Goal: Task Accomplishment & Management: Manage account settings

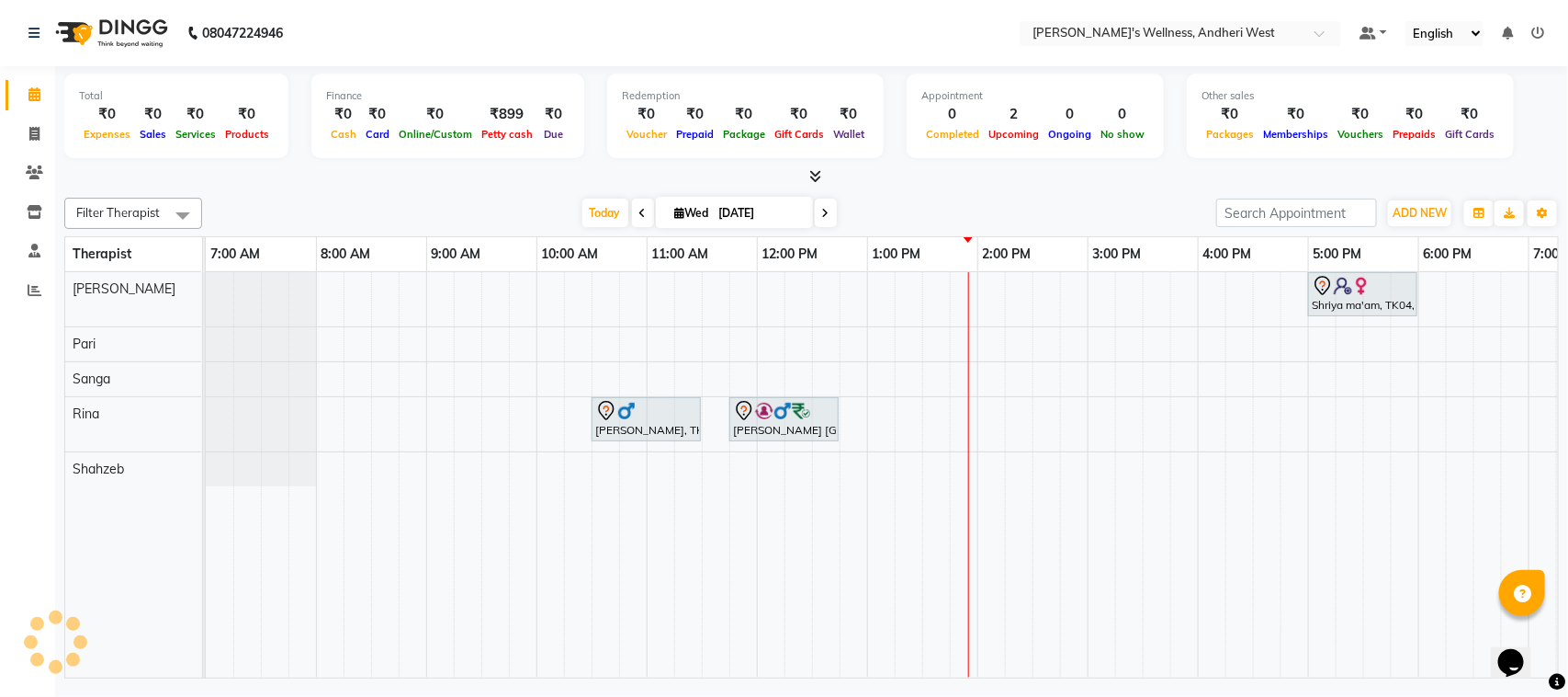
scroll to position [0, 244]
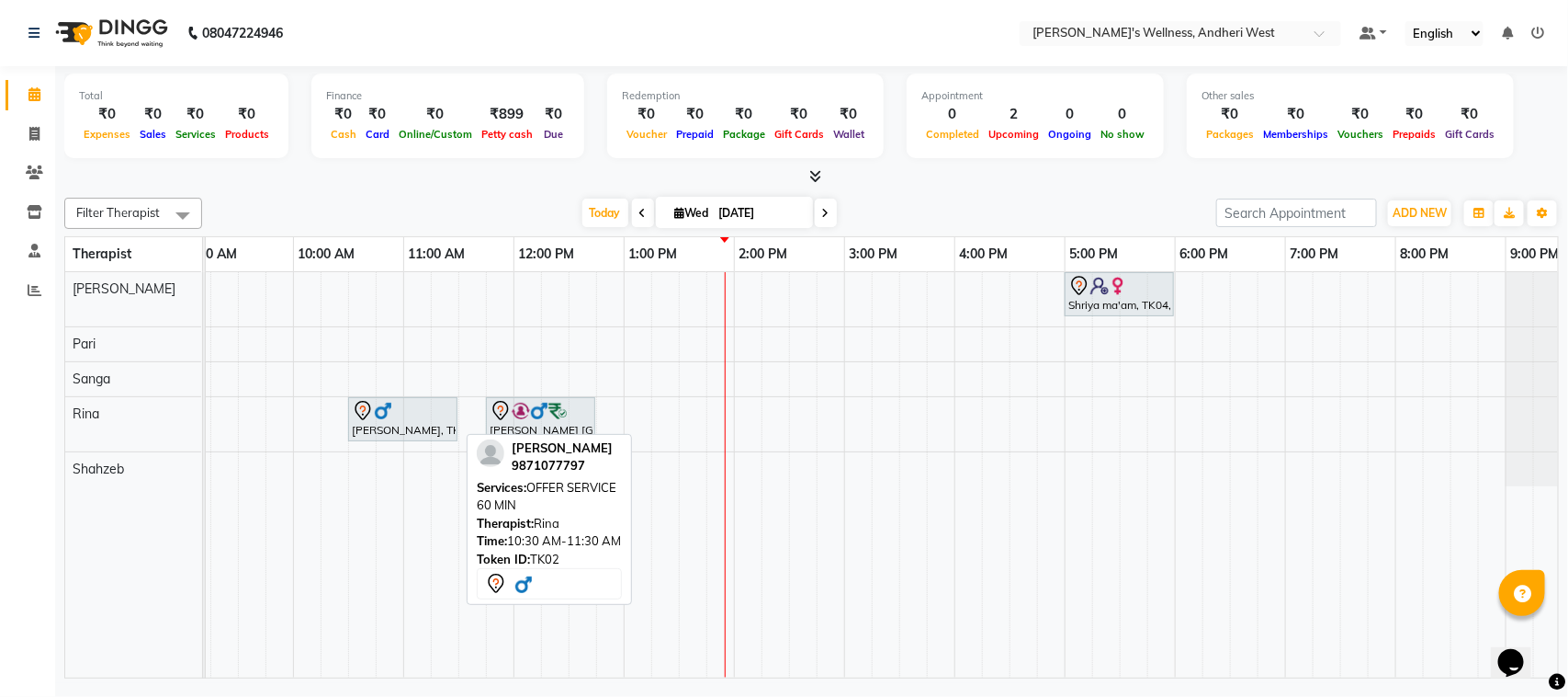
click at [404, 412] on div at bounding box center [402, 410] width 102 height 22
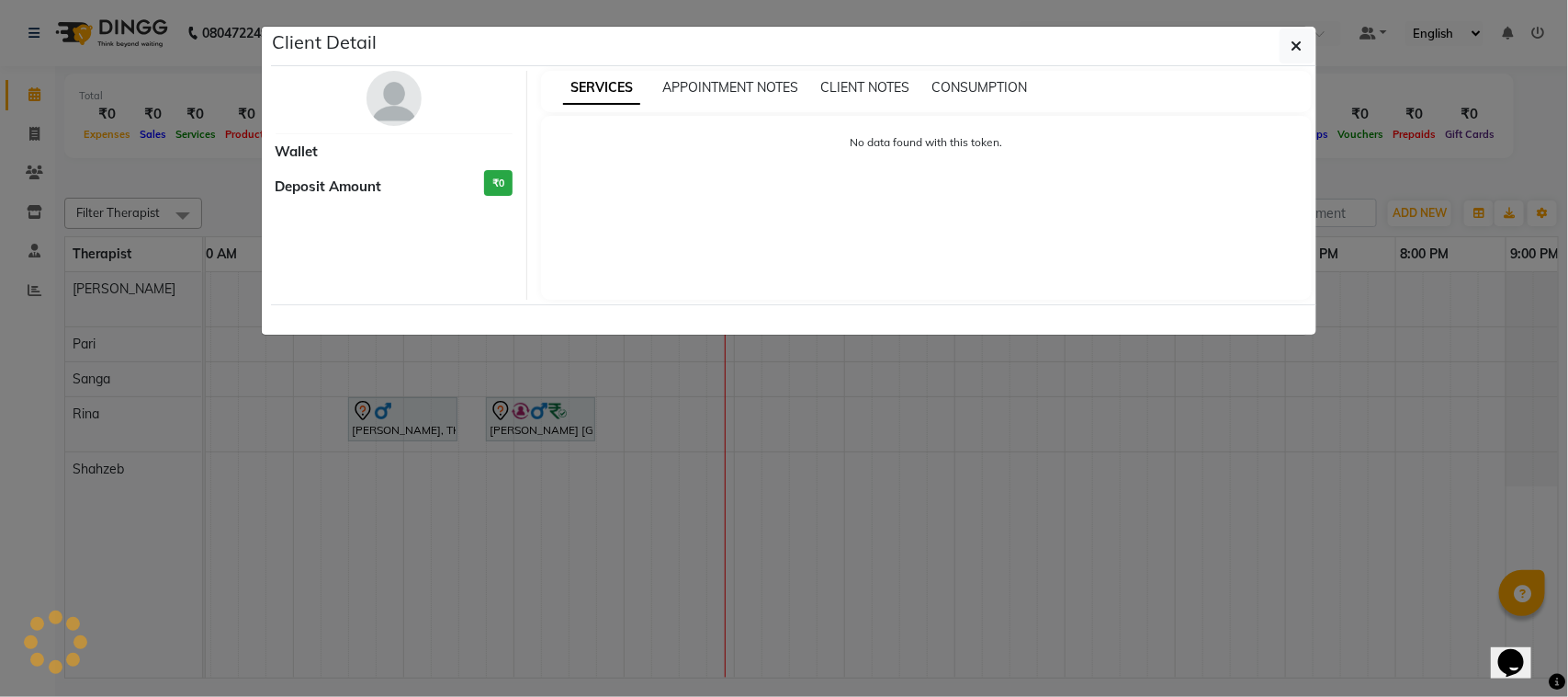
select select "7"
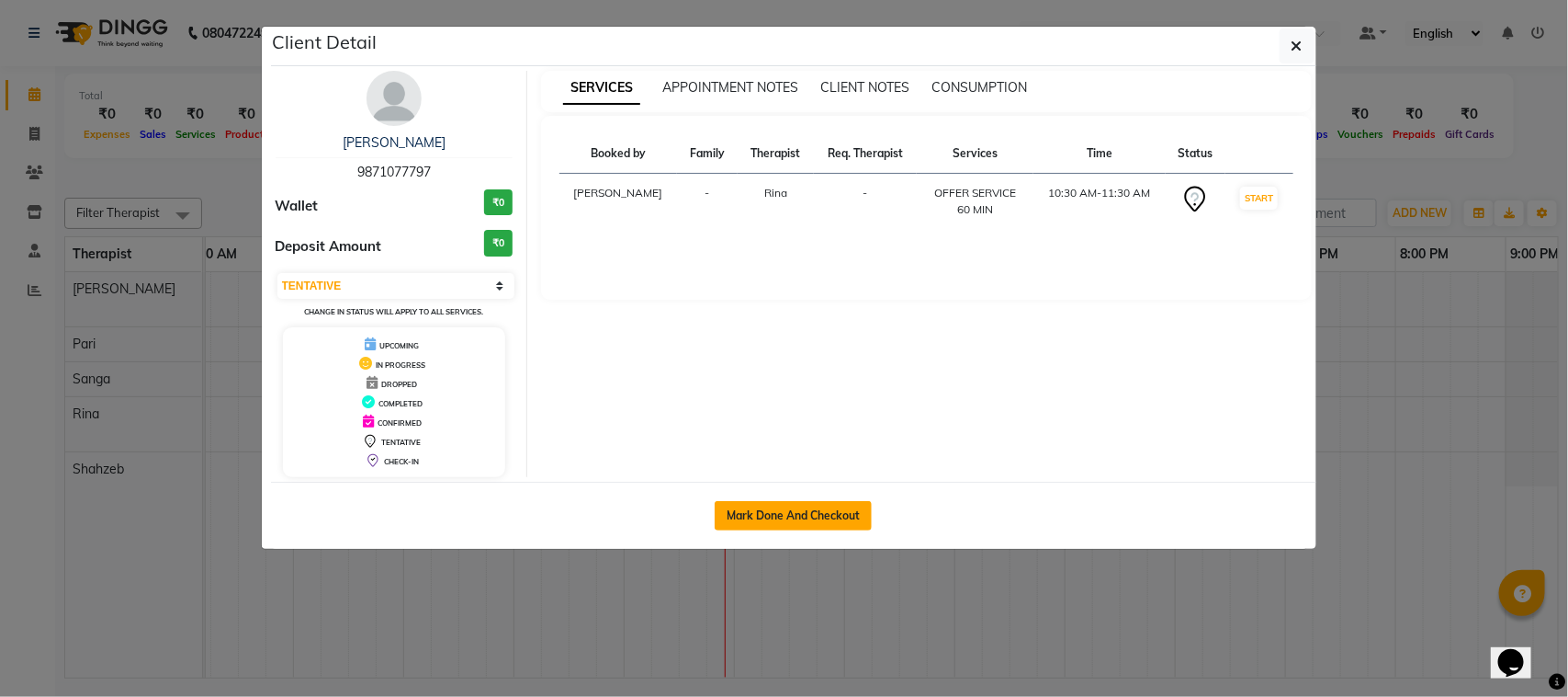
click at [768, 509] on button "Mark Done And Checkout" at bounding box center [793, 515] width 157 height 30
select select "service"
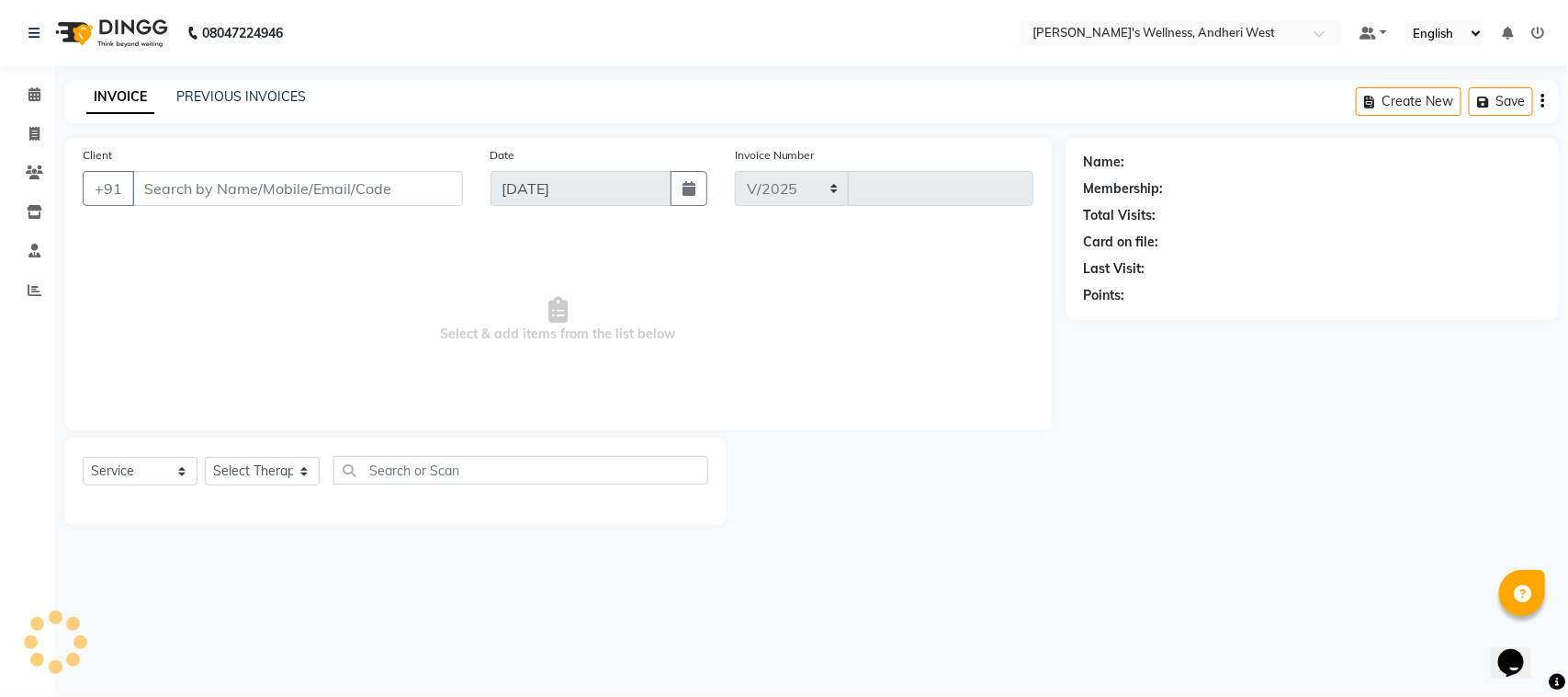
select select "7384"
type input "0695"
type input "9871077797"
select select "80732"
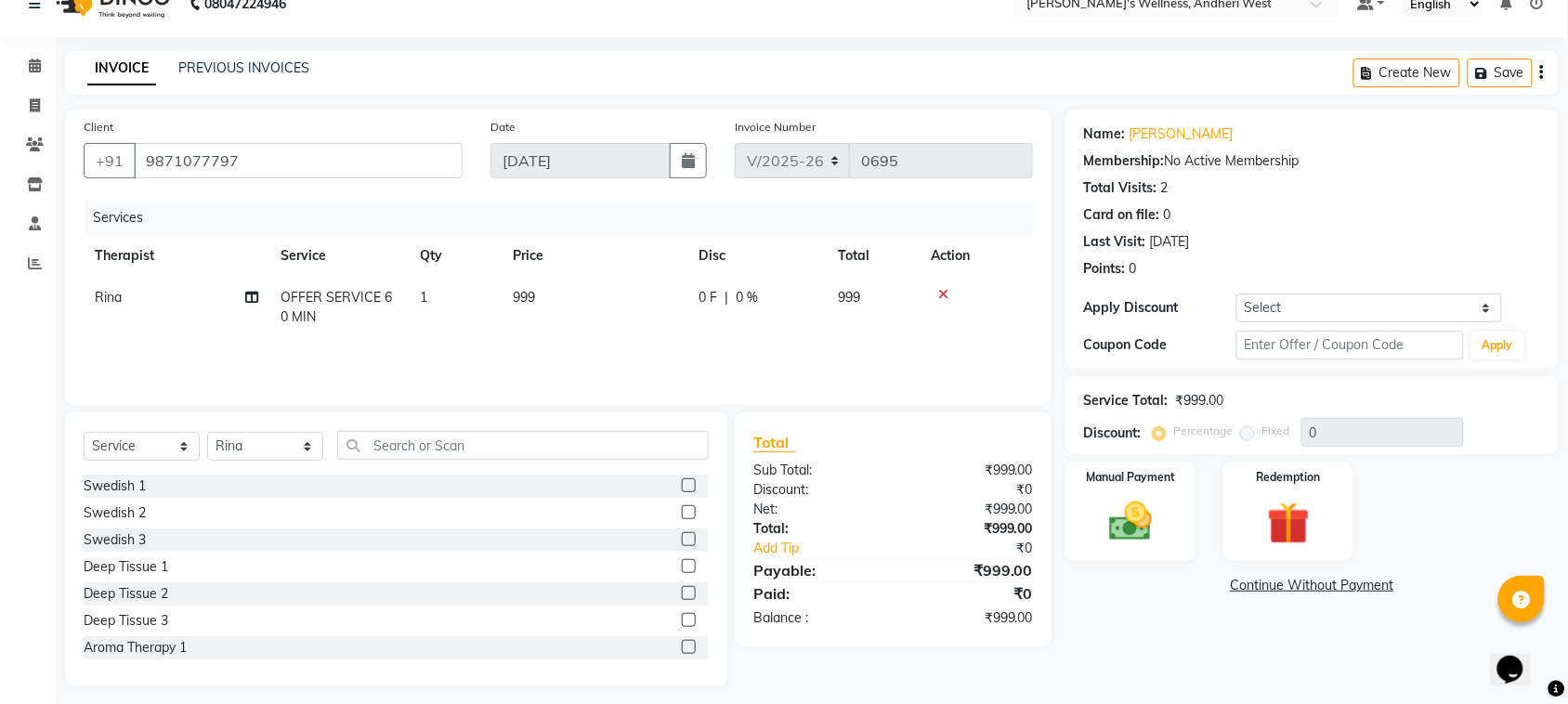
scroll to position [38, 0]
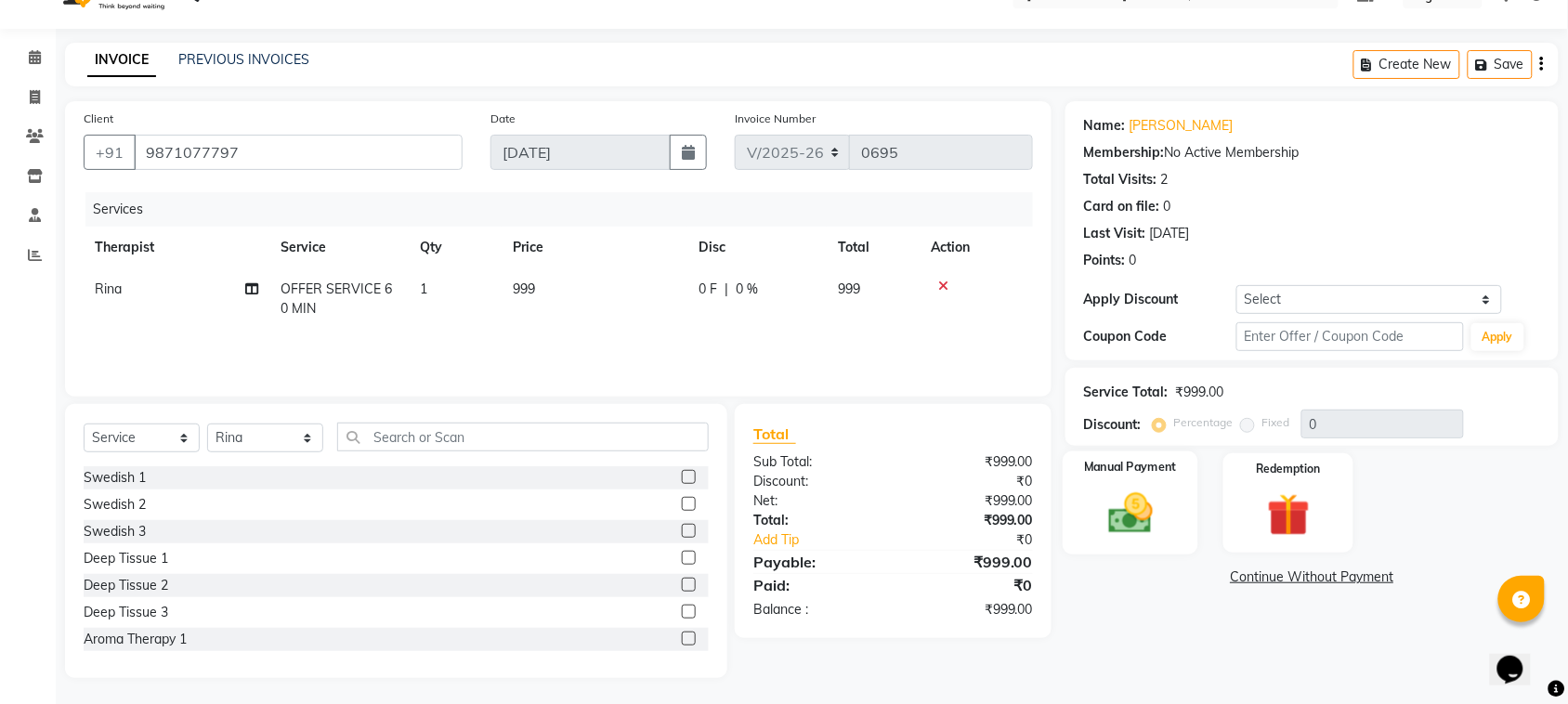
click at [1115, 516] on img at bounding box center [1129, 513] width 72 height 51
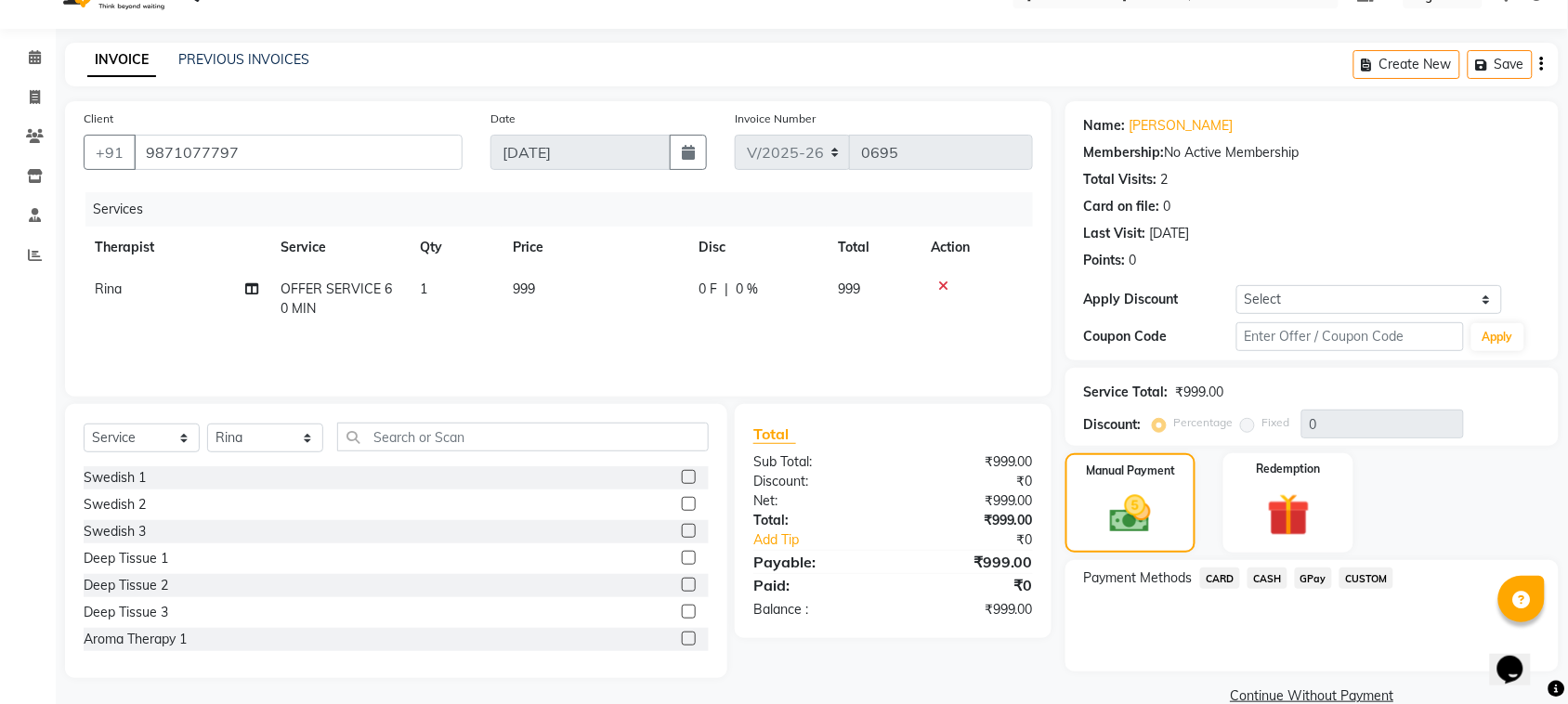
click at [1268, 571] on span "CASH" at bounding box center [1267, 577] width 40 height 21
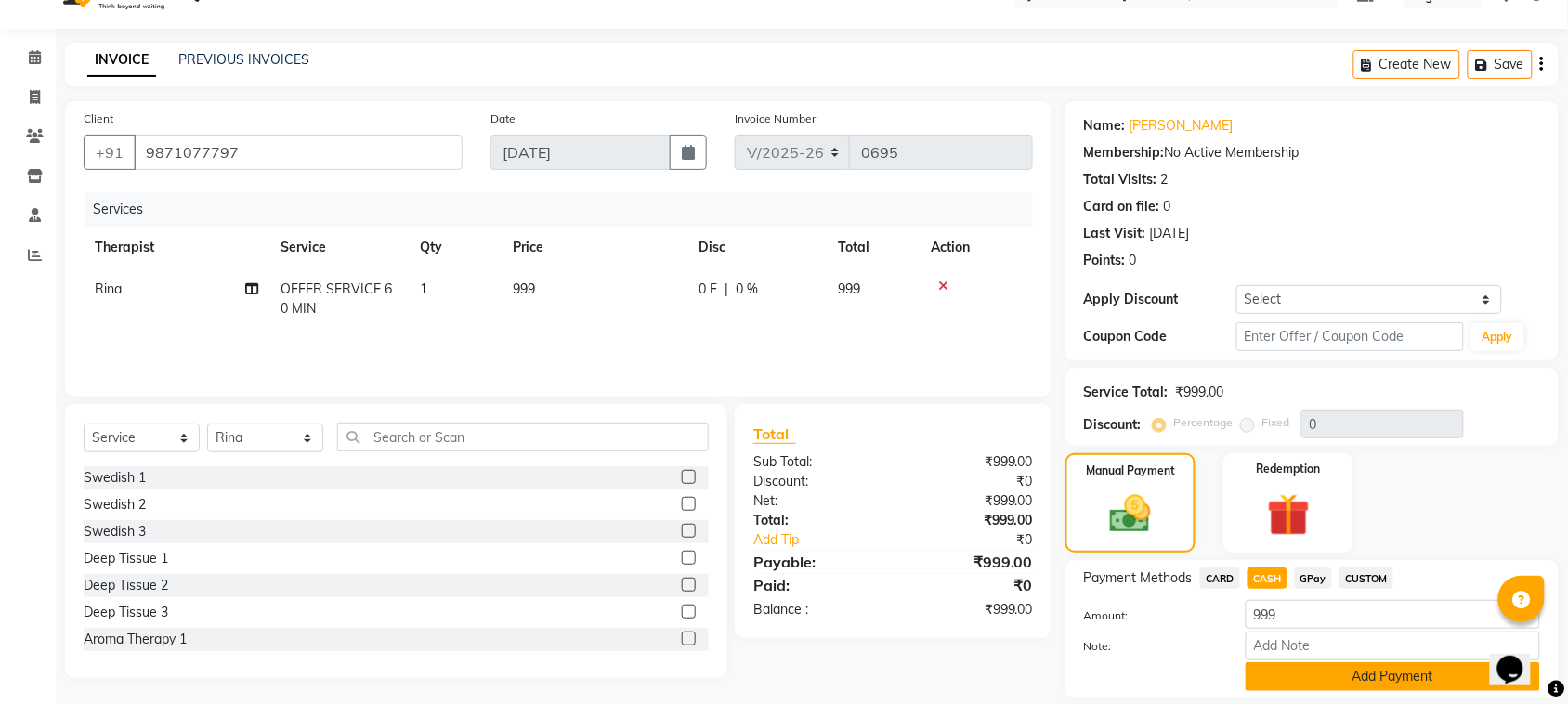
scroll to position [98, 0]
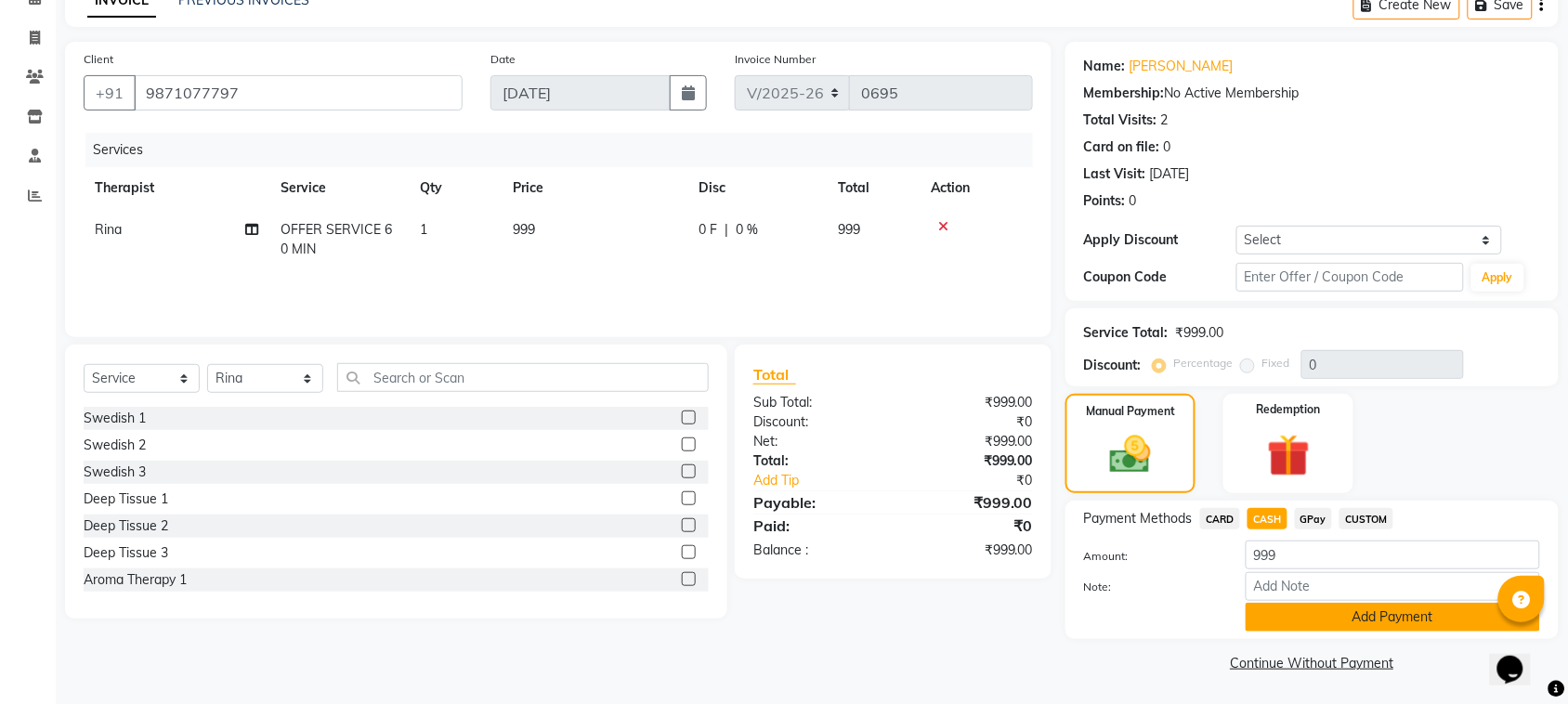
click at [1302, 608] on button "Add Payment" at bounding box center [1392, 617] width 295 height 29
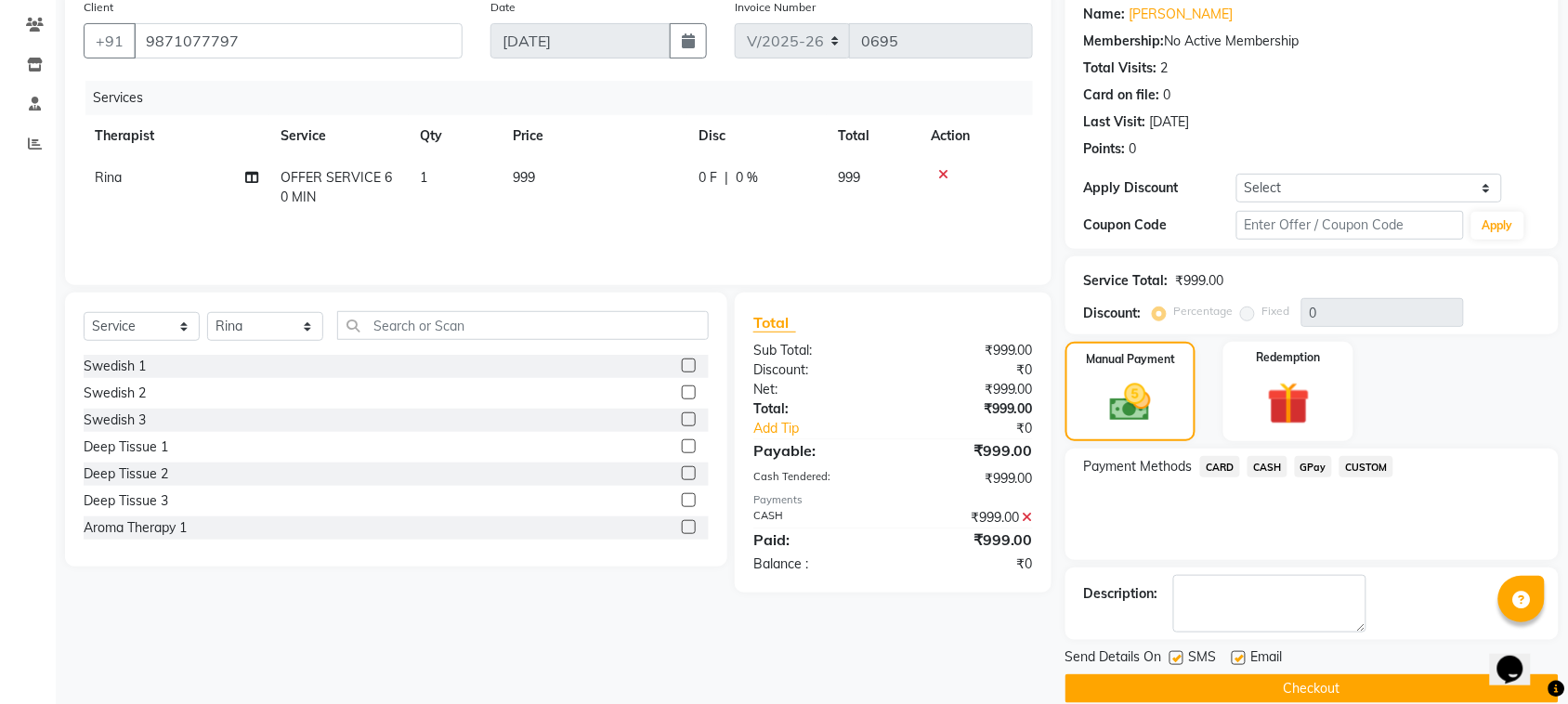
scroll to position [178, 0]
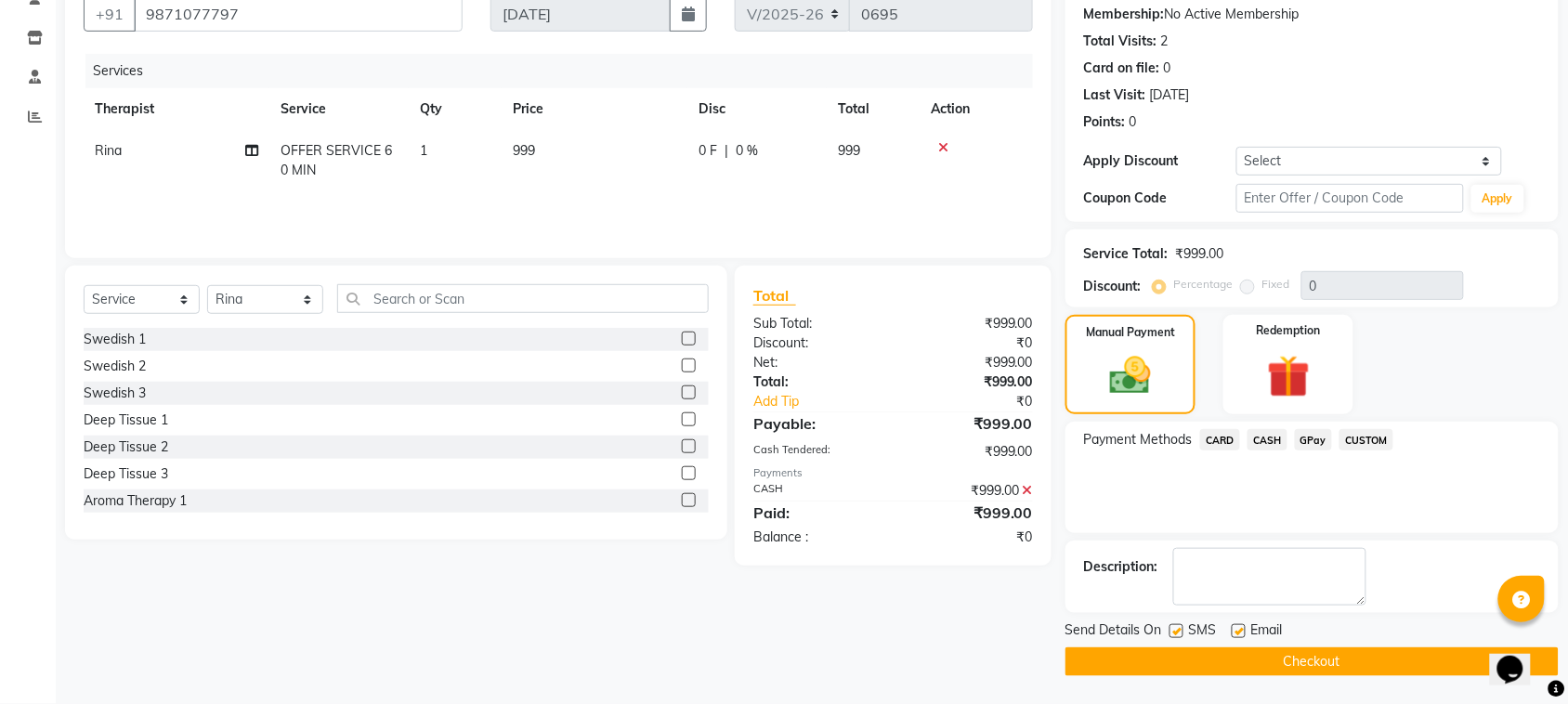
click at [1321, 669] on button "Checkout" at bounding box center [1312, 662] width 493 height 29
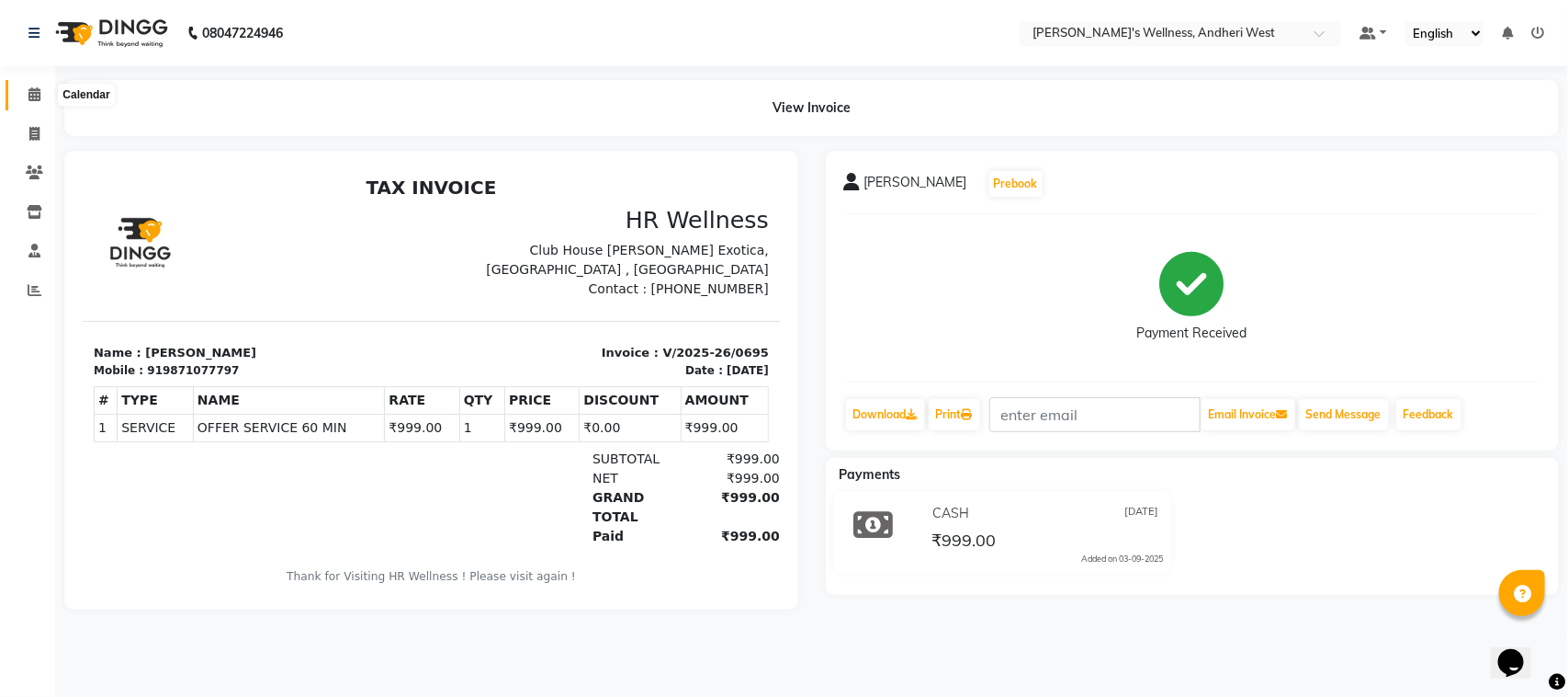
click at [39, 89] on span at bounding box center [34, 95] width 32 height 21
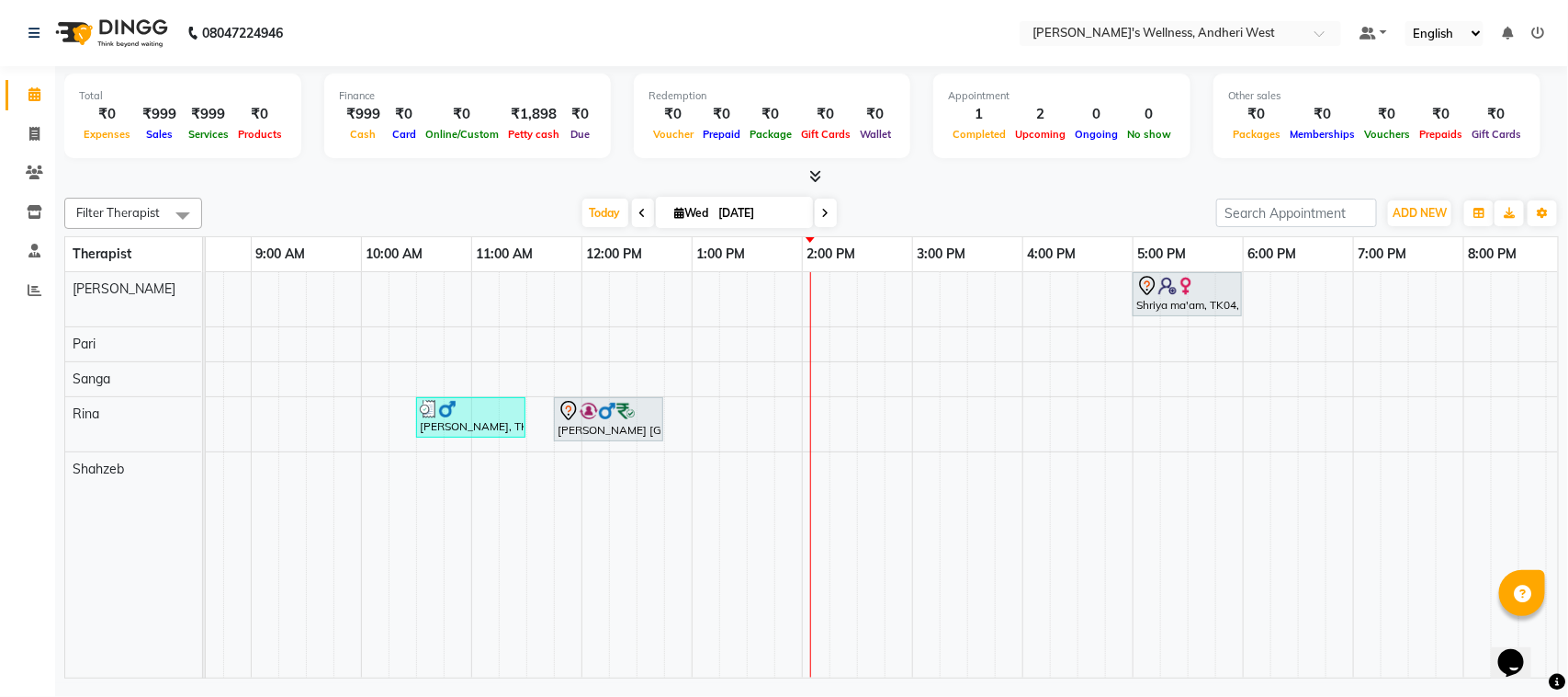
scroll to position [0, 183]
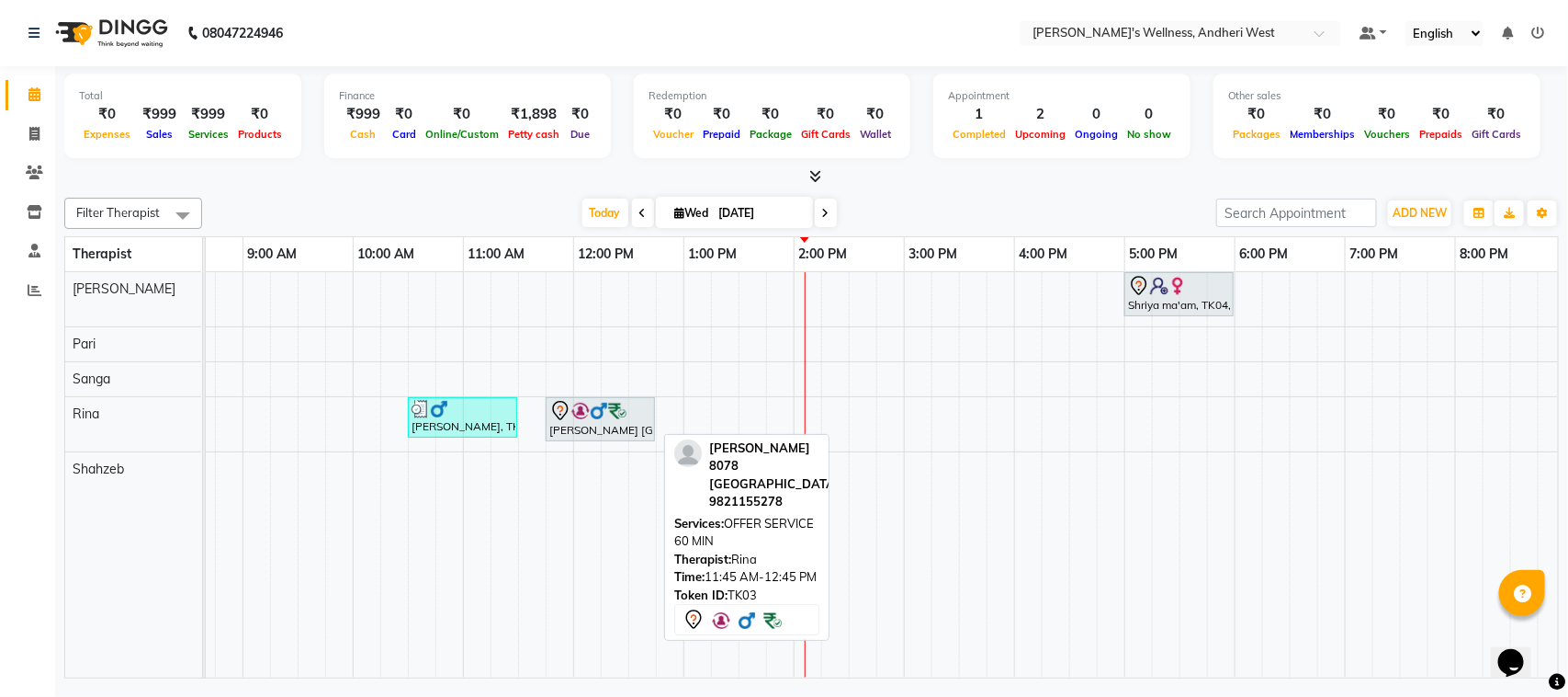
click at [612, 429] on div "[PERSON_NAME] [GEOGRAPHIC_DATA][PERSON_NAME], 11:45 AM-12:45 PM, OFFER SERVICE …" at bounding box center [600, 419] width 106 height 38
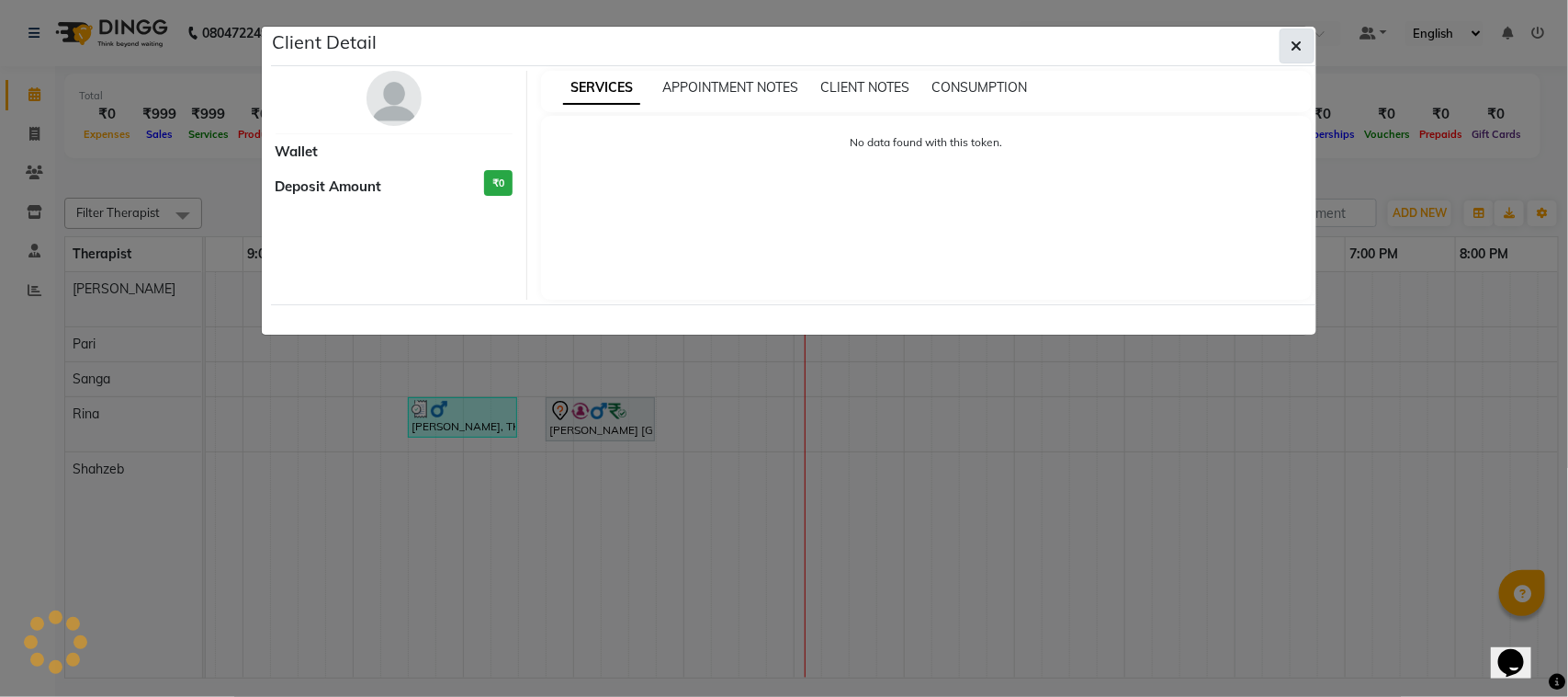
click at [1300, 46] on icon "button" at bounding box center [1298, 45] width 11 height 14
select select "7"
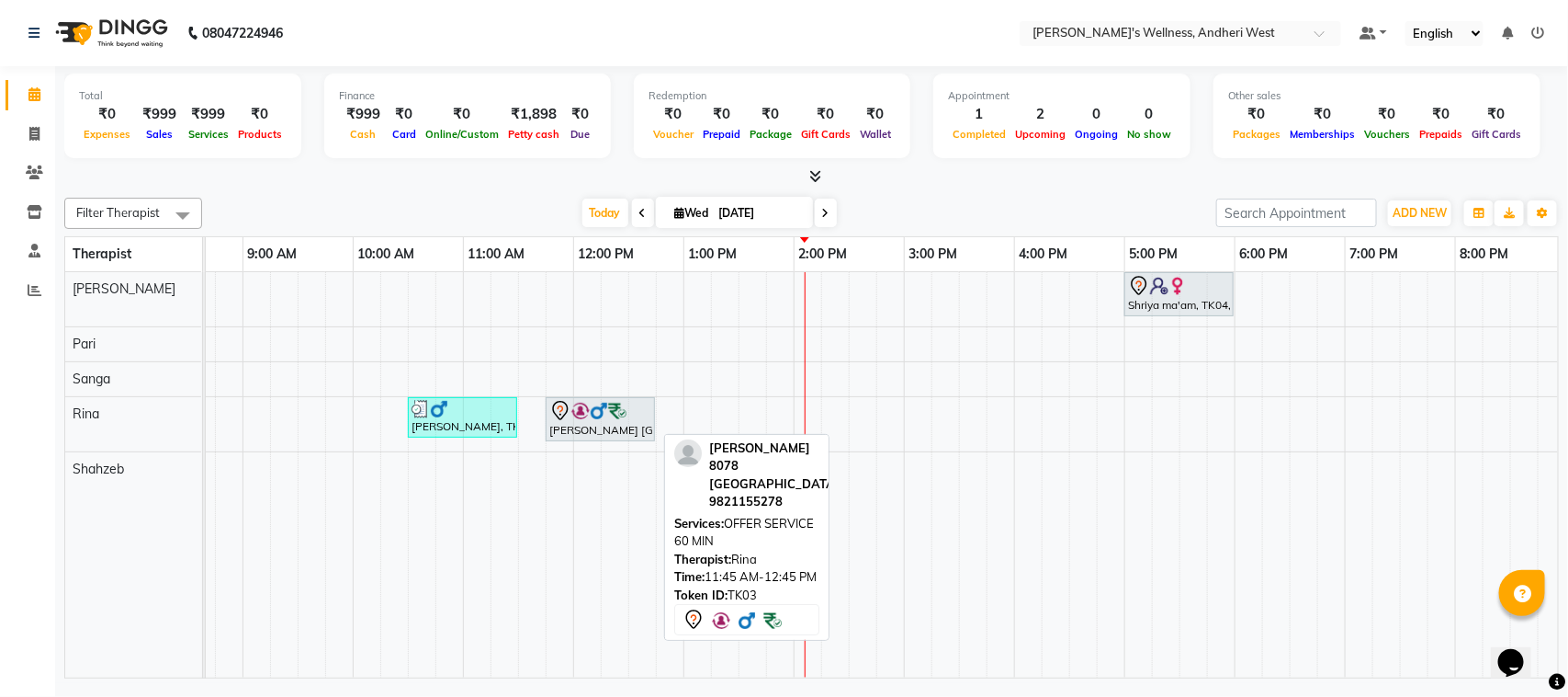
click at [574, 434] on div "[PERSON_NAME] [GEOGRAPHIC_DATA][PERSON_NAME], 11:45 AM-12:45 PM, OFFER SERVICE …" at bounding box center [600, 419] width 106 height 38
select select "7"
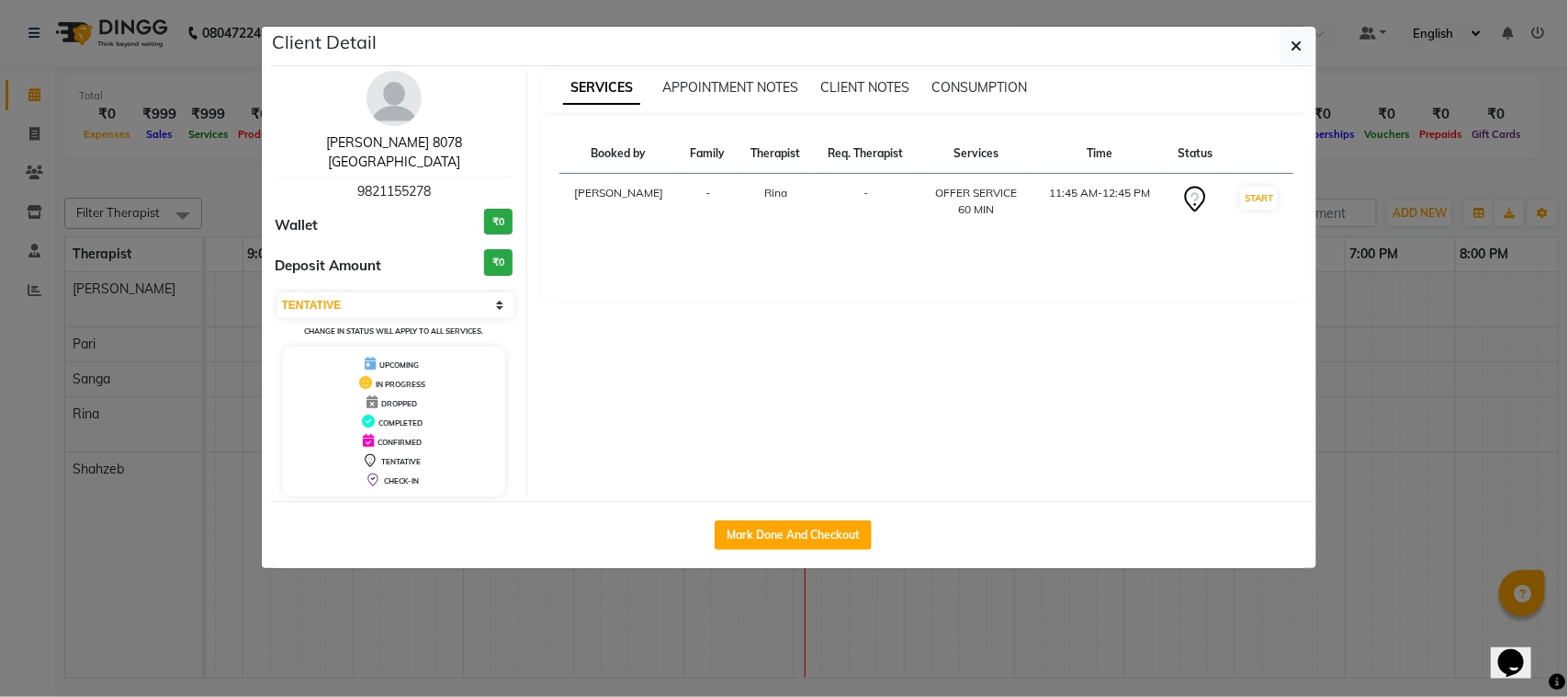
click at [428, 135] on link "[PERSON_NAME] 8078 [GEOGRAPHIC_DATA]" at bounding box center [394, 151] width 136 height 35
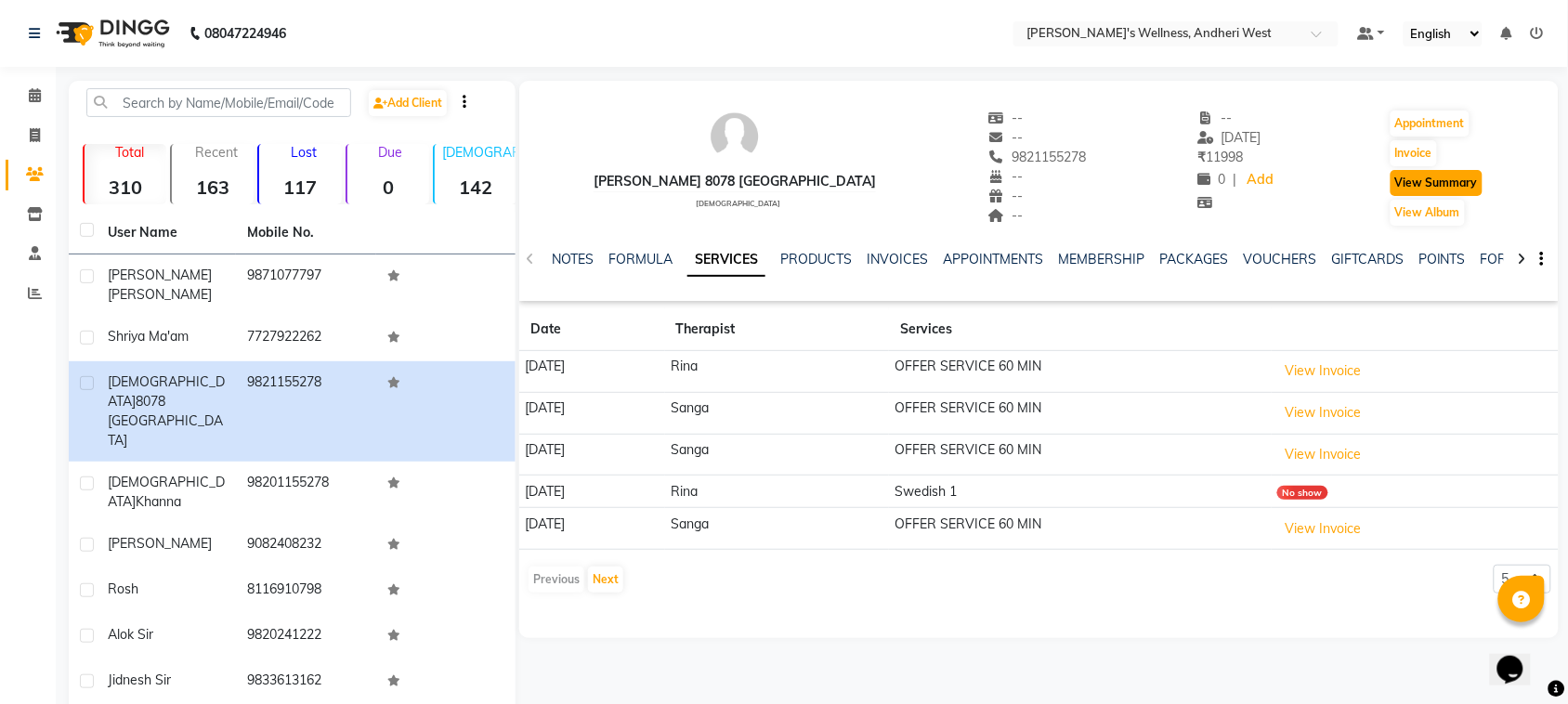
click at [1427, 182] on button "View Summary" at bounding box center [1436, 183] width 92 height 26
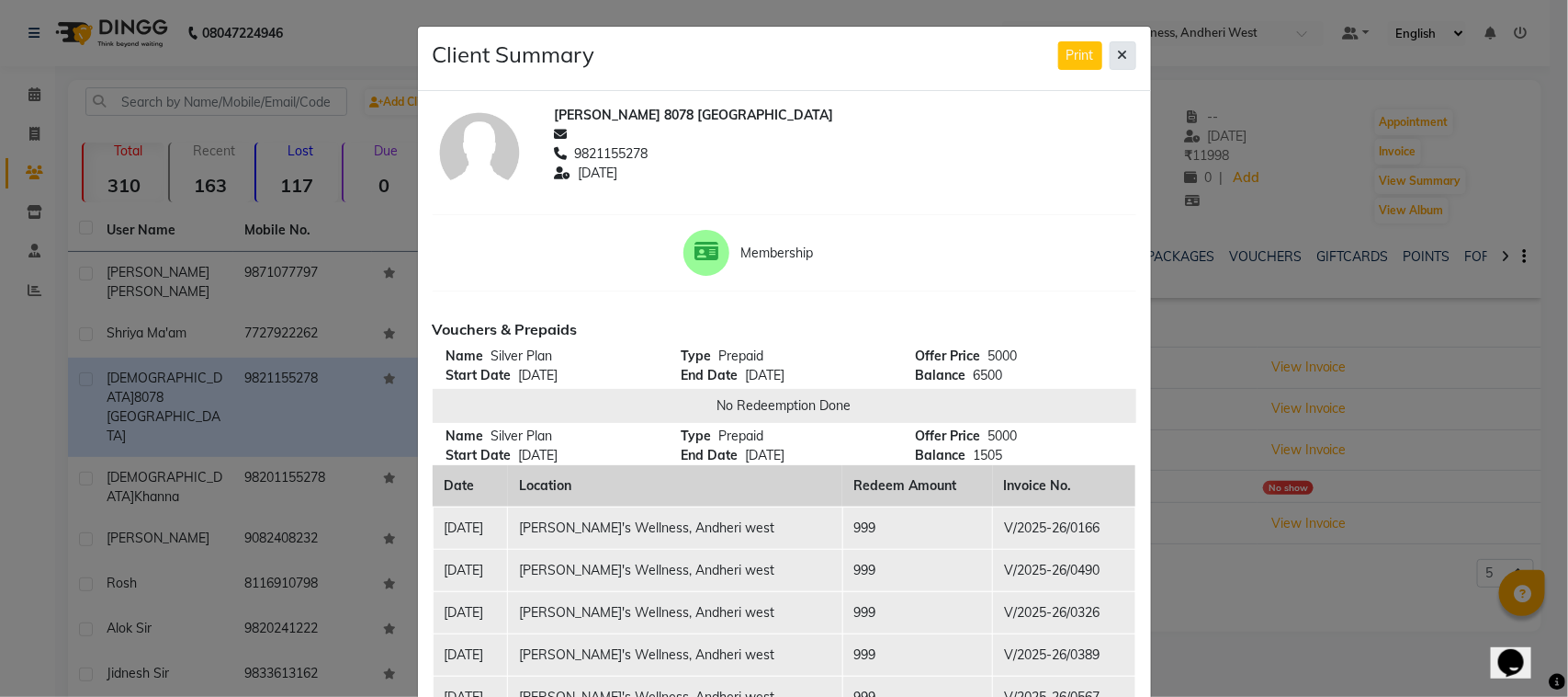
click at [1122, 52] on button at bounding box center [1123, 55] width 27 height 29
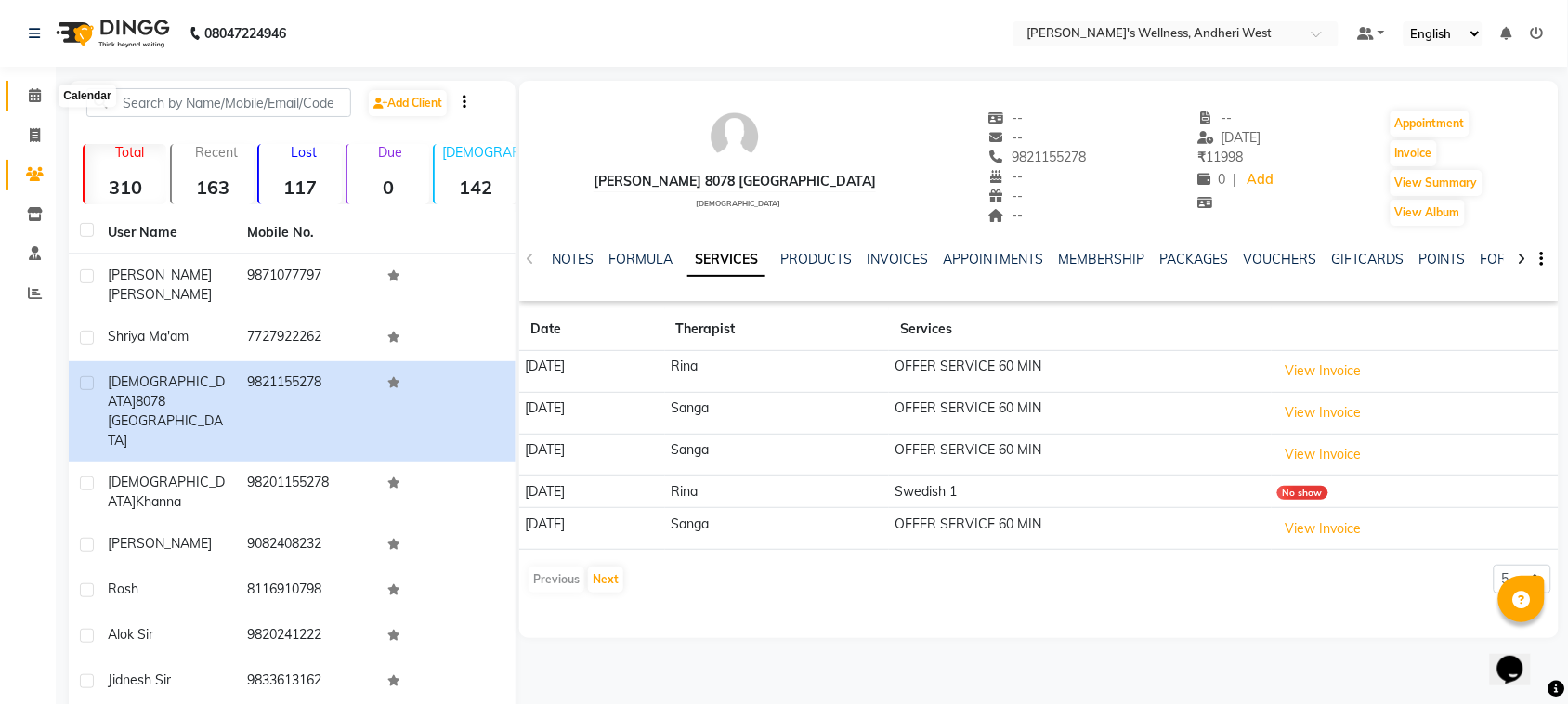
click at [30, 99] on icon at bounding box center [35, 95] width 12 height 14
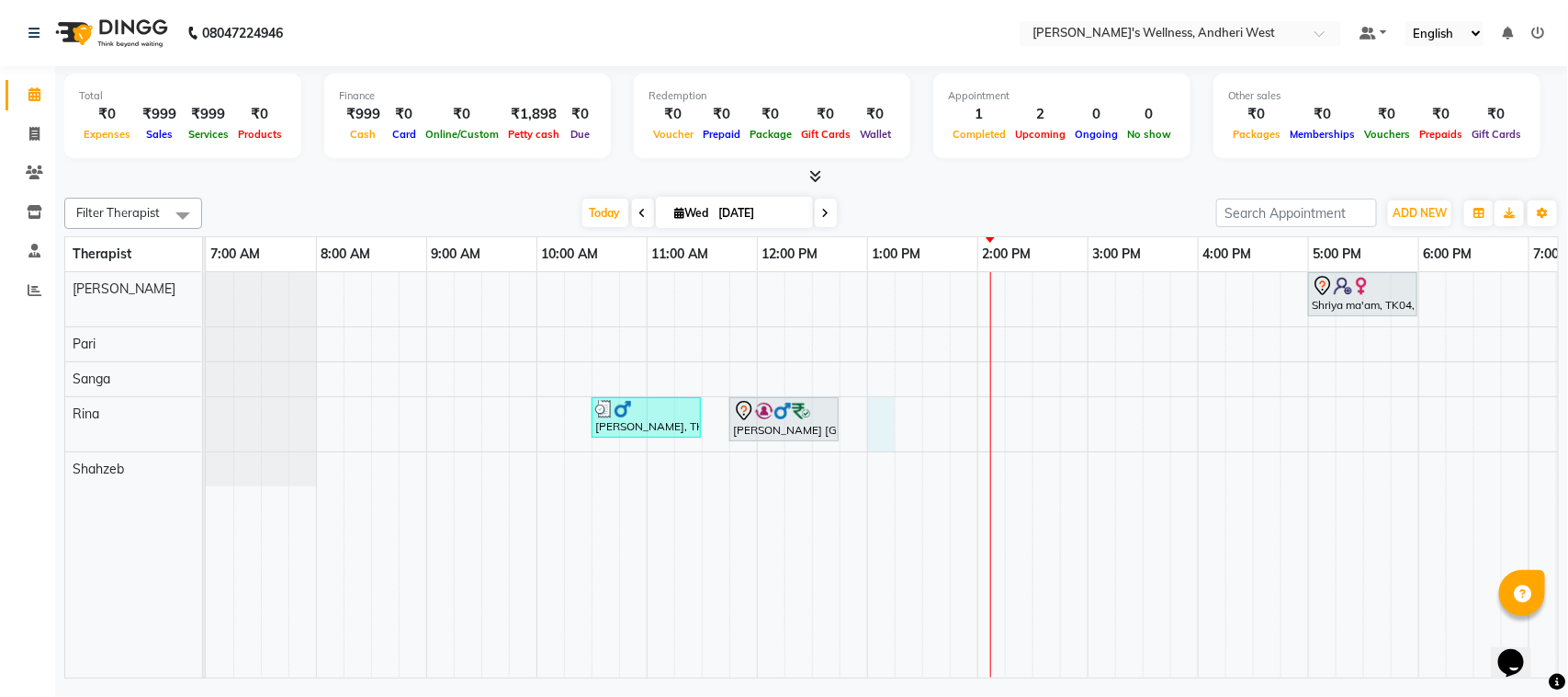
click at [872, 406] on div "Shriya ma'am, TK04, 05:00 PM-06:00 PM, OFFER SERVICE 60 MIN Raj Kumar, TK02, 10…" at bounding box center [1032, 475] width 1653 height 405
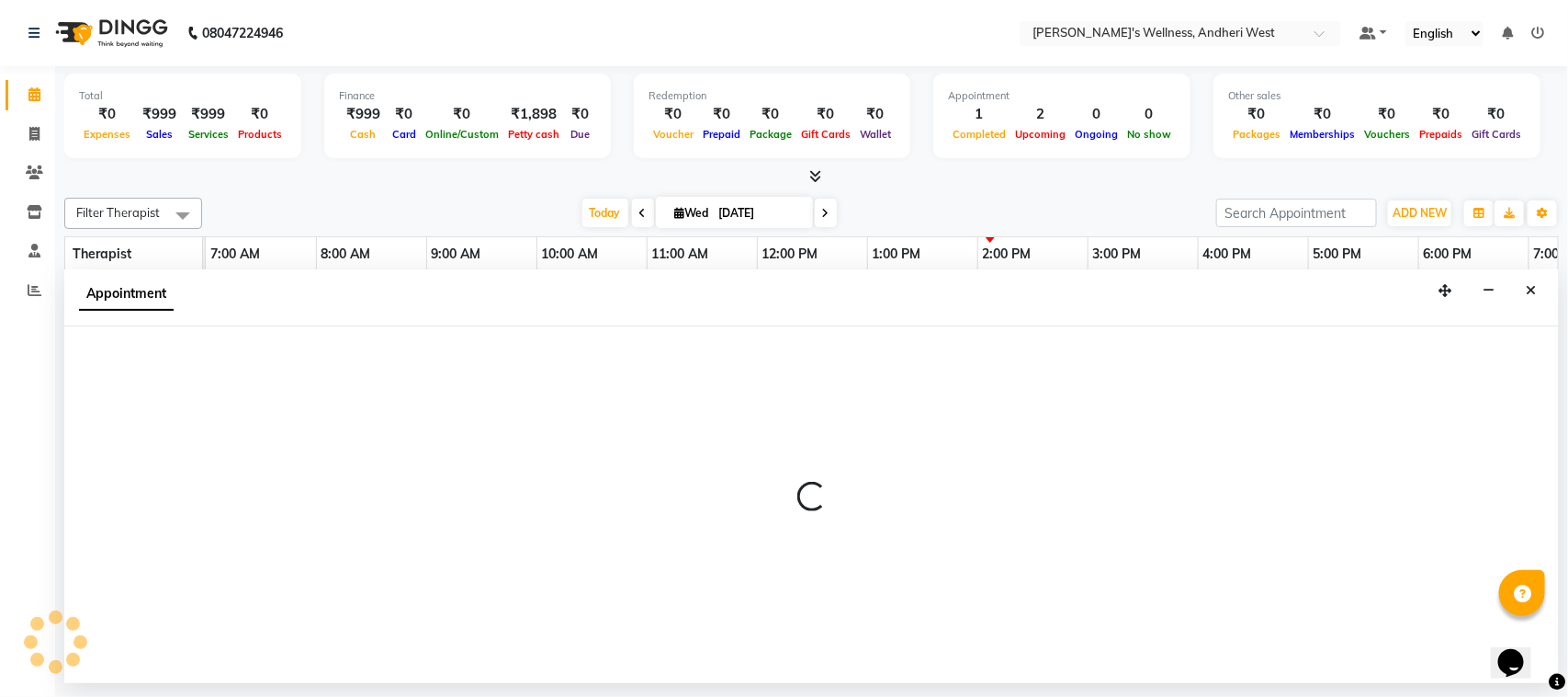
select select "80732"
select select "780"
select select "tentative"
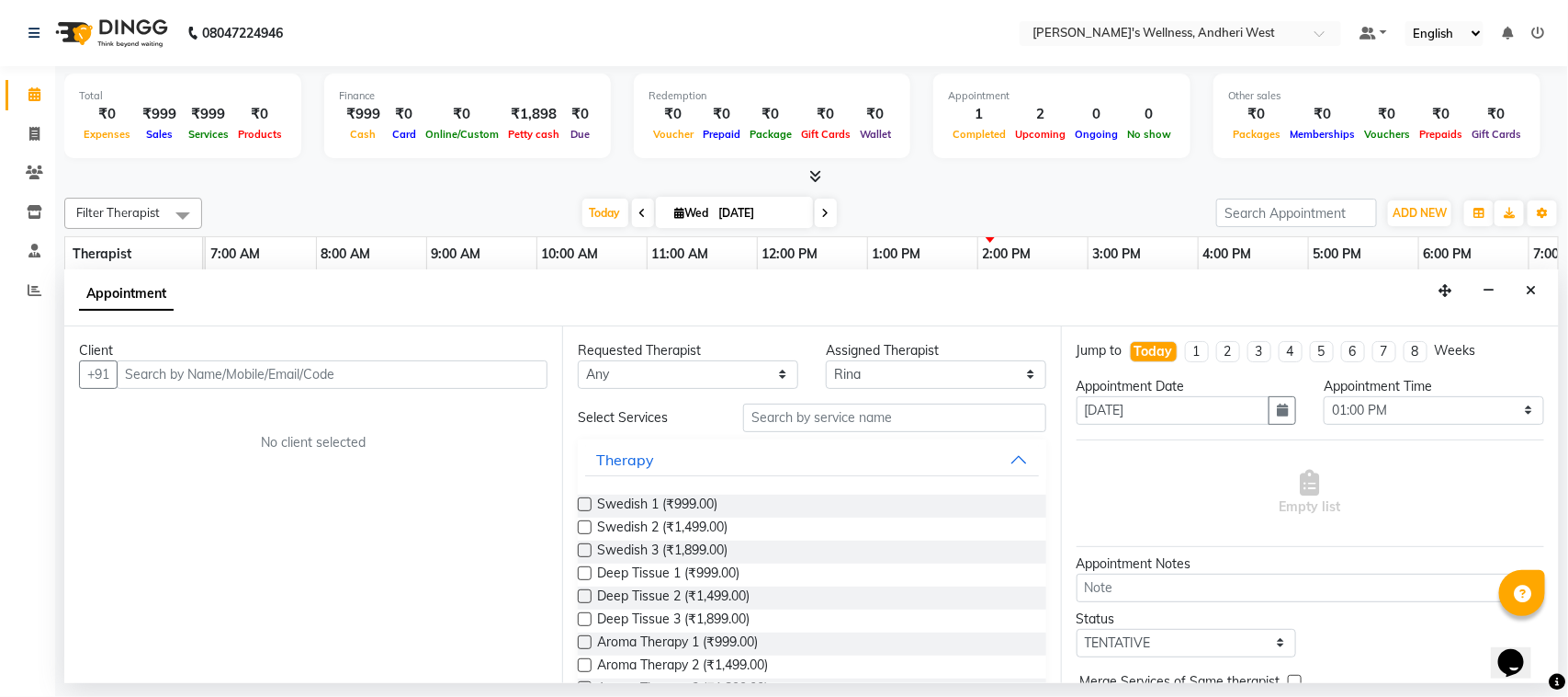
click at [337, 381] on input "text" at bounding box center [332, 375] width 431 height 29
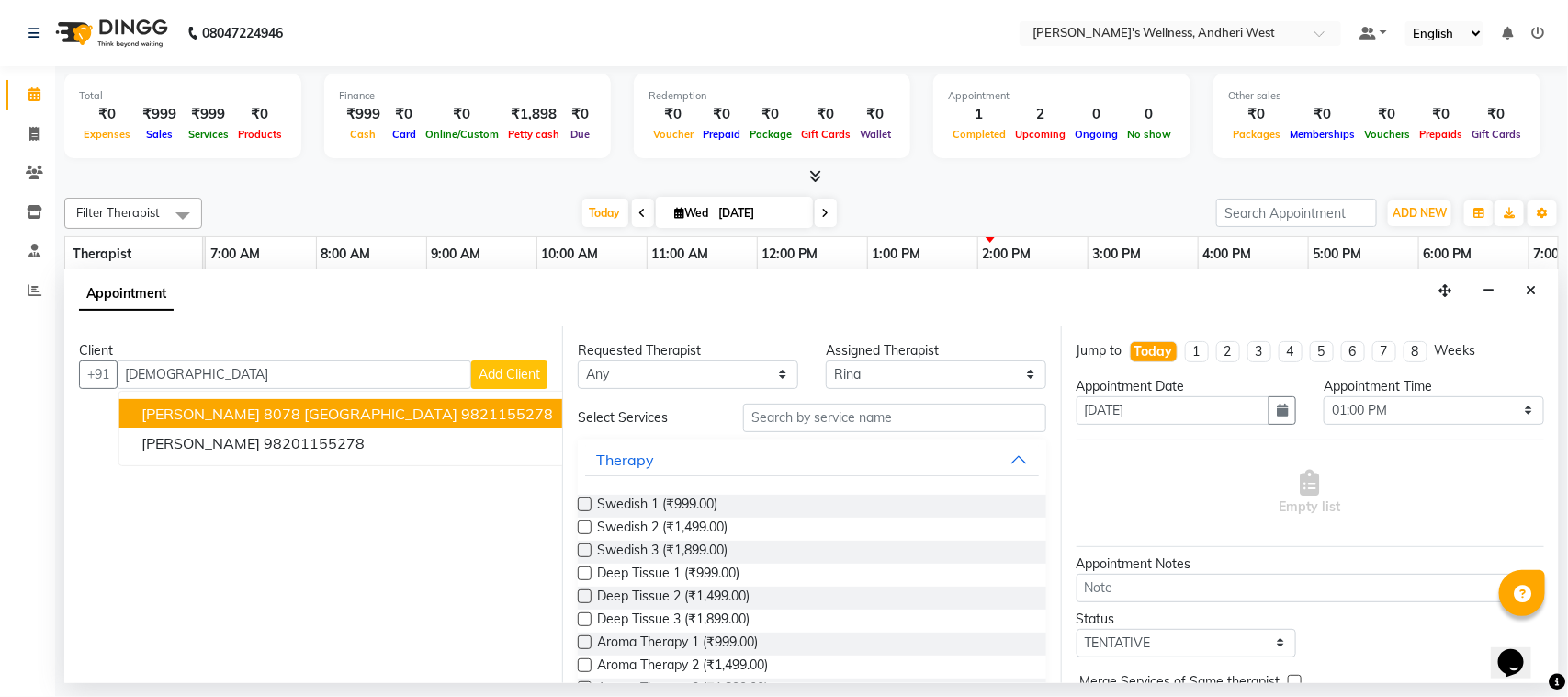
click at [462, 406] on ngb-highlight "9821155278" at bounding box center [507, 413] width 92 height 18
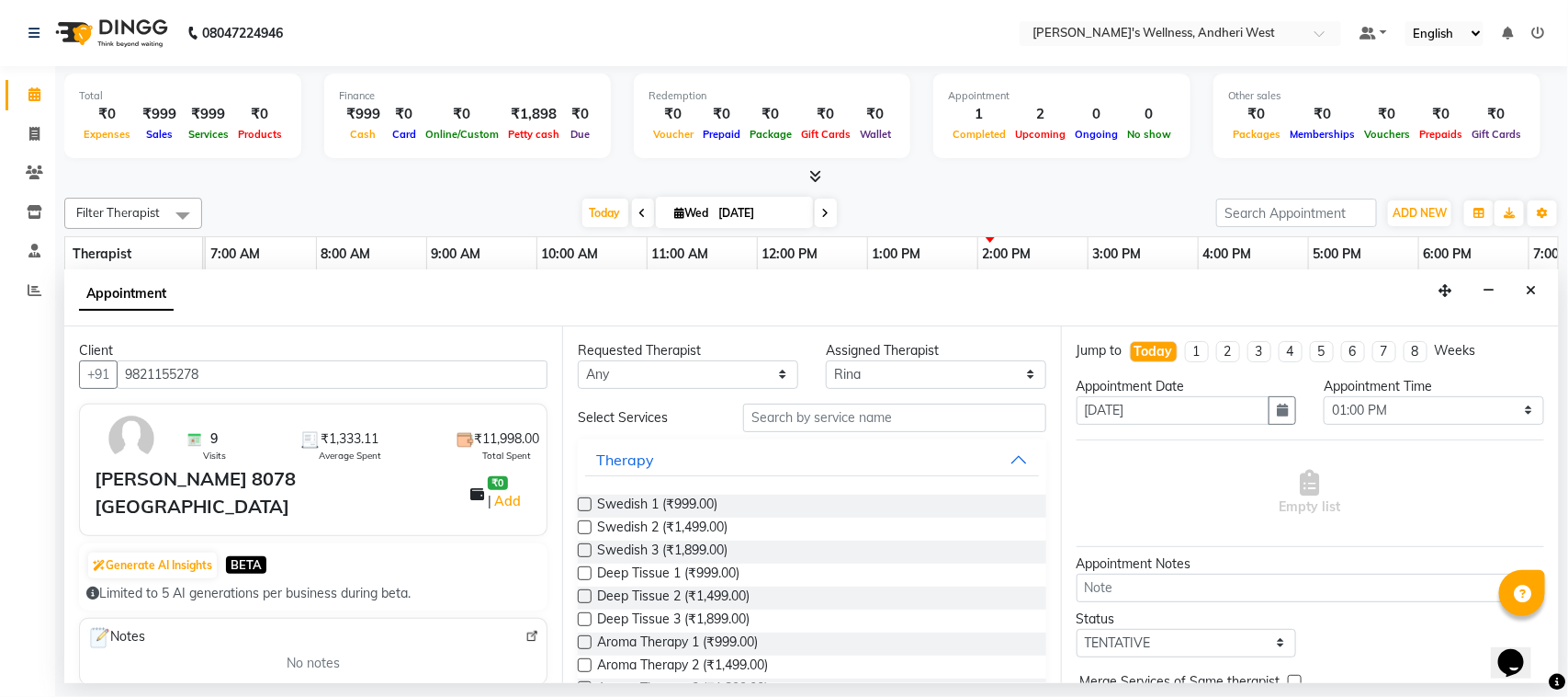
type input "9821155278"
click at [813, 412] on input "text" at bounding box center [894, 418] width 303 height 29
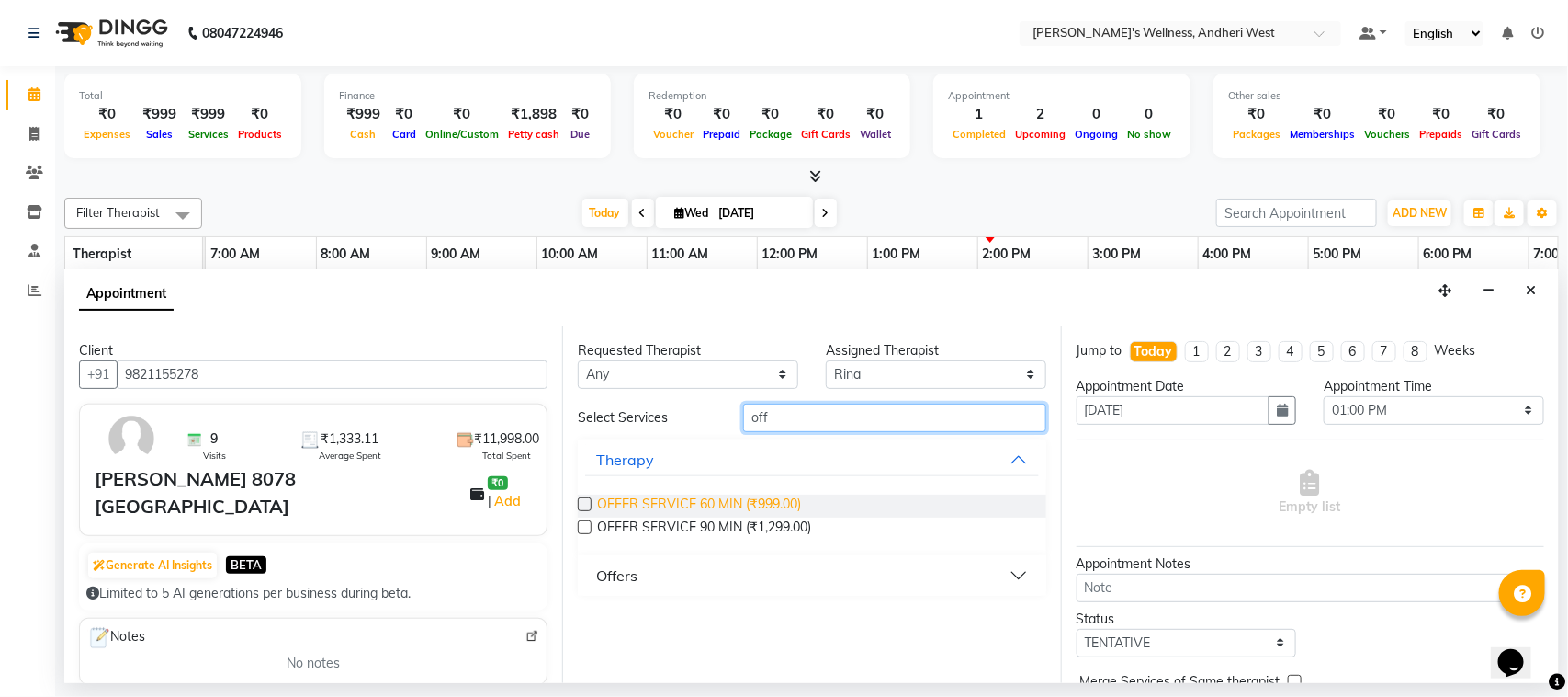
type input "off"
click at [774, 497] on span "OFFER SERVICE 60 MIN (₹999.00)" at bounding box center [698, 506] width 204 height 23
checkbox input "false"
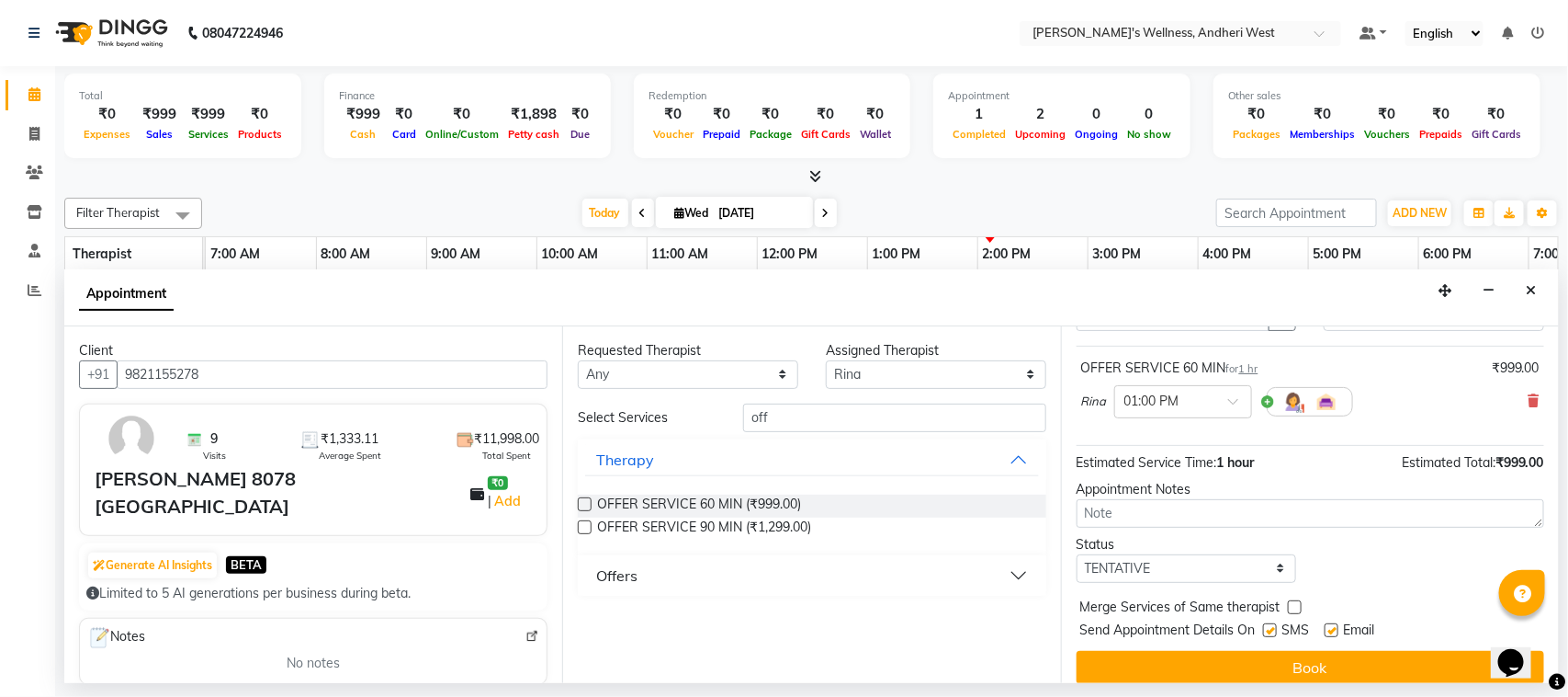
scroll to position [111, 0]
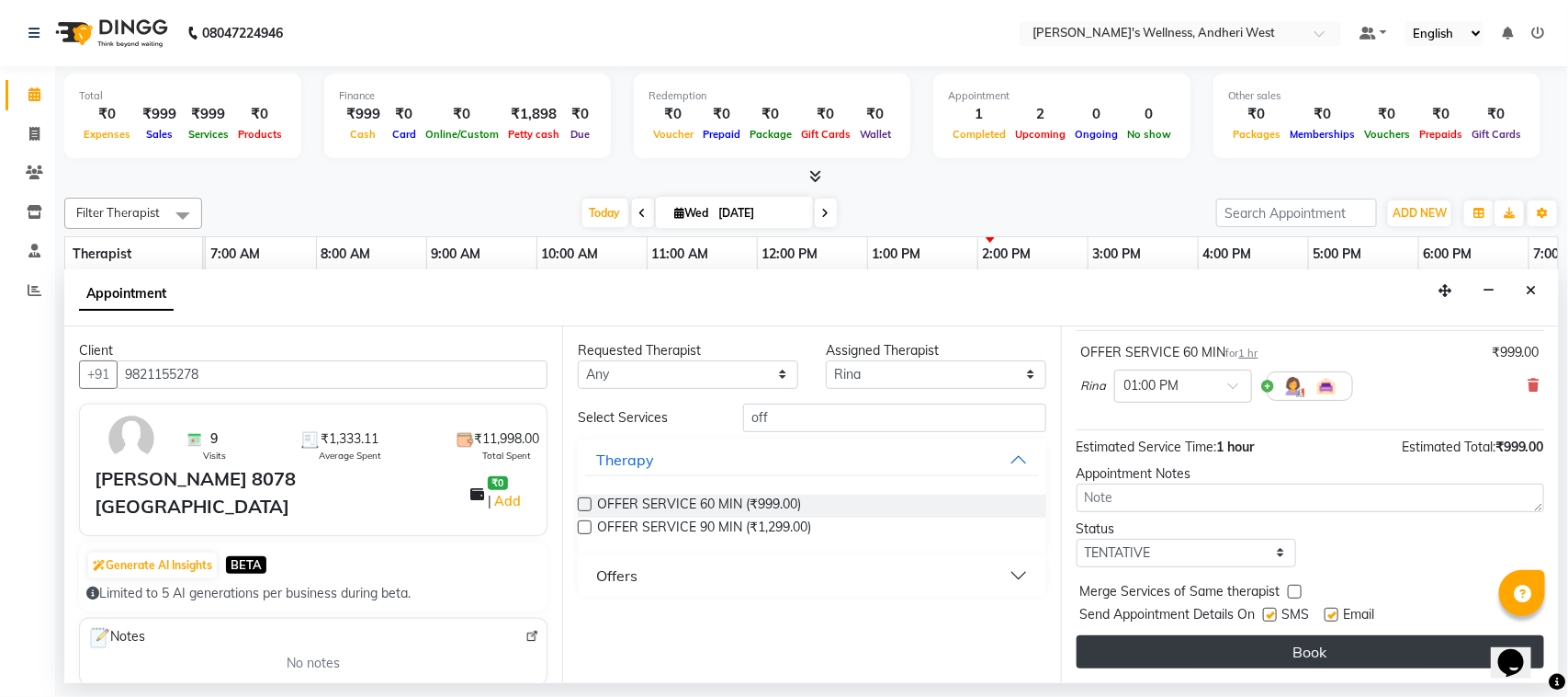
click at [1247, 648] on button "Book" at bounding box center [1310, 651] width 467 height 33
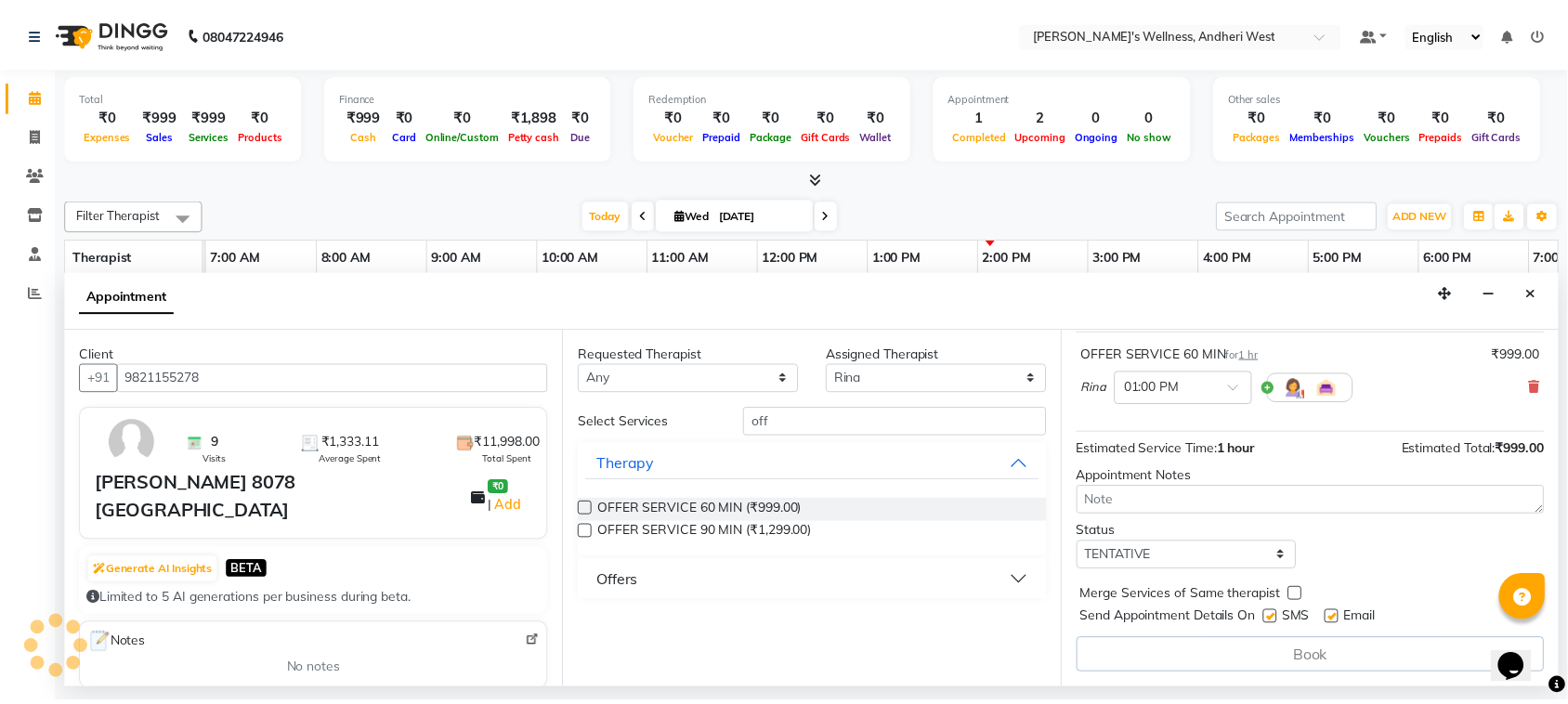
scroll to position [1, 0]
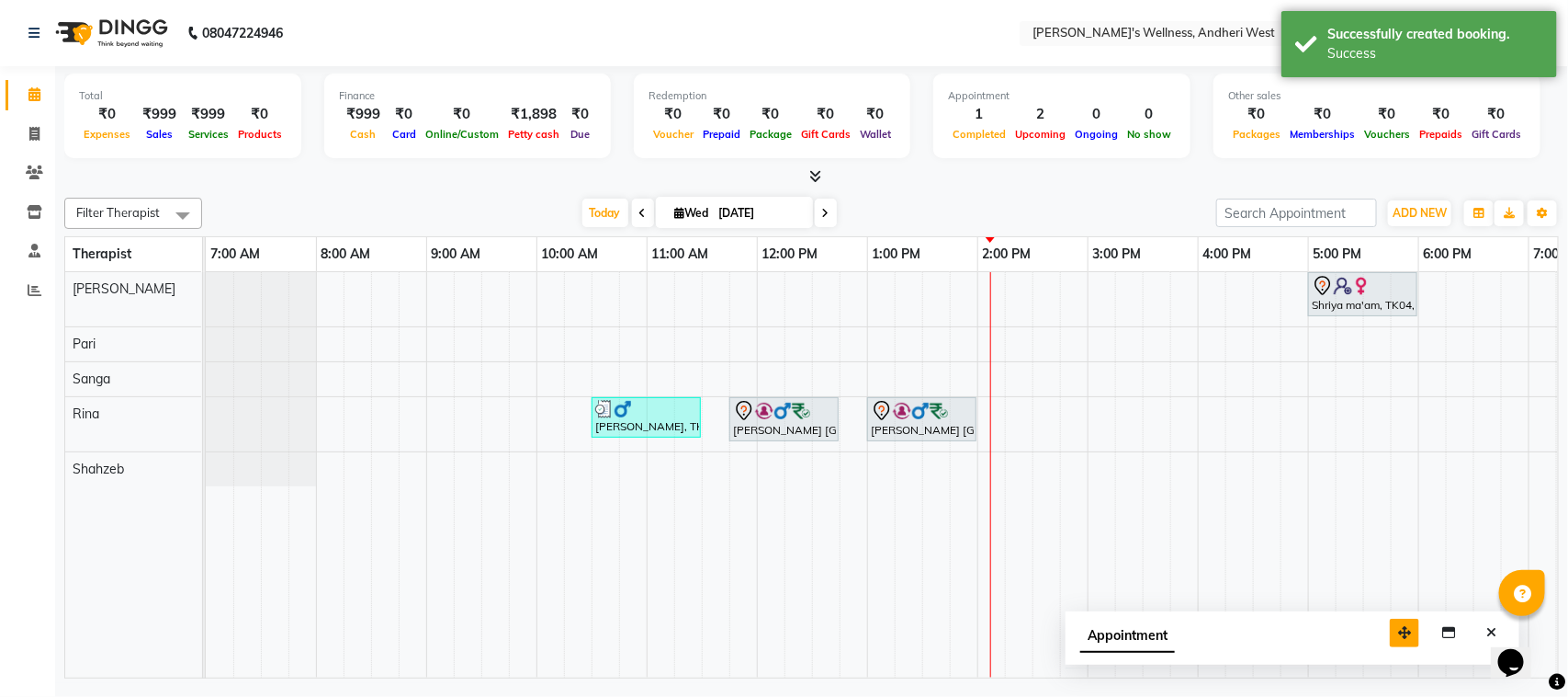
drag, startPoint x: 1438, startPoint y: 655, endPoint x: 1358, endPoint y: 623, distance: 86.2
click at [1398, 626] on icon "button" at bounding box center [1404, 632] width 12 height 12
click at [1450, 618] on icon "Close" at bounding box center [1450, 618] width 11 height 12
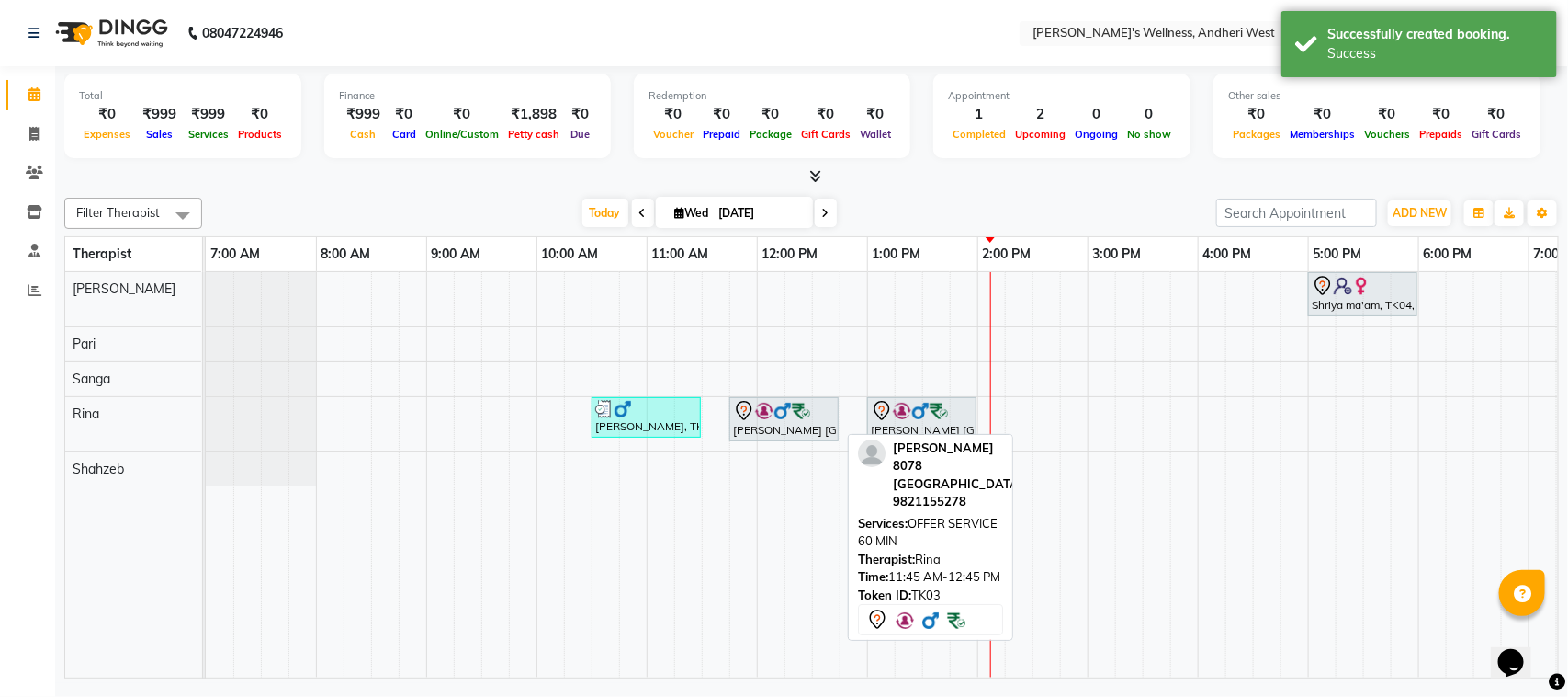
click at [806, 435] on div "[PERSON_NAME] [GEOGRAPHIC_DATA][PERSON_NAME], 11:45 AM-12:45 PM, OFFER SERVICE …" at bounding box center [784, 419] width 106 height 38
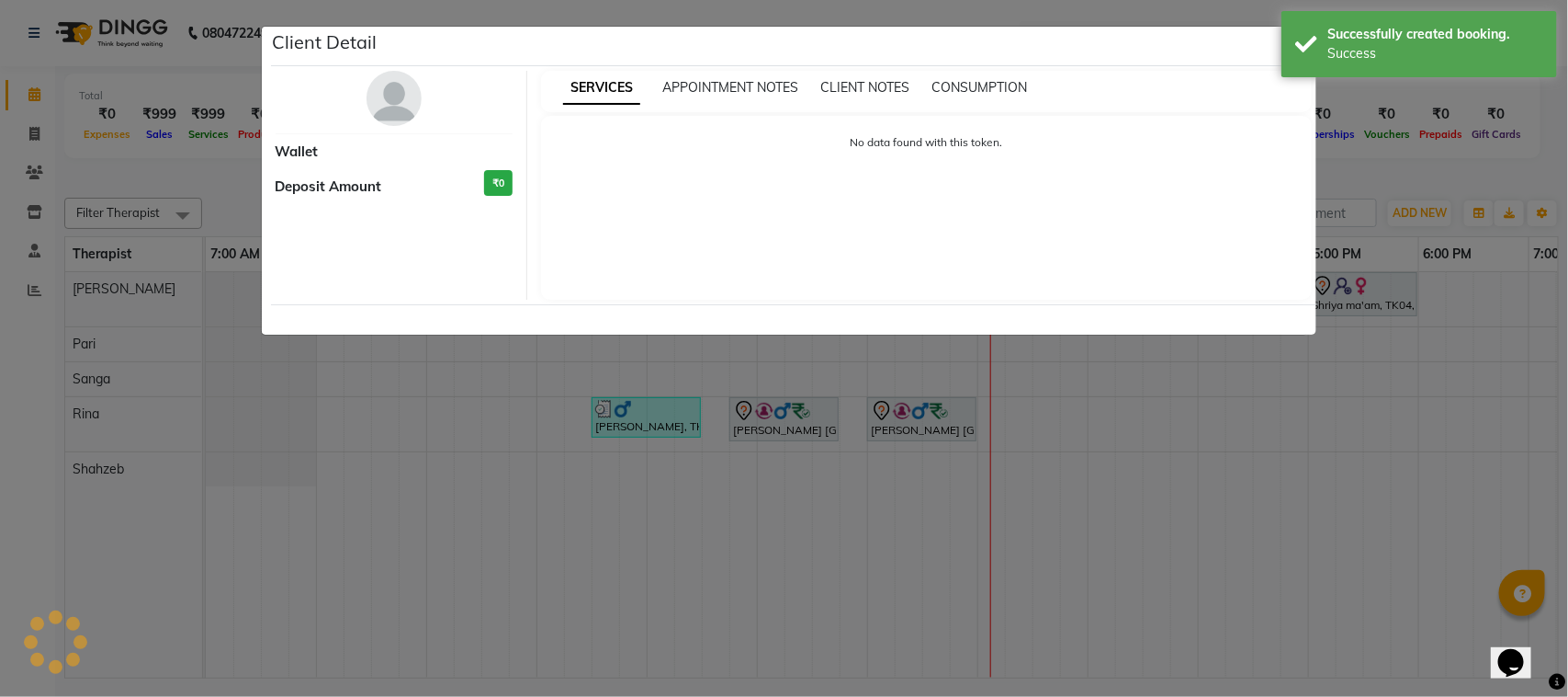
select select "7"
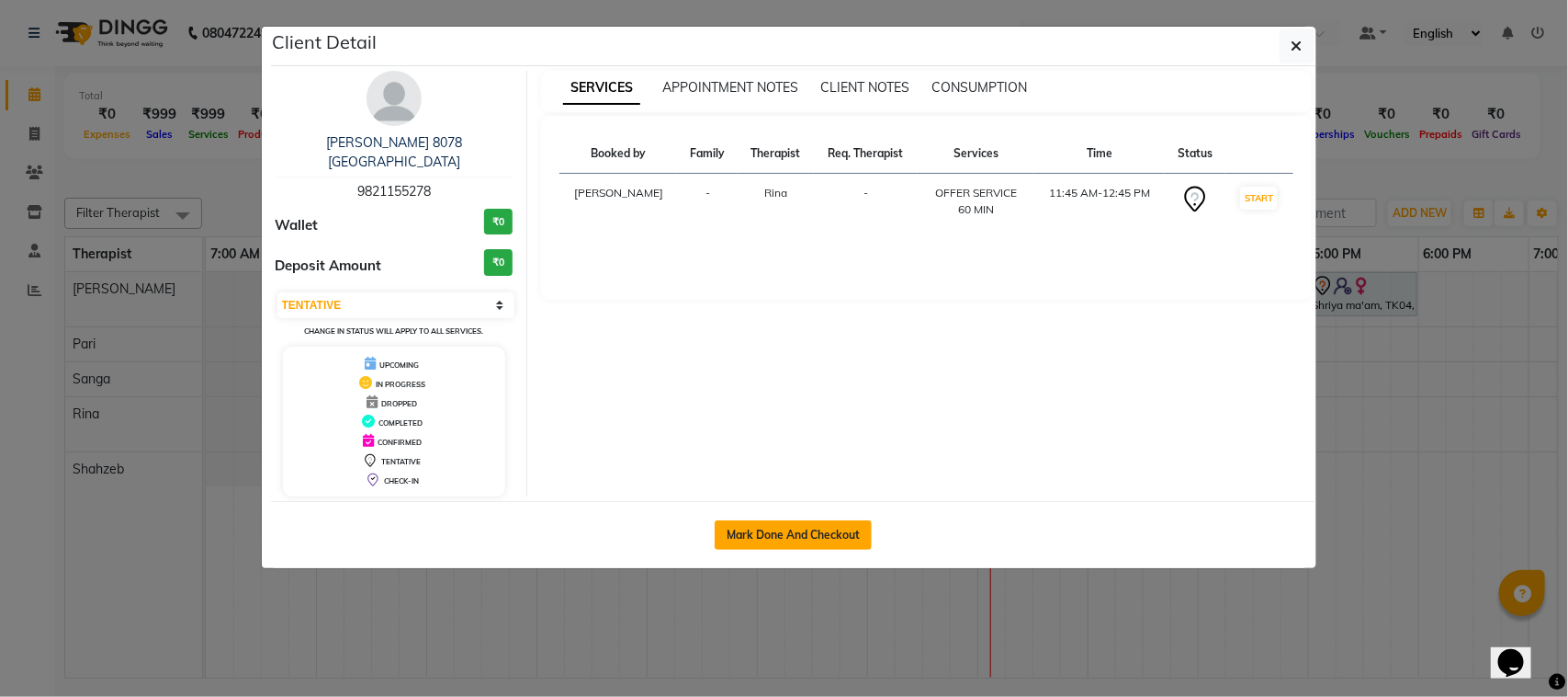
click at [818, 520] on button "Mark Done And Checkout" at bounding box center [793, 534] width 157 height 30
select select "service"
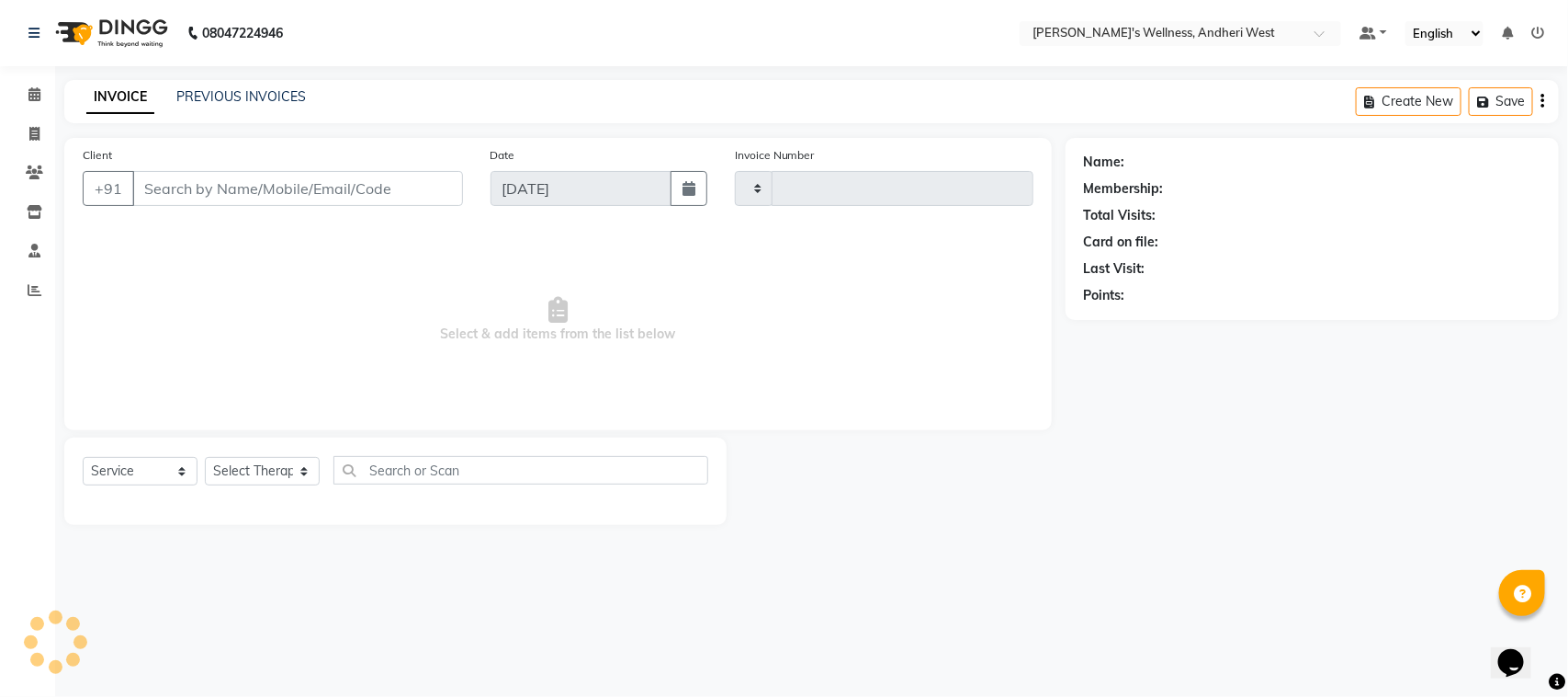
type input "0696"
select select "7384"
type input "9821155278"
select select "80732"
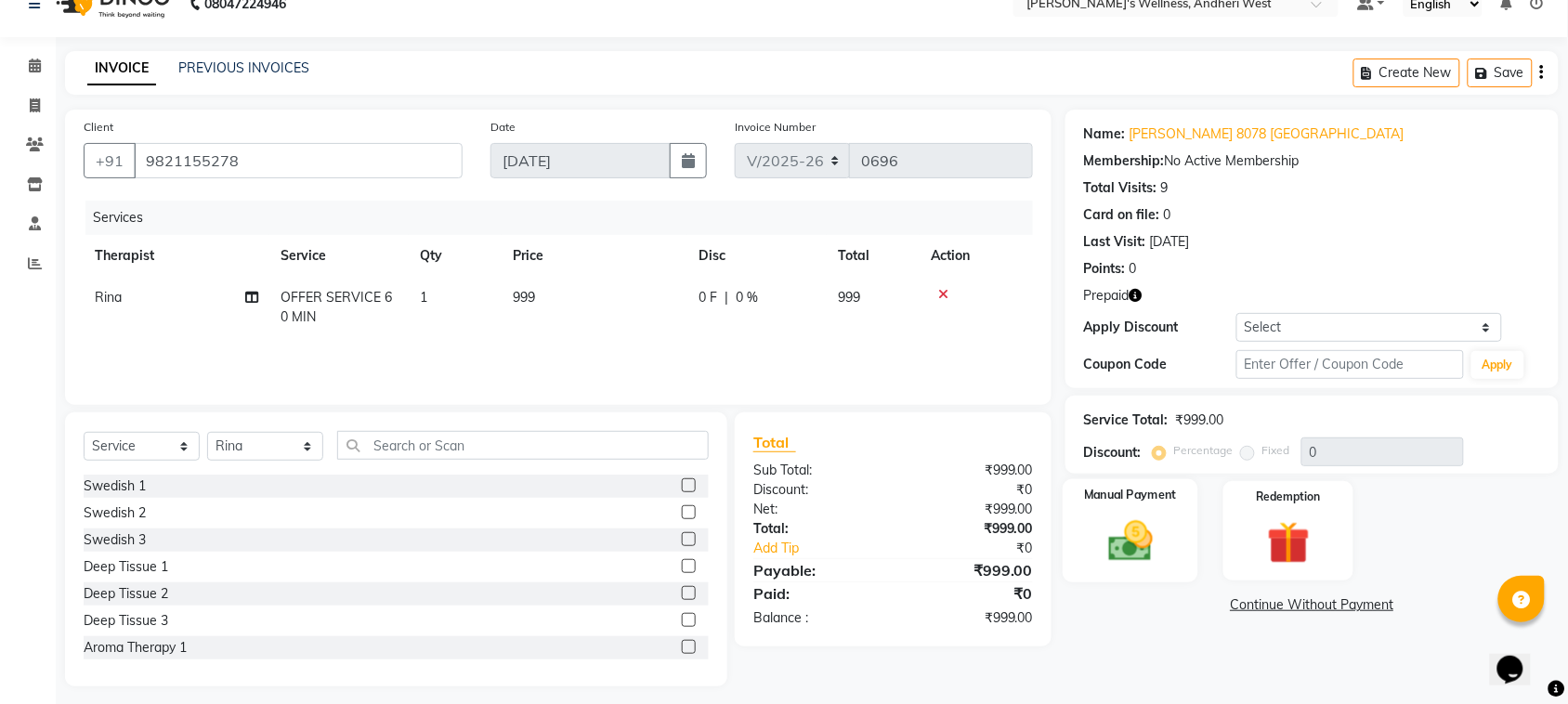
scroll to position [38, 0]
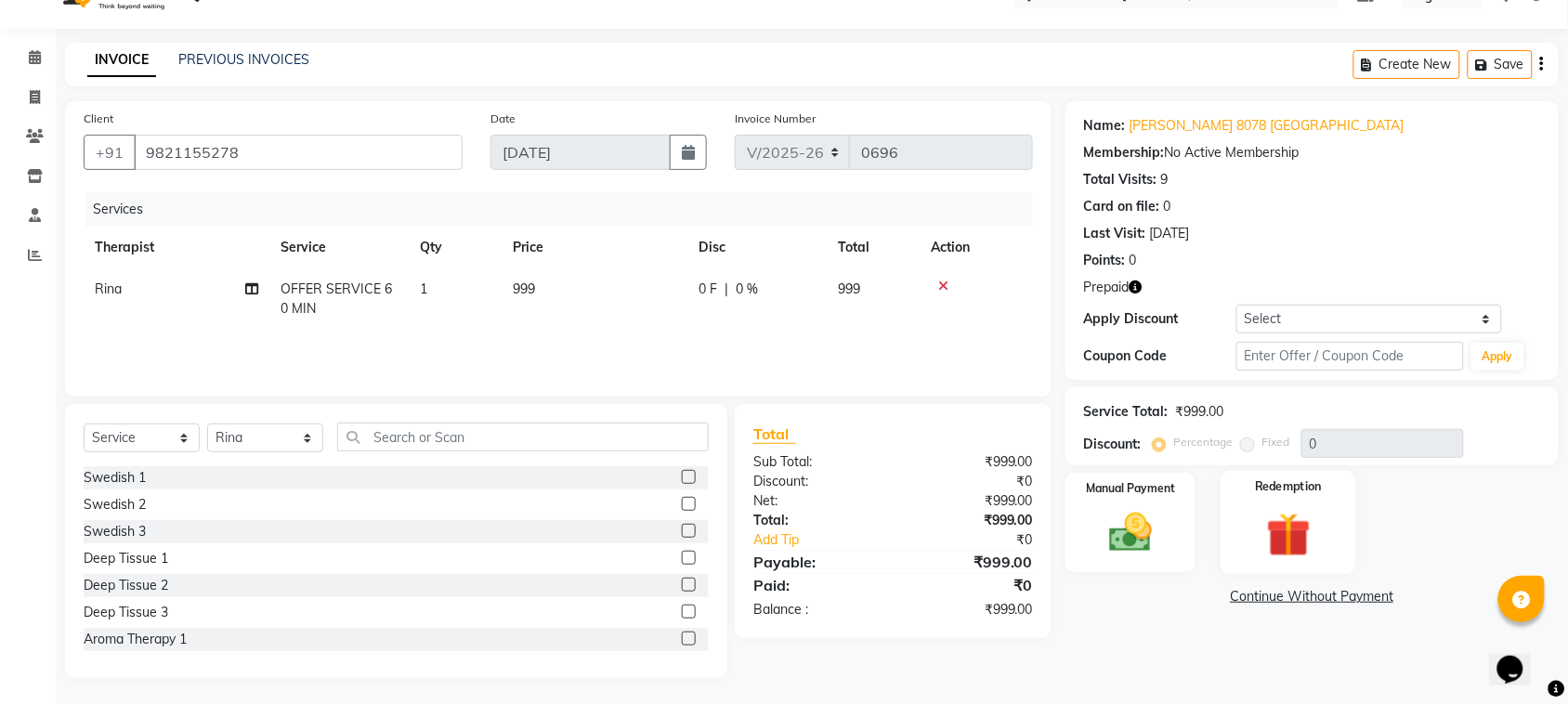
click at [1283, 548] on img at bounding box center [1288, 535] width 72 height 56
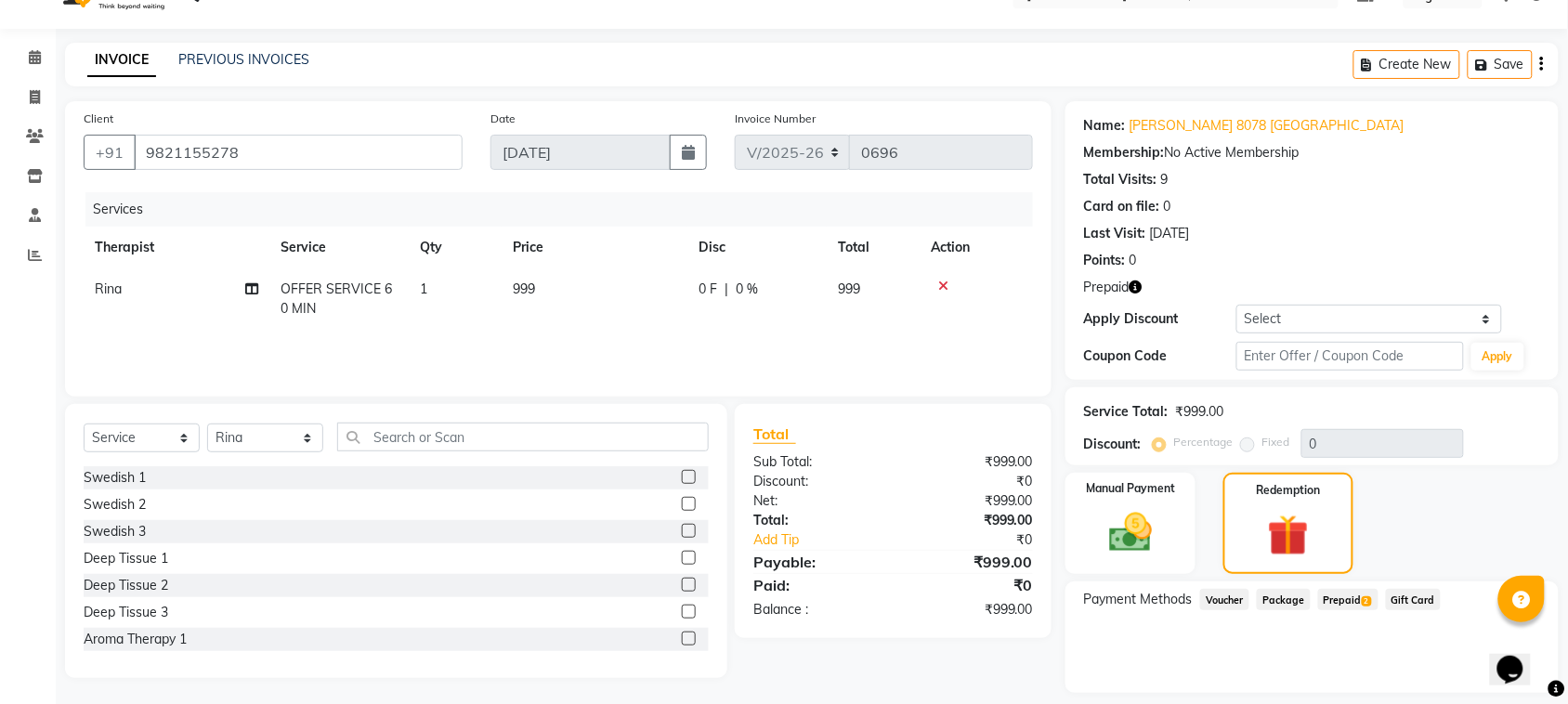
click at [1338, 596] on span "Prepaid 2" at bounding box center [1348, 599] width 60 height 21
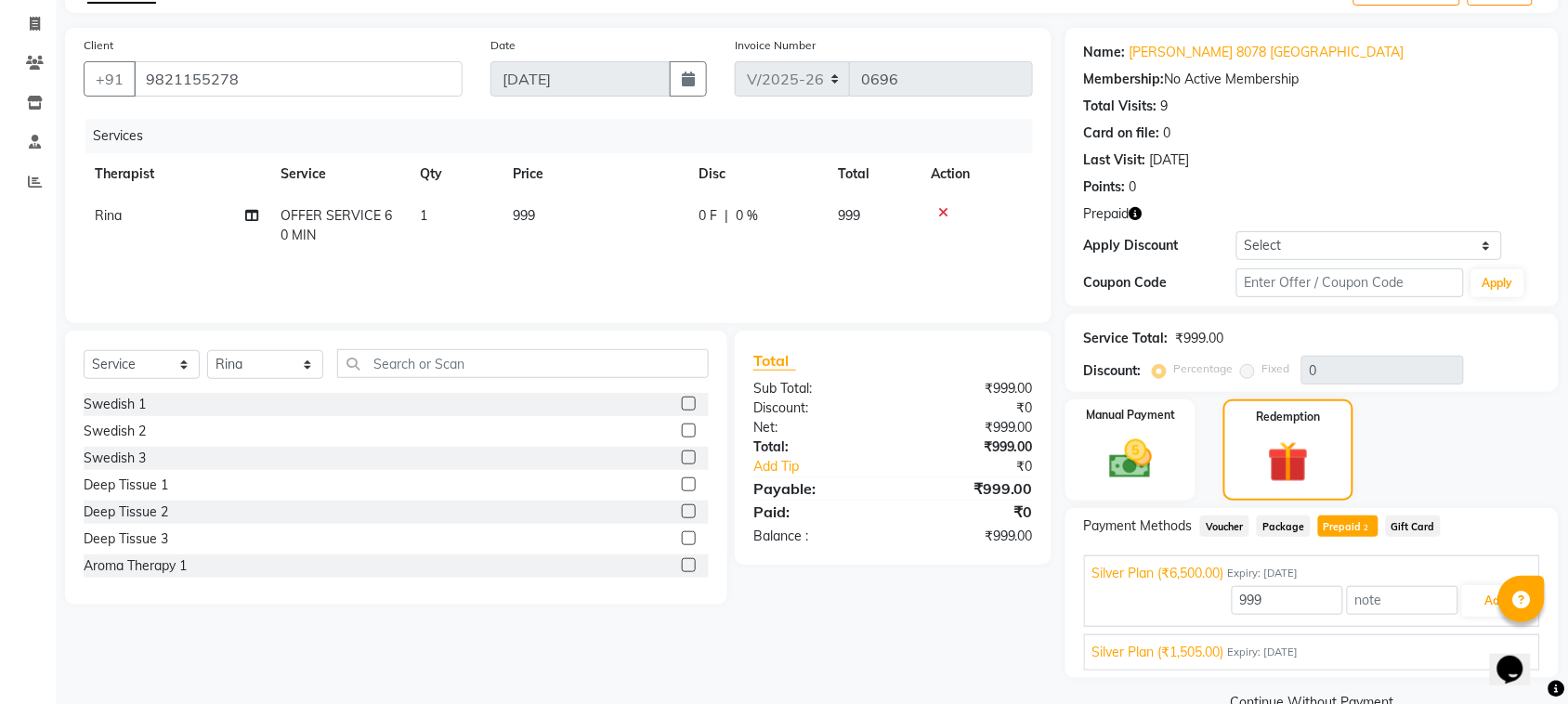
scroll to position [151, 0]
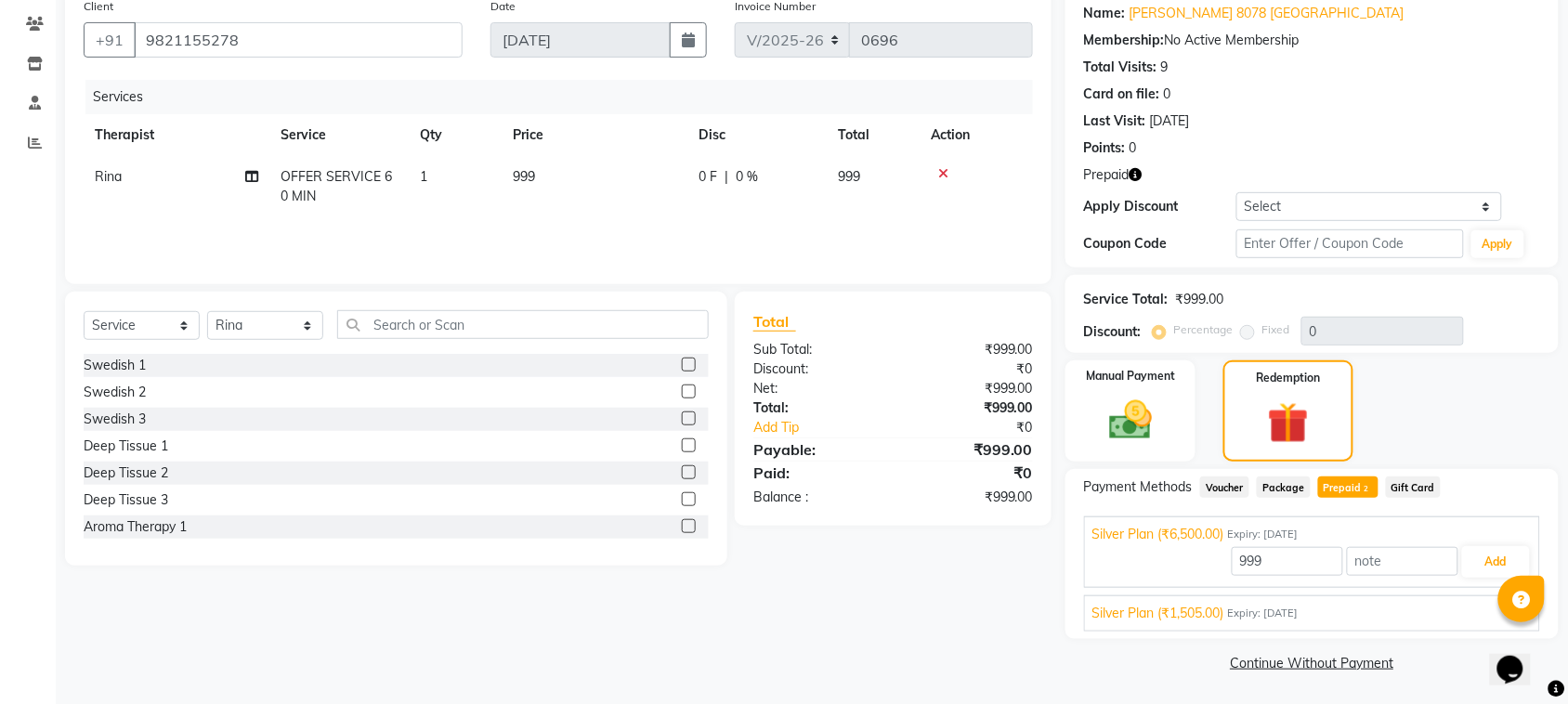
click at [1208, 611] on span "Silver Plan (₹1,505.00)" at bounding box center [1157, 613] width 132 height 19
click at [1482, 606] on button "Add" at bounding box center [1496, 605] width 68 height 32
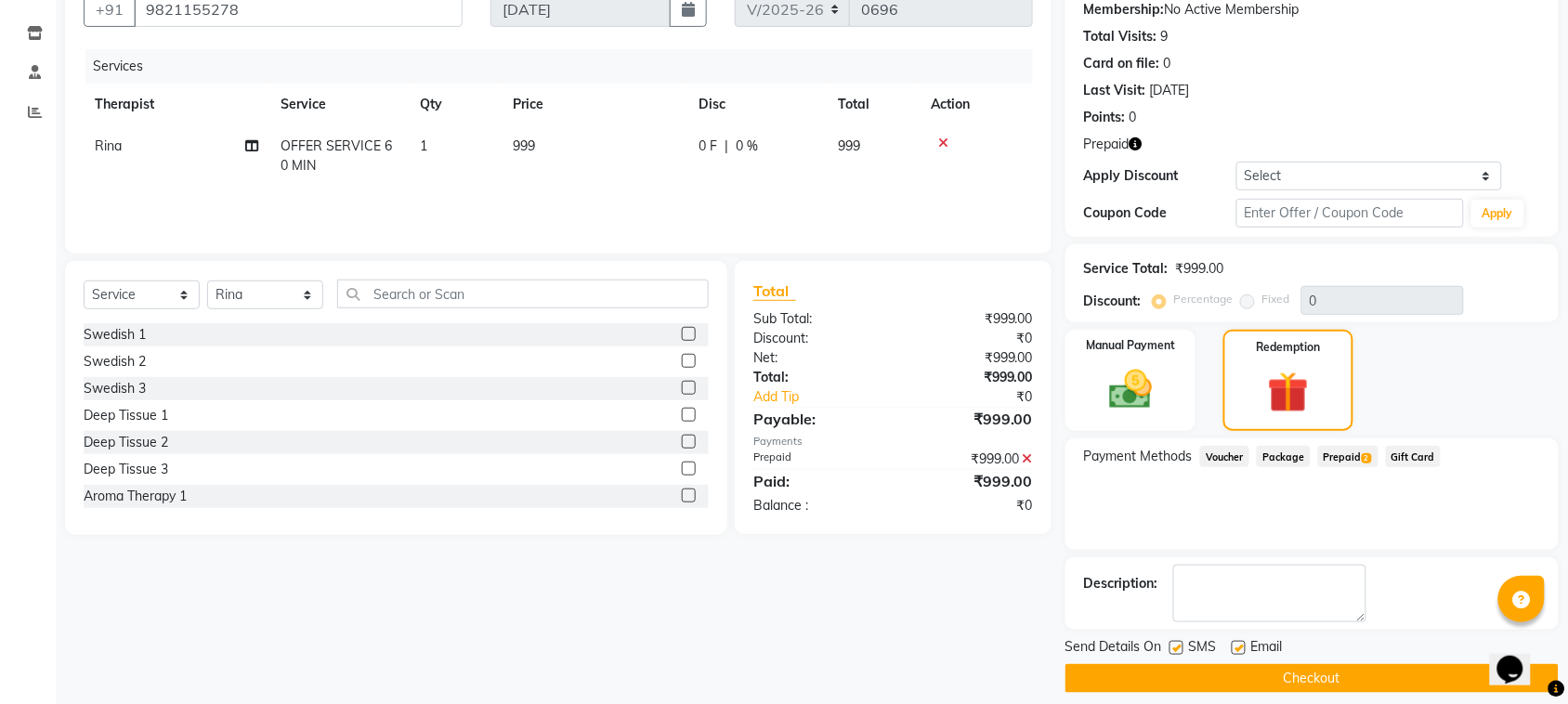
scroll to position [197, 0]
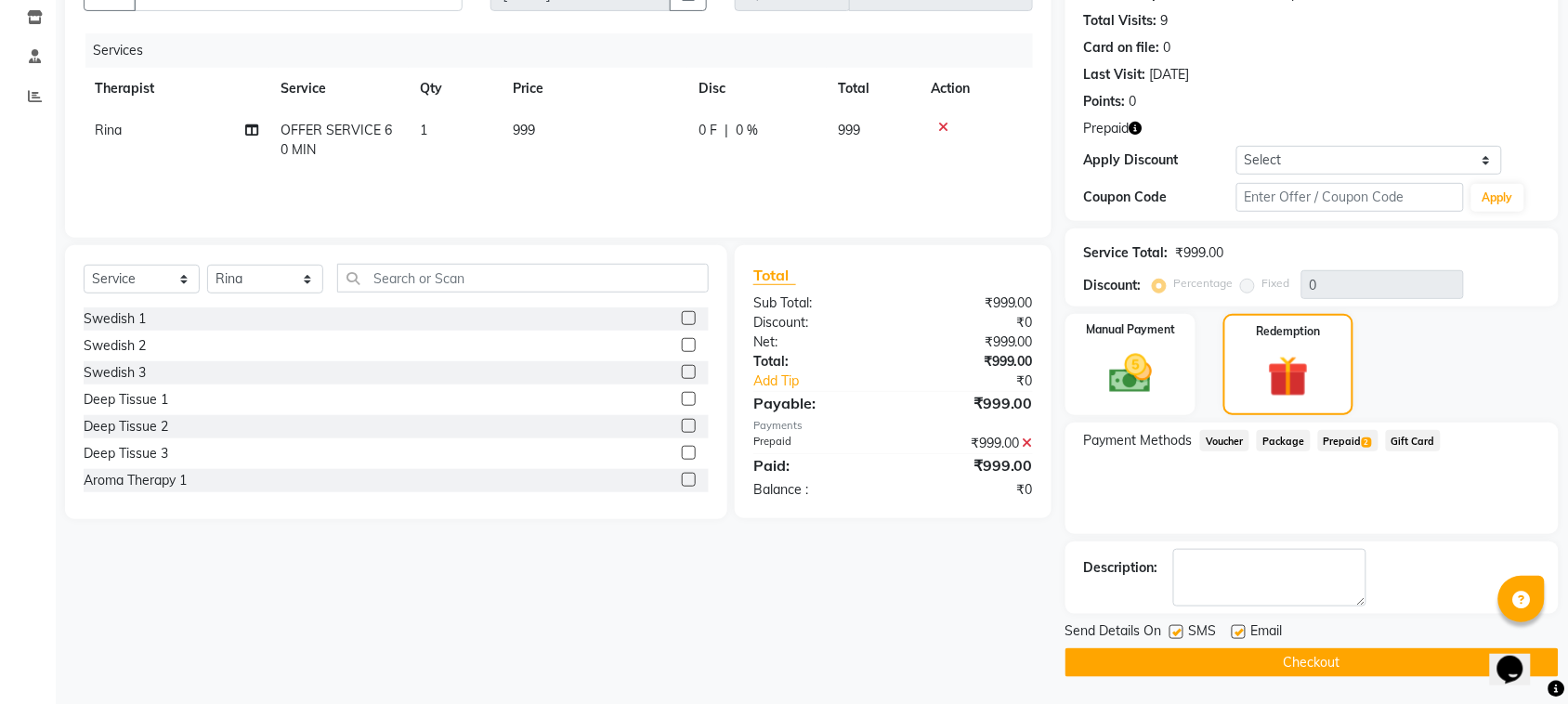
click at [1377, 663] on button "Checkout" at bounding box center [1312, 662] width 493 height 29
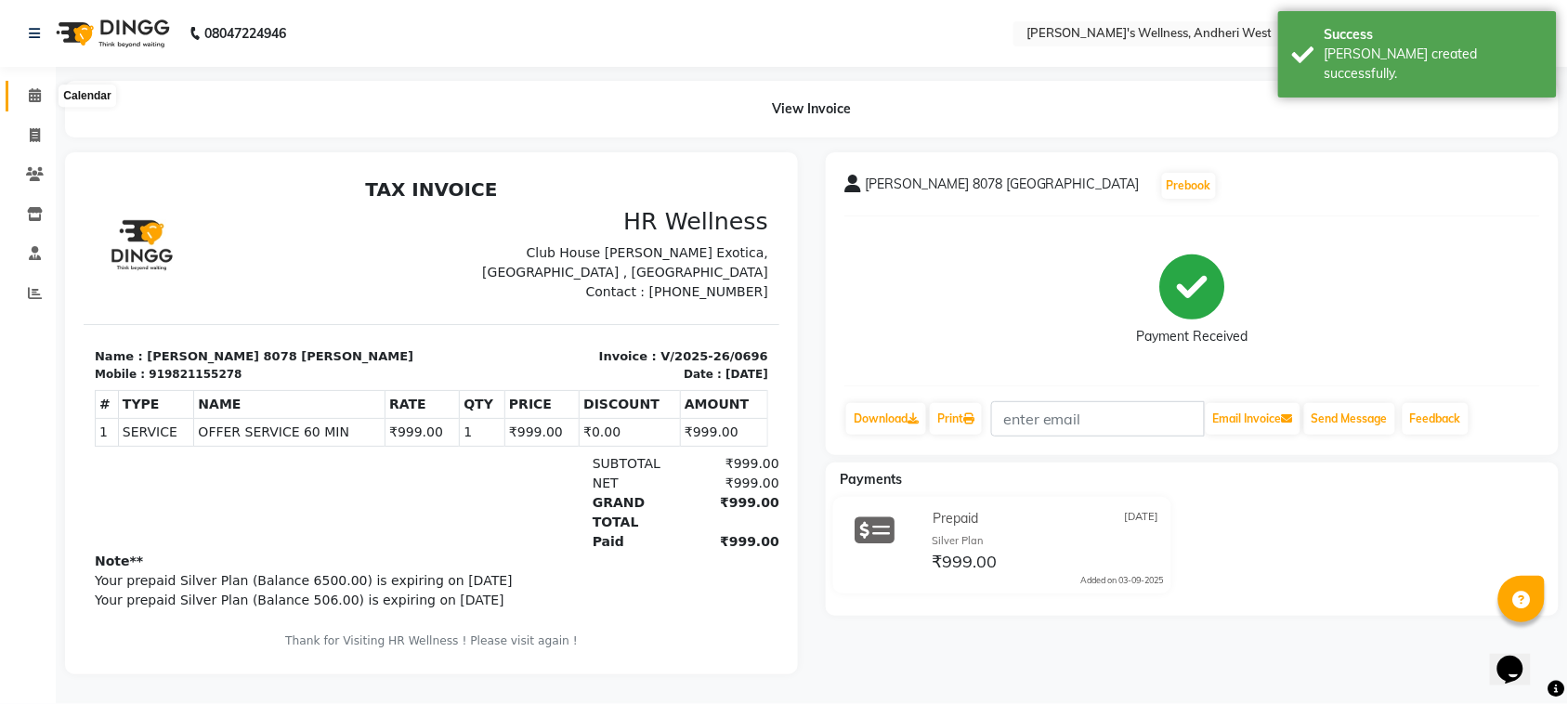
click at [35, 96] on icon at bounding box center [35, 95] width 12 height 14
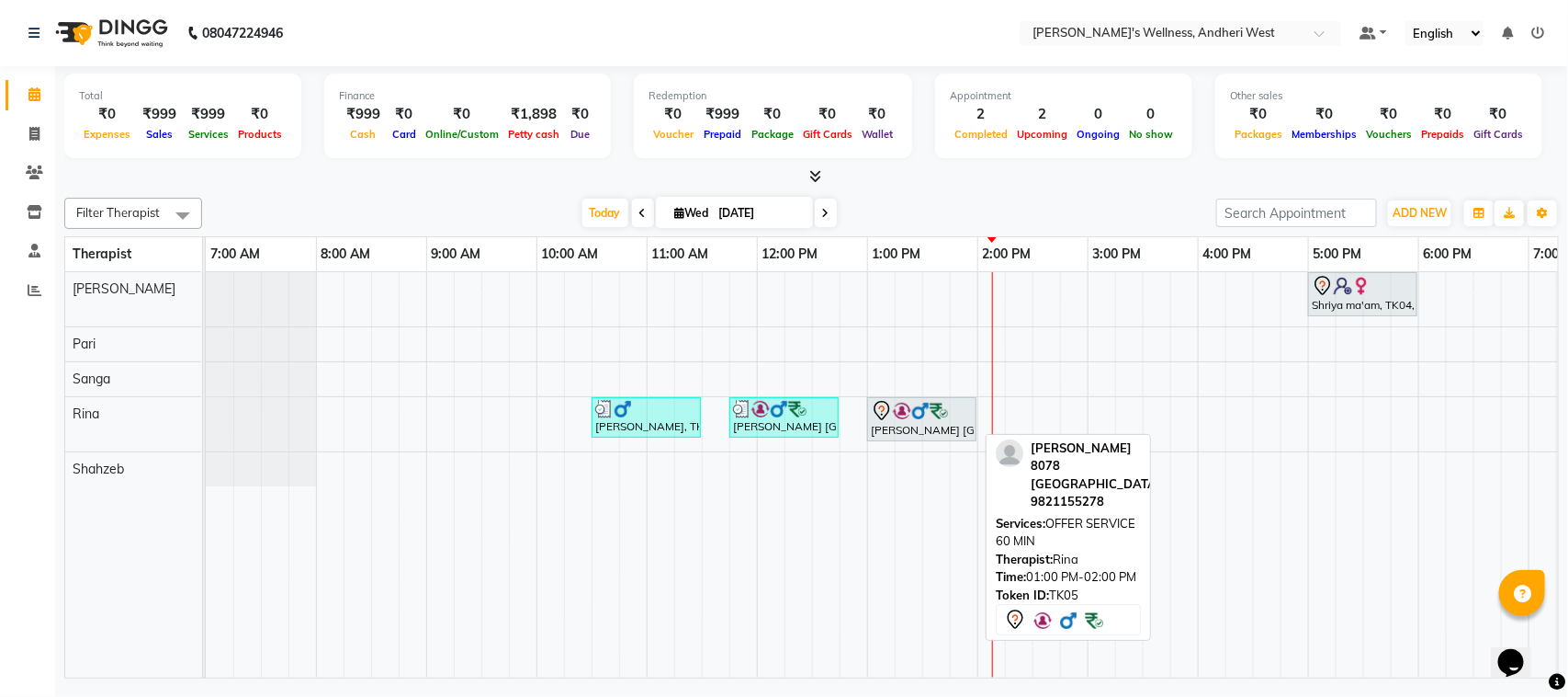
click at [908, 425] on div "[PERSON_NAME] [GEOGRAPHIC_DATA][PERSON_NAME], 01:00 PM-02:00 PM, OFFER SERVICE …" at bounding box center [921, 419] width 106 height 38
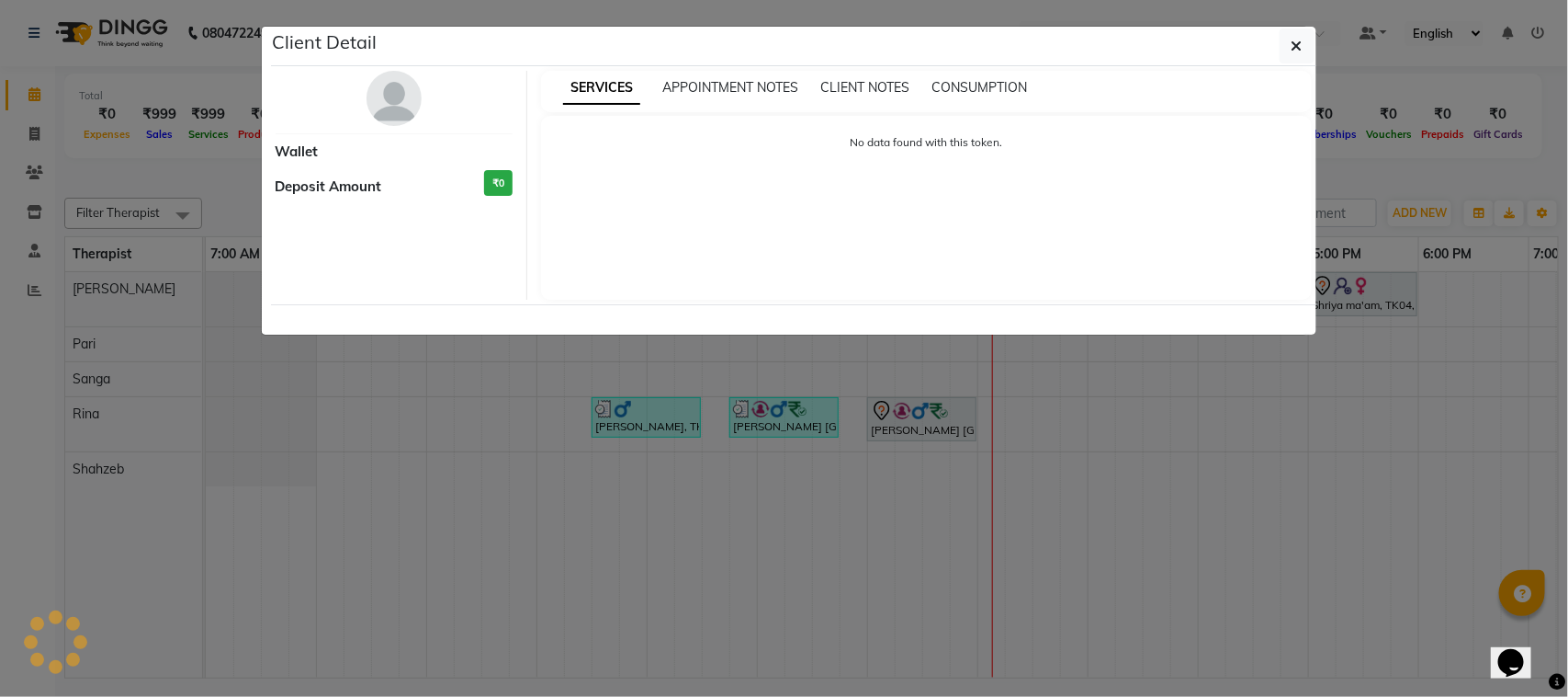
select select "7"
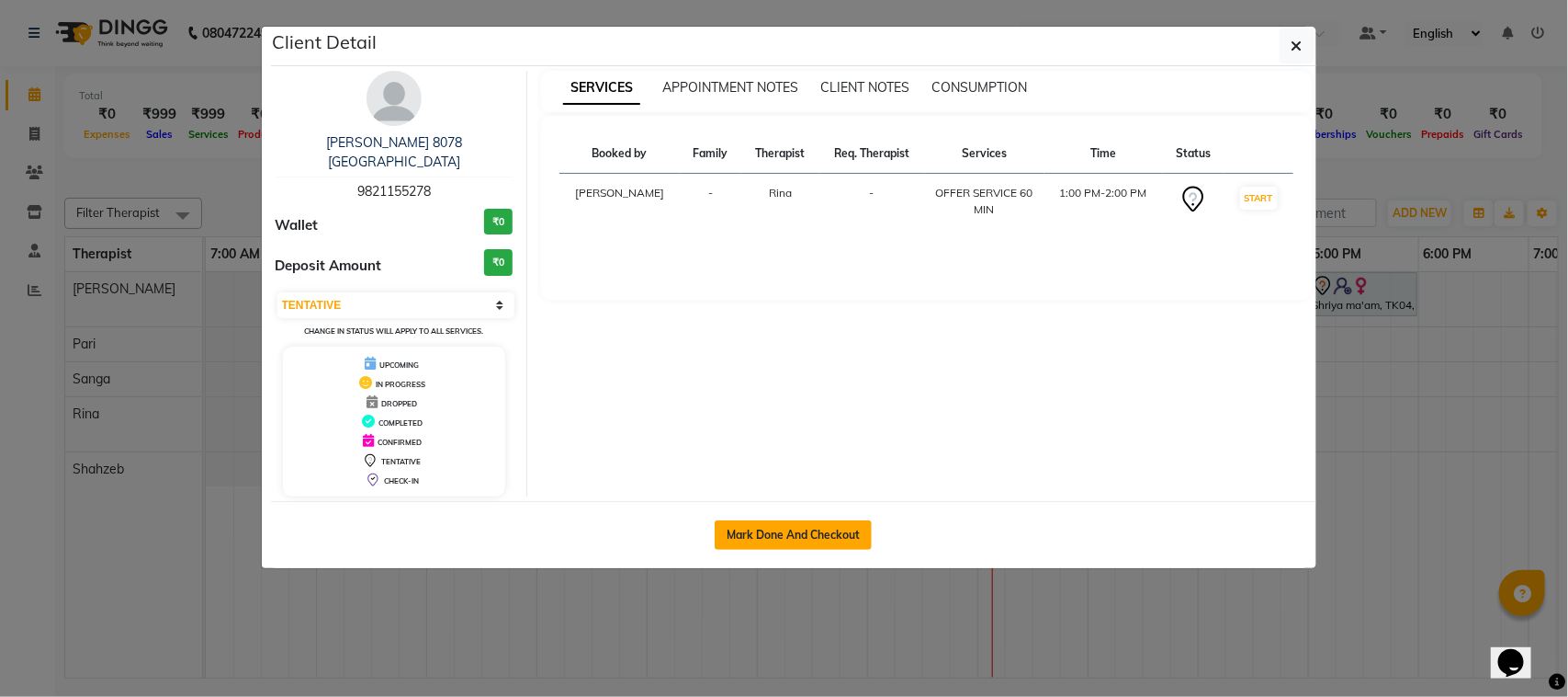
click at [848, 520] on button "Mark Done And Checkout" at bounding box center [793, 534] width 157 height 30
select select "service"
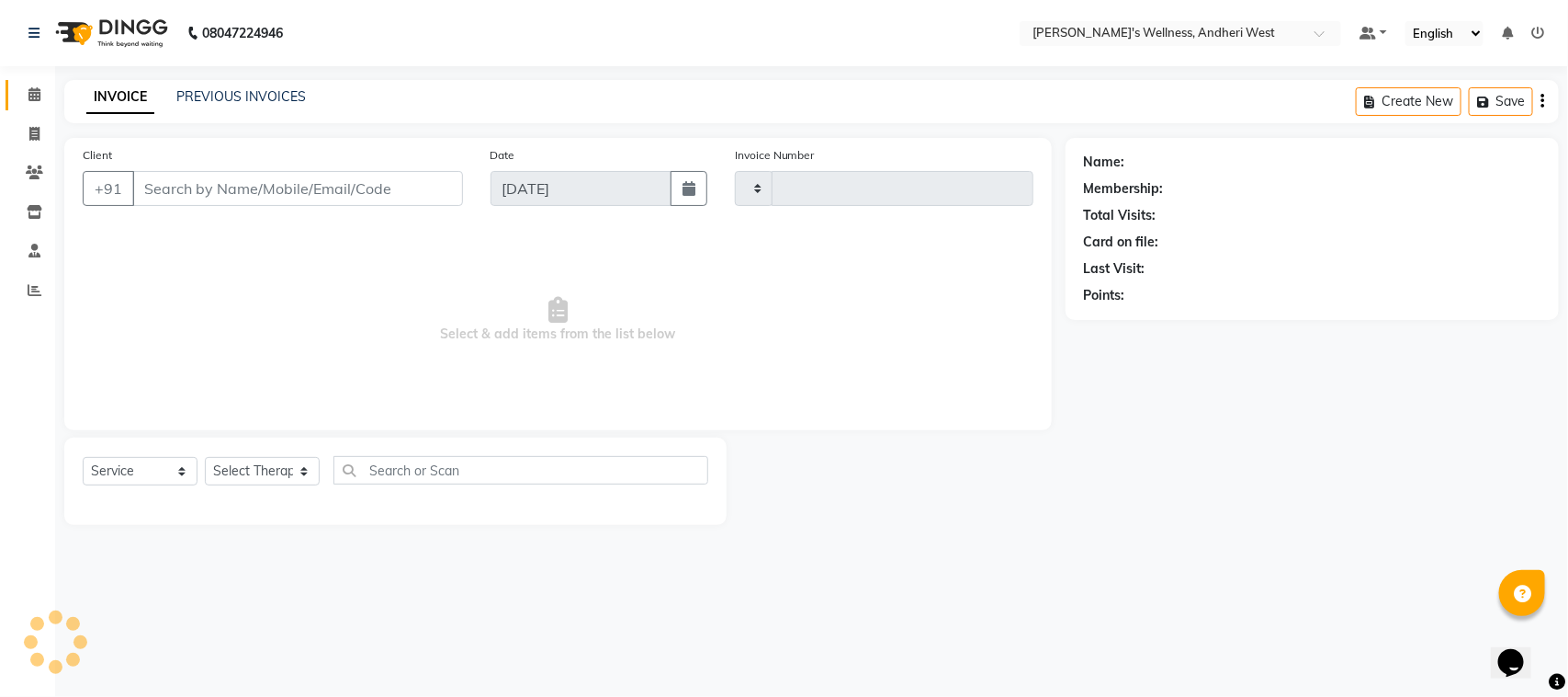
type input "0697"
select select "7384"
type input "9821155278"
select select "80732"
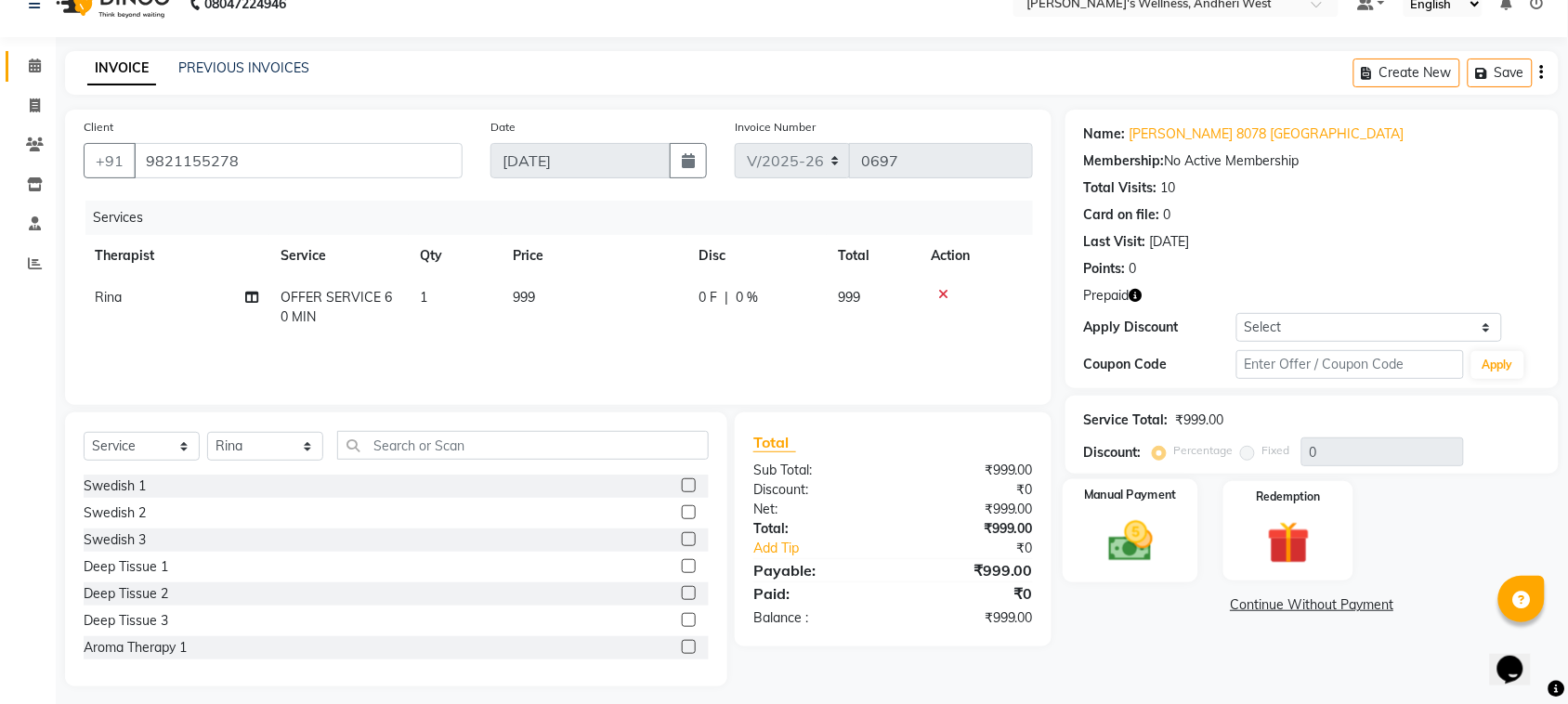
scroll to position [38, 0]
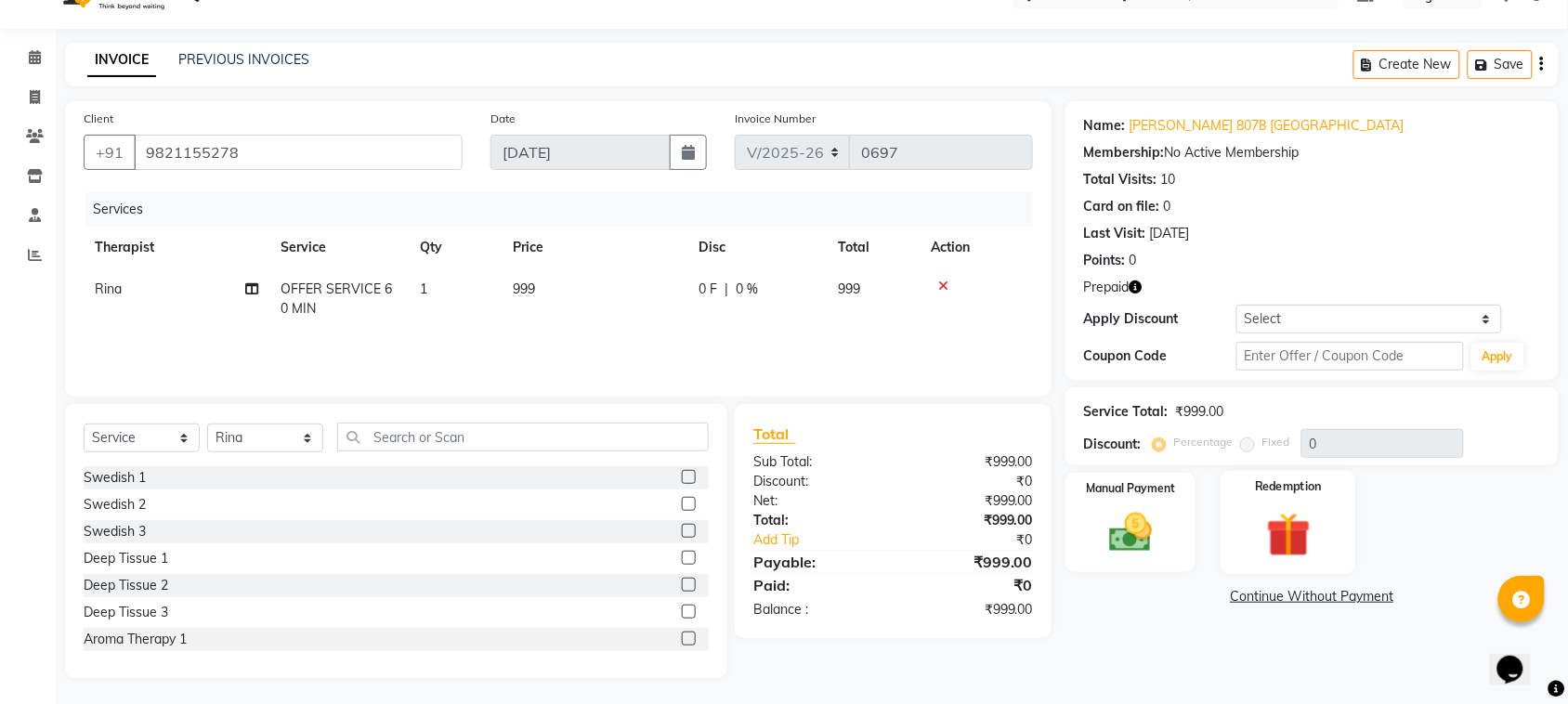
click at [1298, 540] on img at bounding box center [1288, 535] width 72 height 56
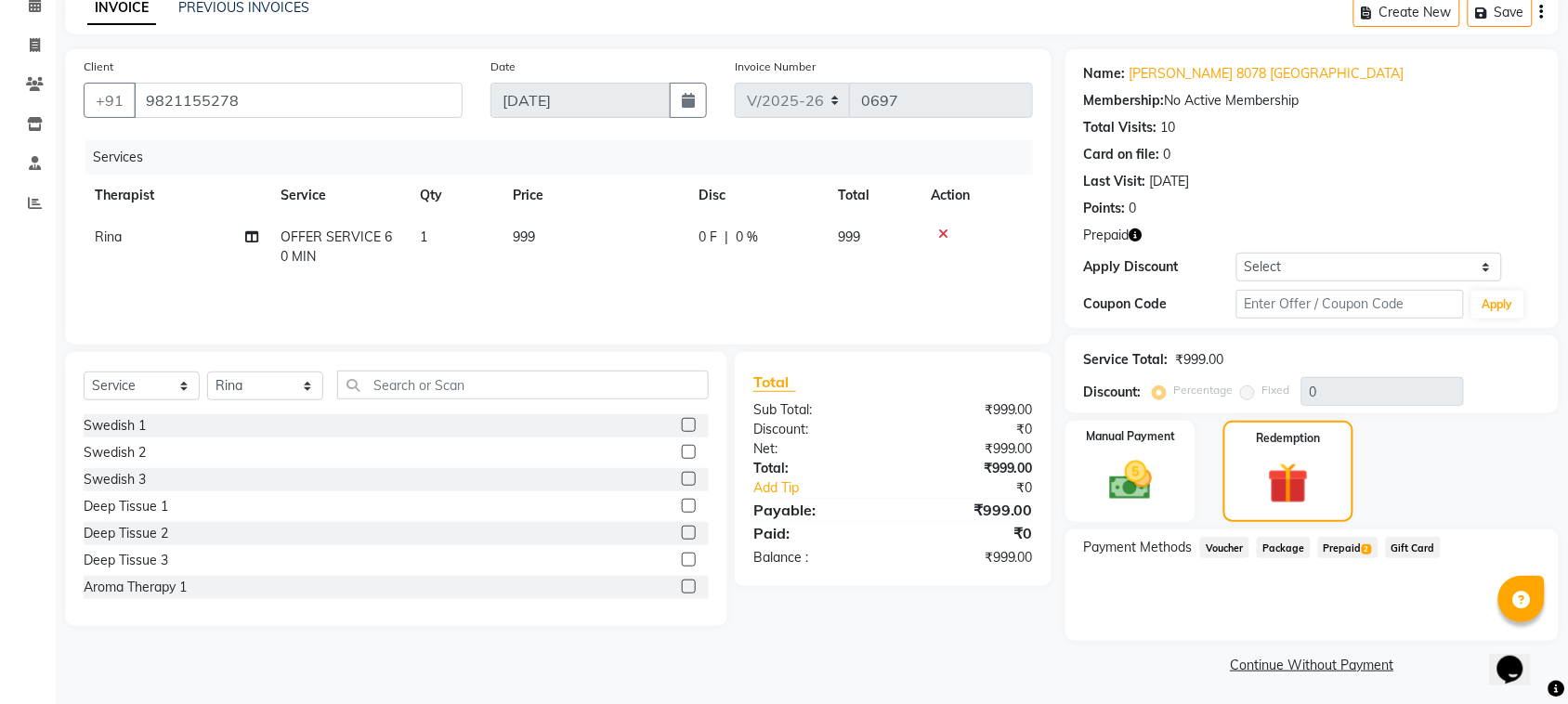
scroll to position [91, 0]
click at [1331, 539] on span "Prepaid 2" at bounding box center [1348, 547] width 60 height 21
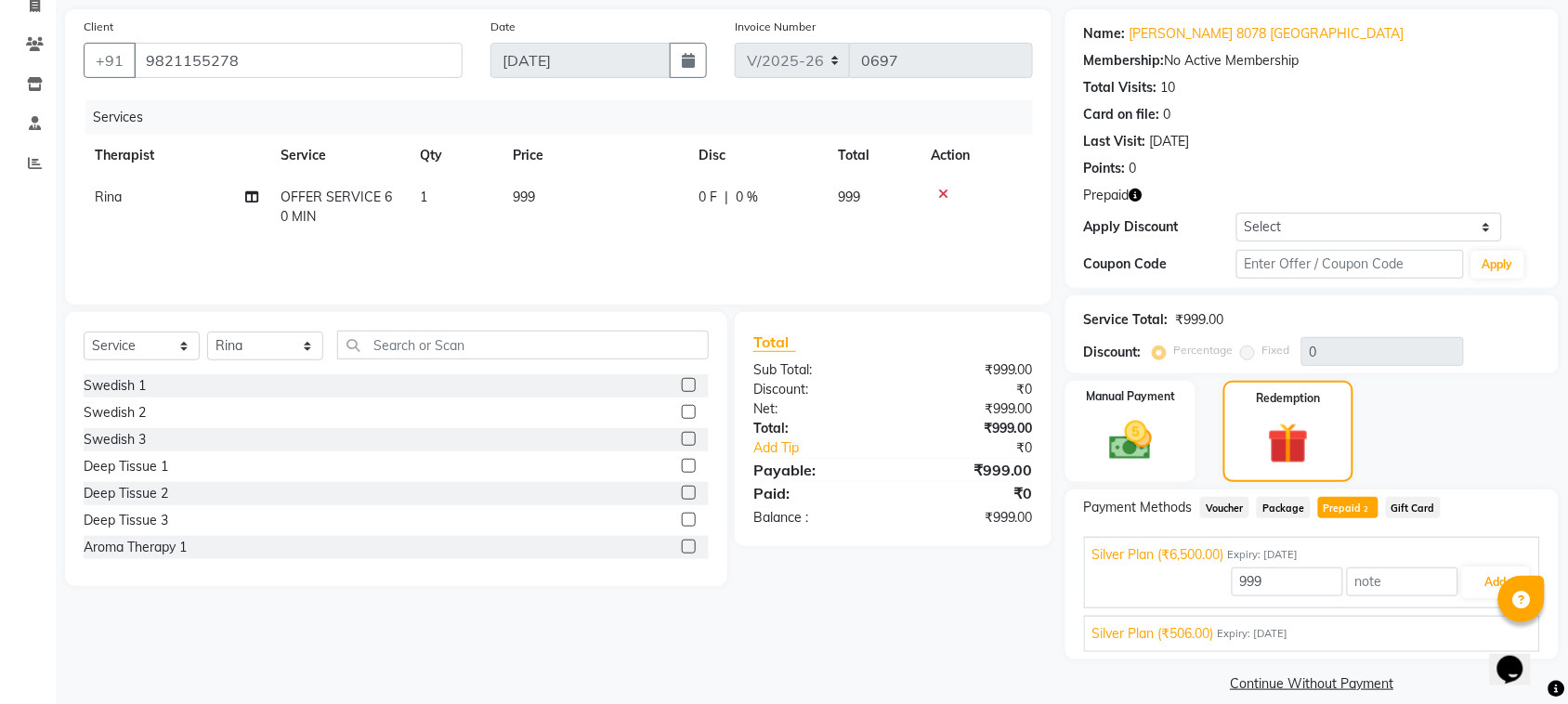
scroll to position [151, 0]
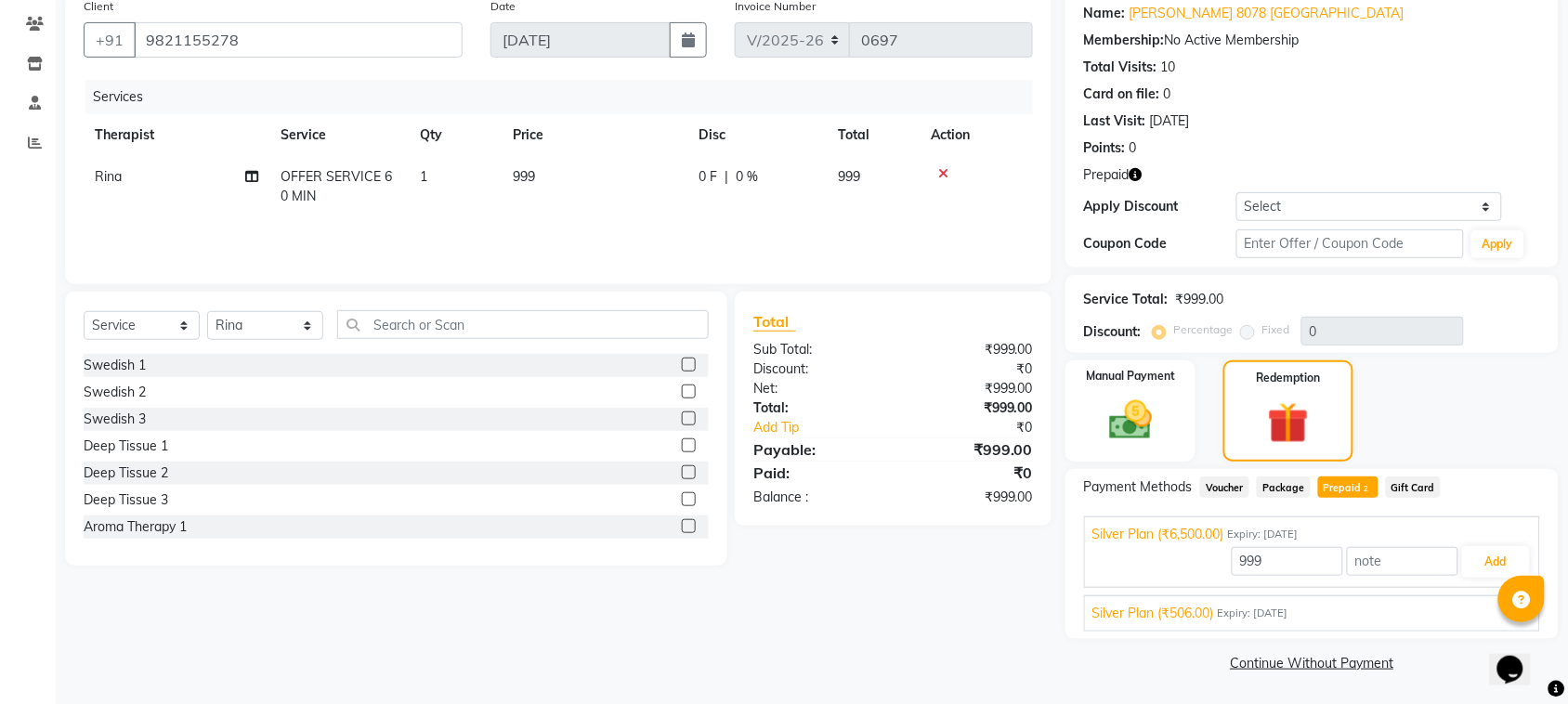
click at [1184, 615] on span "Silver Plan (₹506.00)" at bounding box center [1153, 613] width 122 height 19
click at [1476, 608] on button "Add" at bounding box center [1496, 605] width 68 height 32
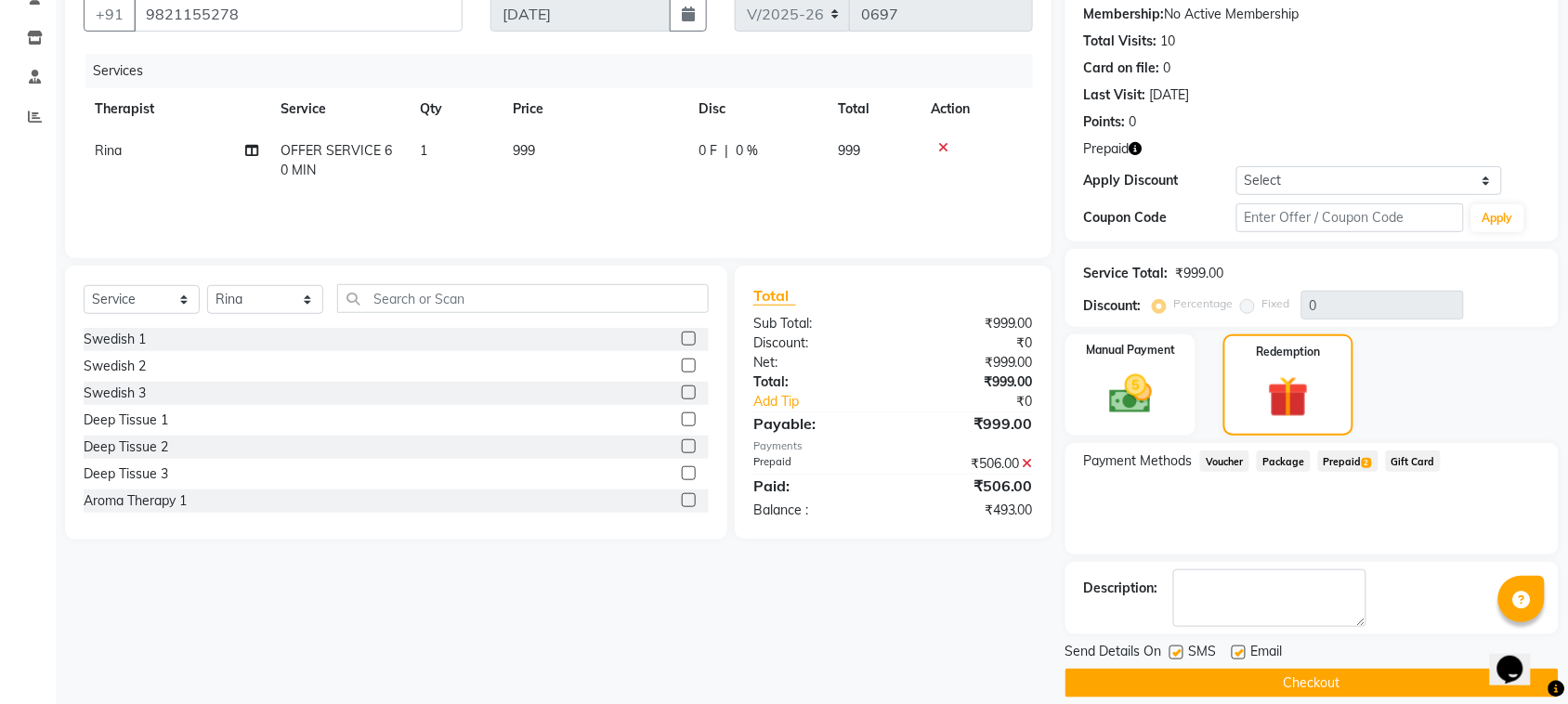
scroll to position [197, 0]
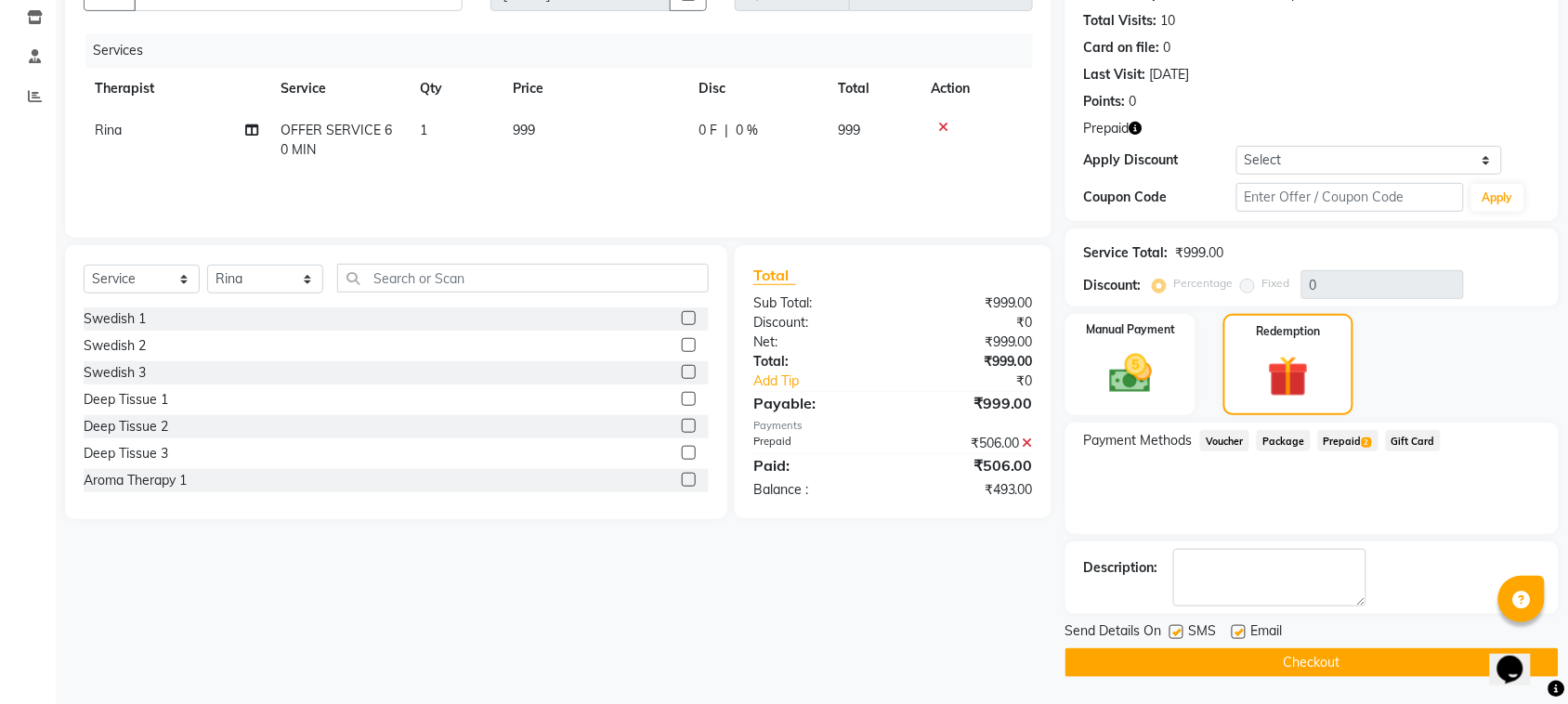
click at [1340, 439] on span "Prepaid 2" at bounding box center [1348, 440] width 60 height 21
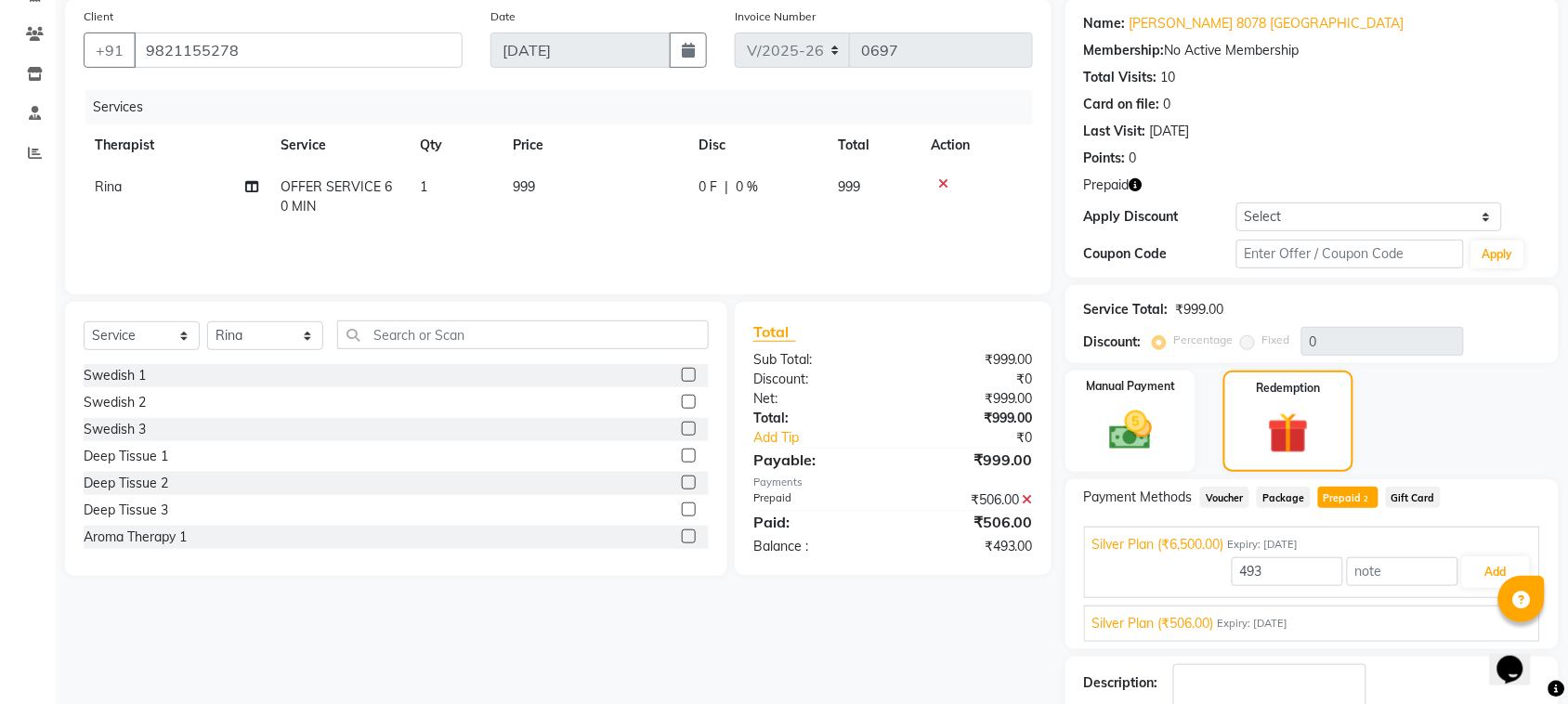
scroll to position [256, 0]
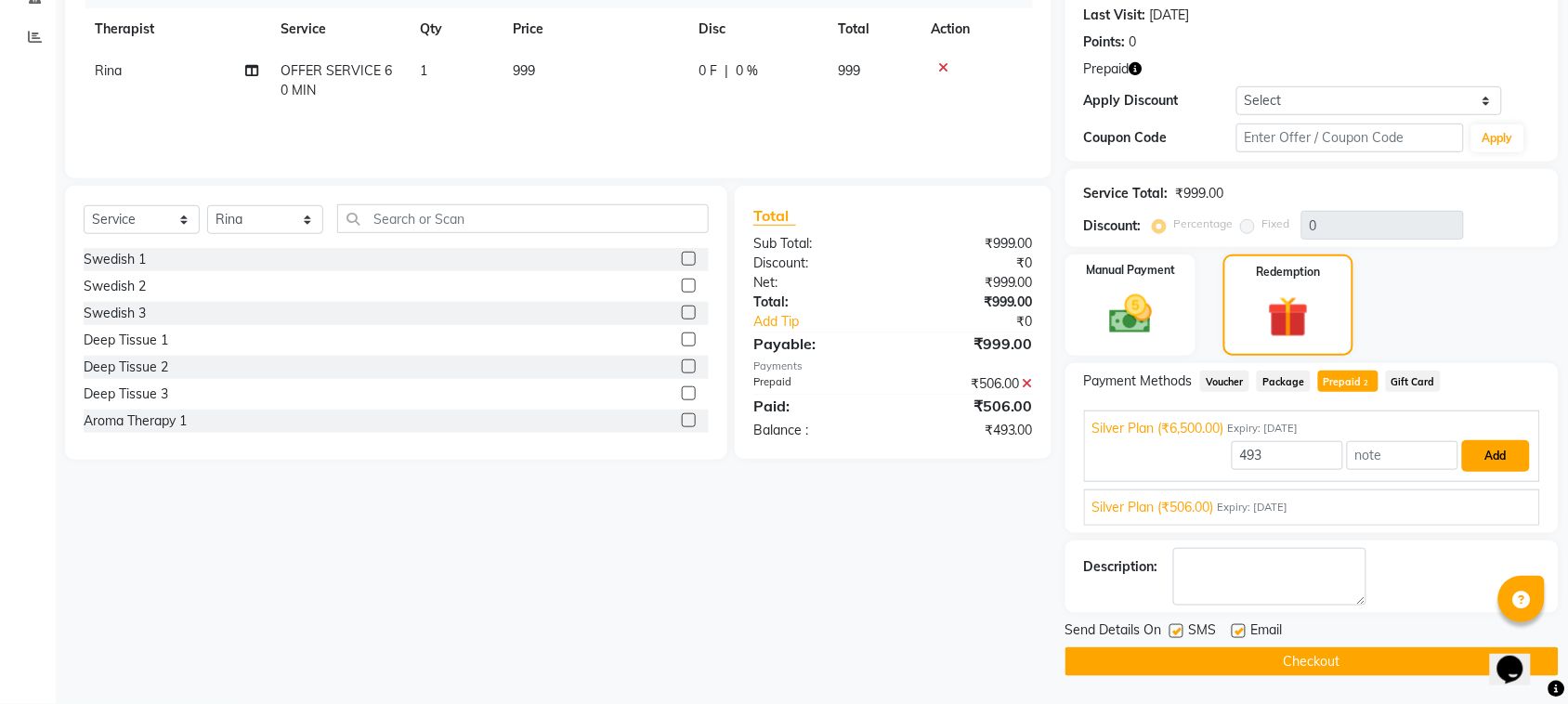
click at [1491, 466] on button "Add" at bounding box center [1496, 456] width 68 height 32
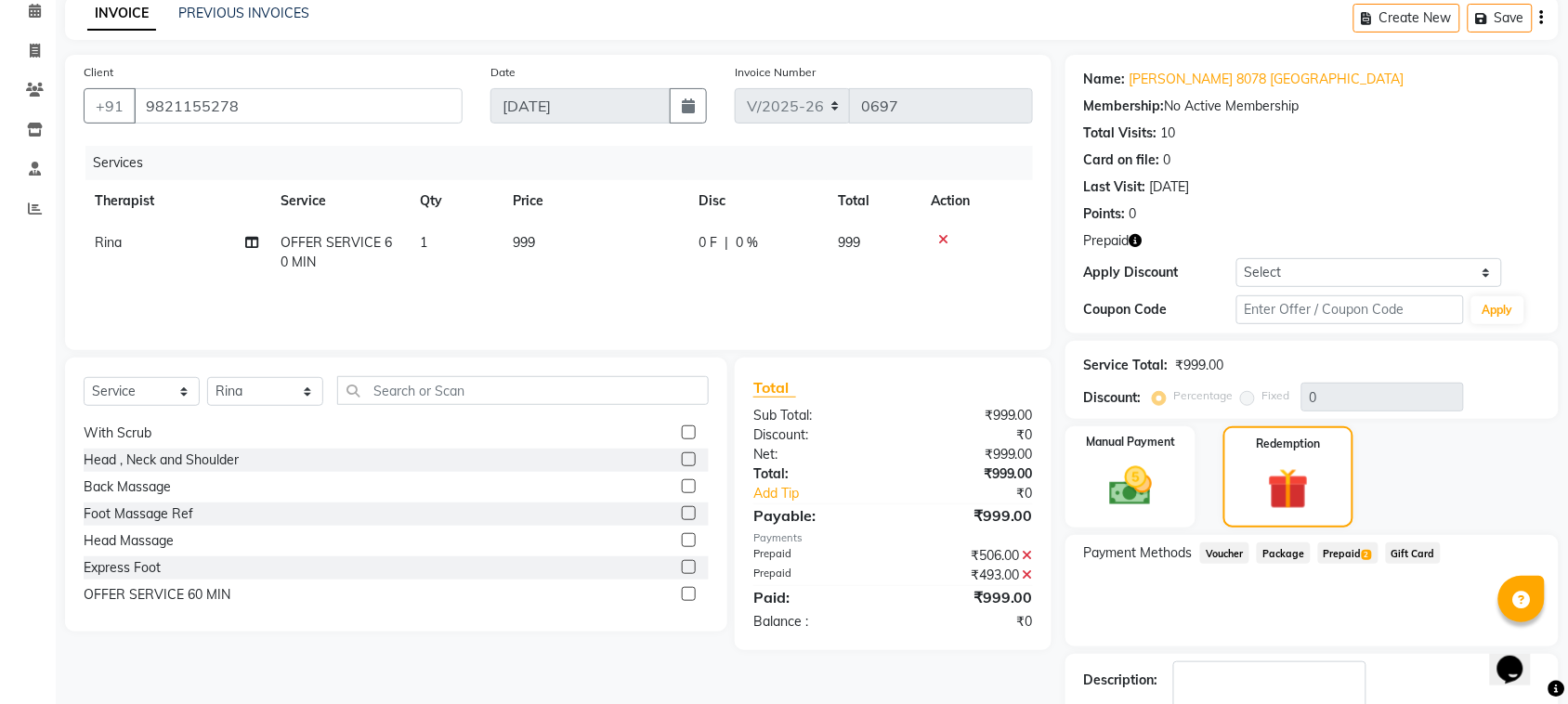
scroll to position [197, 0]
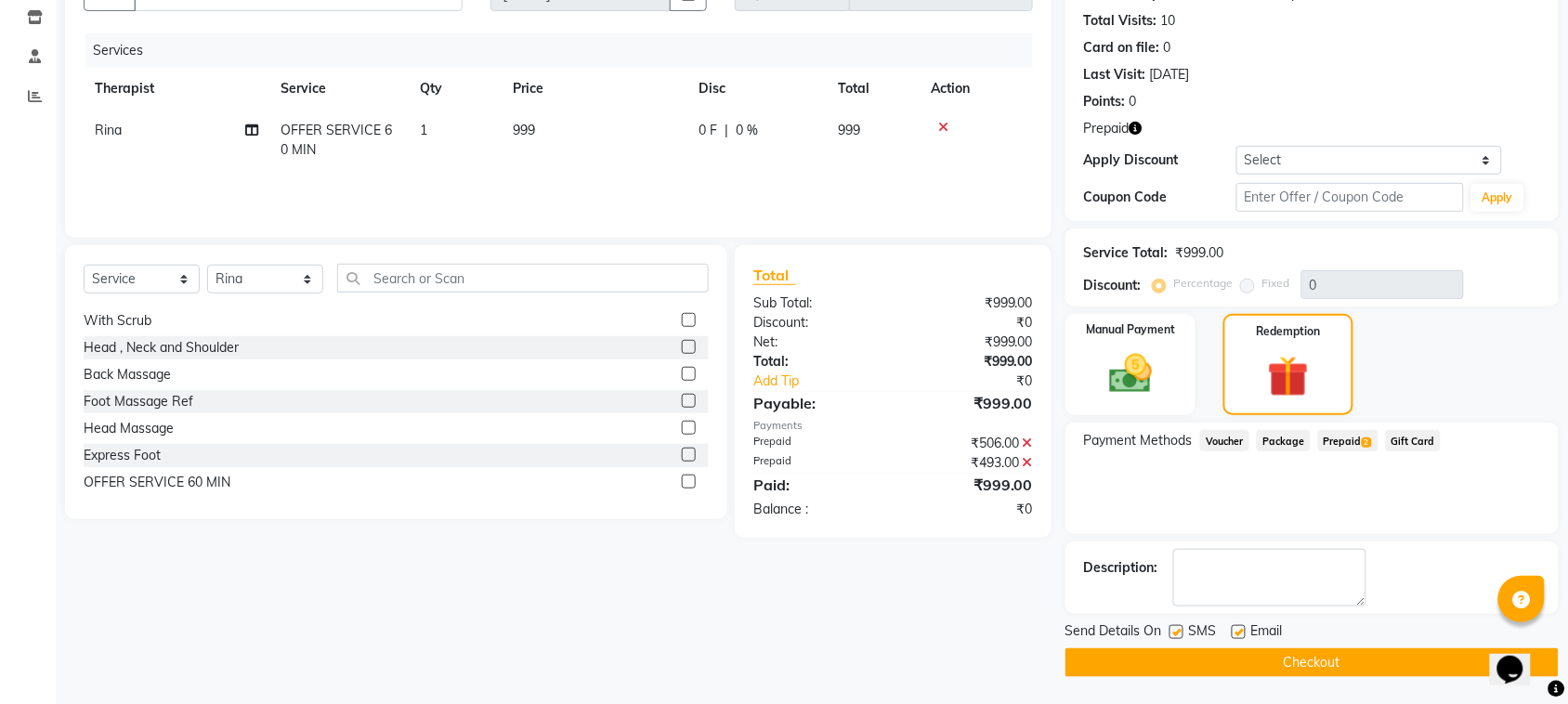
click at [1307, 660] on button "Checkout" at bounding box center [1312, 662] width 493 height 29
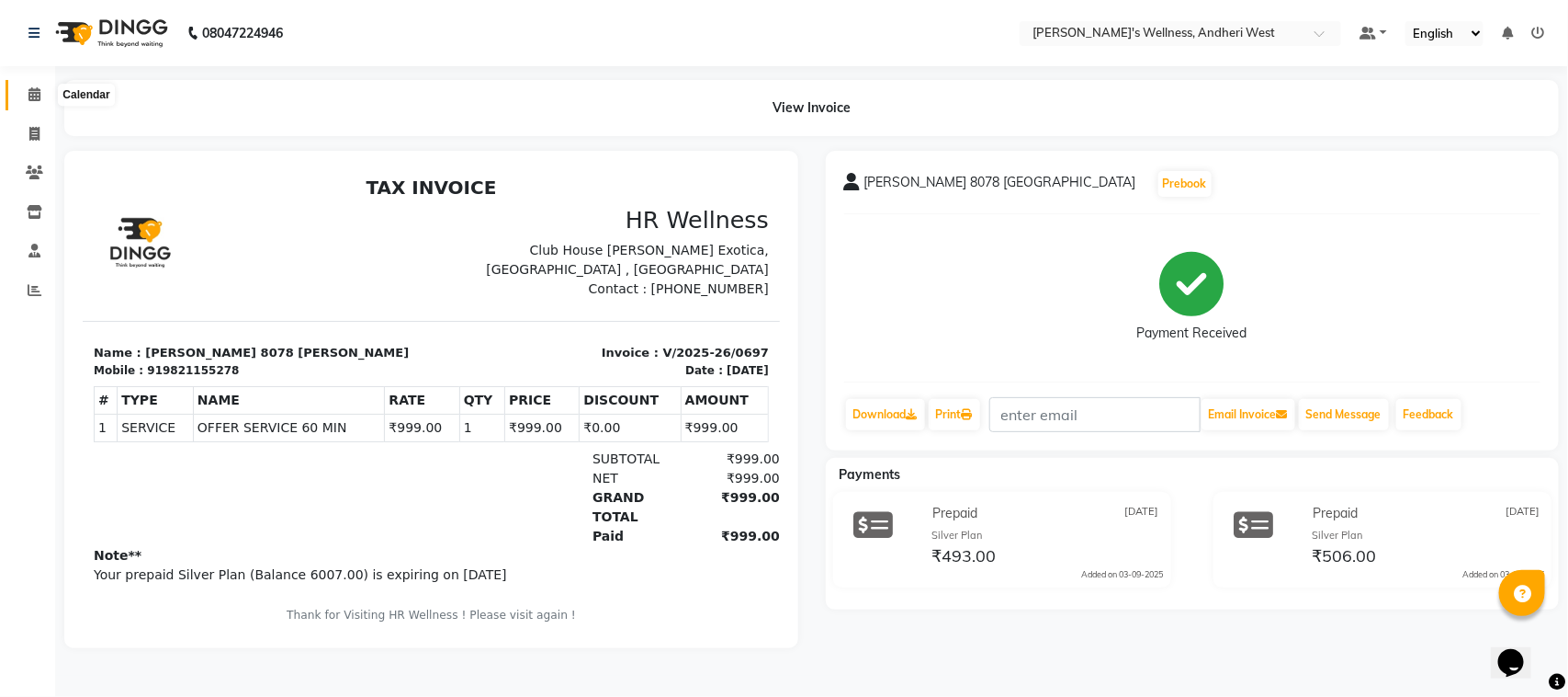
click at [29, 92] on icon at bounding box center [34, 94] width 11 height 13
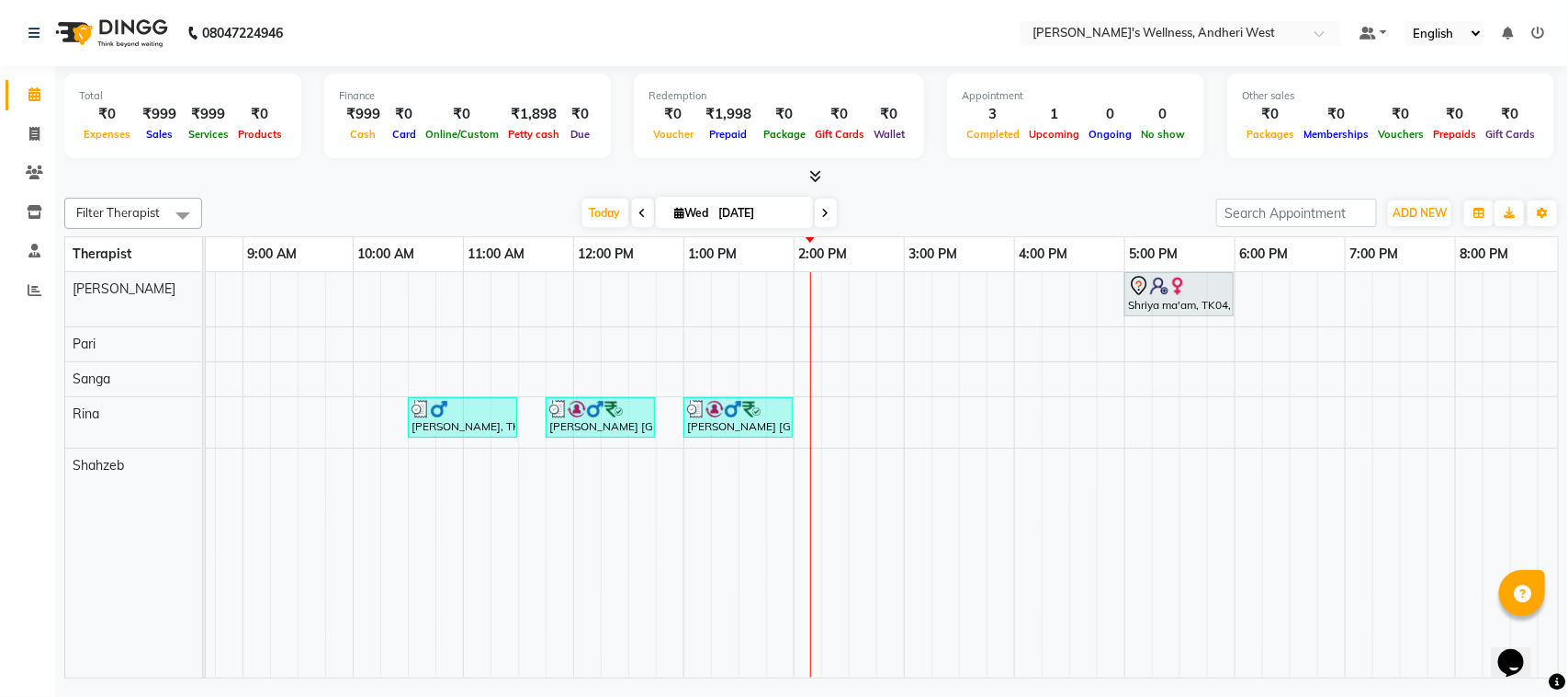
scroll to position [0, 193]
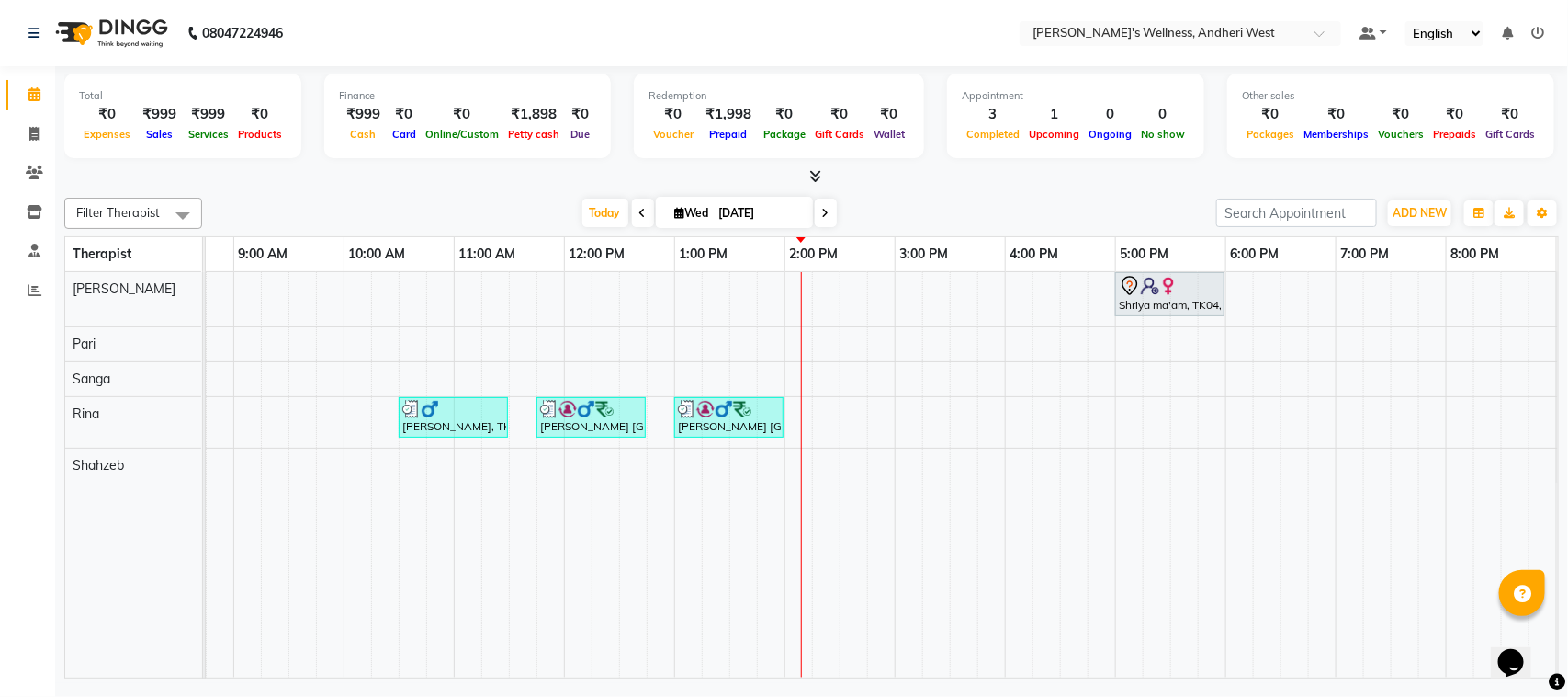
click at [639, 207] on icon at bounding box center [643, 213] width 8 height 11
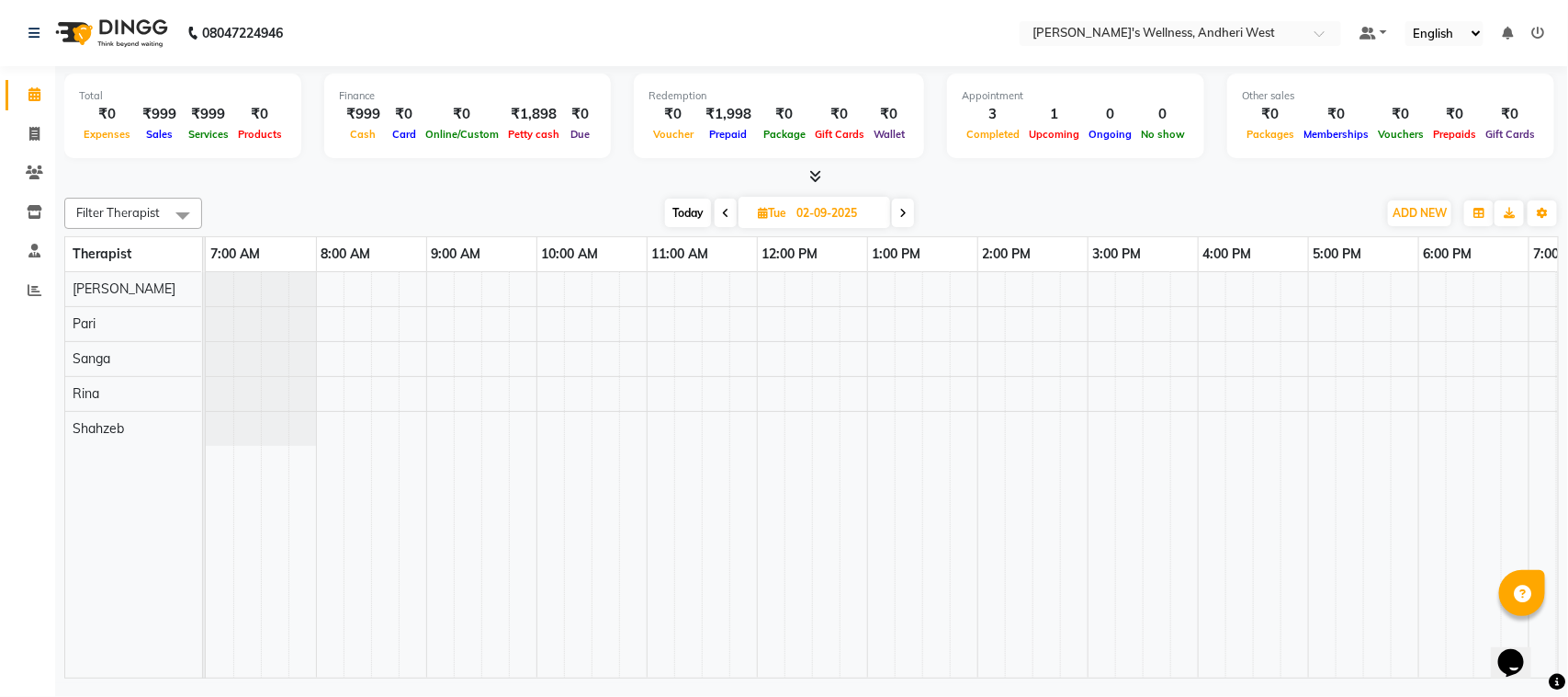
scroll to position [0, 300]
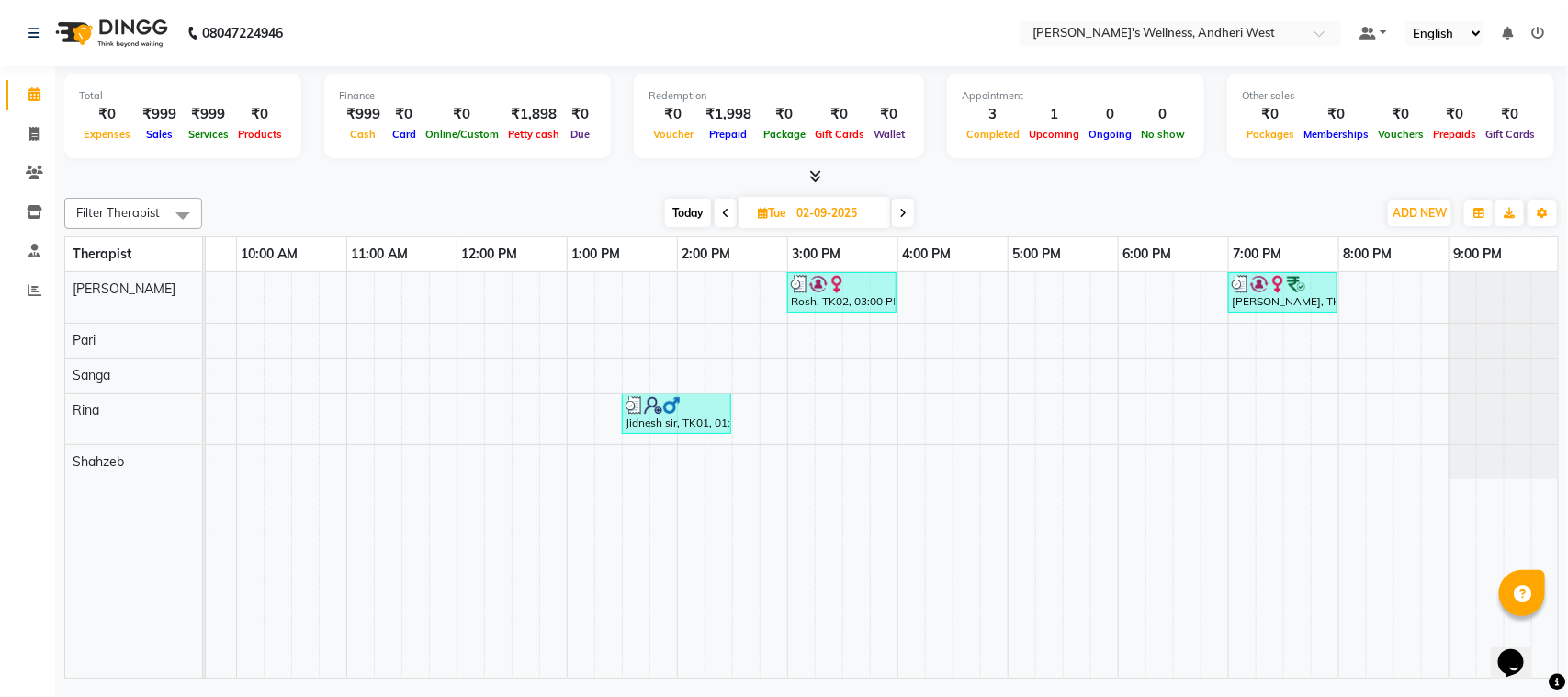
click at [723, 209] on icon at bounding box center [726, 213] width 8 height 11
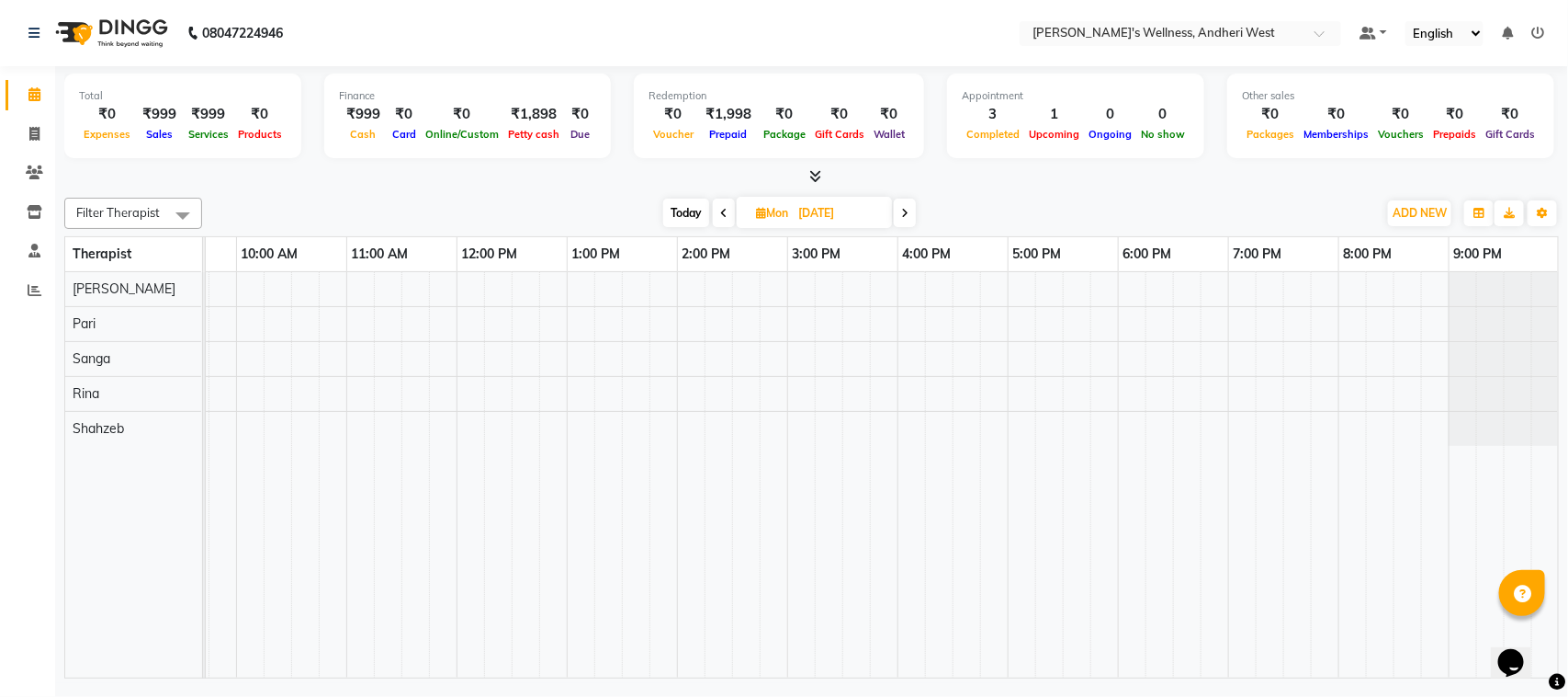
click at [725, 212] on icon at bounding box center [724, 213] width 8 height 11
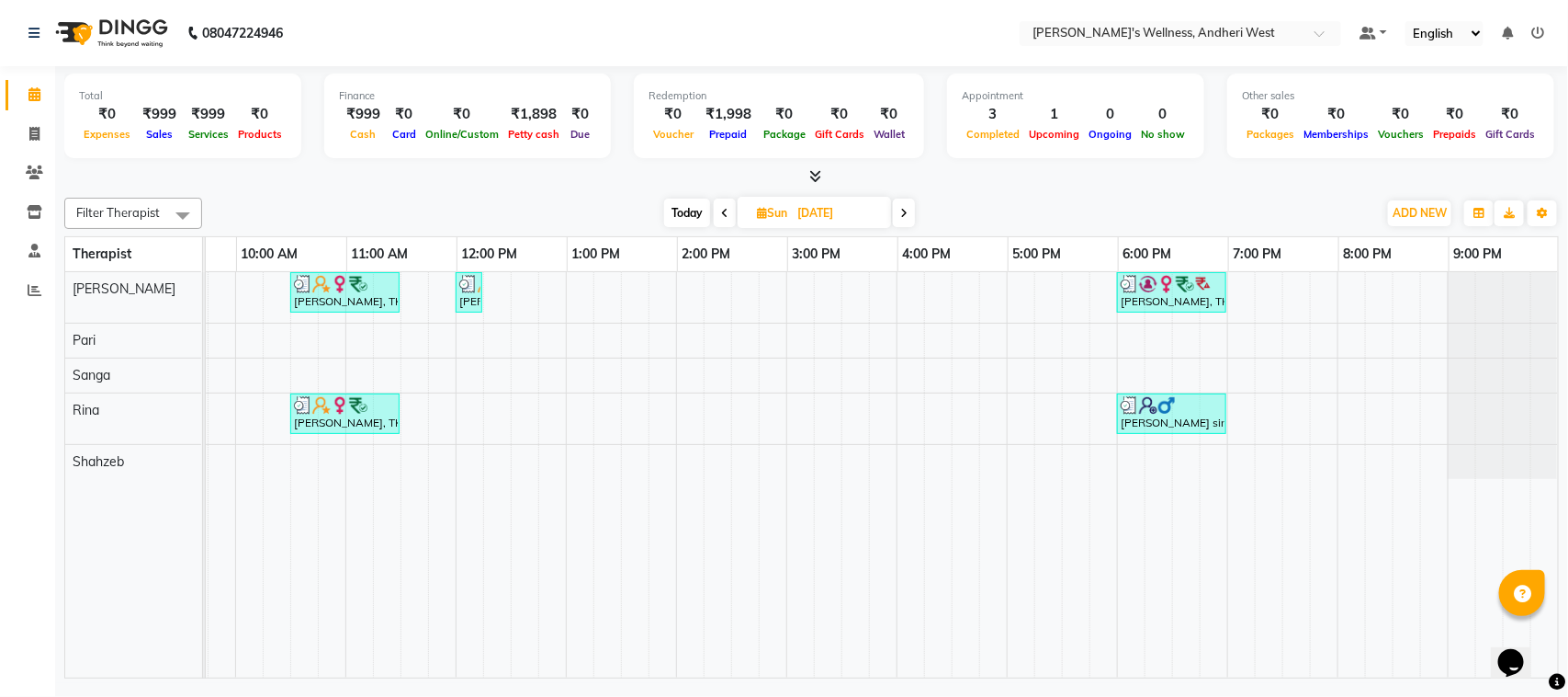
click at [900, 212] on span at bounding box center [903, 213] width 22 height 29
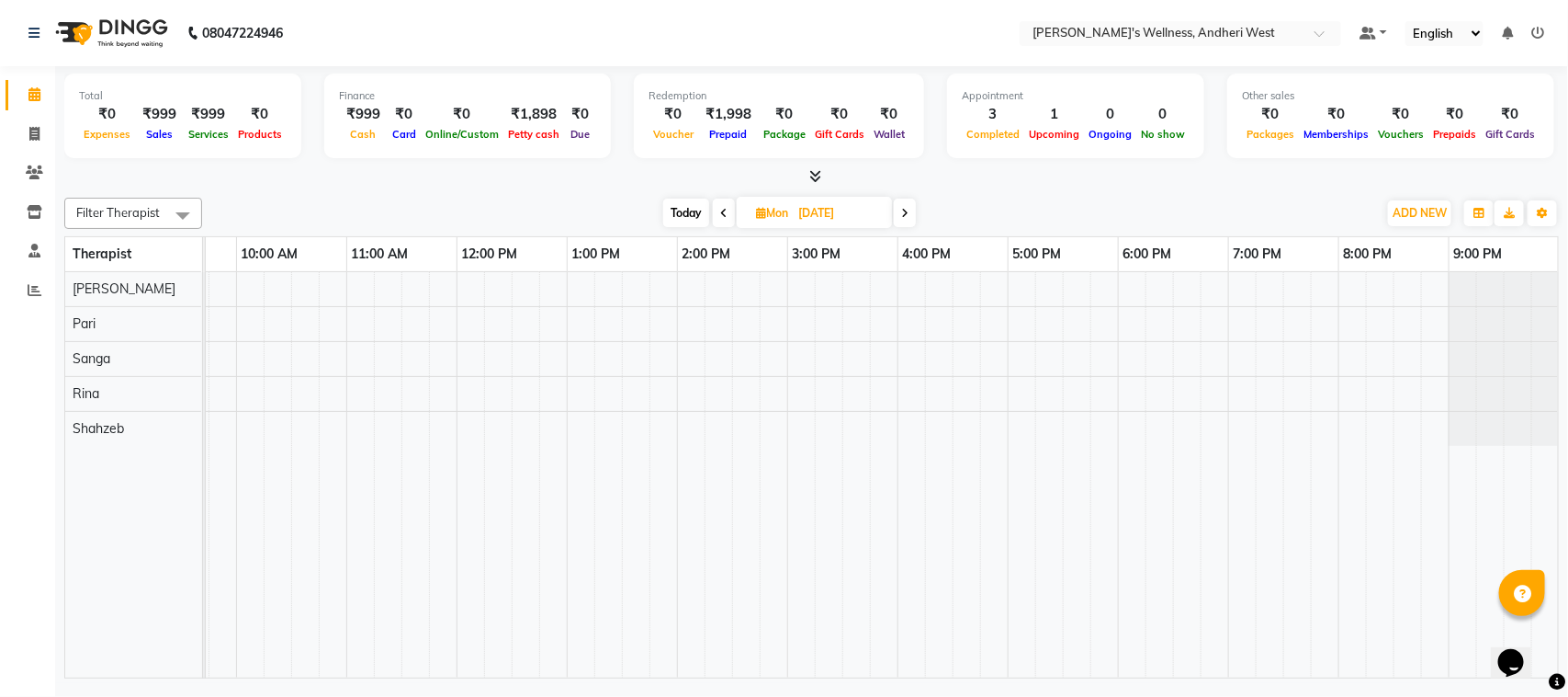
click at [900, 212] on span at bounding box center [904, 213] width 22 height 29
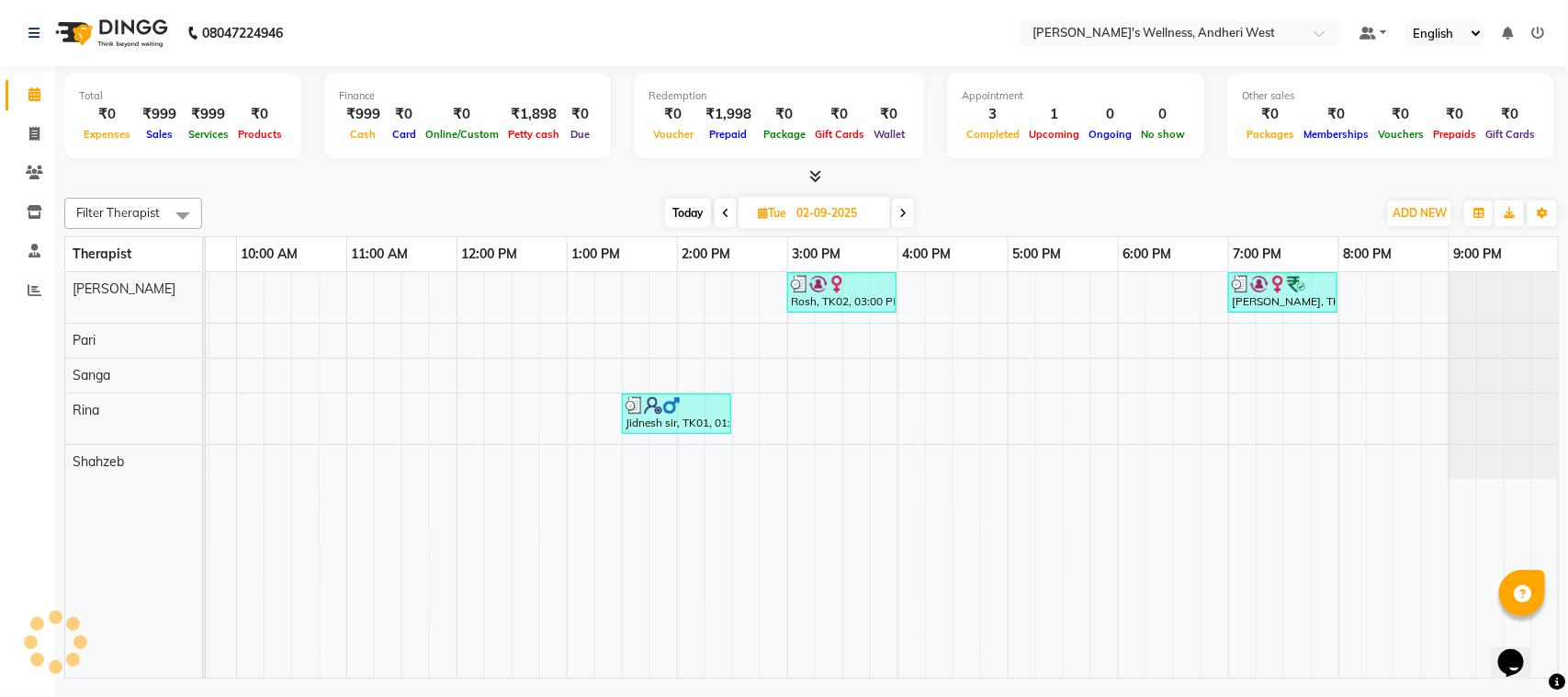
scroll to position [0, 0]
click at [905, 213] on icon at bounding box center [903, 213] width 8 height 11
type input "[DATE]"
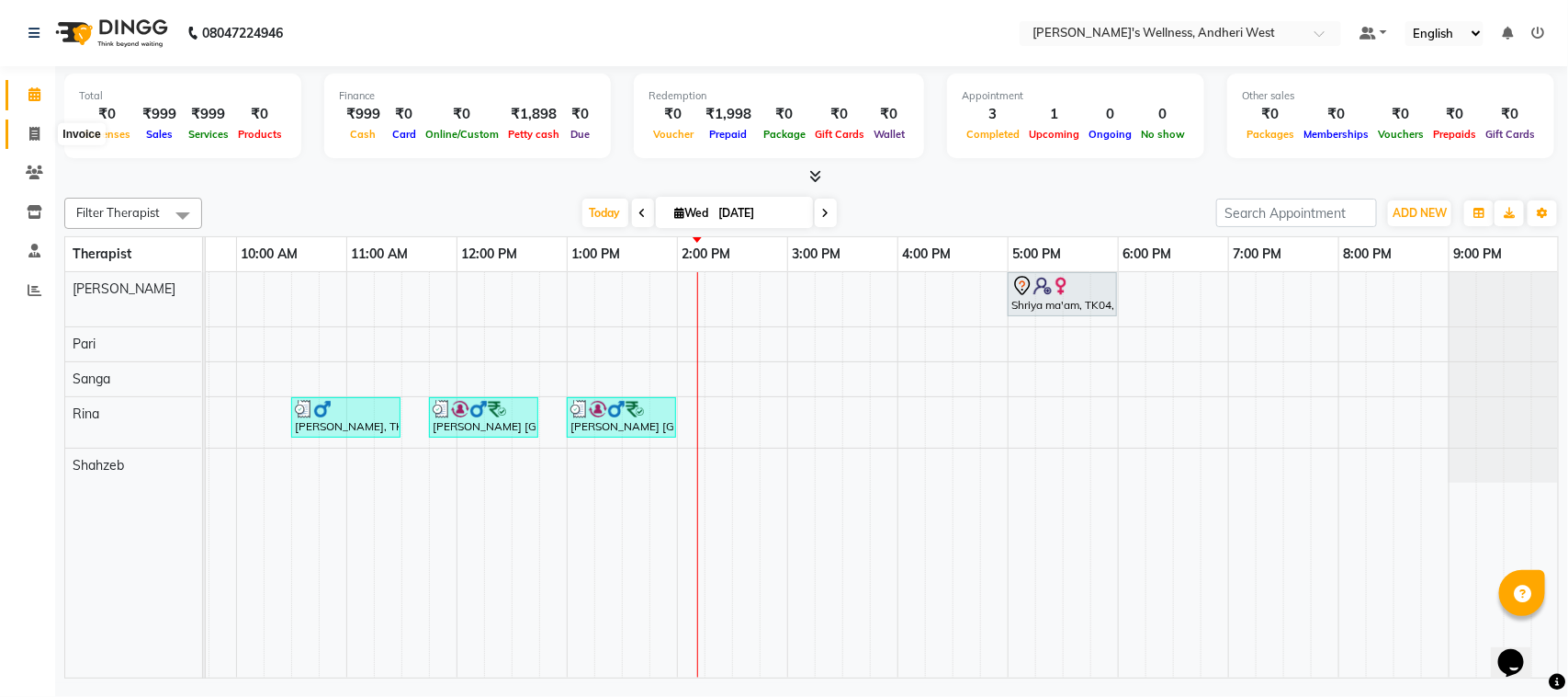
click at [36, 130] on icon at bounding box center [34, 134] width 11 height 13
select select "service"
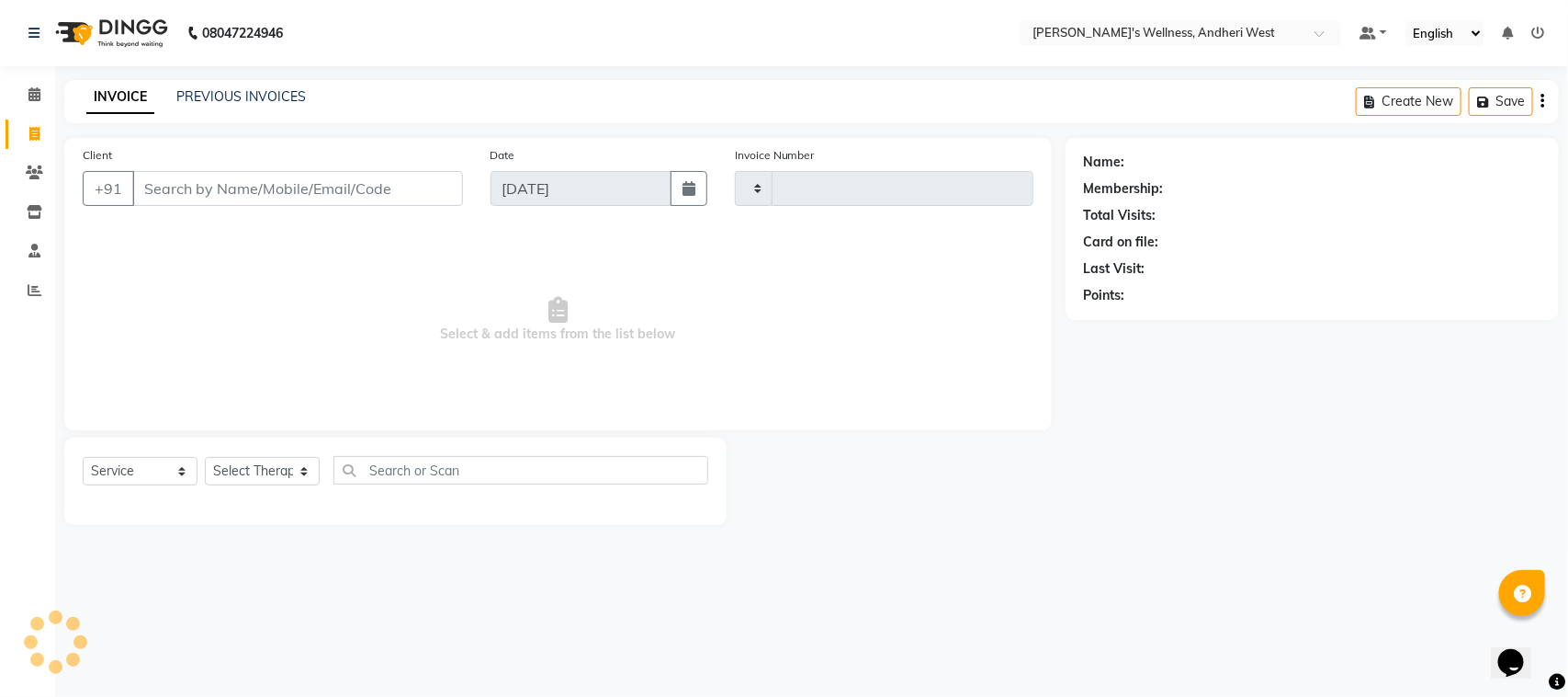
type input "0698"
select select "7384"
click at [253, 191] on input "Client" at bounding box center [297, 188] width 331 height 35
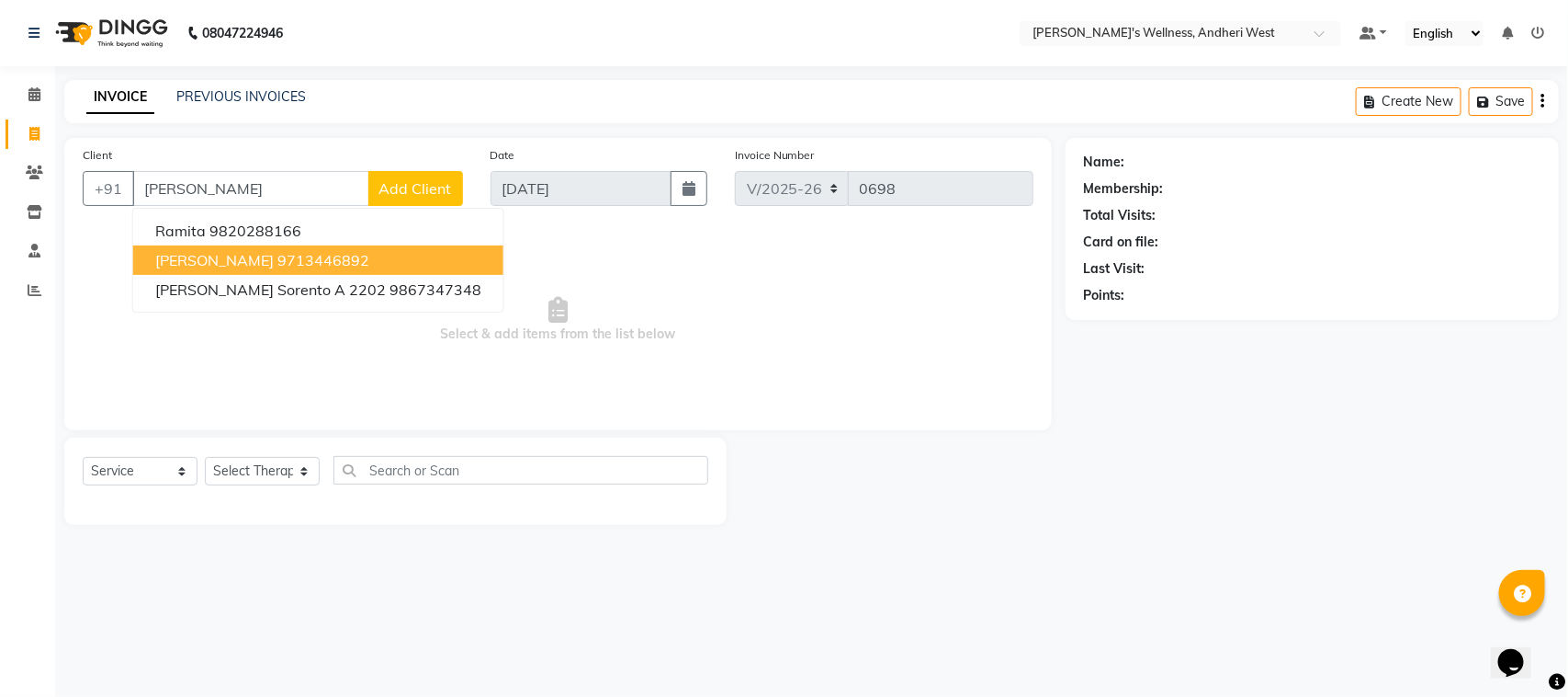
click at [277, 252] on ngb-highlight "9713446892" at bounding box center [323, 259] width 92 height 18
type input "9713446892"
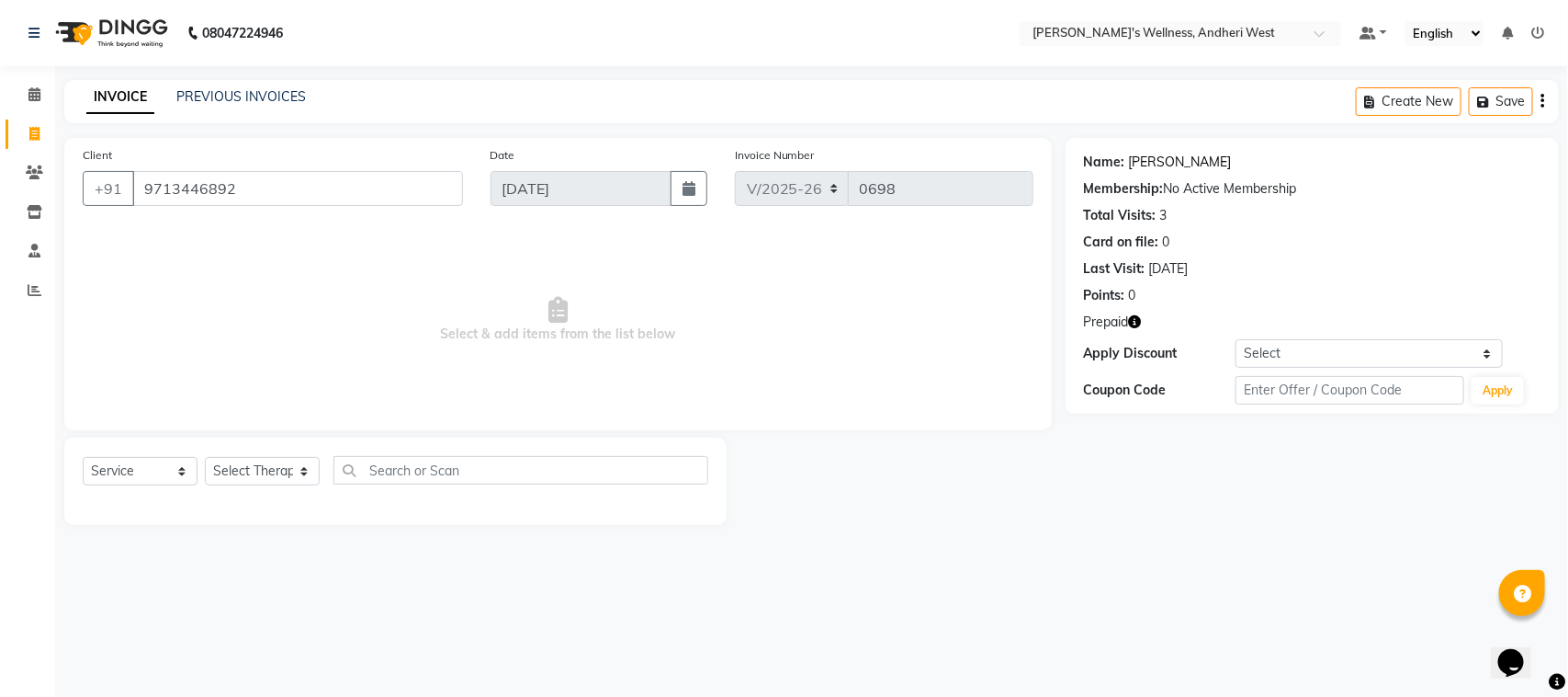
click at [1139, 153] on link "[PERSON_NAME]" at bounding box center [1180, 163] width 103 height 19
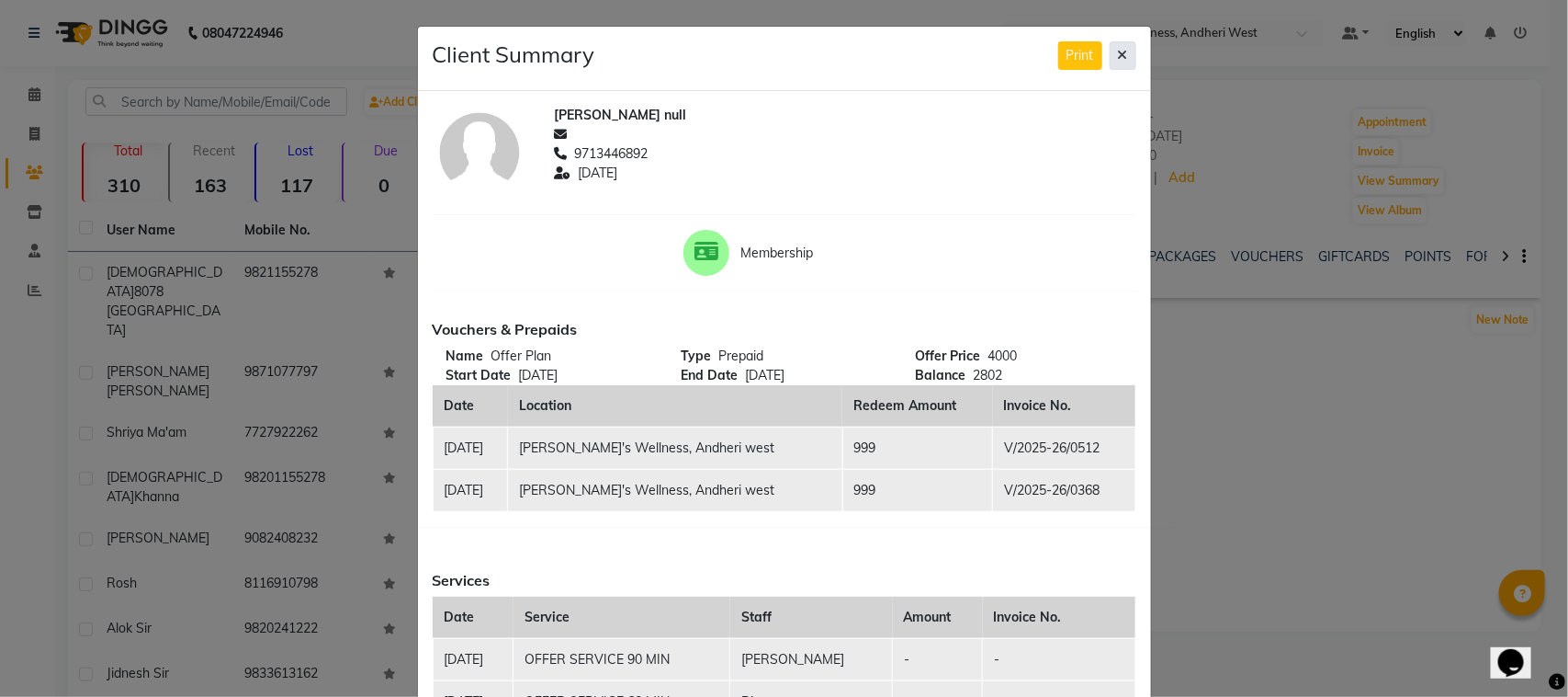
click at [1118, 51] on icon at bounding box center [1123, 54] width 11 height 12
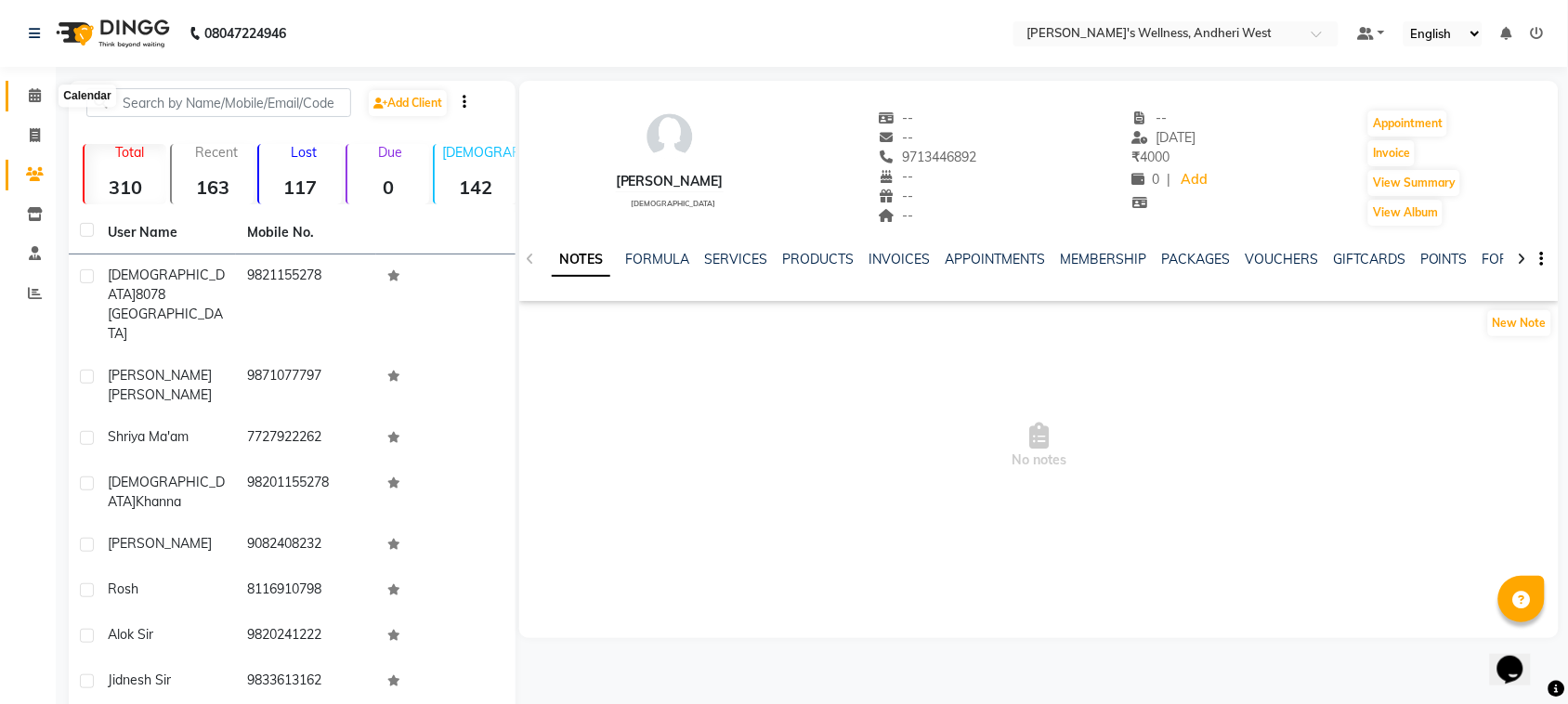
click at [40, 99] on span at bounding box center [35, 96] width 33 height 21
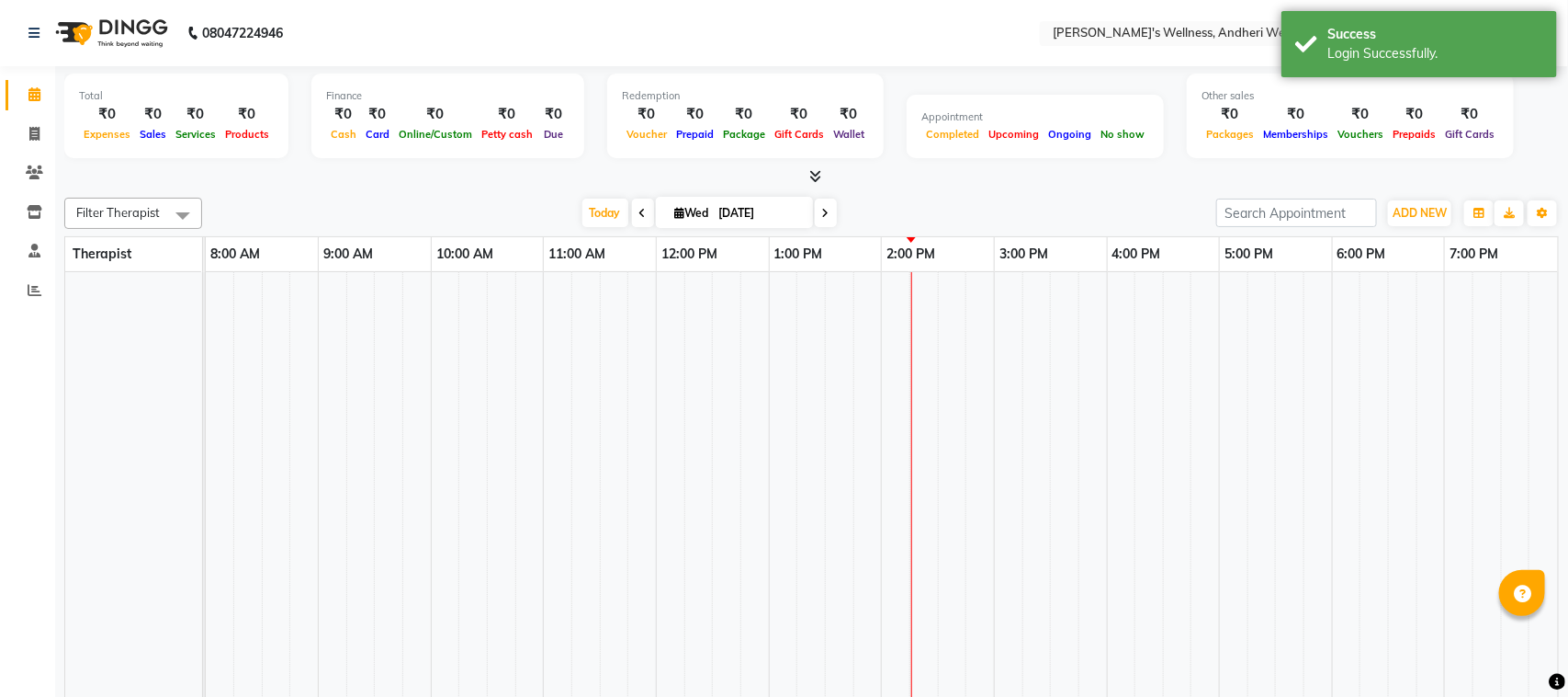
select select "en"
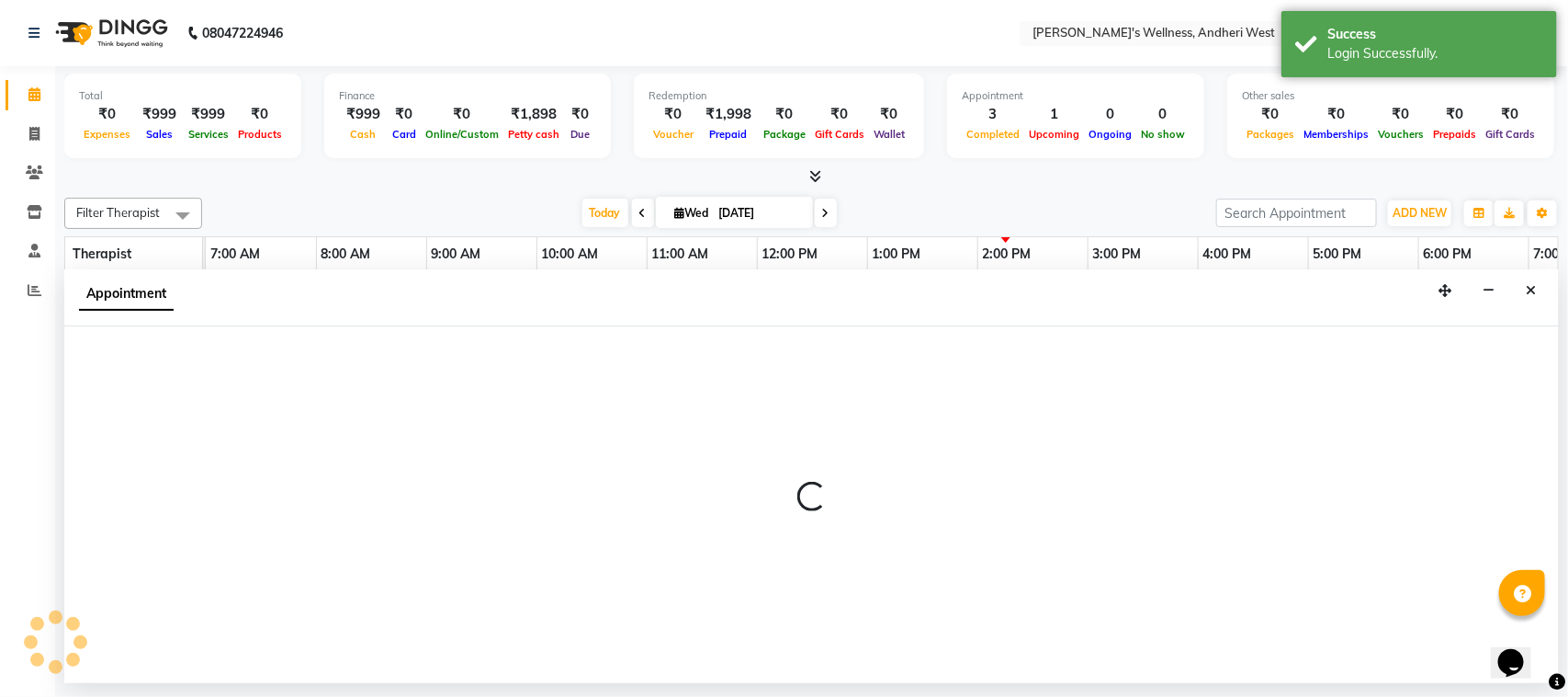
select select "66471"
select select "720"
select select "tentative"
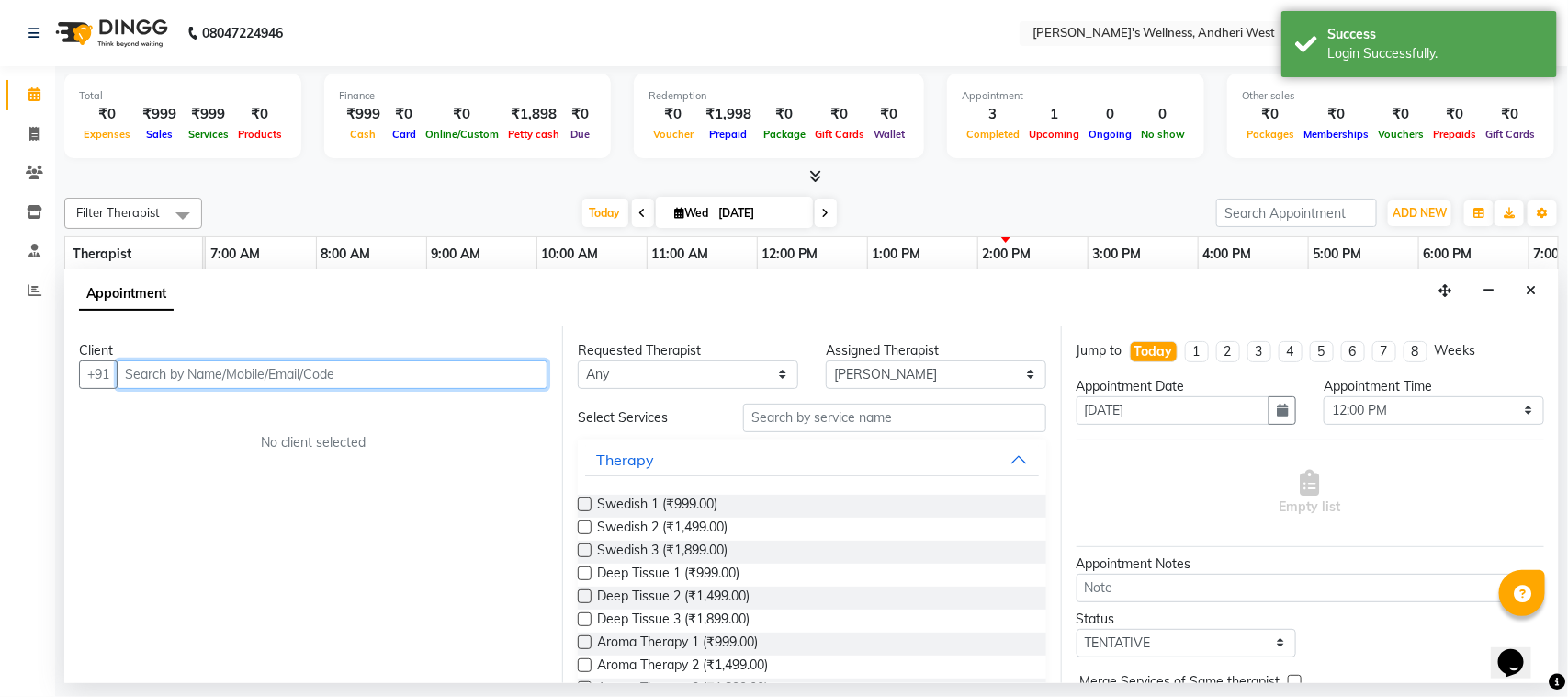
drag, startPoint x: 767, startPoint y: 278, endPoint x: 263, endPoint y: 372, distance: 512.7
click at [263, 372] on input "text" at bounding box center [332, 375] width 431 height 29
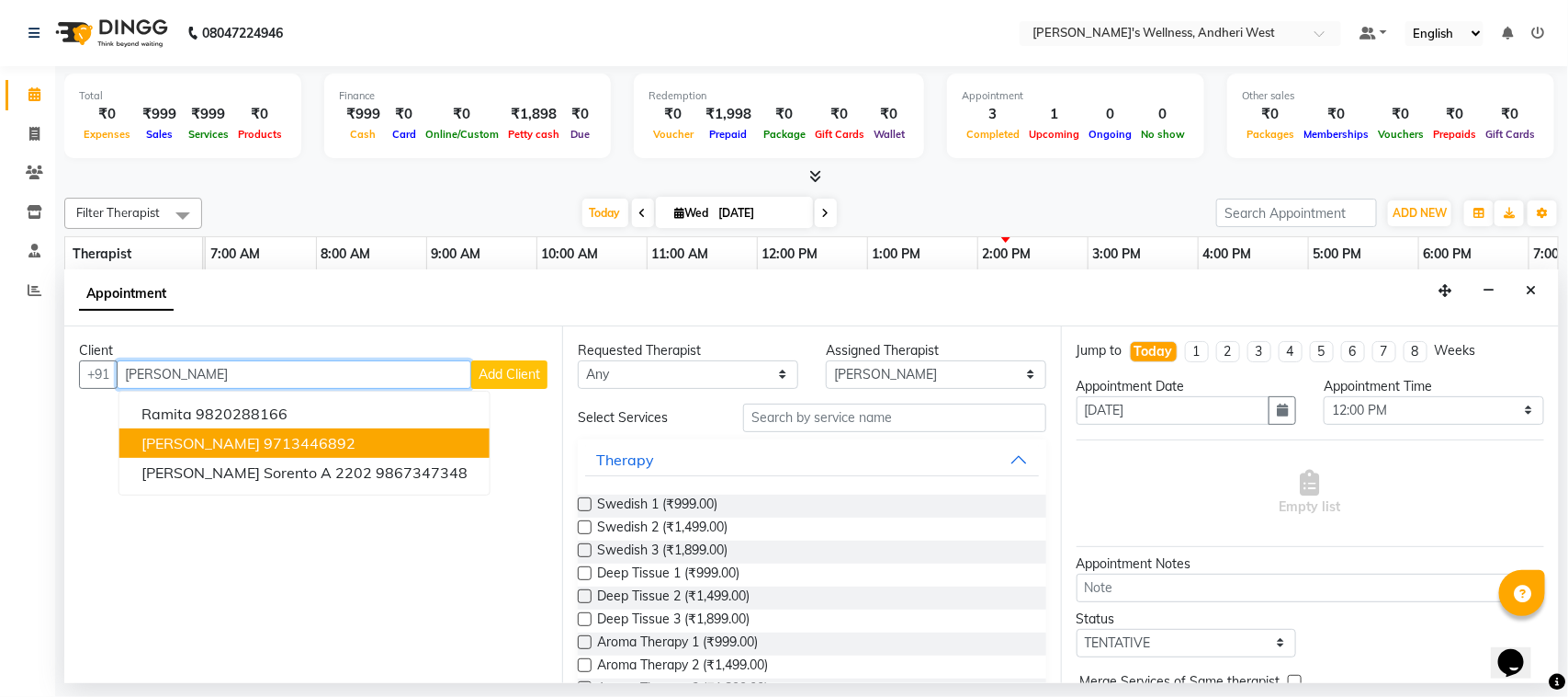
click at [258, 430] on button "[PERSON_NAME] 9713446892" at bounding box center [304, 443] width 370 height 30
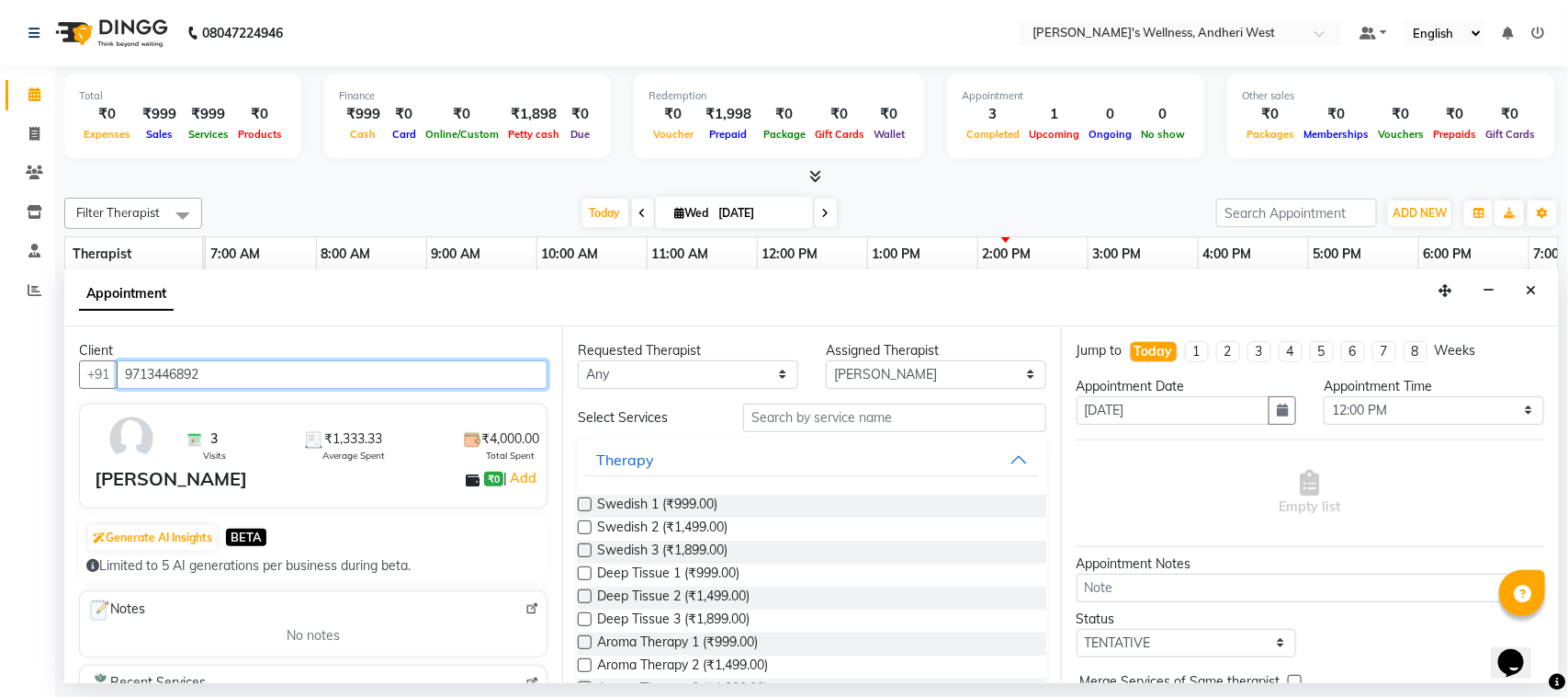
type input "9713446892"
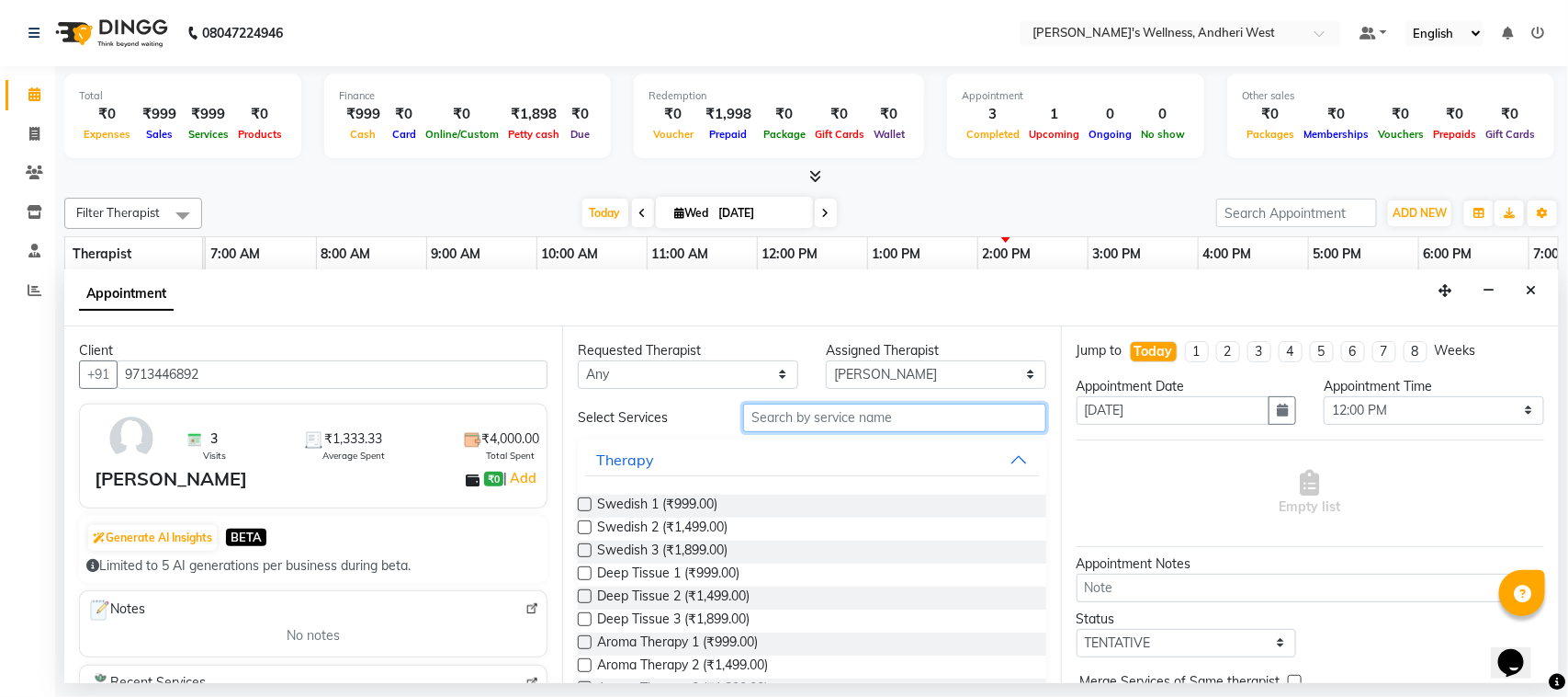
click at [804, 405] on input "text" at bounding box center [894, 418] width 303 height 29
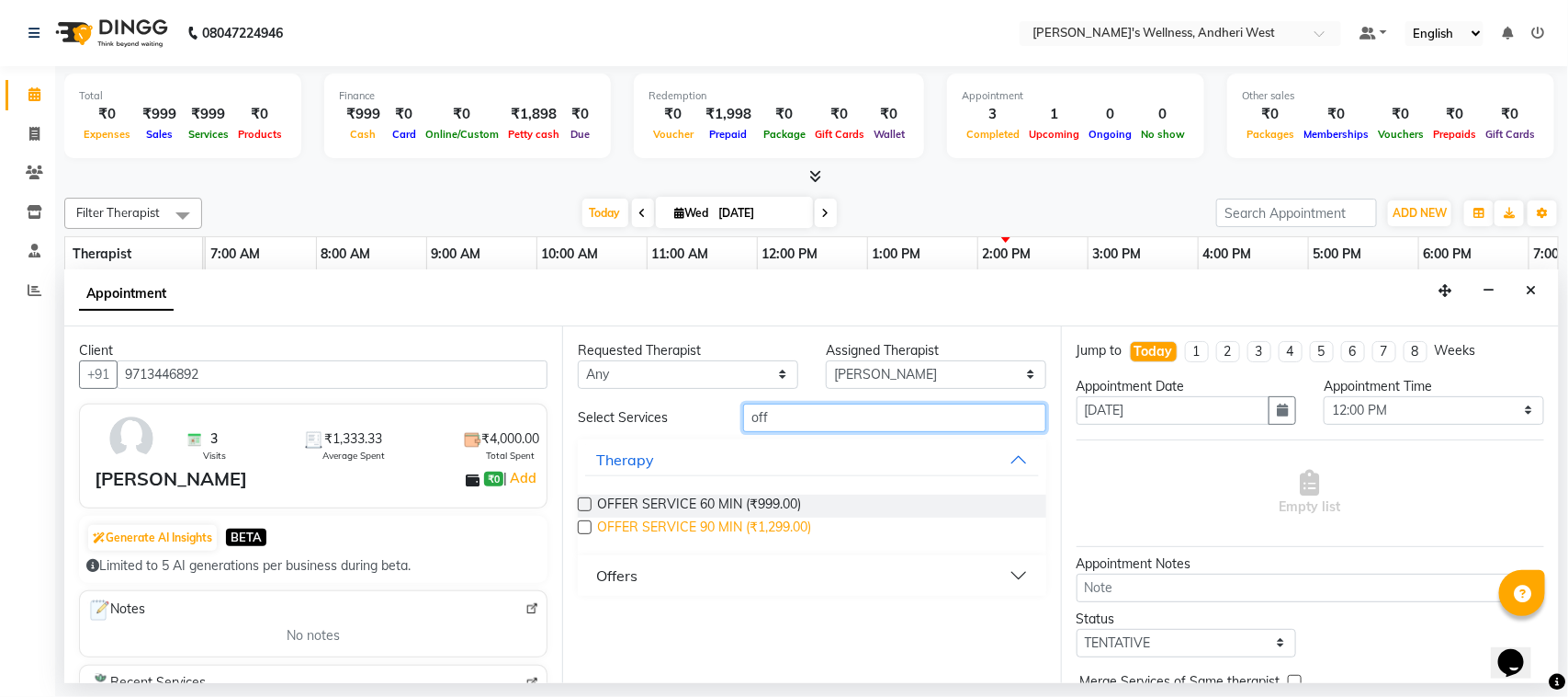
type input "off"
drag, startPoint x: 782, startPoint y: 530, endPoint x: 870, endPoint y: 616, distance: 123.0
click at [870, 616] on div "Requested Therapist Any [PERSON_NAME] [PERSON_NAME] [PERSON_NAME] Assigned Ther…" at bounding box center [810, 504] width 498 height 357
click at [749, 526] on span "OFFER SERVICE 90 MIN (₹1,299.00)" at bounding box center [704, 529] width 214 height 23
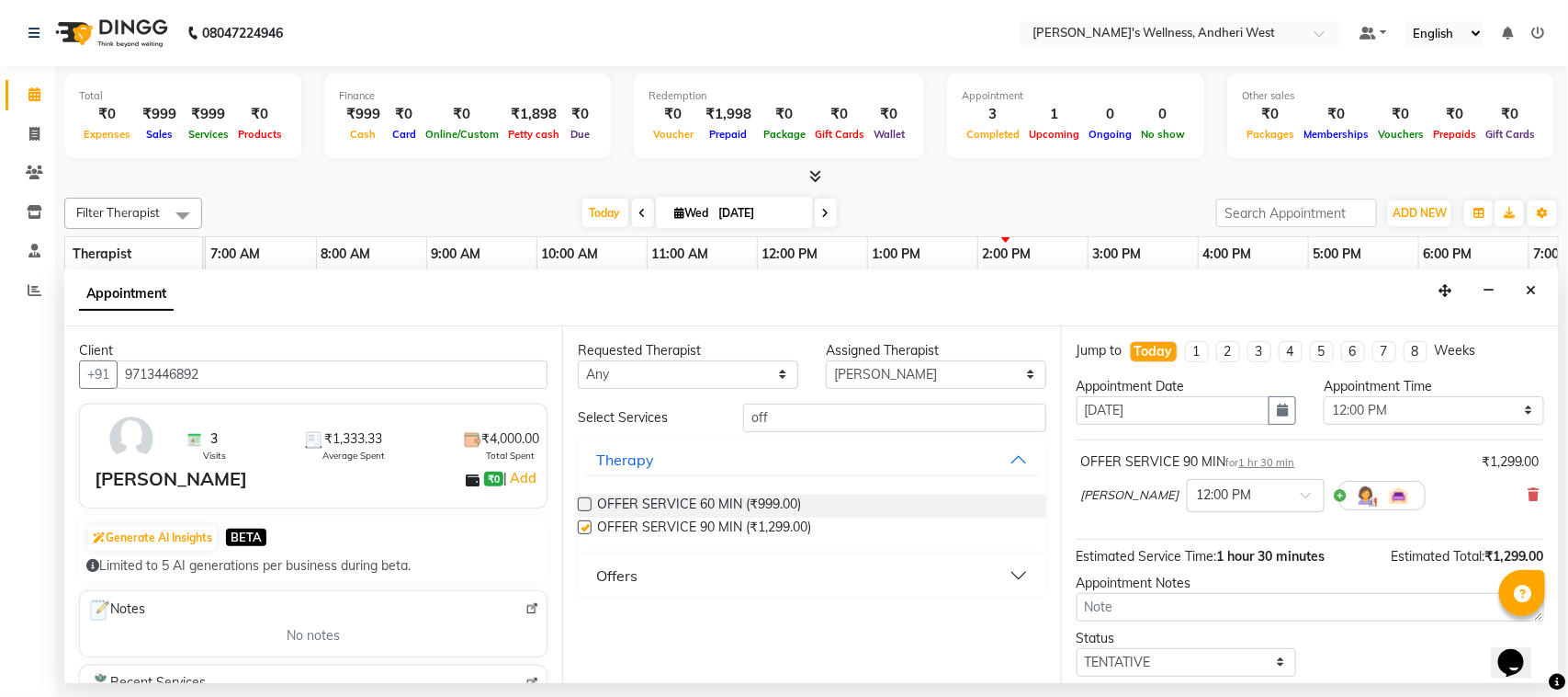
checkbox input "false"
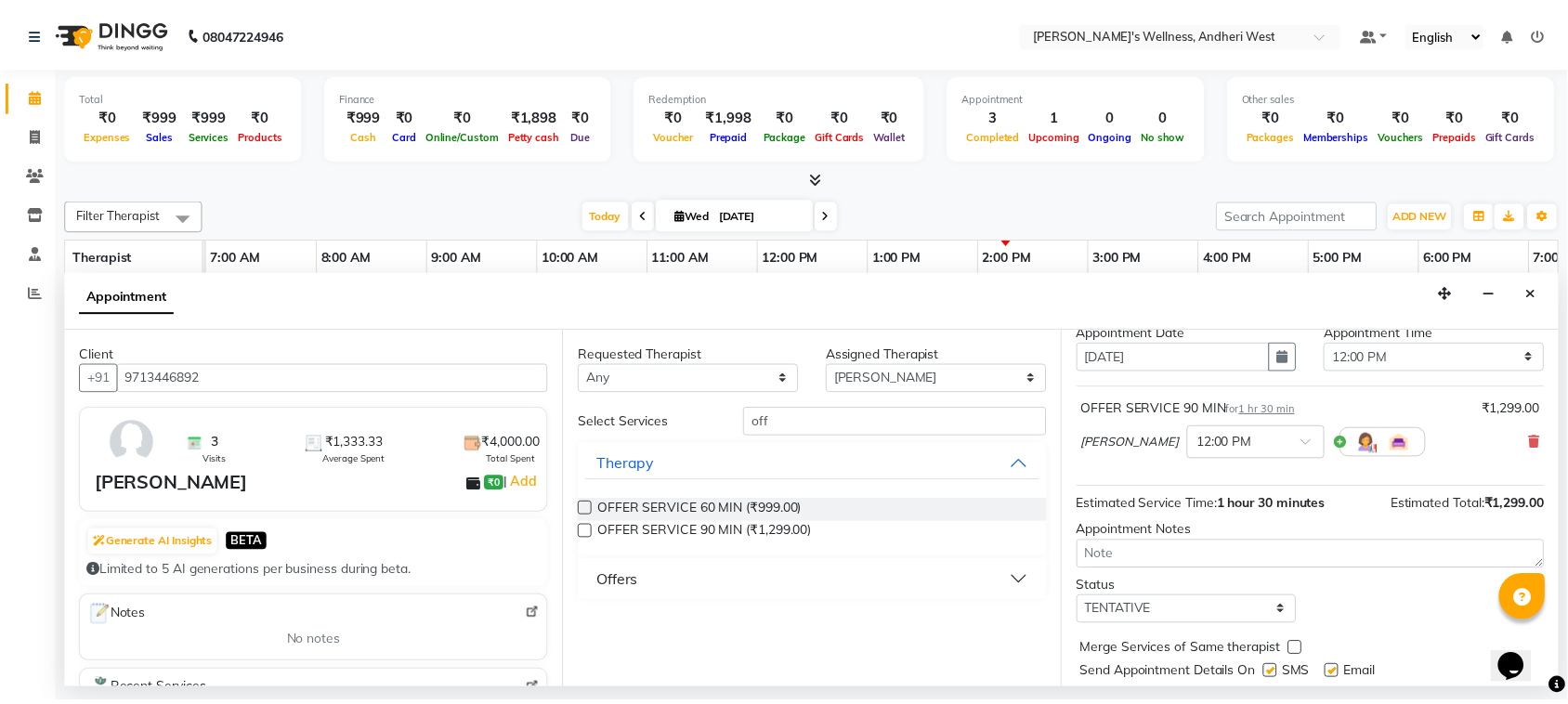
scroll to position [112, 0]
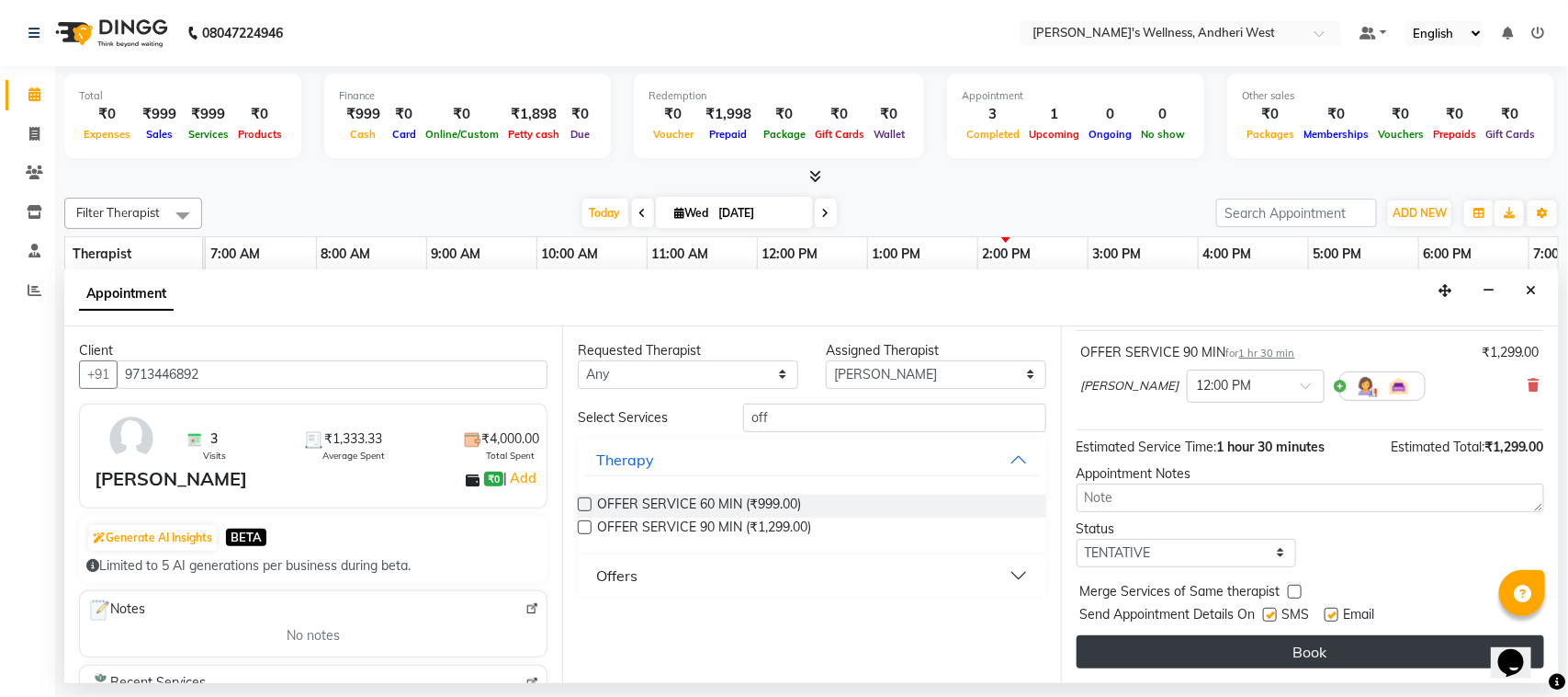
click at [1266, 655] on button "Book" at bounding box center [1310, 651] width 467 height 33
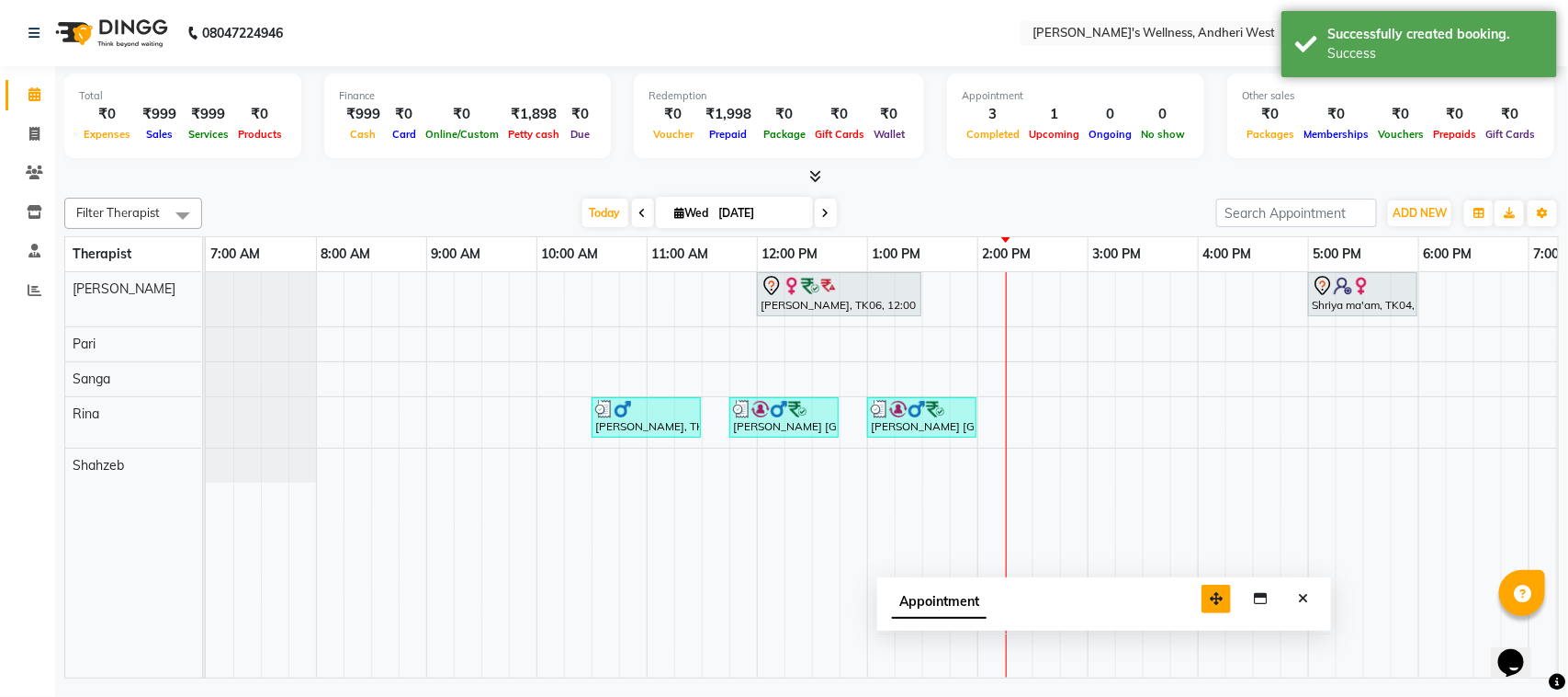
drag, startPoint x: 1442, startPoint y: 657, endPoint x: 1223, endPoint y: 602, distance: 225.8
click at [1214, 605] on icon "button" at bounding box center [1215, 598] width 12 height 12
click at [1298, 594] on icon "Close" at bounding box center [1301, 598] width 11 height 12
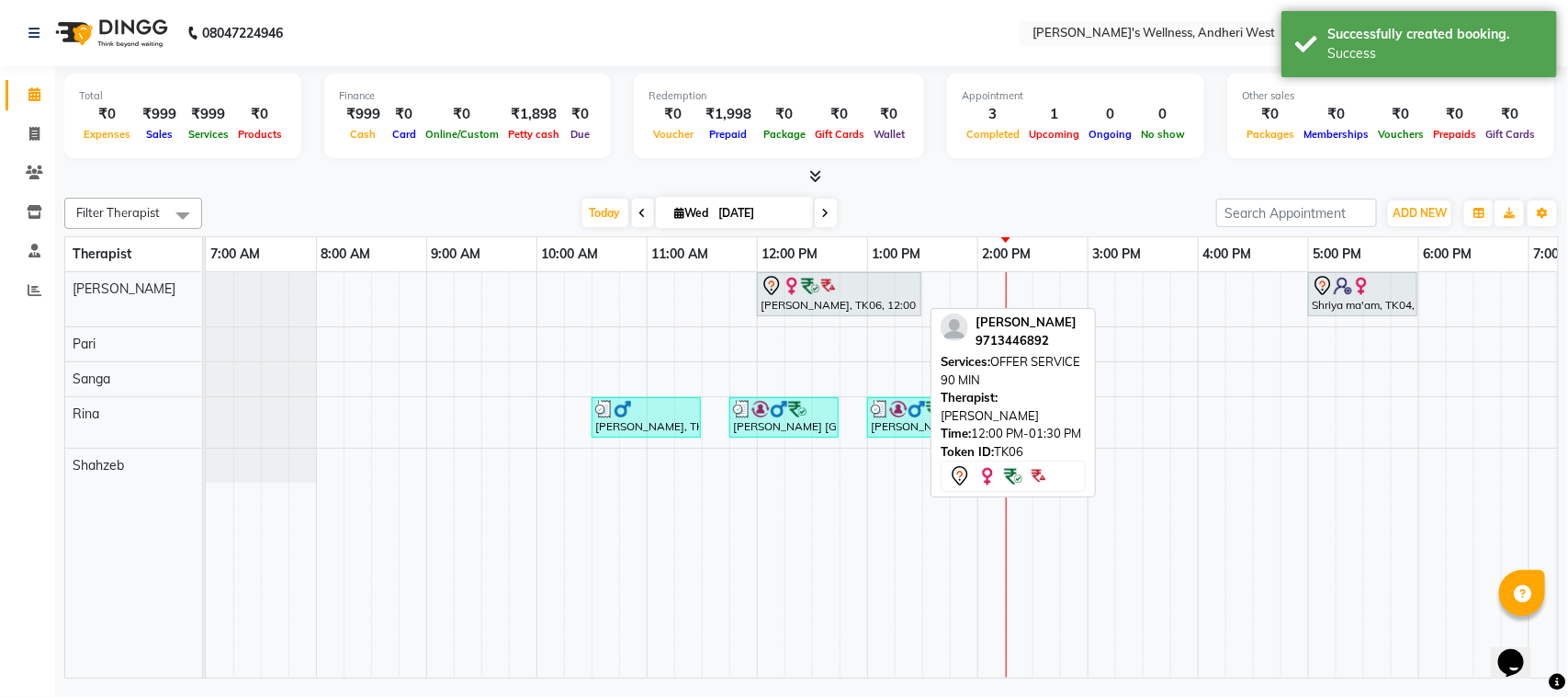
click at [843, 299] on div "[PERSON_NAME], TK06, 12:00 PM-01:30 PM, OFFER SERVICE 90 MIN" at bounding box center [839, 294] width 161 height 38
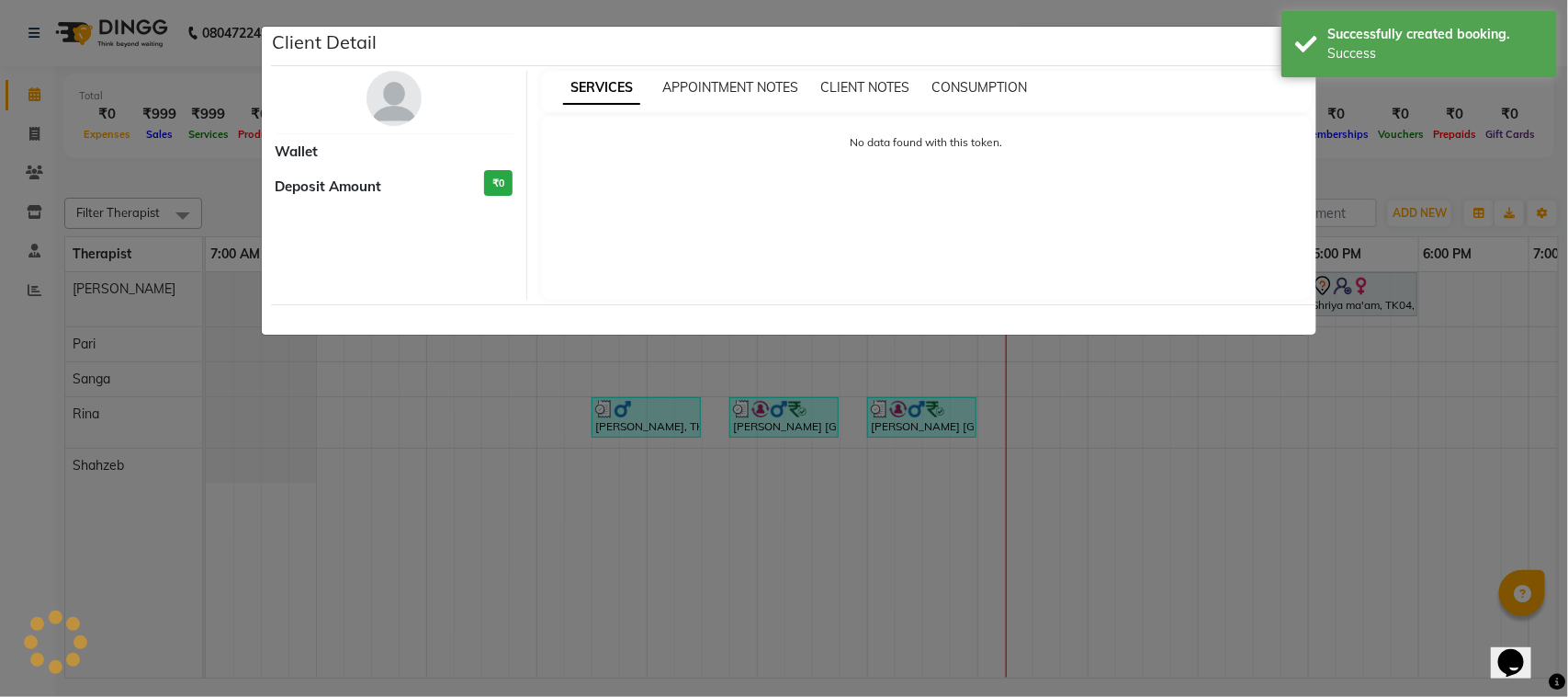
select select "7"
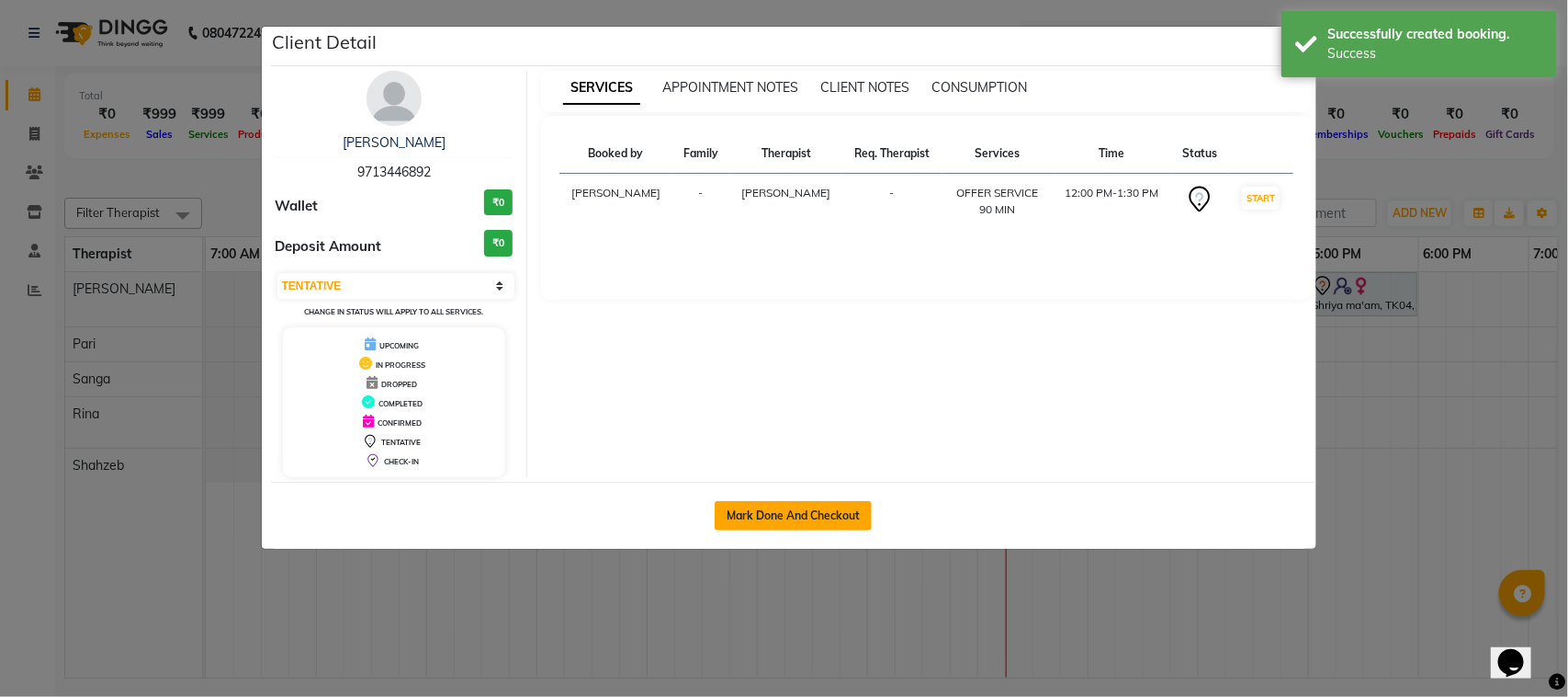
click at [811, 517] on button "Mark Done And Checkout" at bounding box center [793, 515] width 157 height 30
select select "service"
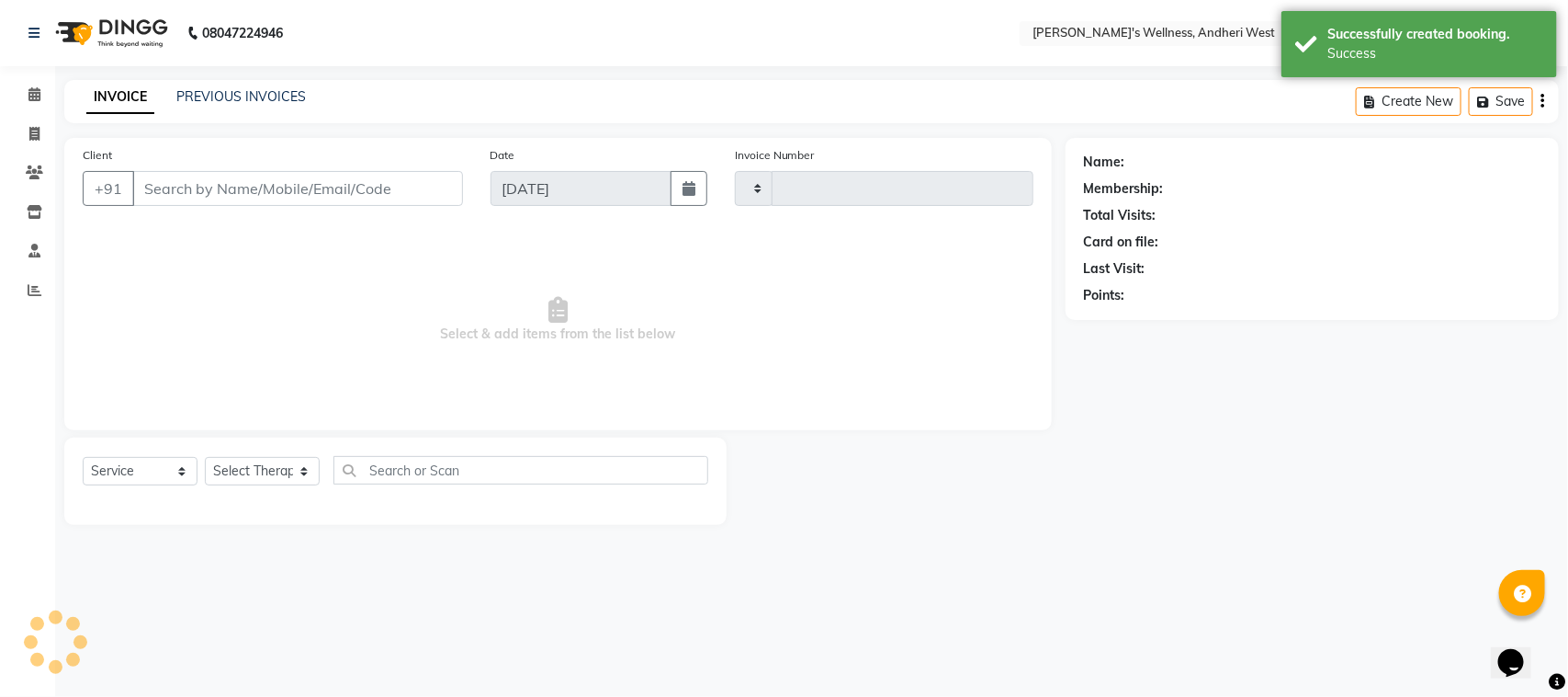
type input "0698"
select select "7384"
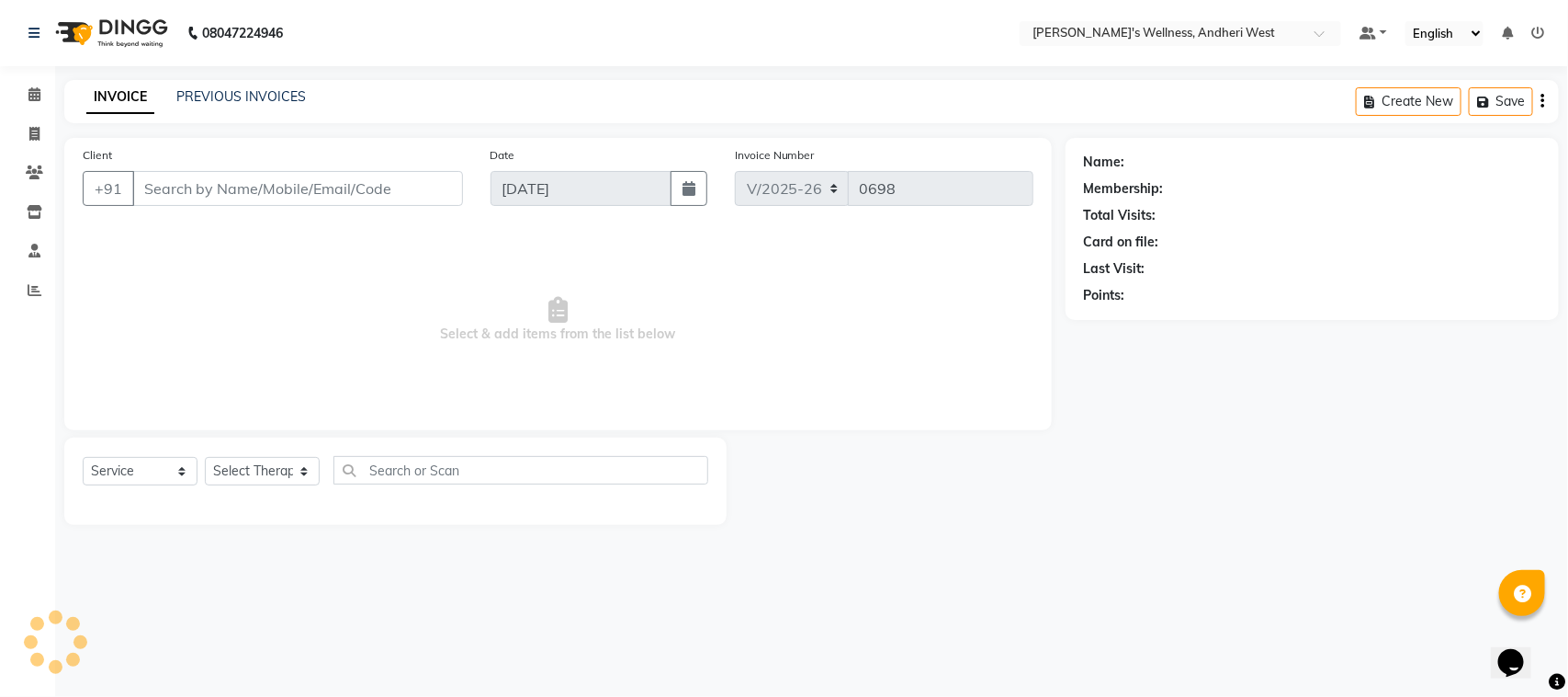
type input "9713446892"
select select "66471"
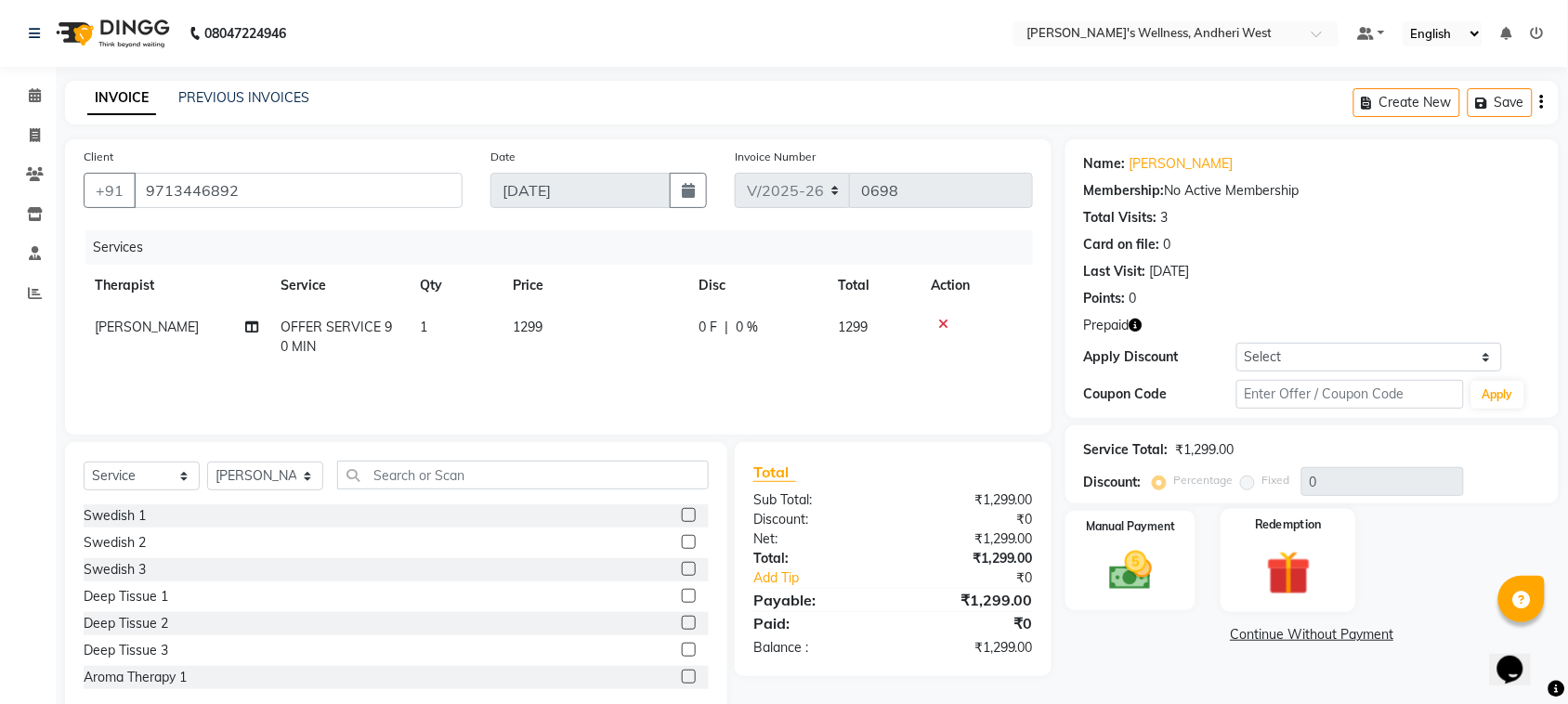
click at [1292, 552] on img at bounding box center [1288, 573] width 72 height 56
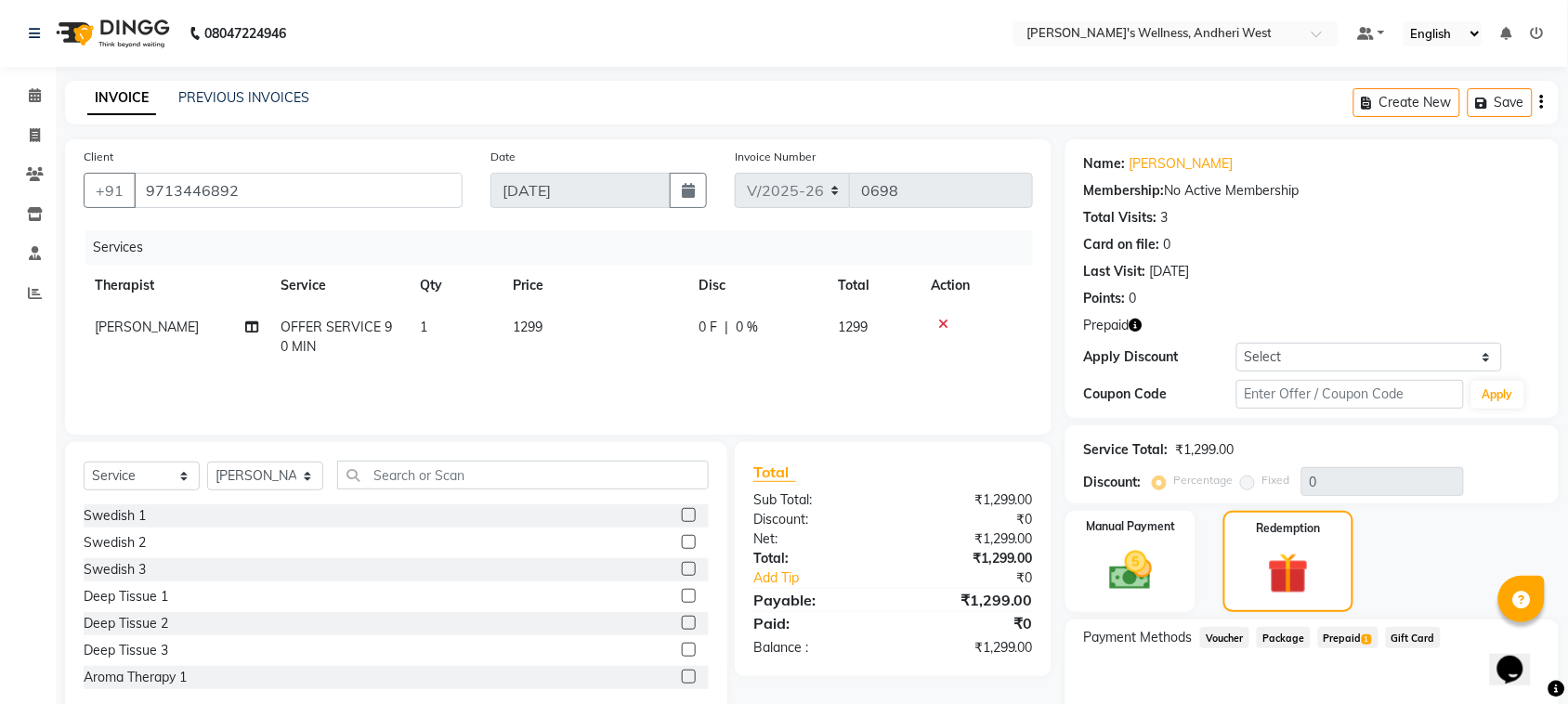
click at [1342, 630] on span "Prepaid 1" at bounding box center [1348, 637] width 60 height 21
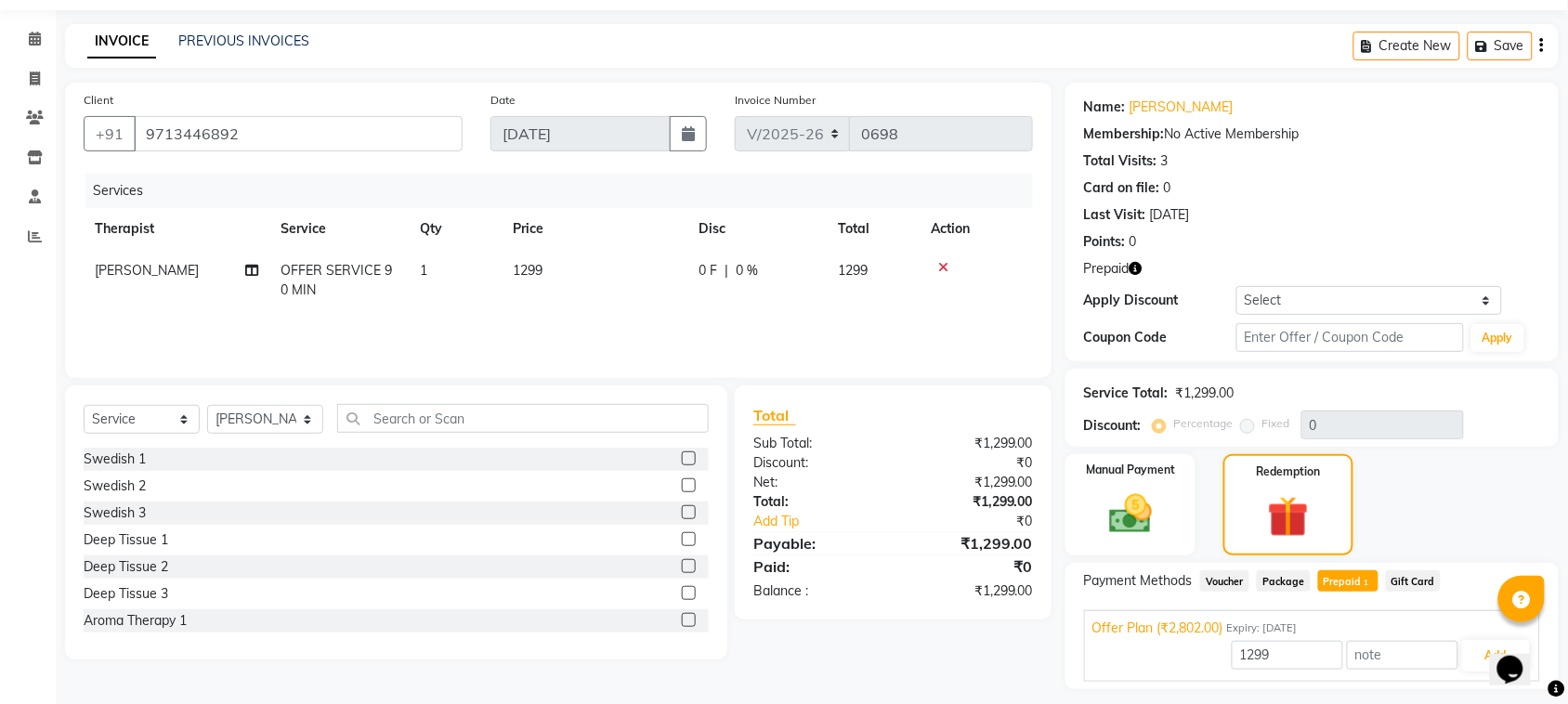
scroll to position [107, 0]
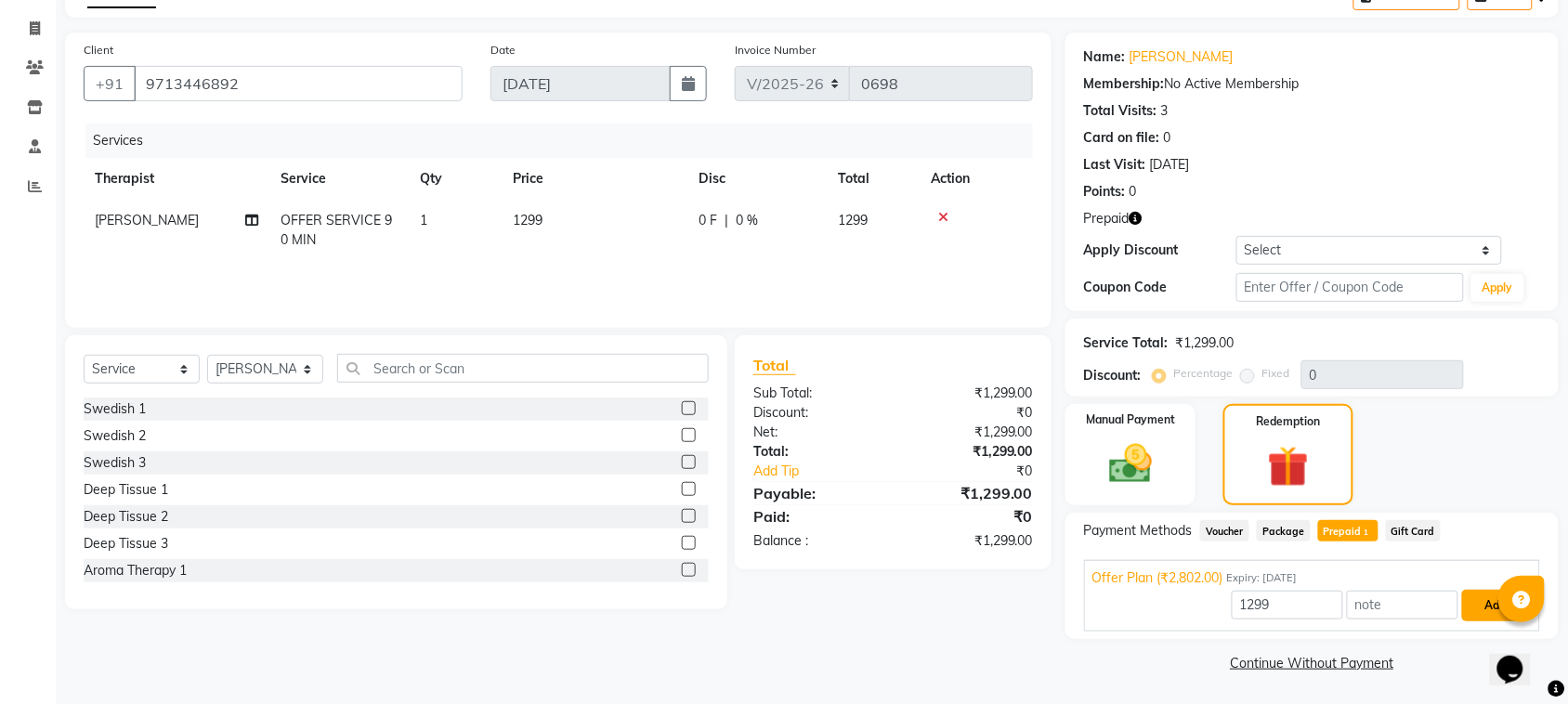
click at [1483, 612] on button "Add" at bounding box center [1496, 605] width 68 height 32
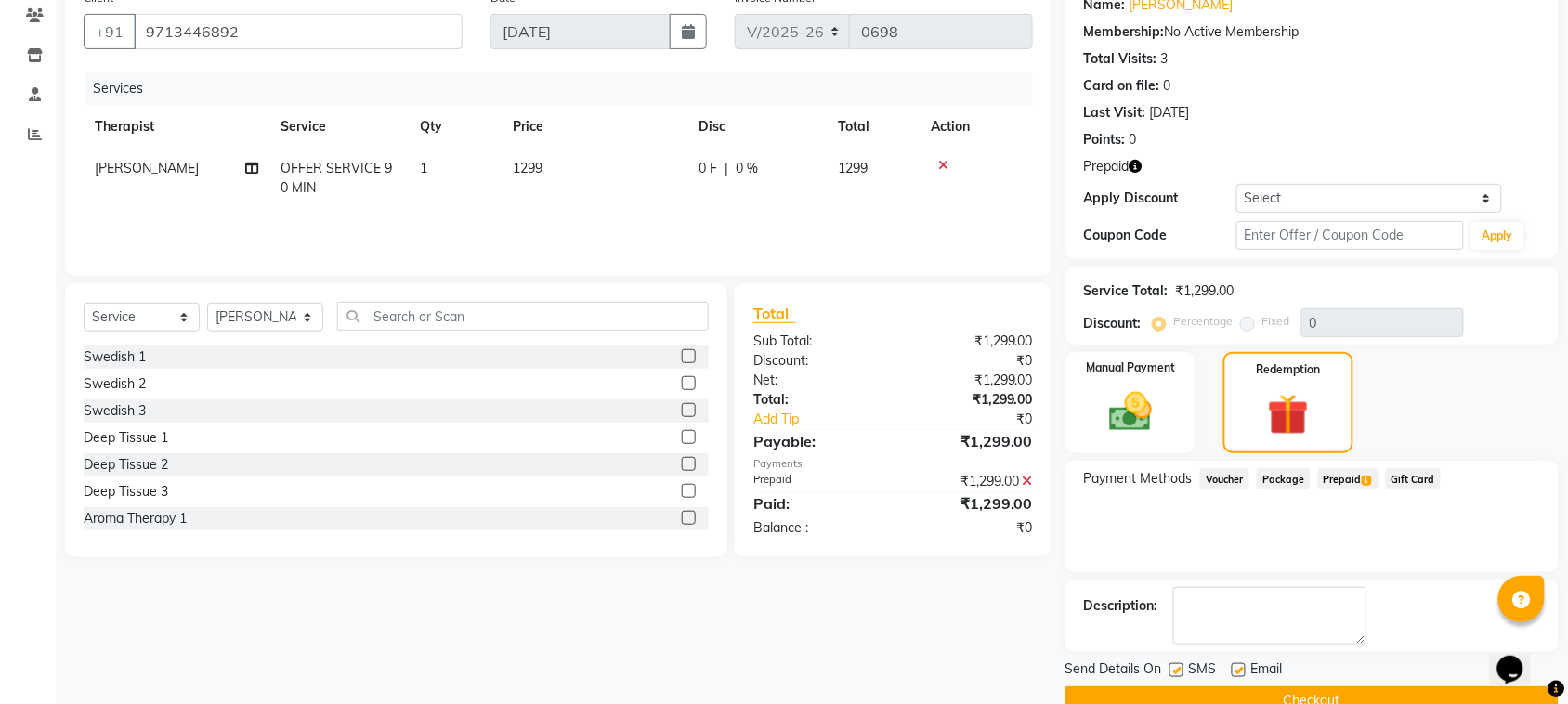
scroll to position [197, 0]
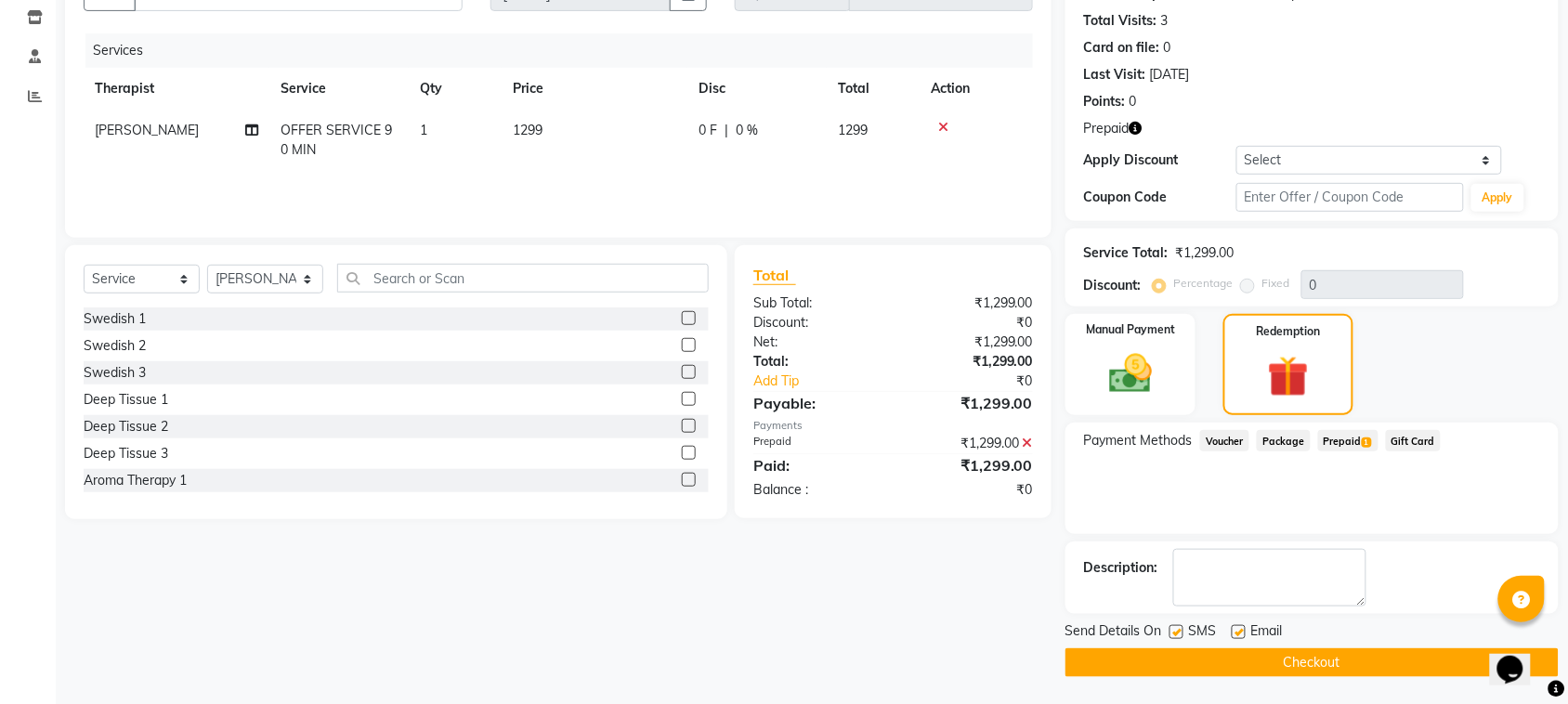
click at [1401, 662] on button "Checkout" at bounding box center [1312, 662] width 493 height 29
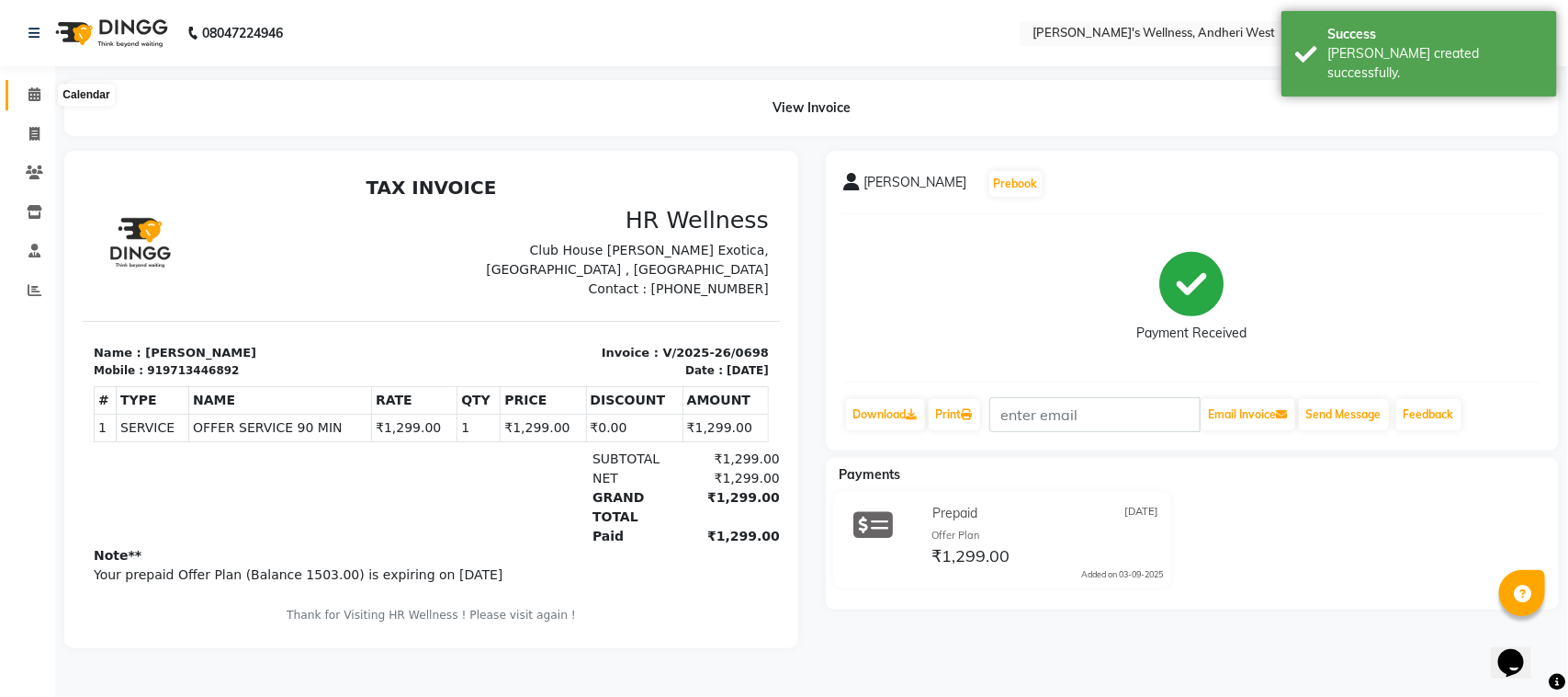
click at [30, 93] on icon at bounding box center [34, 94] width 11 height 13
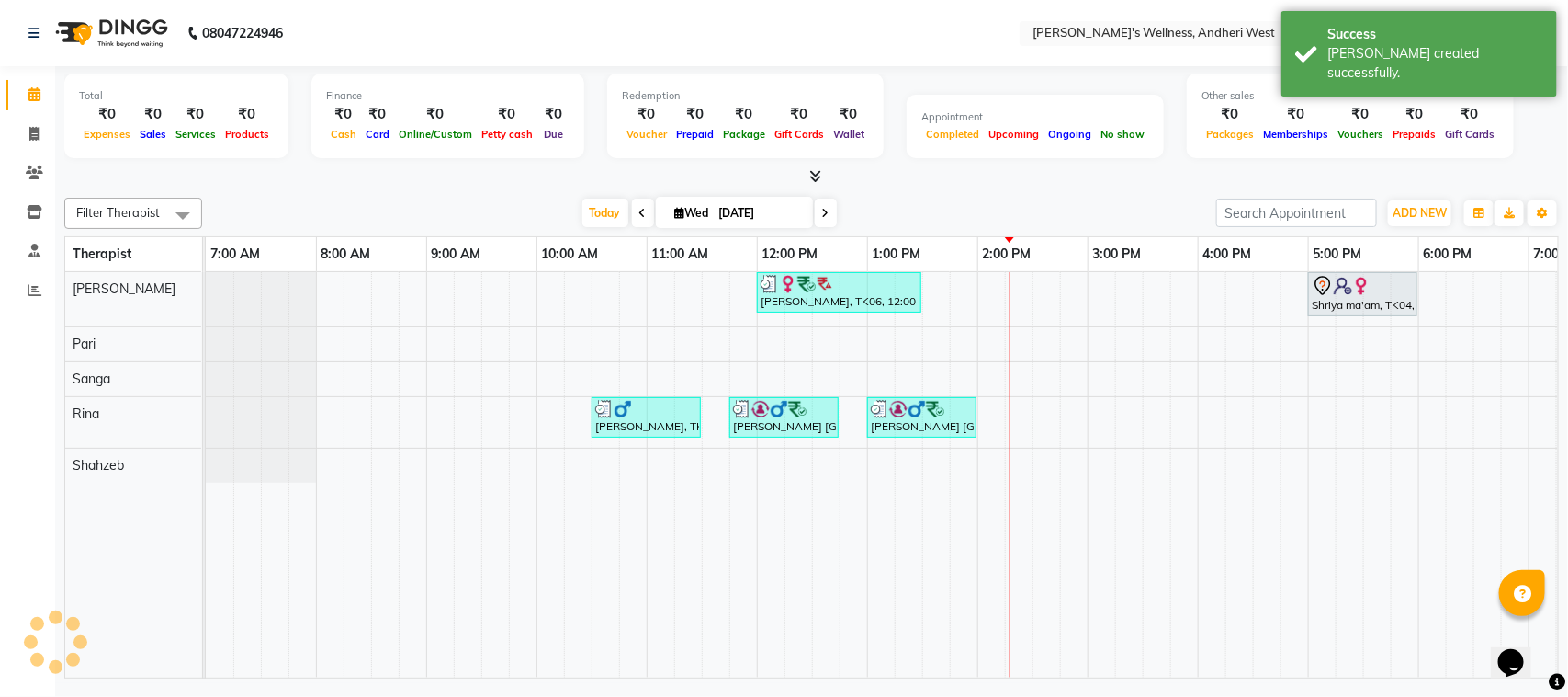
scroll to position [0, 318]
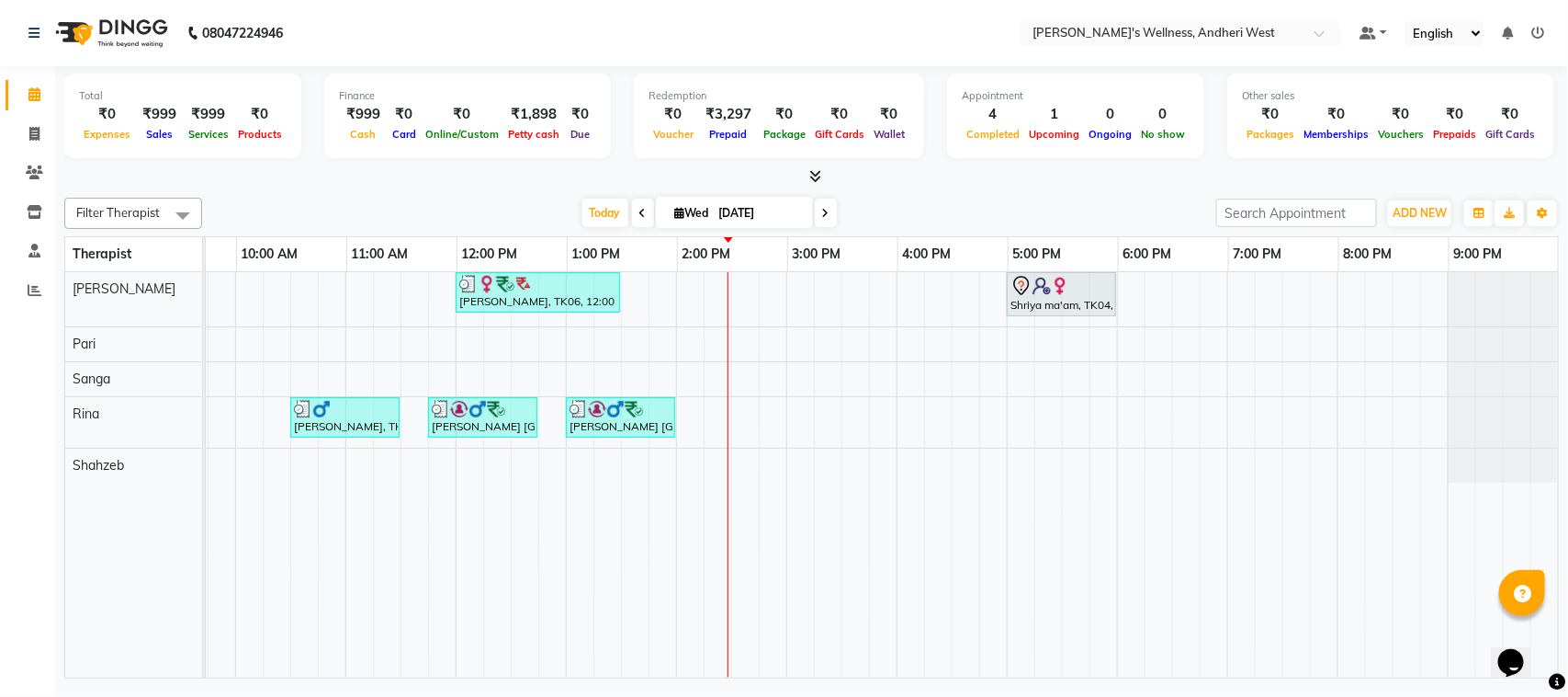
click at [666, 226] on div "Filter Therapist Select All [PERSON_NAME] [PERSON_NAME] [PERSON_NAME] [DATE] [D…" at bounding box center [811, 434] width 1494 height 488
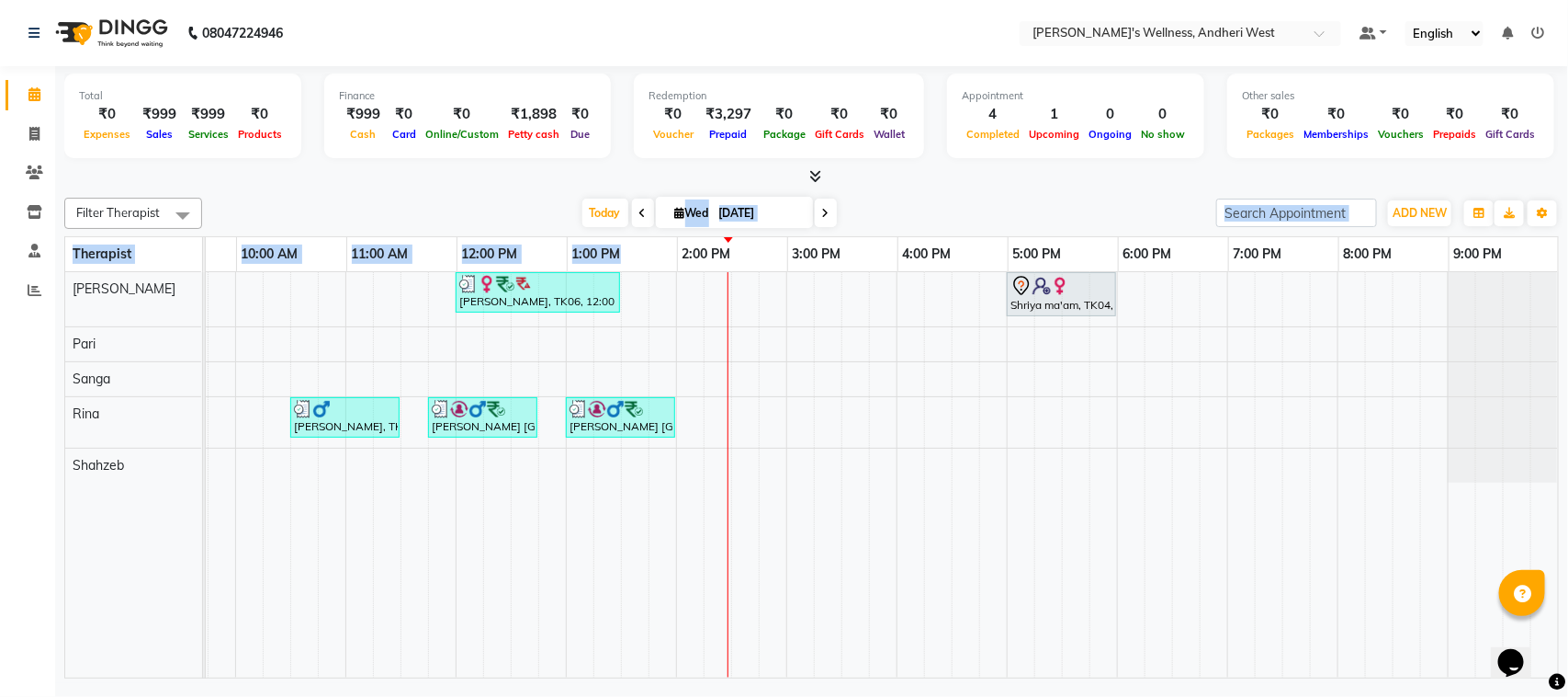
click at [870, 695] on div "08047224946 Select Location × Sumi's Wellness, Andheri West Default Panel My Pa…" at bounding box center [784, 348] width 1568 height 697
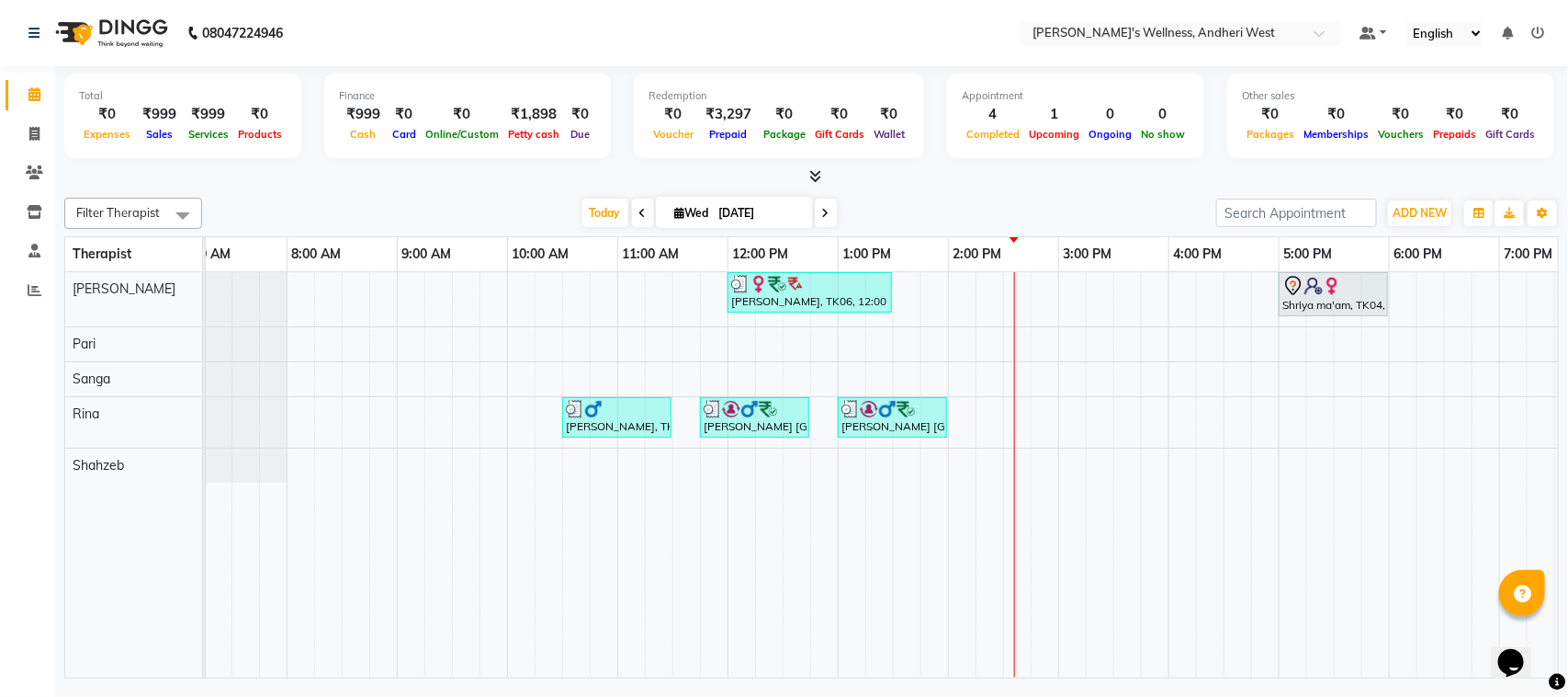
scroll to position [0, 300]
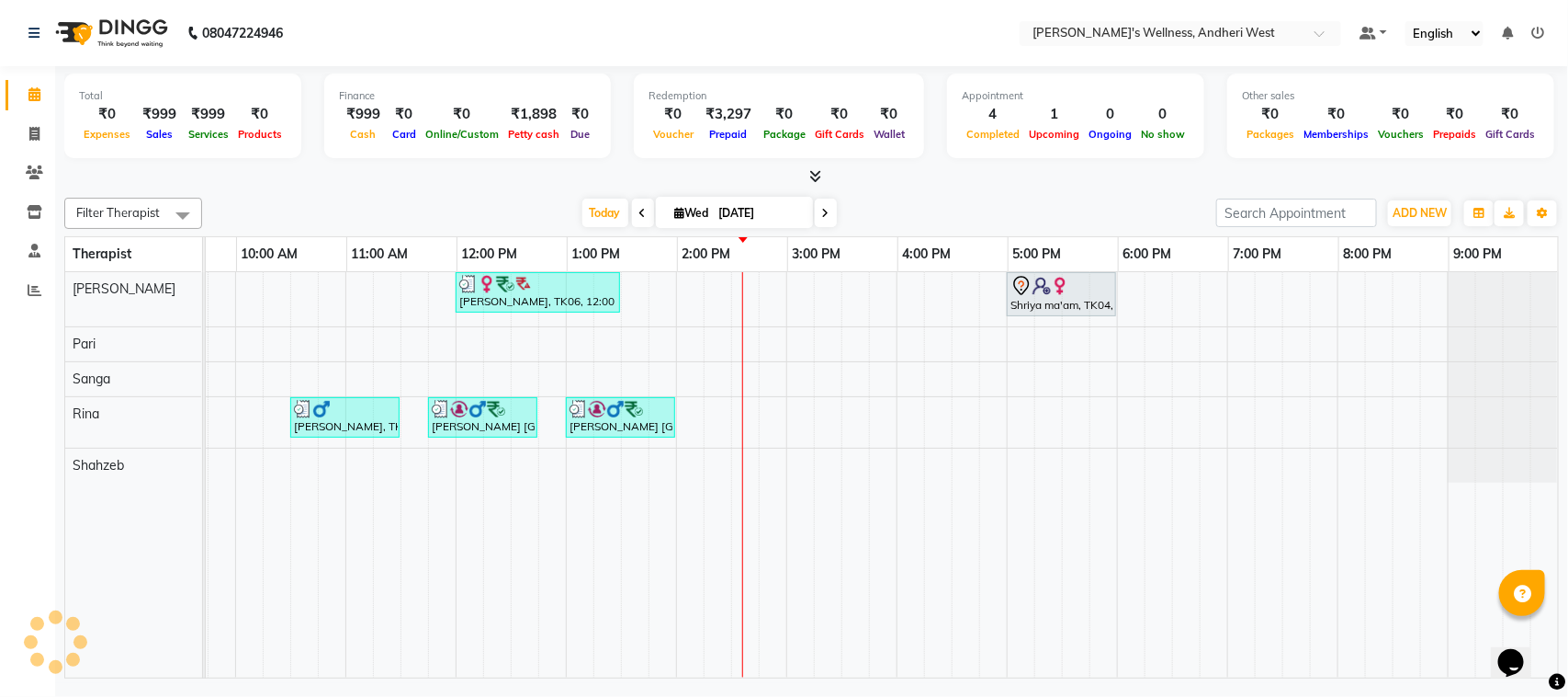
click at [1034, 659] on td at bounding box center [1047, 475] width 28 height 405
drag, startPoint x: 1030, startPoint y: 659, endPoint x: 1301, endPoint y: 718, distance: 277.3
click at [1301, 696] on html "08047224946 Select Location × Sumi's Wellness, Andheri West Default Panel My Pa…" at bounding box center [784, 348] width 1568 height 697
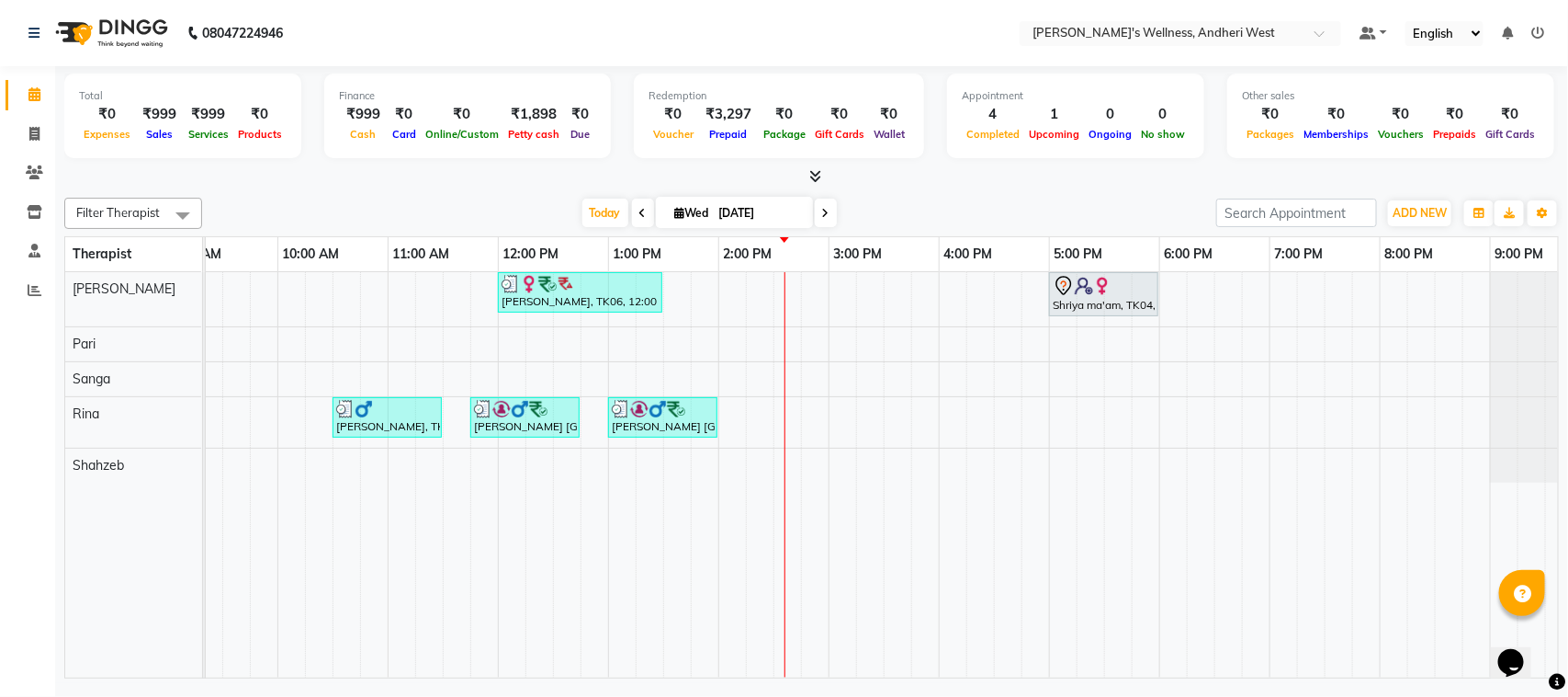
scroll to position [0, 0]
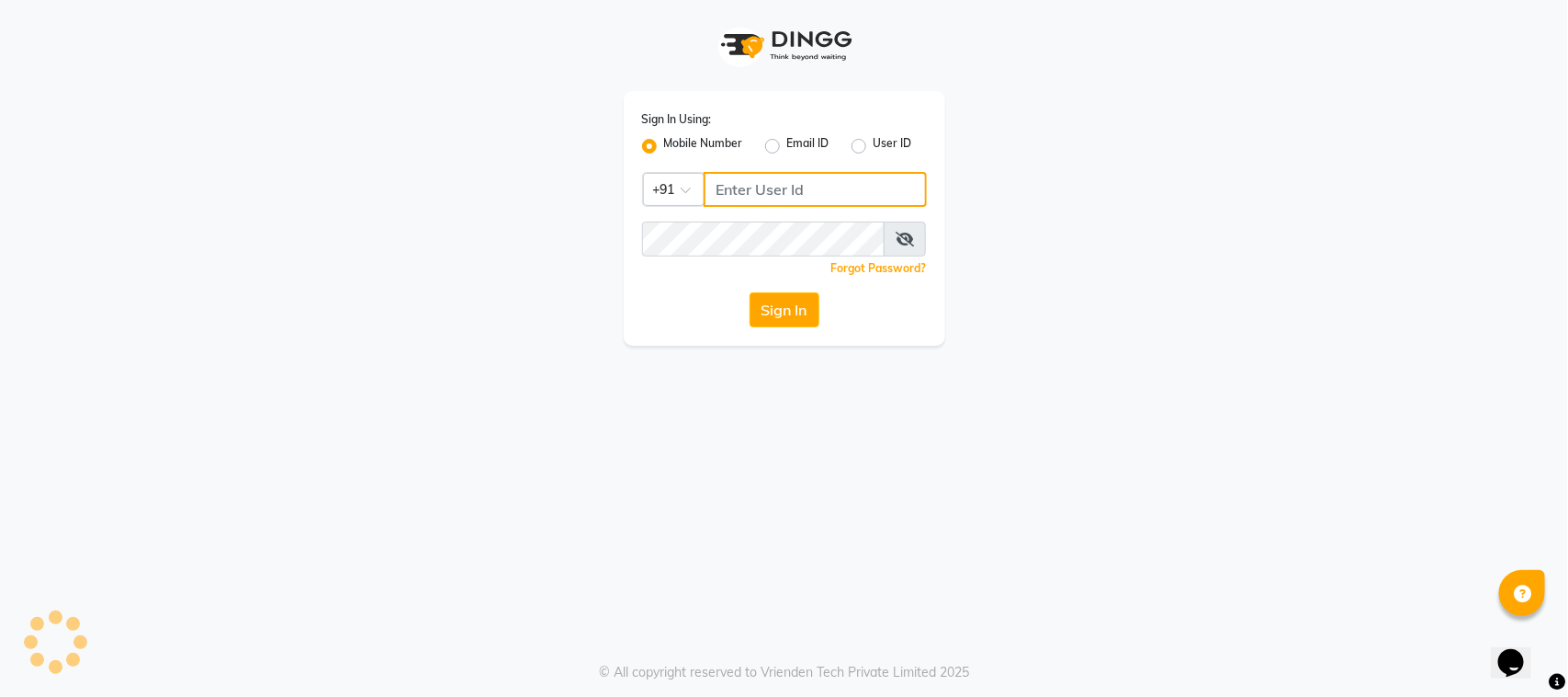
type input "8408879689"
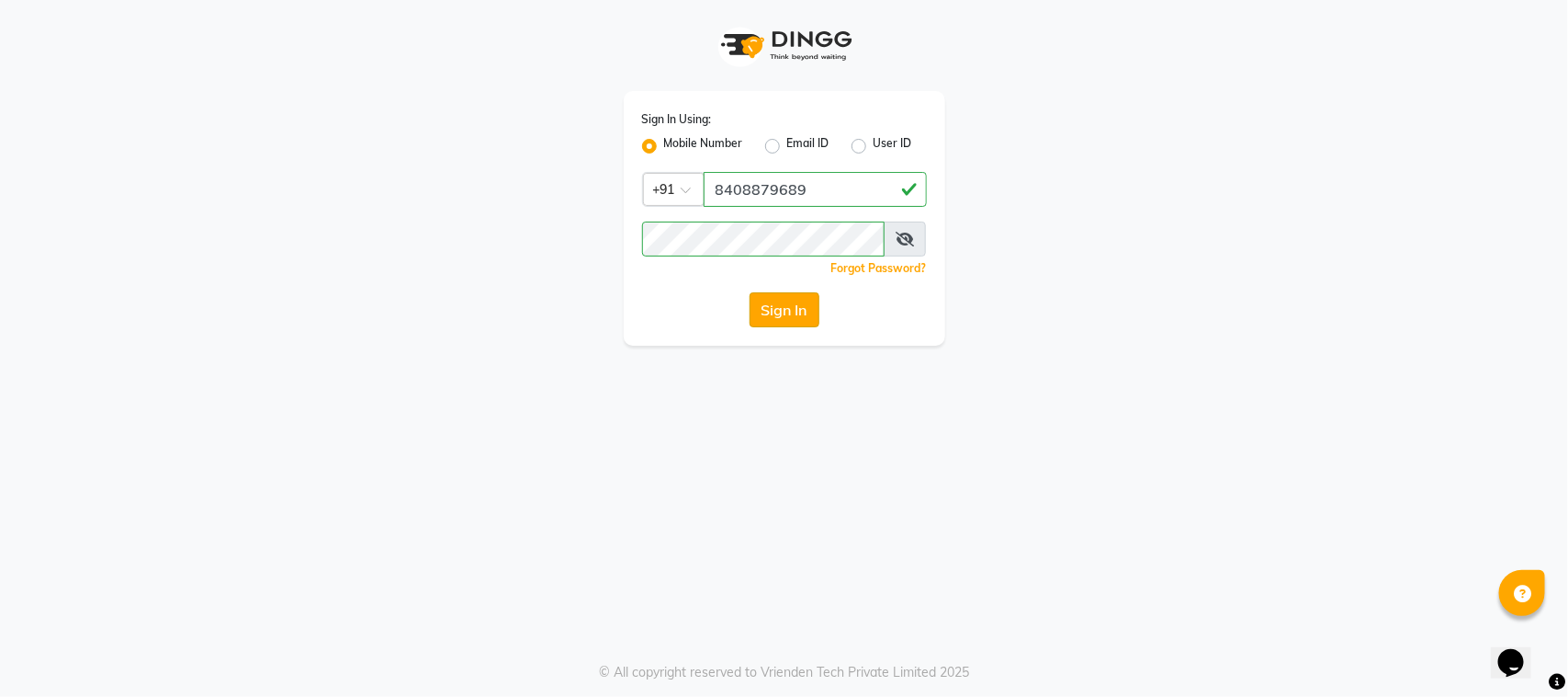
click at [774, 315] on button "Sign In" at bounding box center [784, 310] width 70 height 35
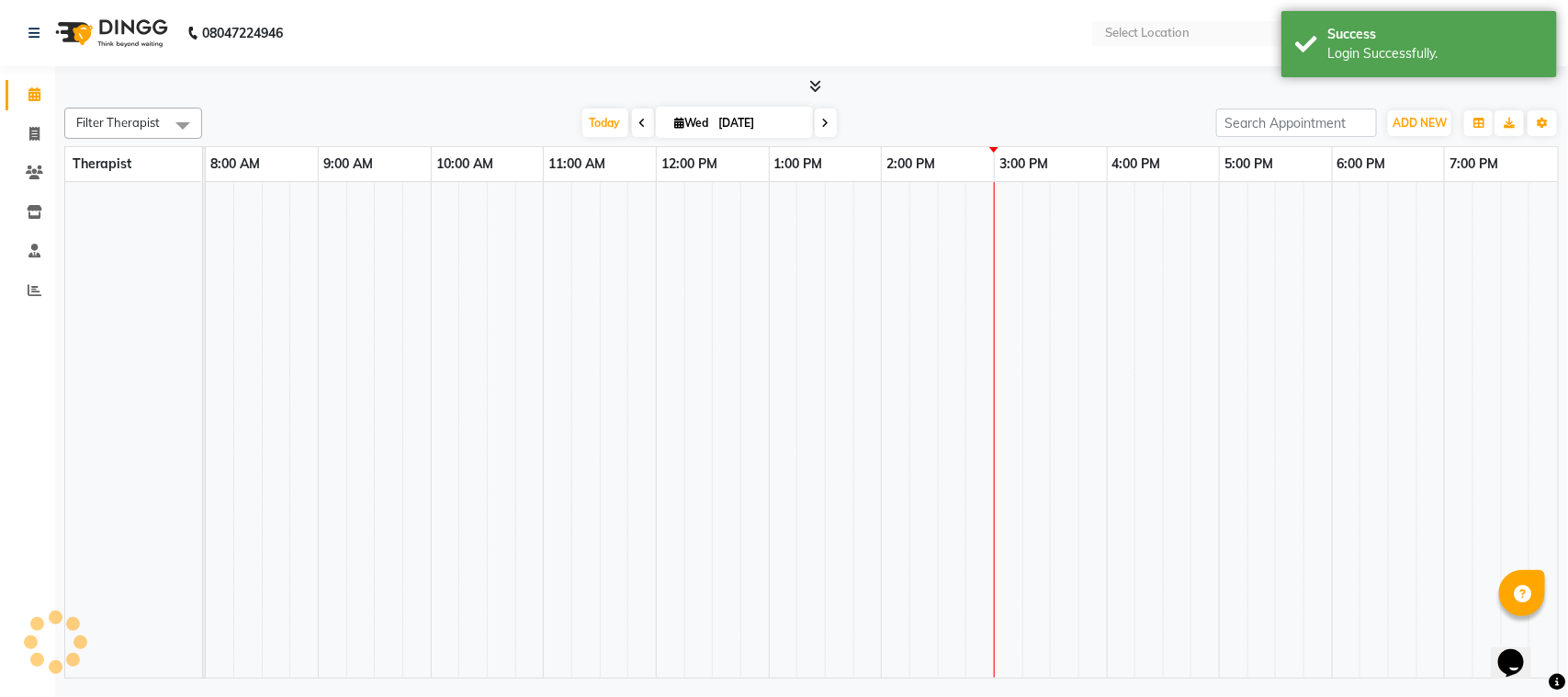
select select "en"
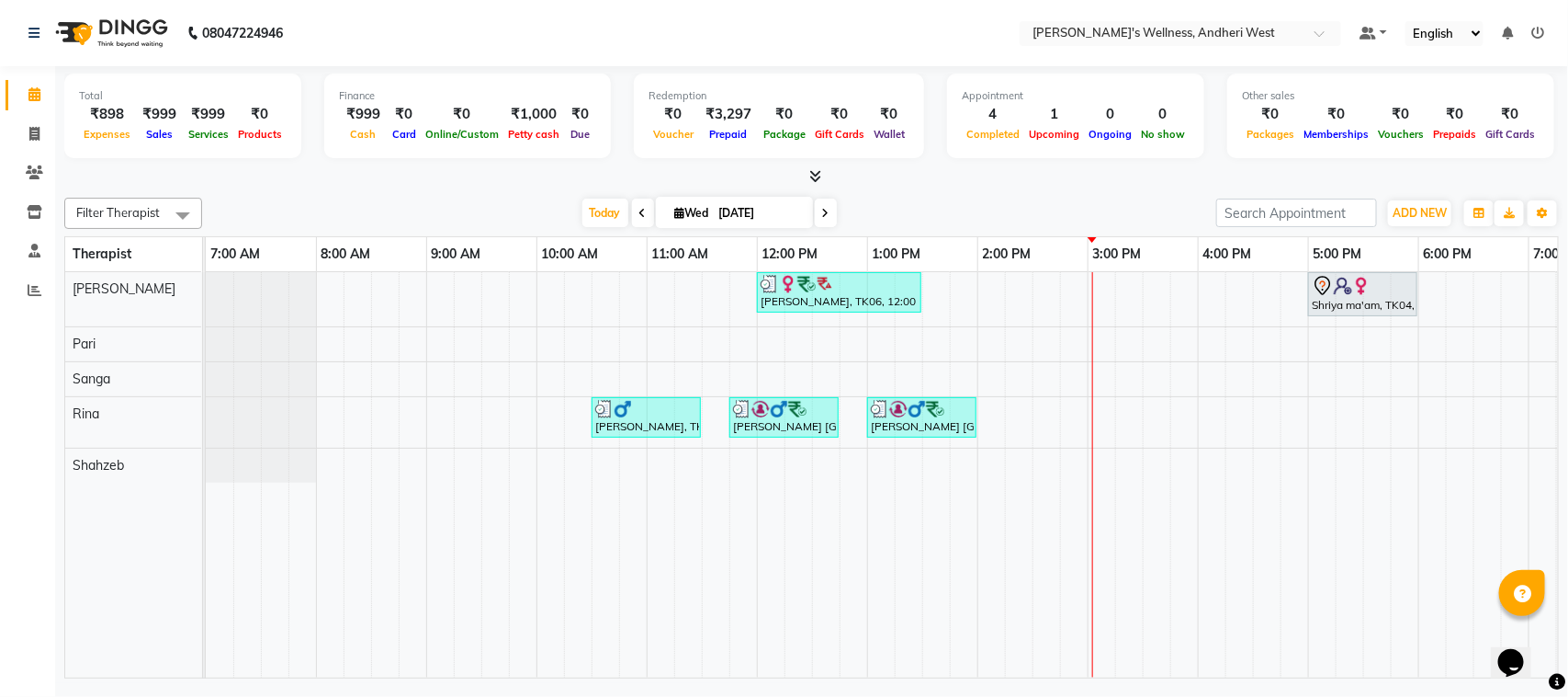
click at [774, 315] on div "[PERSON_NAME], TK06, 12:00 PM-01:30 PM, OFFER SERVICE 90 MIN Shriya ma'am, TK04…" at bounding box center [1032, 475] width 1653 height 405
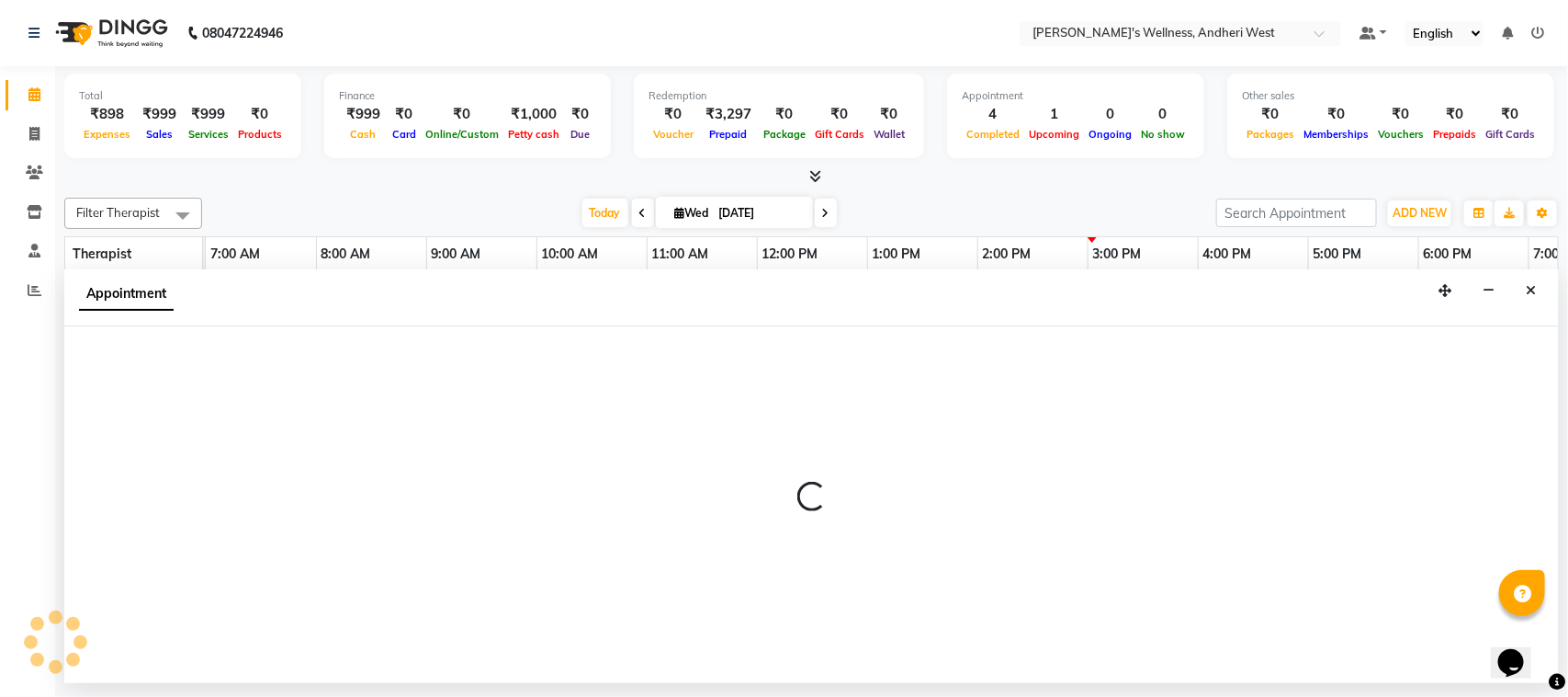
select select "66471"
select select "720"
select select "tentative"
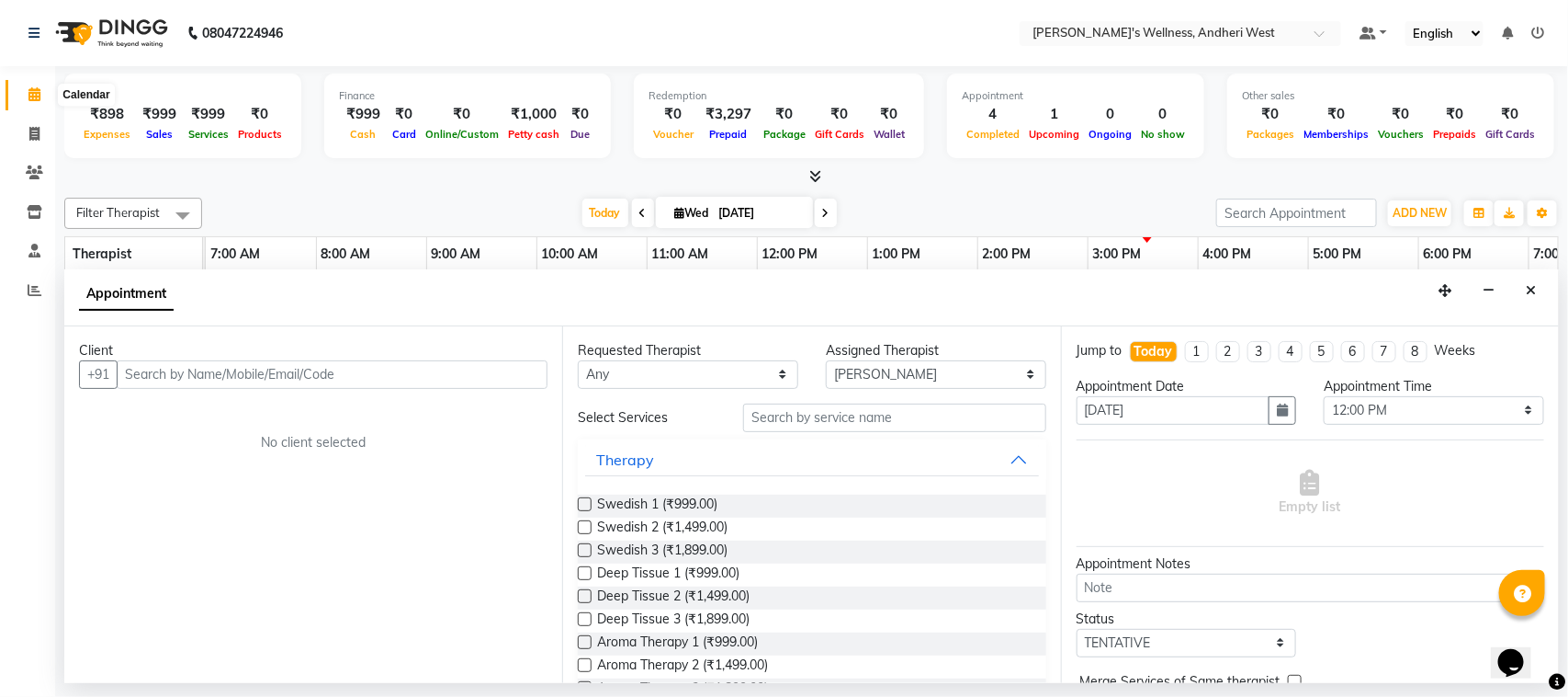
click at [31, 98] on icon at bounding box center [34, 94] width 11 height 13
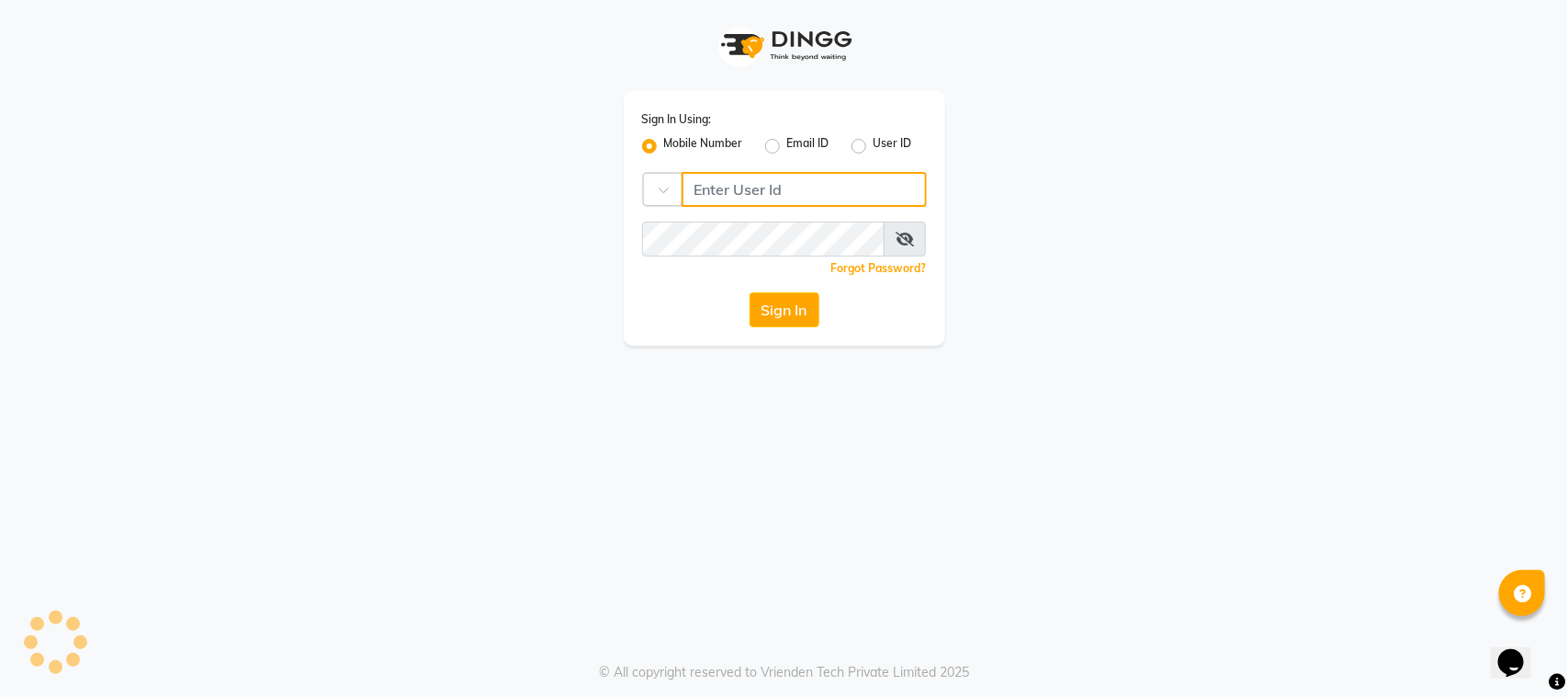
type input "8408879689"
click at [790, 308] on button "Sign In" at bounding box center [784, 310] width 70 height 35
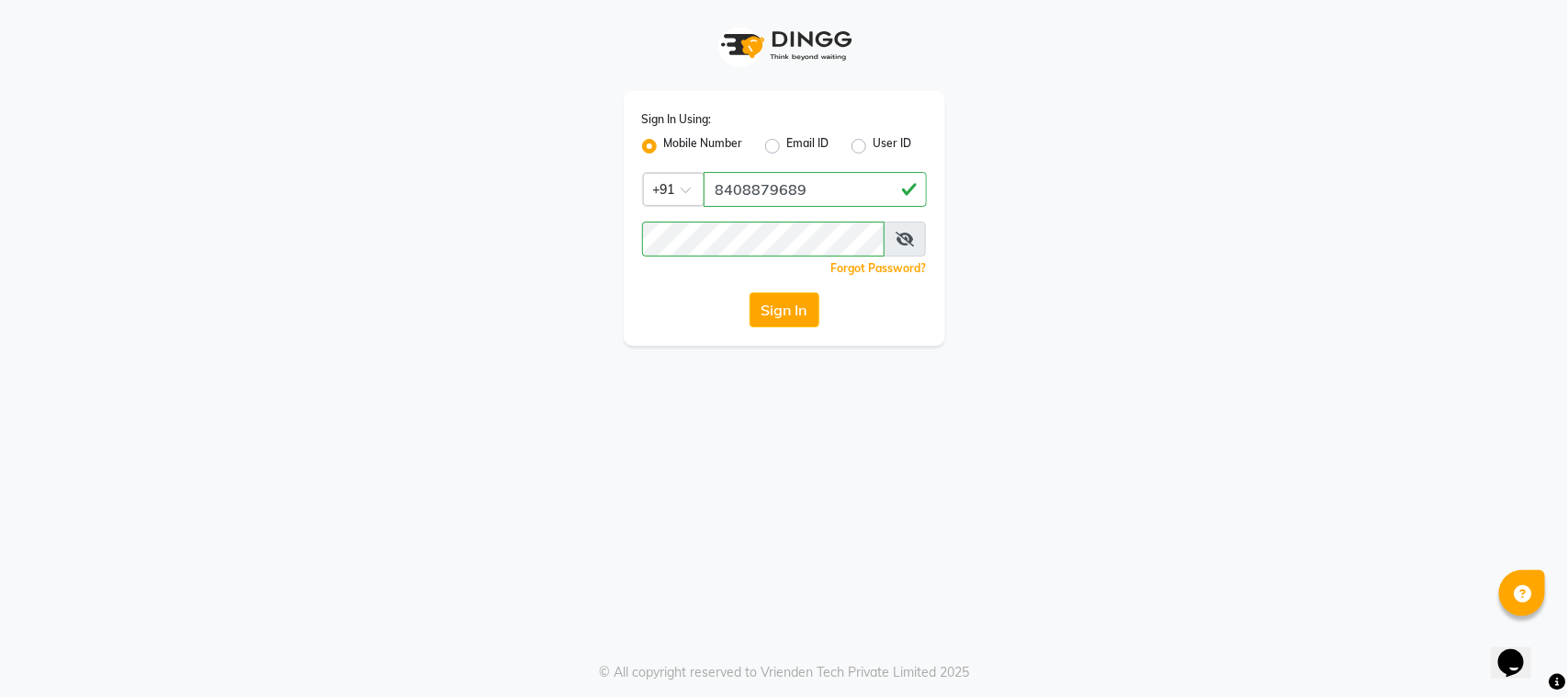
click at [906, 283] on div "Sign In Using: Mobile Number Email ID User ID Country Code × [PHONE_NUMBER] Rem…" at bounding box center [784, 218] width 321 height 254
click at [749, 304] on button "Sign In" at bounding box center [784, 310] width 70 height 35
click at [790, 303] on div "Sign In" at bounding box center [784, 310] width 285 height 35
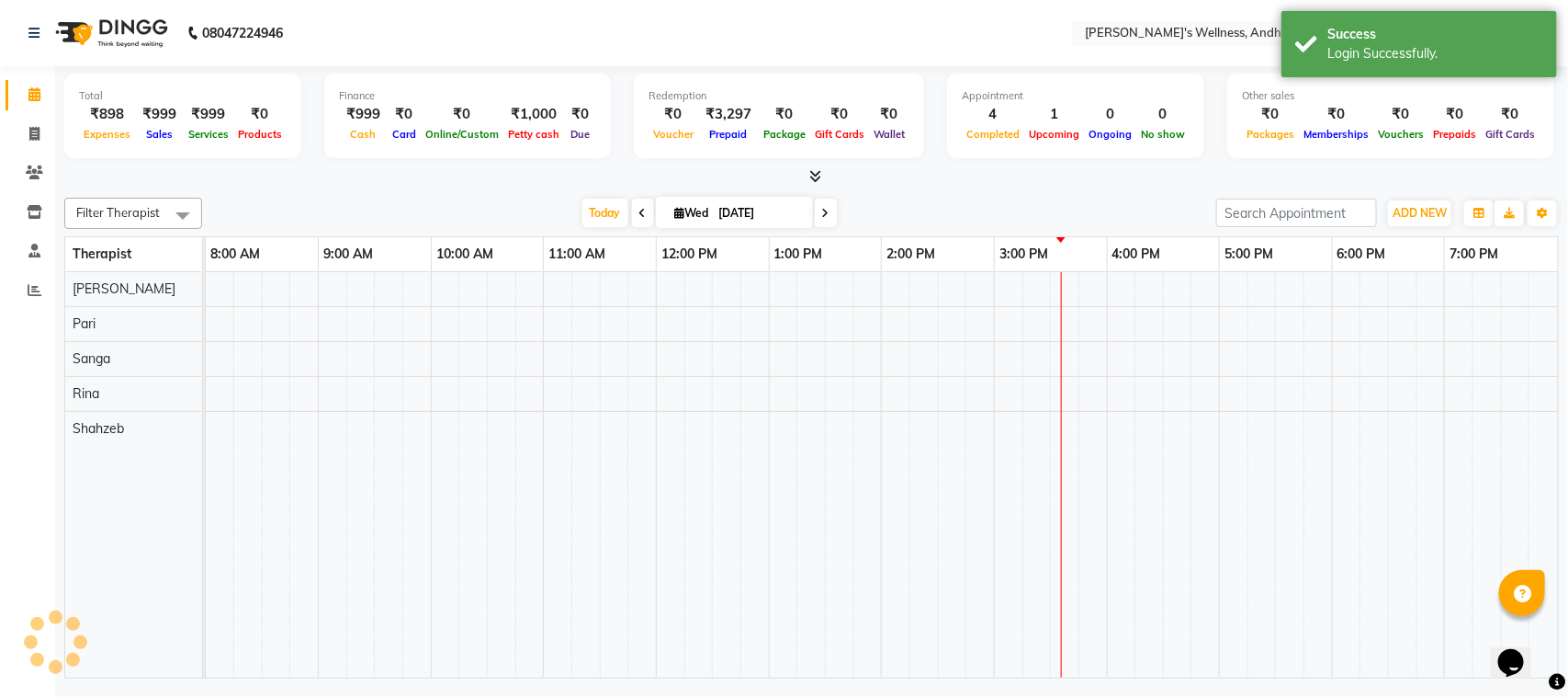
select select "en"
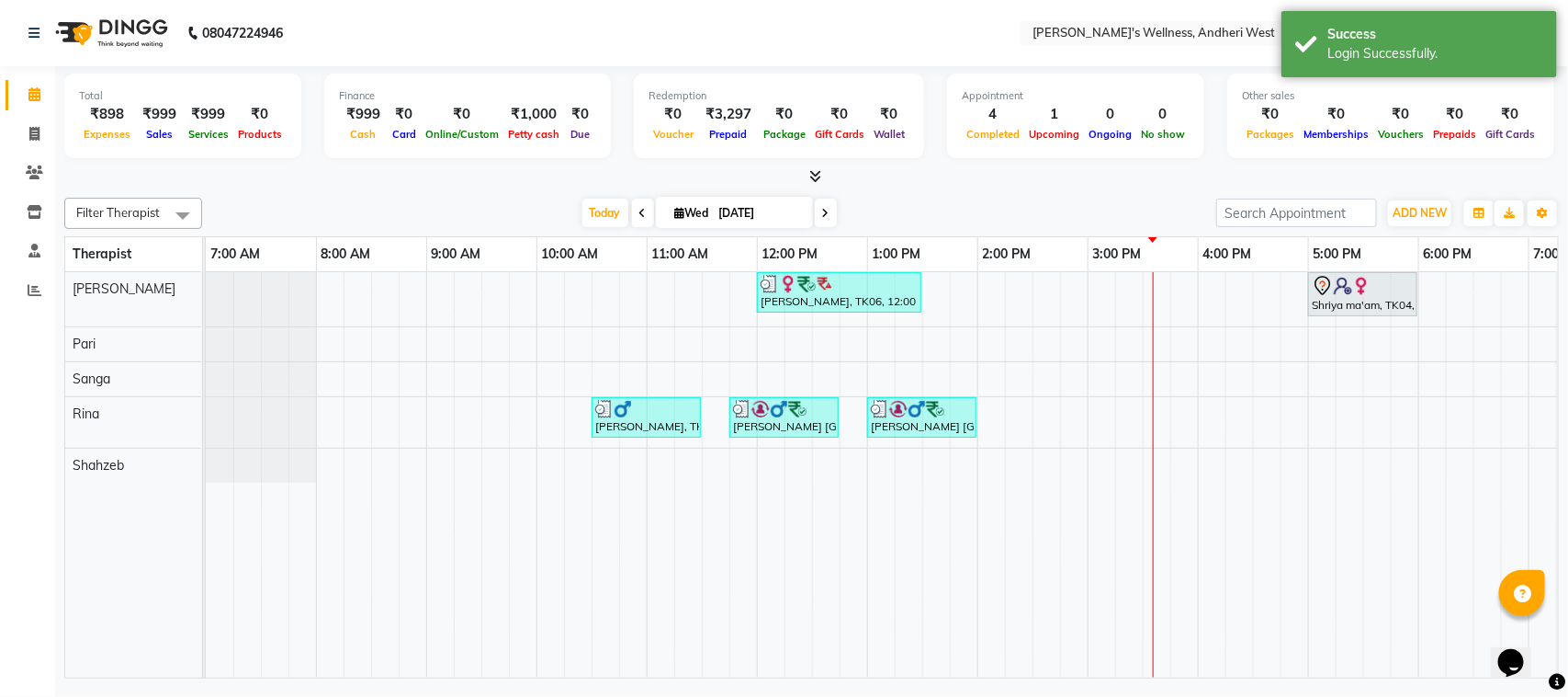
scroll to position [0, 300]
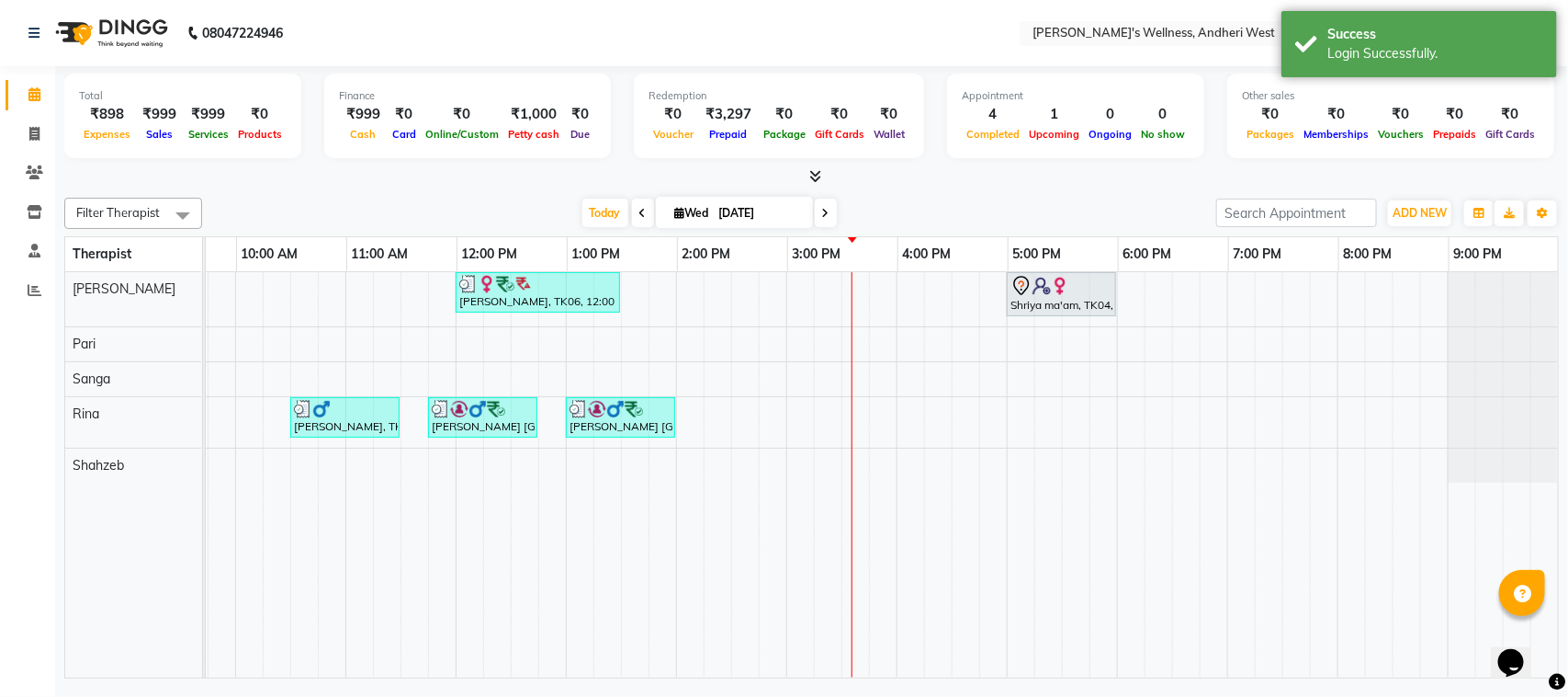
drag, startPoint x: 1206, startPoint y: 668, endPoint x: 7, endPoint y: 8, distance: 1368.6
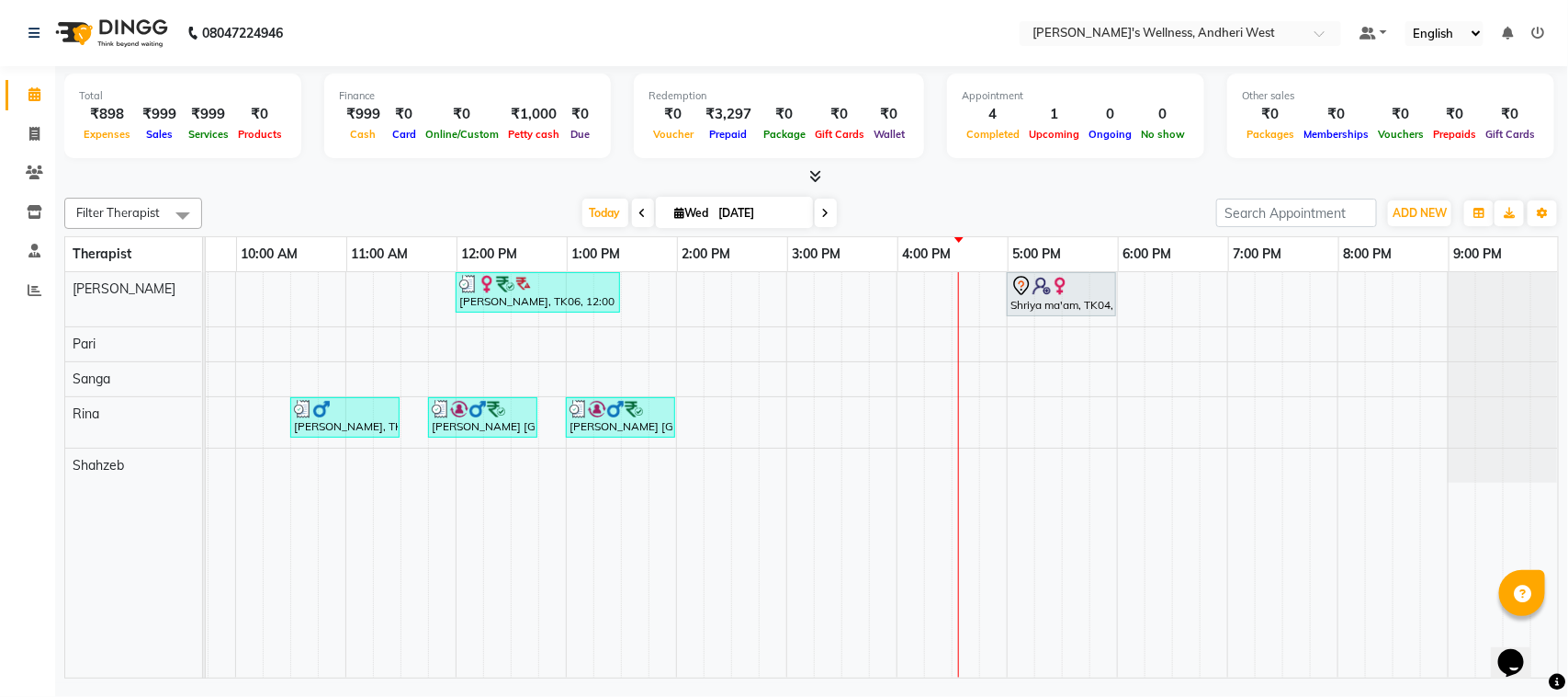
click at [999, 410] on div "[PERSON_NAME], TK06, 12:00 PM-01:30 PM, OFFER SERVICE 90 MIN Shriya ma'am, TK04…" at bounding box center [731, 475] width 1653 height 405
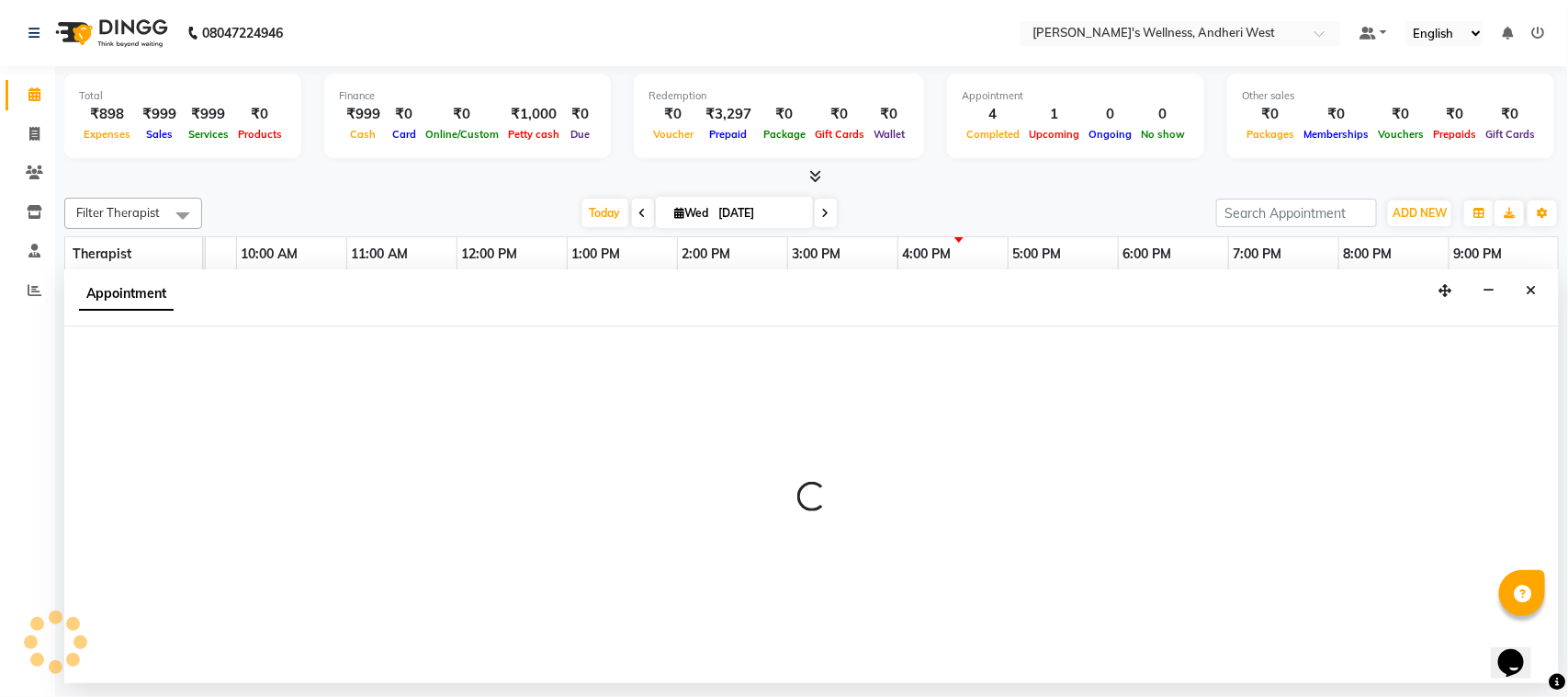
select select "80732"
select select "1020"
select select "tentative"
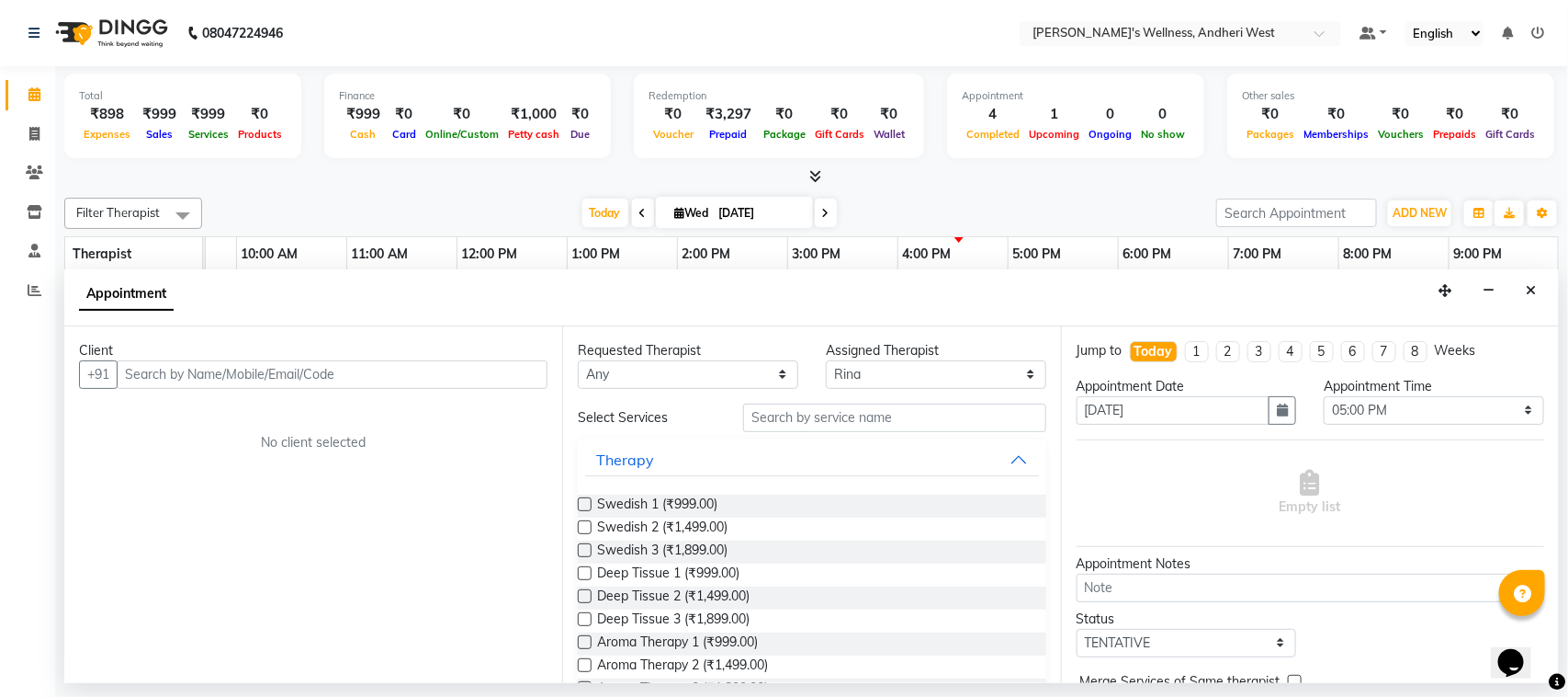
click at [433, 374] on input "text" at bounding box center [332, 375] width 431 height 29
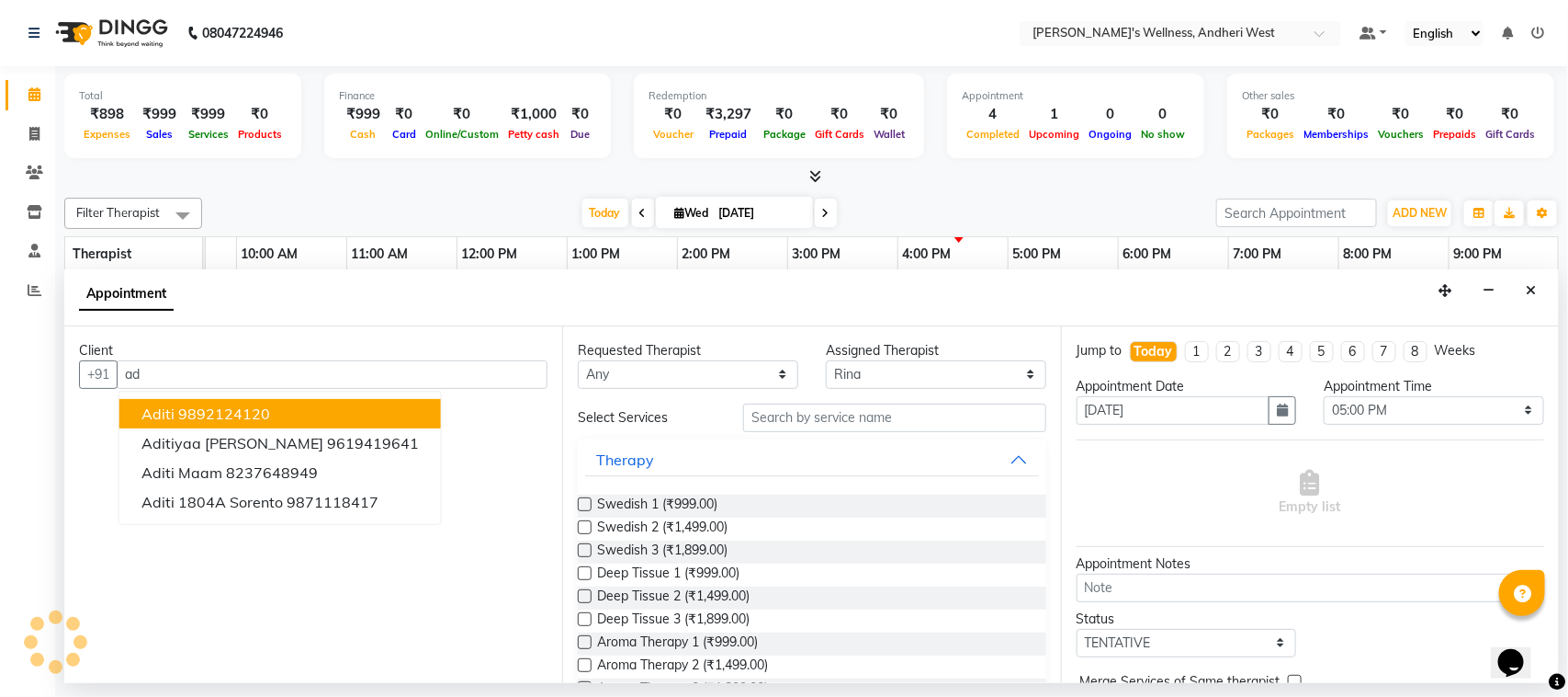
type input "a"
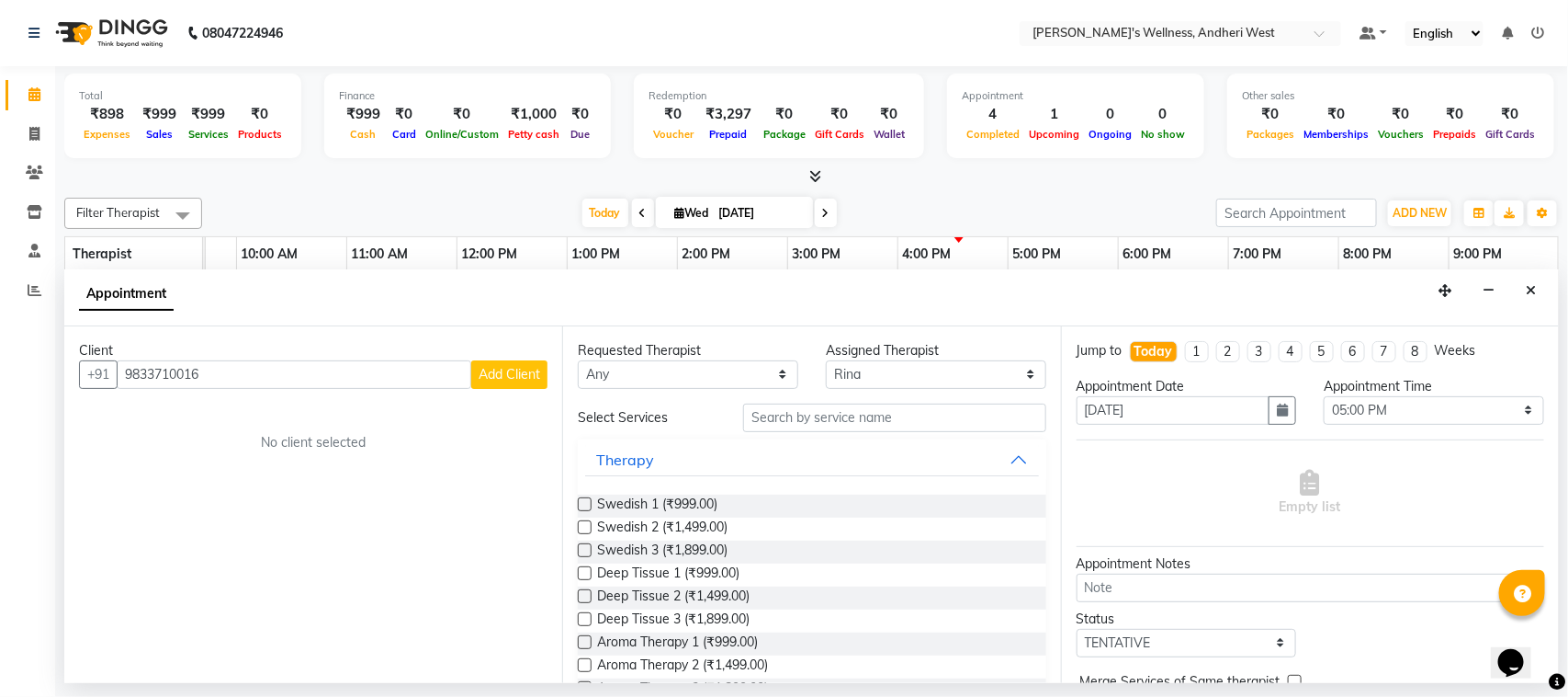
type input "9833710016"
click at [526, 375] on span "Add Client" at bounding box center [509, 374] width 61 height 16
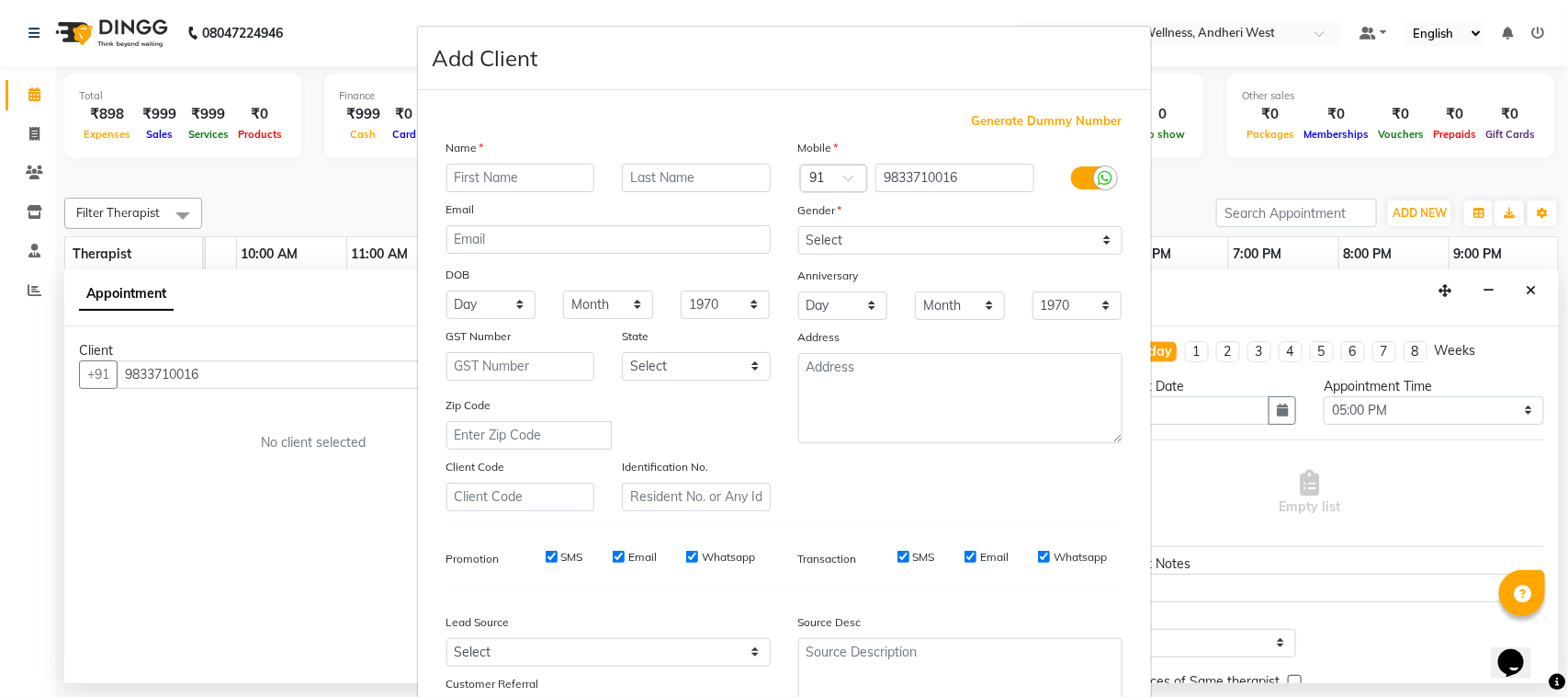
click at [522, 177] on input "text" at bounding box center [521, 178] width 149 height 29
type input "aditya"
click at [625, 180] on input "text" at bounding box center [697, 178] width 149 height 29
type input "sir"
click at [859, 240] on select "Select [DEMOGRAPHIC_DATA] [DEMOGRAPHIC_DATA] Other Prefer Not To Say" at bounding box center [959, 240] width 324 height 29
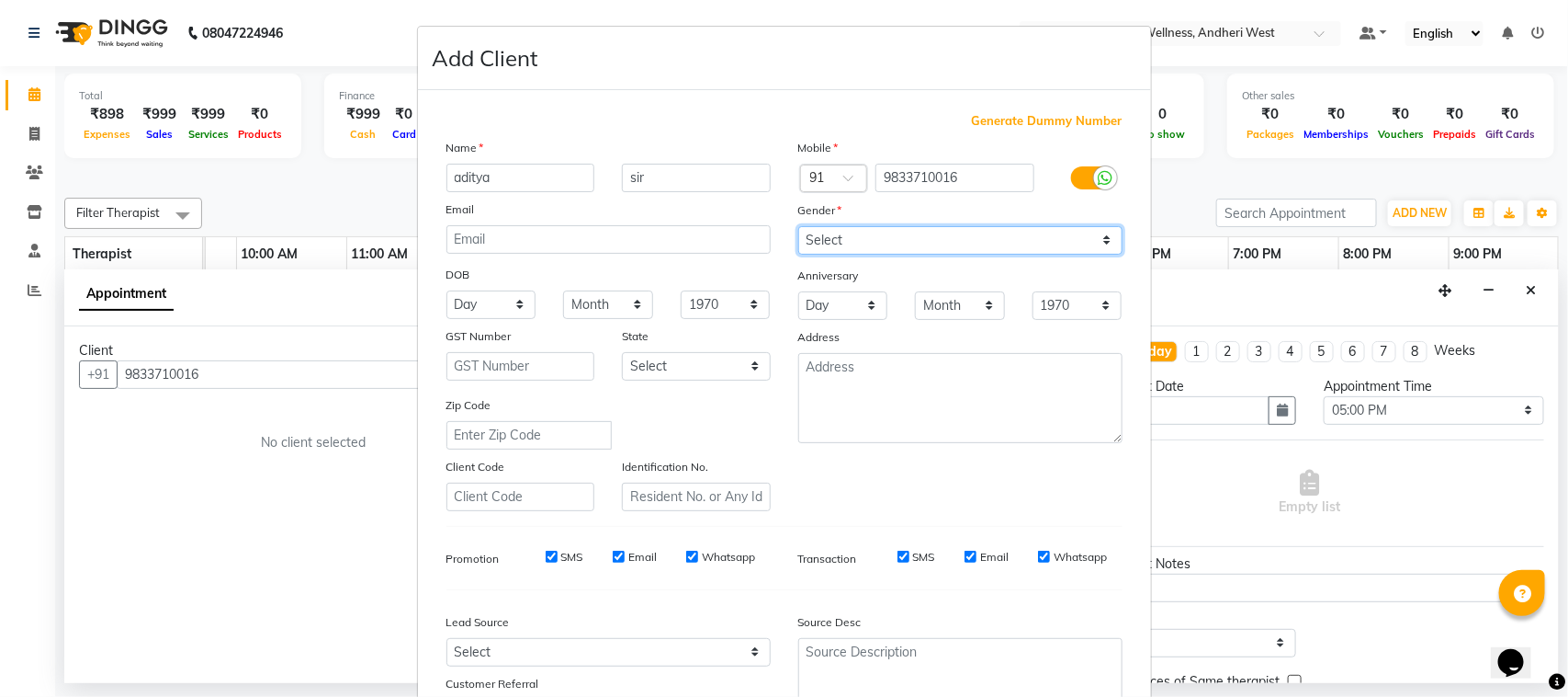
select select "[DEMOGRAPHIC_DATA]"
click at [798, 226] on select "Select [DEMOGRAPHIC_DATA] [DEMOGRAPHIC_DATA] Other Prefer Not To Say" at bounding box center [959, 240] width 324 height 29
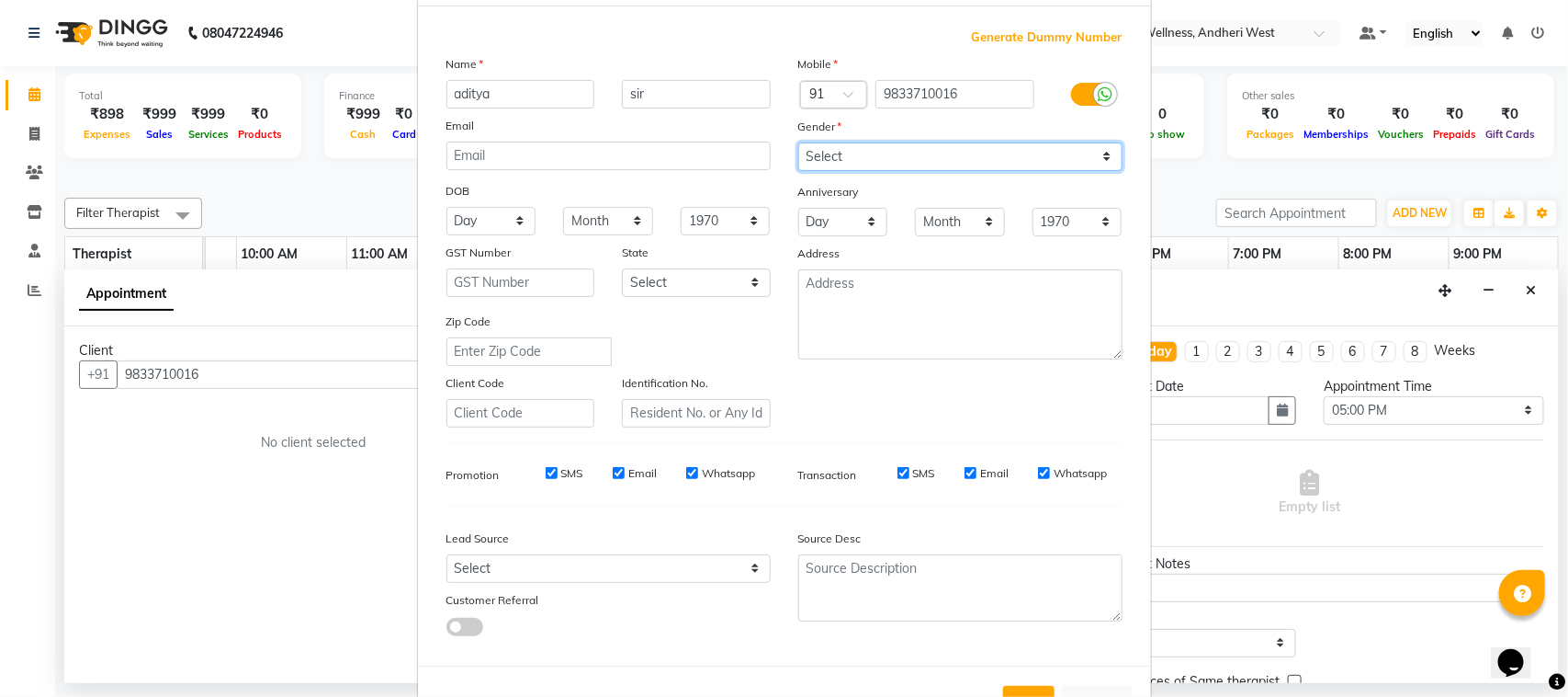
scroll to position [144, 0]
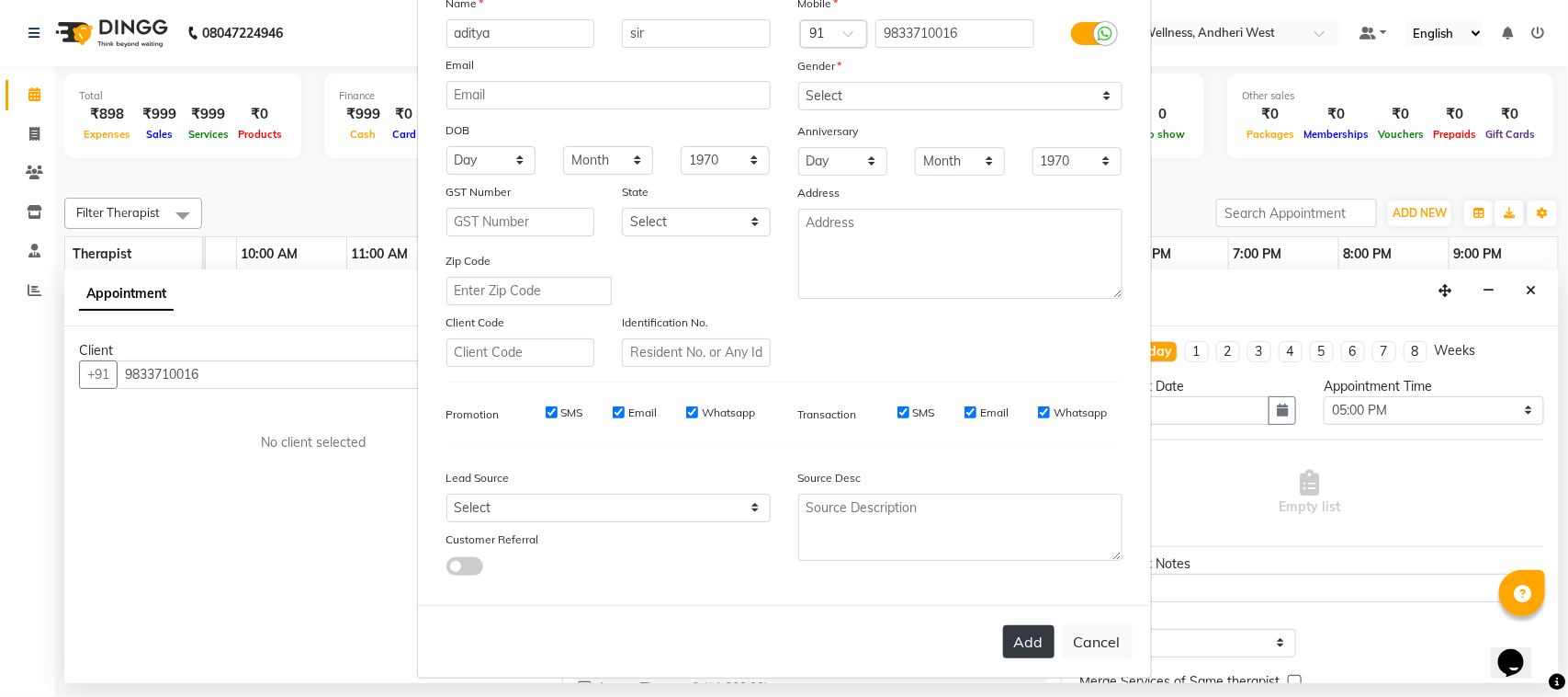
click at [1027, 636] on button "Add" at bounding box center [1029, 642] width 52 height 33
select select
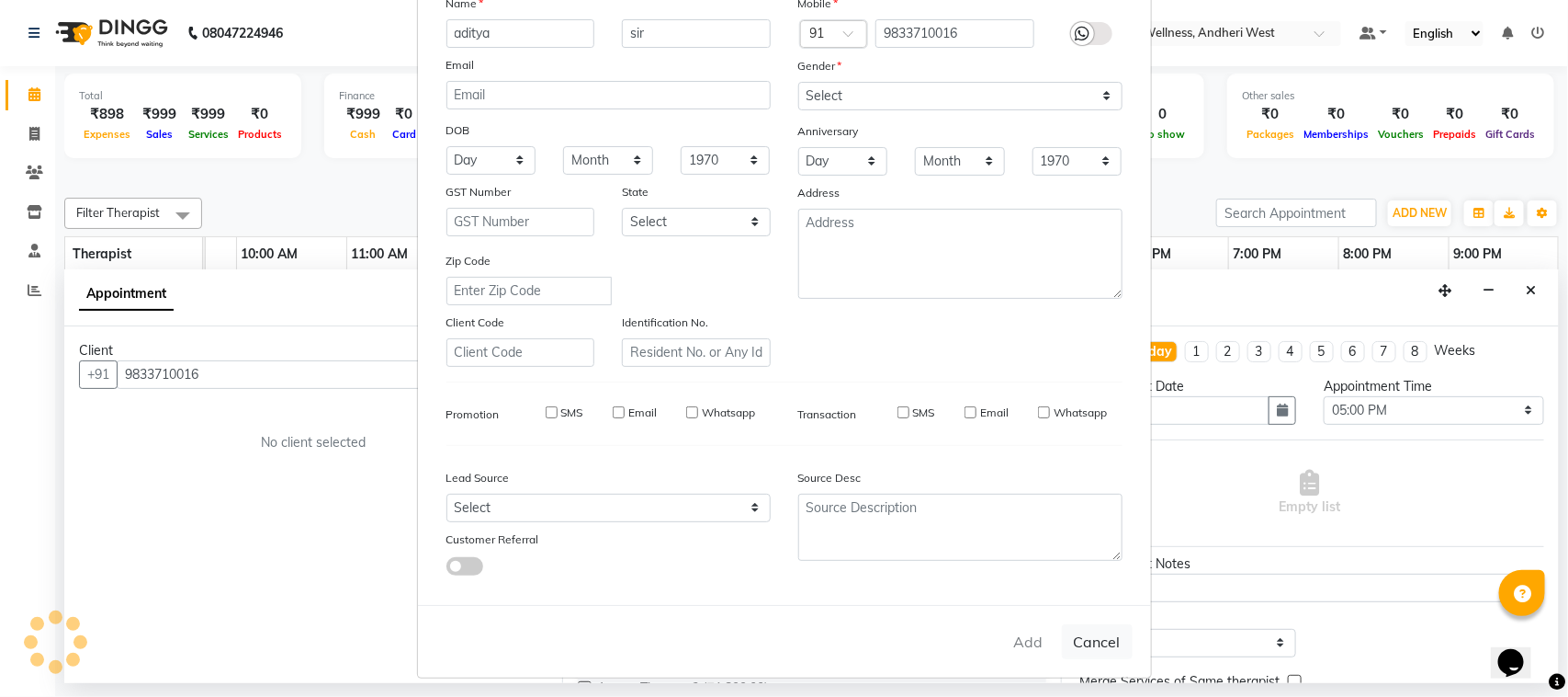
select select
checkbox input "false"
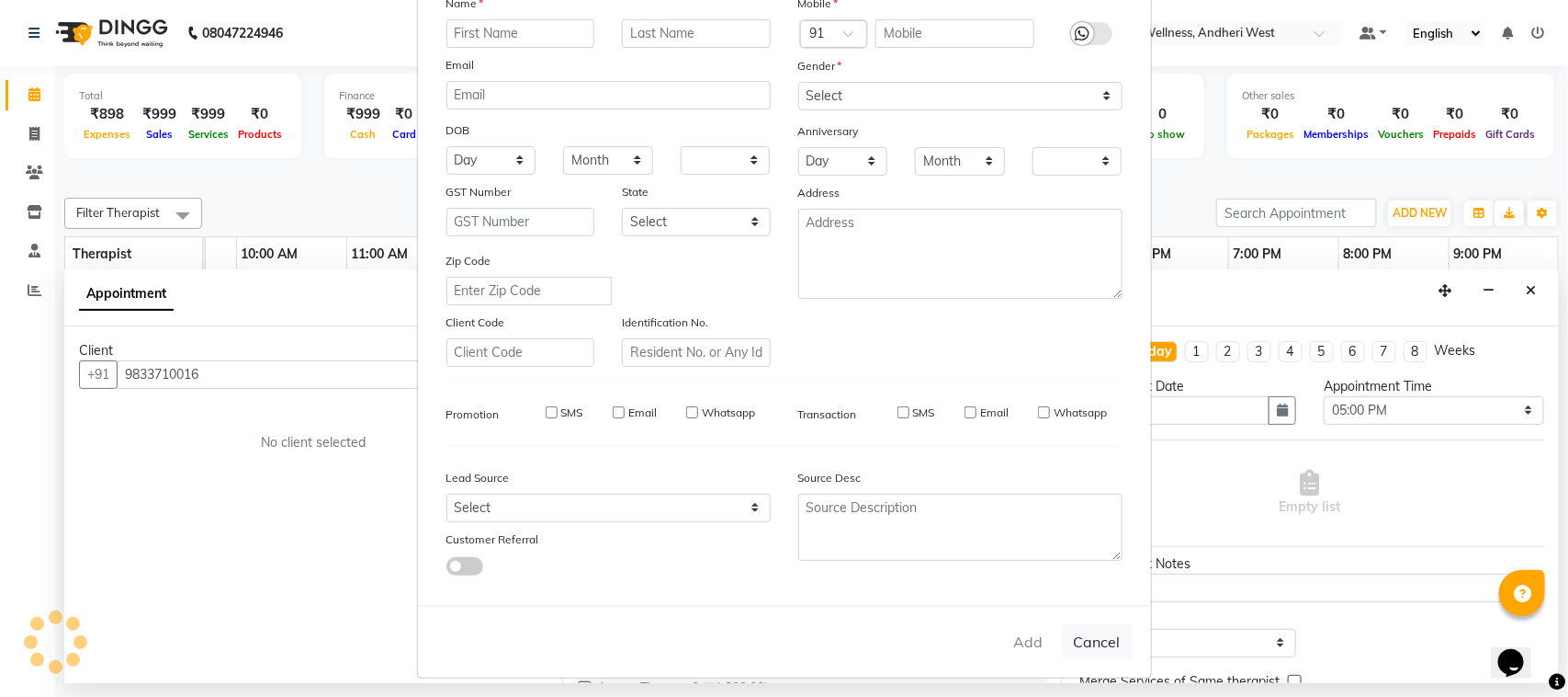
checkbox input "false"
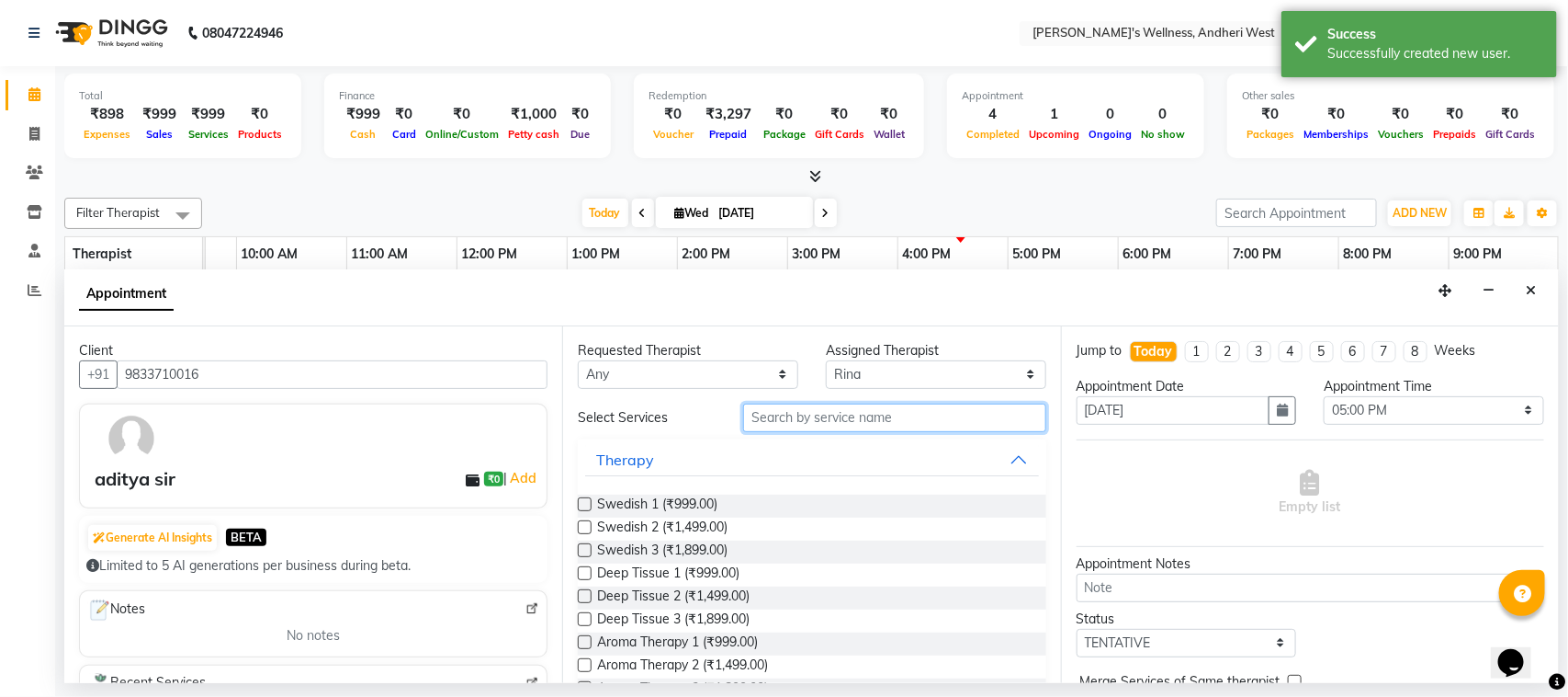
click at [892, 423] on input "text" at bounding box center [894, 418] width 303 height 29
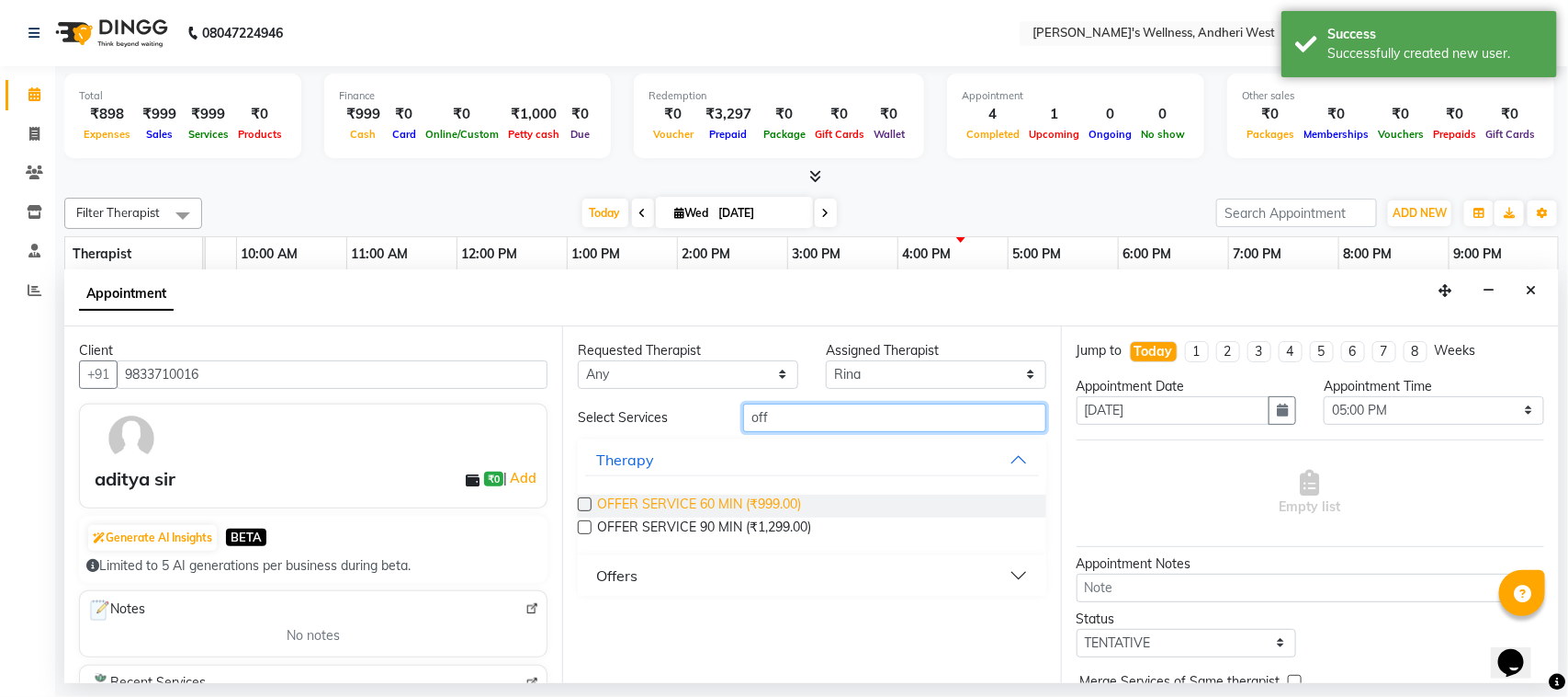
type input "off"
click at [697, 494] on span "OFFER SERVICE 60 MIN (₹999.00)" at bounding box center [698, 506] width 204 height 23
checkbox input "false"
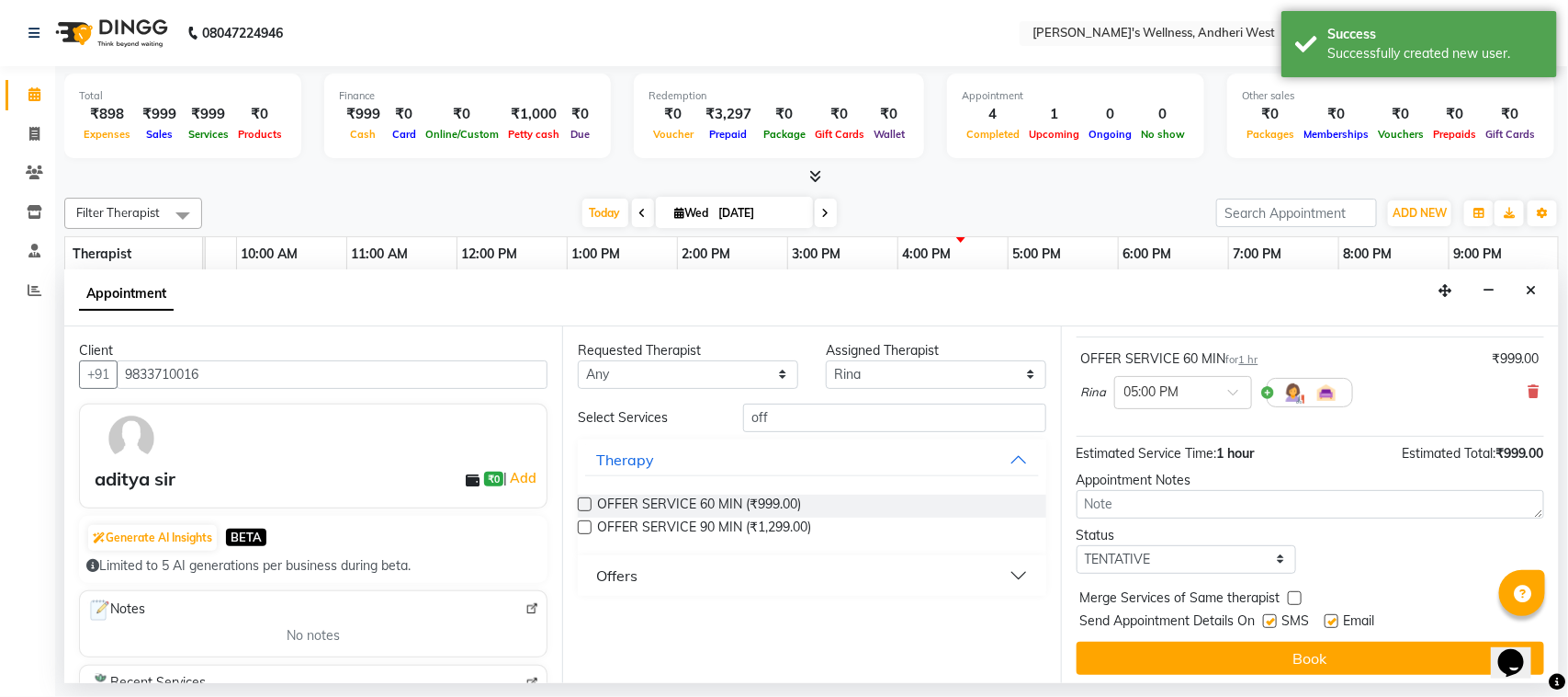
scroll to position [111, 0]
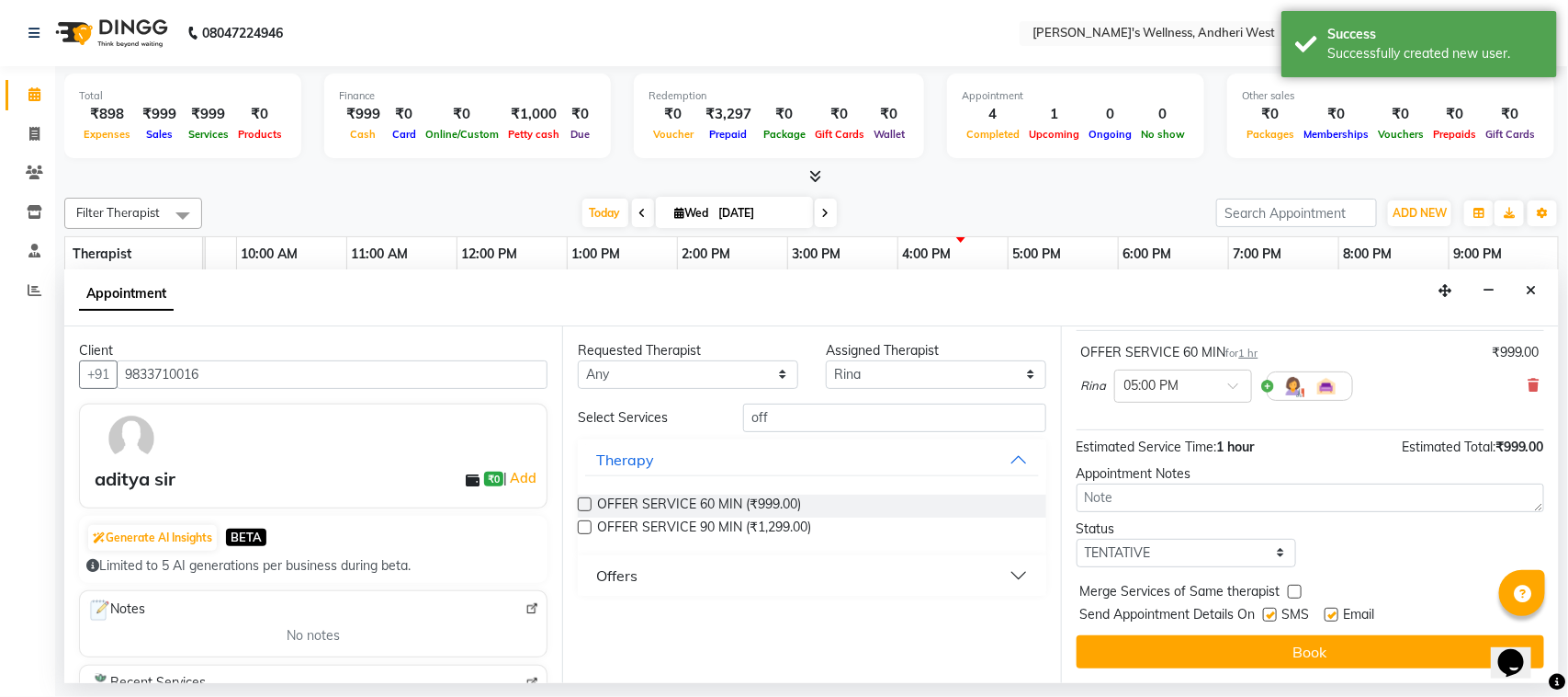
click at [1337, 651] on button "Book" at bounding box center [1310, 651] width 467 height 33
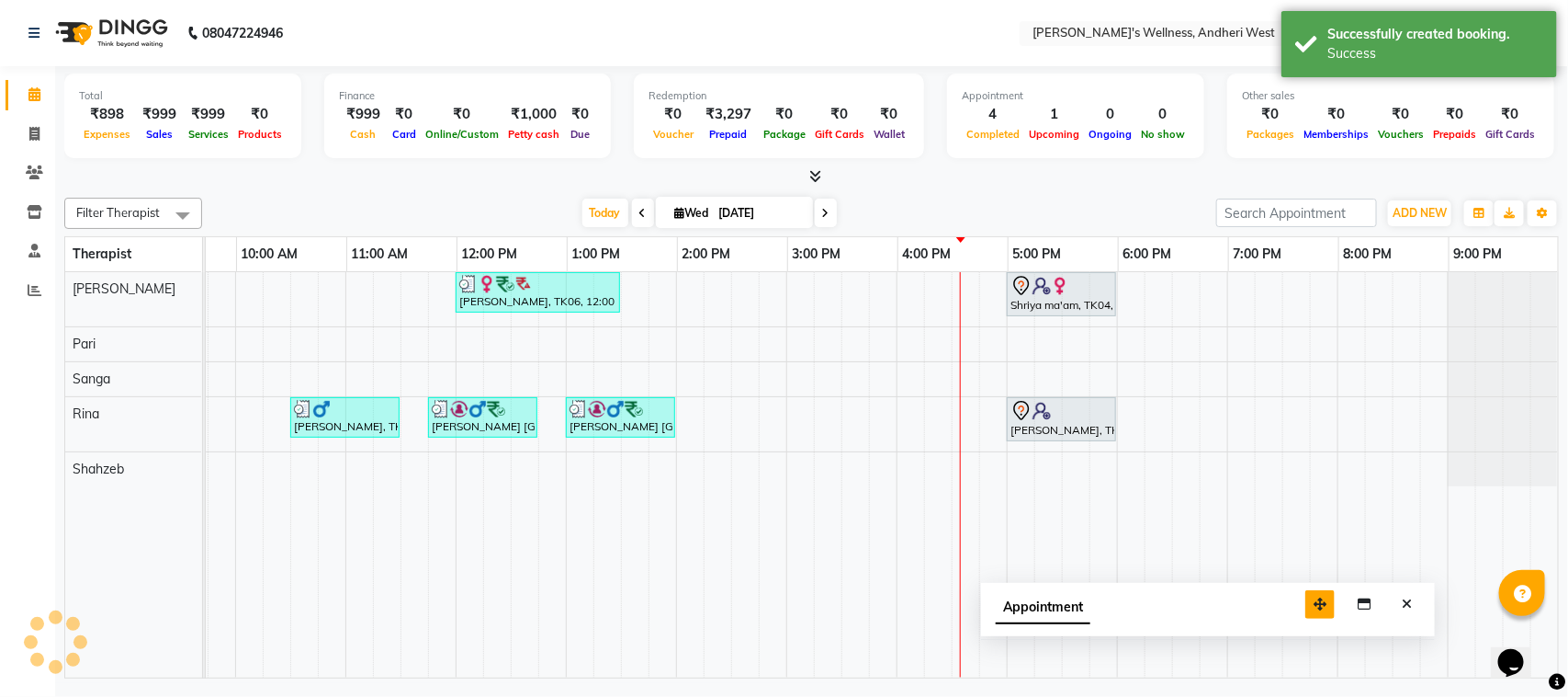
drag, startPoint x: 1443, startPoint y: 654, endPoint x: 1307, endPoint y: 602, distance: 145.6
click at [1314, 602] on icon "button" at bounding box center [1320, 603] width 12 height 12
click at [1394, 598] on icon "Close" at bounding box center [1394, 598] width 11 height 12
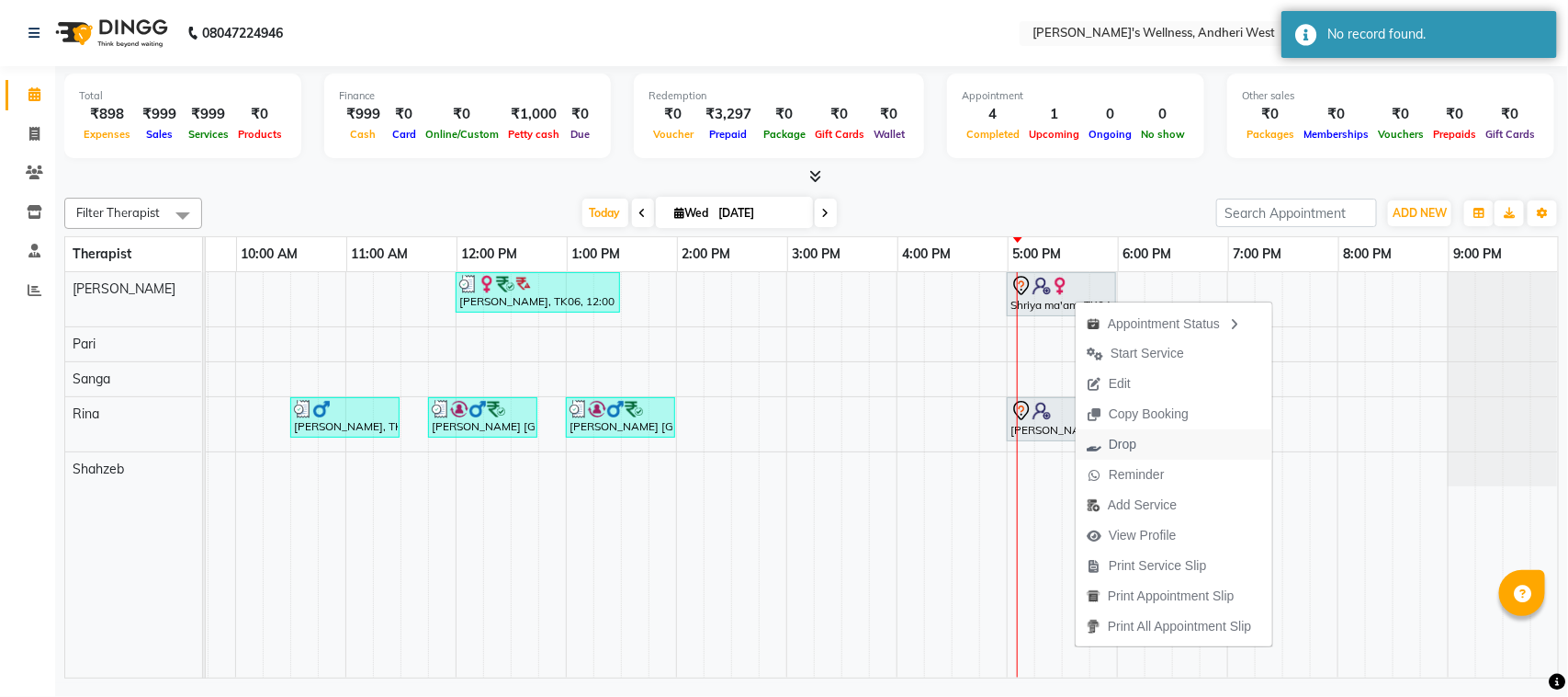
click at [1137, 443] on span "Drop" at bounding box center [1111, 445] width 72 height 31
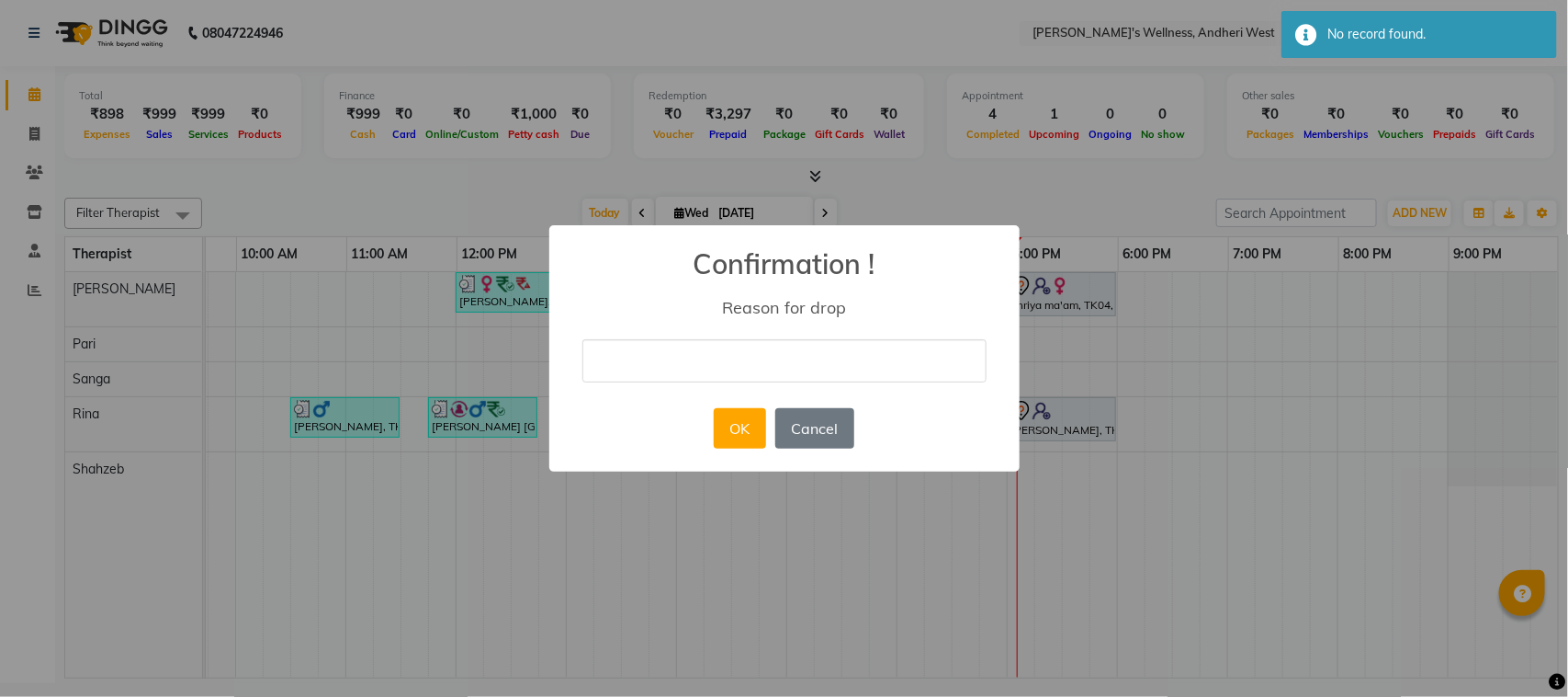
click at [908, 344] on input "text" at bounding box center [784, 360] width 404 height 43
click at [750, 366] on input "wrong" at bounding box center [784, 360] width 404 height 43
click at [805, 368] on input "wrong" at bounding box center [784, 360] width 404 height 43
type input "w"
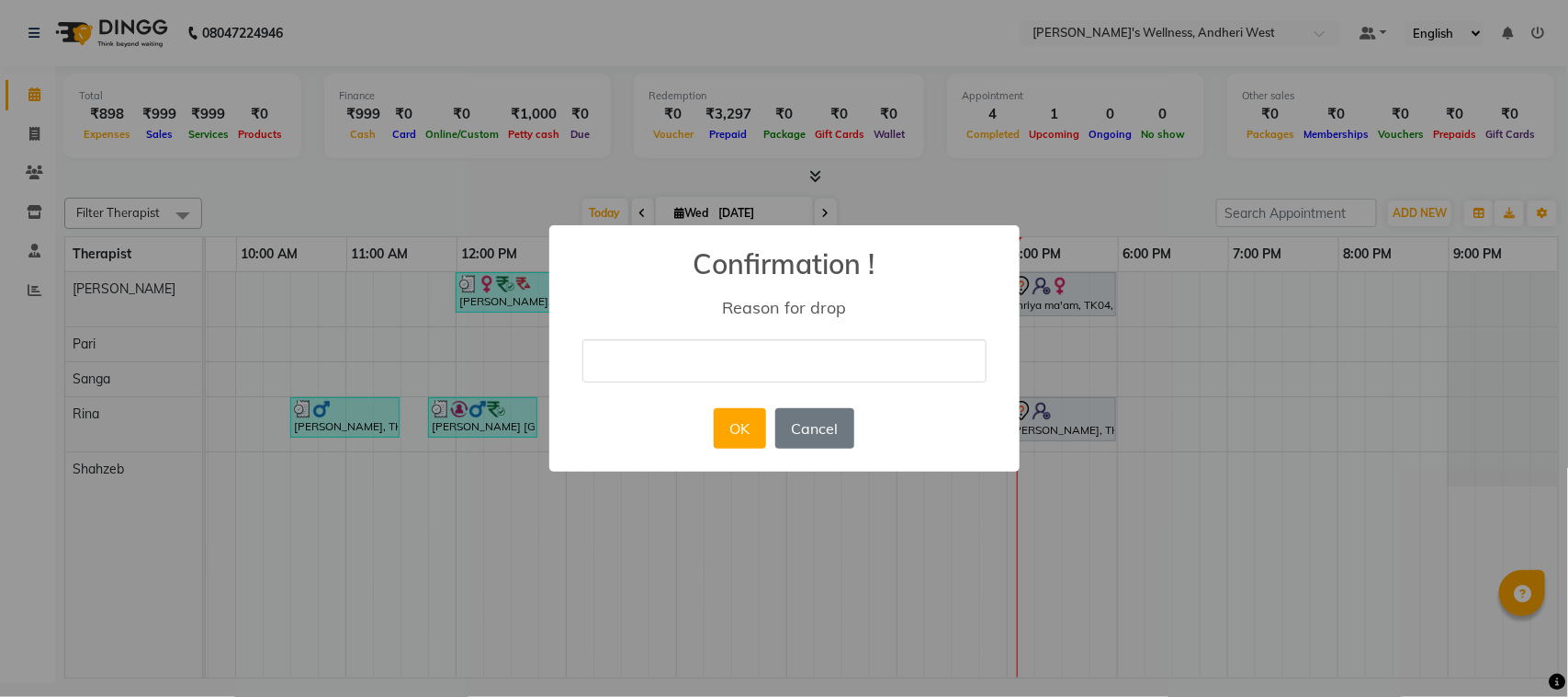
click at [800, 350] on input "text" at bounding box center [784, 360] width 404 height 43
click at [774, 357] on input "text" at bounding box center [784, 360] width 404 height 43
type input "busy cant come"
click at [737, 429] on button "OK" at bounding box center [740, 428] width 53 height 40
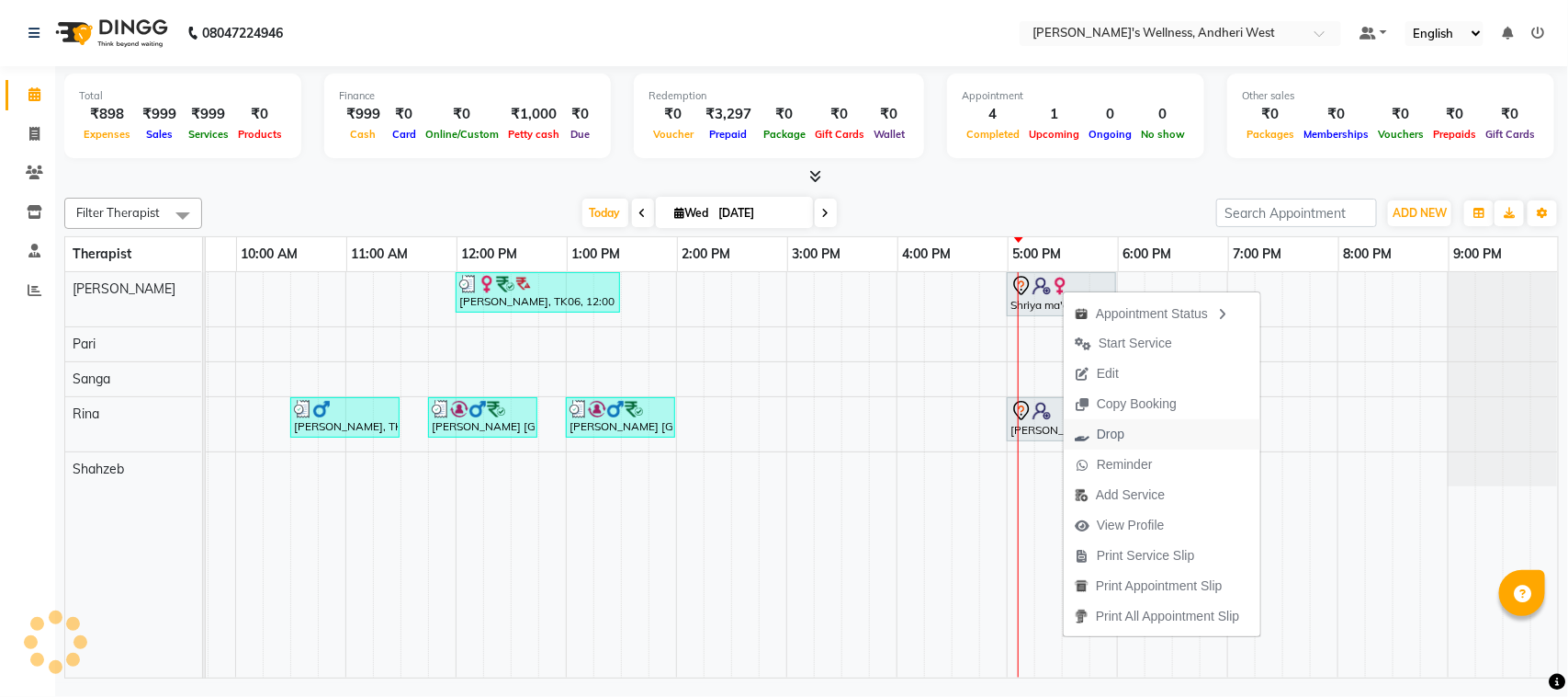
click at [1128, 425] on span "Drop" at bounding box center [1099, 434] width 72 height 31
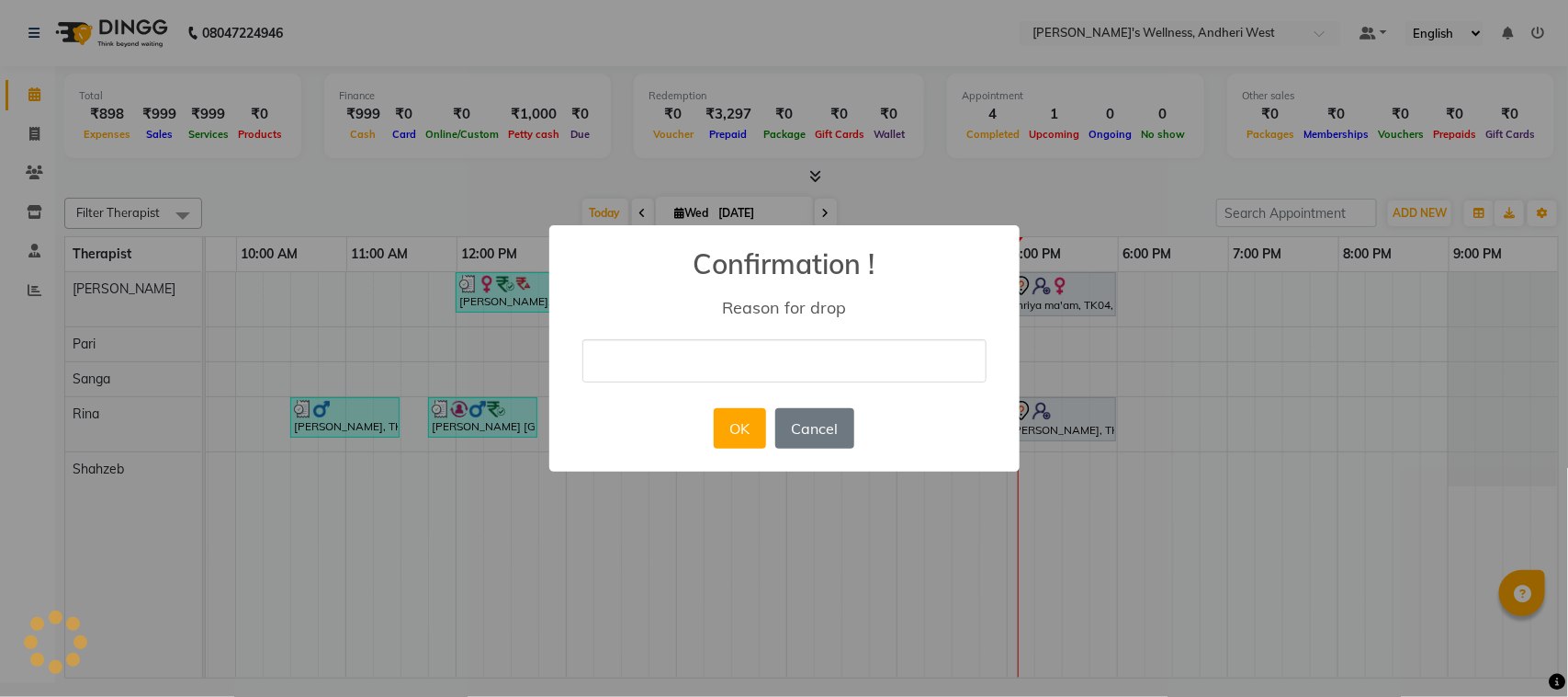
click at [870, 364] on input "text" at bounding box center [784, 360] width 404 height 43
click at [805, 364] on input "text" at bounding box center [784, 360] width 404 height 43
type input "busy cant come"
click at [728, 429] on button "OK" at bounding box center [740, 428] width 53 height 40
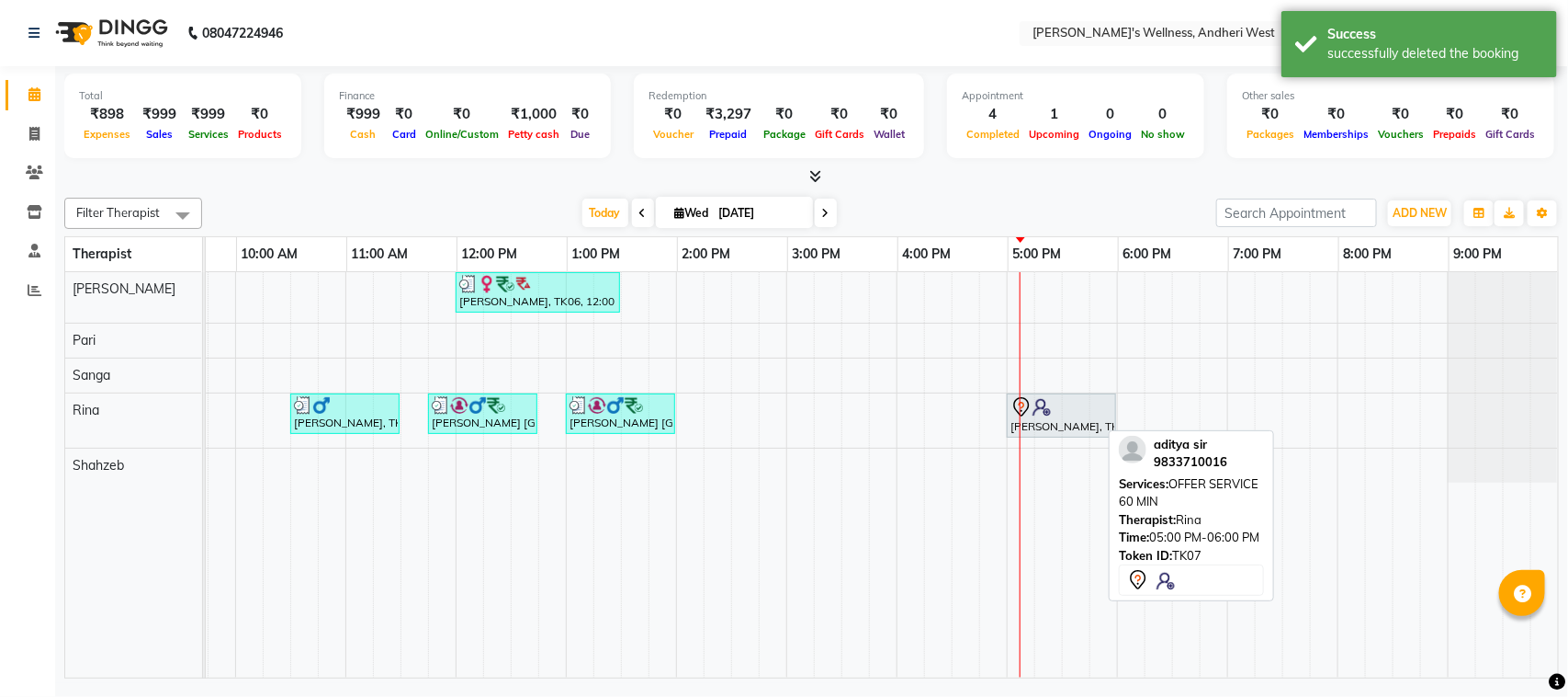
click at [1053, 412] on div at bounding box center [1061, 406] width 102 height 22
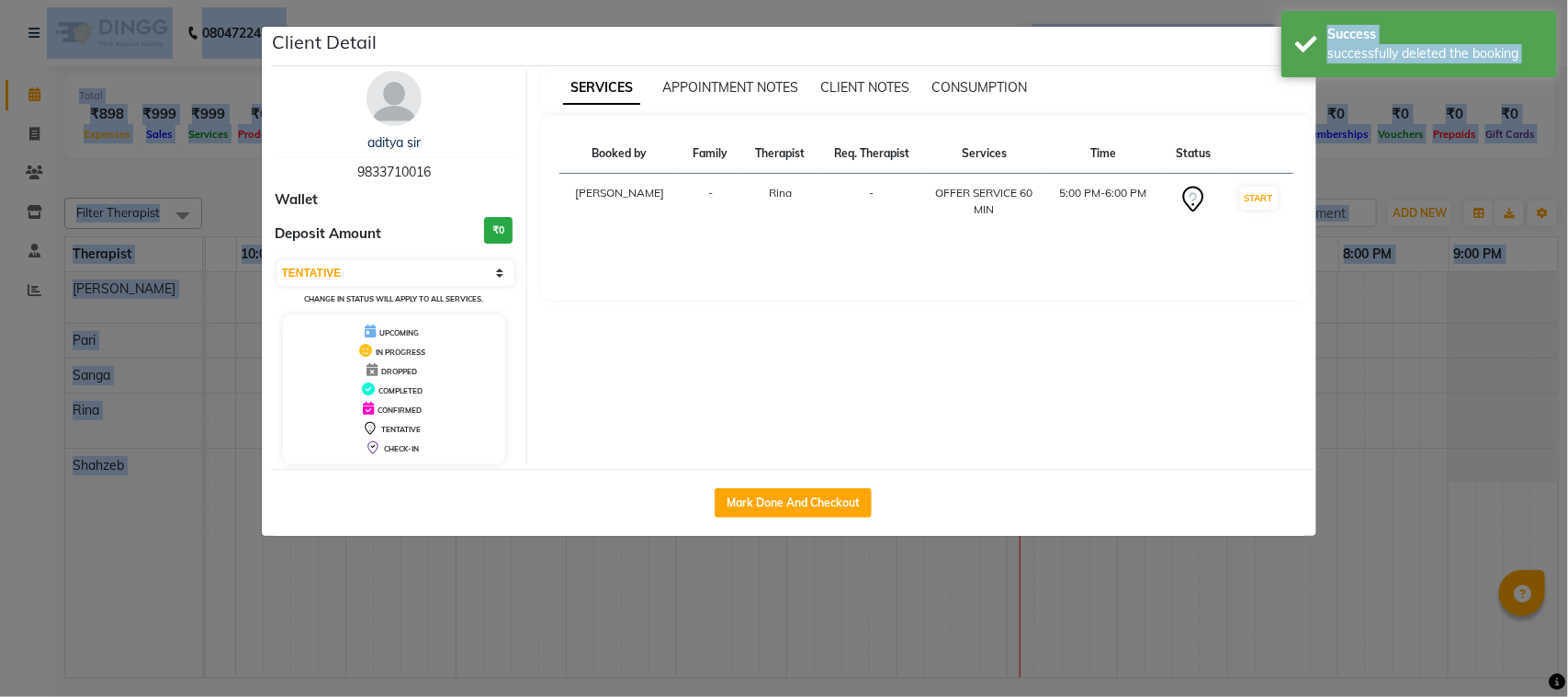
click at [1217, 276] on div "Booked by Family Therapist Req. Therapist Services Time Status [PERSON_NAME] - …" at bounding box center [926, 207] width 771 height 184
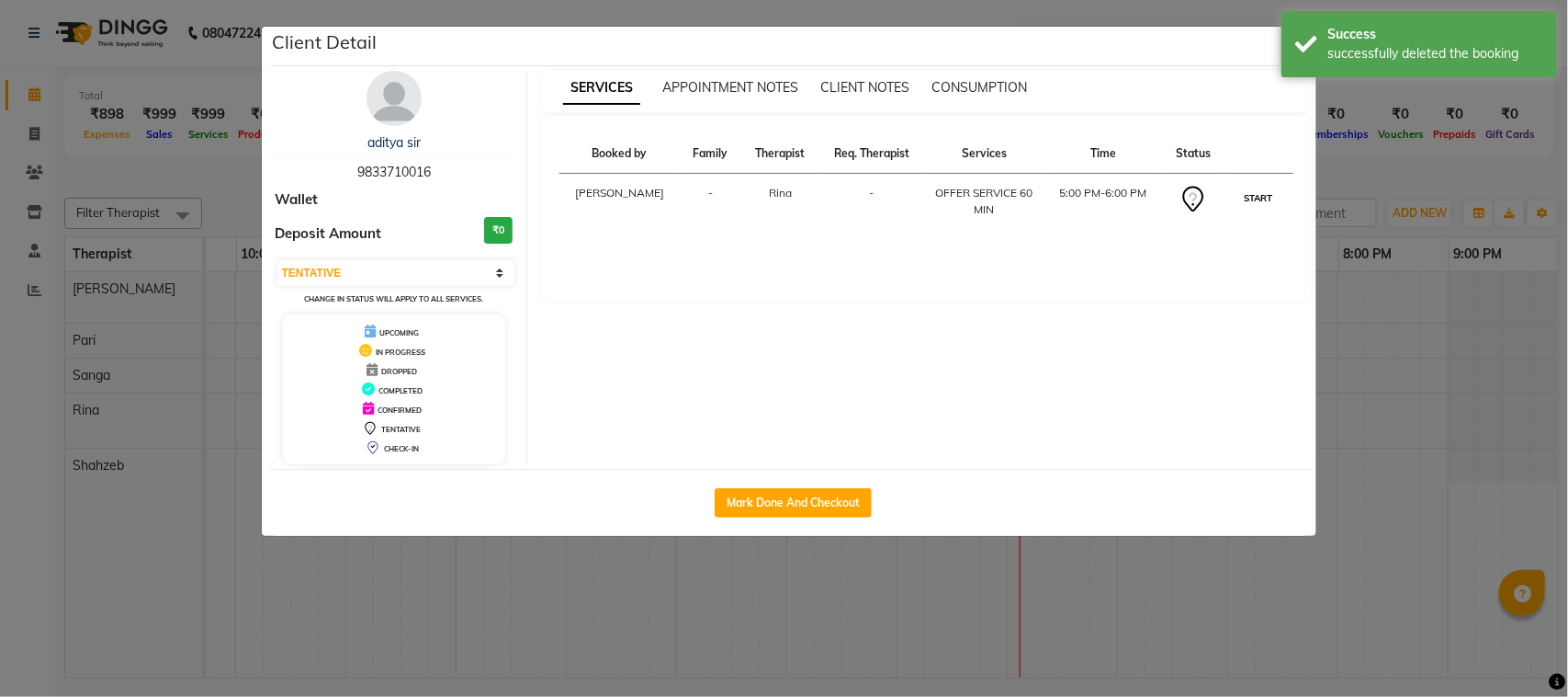
click at [1245, 201] on button "START" at bounding box center [1258, 198] width 37 height 23
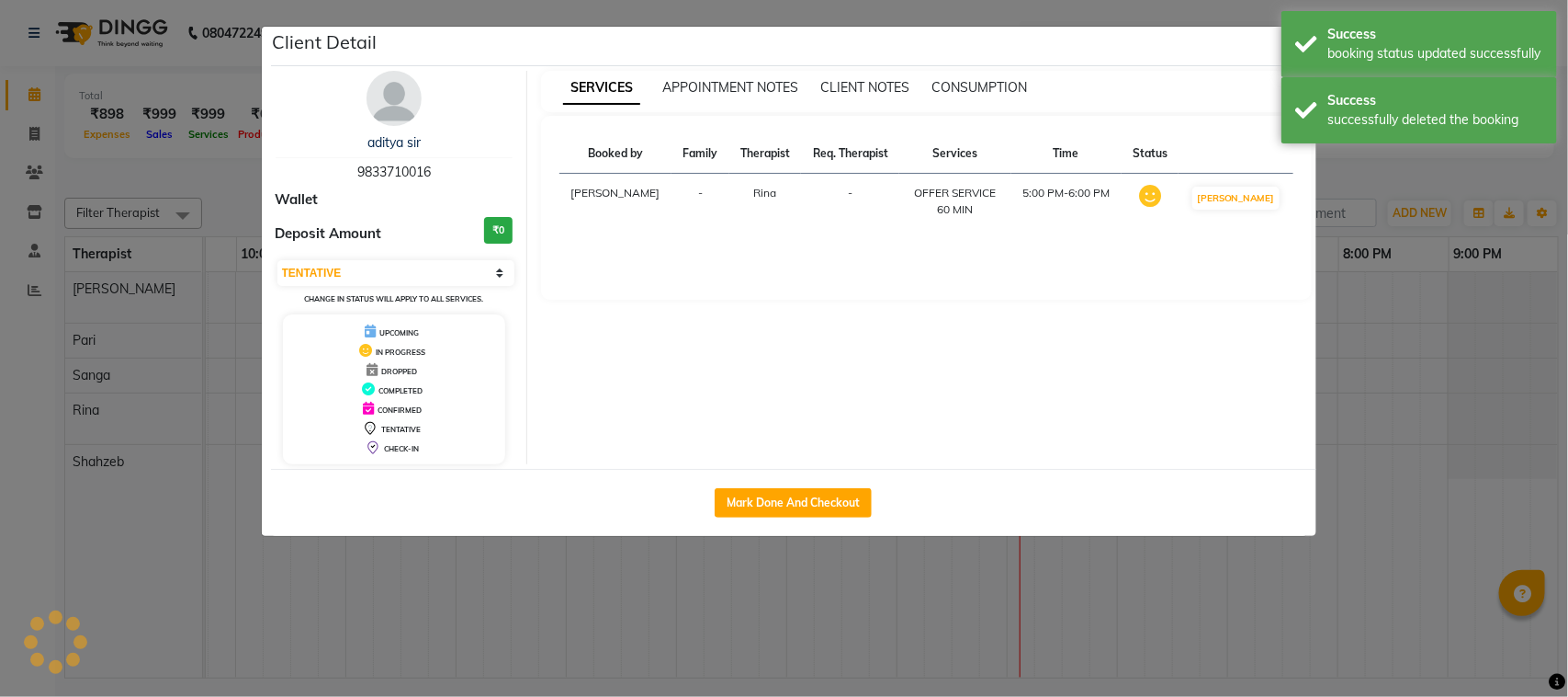
select select "1"
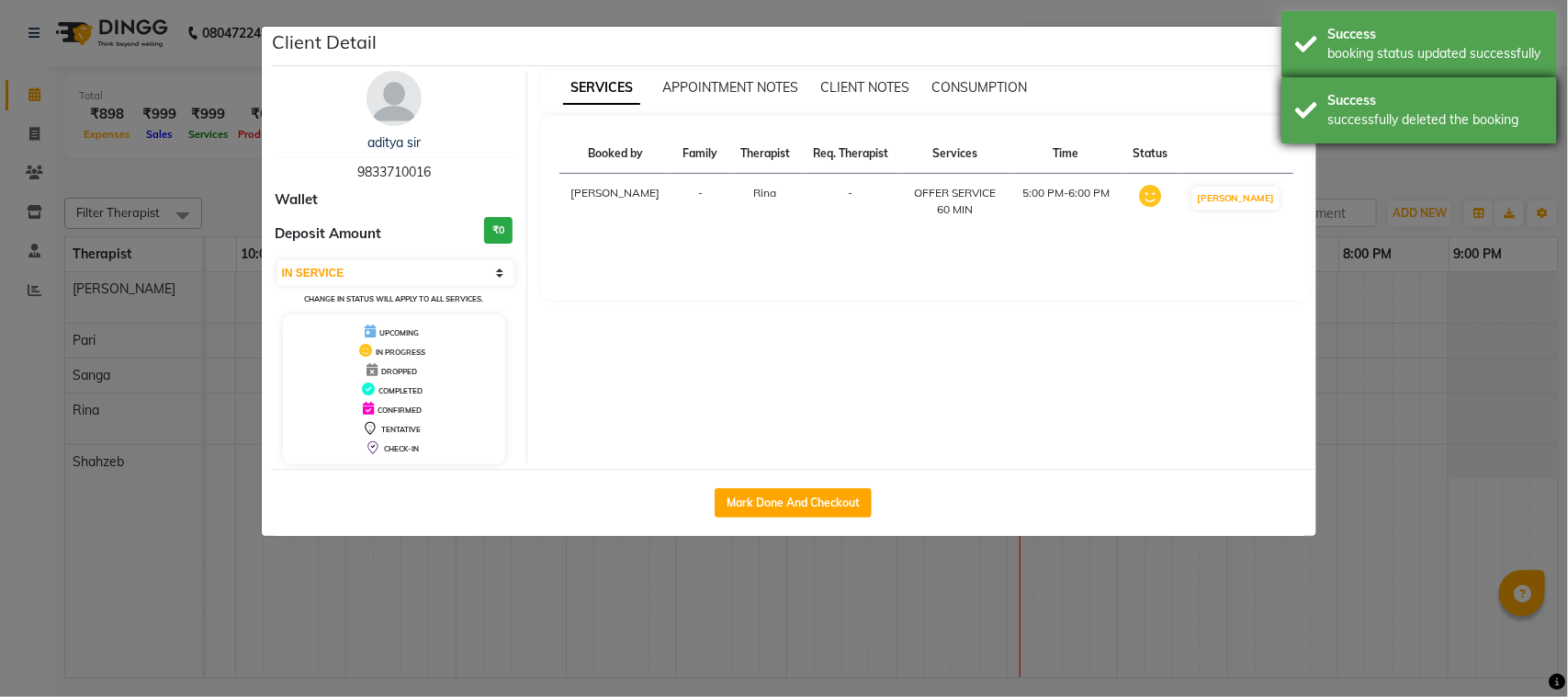
click at [1317, 103] on div "Success successfully deleted the booking" at bounding box center [1419, 110] width 275 height 66
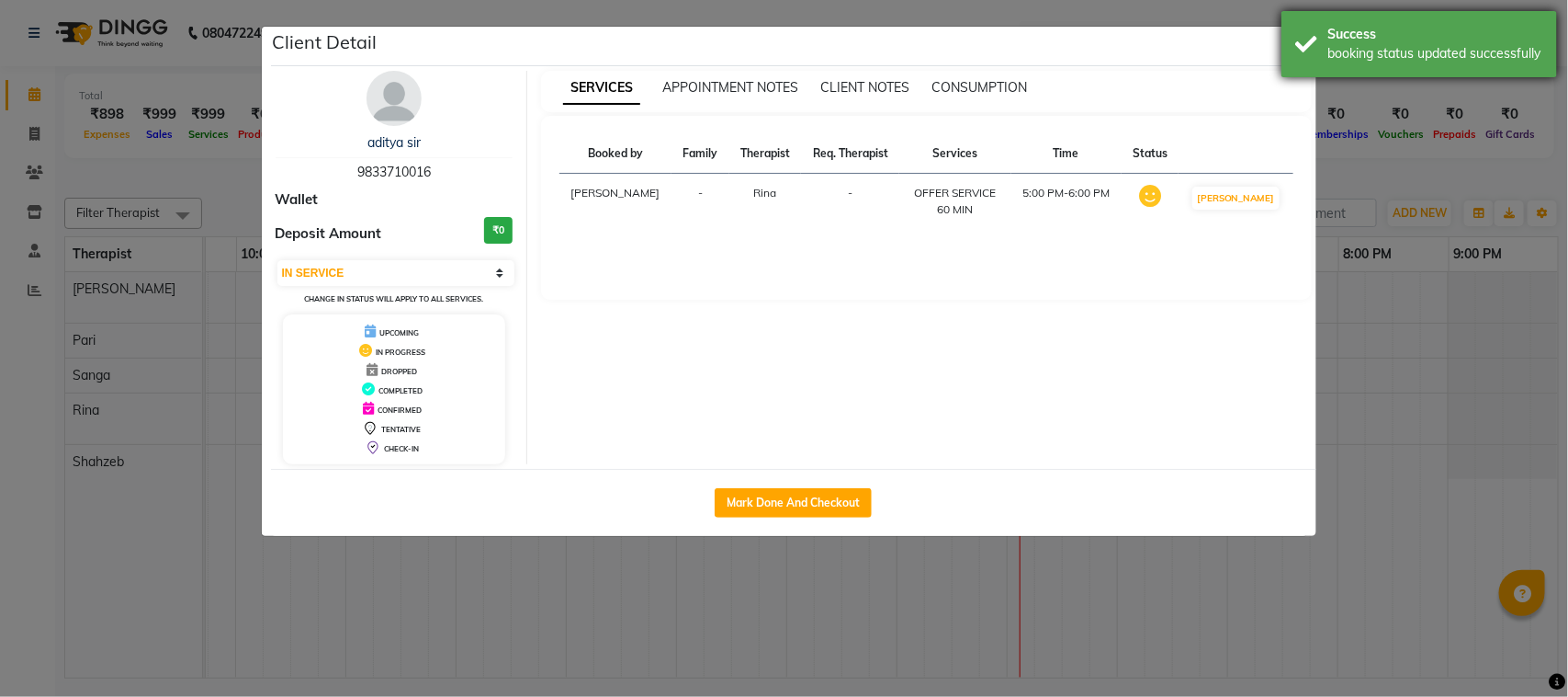
click at [1324, 42] on div "Success booking status updated successfully" at bounding box center [1419, 44] width 275 height 66
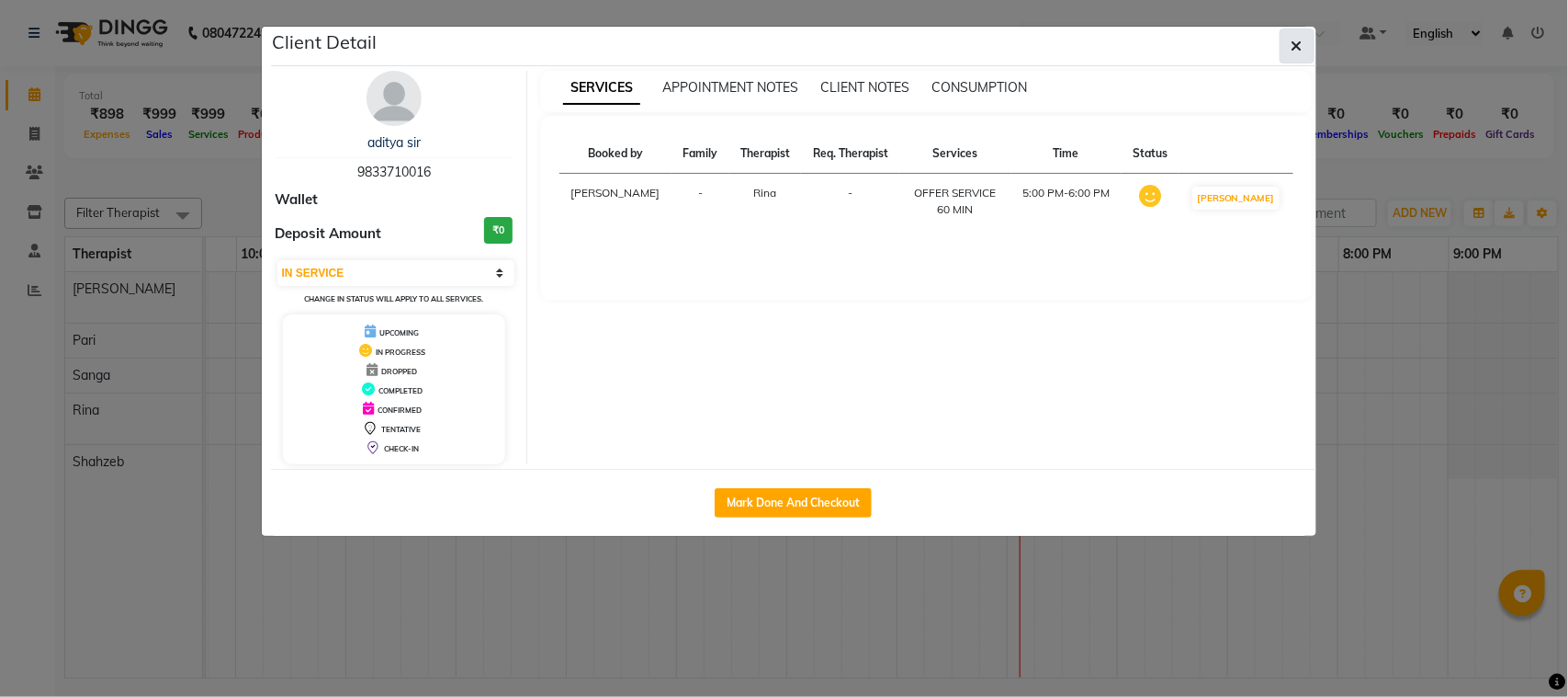
click at [1293, 42] on icon "button" at bounding box center [1298, 45] width 11 height 14
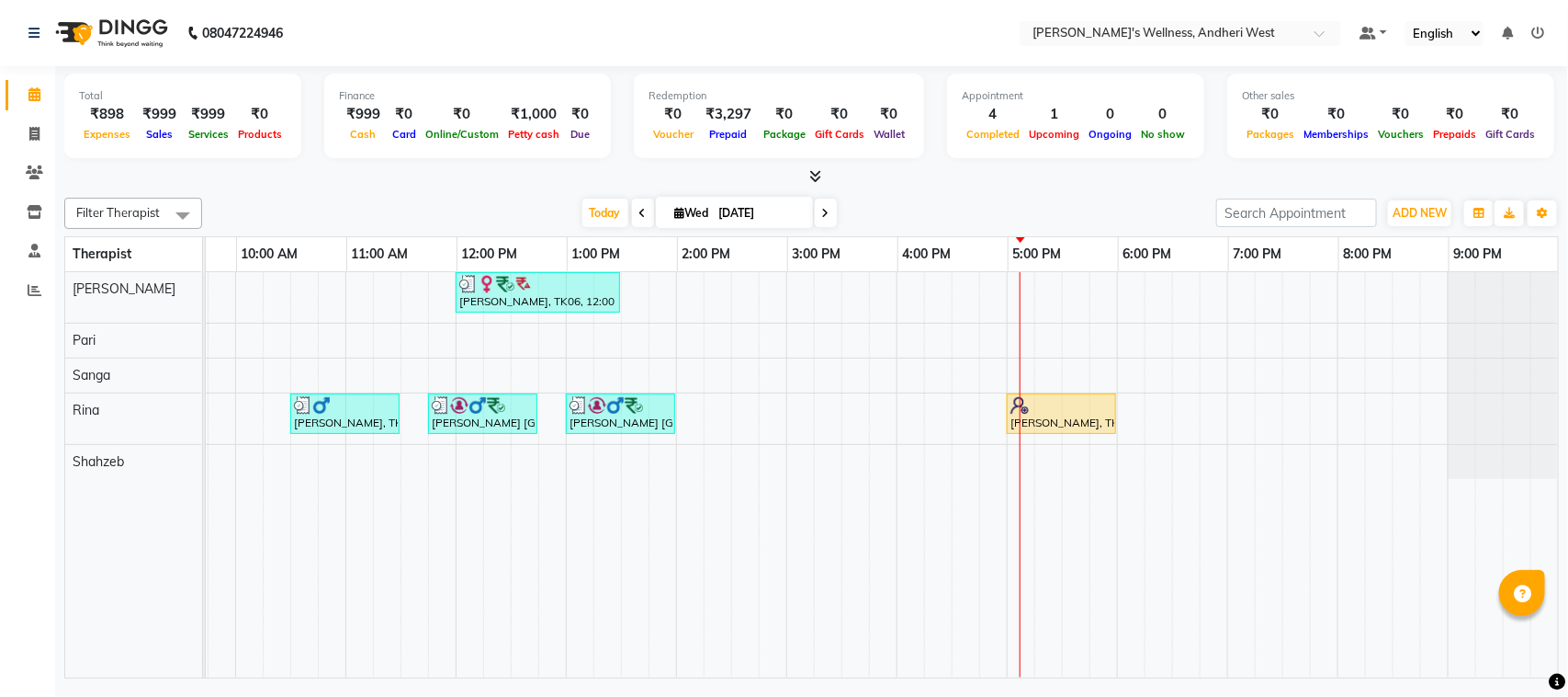
click at [1029, 285] on div "[PERSON_NAME], TK06, 12:00 PM-01:30 PM, OFFER SERVICE 90 MIN [PERSON_NAME], TK0…" at bounding box center [731, 475] width 1653 height 405
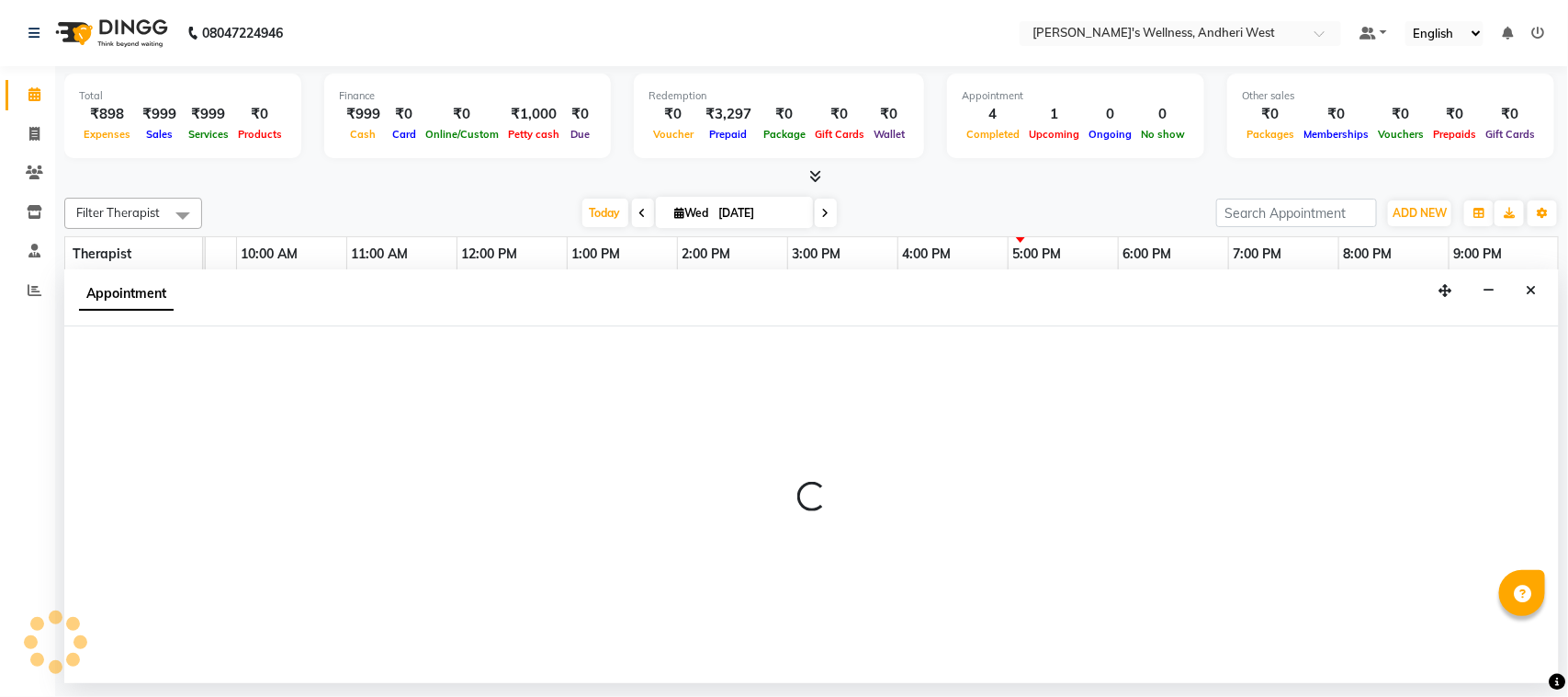
select select "66471"
select select "tentative"
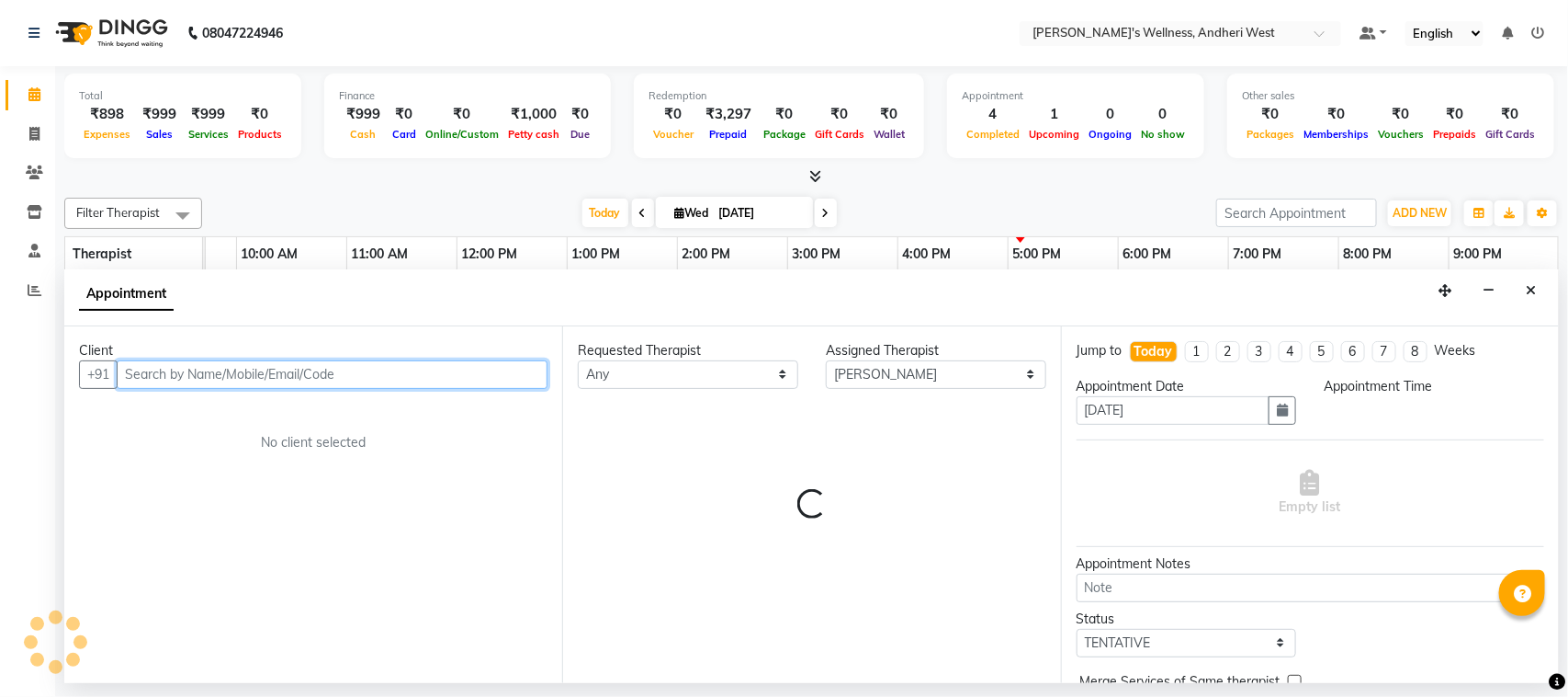
select select "1035"
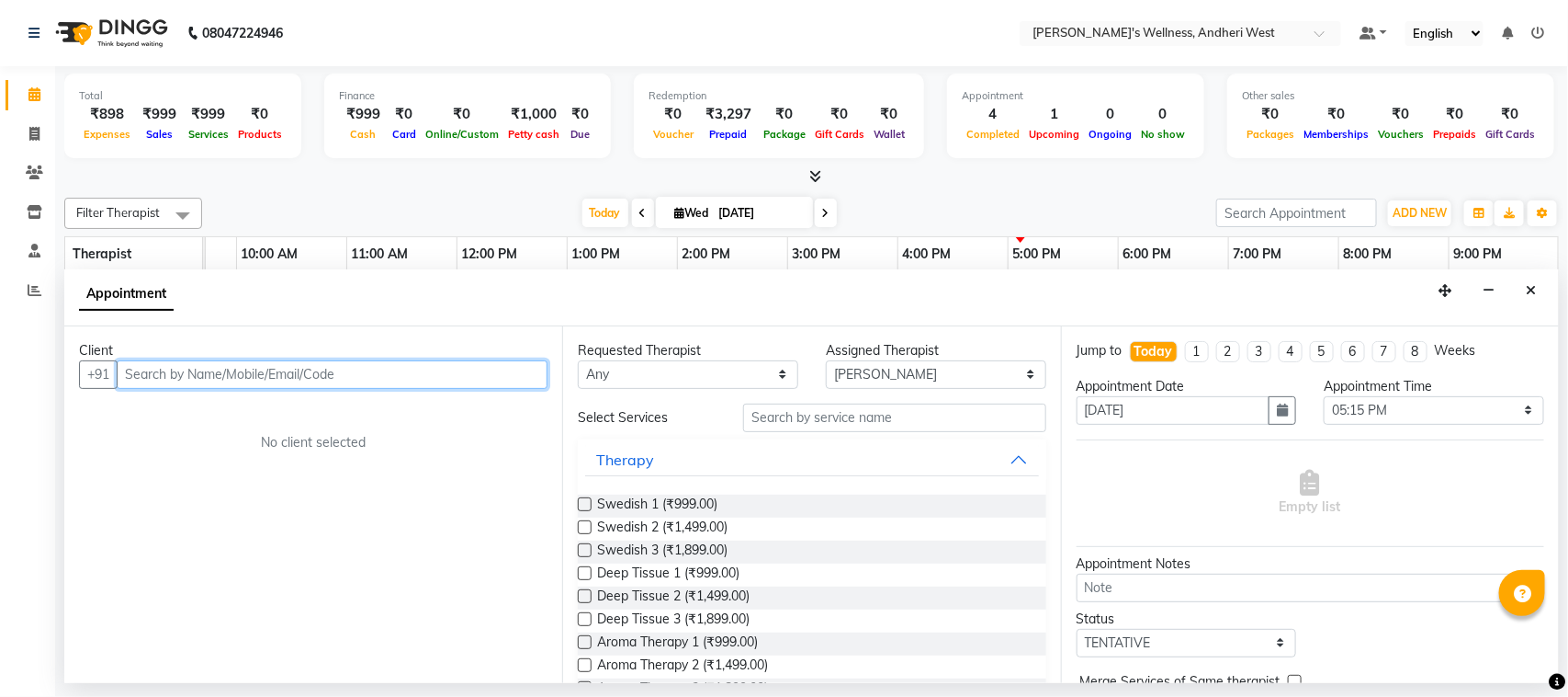
click at [323, 378] on input "text" at bounding box center [332, 375] width 431 height 29
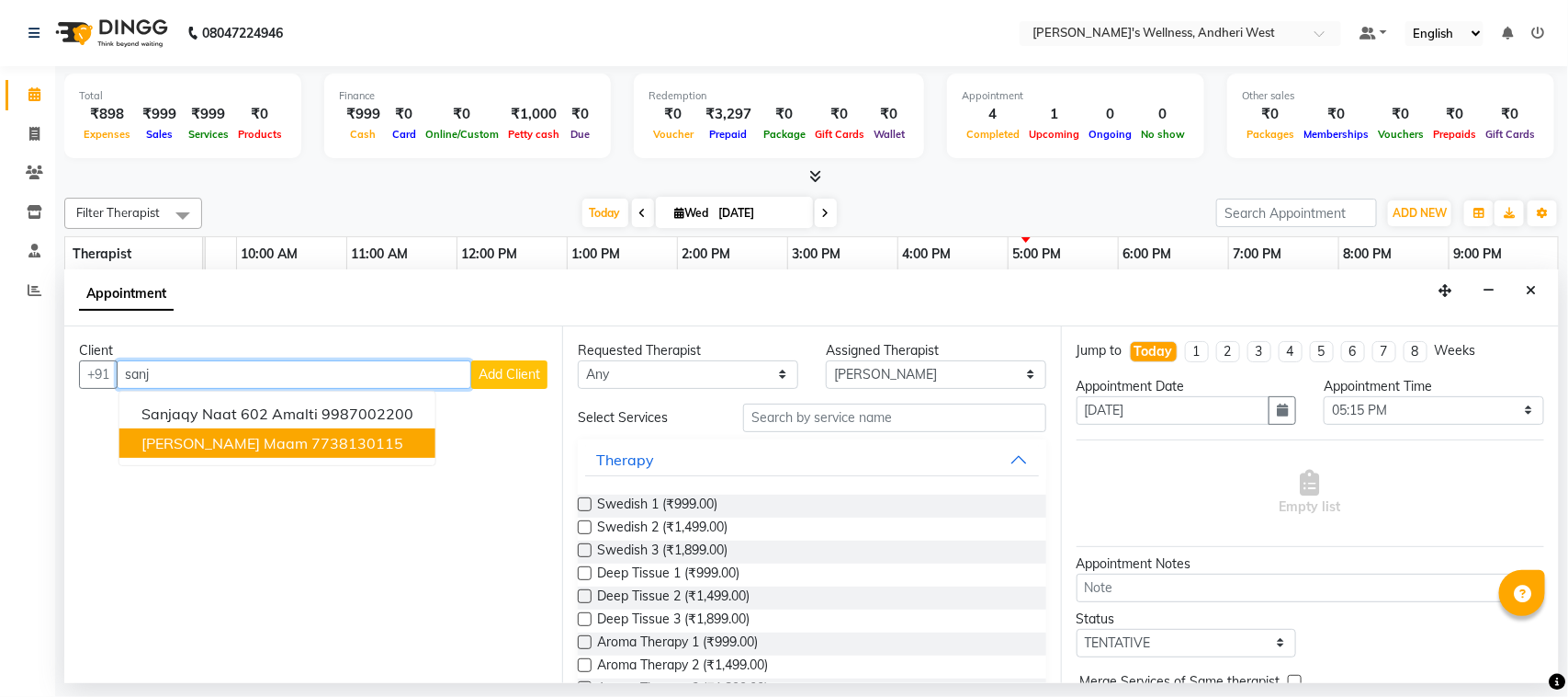
click at [311, 447] on ngb-highlight "7738130115" at bounding box center [357, 443] width 92 height 18
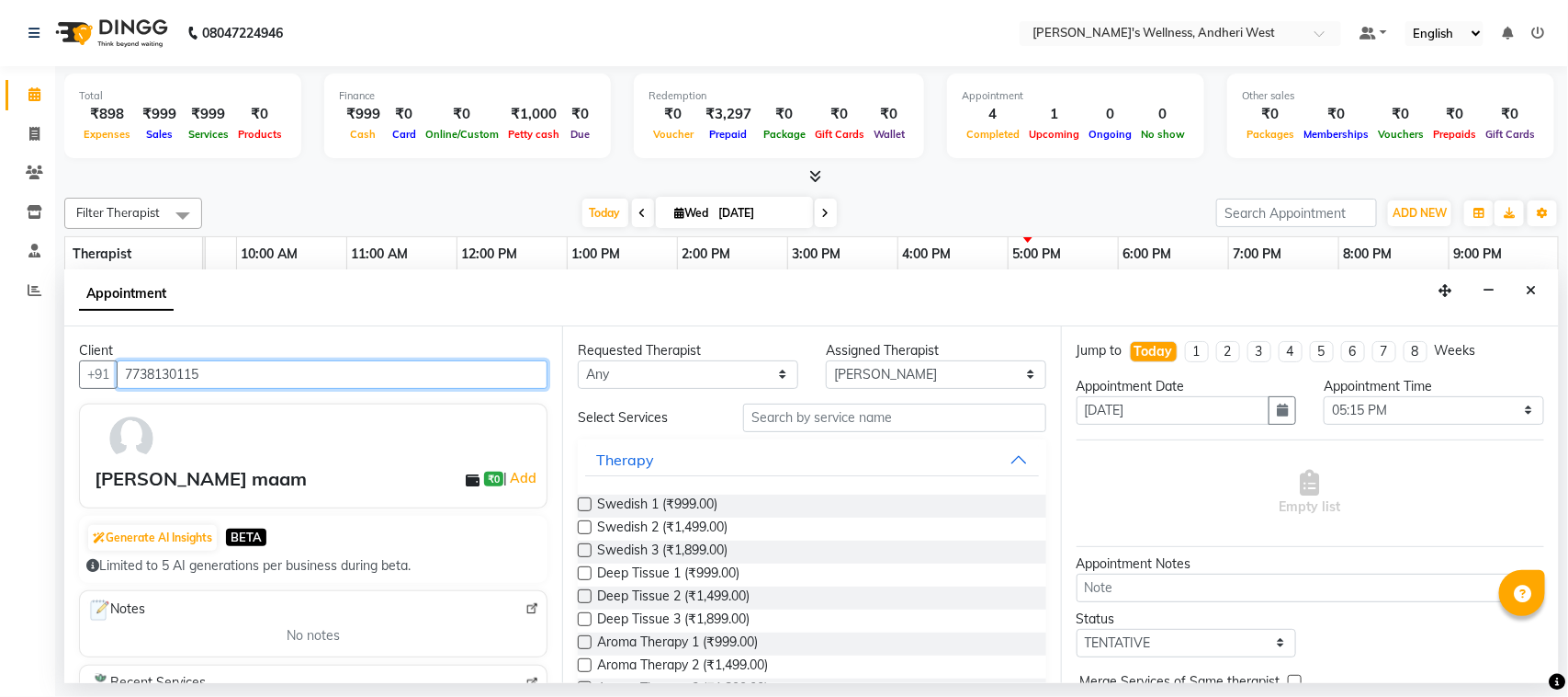
type input "7738130115"
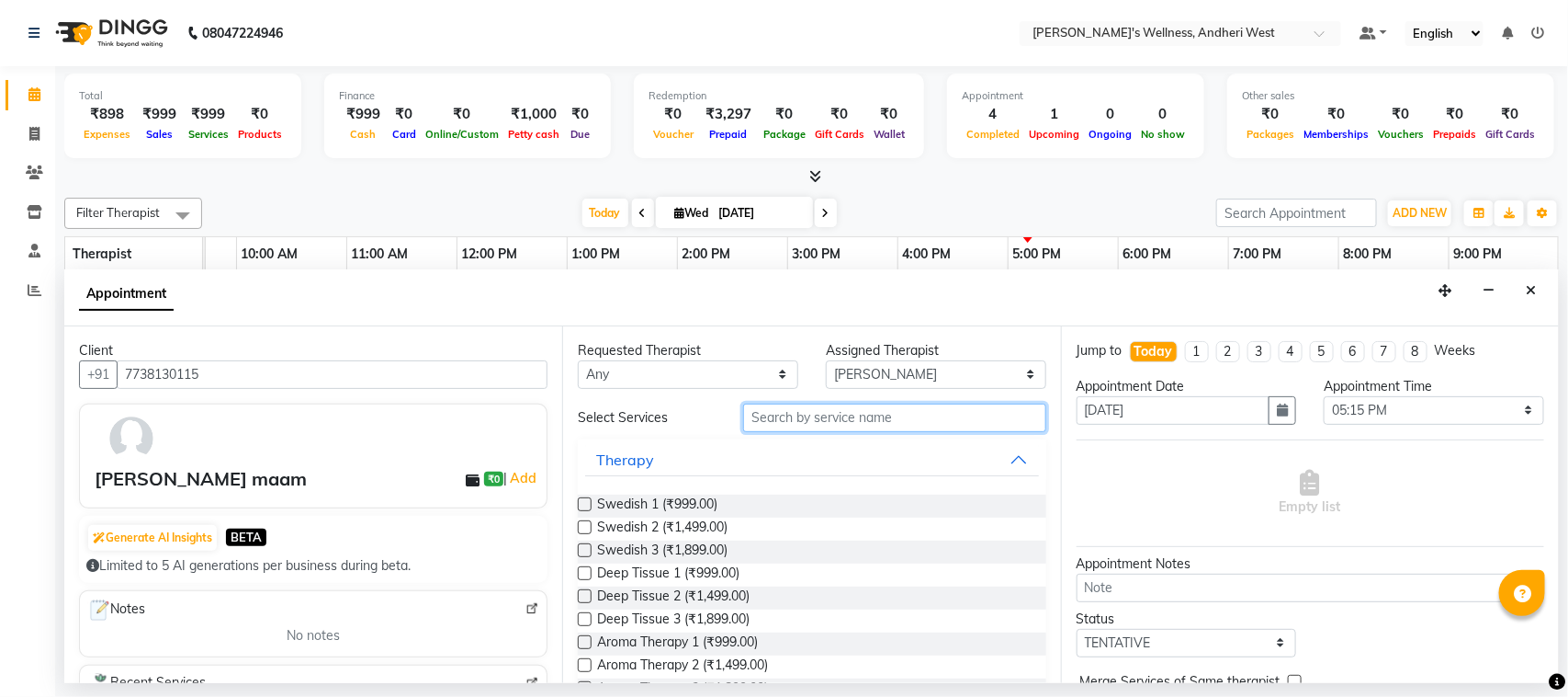
click at [813, 420] on input "text" at bounding box center [894, 418] width 303 height 29
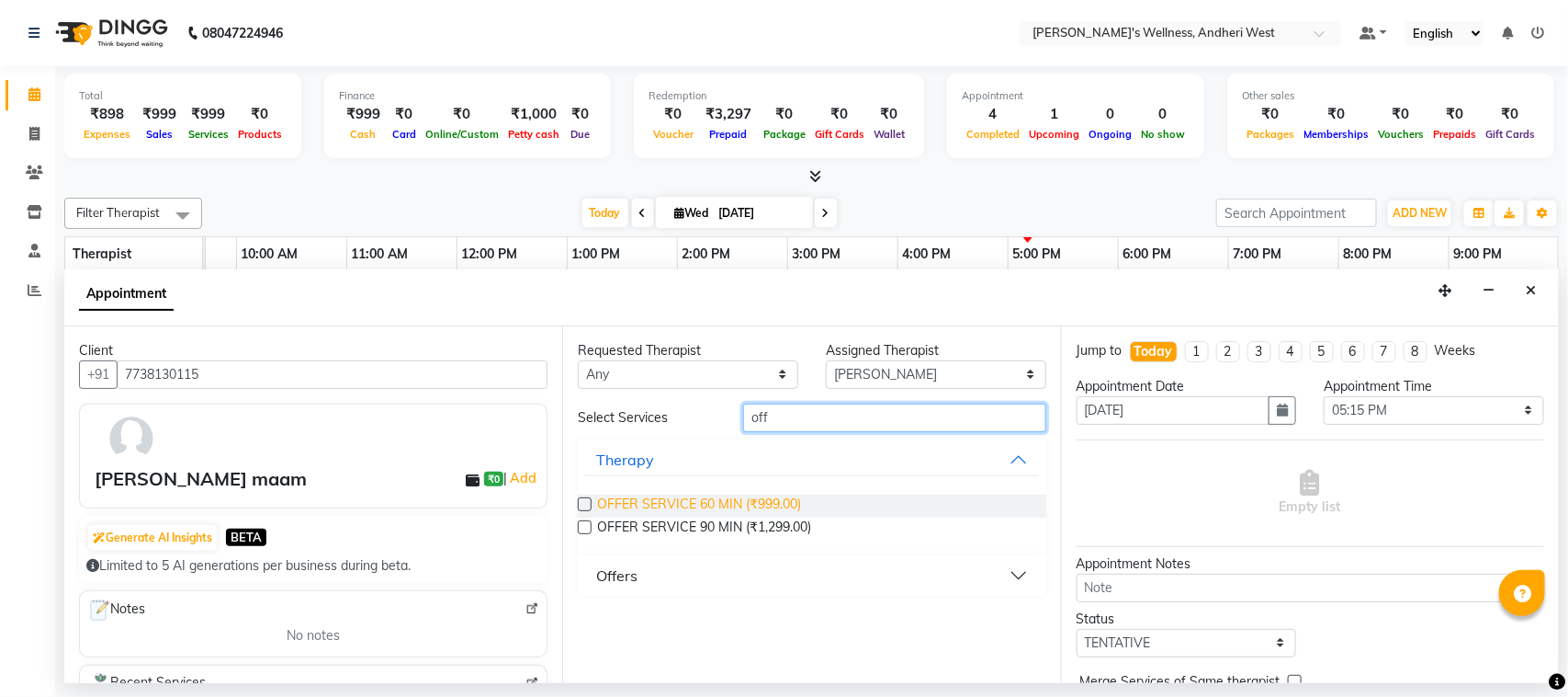
type input "off"
click at [717, 494] on span "OFFER SERVICE 60 MIN (₹999.00)" at bounding box center [698, 506] width 204 height 23
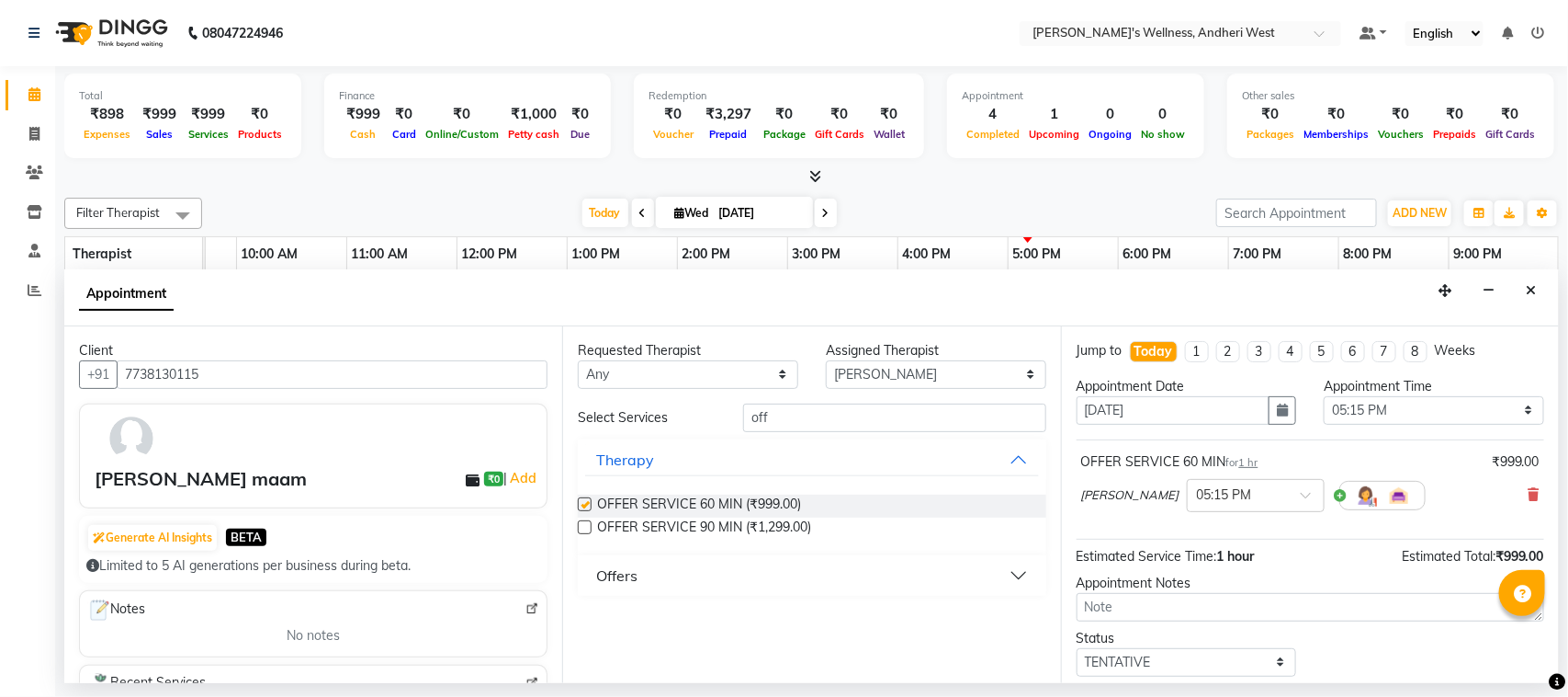
checkbox input "false"
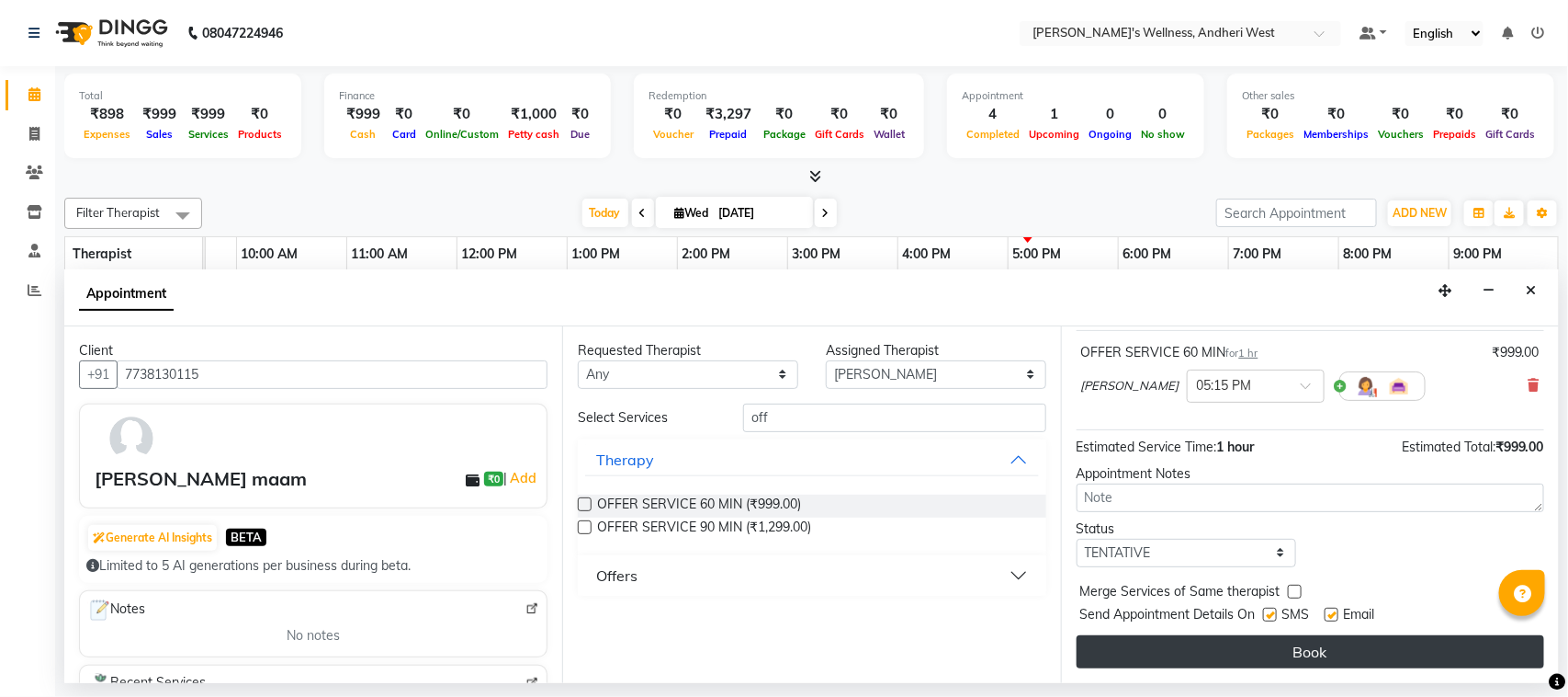
click at [1296, 653] on button "Book" at bounding box center [1310, 651] width 467 height 33
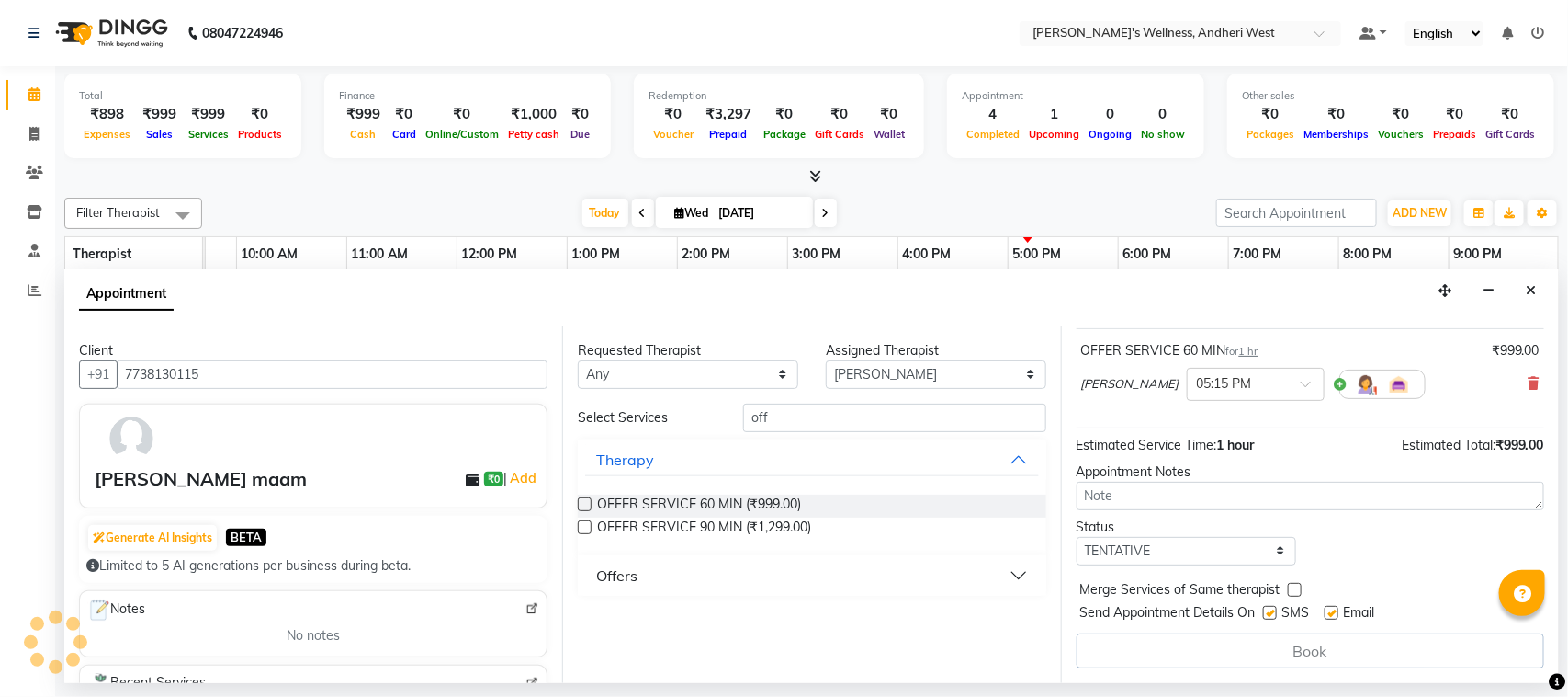
click at [1296, 653] on div "Book" at bounding box center [1310, 650] width 467 height 35
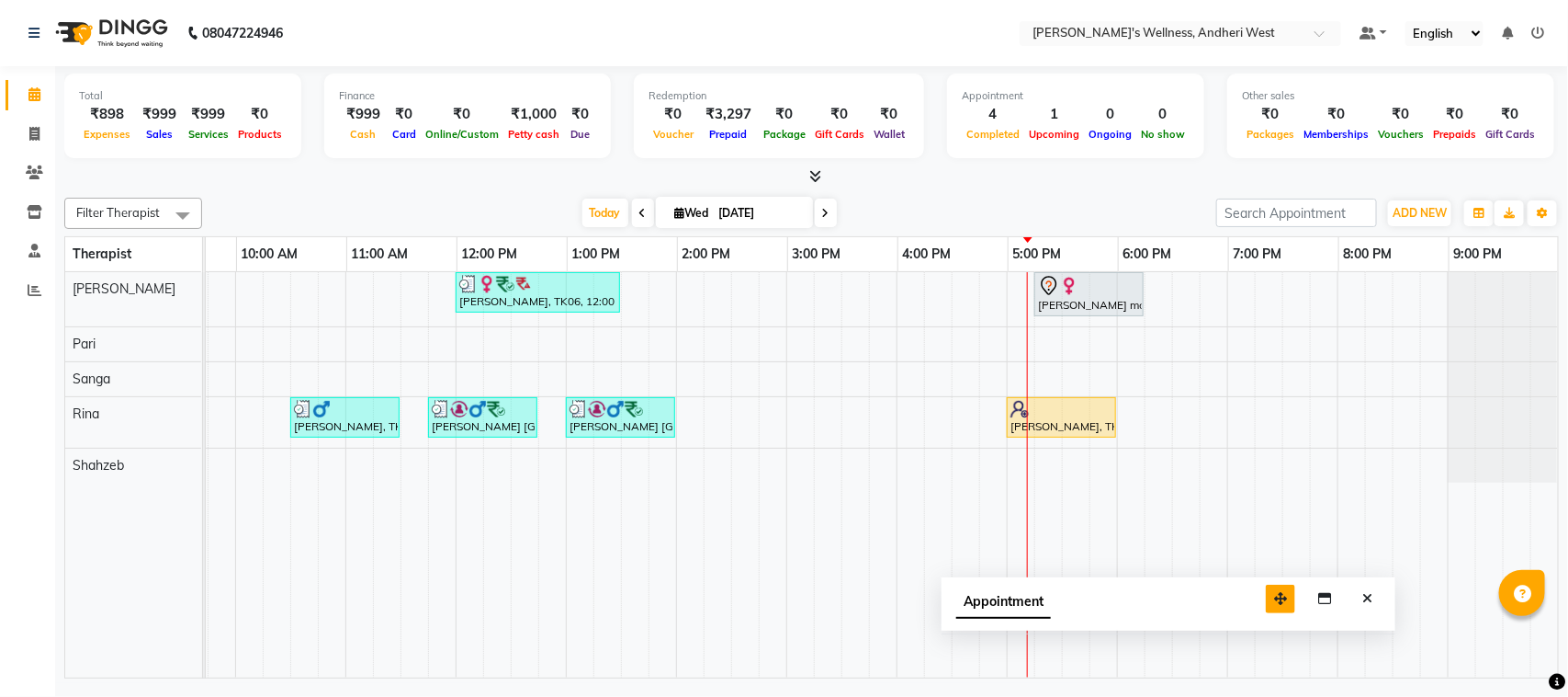
drag, startPoint x: 1437, startPoint y: 645, endPoint x: 1119, endPoint y: 539, distance: 335.2
click at [1274, 592] on icon "button" at bounding box center [1279, 598] width 12 height 12
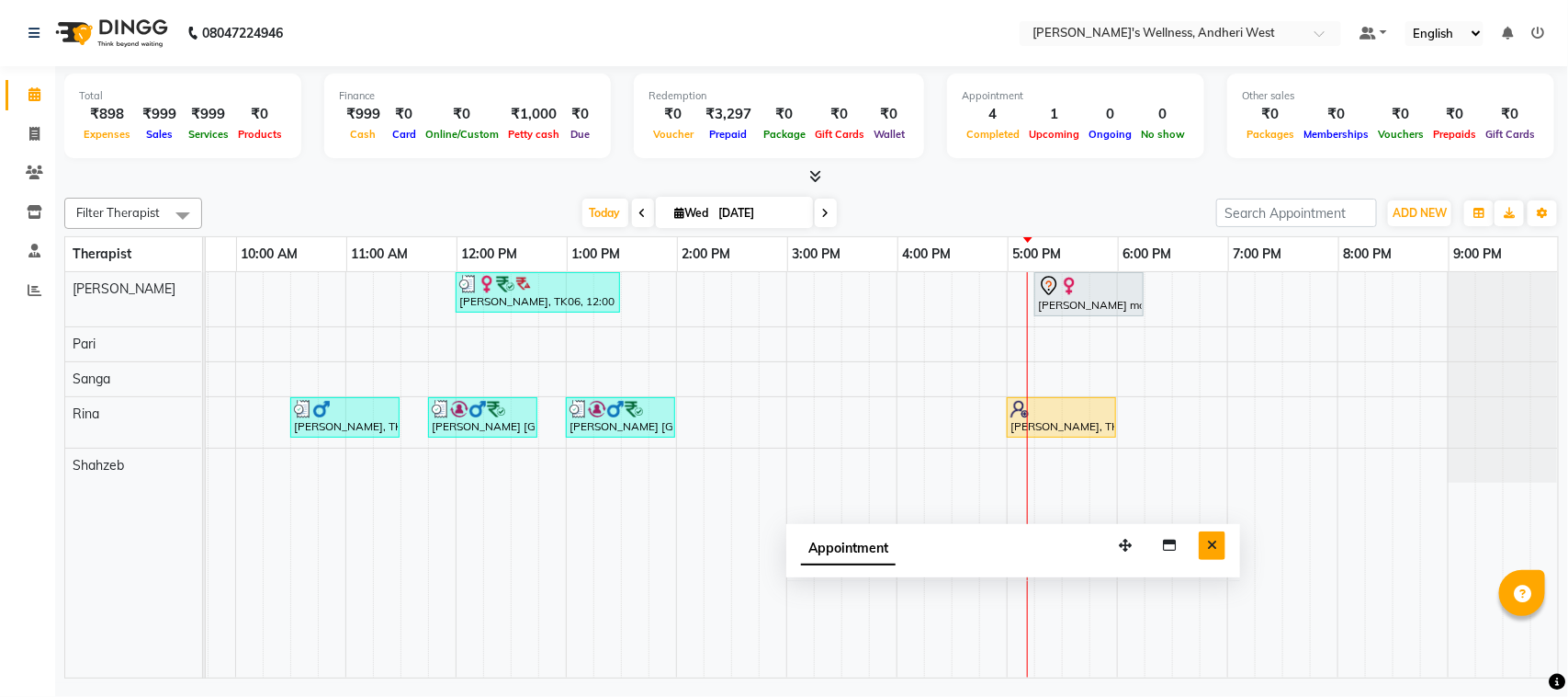
click at [1211, 542] on icon "Close" at bounding box center [1212, 544] width 11 height 12
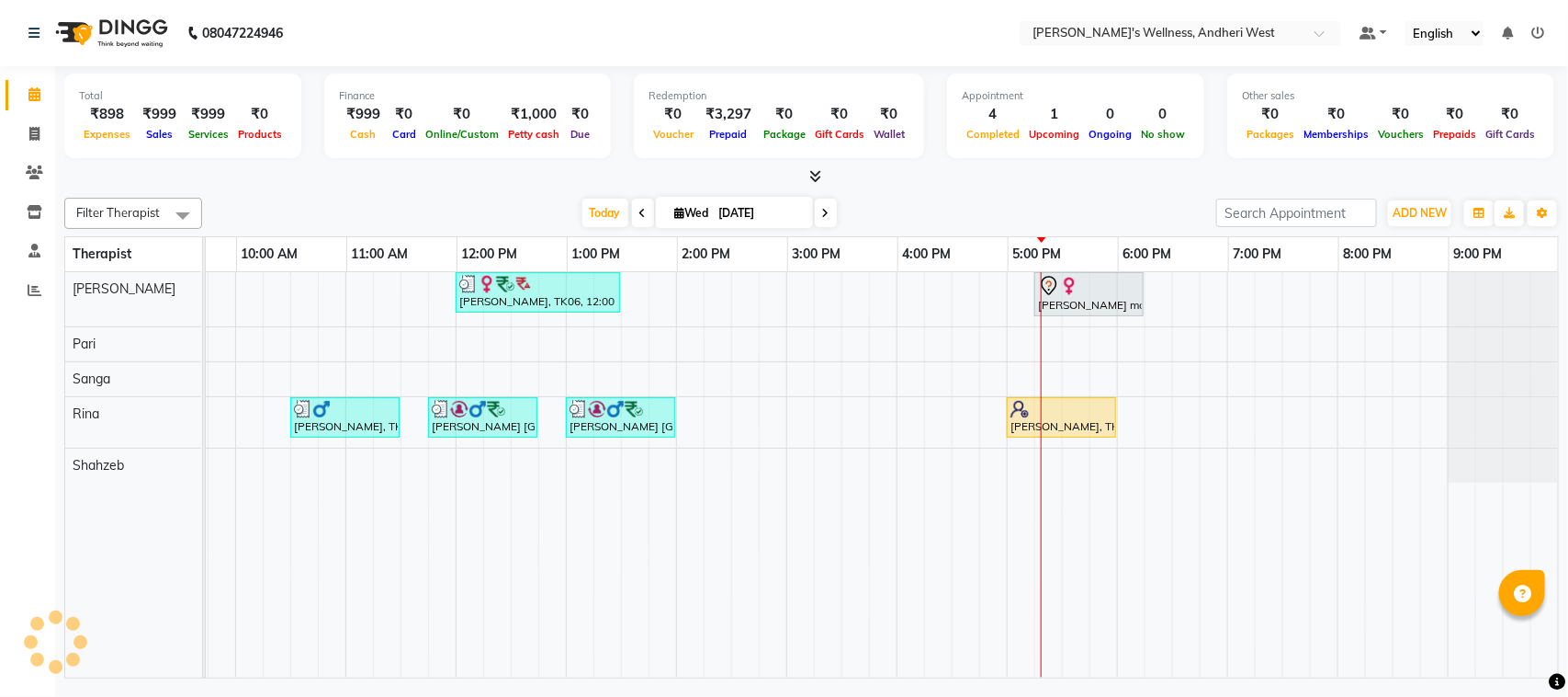
click at [1129, 237] on div "6:00 PM" at bounding box center [1173, 254] width 109 height 34
click at [1165, 212] on div "[DATE] [DATE]" at bounding box center [709, 213] width 996 height 28
click at [0, 152] on li "Invoice" at bounding box center [28, 134] width 55 height 39
drag, startPoint x: 0, startPoint y: 152, endPoint x: 11, endPoint y: 145, distance: 13.0
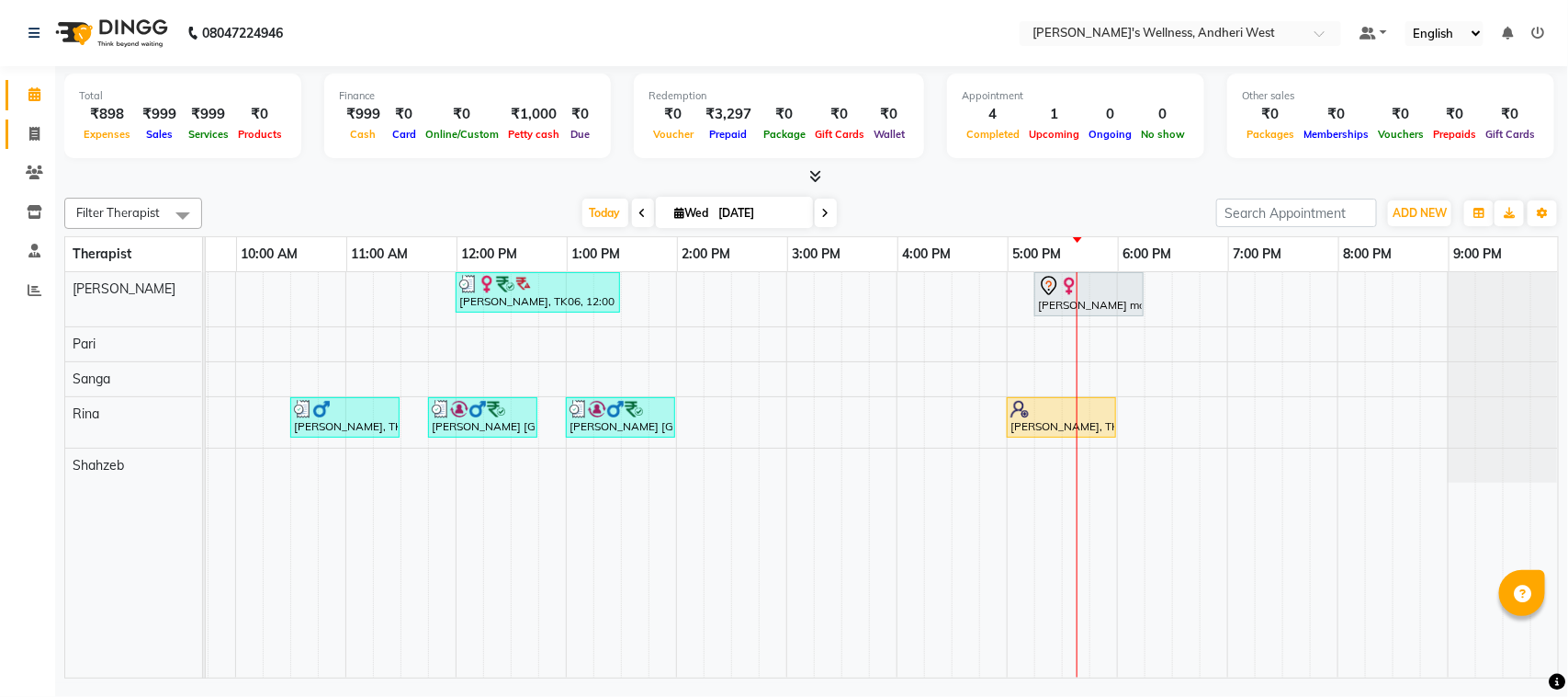
click at [10, 153] on ul "Calendar Invoice Clients Inventory Staff Reports Completed InProgress Upcoming …" at bounding box center [28, 197] width 55 height 244
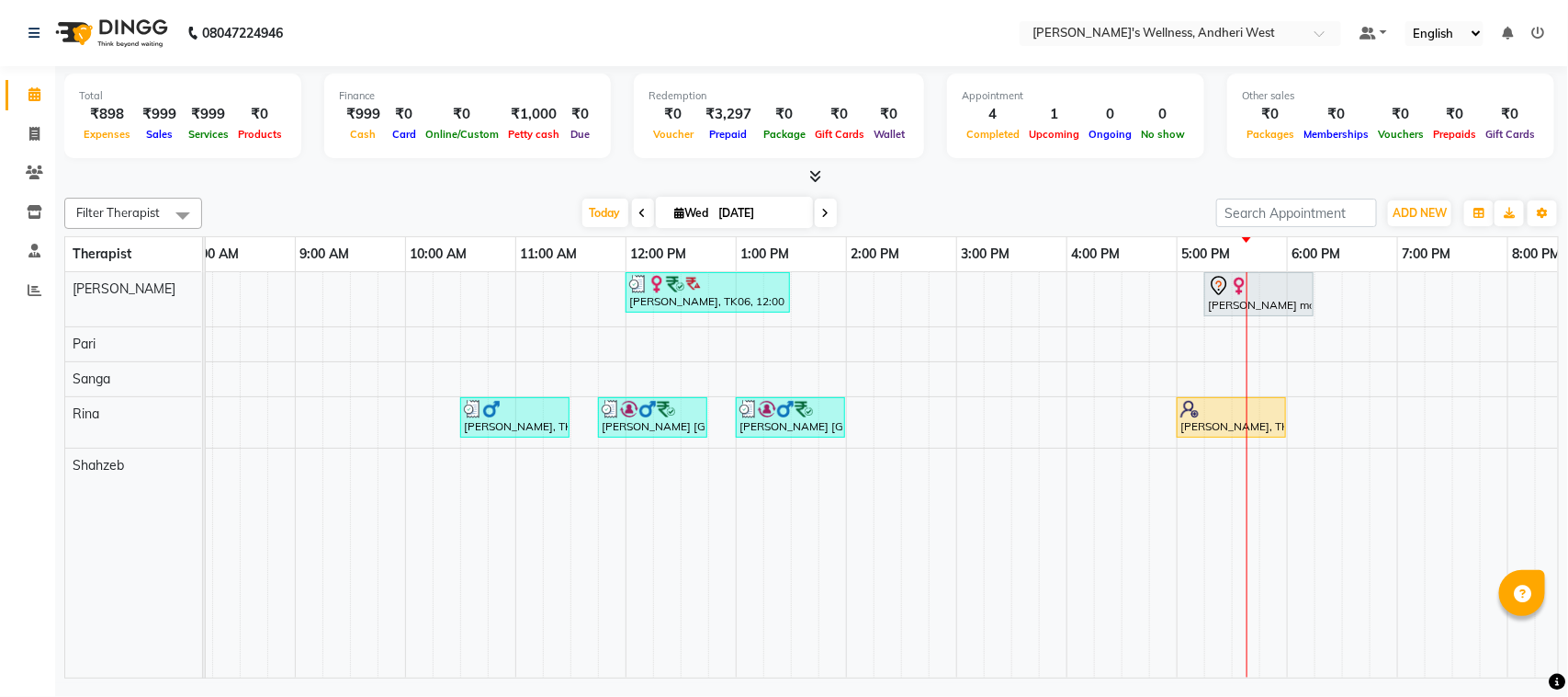
scroll to position [0, 300]
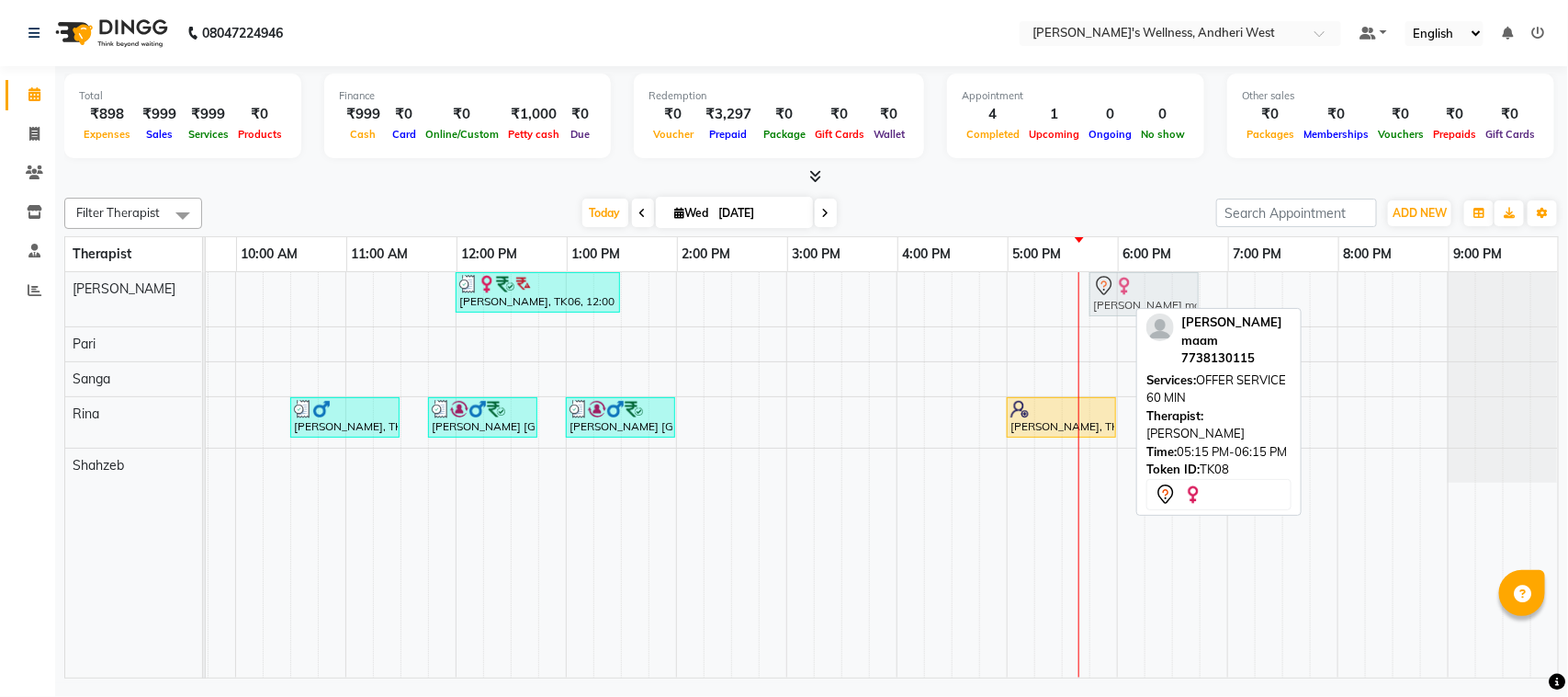
drag, startPoint x: 1103, startPoint y: 306, endPoint x: 1163, endPoint y: 311, distance: 60.2
click at [1163, 311] on div "Filter Therapist Select All [PERSON_NAME] [PERSON_NAME] [PERSON_NAME] [DATE] [D…" at bounding box center [811, 434] width 1494 height 488
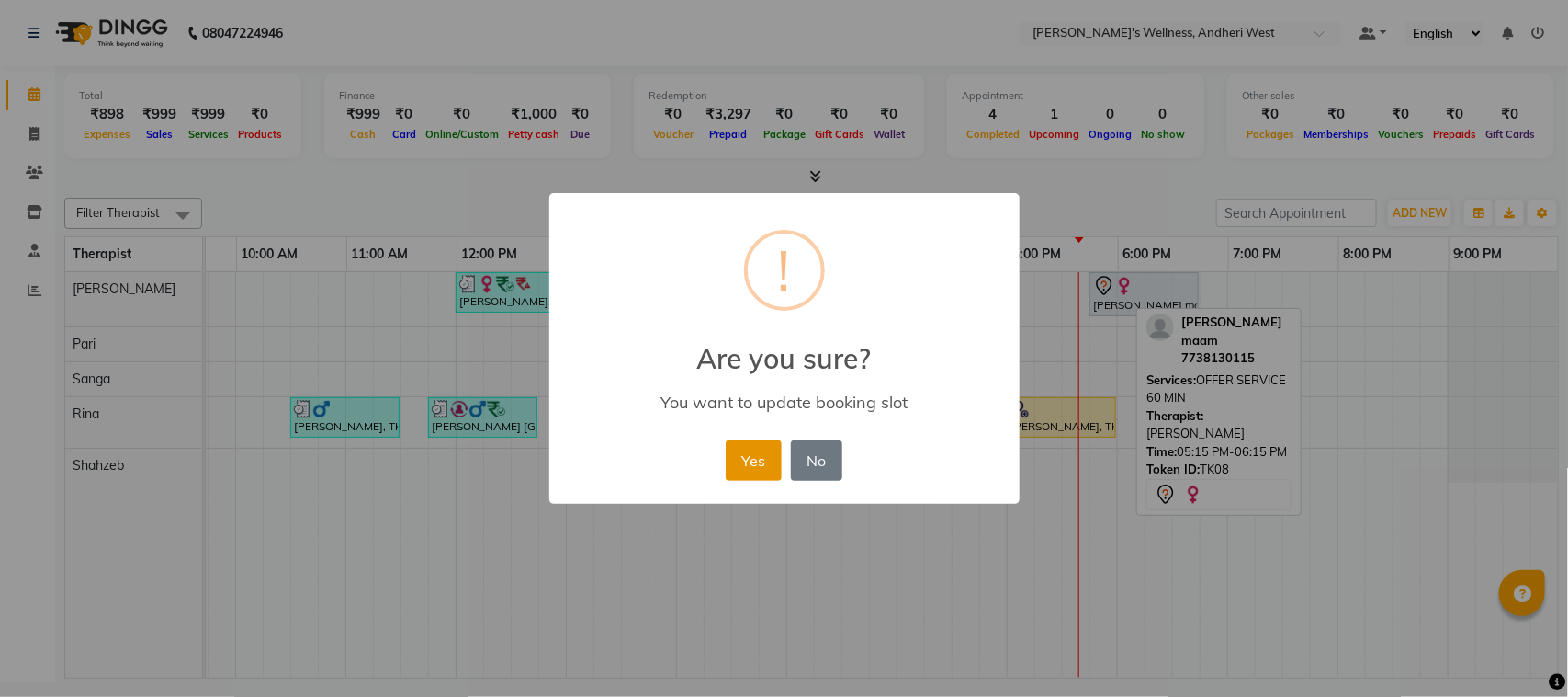
click at [746, 465] on button "Yes" at bounding box center [753, 460] width 56 height 40
click at [747, 465] on div "× ! Are you sure? You want to update booking slot Yes No No" at bounding box center [784, 348] width 1568 height 697
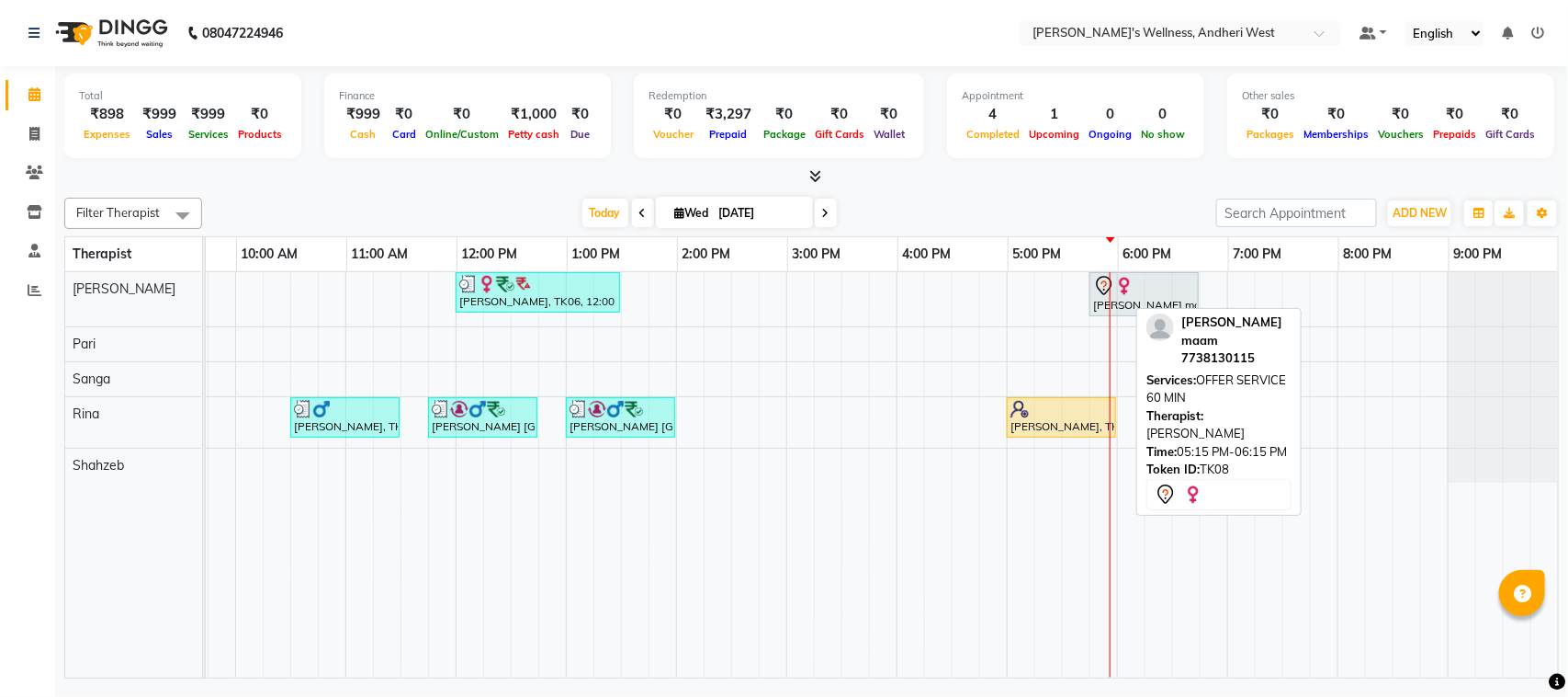
click at [1227, 568] on td at bounding box center [1240, 475] width 28 height 405
click at [1182, 687] on div "08047224946 Select Location × Sumi's Wellness, Andheri West Default Panel My Pa…" at bounding box center [784, 348] width 1568 height 697
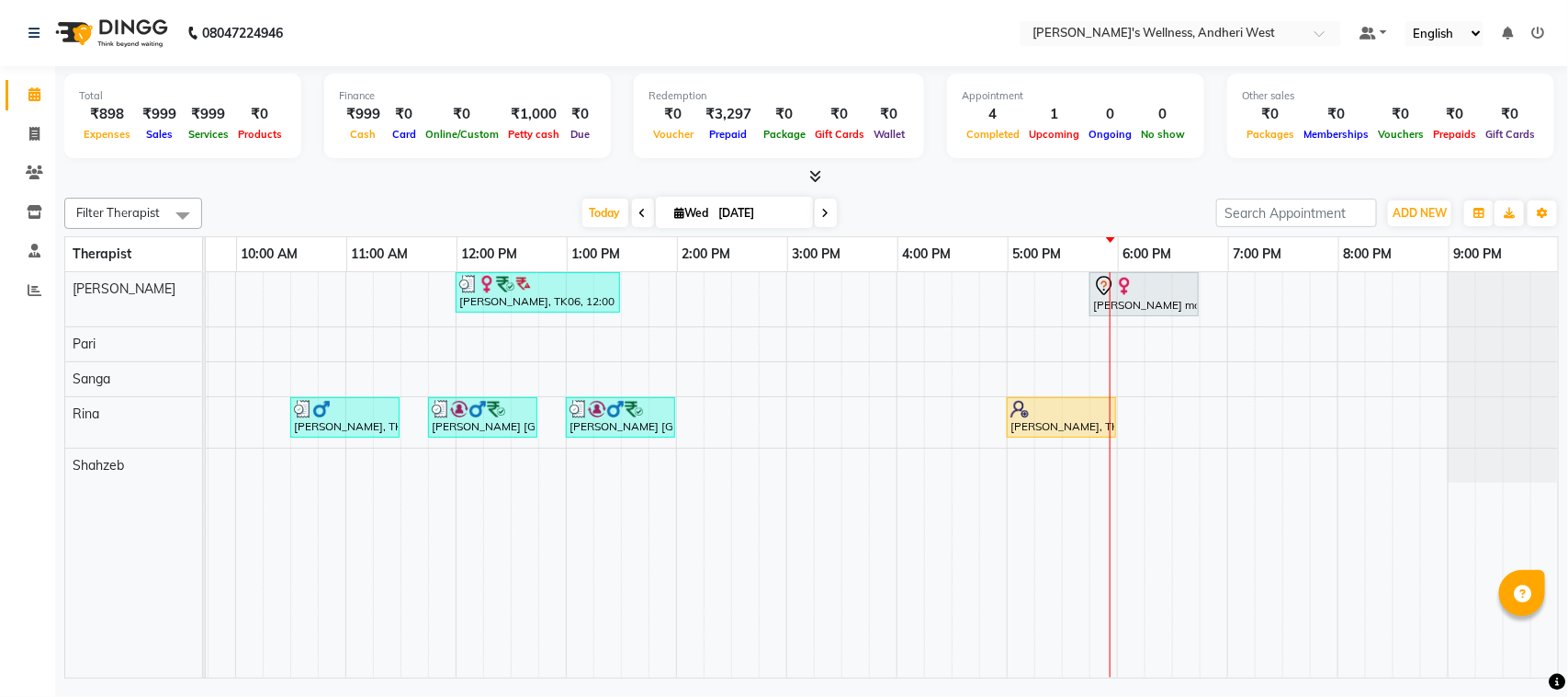
click at [1141, 410] on div "[PERSON_NAME], TK06, 12:00 PM-01:30 PM, OFFER SERVICE 90 MIN [PERSON_NAME] maam…" at bounding box center [731, 475] width 1653 height 405
select select "tentative"
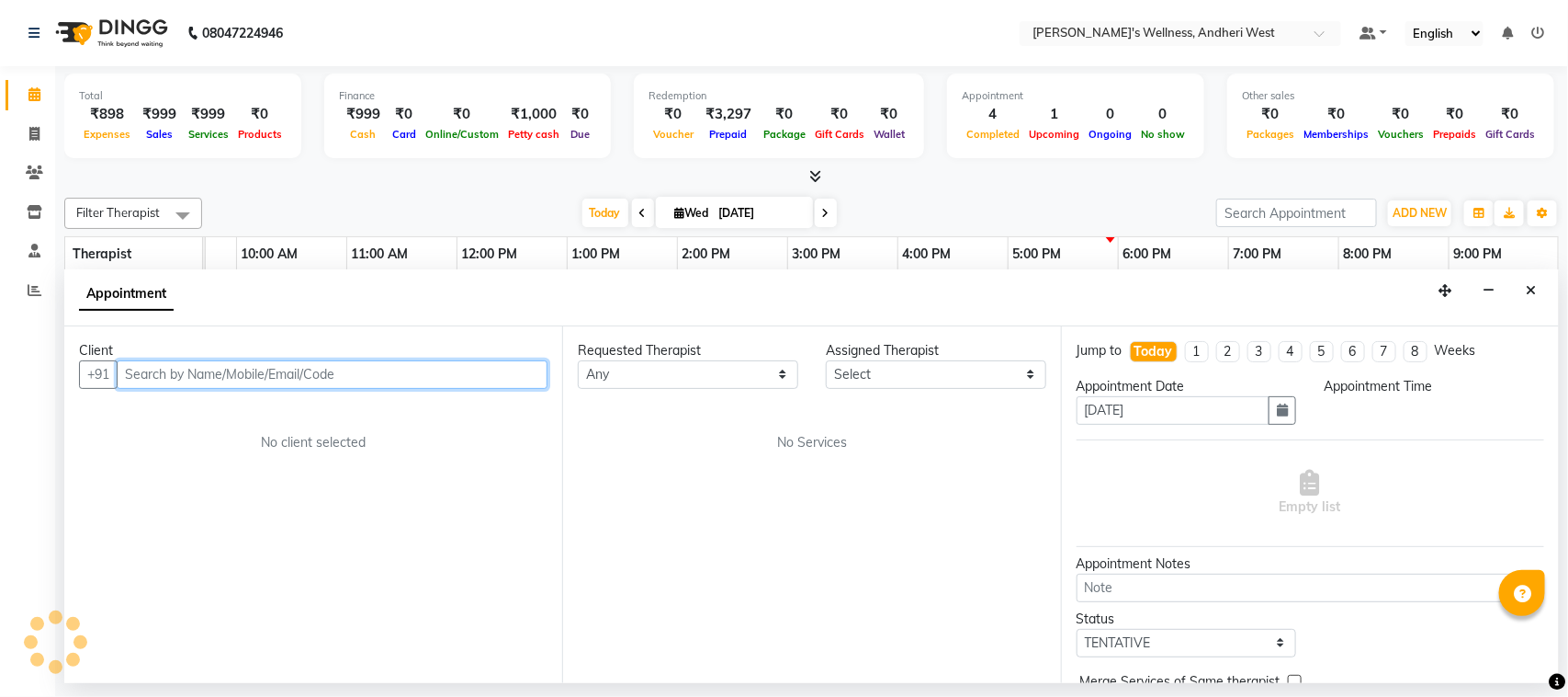
select select "1095"
click at [515, 378] on input "text" at bounding box center [332, 375] width 431 height 29
type input "8700728643"
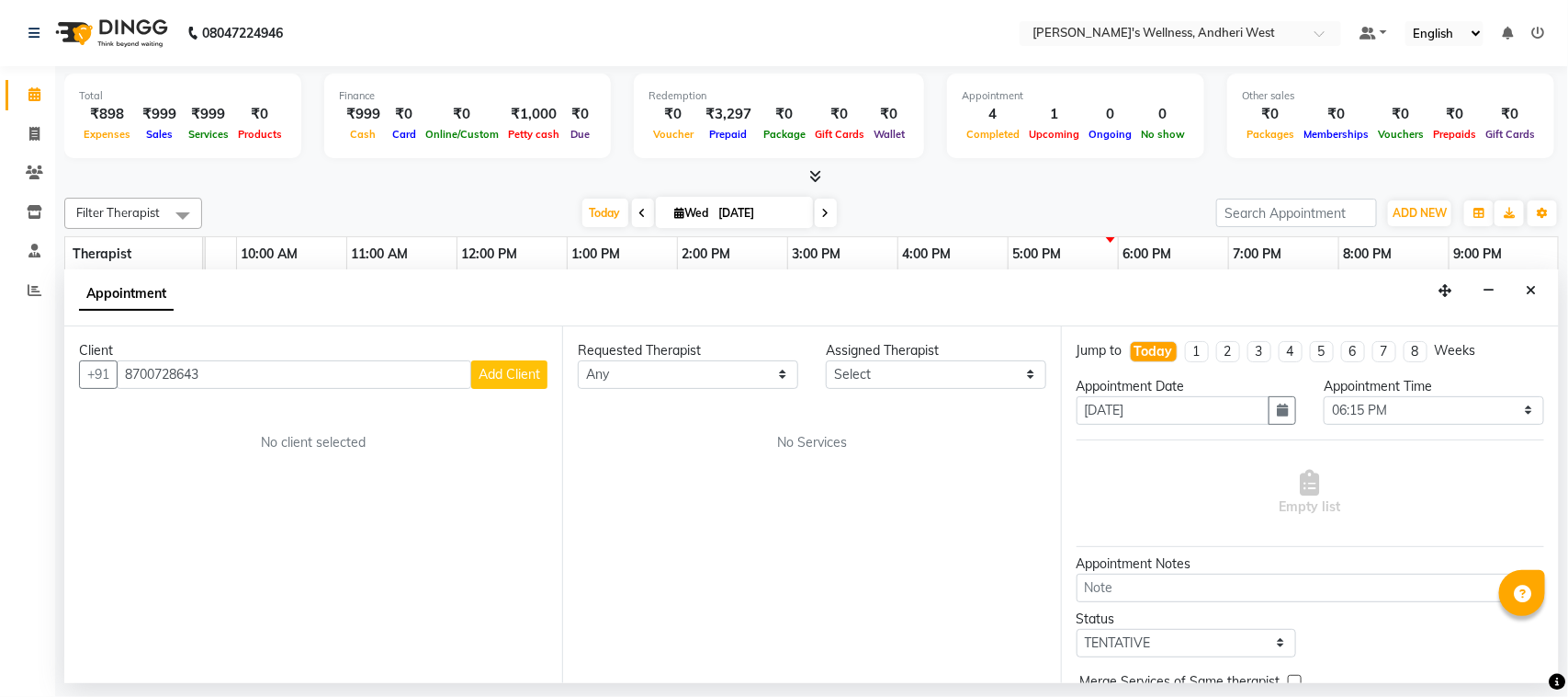
click at [515, 378] on span "Add Client" at bounding box center [509, 374] width 61 height 16
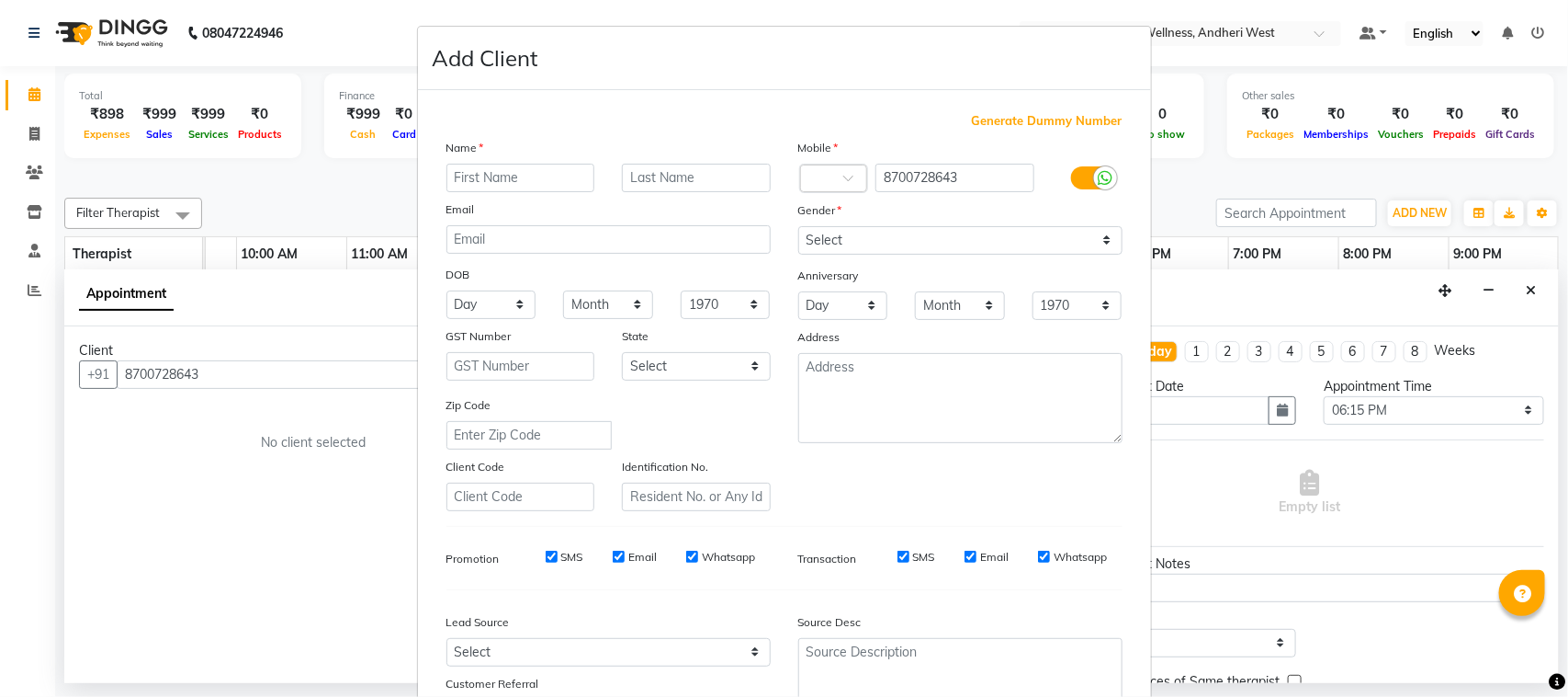
click at [537, 175] on input "text" at bounding box center [521, 178] width 149 height 29
type input "[PERSON_NAME]"
click at [666, 182] on input "text" at bounding box center [697, 178] width 149 height 29
type input "sir"
click at [926, 229] on select "Select [DEMOGRAPHIC_DATA] [DEMOGRAPHIC_DATA] Other Prefer Not To Say" at bounding box center [959, 240] width 324 height 29
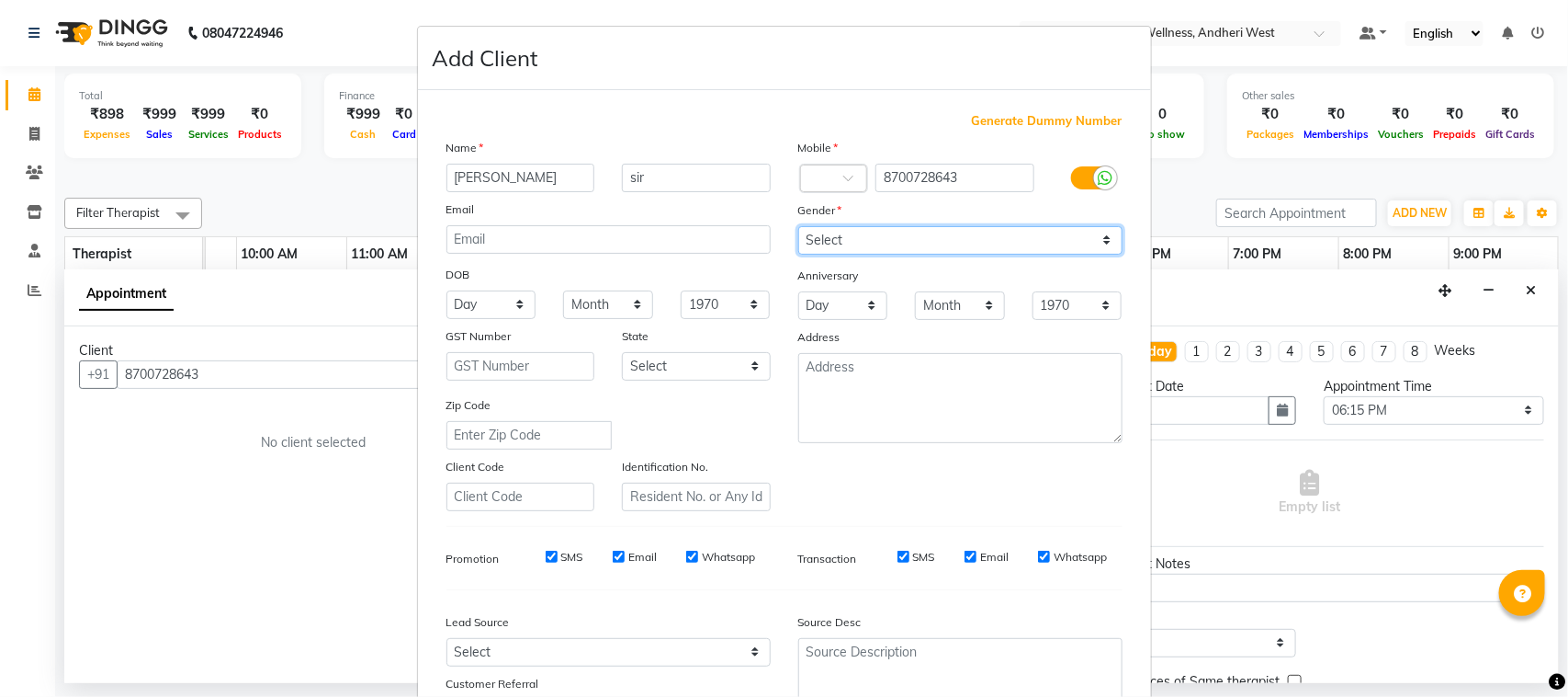
select select "[DEMOGRAPHIC_DATA]"
click at [798, 226] on select "Select [DEMOGRAPHIC_DATA] [DEMOGRAPHIC_DATA] Other Prefer Not To Say" at bounding box center [959, 240] width 324 height 29
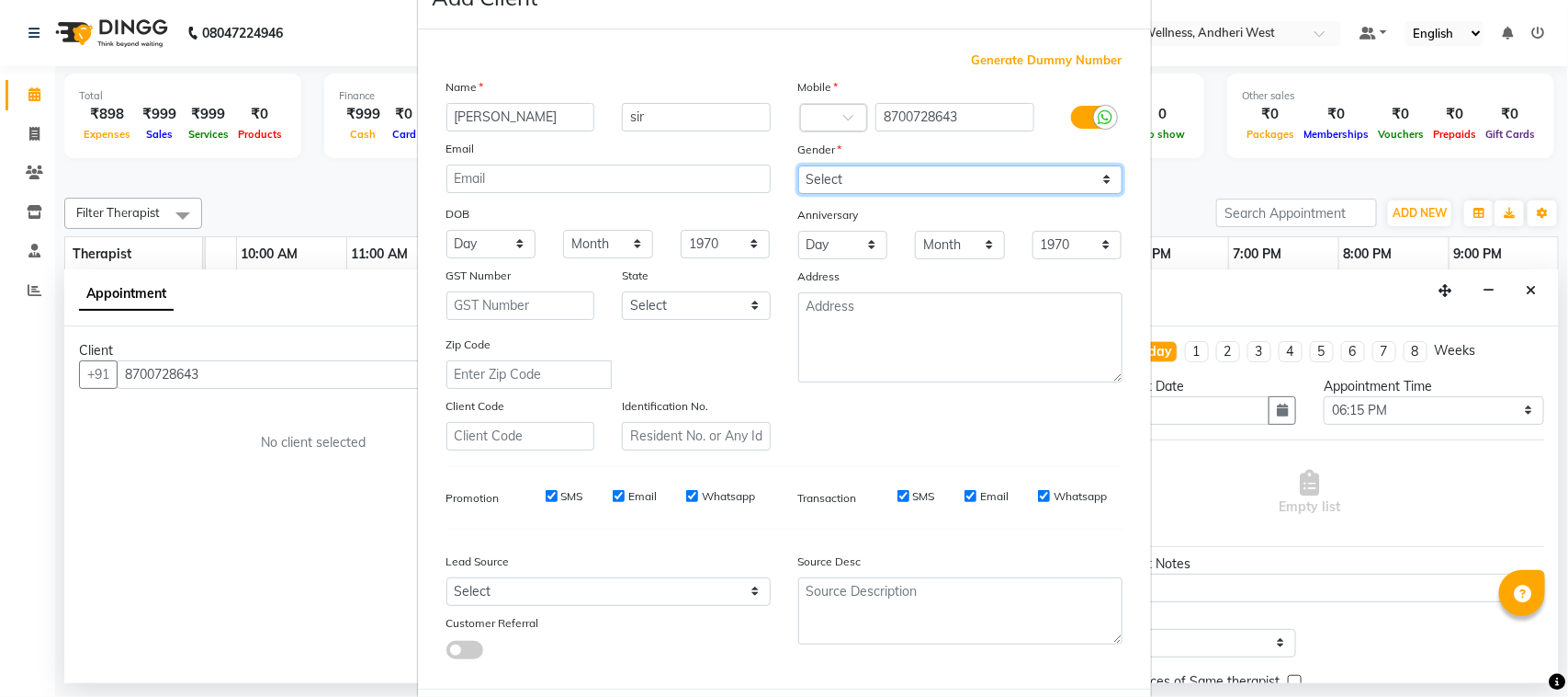
scroll to position [144, 0]
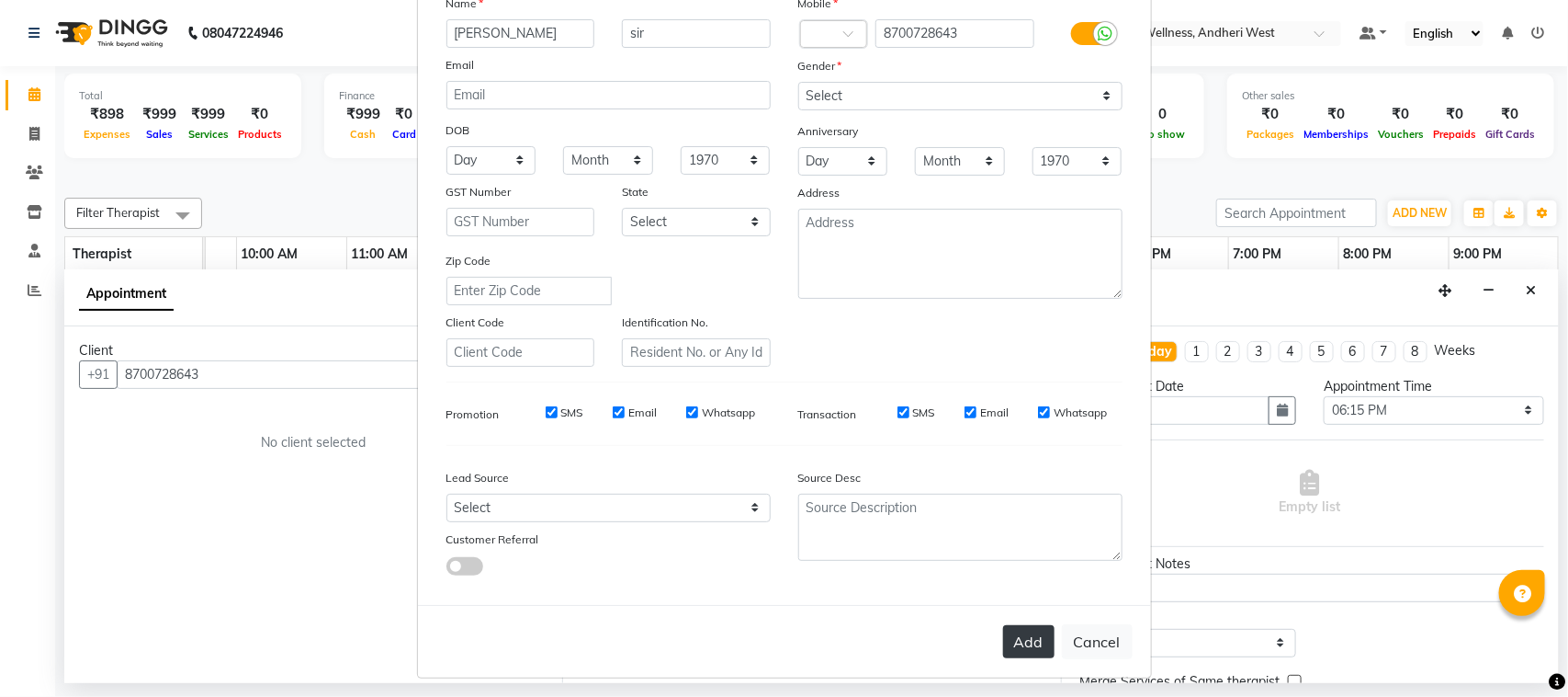
click at [1025, 627] on button "Add" at bounding box center [1029, 642] width 52 height 33
click at [1021, 636] on button "Add" at bounding box center [1029, 642] width 52 height 33
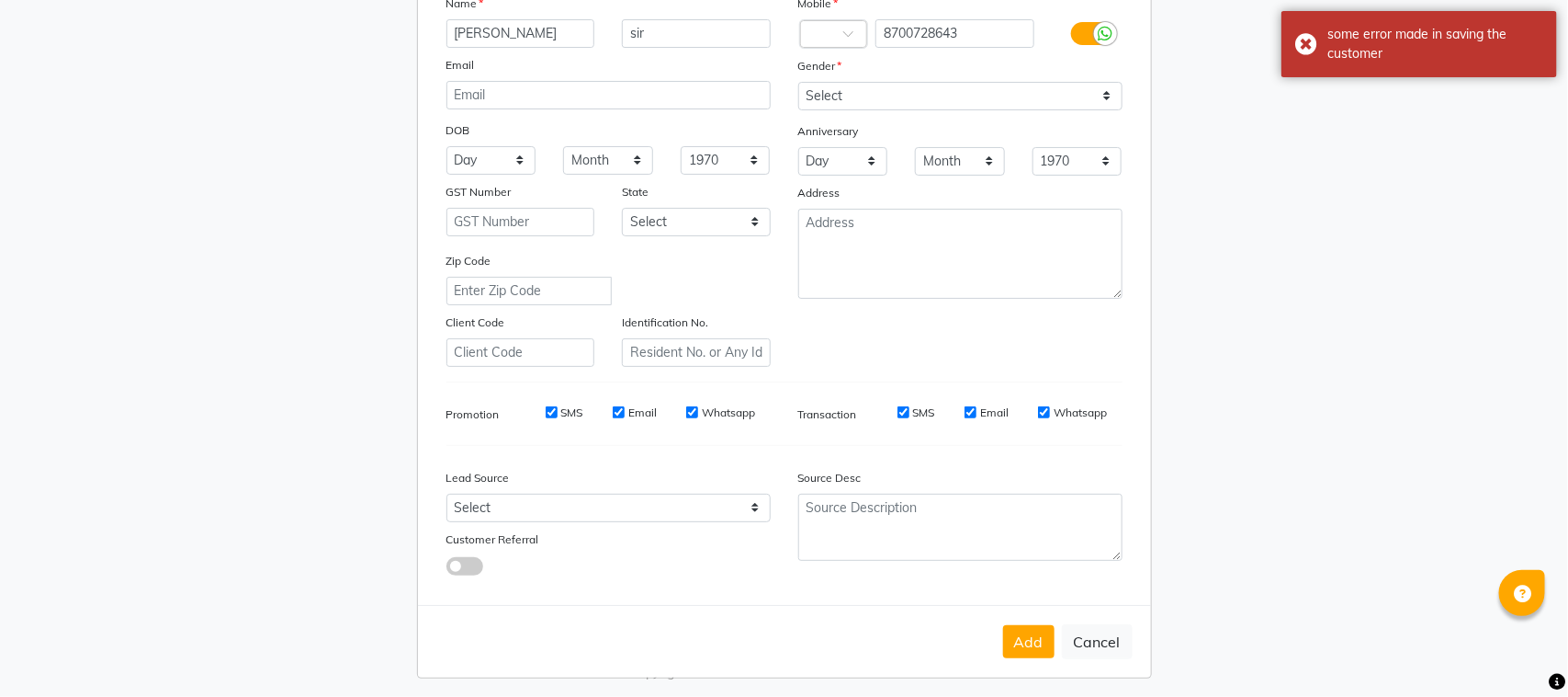
type input "8408879689"
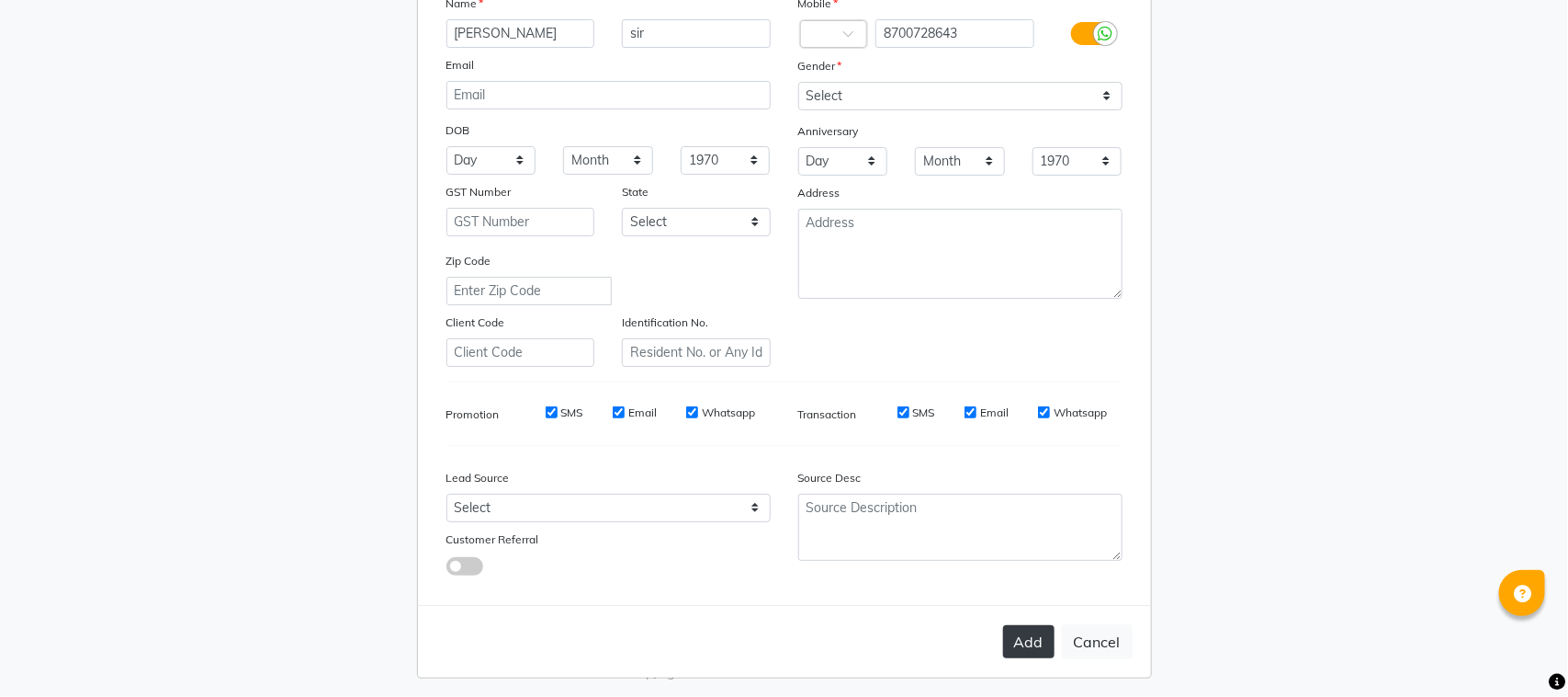
click at [1017, 637] on button "Add" at bounding box center [1029, 642] width 52 height 33
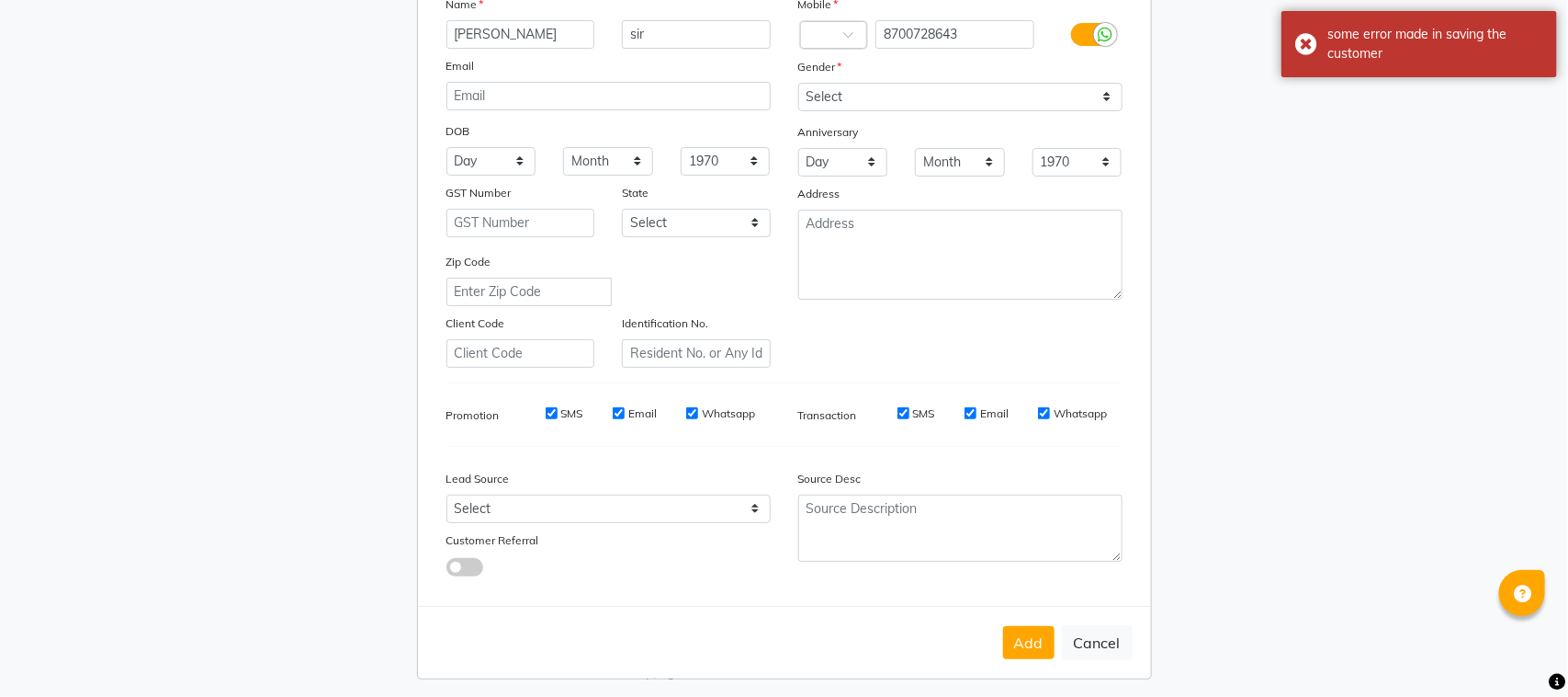
scroll to position [144, 0]
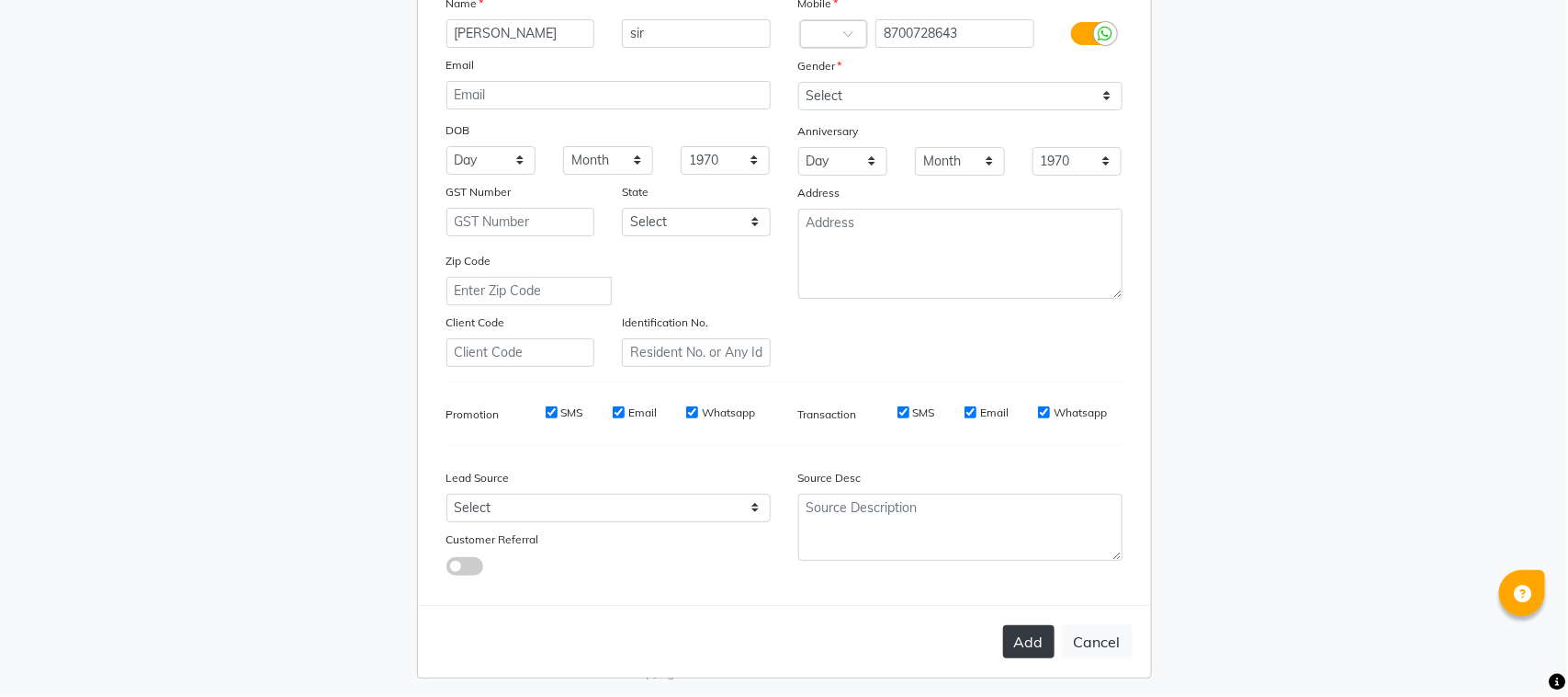
click at [1032, 636] on button "Add" at bounding box center [1029, 642] width 52 height 33
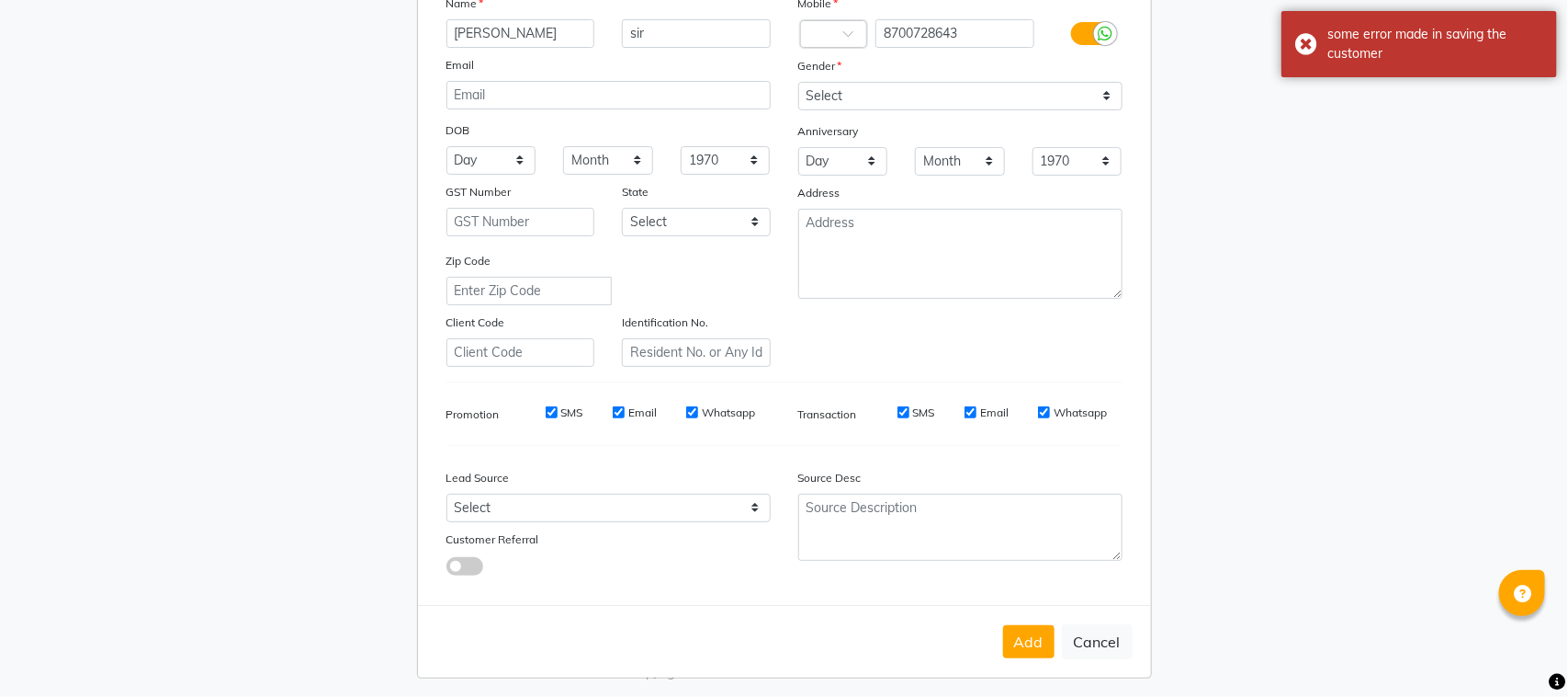
click at [1401, 57] on ngb-modal-window "Add Client Generate Dummy Number Name [PERSON_NAME] Email DOB Day 01 02 03 04 0…" at bounding box center [784, 348] width 1568 height 697
click at [1339, 41] on ngb-modal-window "Add Client Generate Dummy Number Name [PERSON_NAME] Email DOB Day 01 02 03 04 0…" at bounding box center [784, 348] width 1568 height 697
click at [1350, 18] on ngb-modal-window "Add Client Generate Dummy Number Name [PERSON_NAME] Email DOB Day 01 02 03 04 0…" at bounding box center [784, 348] width 1568 height 697
click at [1298, 38] on ngb-modal-window "Add Client Generate Dummy Number Name [PERSON_NAME] Email DOB Day 01 02 03 04 0…" at bounding box center [784, 348] width 1568 height 697
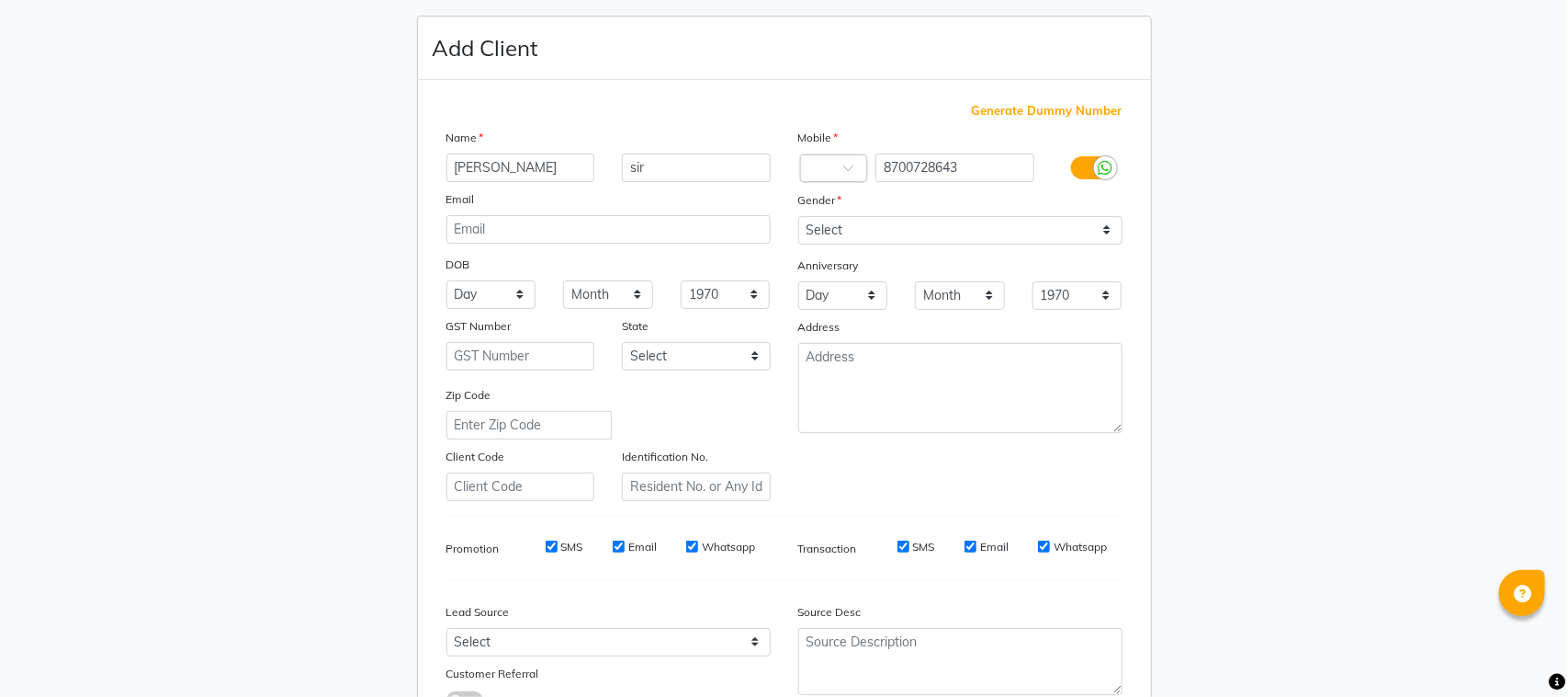
scroll to position [0, 0]
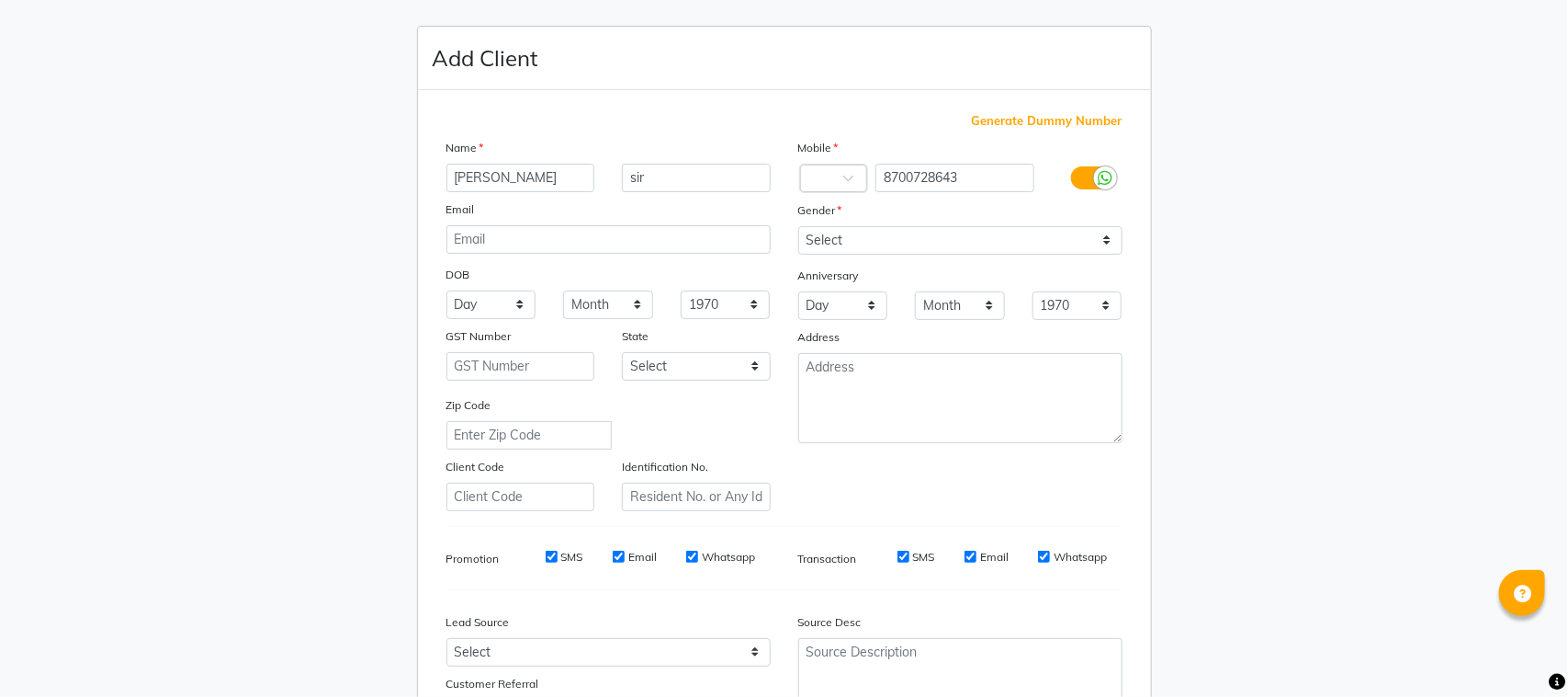
click at [1381, 268] on ngb-modal-window "Add Client Generate Dummy Number Name [PERSON_NAME] Email DOB Day 01 02 03 04 0…" at bounding box center [784, 348] width 1568 height 697
drag, startPoint x: 1381, startPoint y: 268, endPoint x: 1362, endPoint y: 276, distance: 20.6
click at [1381, 268] on ngb-modal-window "Add Client Generate Dummy Number Name [PERSON_NAME] Email DOB Day 01 02 03 04 0…" at bounding box center [784, 348] width 1568 height 697
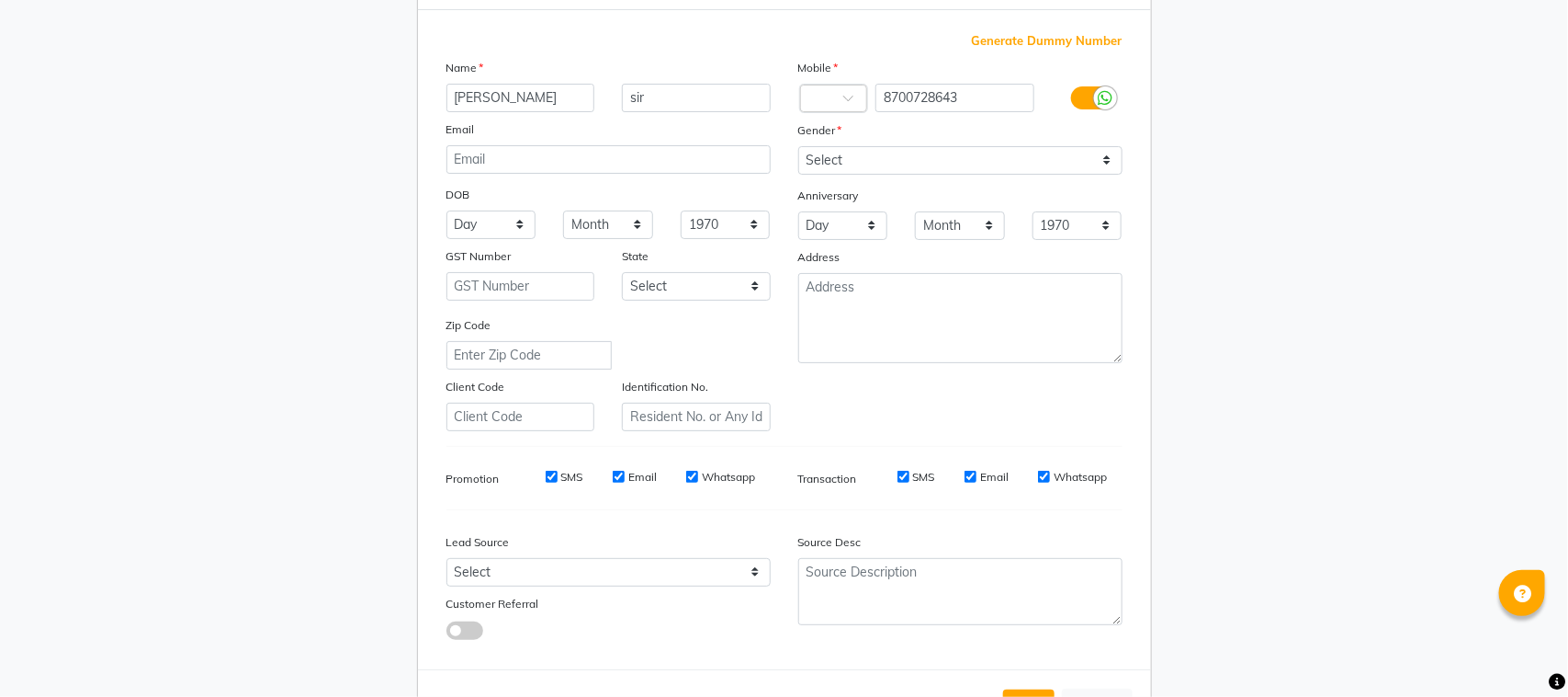
scroll to position [144, 0]
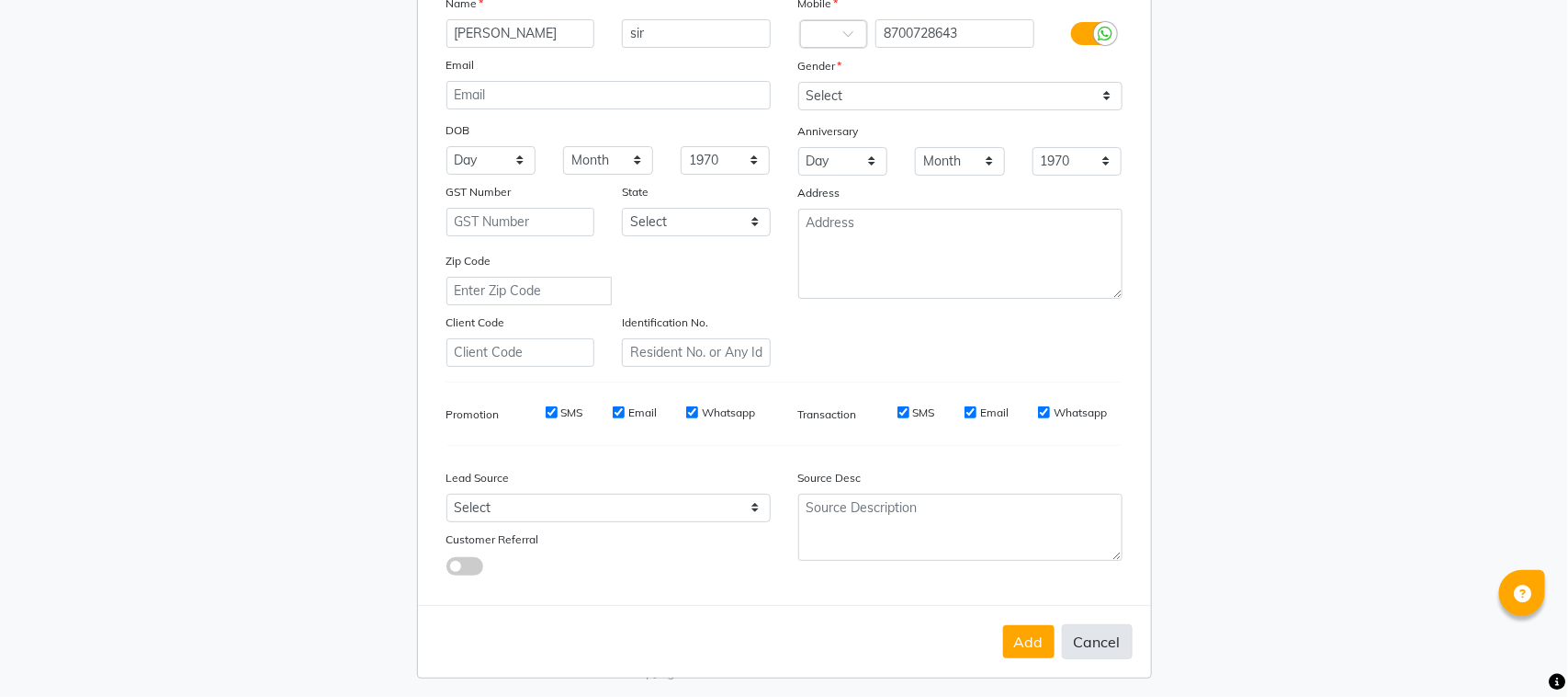
click at [1091, 625] on button "Cancel" at bounding box center [1097, 642] width 71 height 35
select select
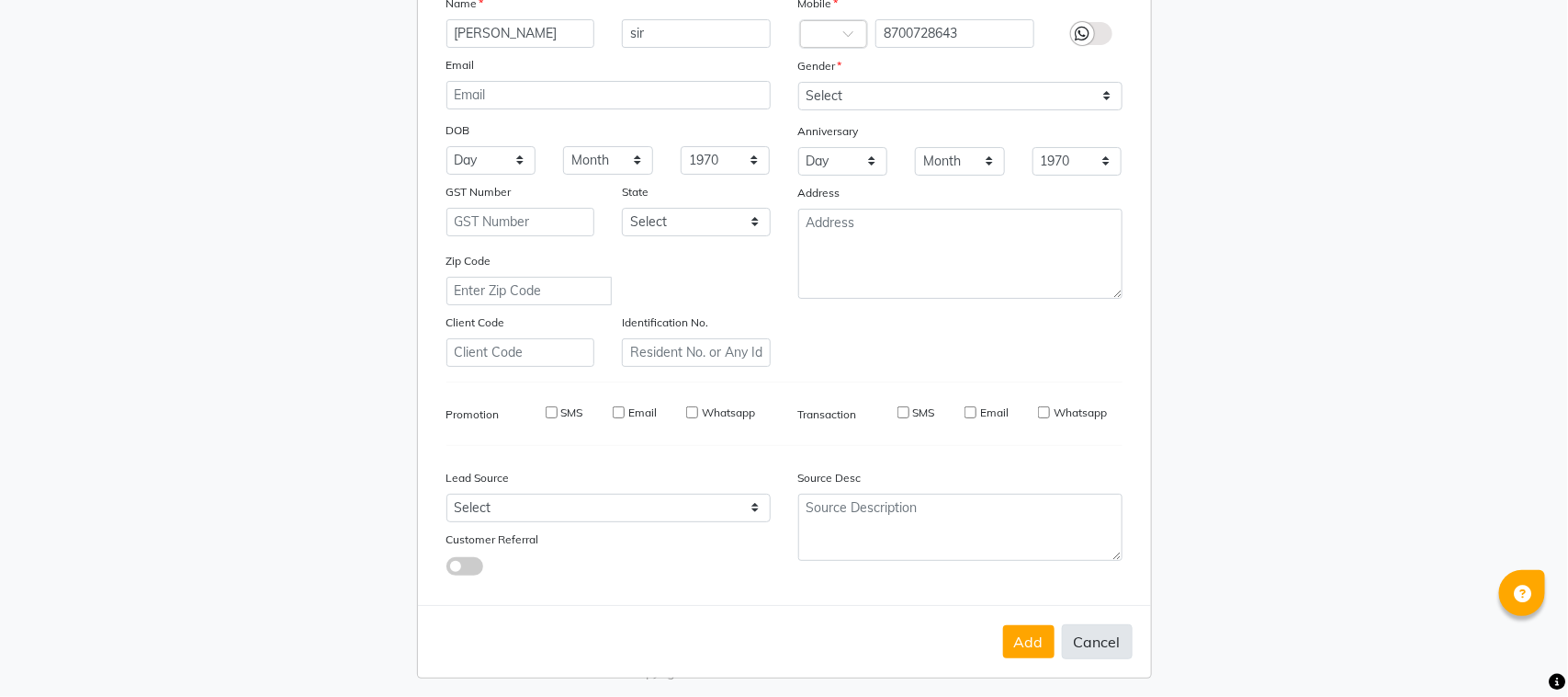
select select
checkbox input "false"
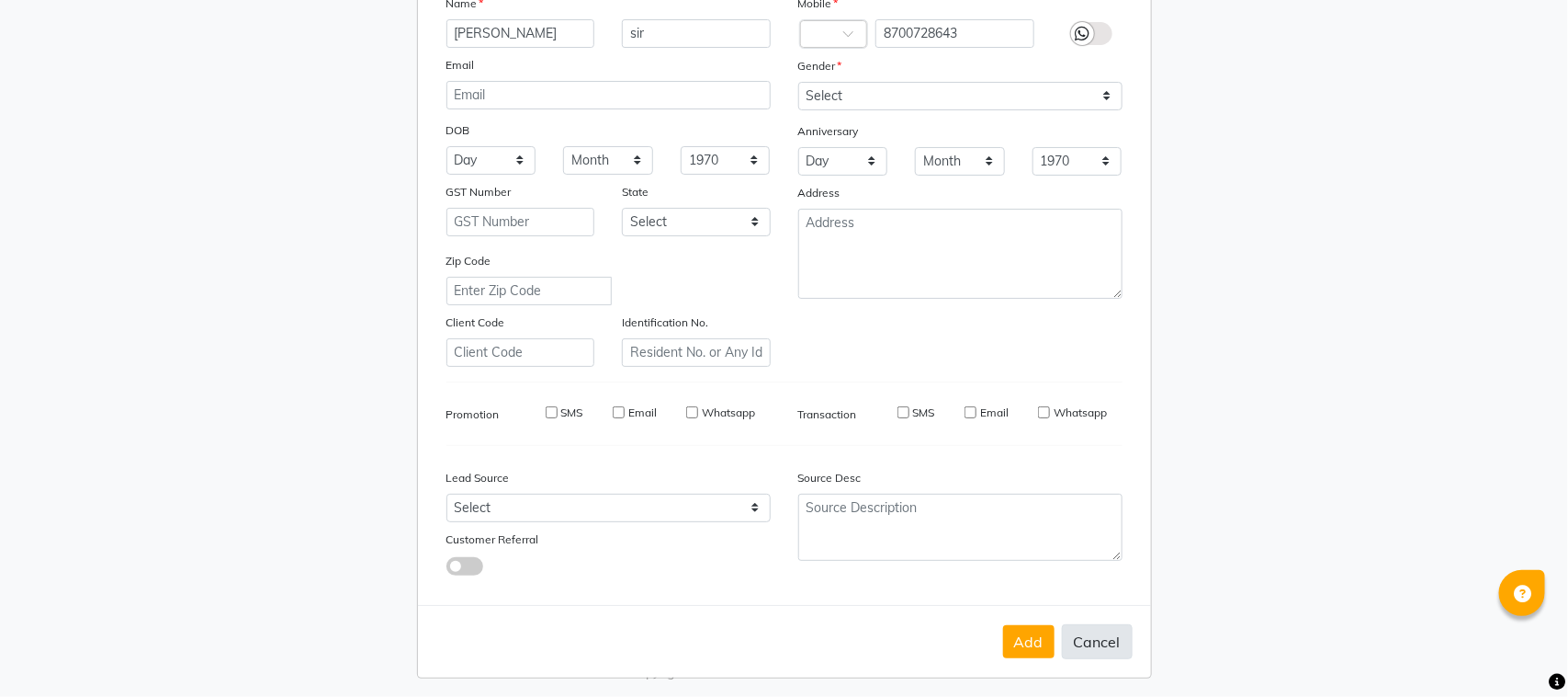
checkbox input "false"
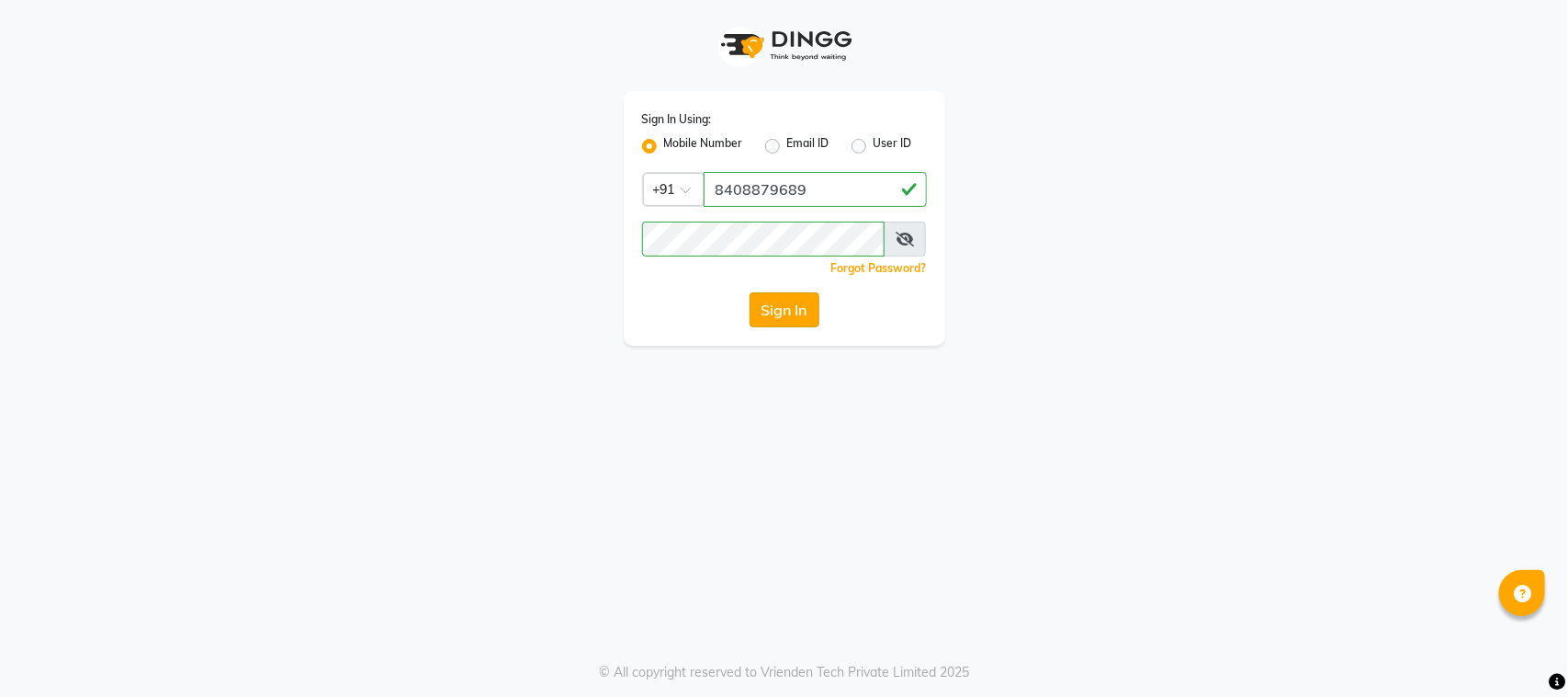
click at [792, 311] on button "Sign In" at bounding box center [784, 310] width 70 height 35
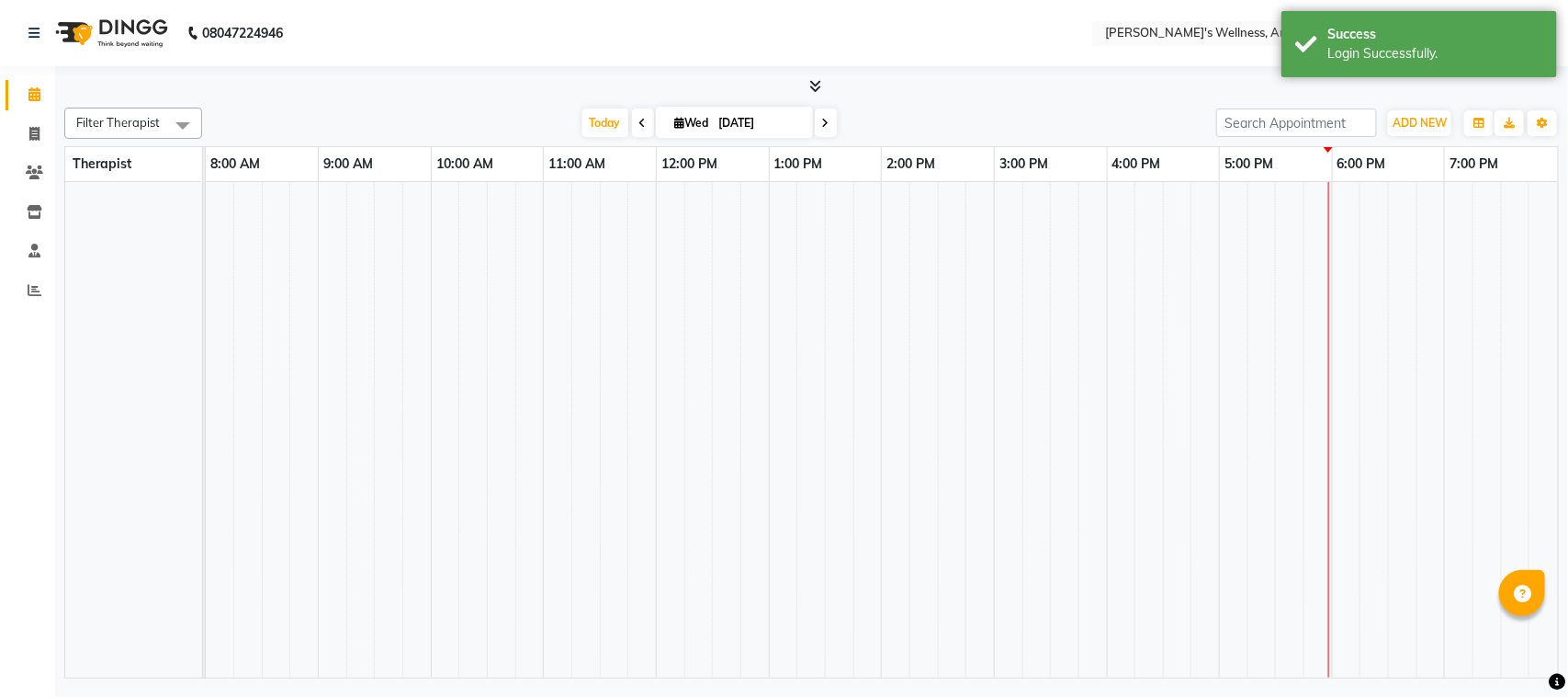
select select "en"
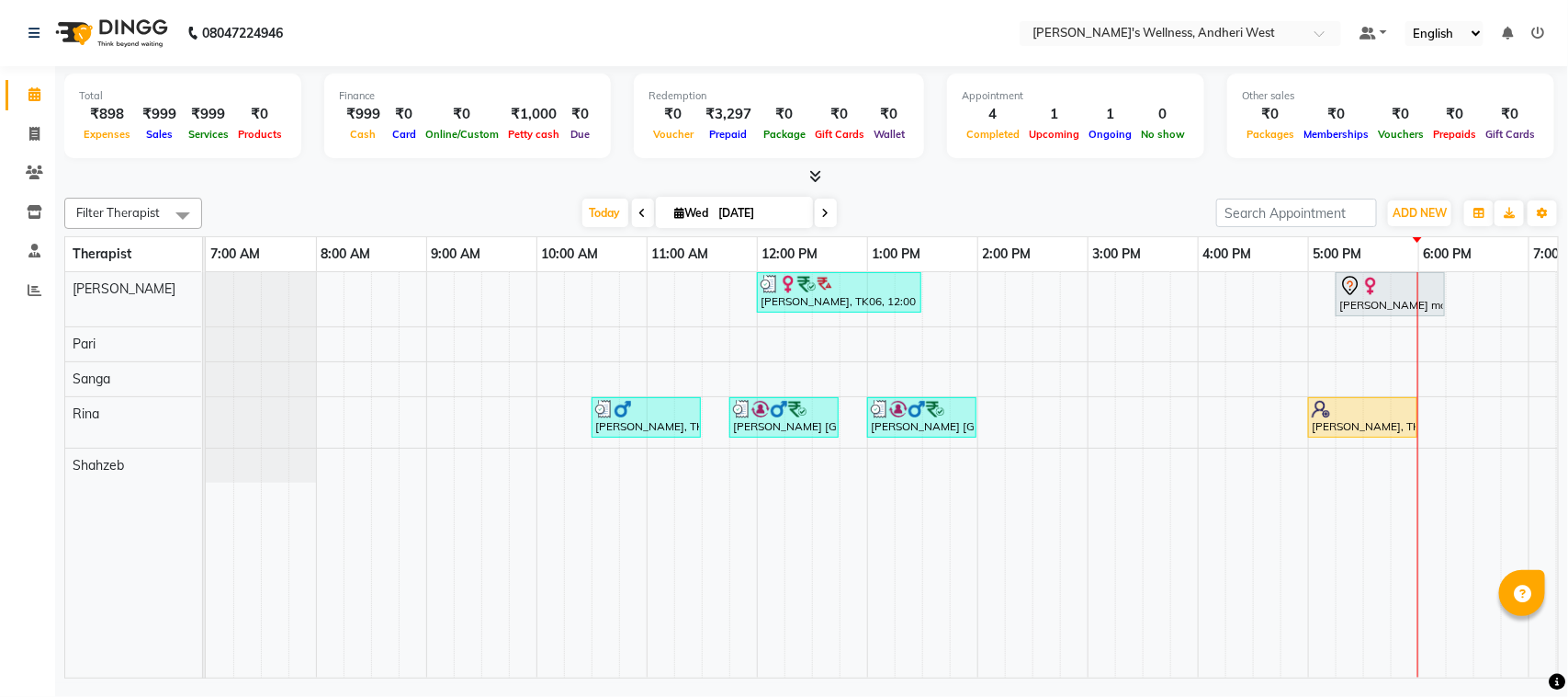
drag, startPoint x: 1234, startPoint y: 654, endPoint x: 1245, endPoint y: 686, distance: 33.8
click at [1241, 673] on div "[PERSON_NAME], TK06, 12:00 PM-01:30 PM, OFFER SERVICE 90 MIN [PERSON_NAME] maam…" at bounding box center [881, 475] width 1352 height 405
click at [1245, 686] on div "08047224946 Select Location × Sumi's Wellness, Andheri West Default Panel My Pa…" at bounding box center [784, 348] width 1568 height 697
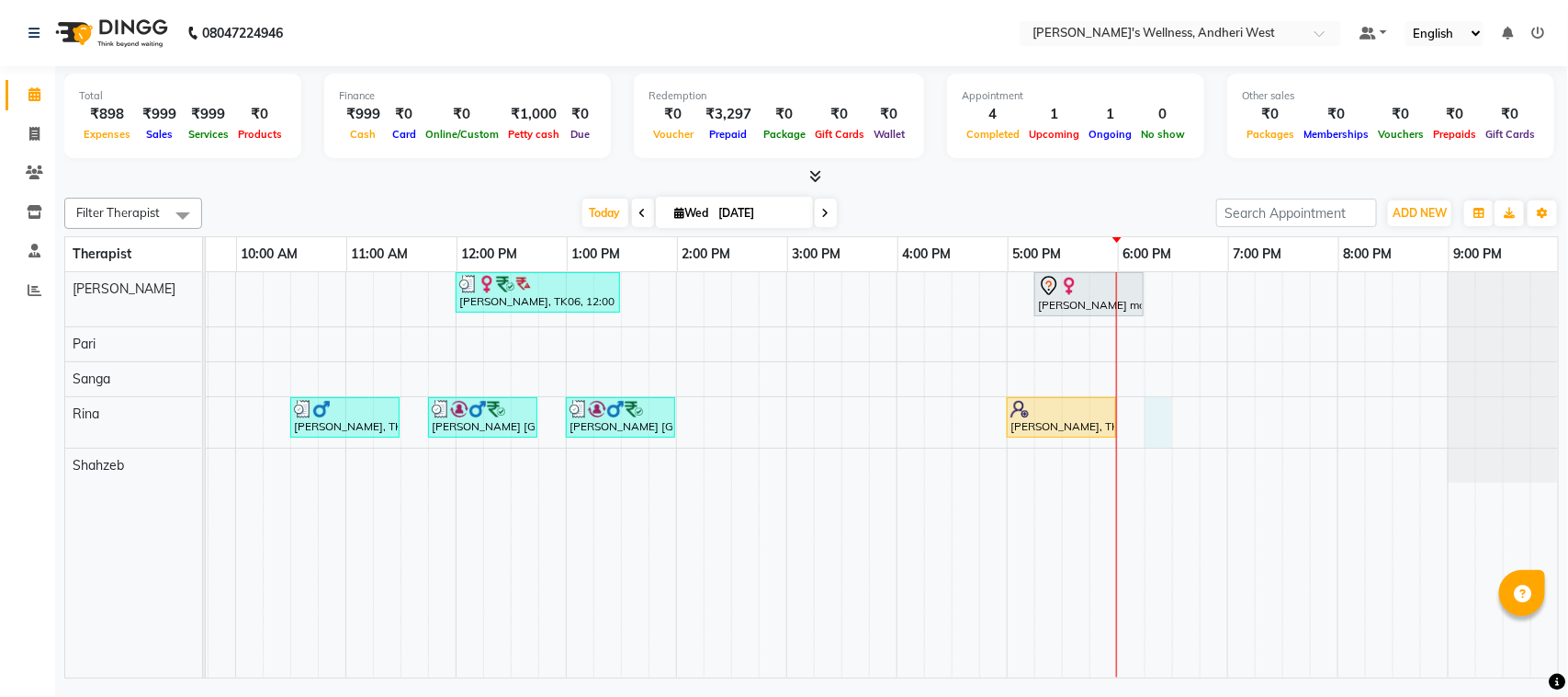
click at [1134, 402] on div "[PERSON_NAME], TK06, 12:00 PM-01:30 PM, OFFER SERVICE 90 MIN [PERSON_NAME] maam…" at bounding box center [731, 475] width 1653 height 405
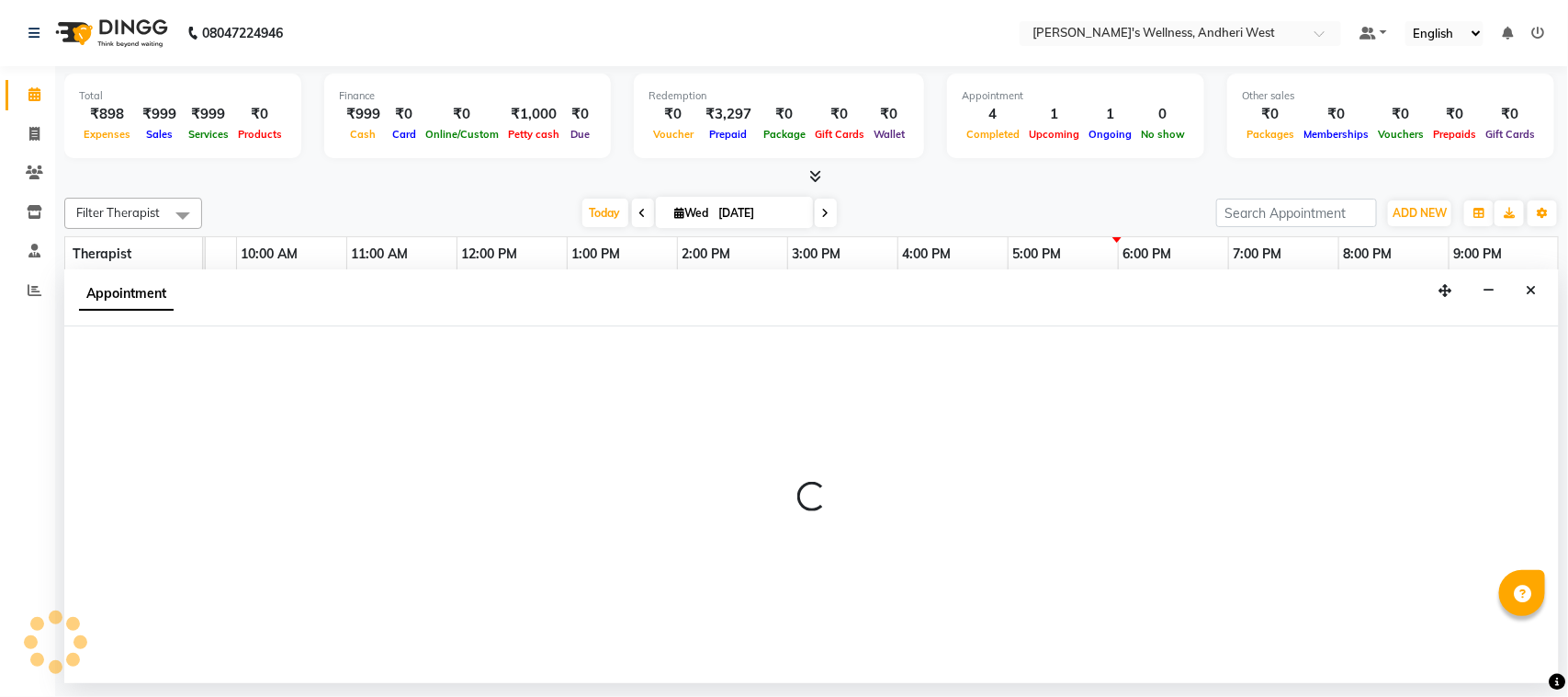
select select "80732"
select select "tentative"
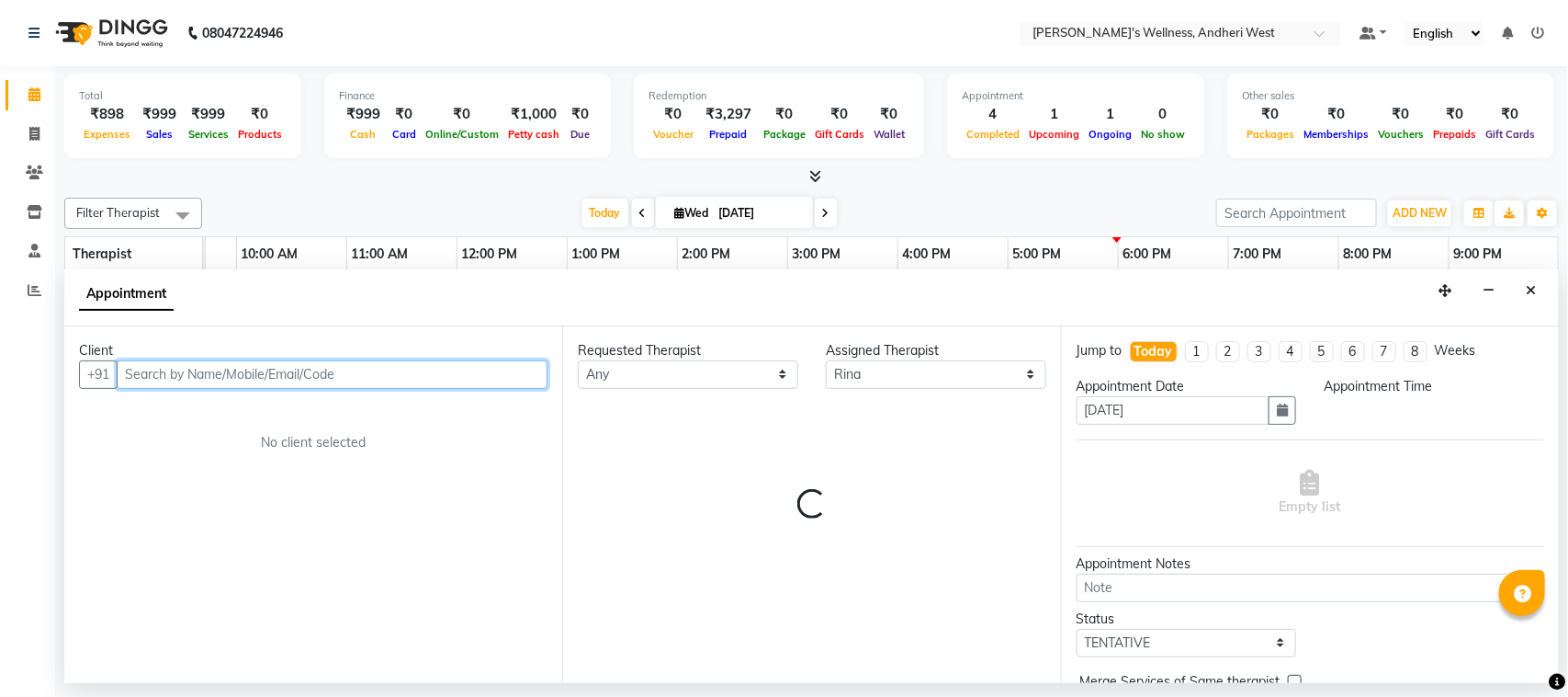
select select "1095"
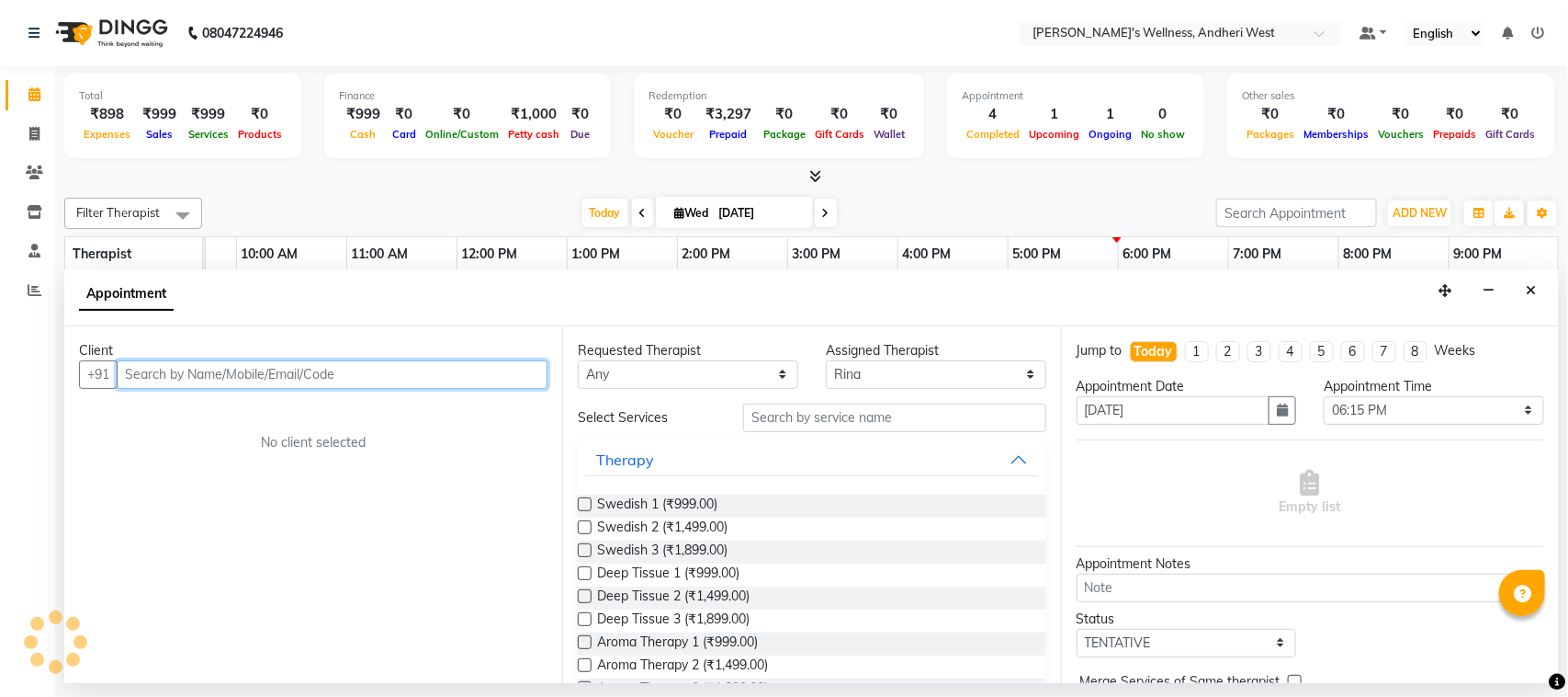
click at [352, 377] on input "text" at bounding box center [332, 375] width 431 height 29
click at [370, 370] on input "text" at bounding box center [332, 375] width 431 height 29
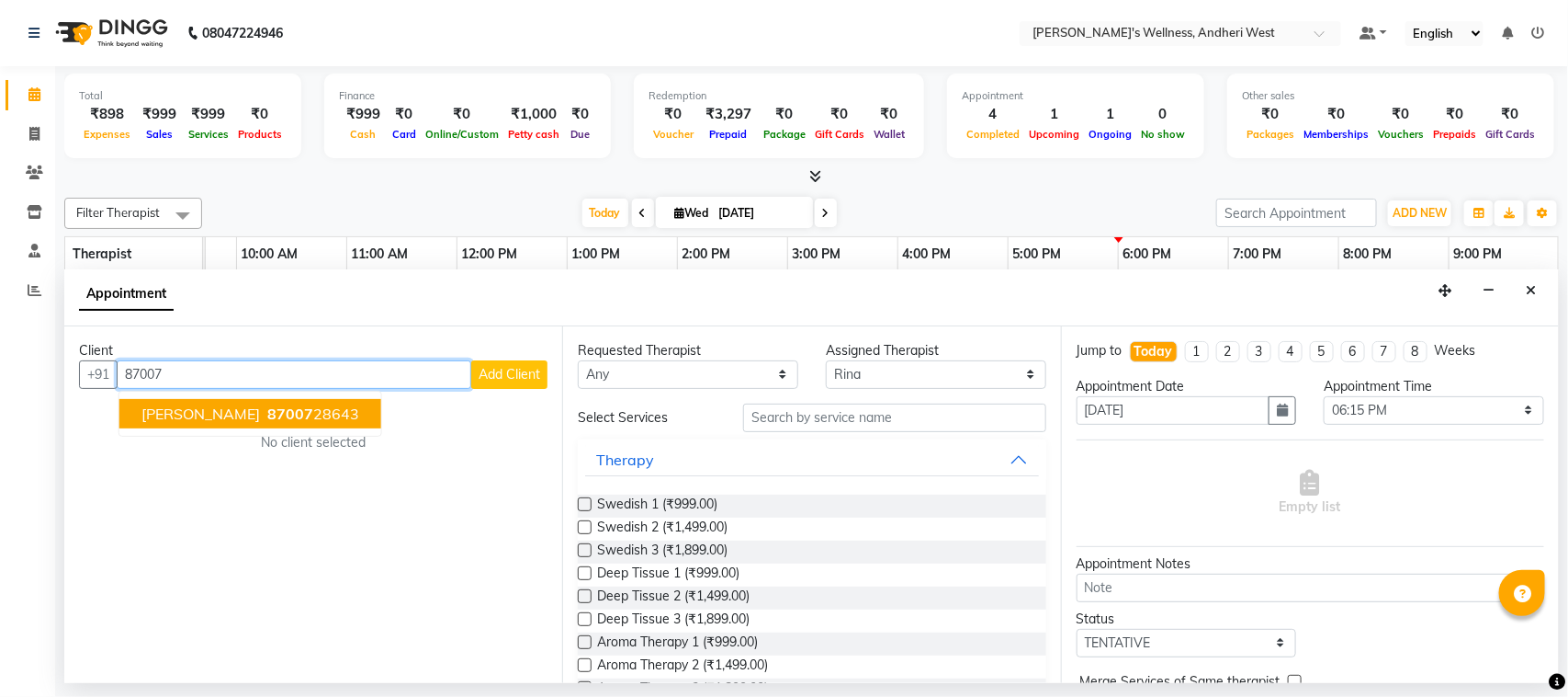
click at [268, 411] on span "87007" at bounding box center [290, 413] width 46 height 18
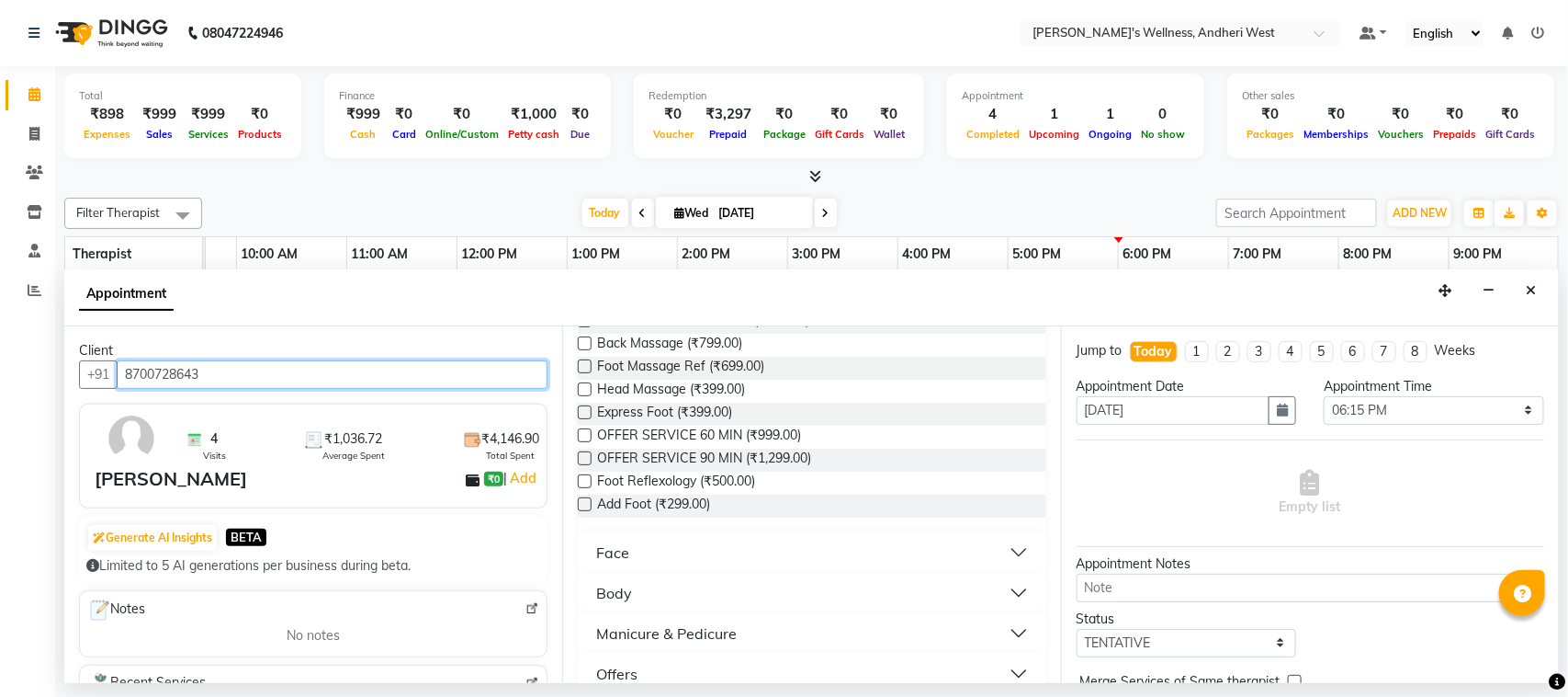
scroll to position [0, 0]
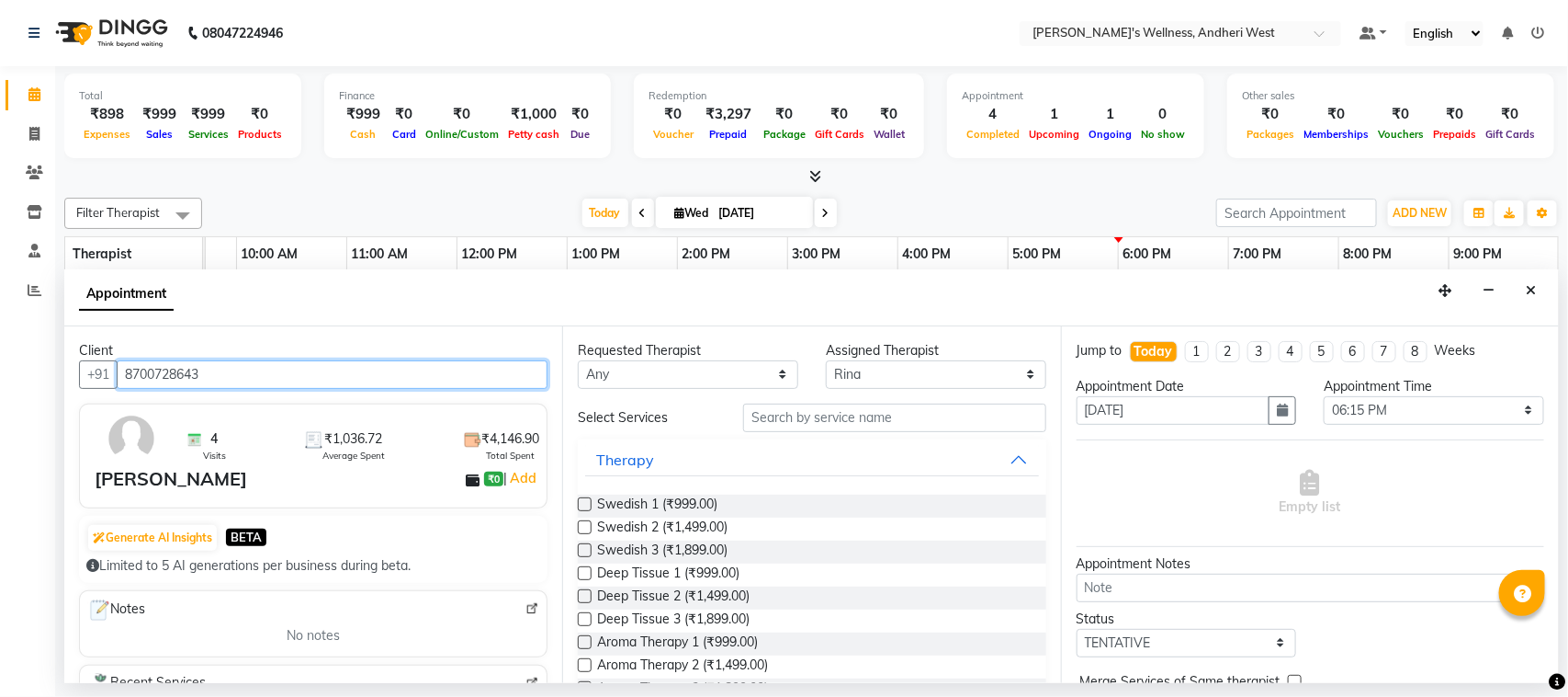
type input "8700728643"
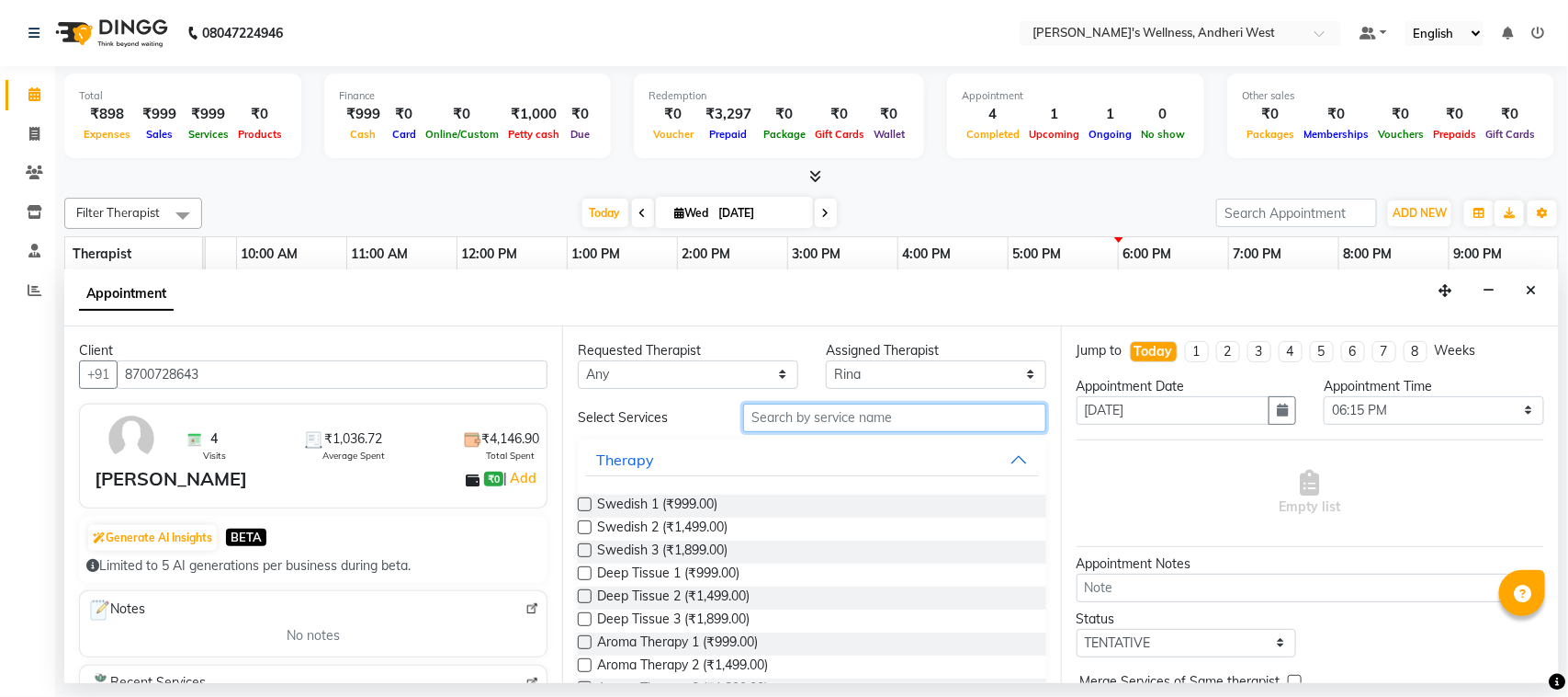
click at [870, 421] on input "text" at bounding box center [894, 418] width 303 height 29
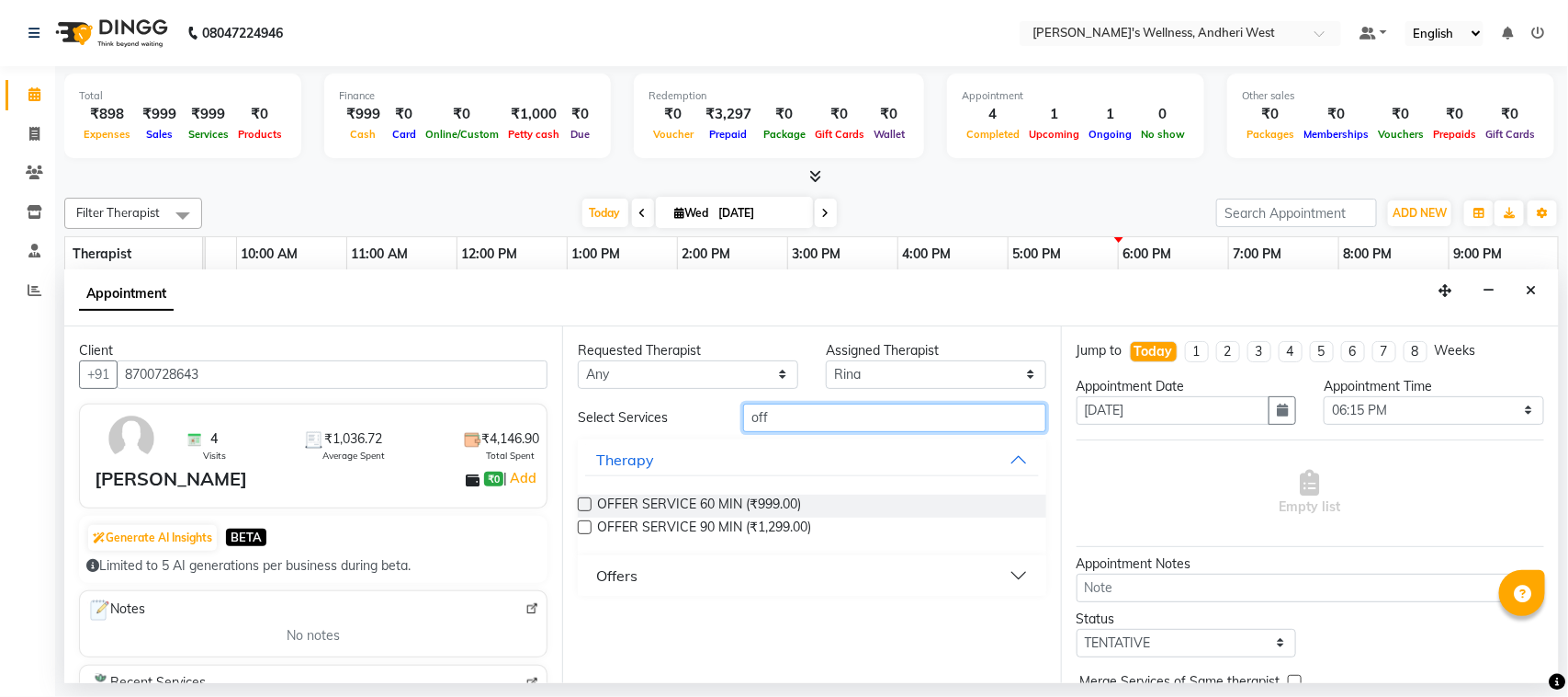
type input "off"
click at [698, 491] on div "OFFER SERVICE 60 MIN (₹999.00) OFFER SERVICE 90 MIN (₹1,299.00)" at bounding box center [811, 517] width 467 height 76
drag, startPoint x: 901, startPoint y: 490, endPoint x: 825, endPoint y: 501, distance: 76.8
click at [880, 497] on div "OFFER SERVICE 60 MIN (₹999.00) OFFER SERVICE 90 MIN (₹1,299.00)" at bounding box center [811, 517] width 467 height 76
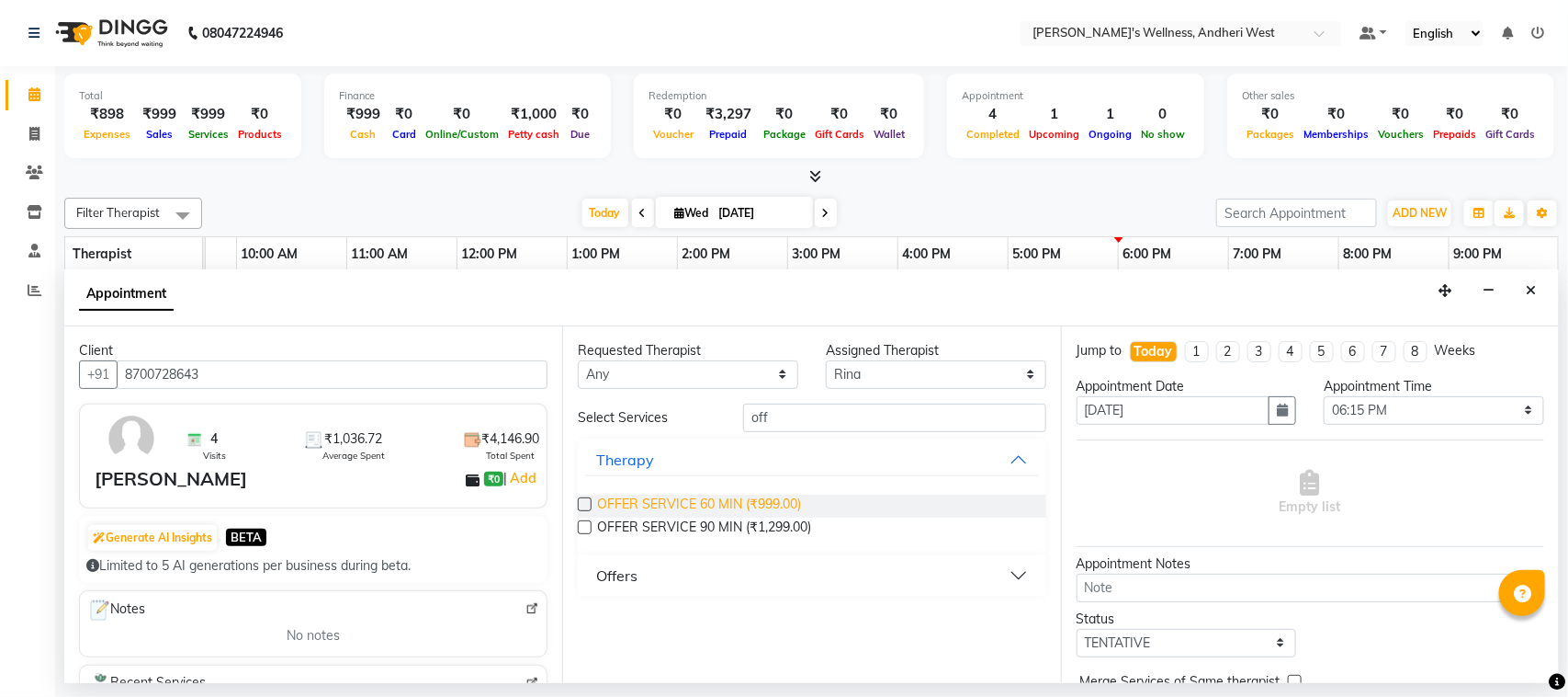
click at [723, 499] on span "OFFER SERVICE 60 MIN (₹999.00)" at bounding box center [698, 506] width 204 height 23
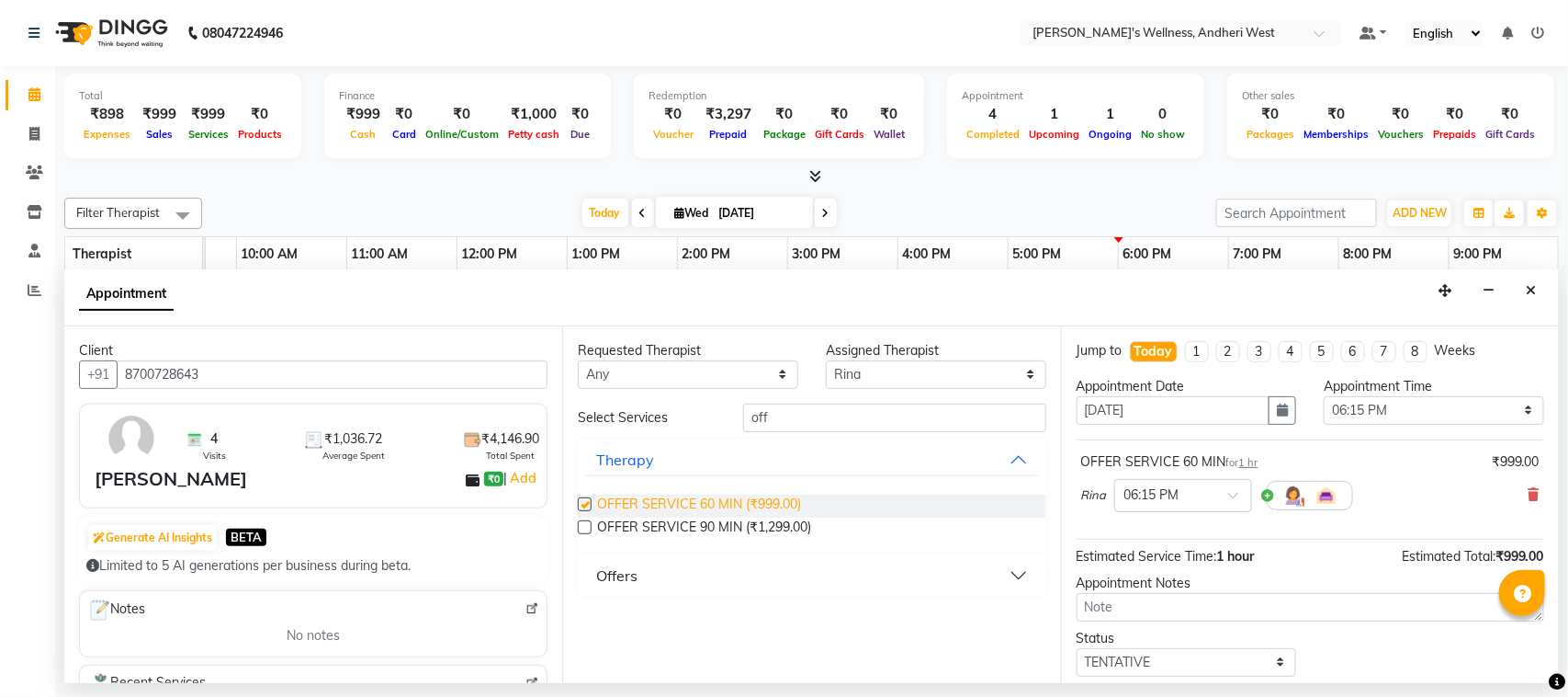
checkbox input "false"
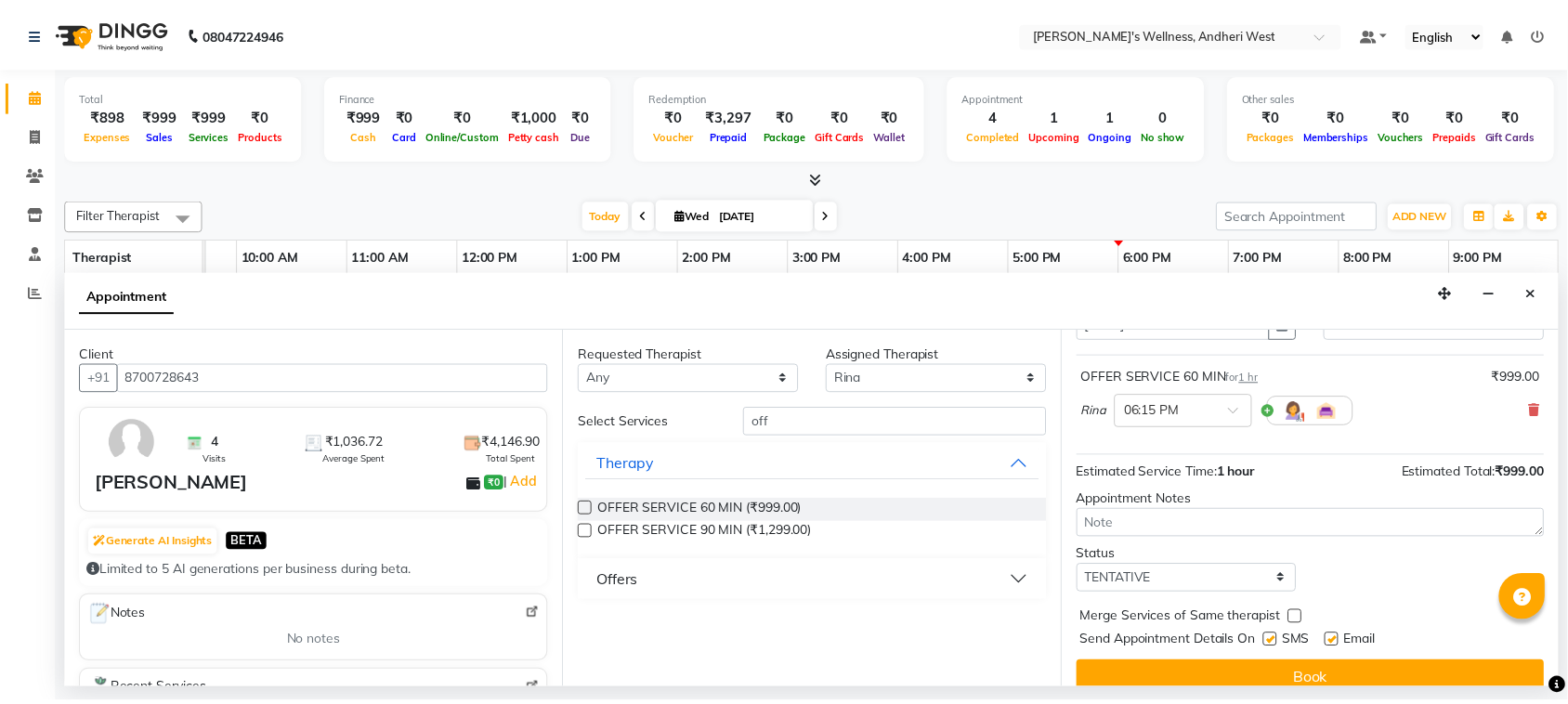
scroll to position [112, 0]
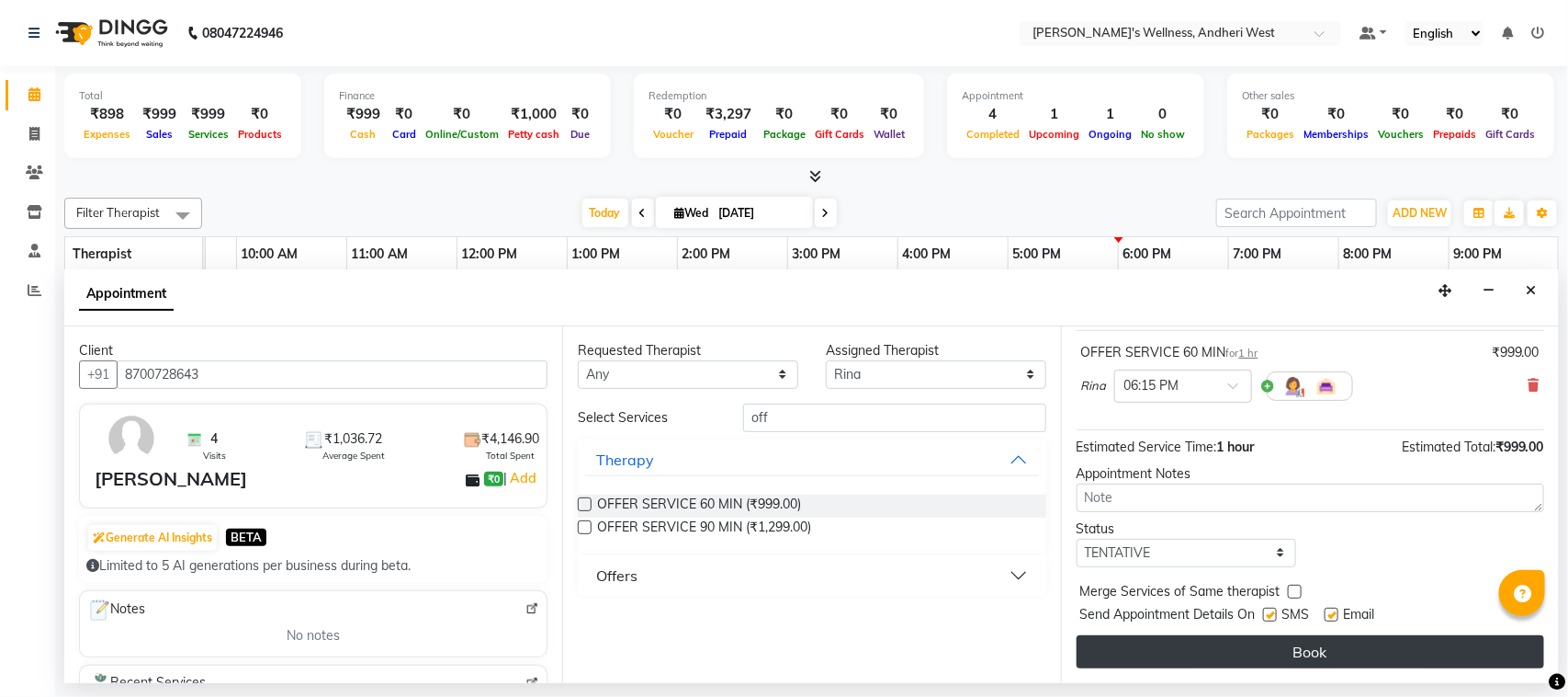
click at [1192, 646] on button "Book" at bounding box center [1310, 651] width 467 height 33
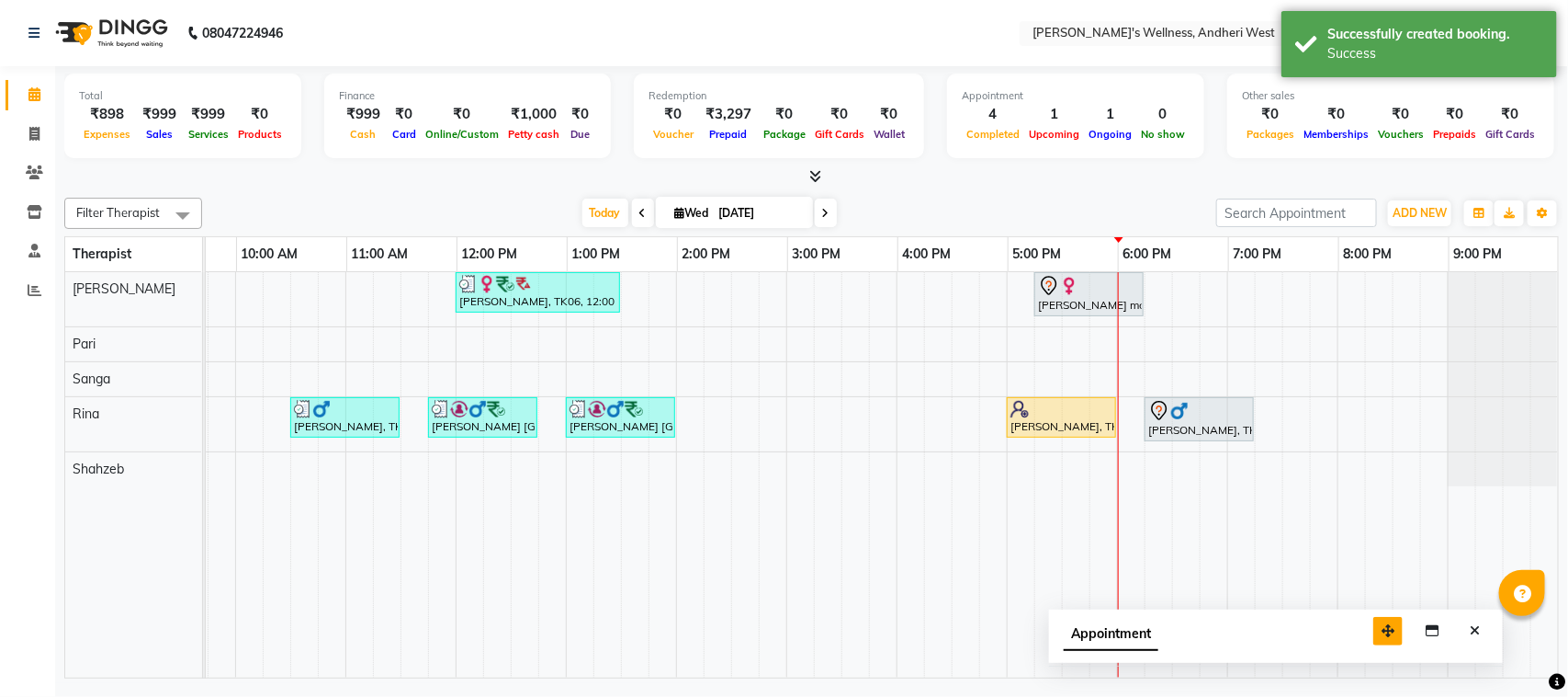
drag, startPoint x: 1435, startPoint y: 646, endPoint x: 1301, endPoint y: 602, distance: 141.0
click at [1373, 617] on button "button" at bounding box center [1387, 631] width 30 height 29
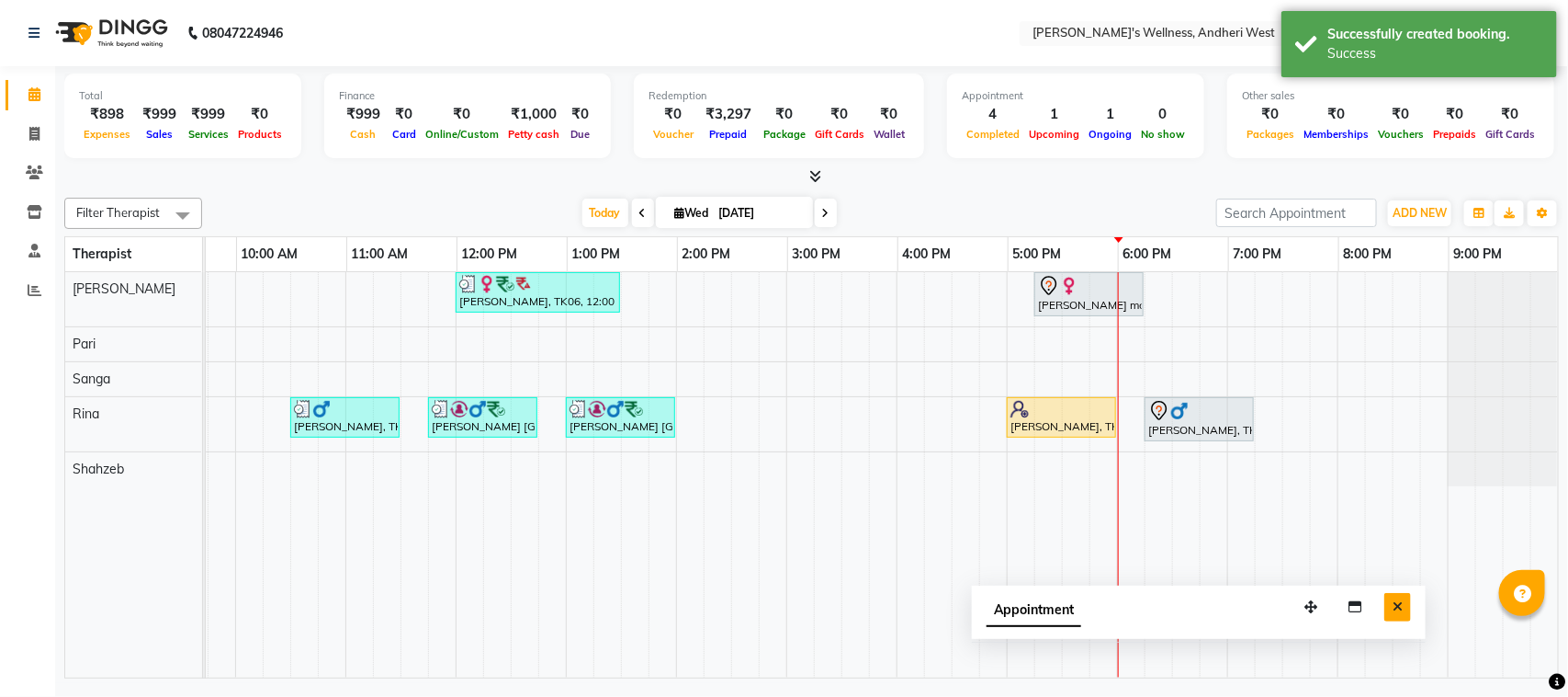
click at [1399, 602] on icon "Close" at bounding box center [1397, 606] width 11 height 12
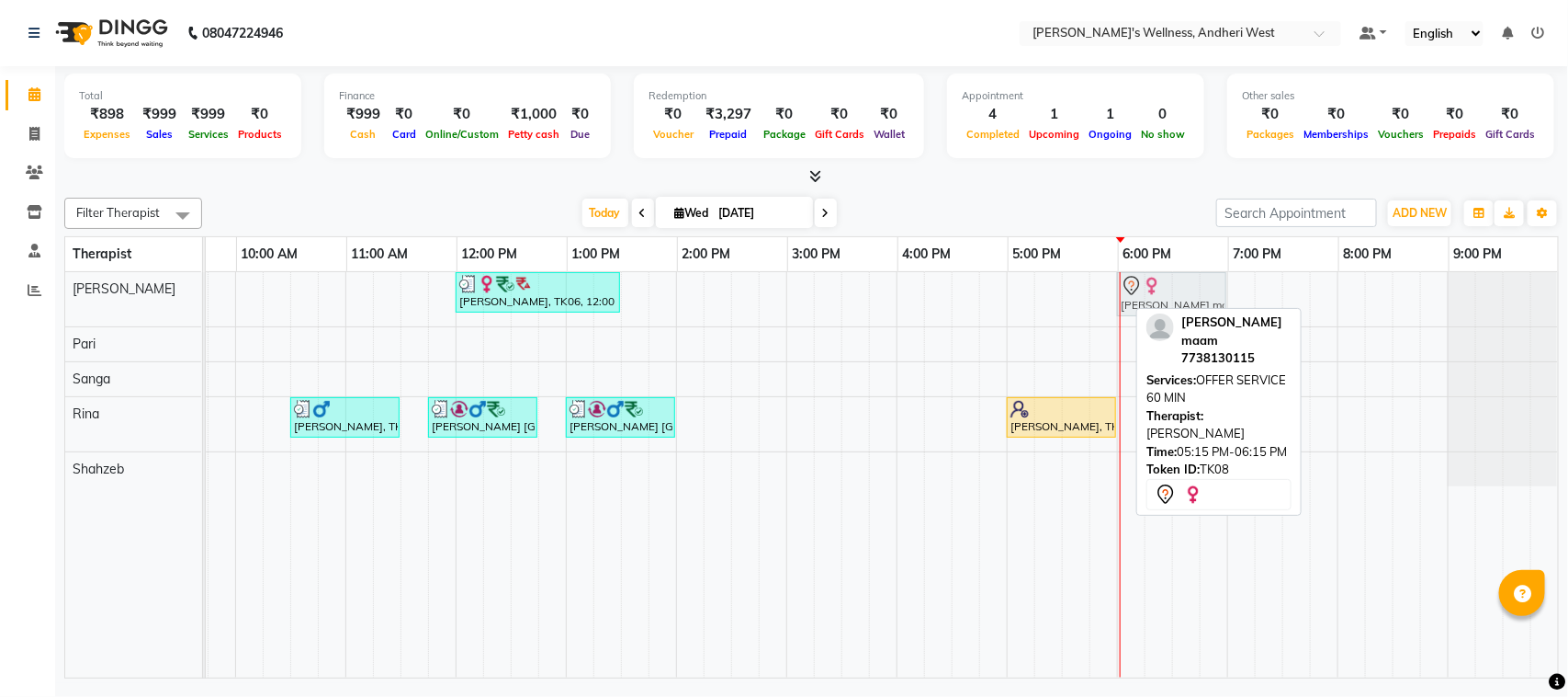
drag, startPoint x: 1119, startPoint y: 293, endPoint x: 1205, endPoint y: 294, distance: 86.0
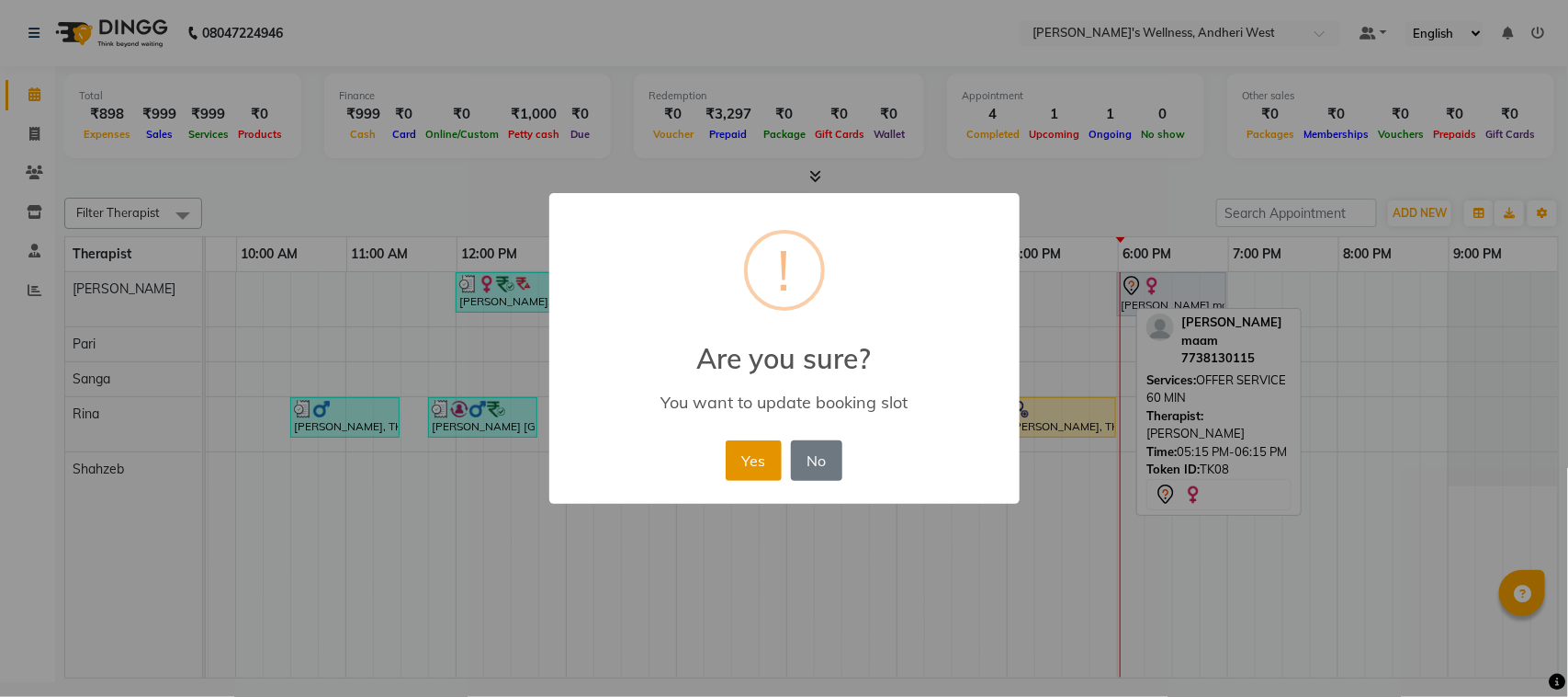
click at [750, 450] on button "Yes" at bounding box center [753, 460] width 56 height 40
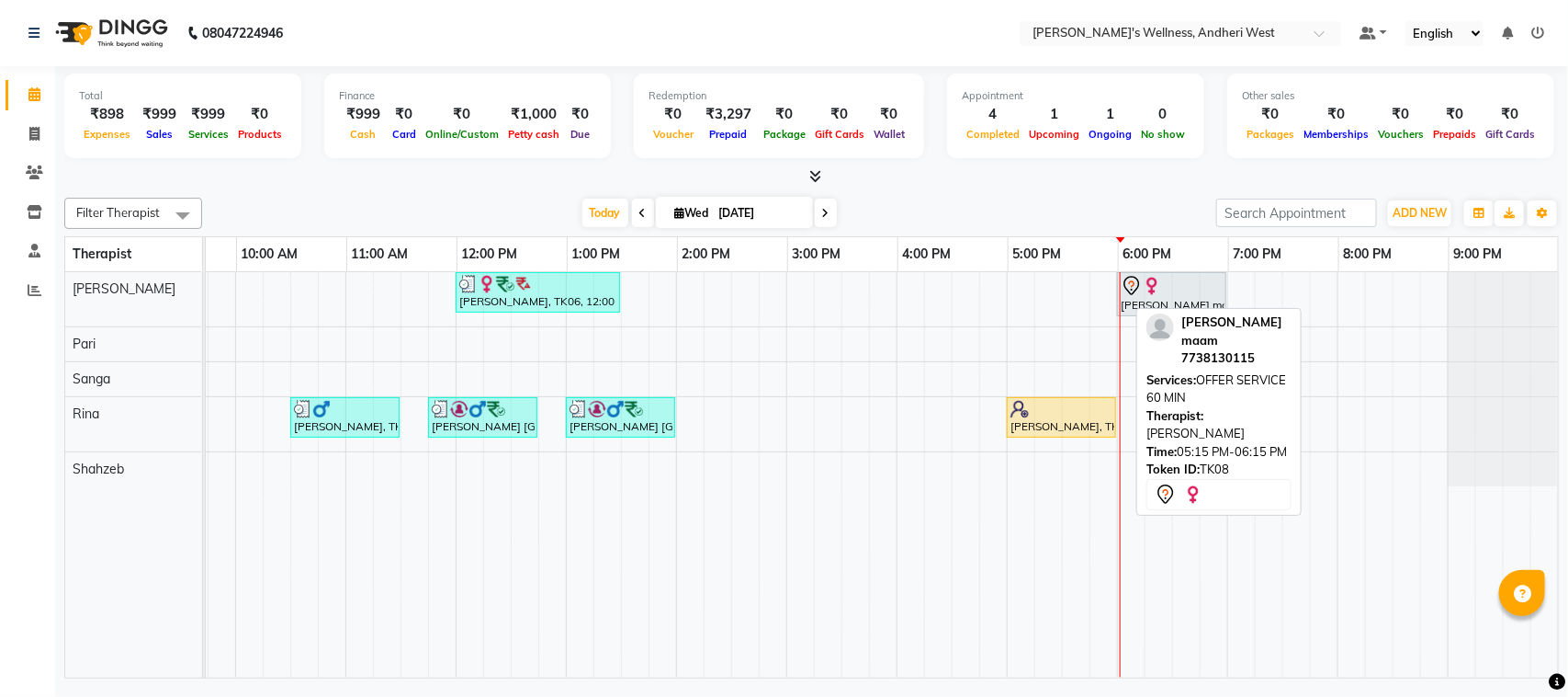
click at [1116, 689] on div "08047224946 Select Location × Sumi's Wellness, Andheri West Default Panel My Pa…" at bounding box center [784, 348] width 1568 height 697
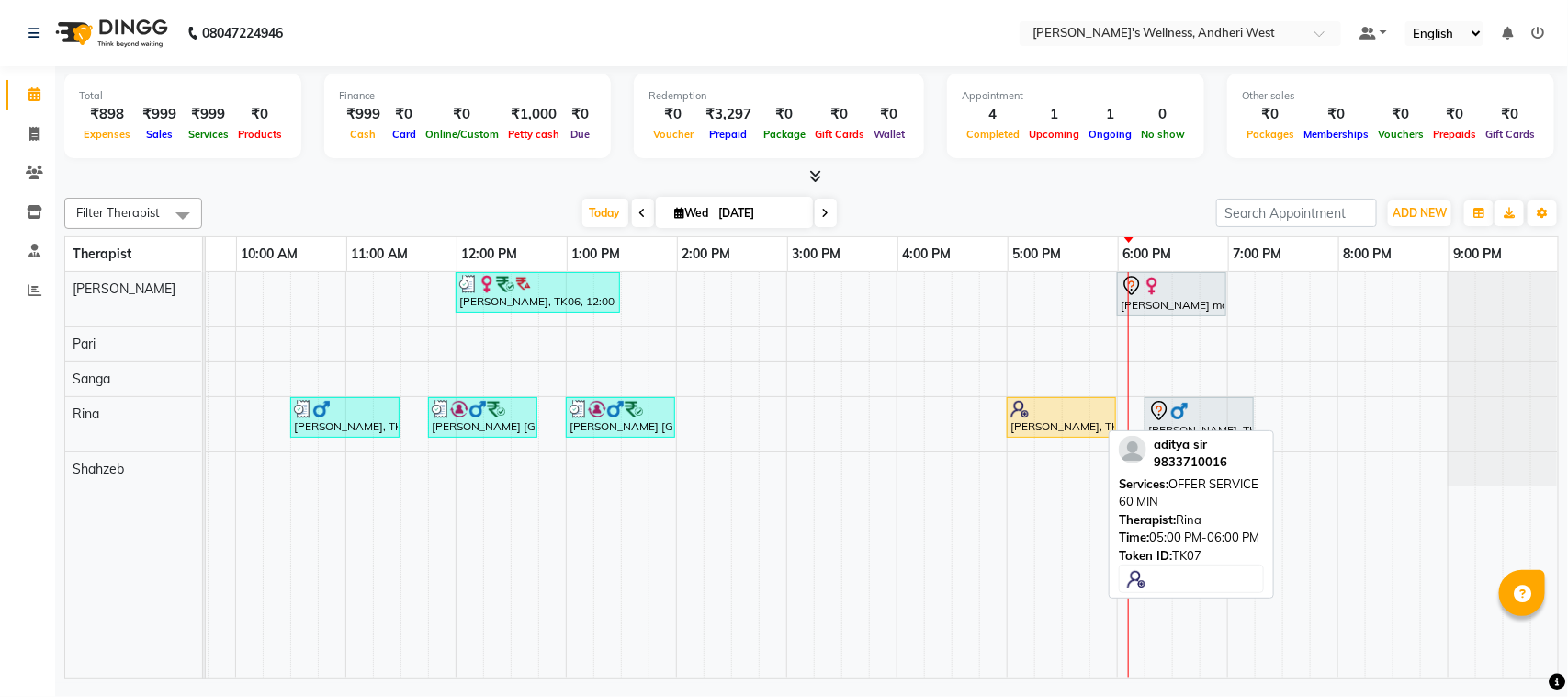
click at [1043, 425] on div "[PERSON_NAME], TK07, 05:00 PM-06:00 PM, OFFER SERVICE 60 MIN" at bounding box center [1061, 417] width 106 height 35
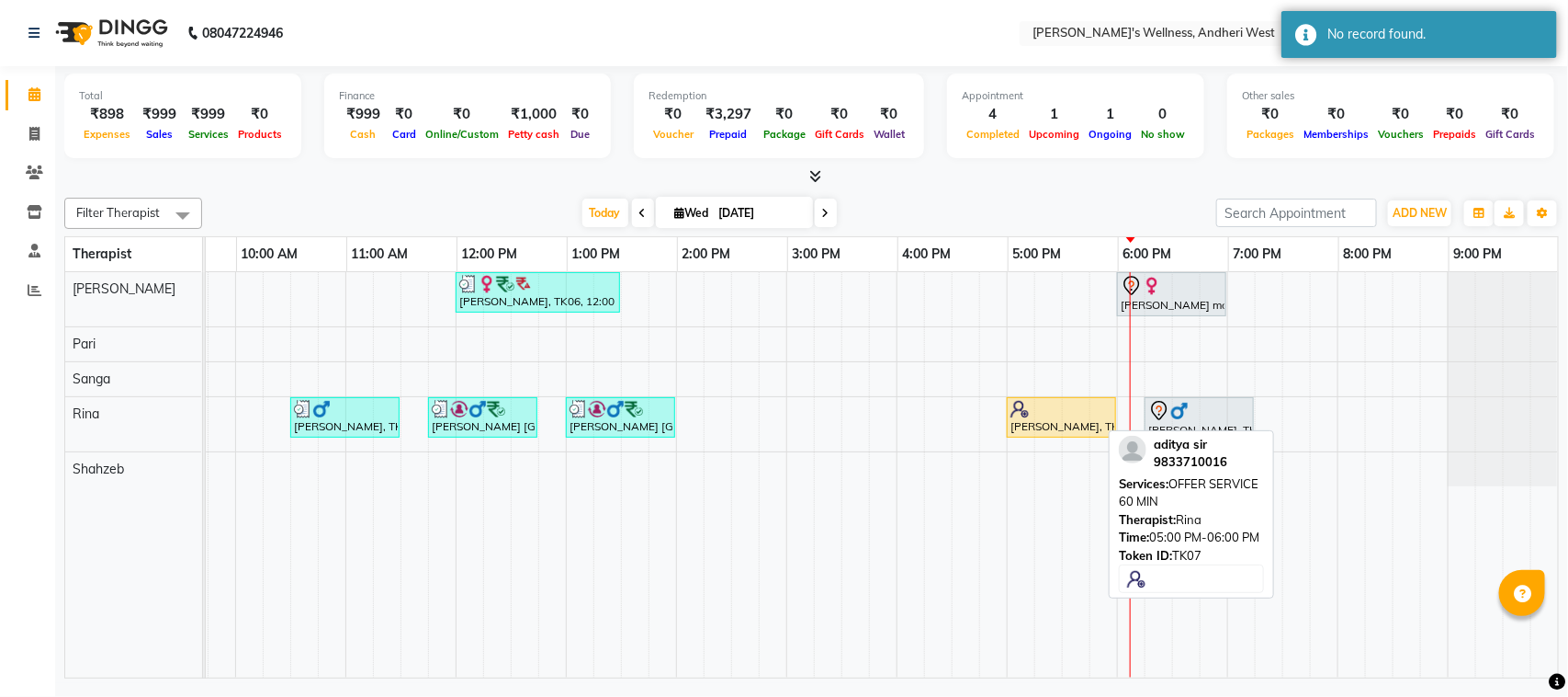
click at [1038, 425] on div "[PERSON_NAME], TK07, 05:00 PM-06:00 PM, OFFER SERVICE 60 MIN" at bounding box center [1061, 417] width 106 height 35
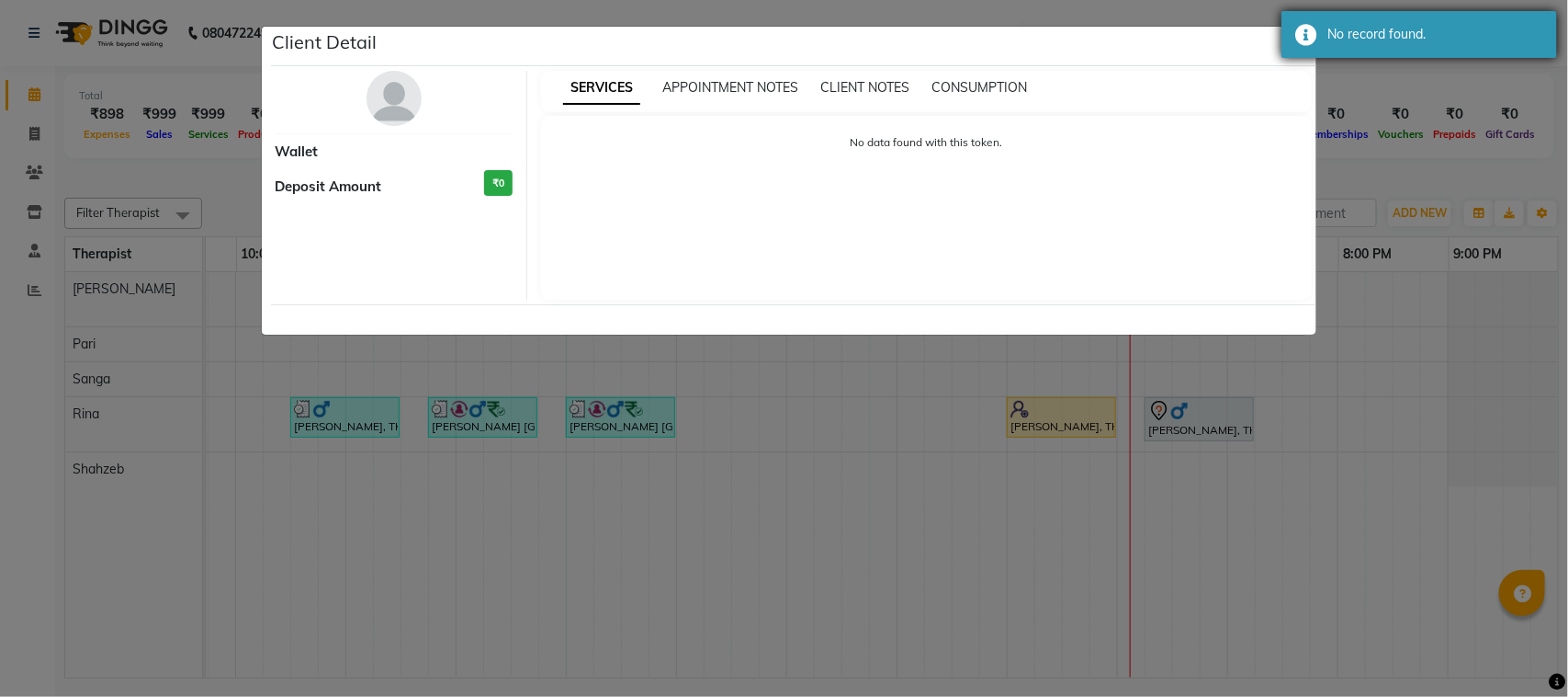
click at [1345, 28] on div "No record found." at bounding box center [1435, 34] width 216 height 19
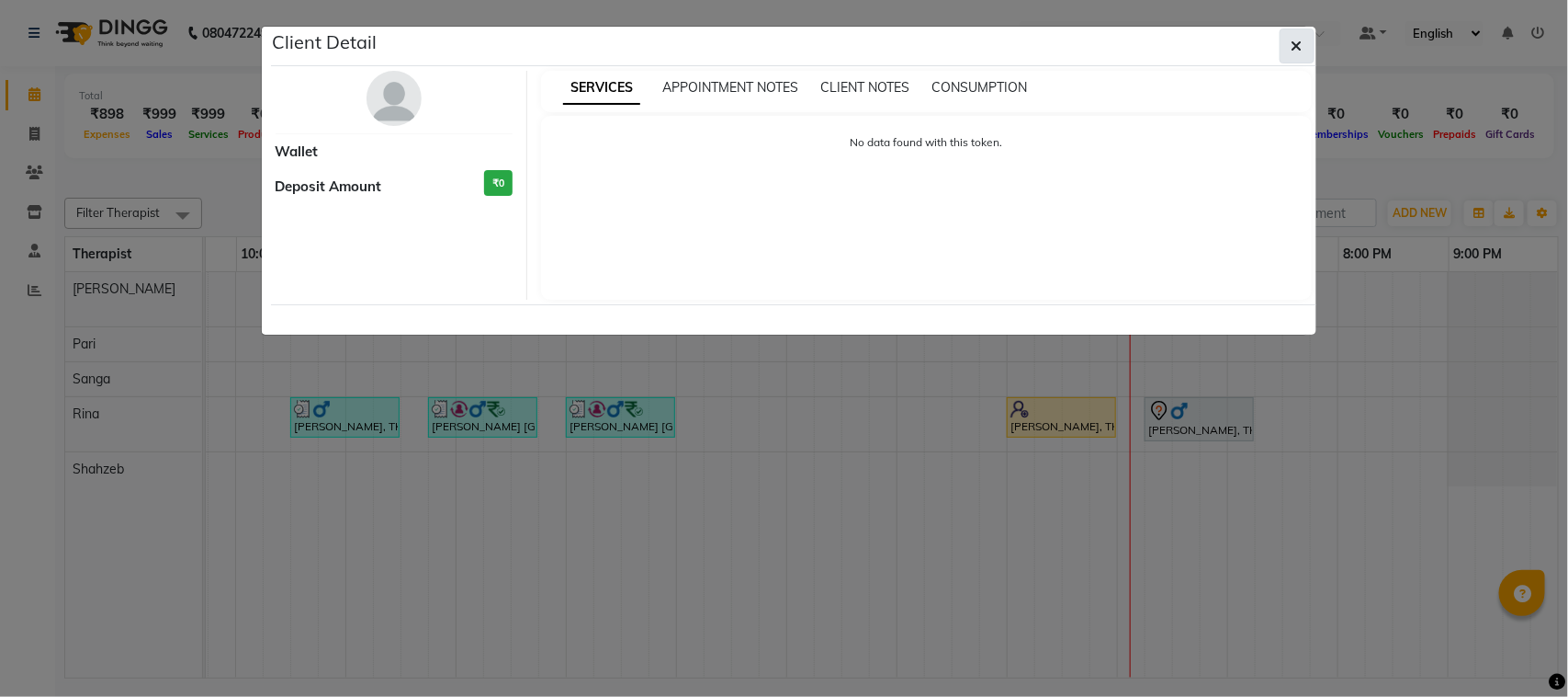
click at [1293, 37] on span "button" at bounding box center [1298, 45] width 11 height 18
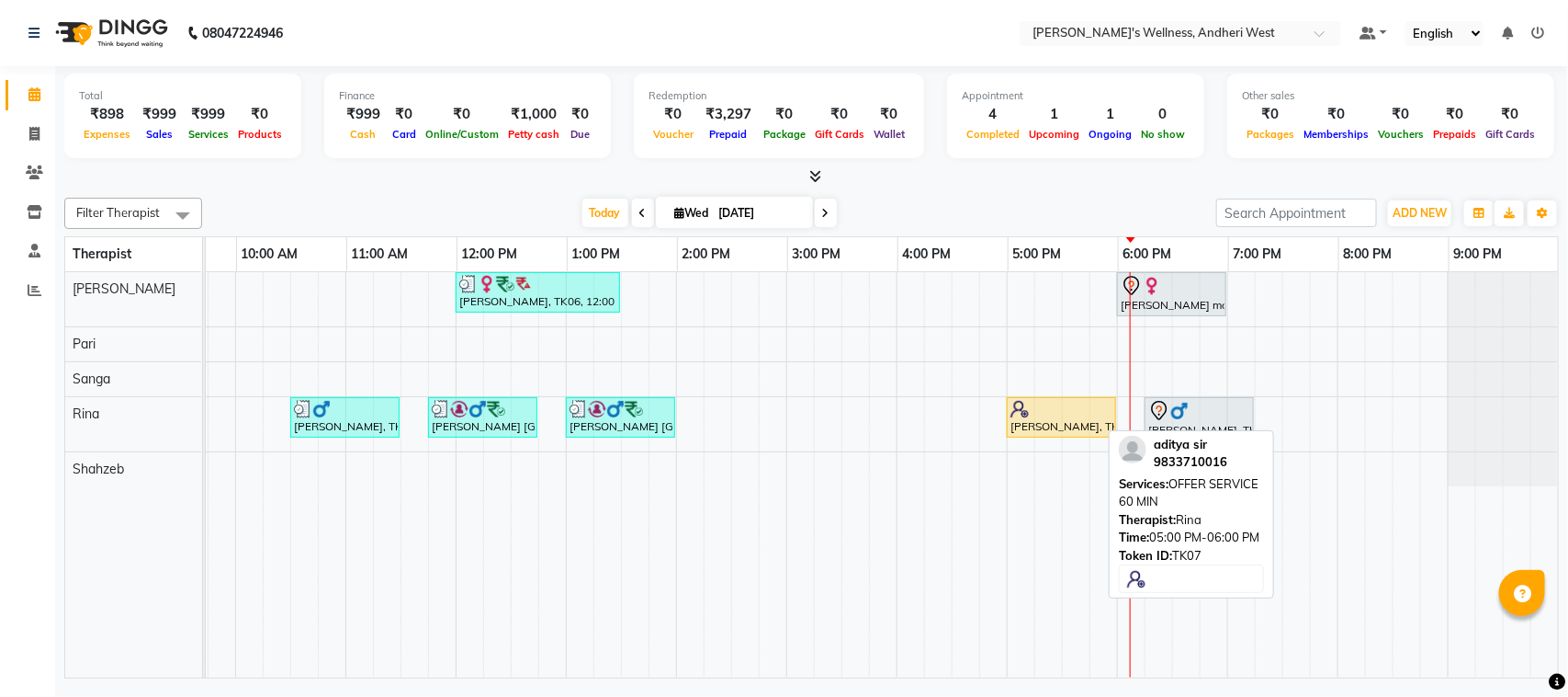
click at [1030, 415] on div at bounding box center [1061, 408] width 102 height 18
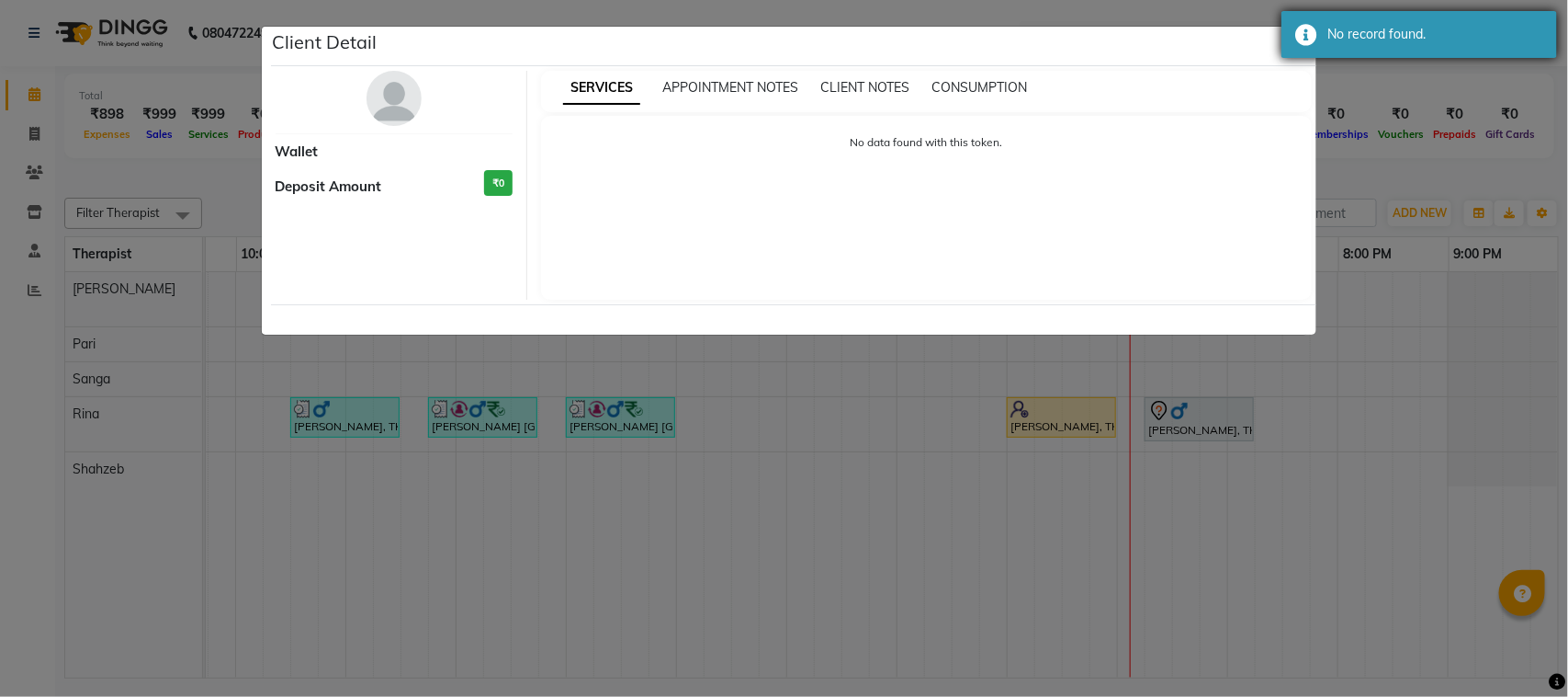
click at [1437, 25] on div "No record found." at bounding box center [1435, 34] width 216 height 19
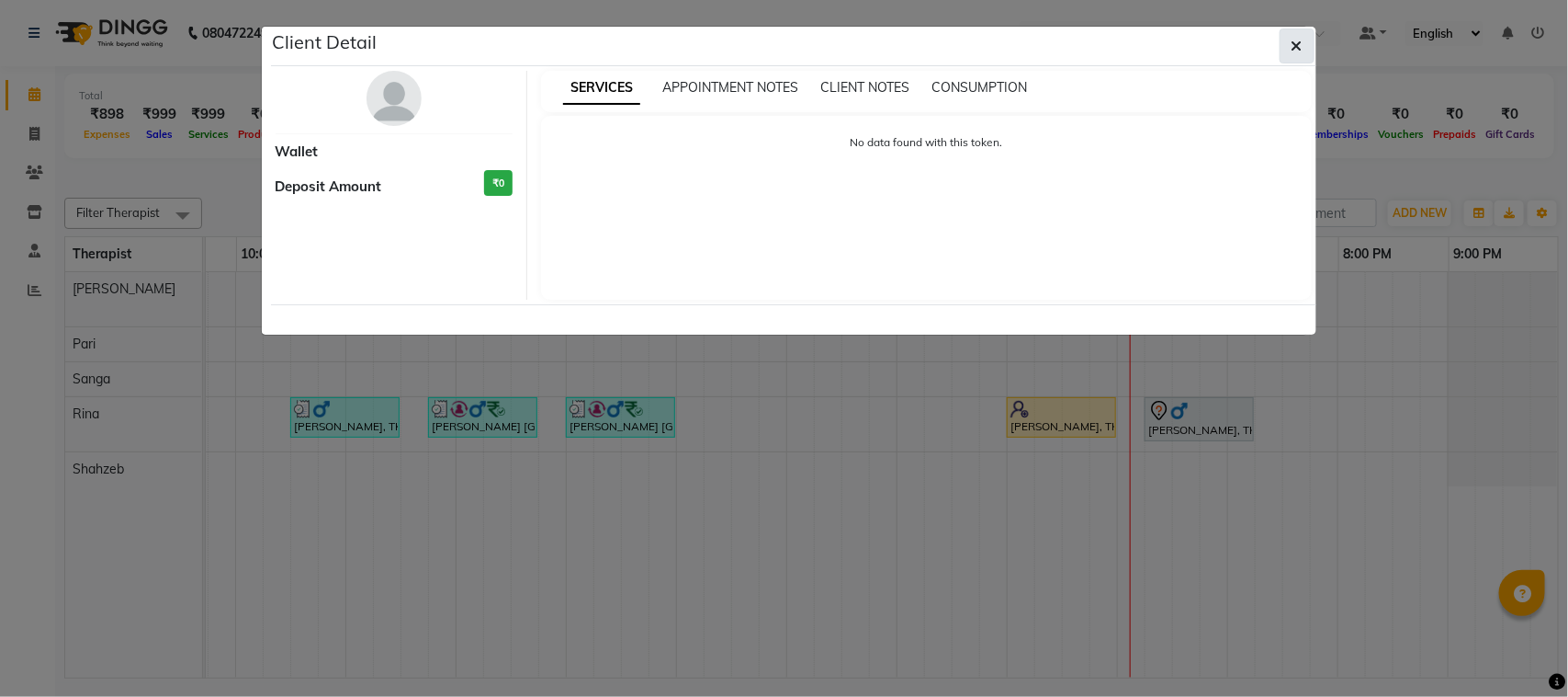
click at [1300, 37] on span "button" at bounding box center [1298, 45] width 11 height 18
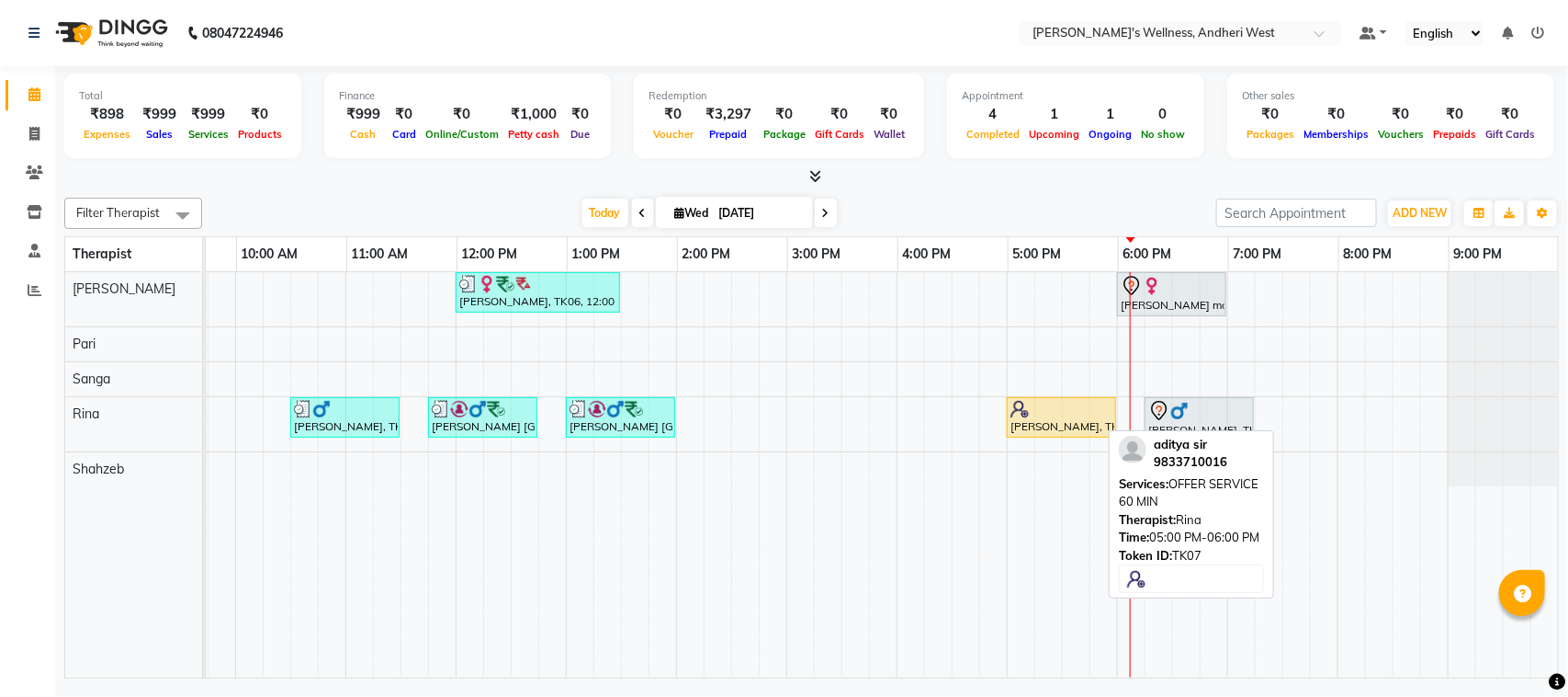
click at [1020, 411] on div at bounding box center [1061, 408] width 102 height 18
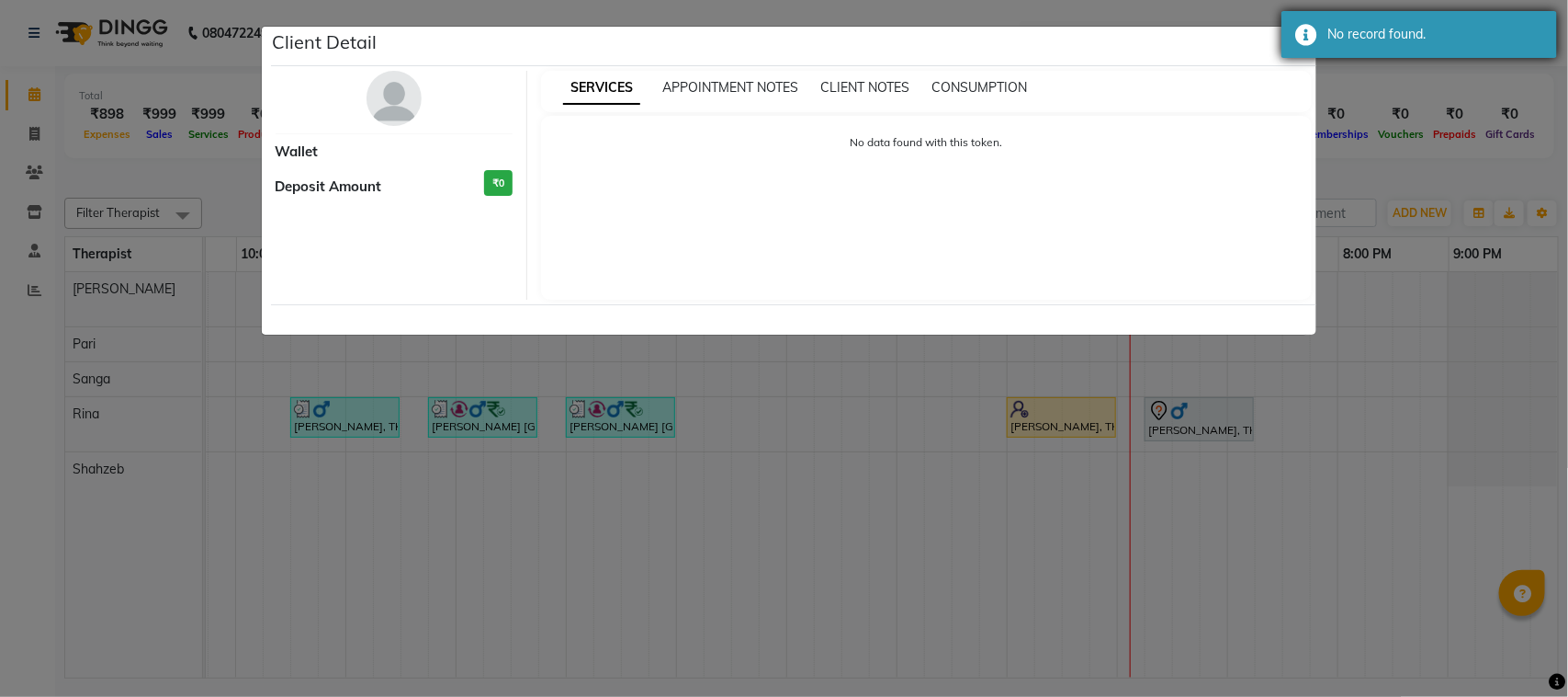
click at [1352, 33] on div "No record found." at bounding box center [1435, 34] width 216 height 19
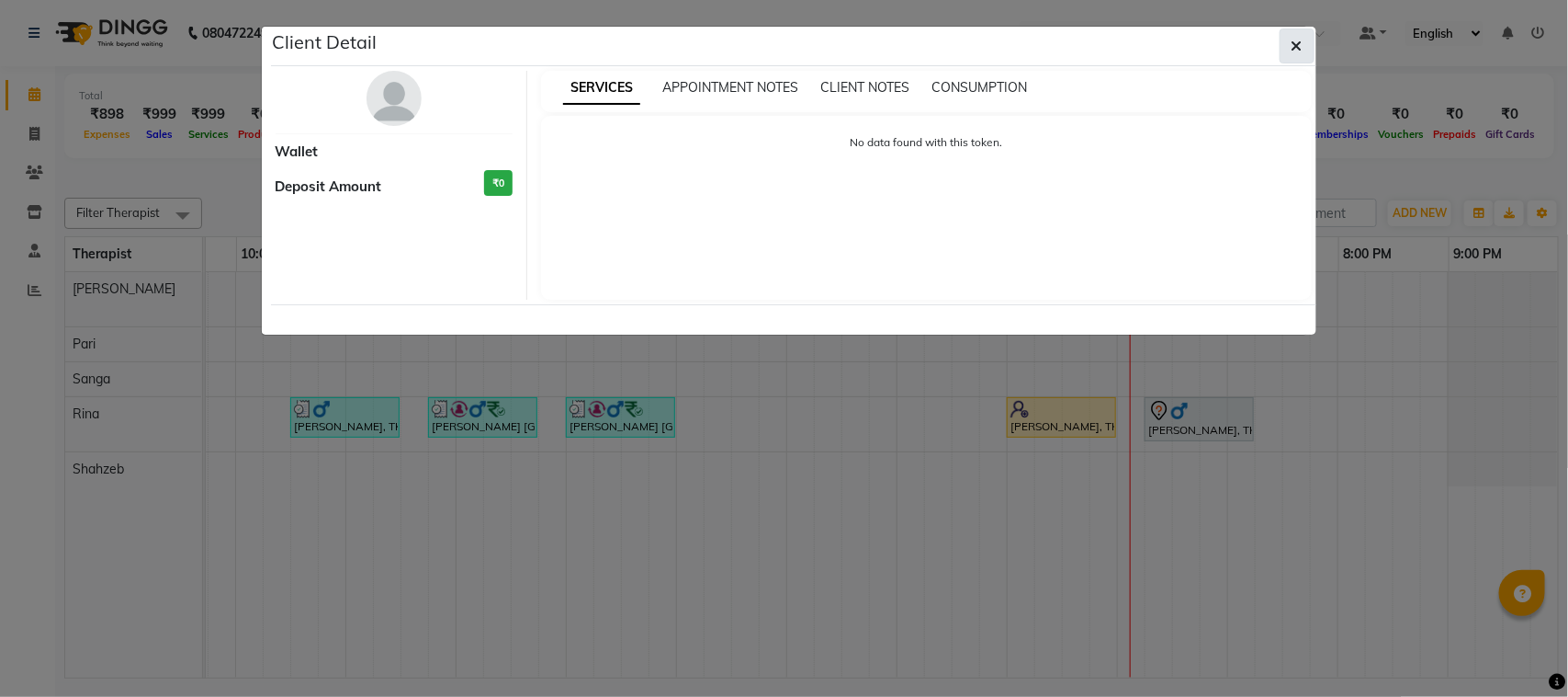
click at [1293, 38] on icon "button" at bounding box center [1298, 45] width 11 height 14
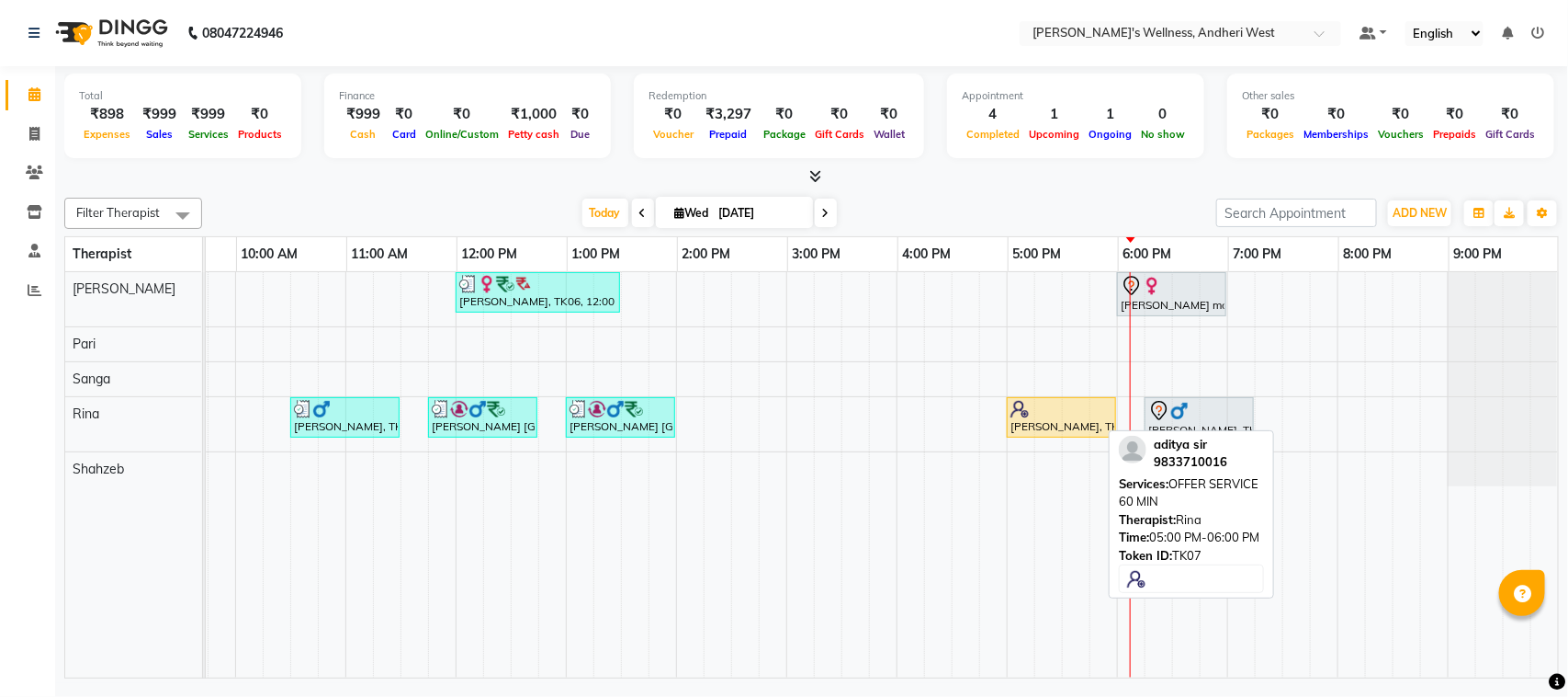
click at [1052, 415] on div at bounding box center [1061, 408] width 102 height 18
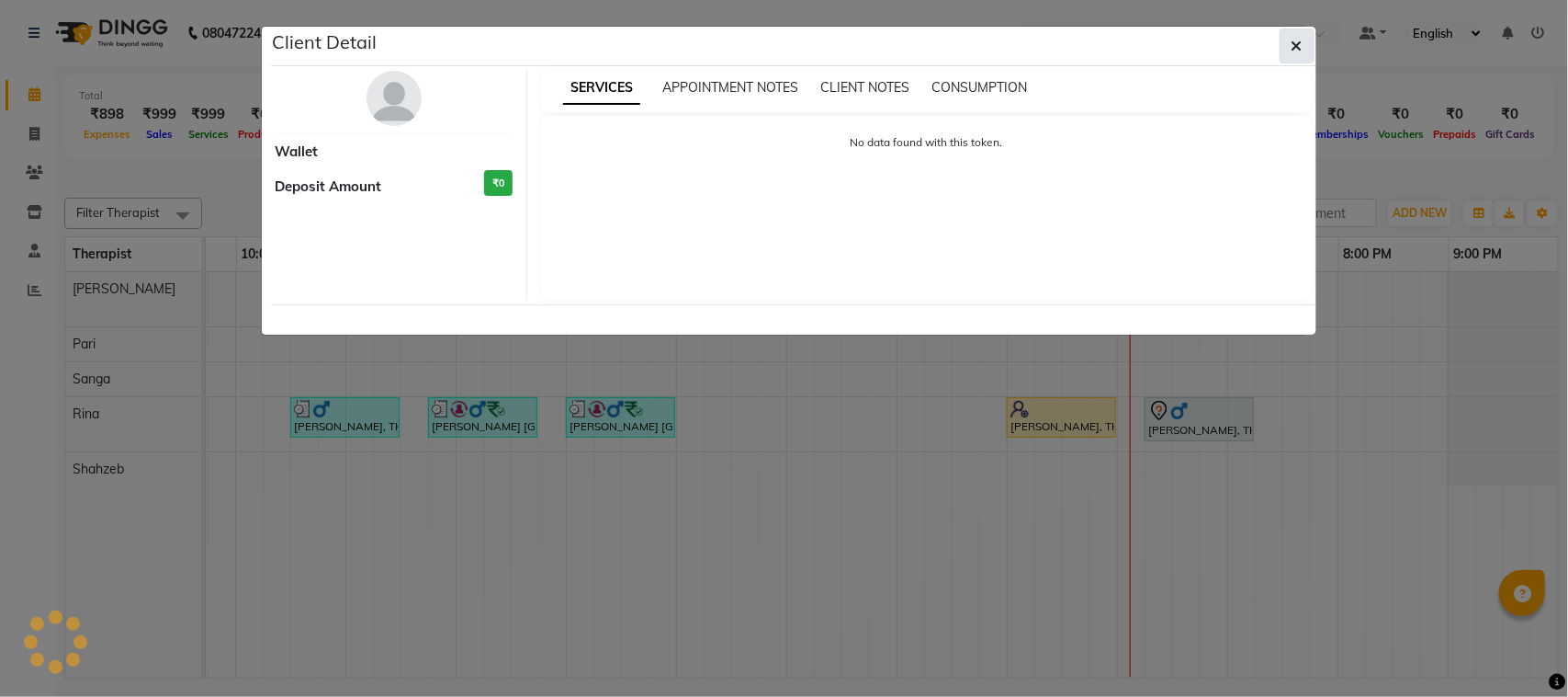
click at [1293, 38] on icon "button" at bounding box center [1298, 45] width 11 height 14
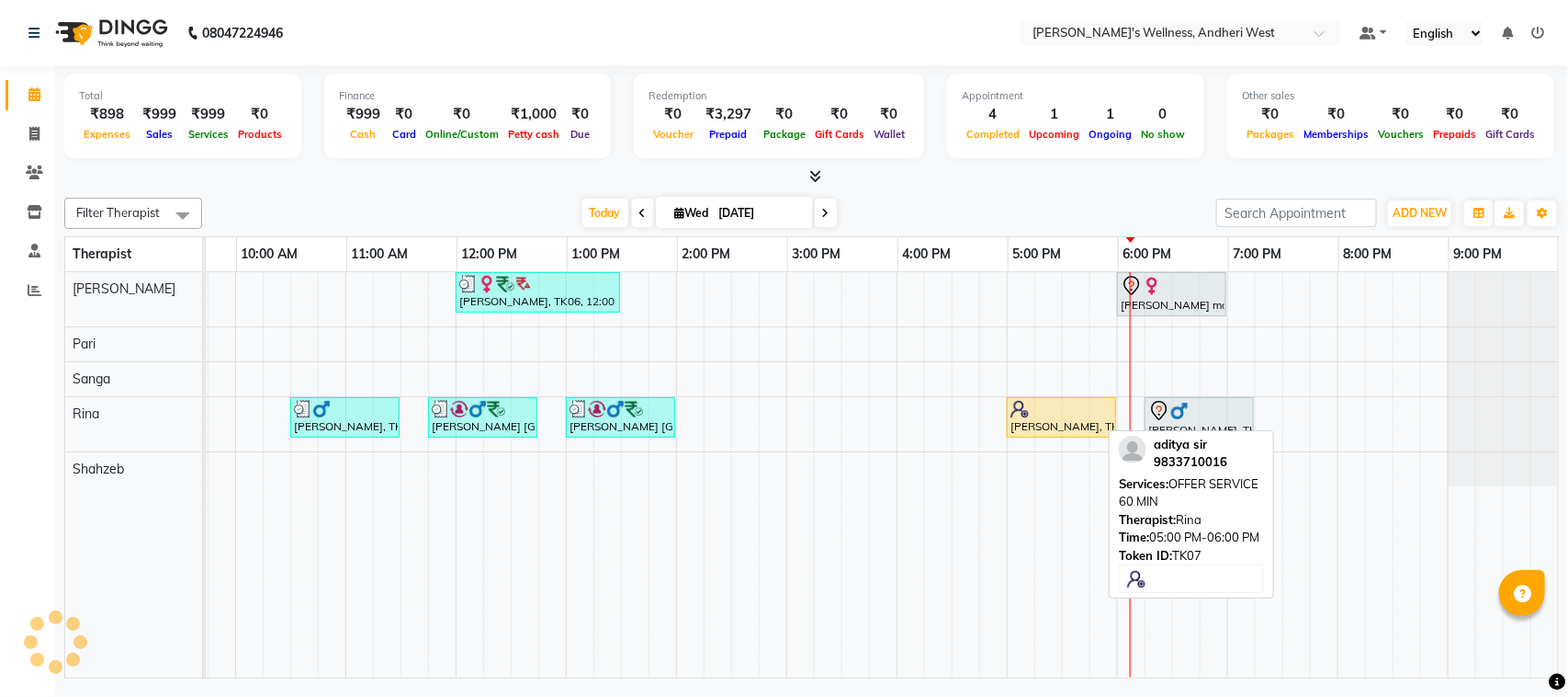
click at [1041, 415] on div at bounding box center [1061, 408] width 102 height 18
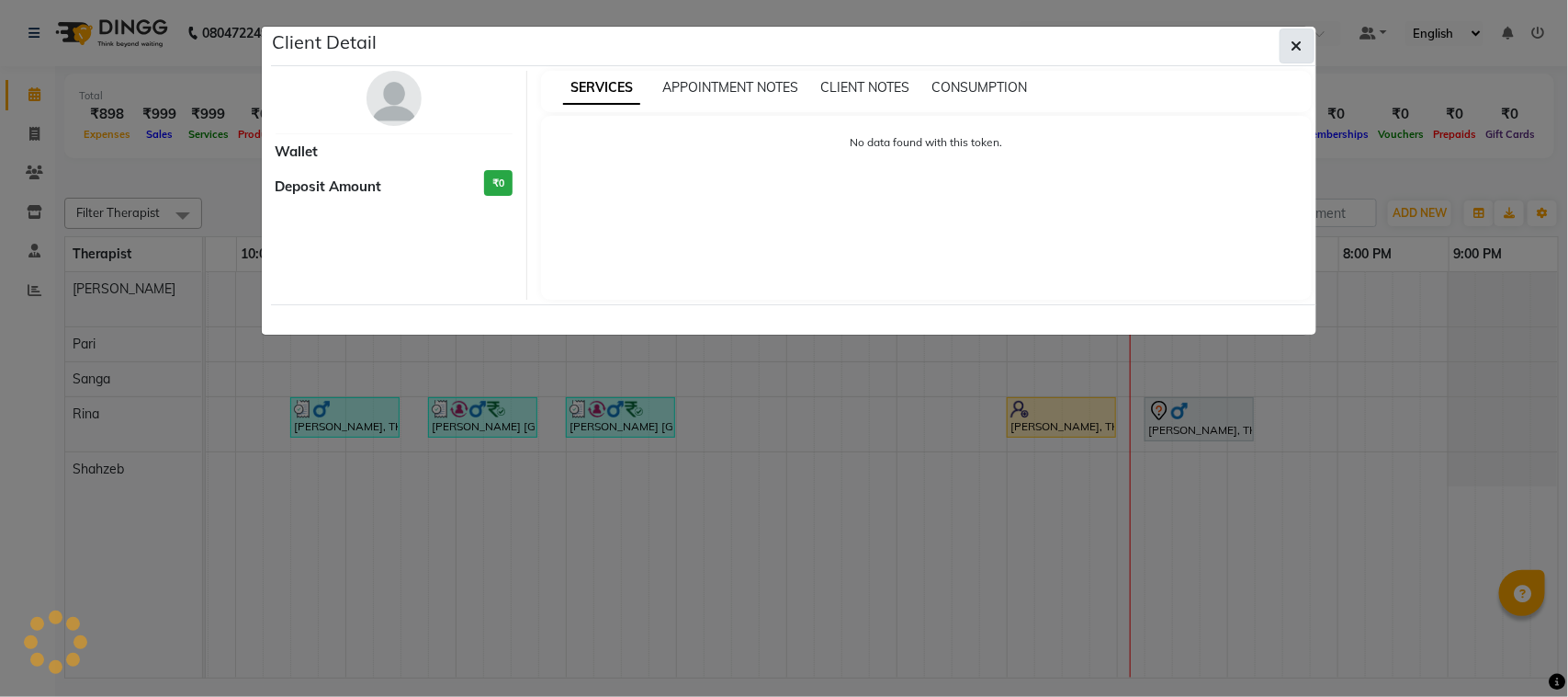
click at [1288, 41] on button "button" at bounding box center [1297, 46] width 35 height 35
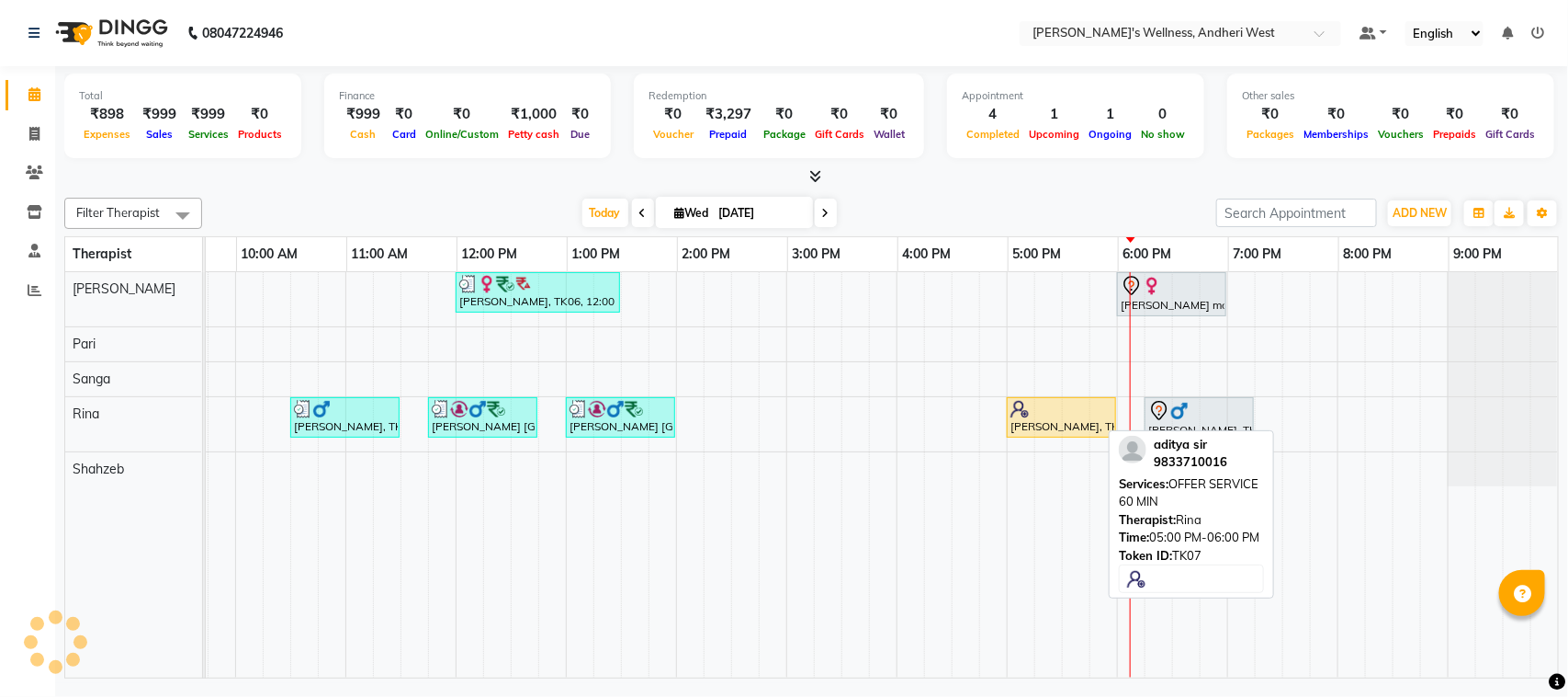
click at [1026, 424] on div "[PERSON_NAME], TK07, 05:00 PM-06:00 PM, OFFER SERVICE 60 MIN" at bounding box center [1061, 417] width 106 height 35
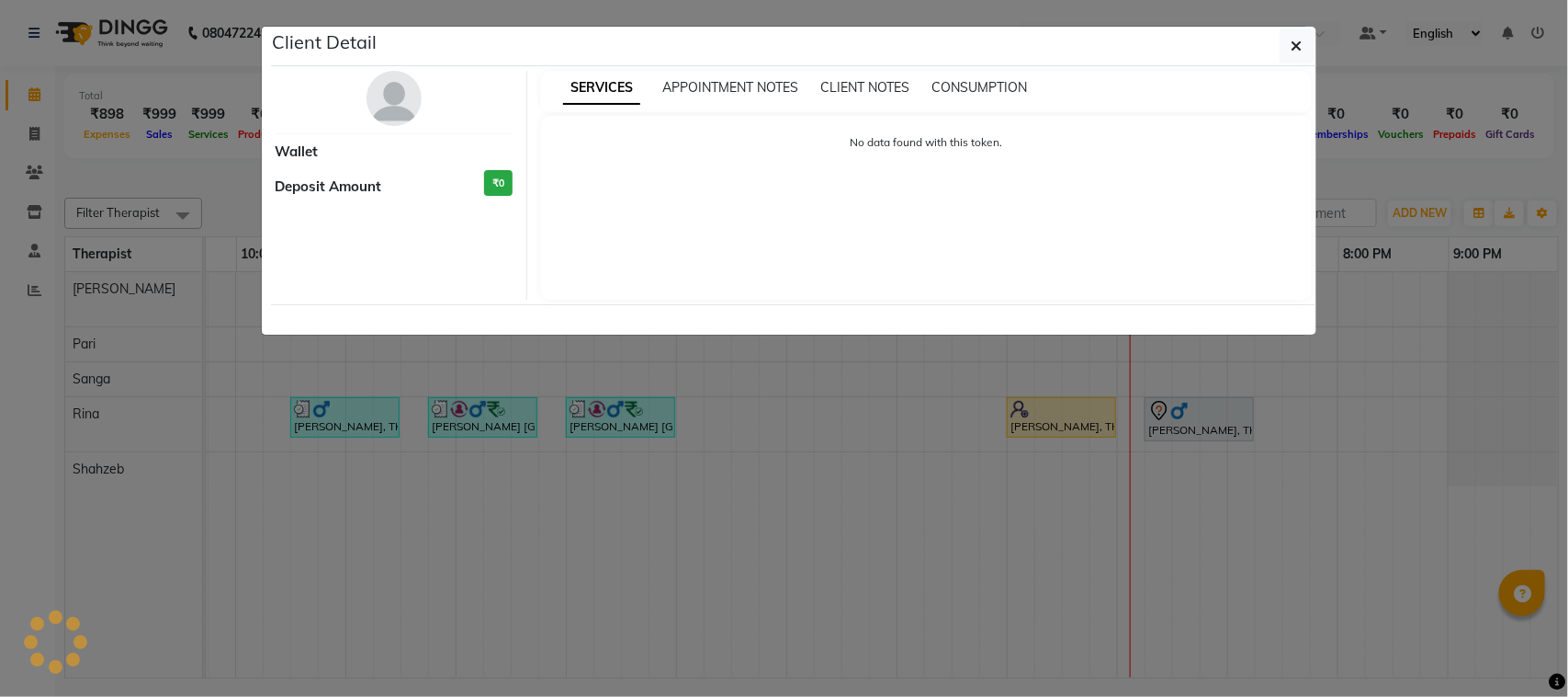
click at [1026, 424] on ngb-modal-window "Client Detail Wallet Deposit Amount ₹0 SERVICES APPOINTMENT NOTES CLIENT NOTES …" at bounding box center [784, 348] width 1568 height 697
select select "1"
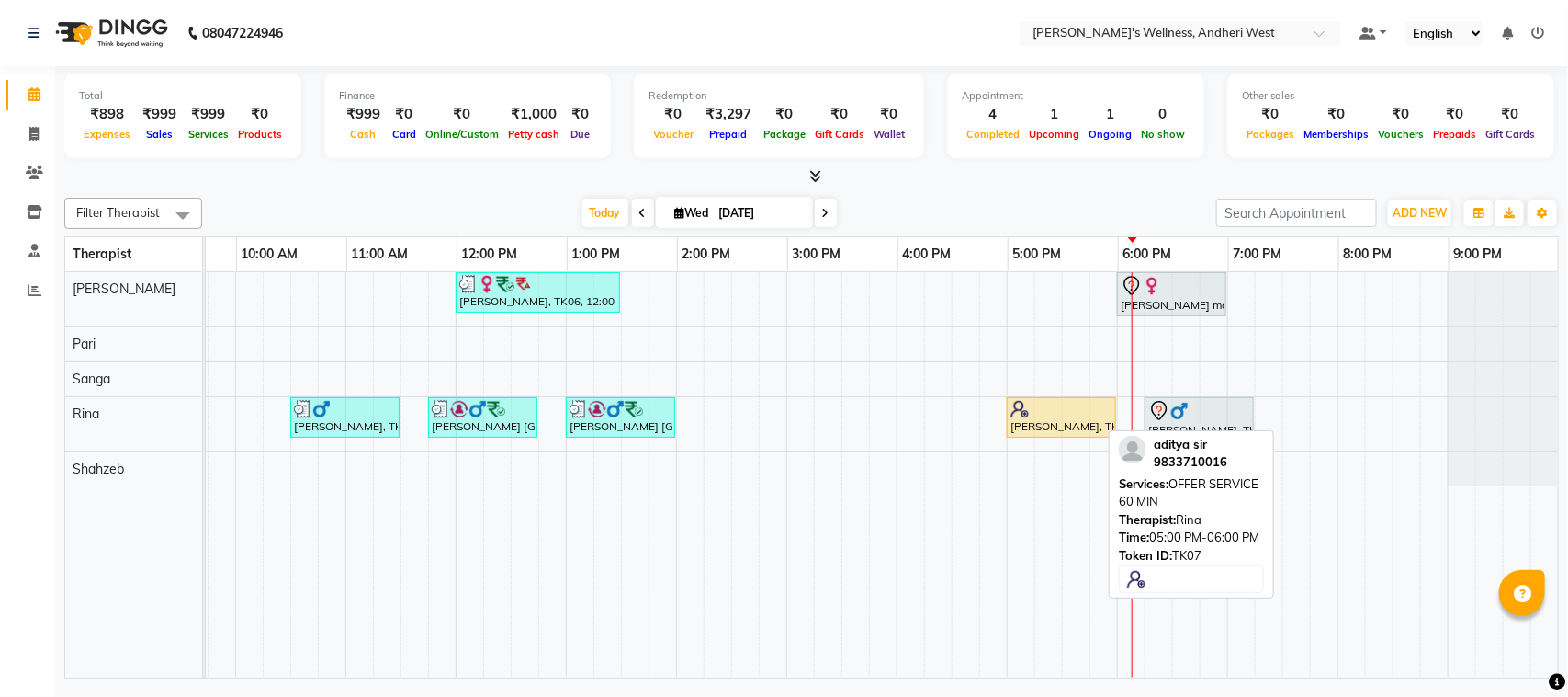
click at [1035, 412] on div at bounding box center [1061, 408] width 102 height 18
select select "1"
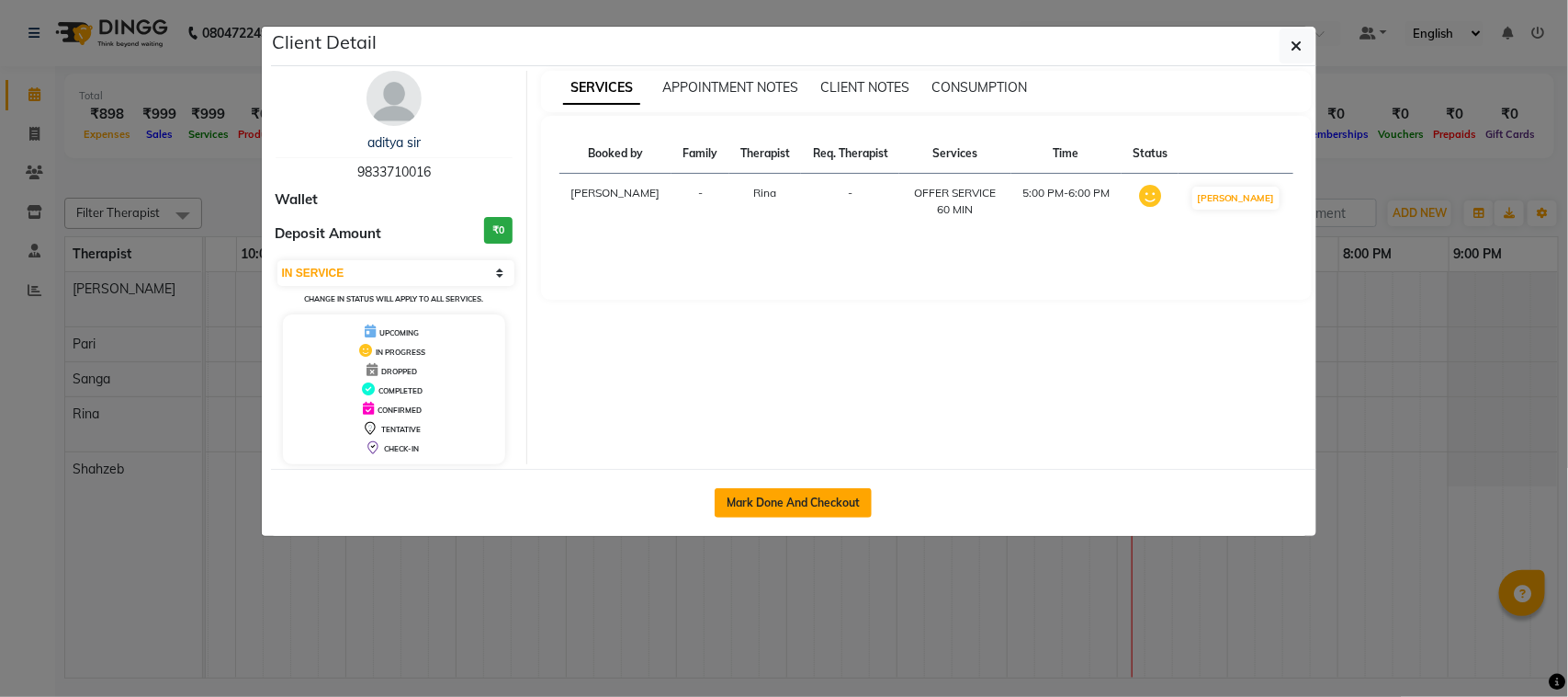
click at [788, 502] on button "Mark Done And Checkout" at bounding box center [793, 502] width 157 height 30
select select "service"
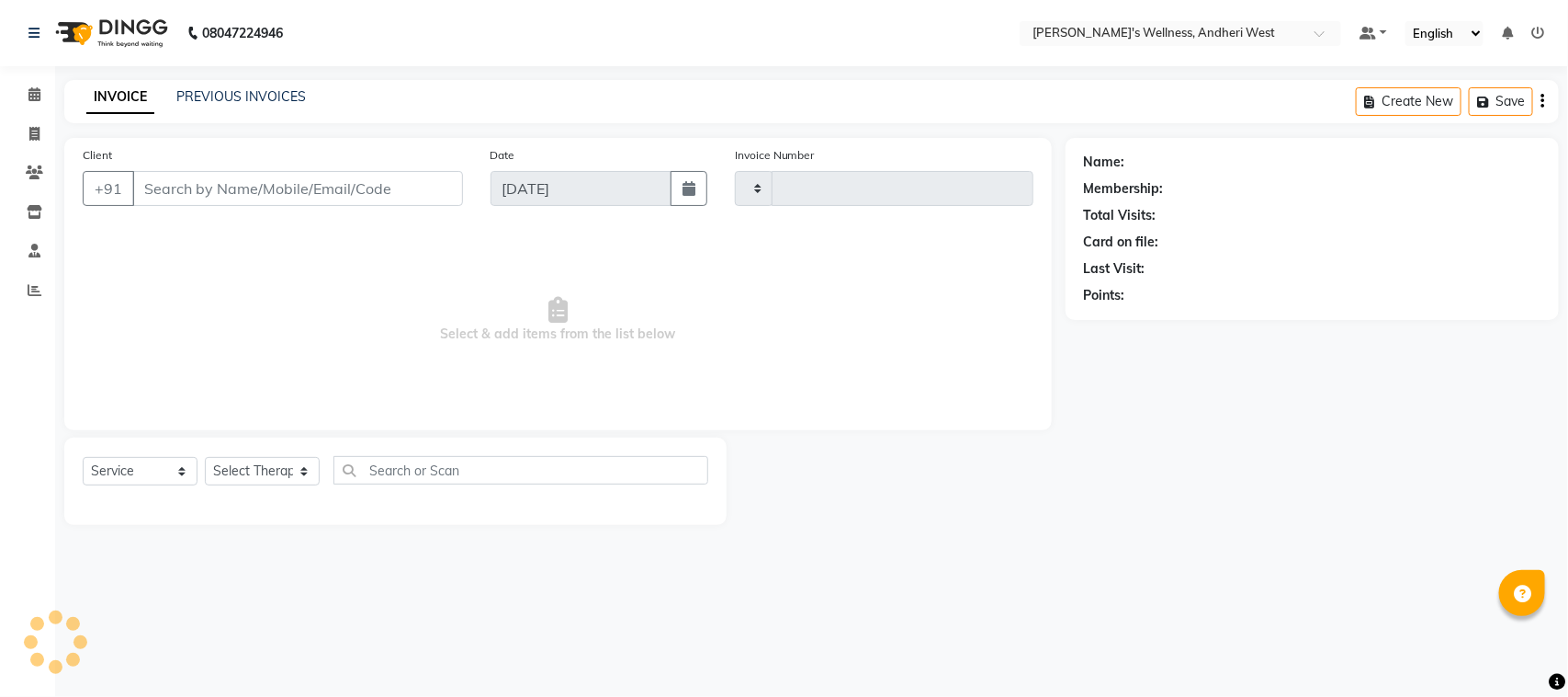
type input "0699"
select select "7384"
type input "9833710016"
select select "80732"
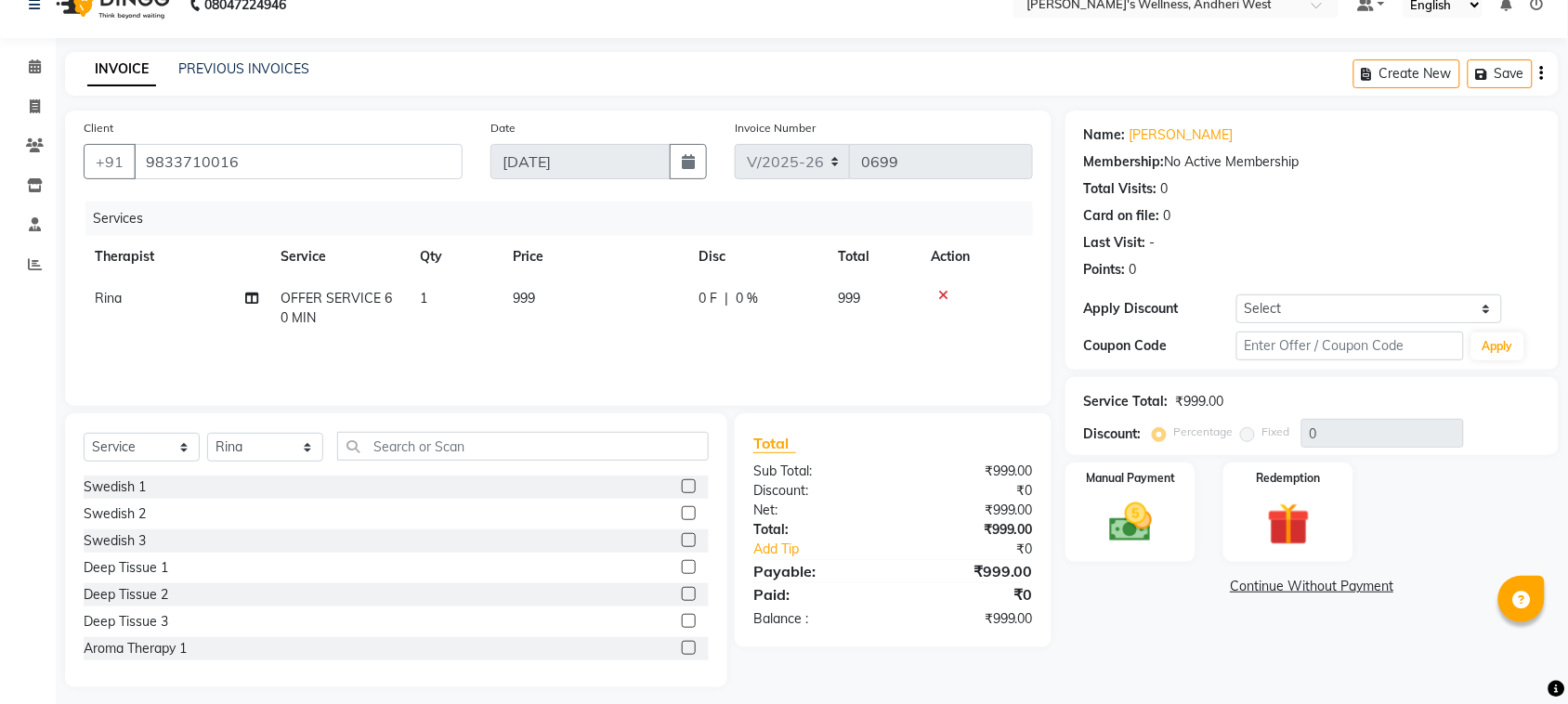
scroll to position [38, 0]
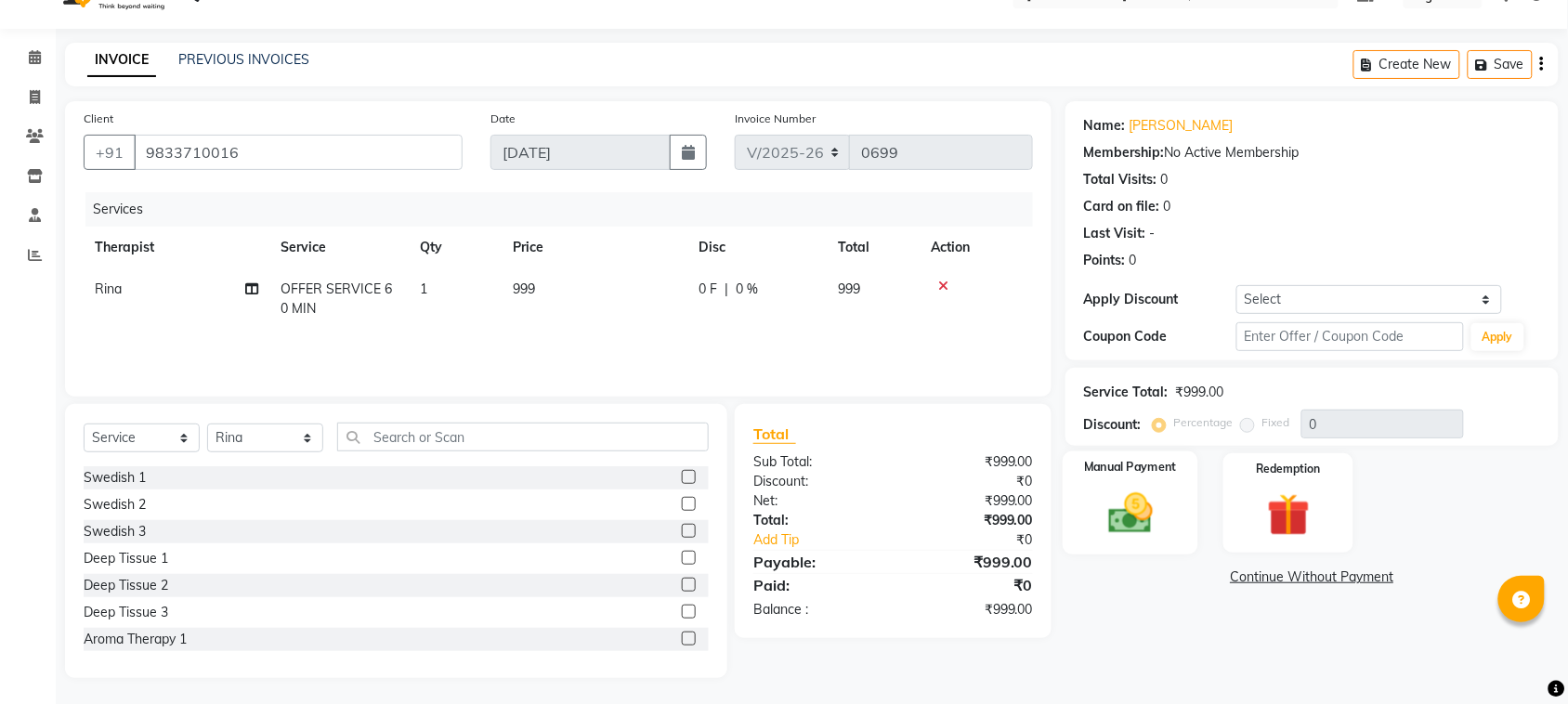
drag, startPoint x: 1116, startPoint y: 508, endPoint x: 1130, endPoint y: 509, distance: 14.0
click at [1117, 508] on img at bounding box center [1129, 513] width 72 height 51
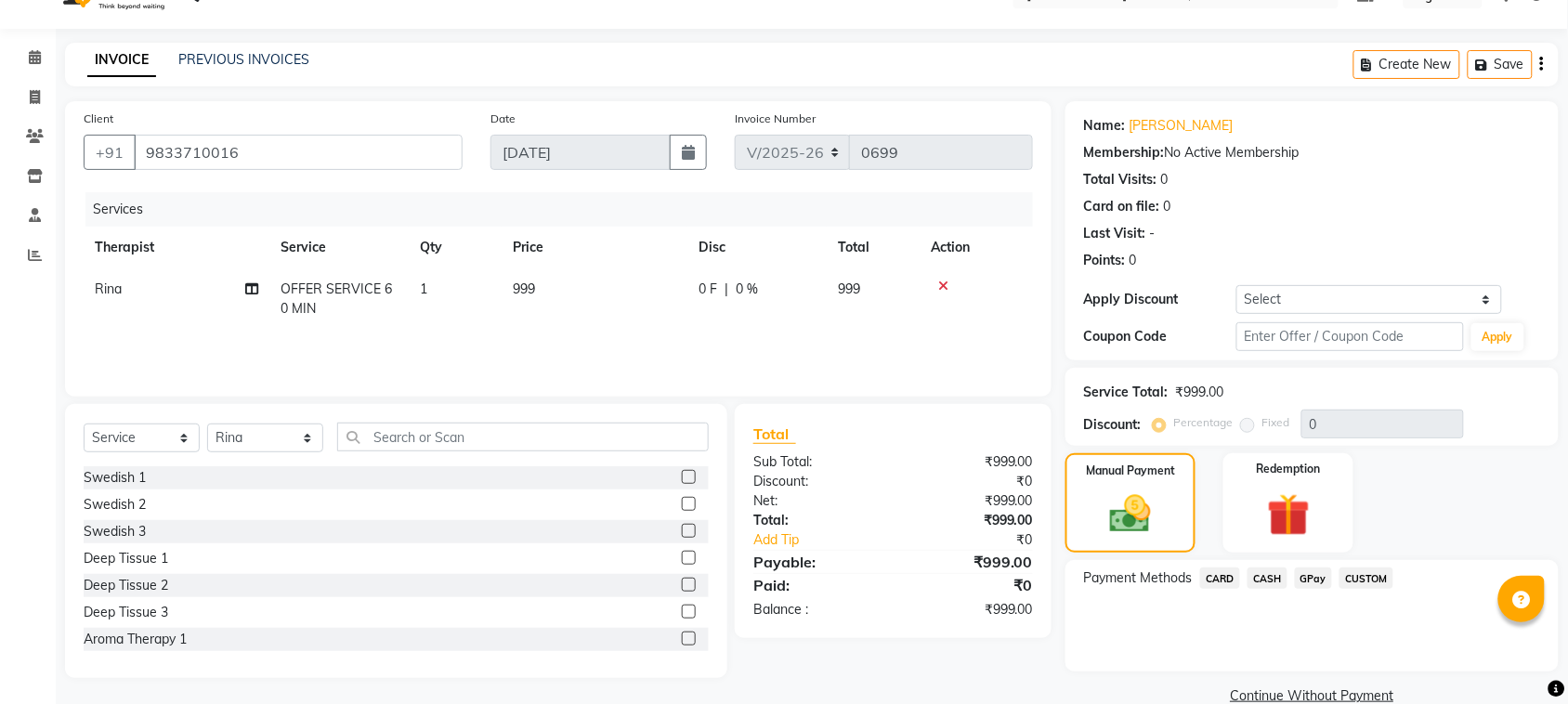
click at [1272, 574] on span "CASH" at bounding box center [1267, 577] width 40 height 21
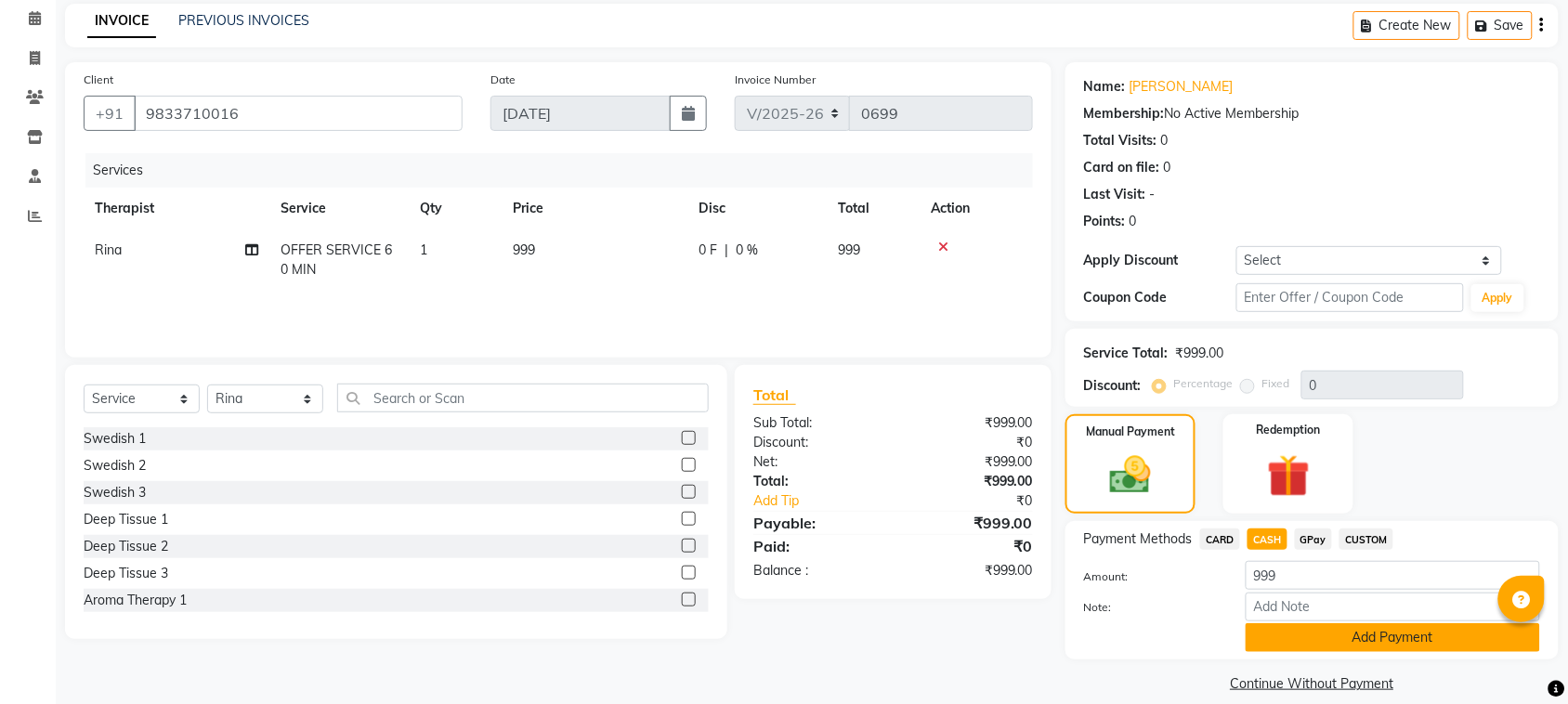
scroll to position [98, 0]
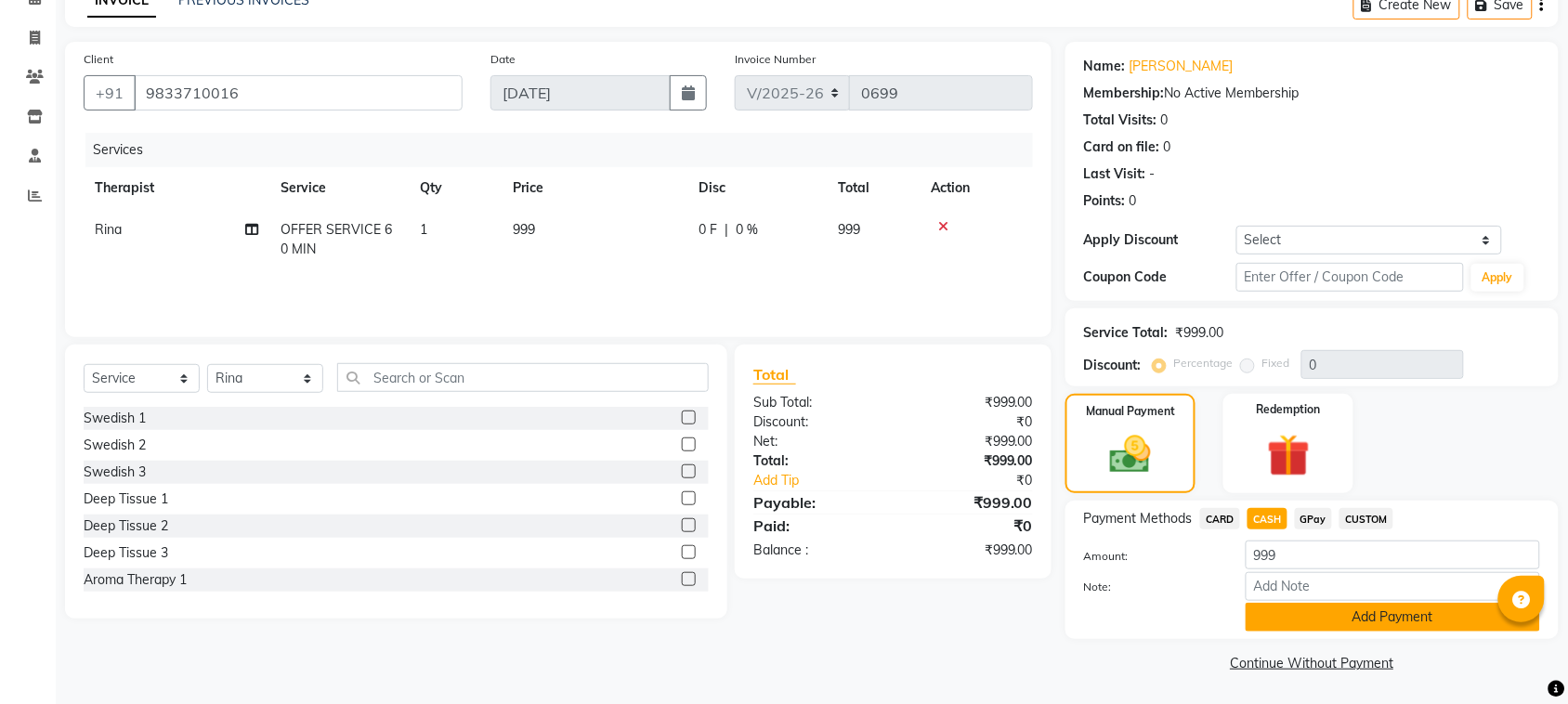
click at [1335, 605] on button "Add Payment" at bounding box center [1392, 617] width 295 height 29
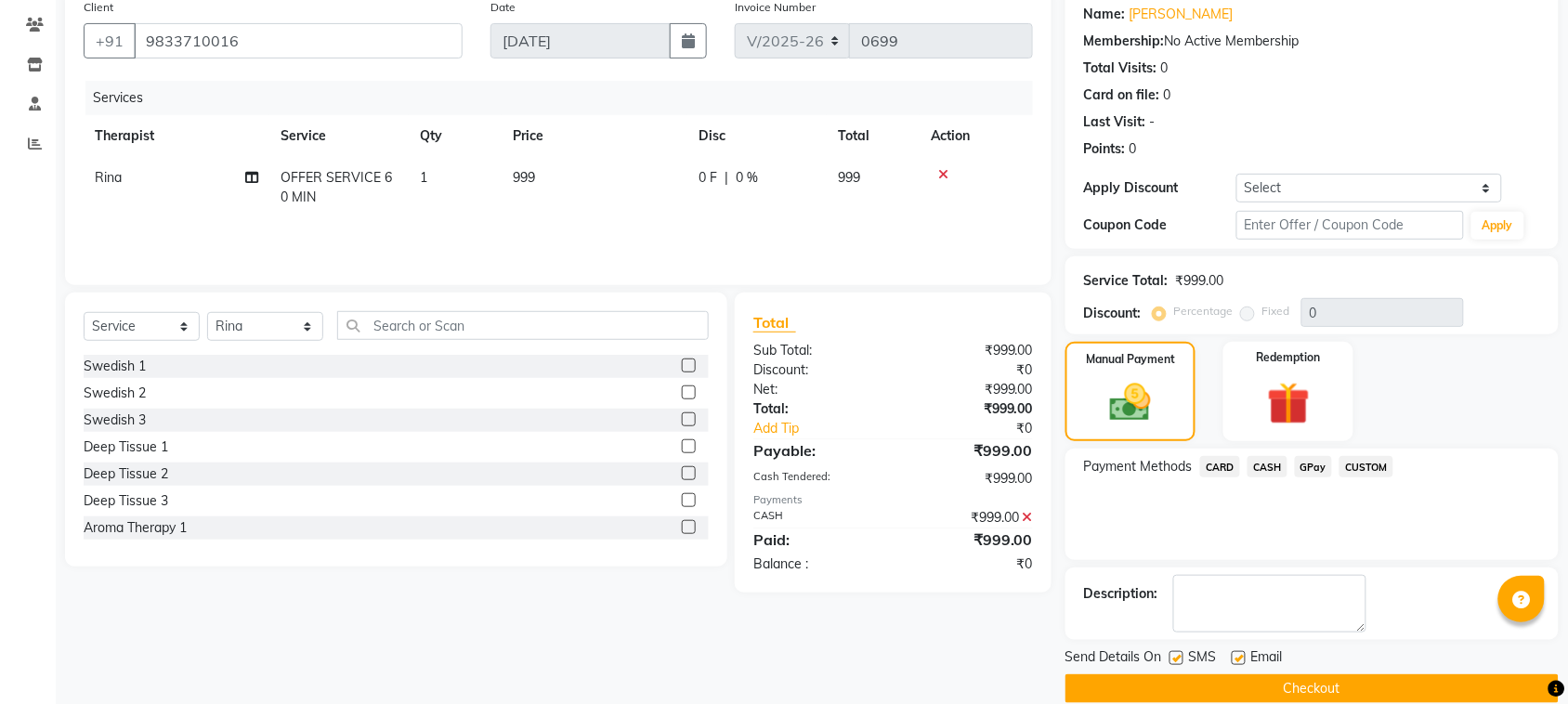
scroll to position [178, 0]
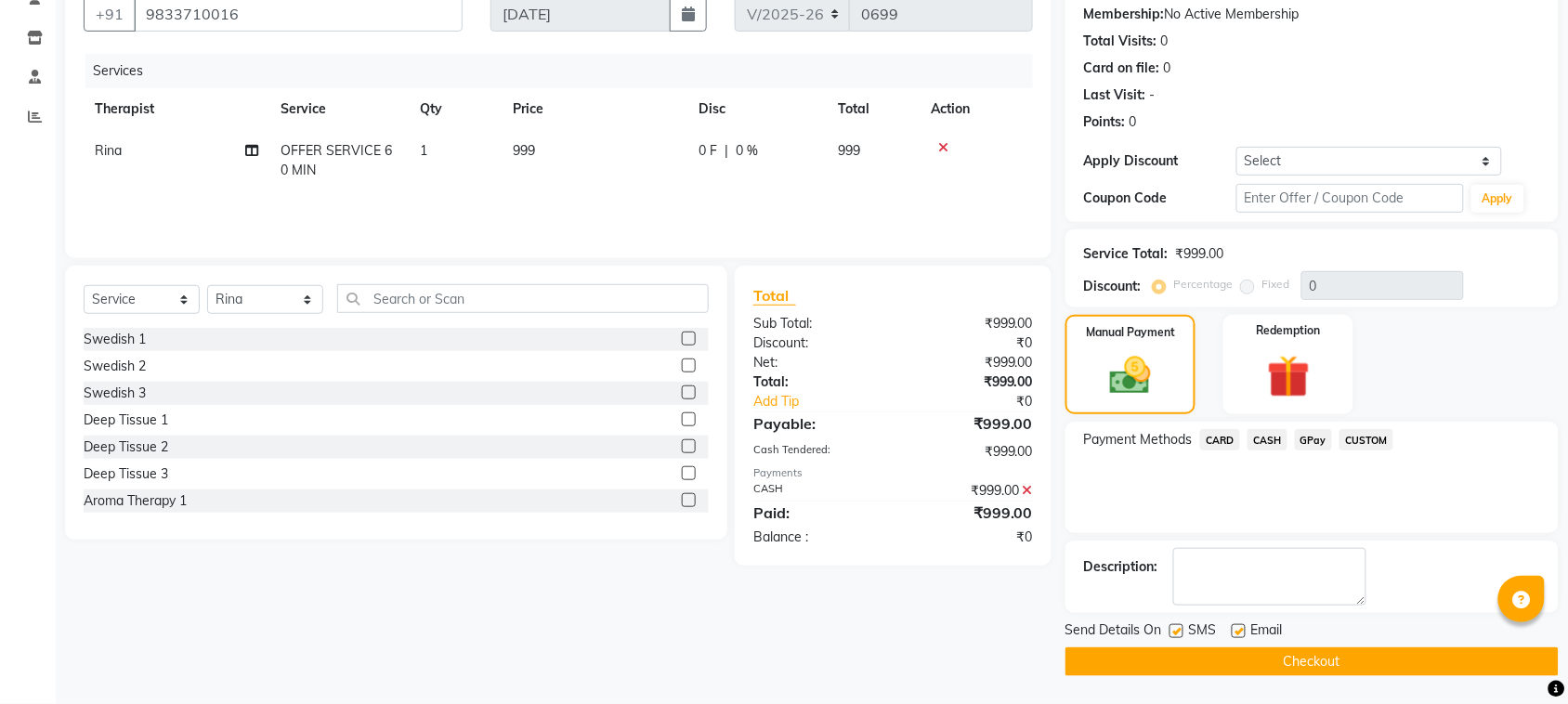
click at [1355, 663] on button "Checkout" at bounding box center [1312, 662] width 493 height 29
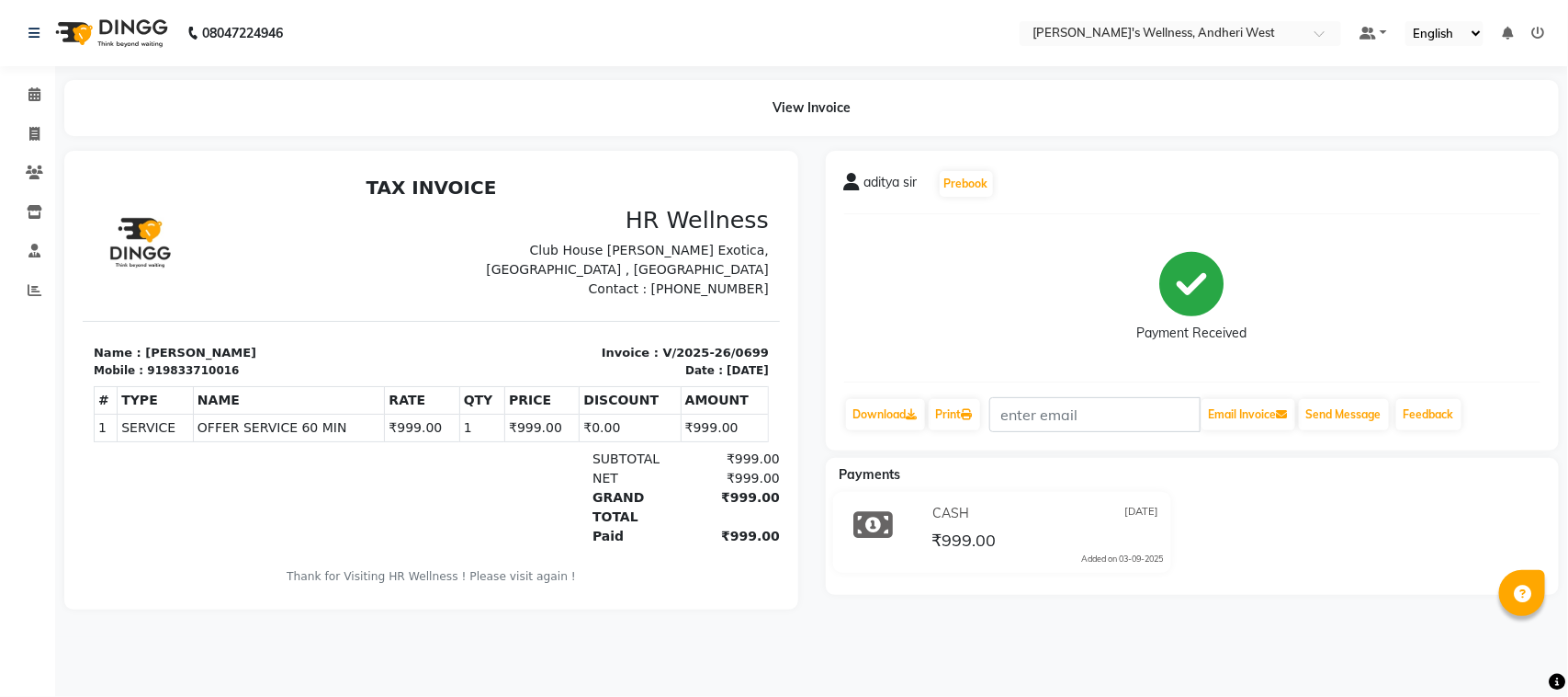
scroll to position [14, 0]
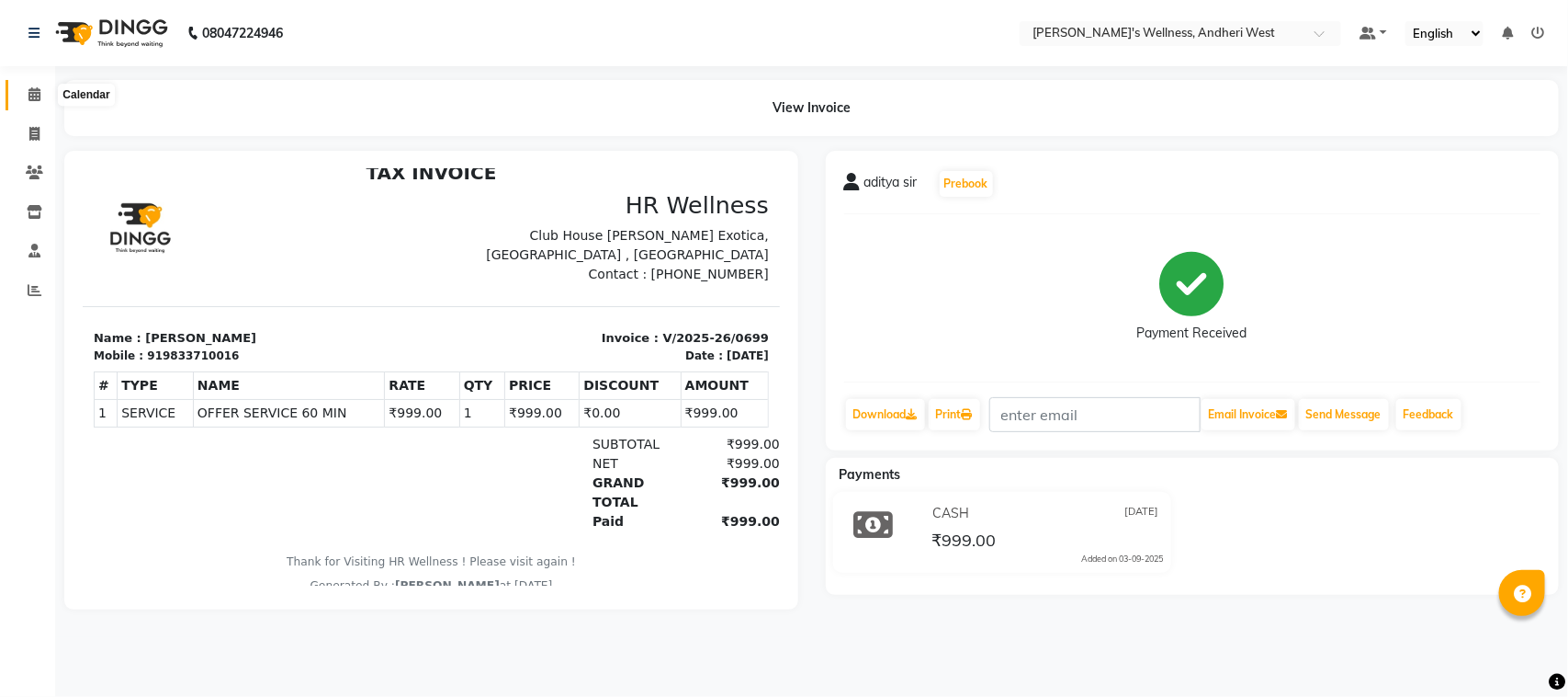
click at [35, 98] on icon at bounding box center [34, 94] width 11 height 13
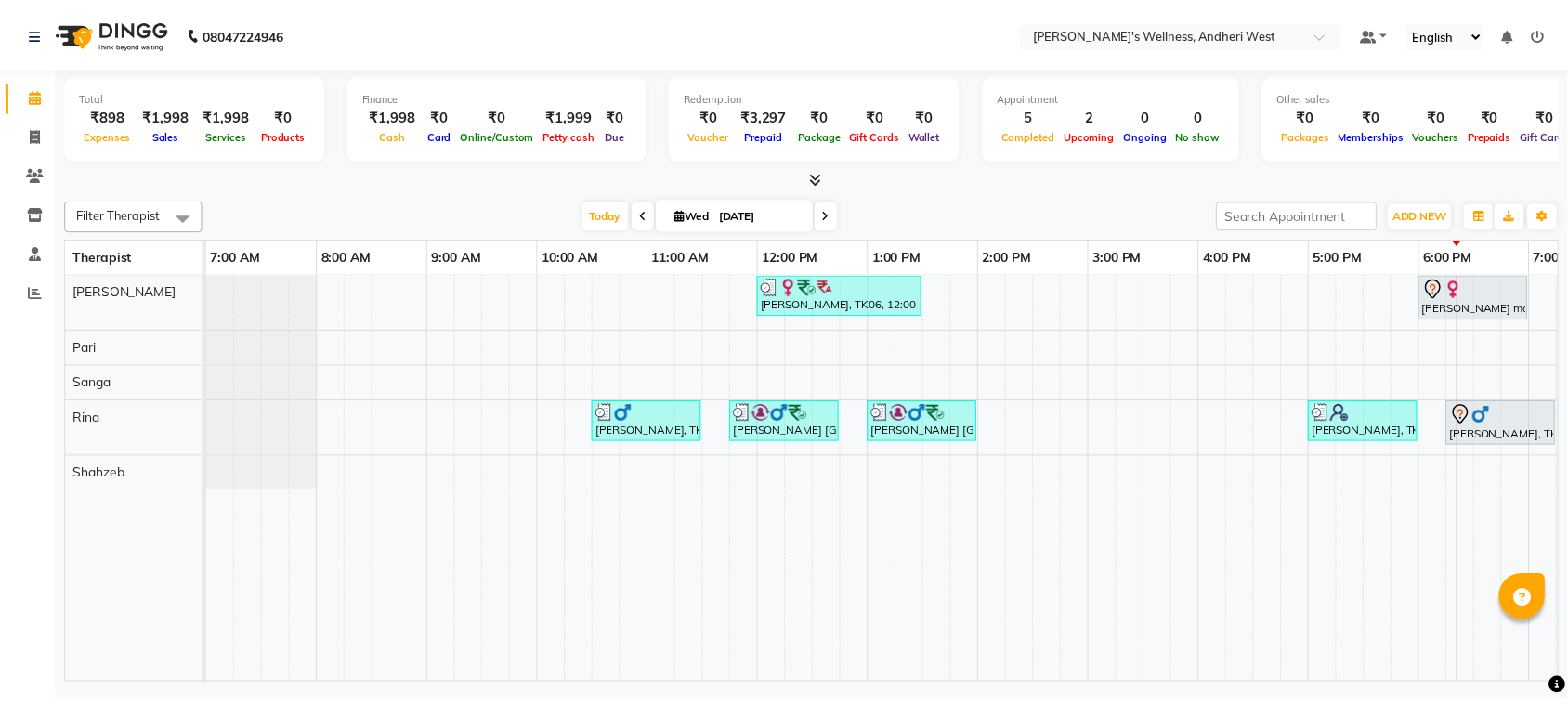
scroll to position [0, 303]
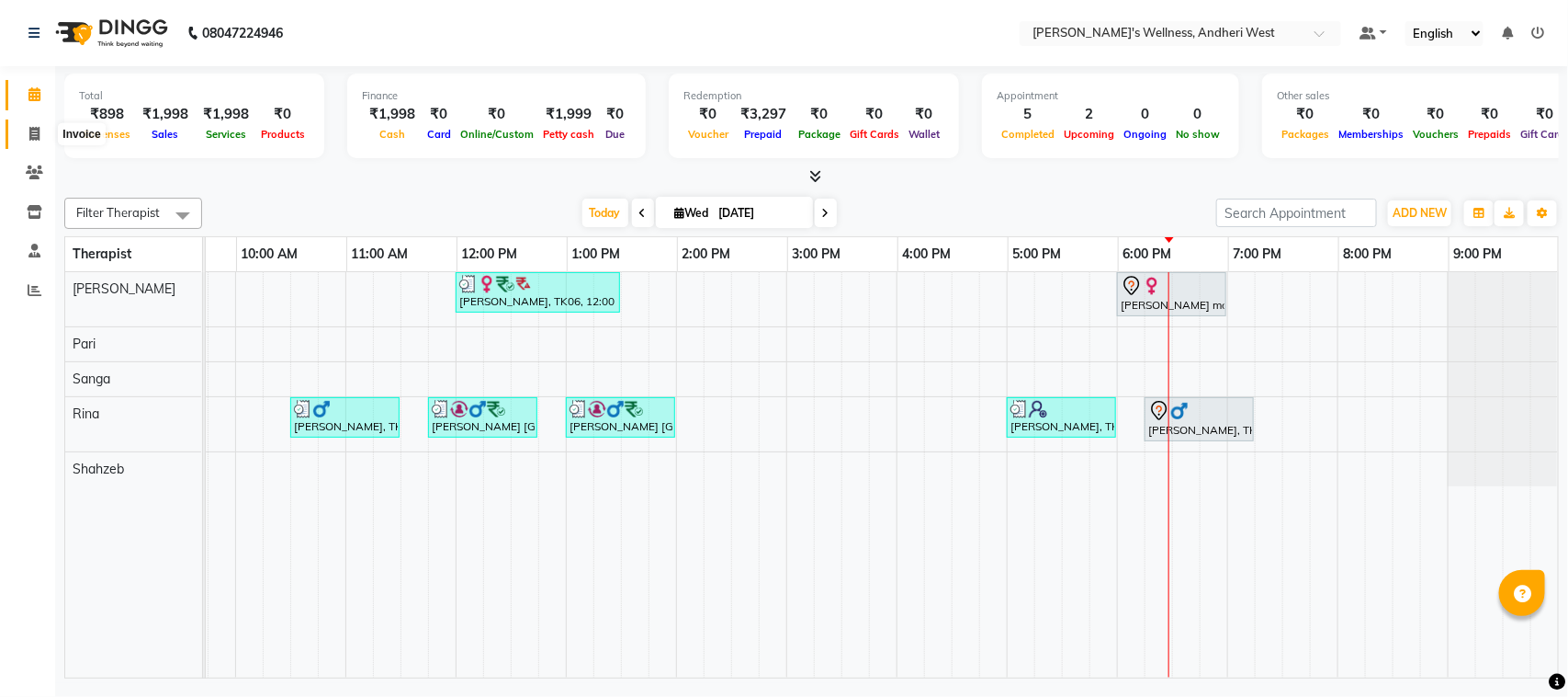
click at [34, 131] on icon at bounding box center [34, 134] width 11 height 13
select select "service"
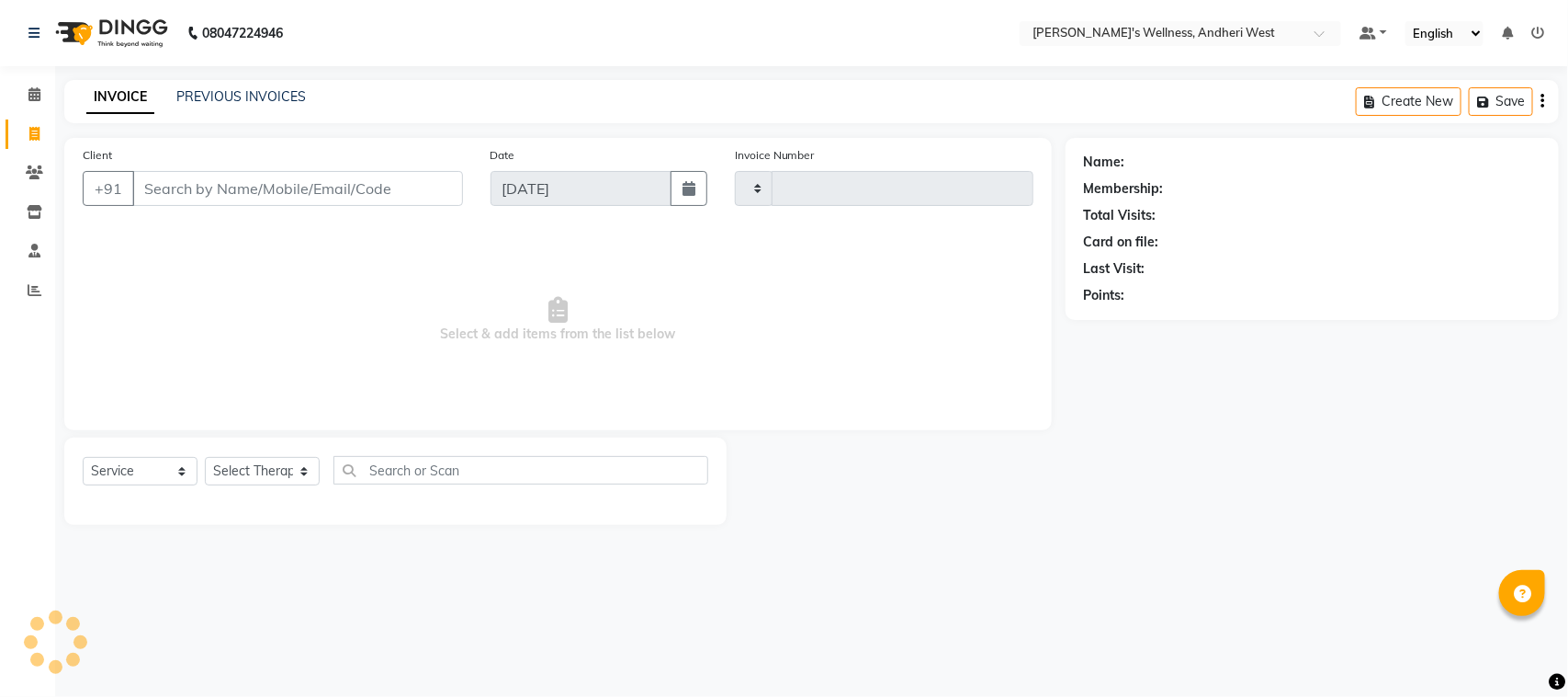
type input "0700"
select select "7384"
click at [240, 189] on input "Client" at bounding box center [297, 188] width 331 height 35
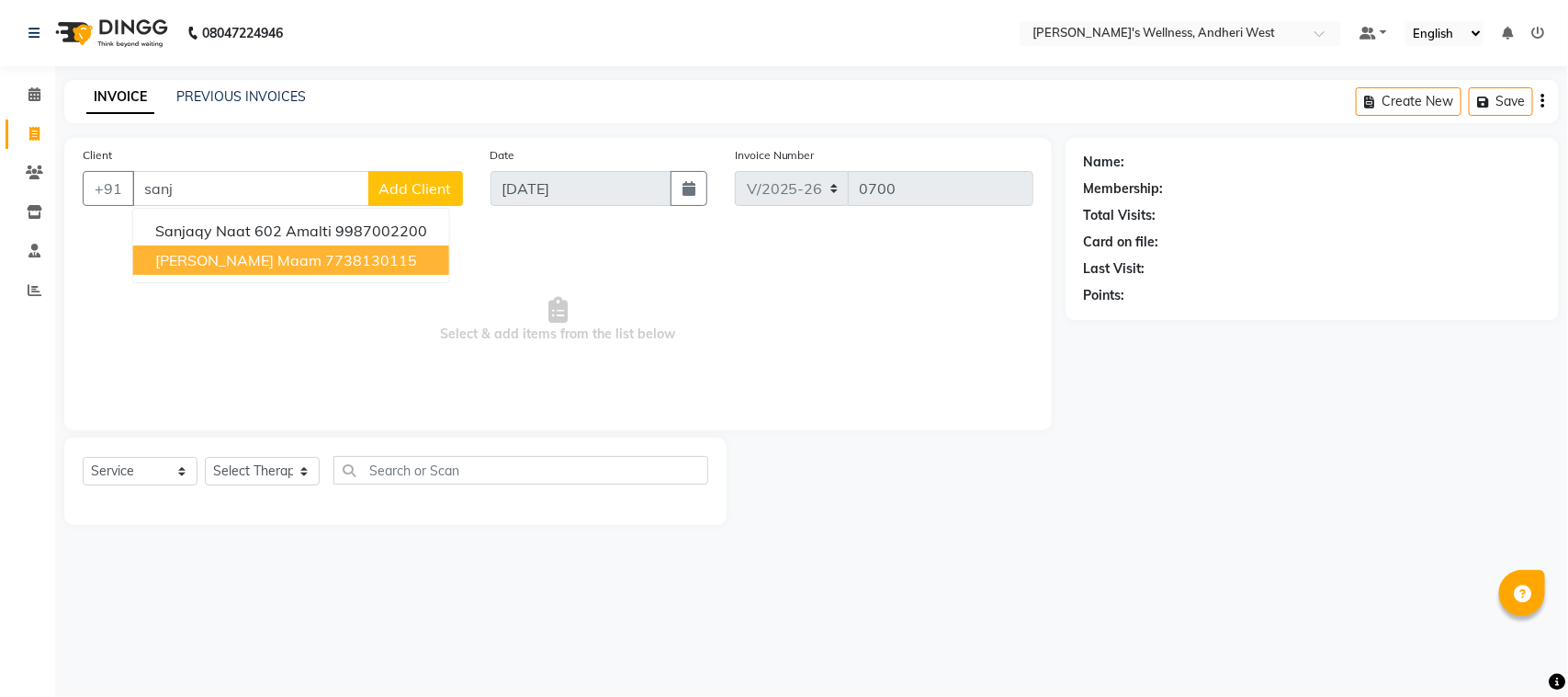
click at [213, 272] on button "[PERSON_NAME] maam 7738130115" at bounding box center [290, 260] width 316 height 30
type input "7738130115"
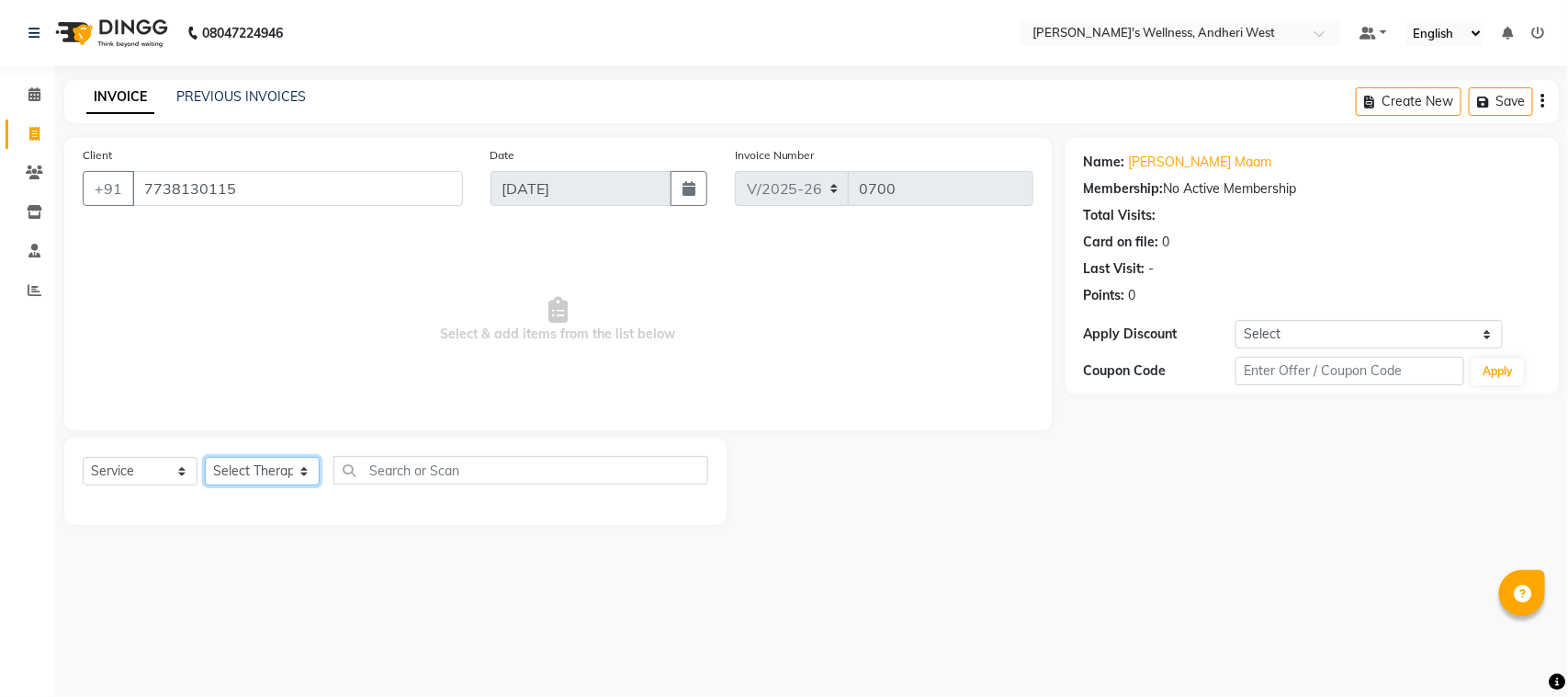
click at [285, 471] on select "Select Therapist [PERSON_NAME] [PERSON_NAME] [PERSON_NAME] [PERSON_NAME] [PERSO…" at bounding box center [262, 471] width 115 height 29
select select "85816"
click at [204, 457] on select "Select Therapist [PERSON_NAME] [PERSON_NAME] [PERSON_NAME] [PERSON_NAME] [PERSO…" at bounding box center [262, 471] width 115 height 29
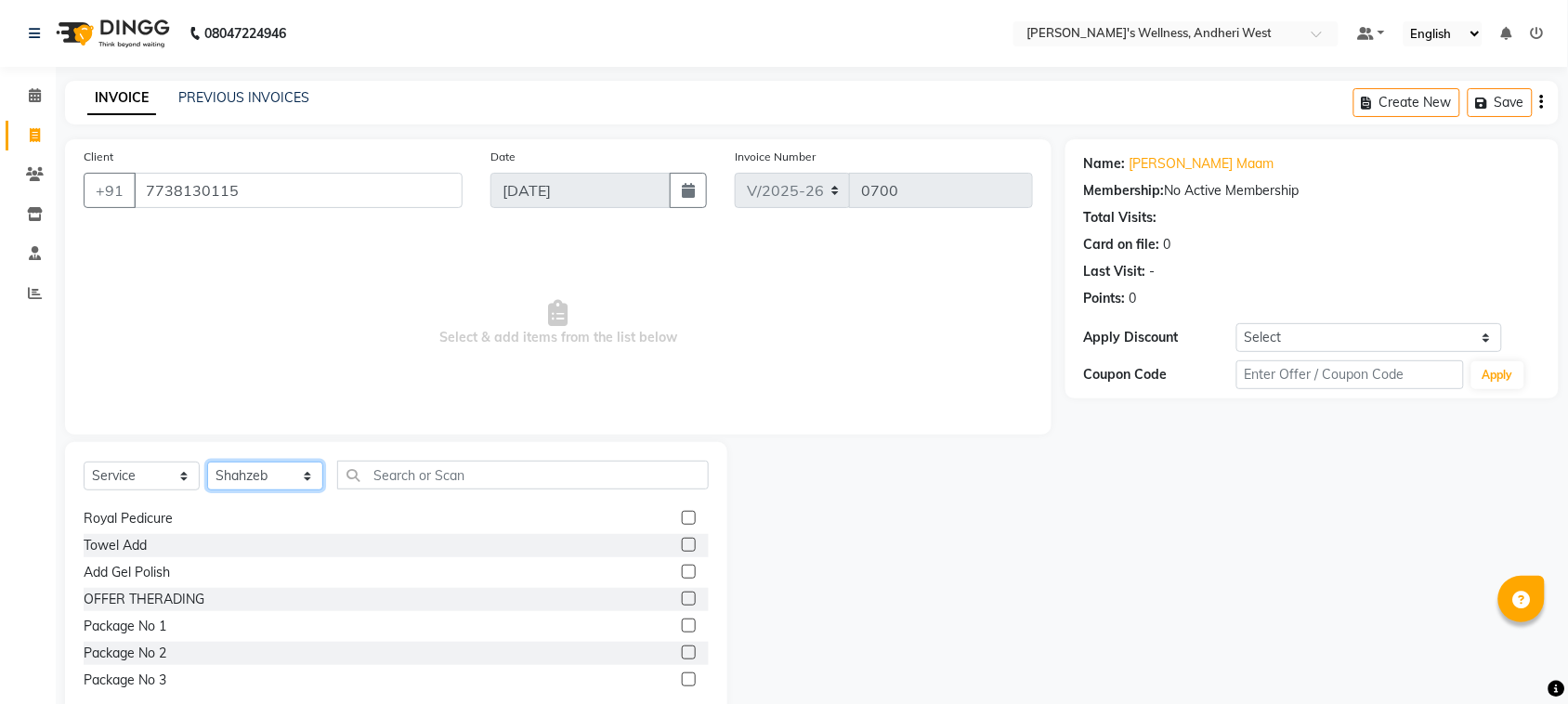
scroll to position [1393, 0]
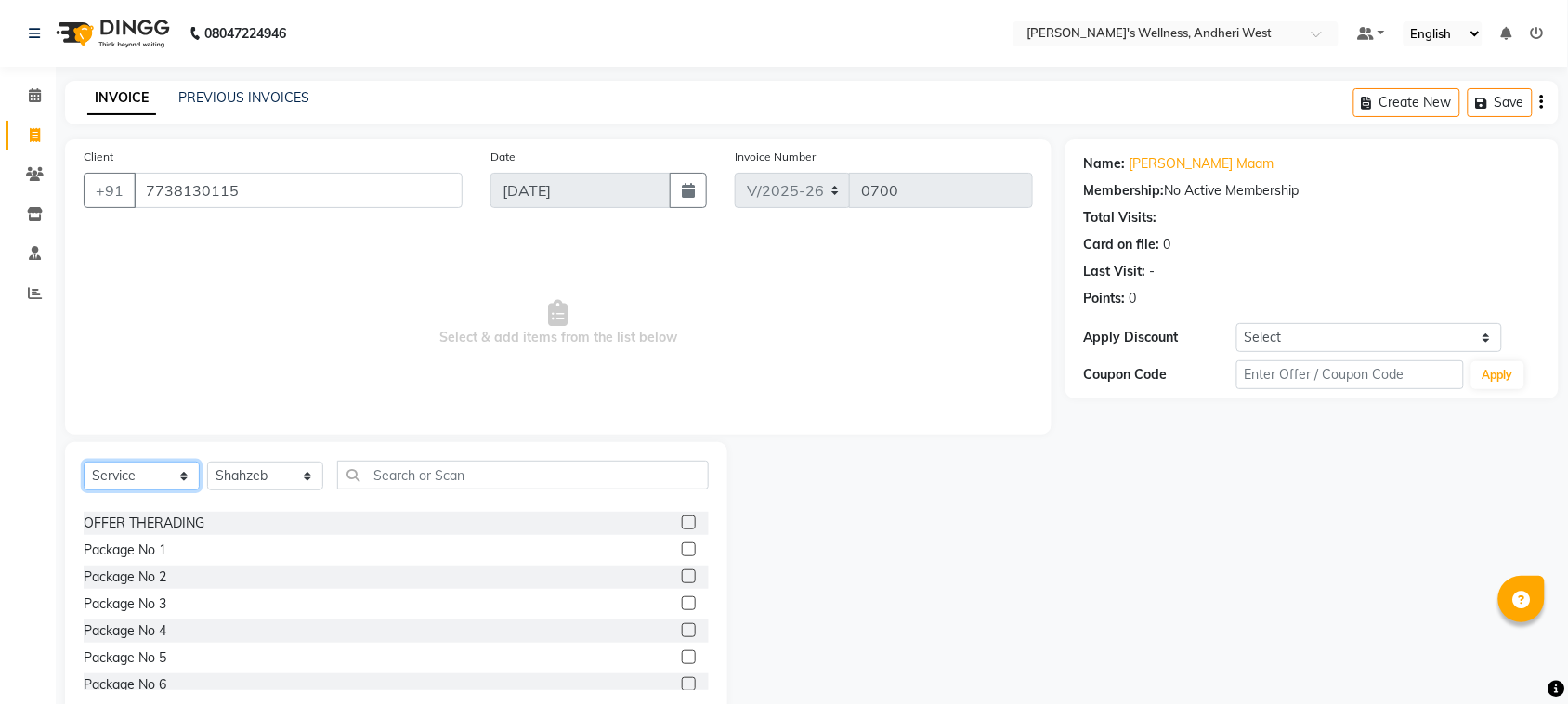
click at [181, 466] on select "Select Service Product Membership Package Voucher Prepaid Gift Card" at bounding box center [142, 476] width 116 height 29
select select "P"
click at [84, 462] on select "Select Service Product Membership Package Voucher Prepaid Gift Card" at bounding box center [142, 476] width 116 height 29
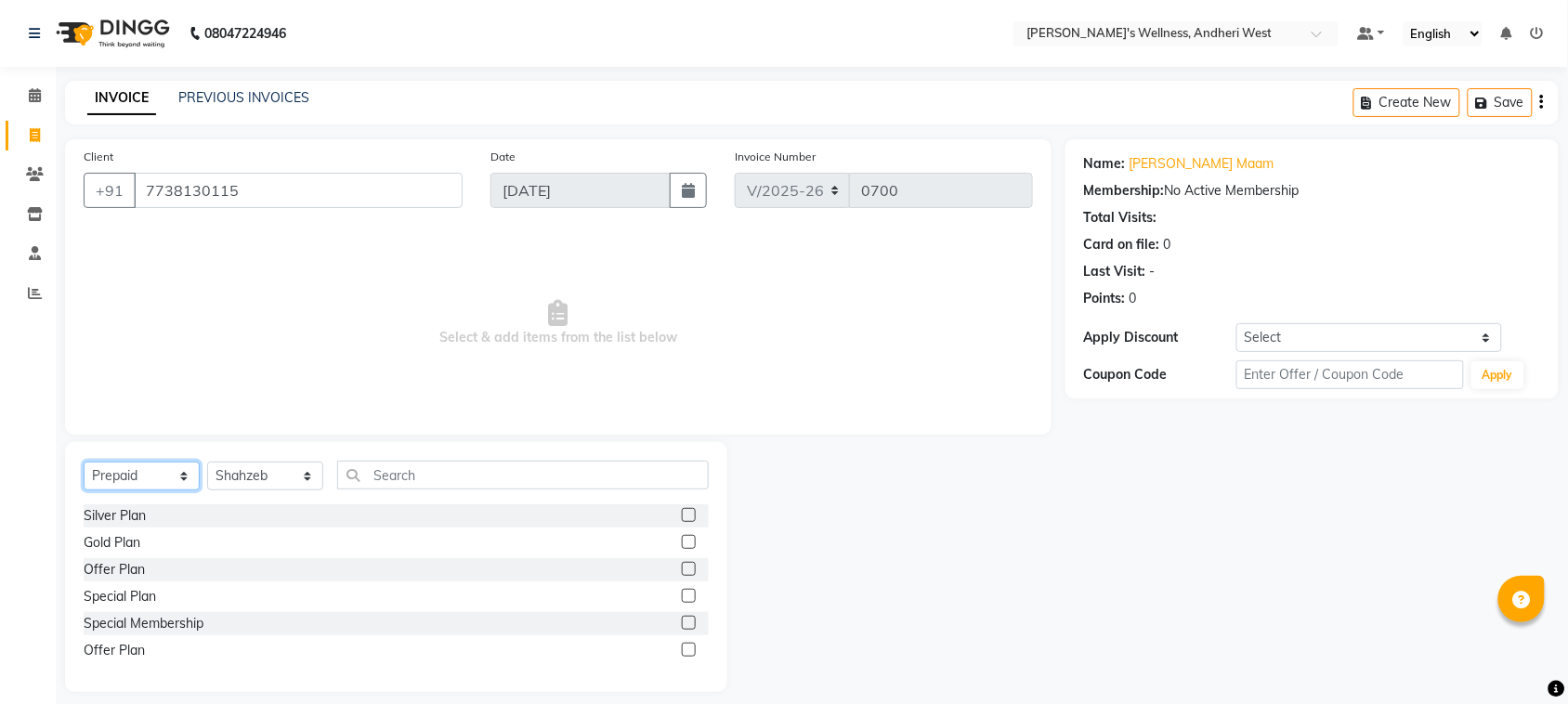
scroll to position [14, 0]
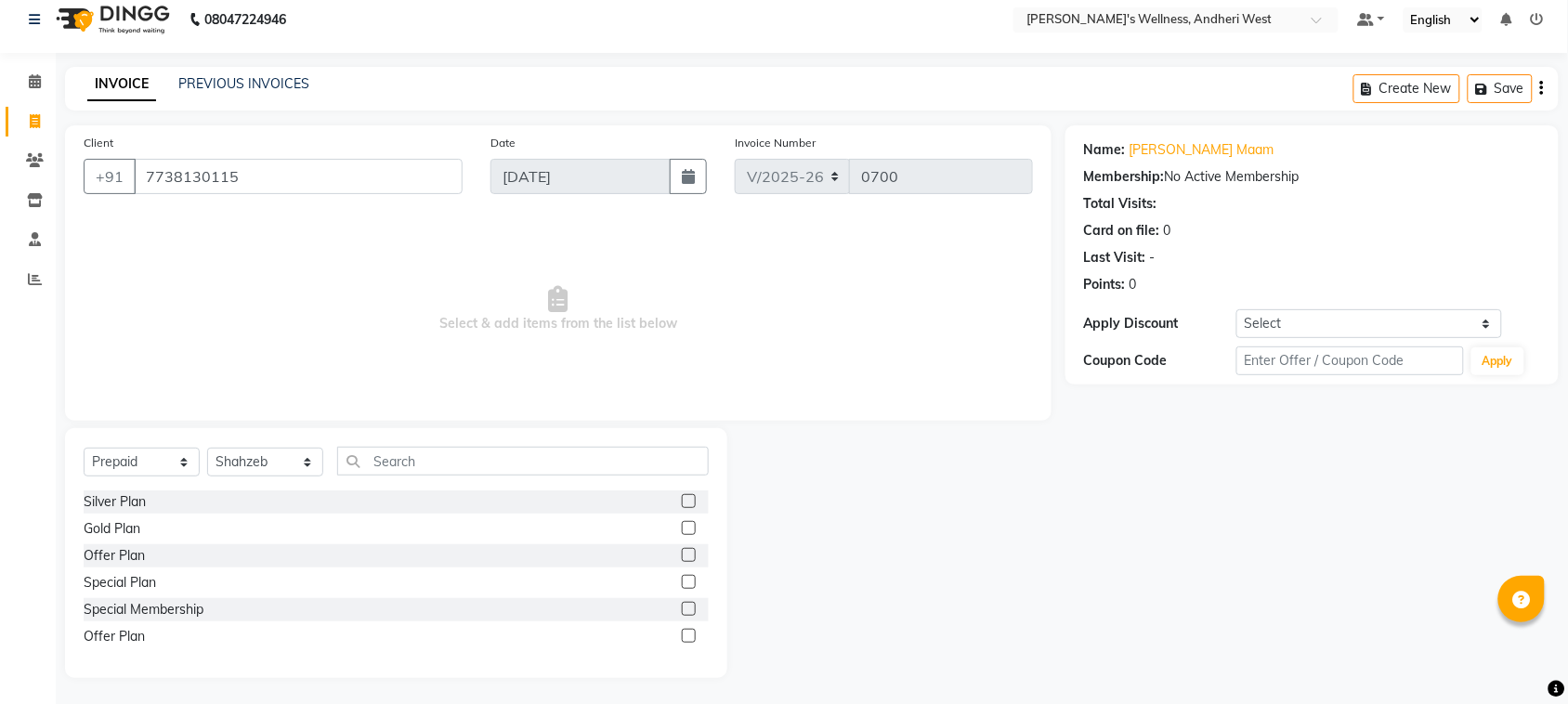
click at [683, 636] on label at bounding box center [689, 635] width 14 height 14
click at [683, 636] on input "checkbox" at bounding box center [688, 636] width 12 height 12
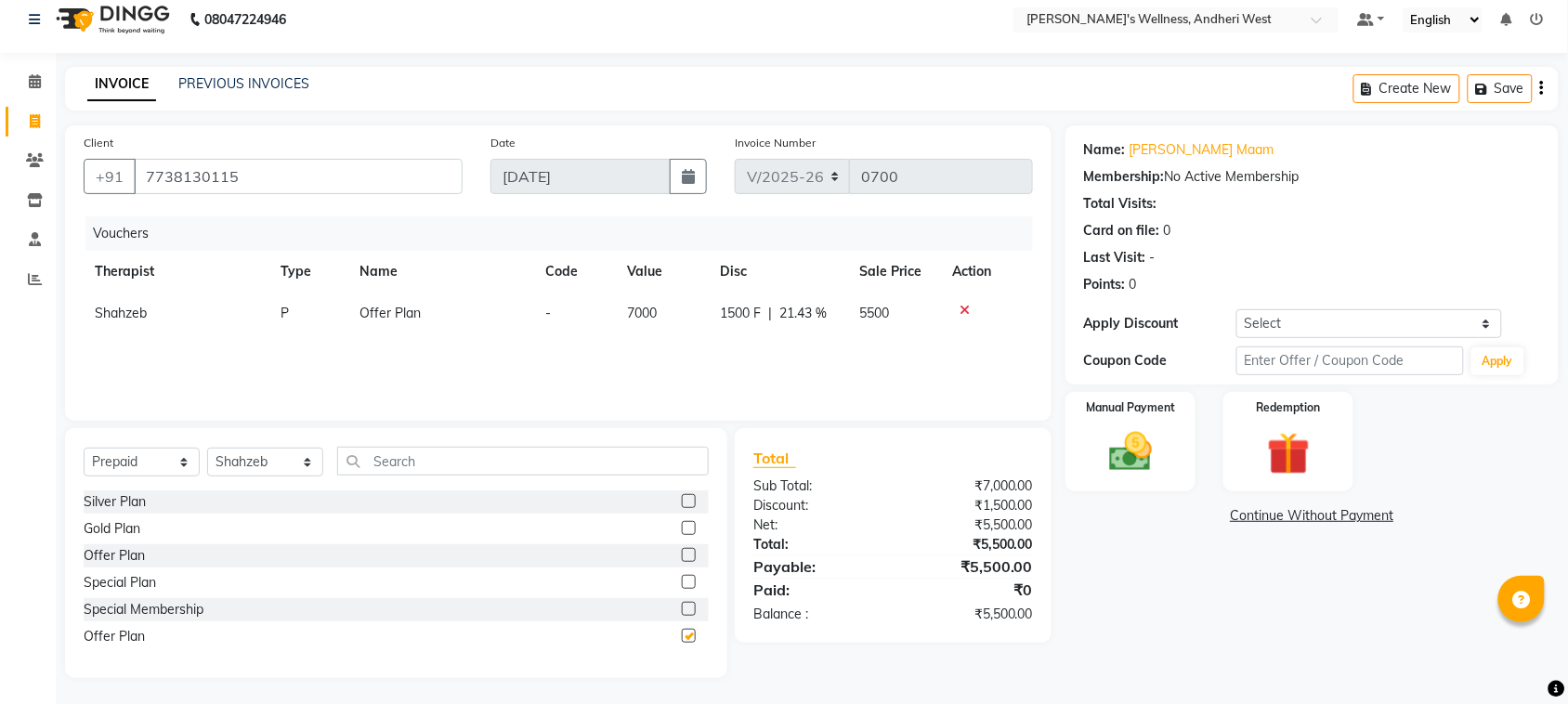
checkbox input "false"
click at [1133, 455] on img at bounding box center [1129, 451] width 72 height 51
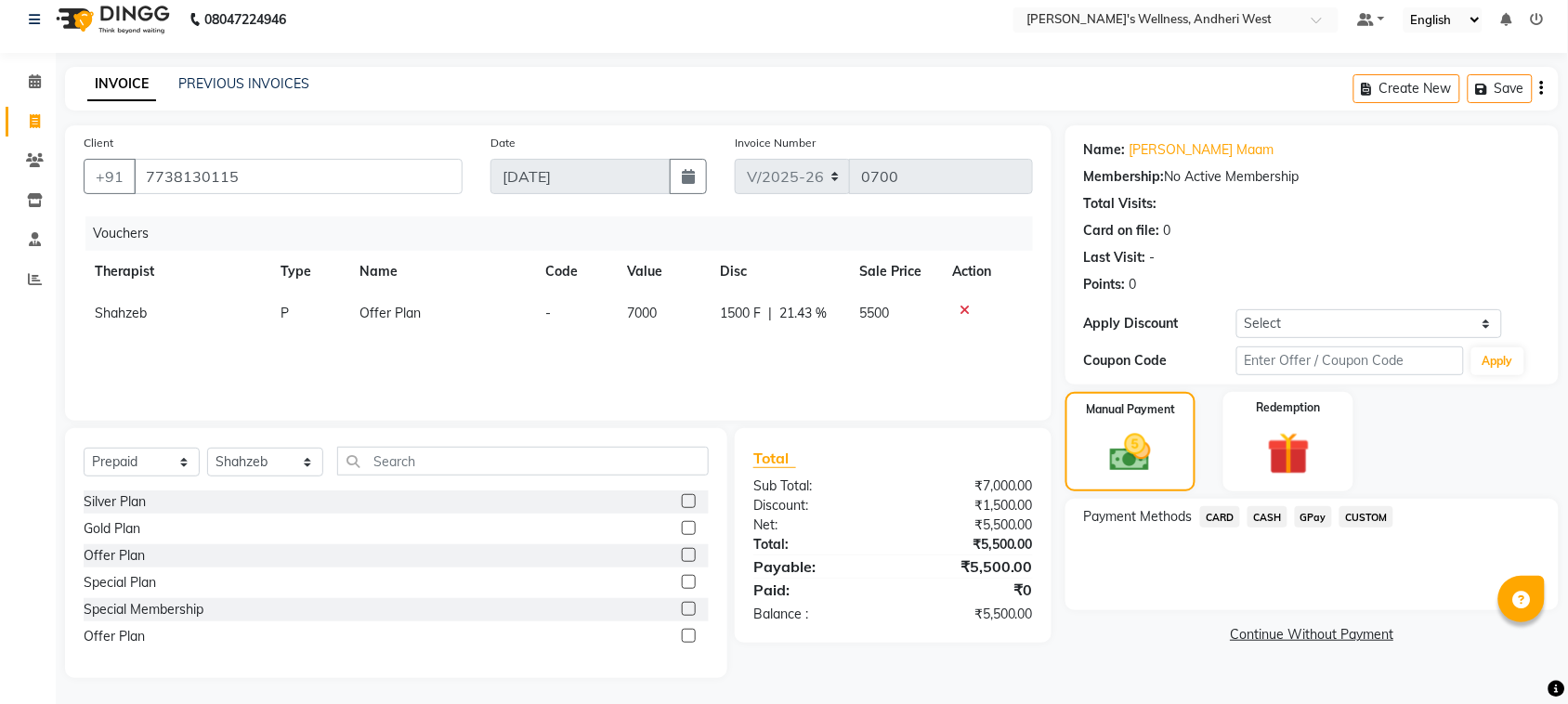
click at [1312, 508] on span "GPay" at bounding box center [1313, 517] width 38 height 21
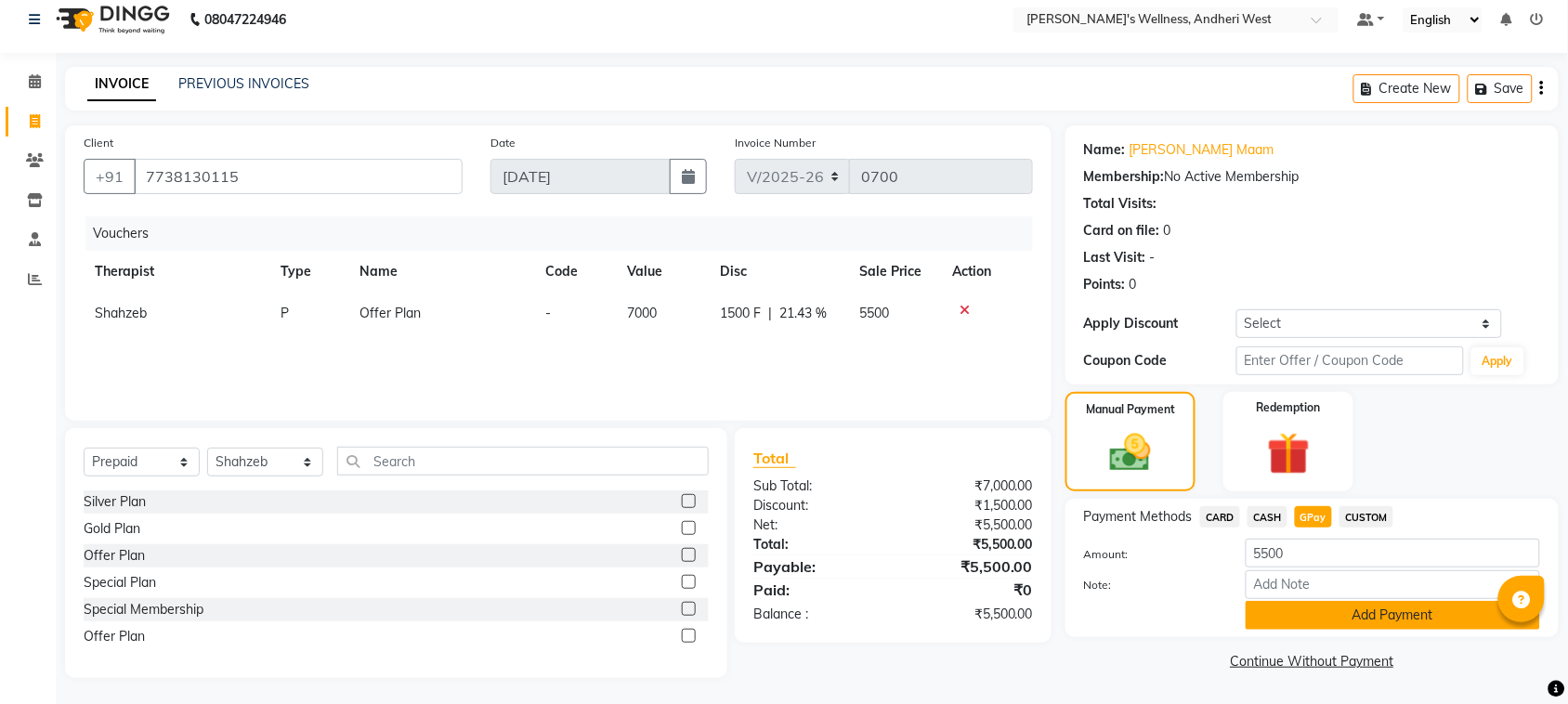
click at [1353, 614] on button "Add Payment" at bounding box center [1392, 615] width 295 height 29
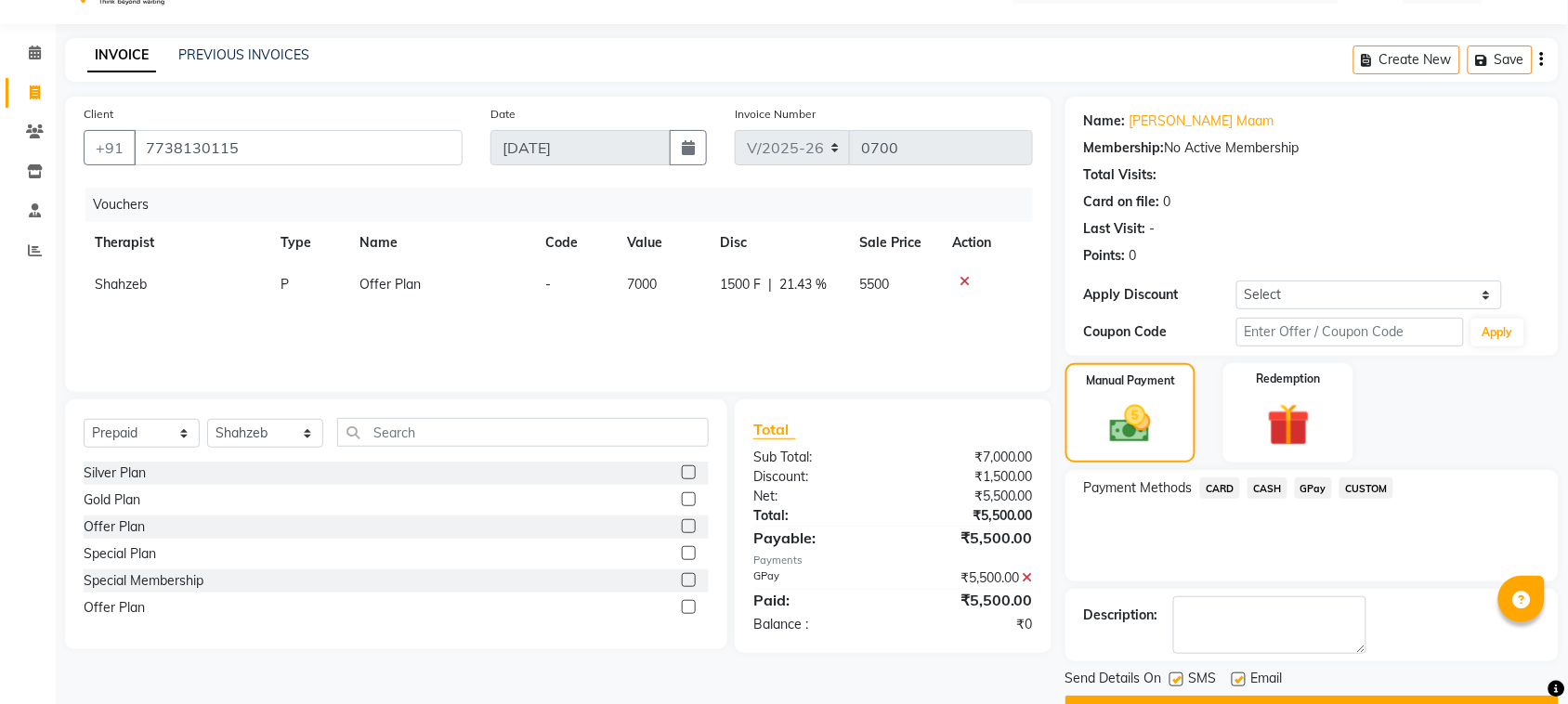
scroll to position [91, 0]
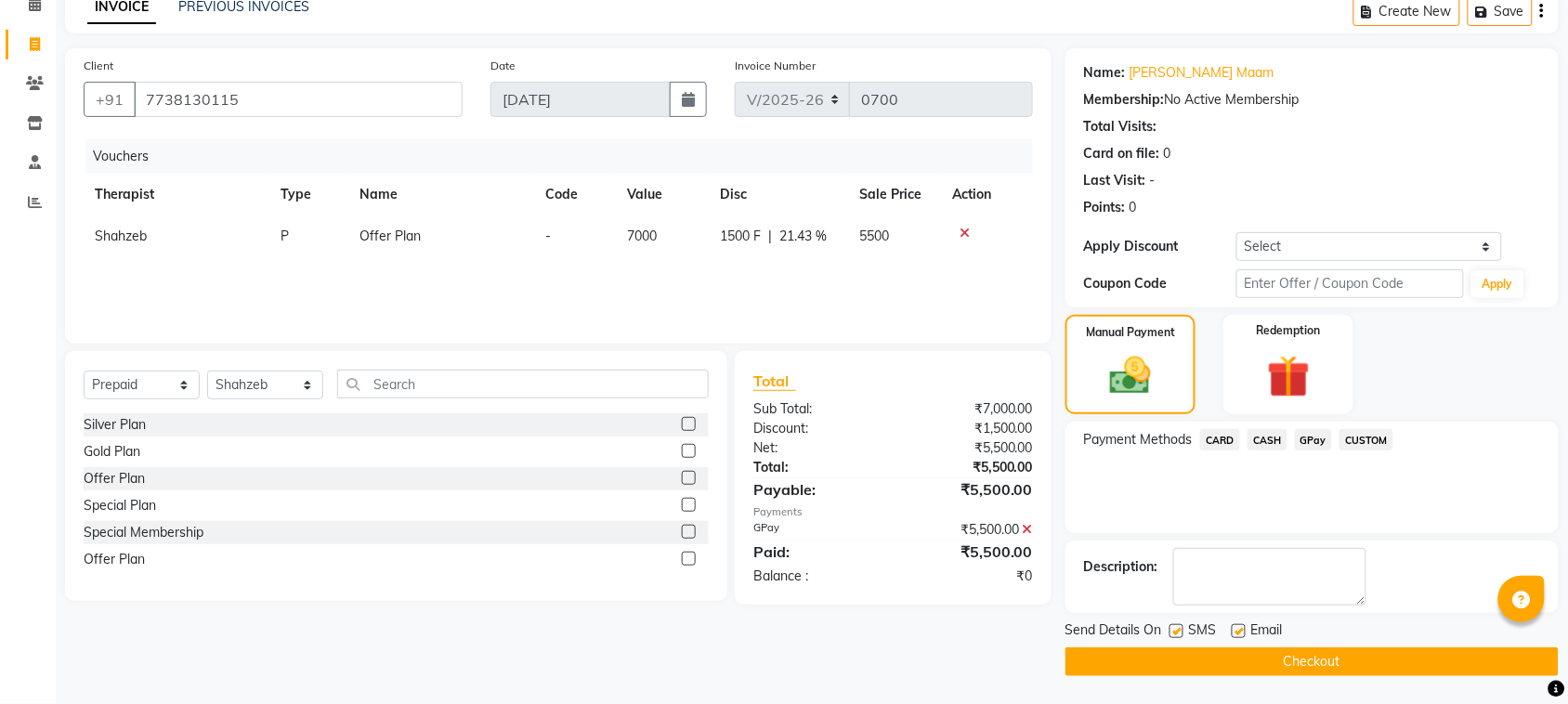
click at [1355, 664] on button "Checkout" at bounding box center [1312, 662] width 493 height 29
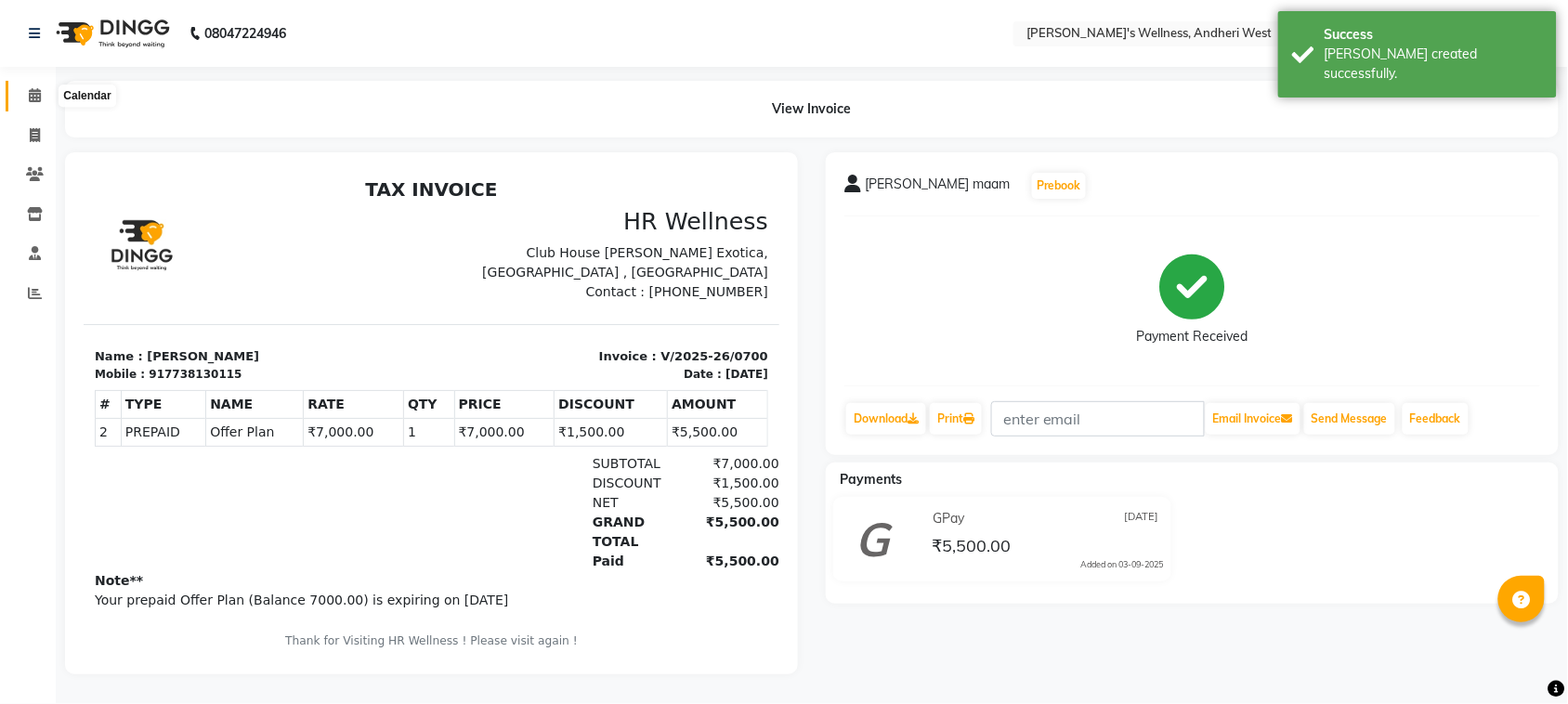
click at [29, 94] on icon at bounding box center [35, 95] width 12 height 14
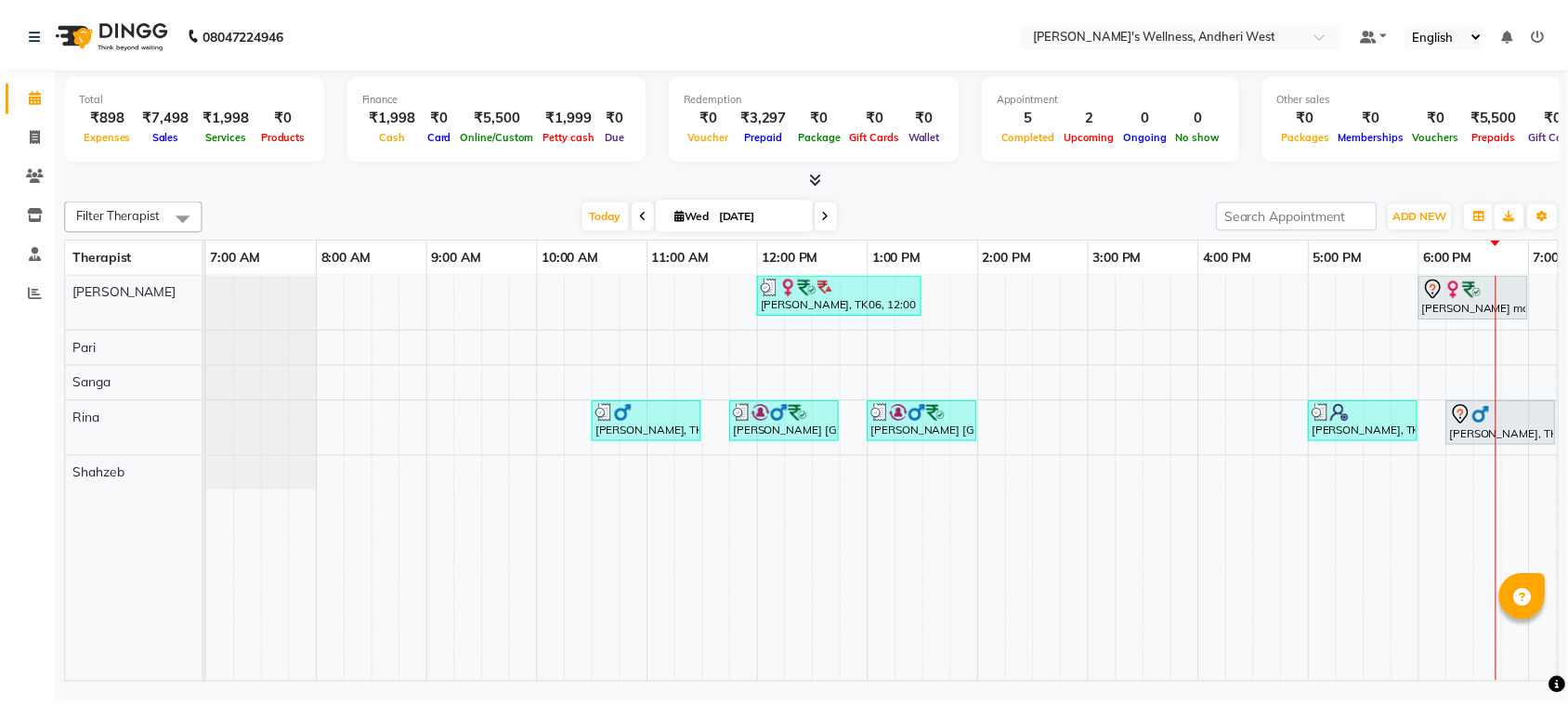
scroll to position [0, 303]
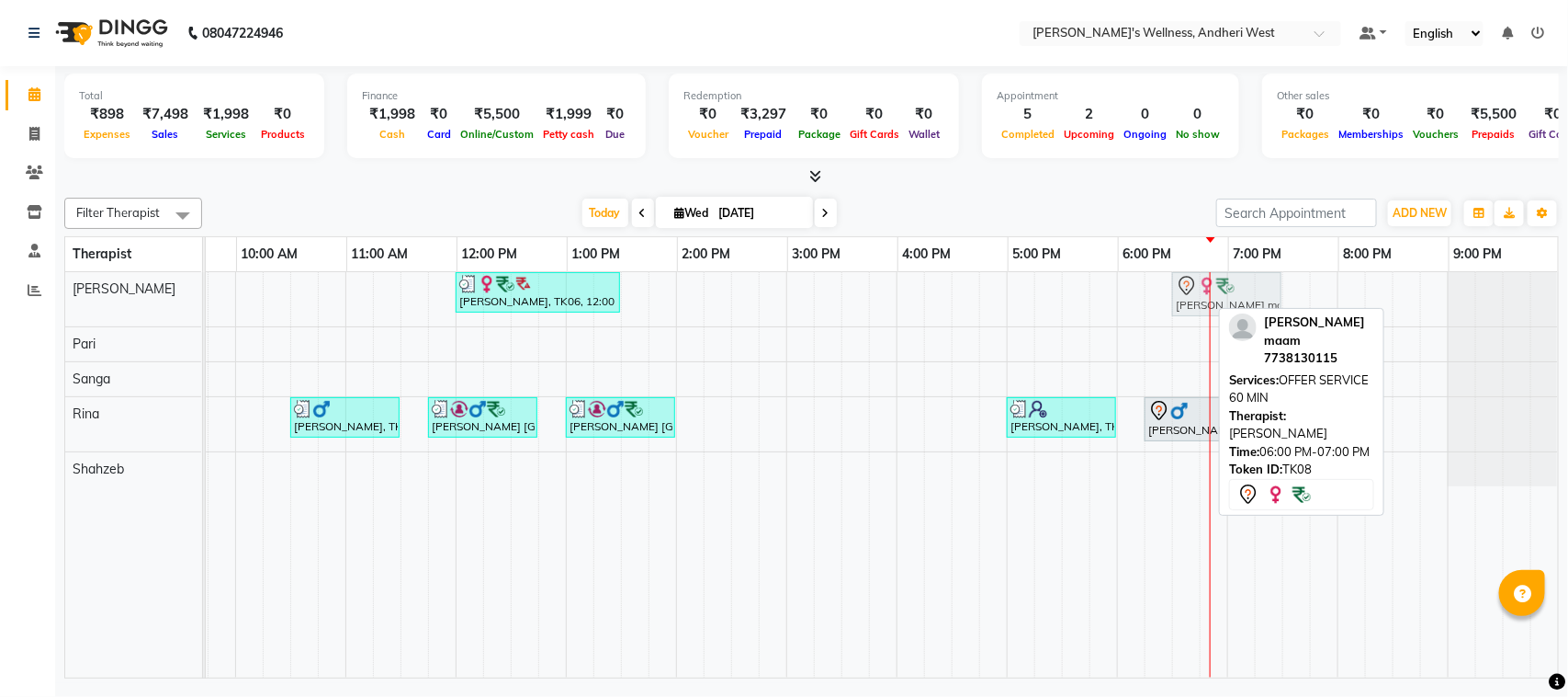
drag, startPoint x: 1137, startPoint y: 287, endPoint x: 1196, endPoint y: 293, distance: 59.3
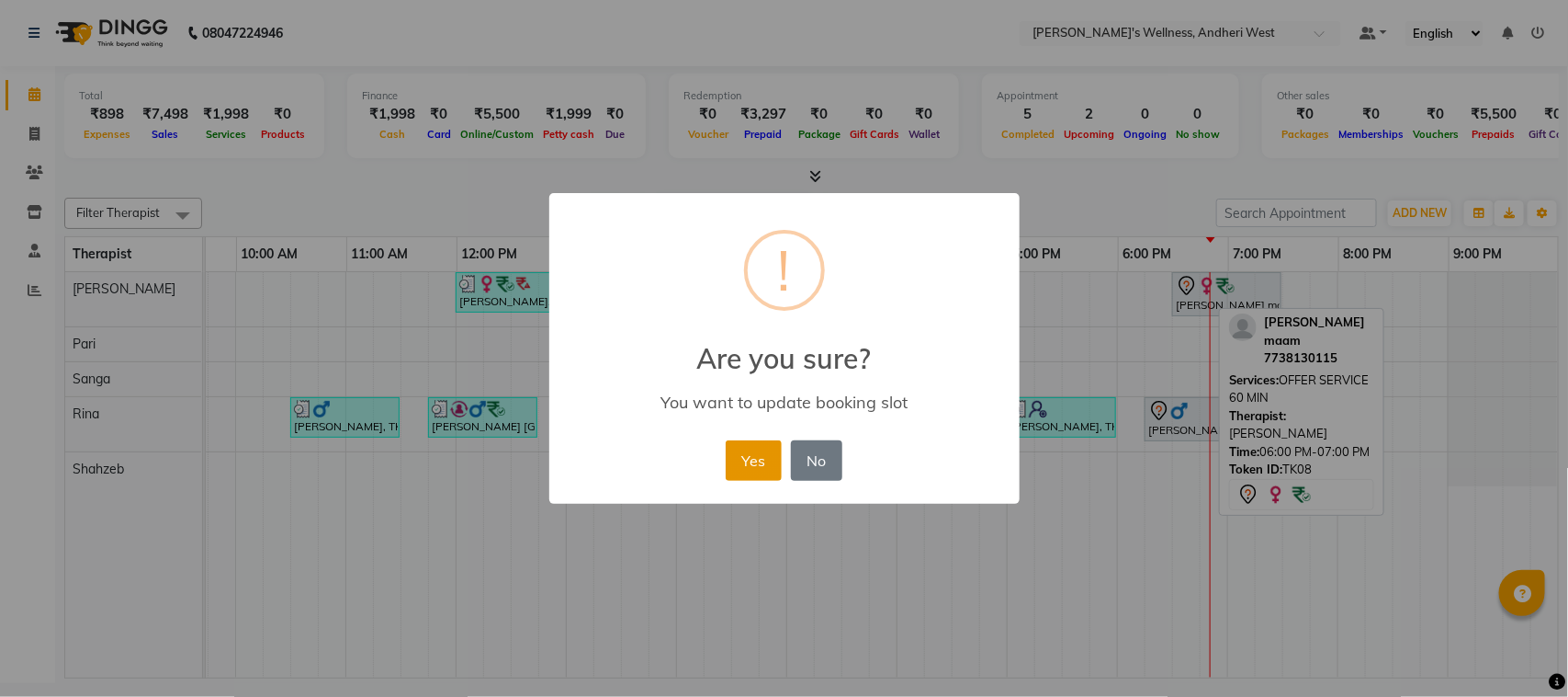
click at [750, 453] on button "Yes" at bounding box center [753, 460] width 56 height 40
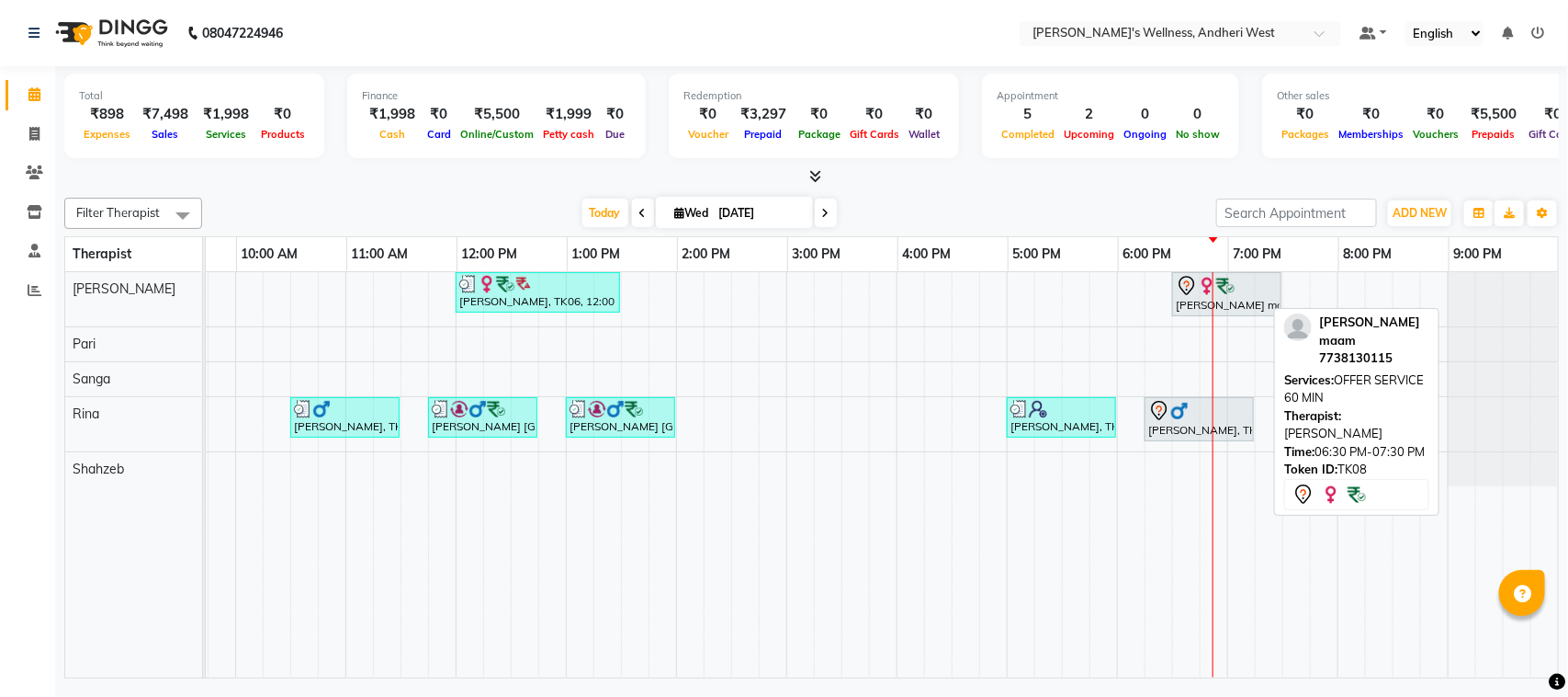
click at [1233, 301] on div "[PERSON_NAME] maam, TK08, 06:30 PM-07:30 PM, OFFER SERVICE 60 MIN" at bounding box center [1227, 294] width 106 height 38
click at [1246, 283] on div at bounding box center [1226, 285] width 102 height 22
select select "7"
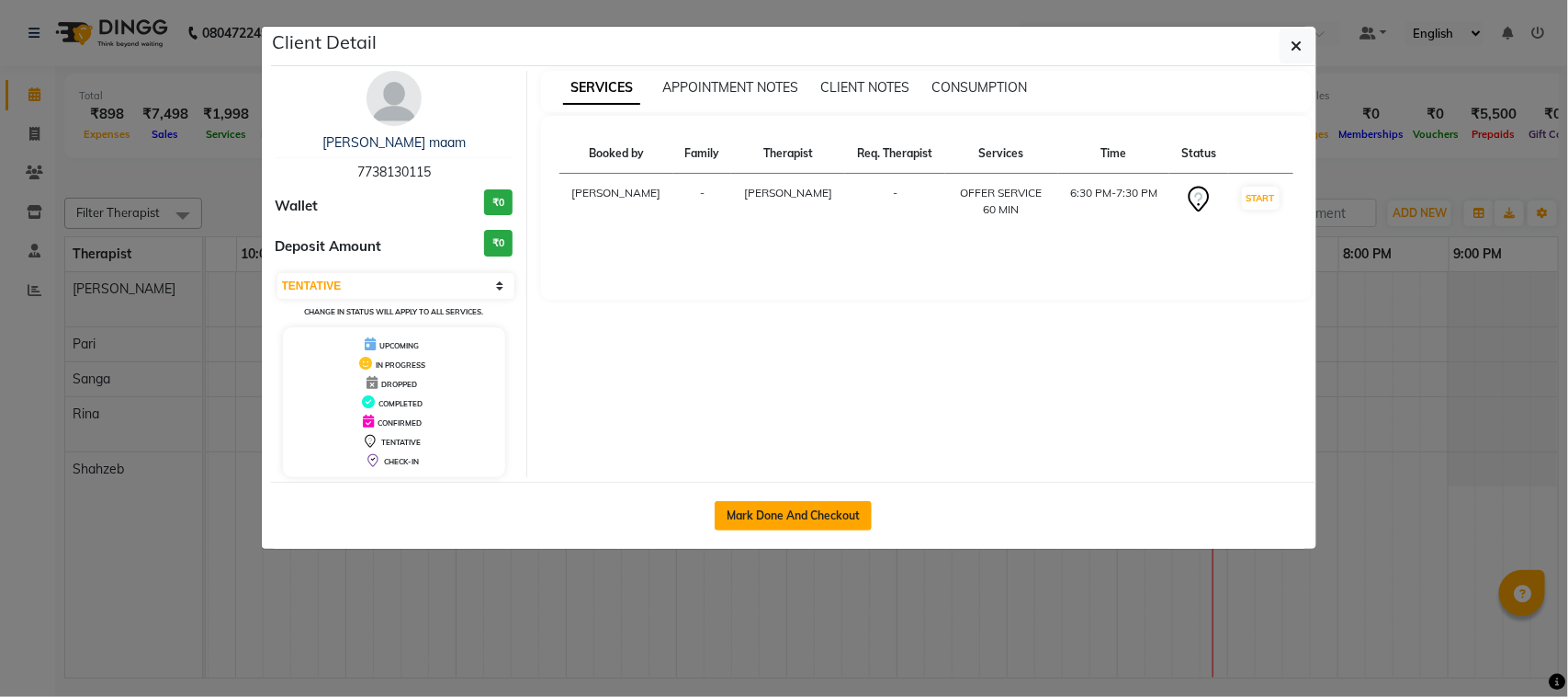
click at [749, 512] on button "Mark Done And Checkout" at bounding box center [793, 515] width 157 height 30
select select "service"
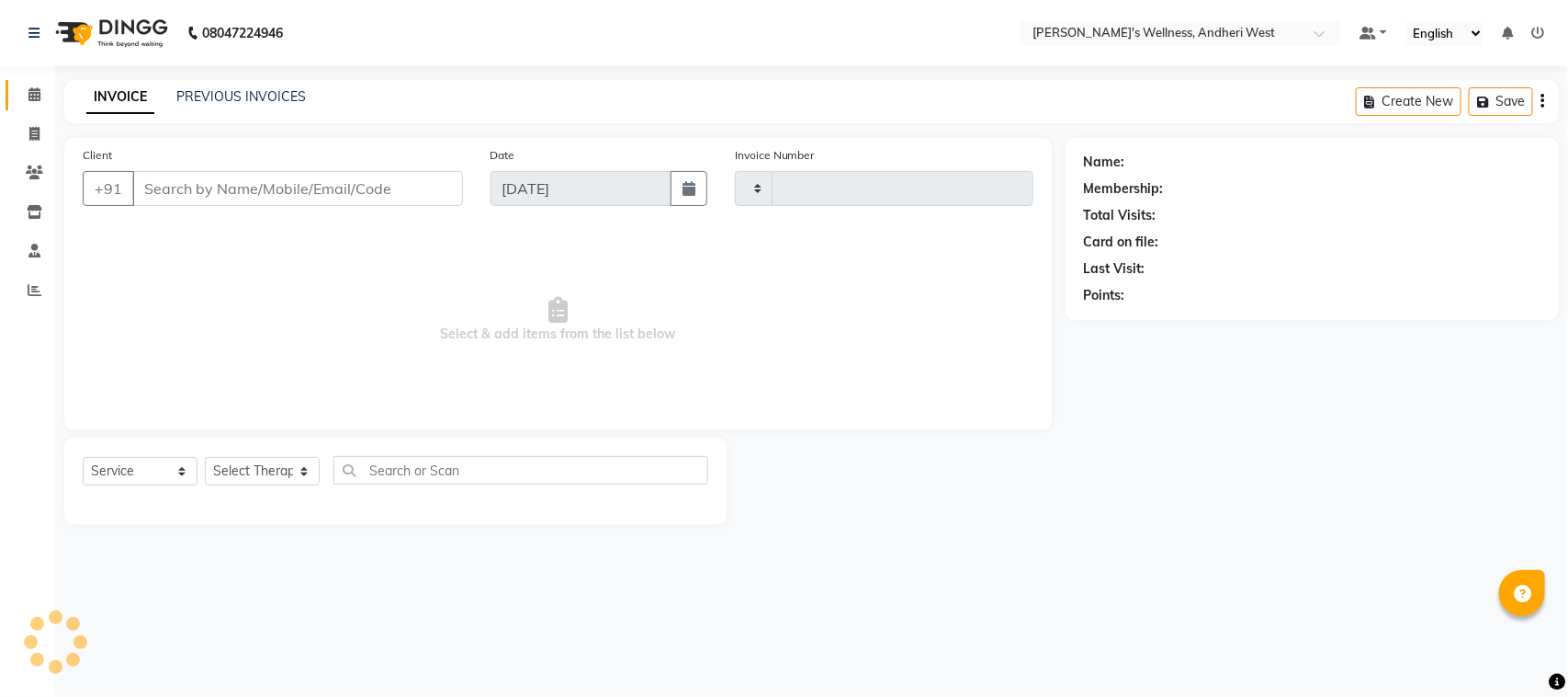
type input "0701"
select select "7384"
type input "7738130115"
select select "66471"
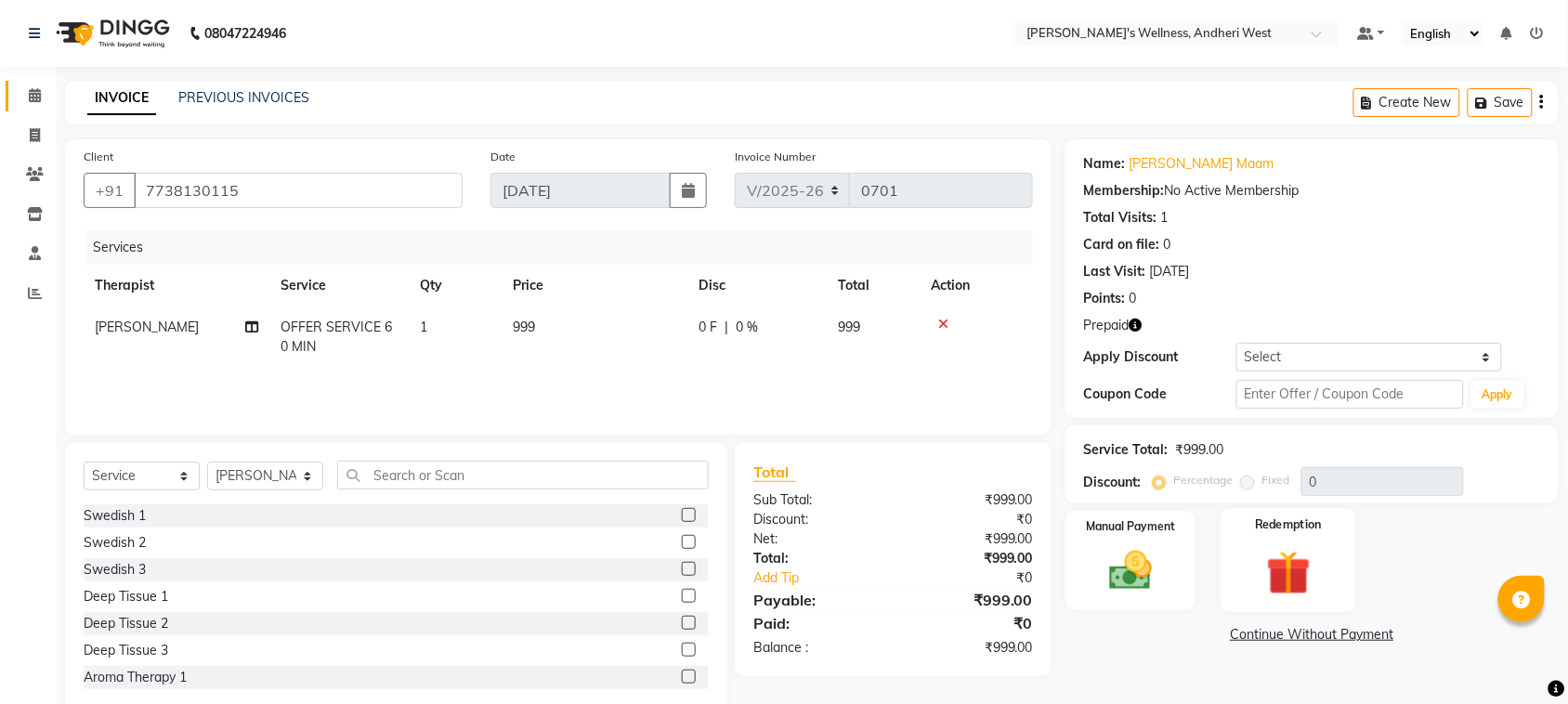
scroll to position [38, 0]
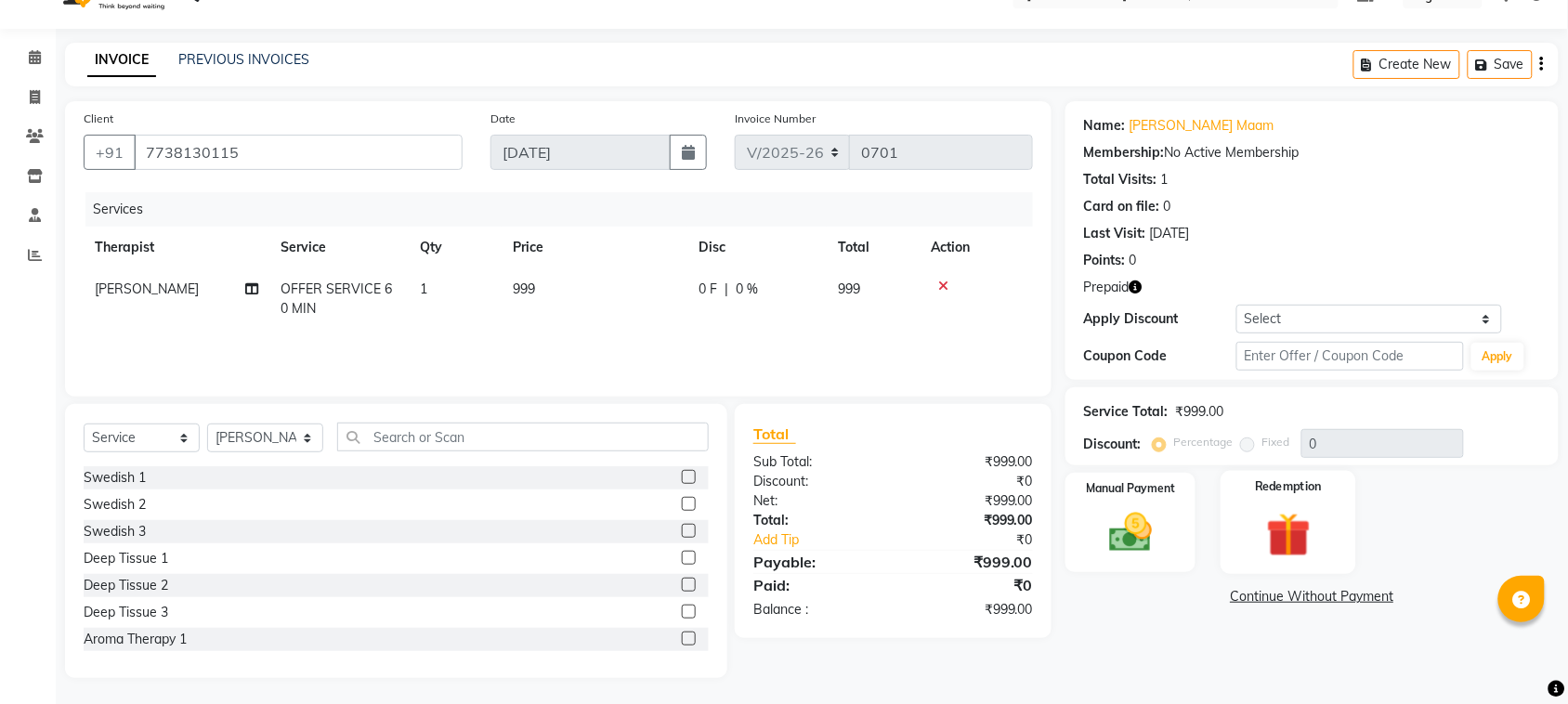
click at [1292, 549] on img at bounding box center [1288, 535] width 72 height 56
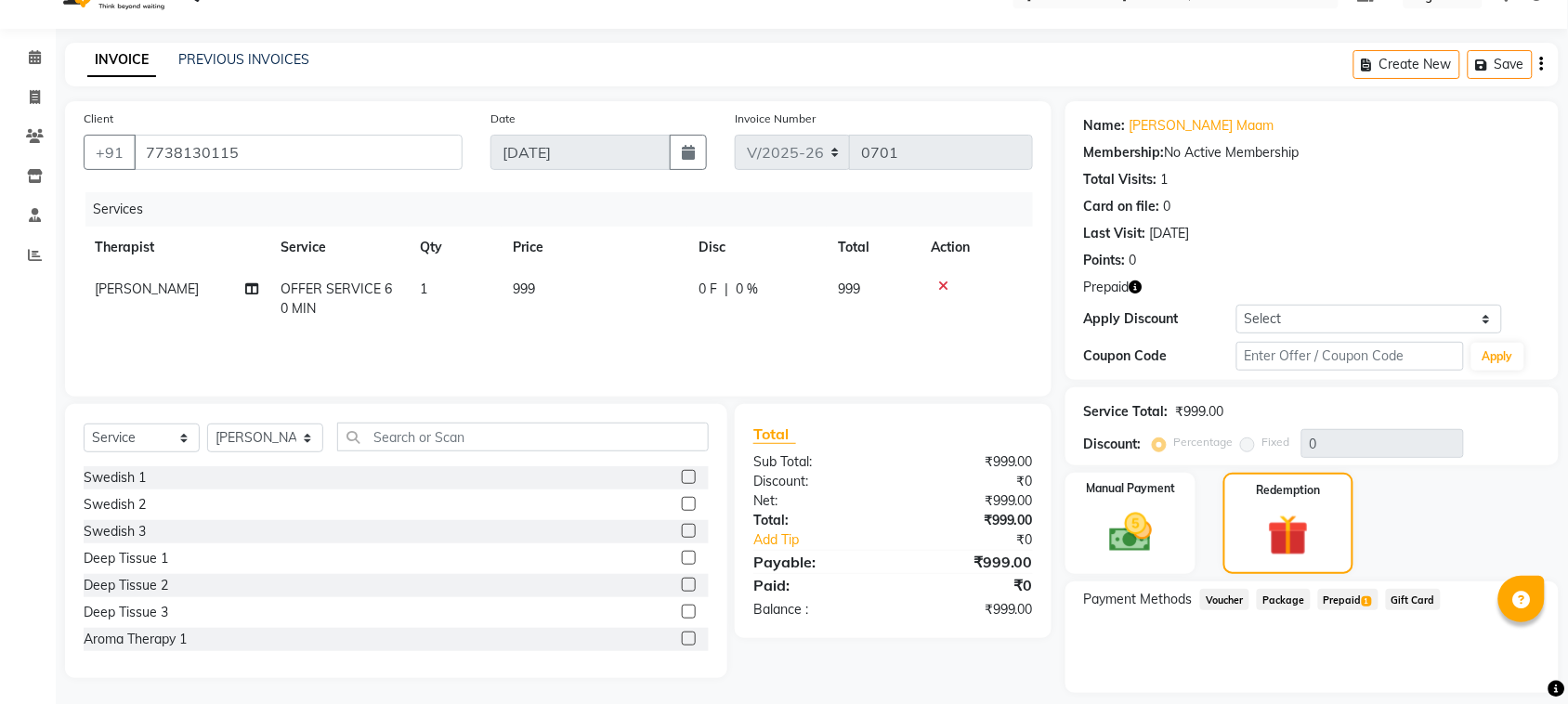
click at [1345, 592] on span "Prepaid 1" at bounding box center [1348, 599] width 60 height 21
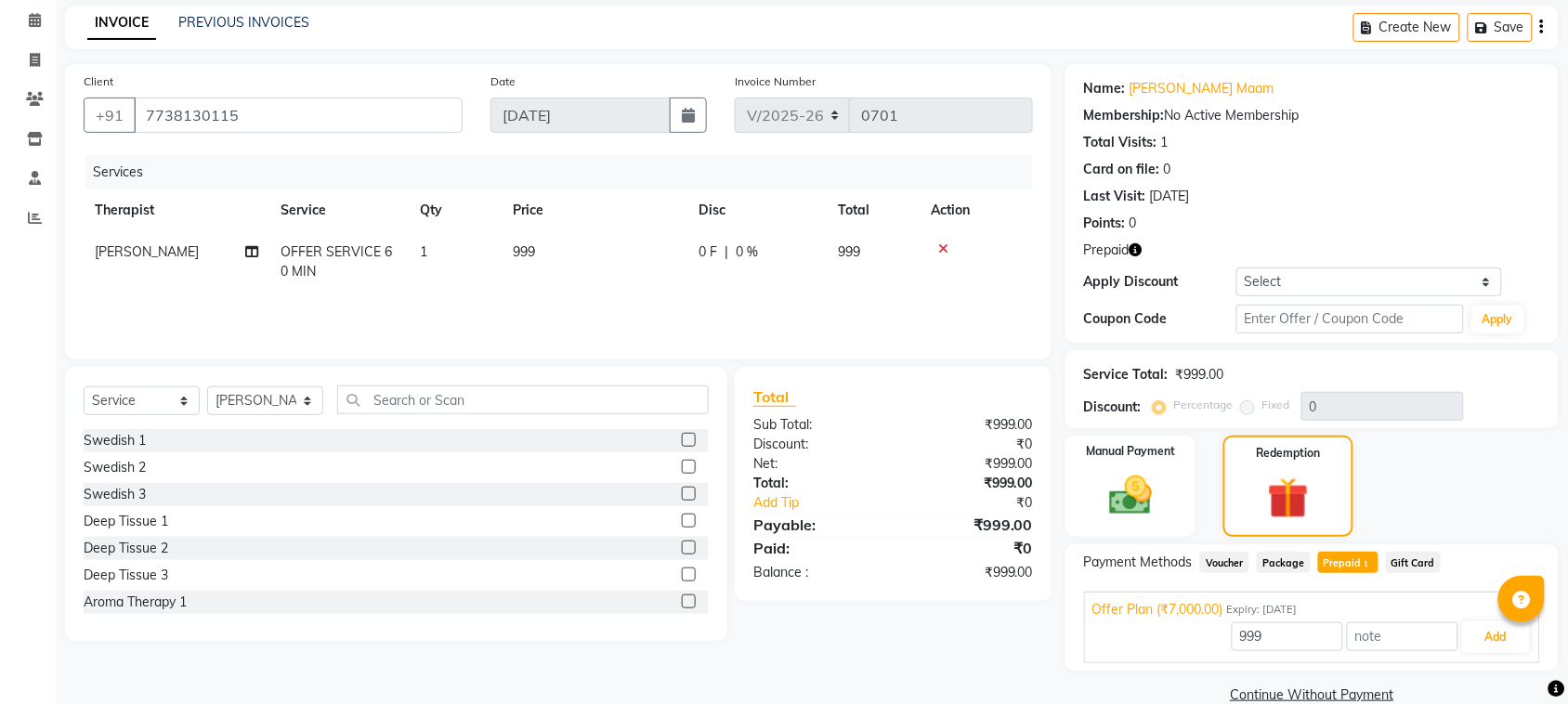
scroll to position [107, 0]
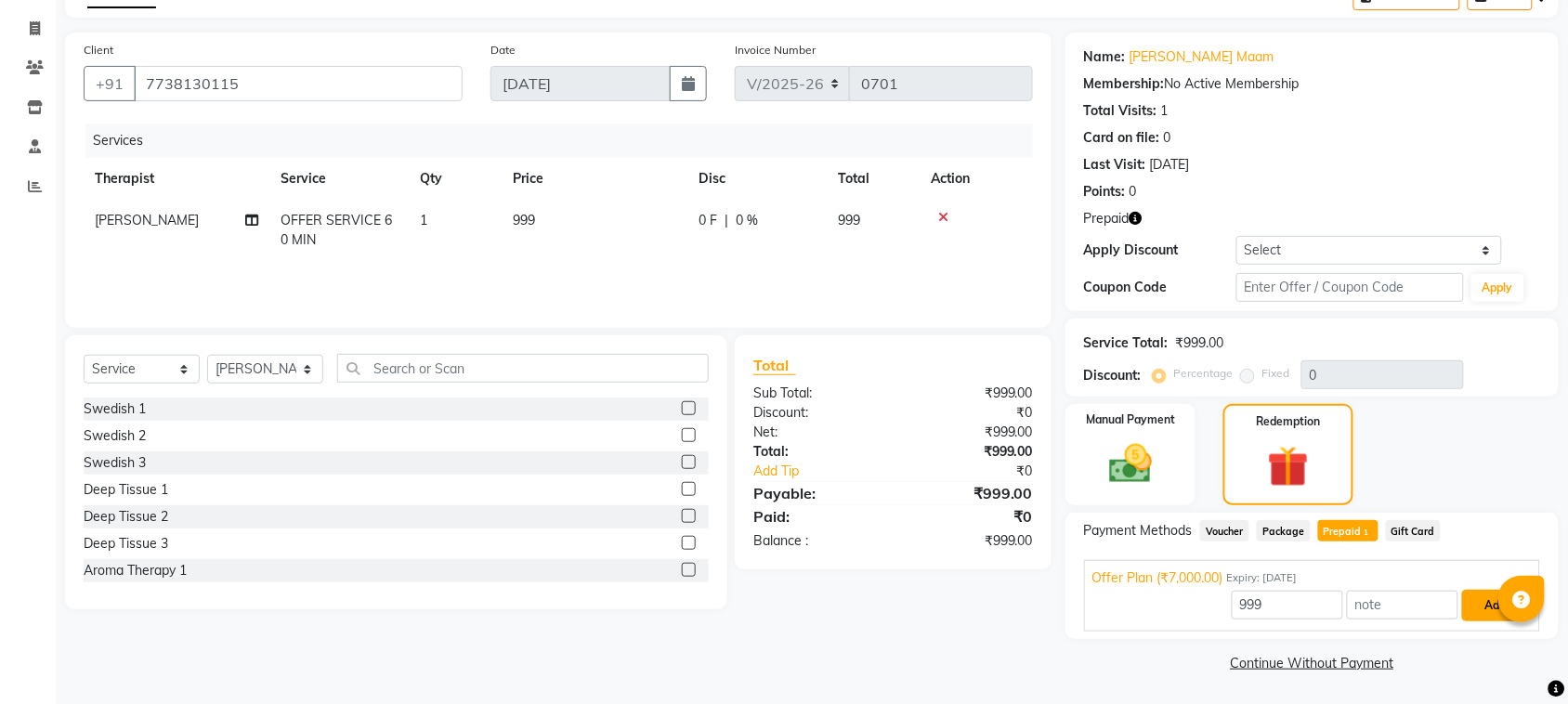
click at [1479, 608] on button "Add" at bounding box center [1496, 605] width 68 height 32
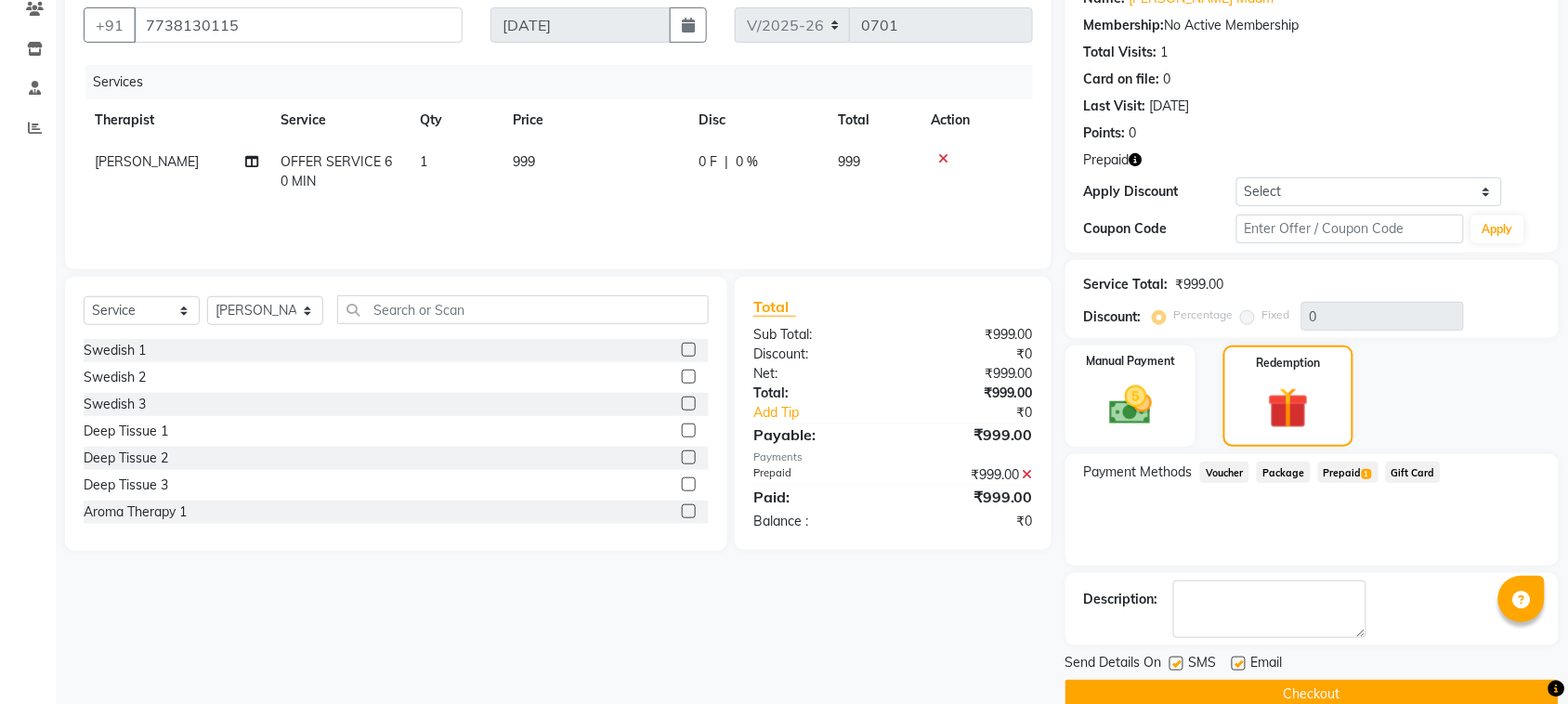
scroll to position [197, 0]
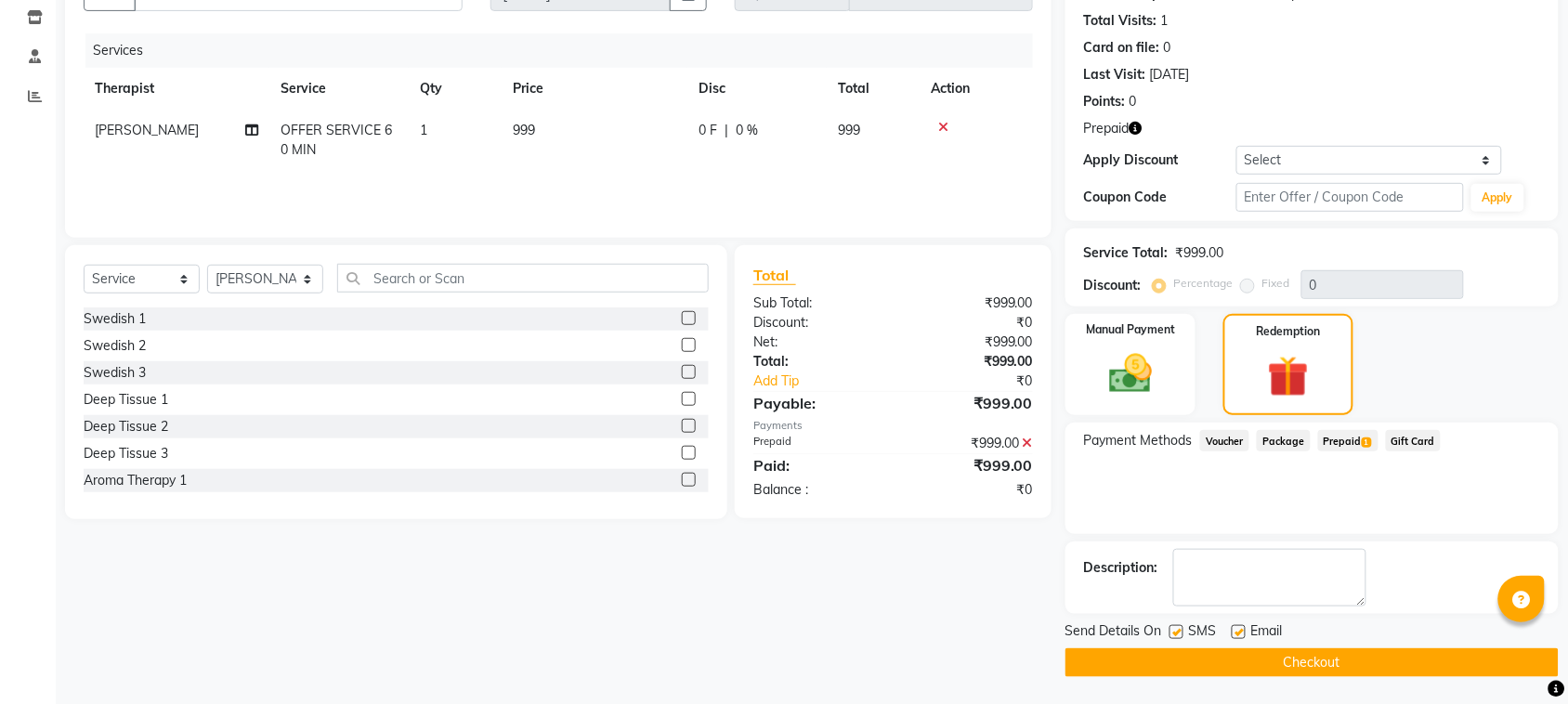
click at [1408, 656] on button "Checkout" at bounding box center [1312, 662] width 493 height 29
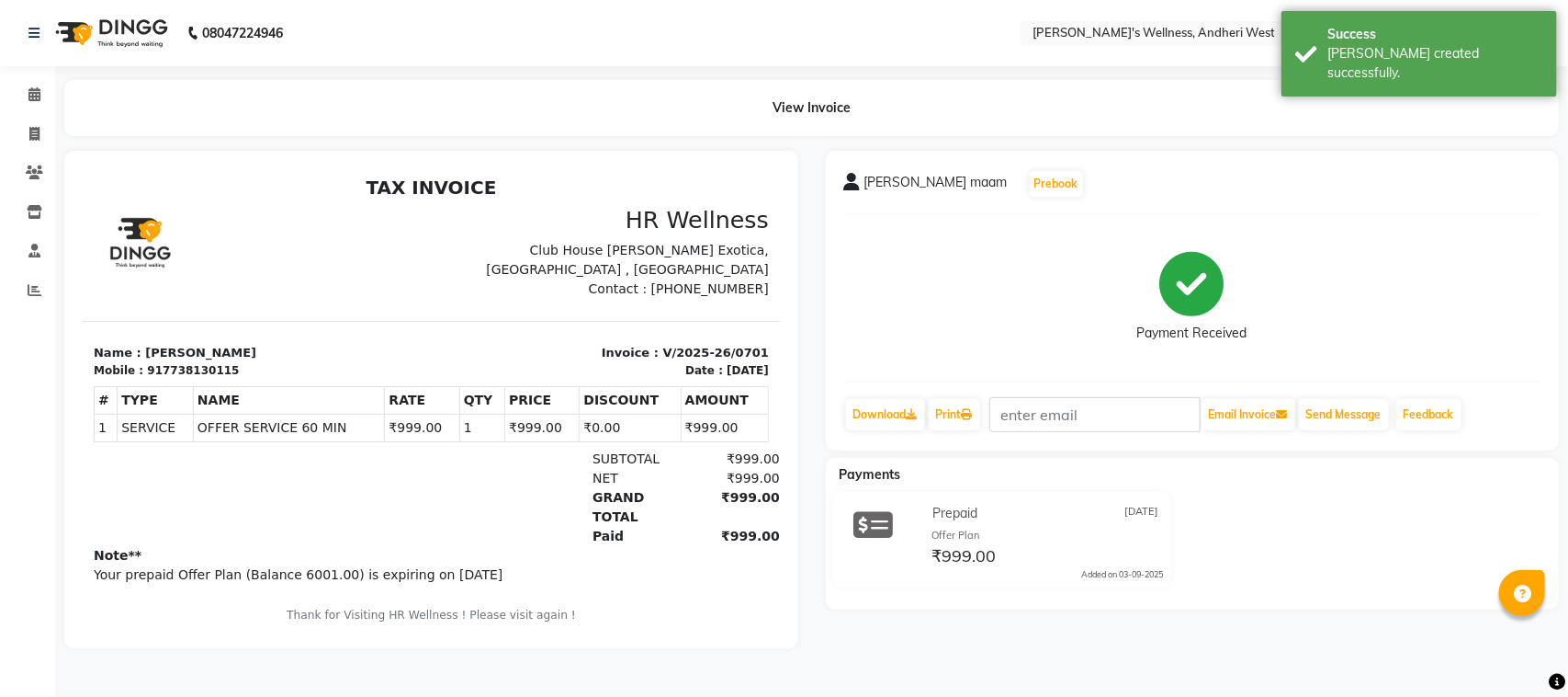
scroll to position [14, 0]
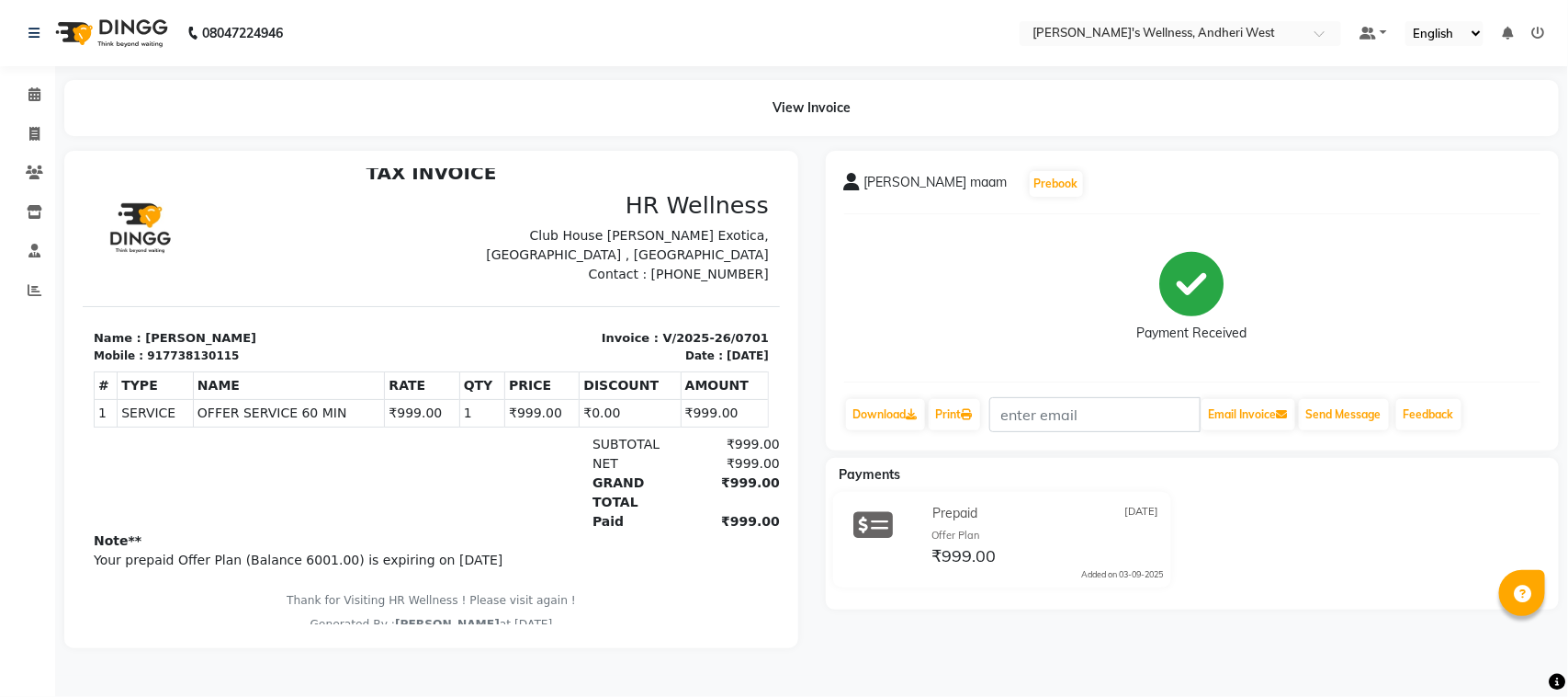
select select "service"
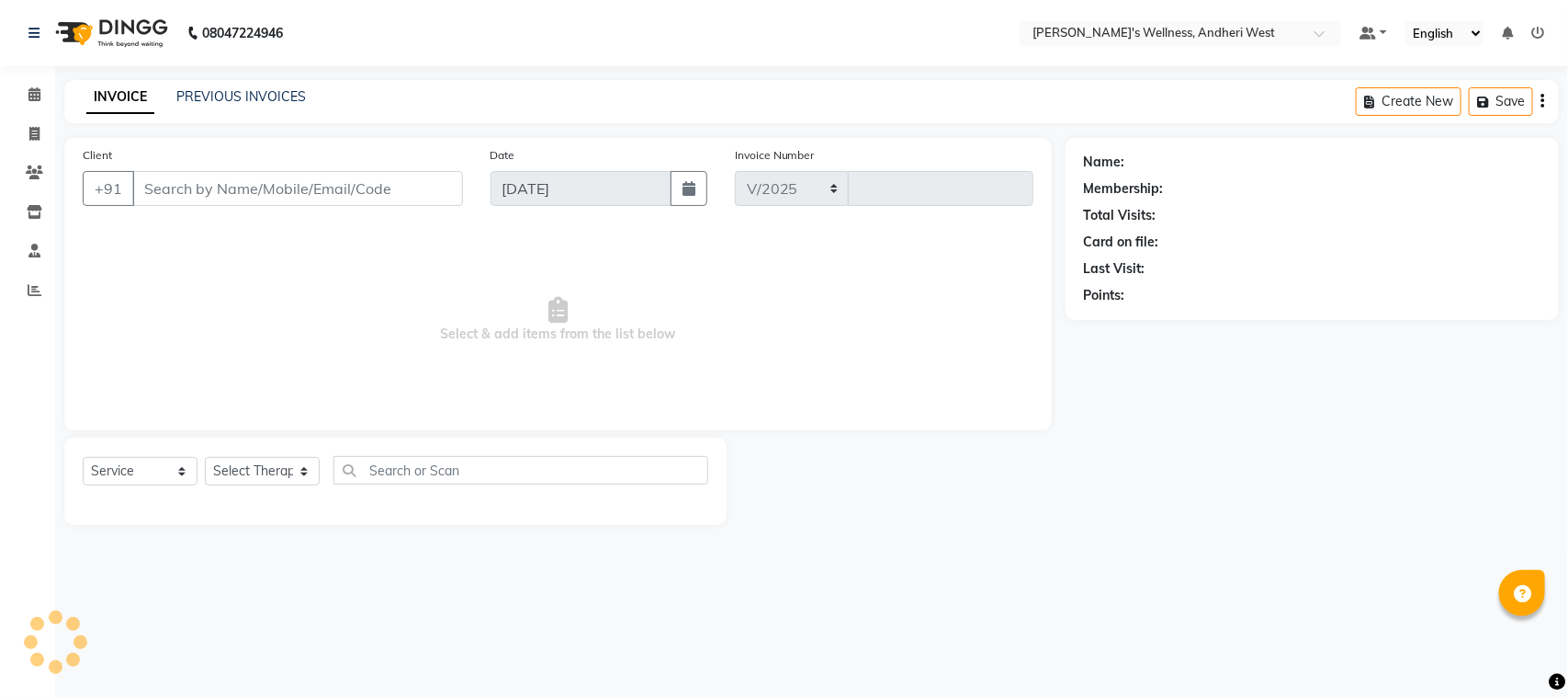
select select "7384"
type input "0702"
type input "7738130115"
select select "66471"
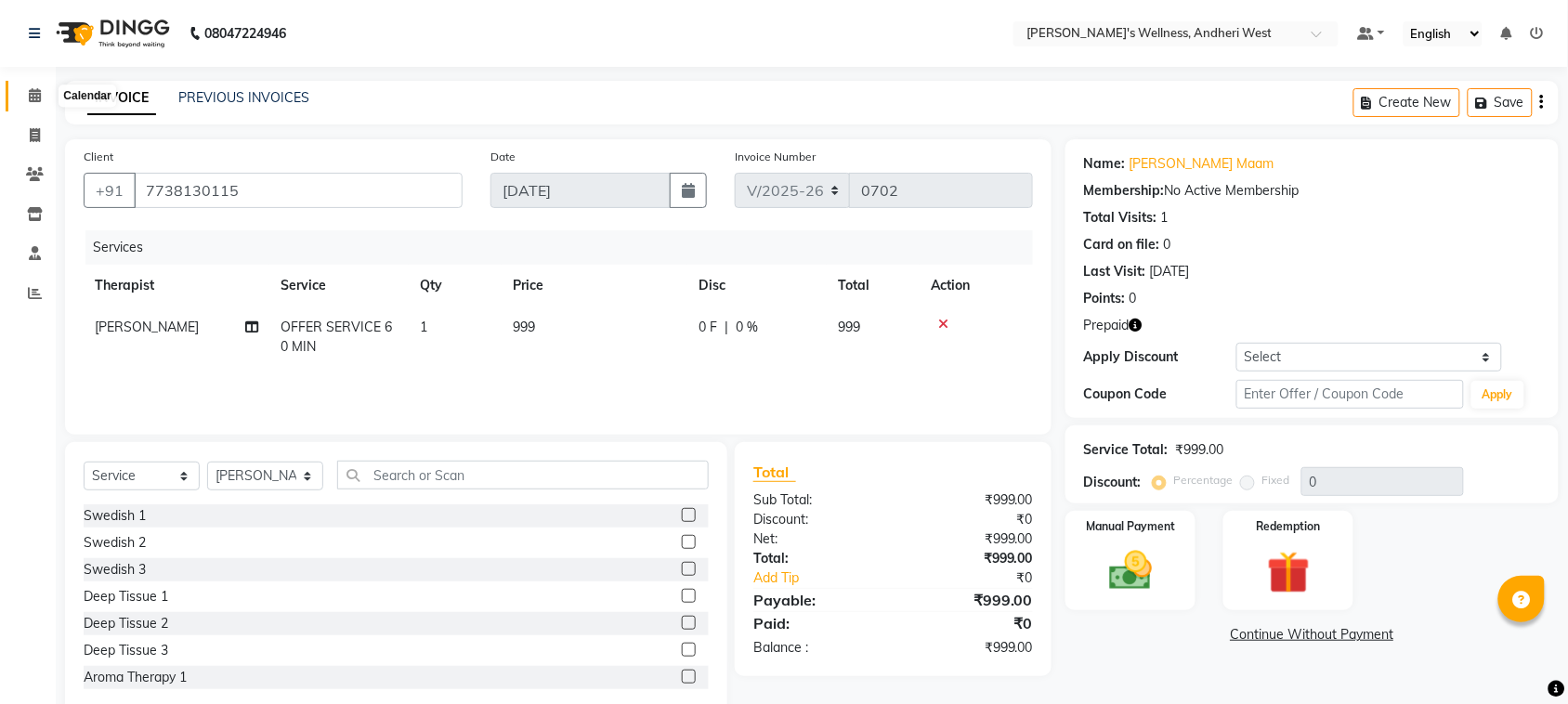
click at [31, 93] on icon at bounding box center [35, 95] width 12 height 14
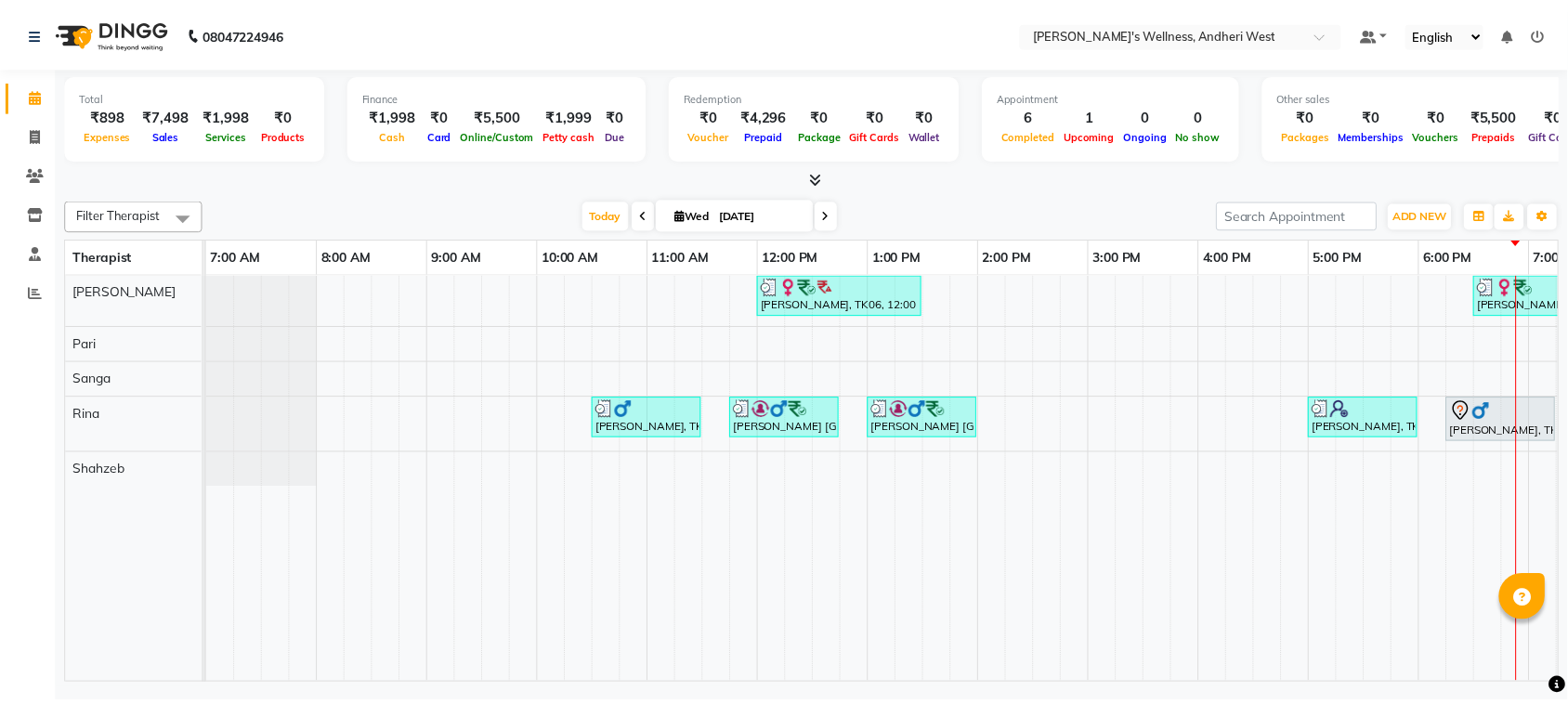
scroll to position [0, 303]
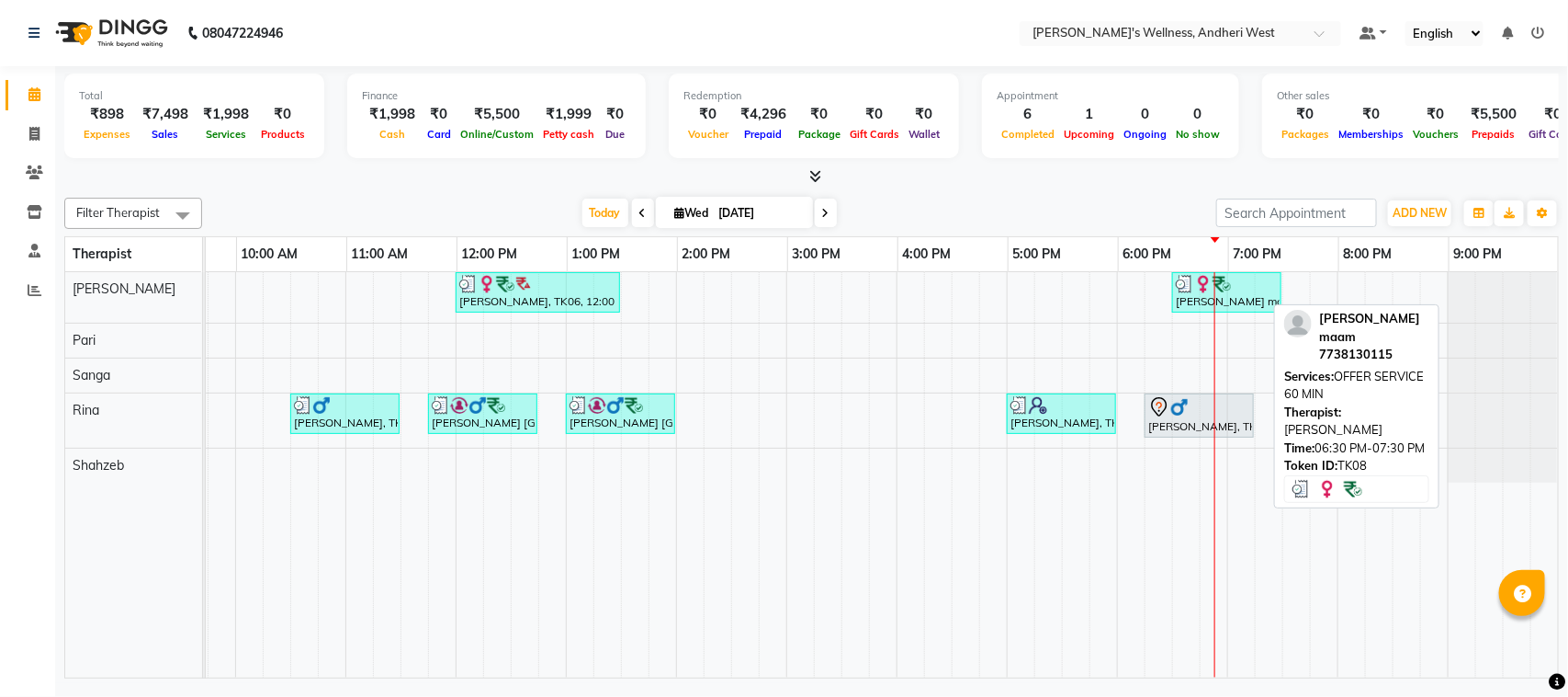
click at [1215, 285] on div at bounding box center [1226, 283] width 102 height 18
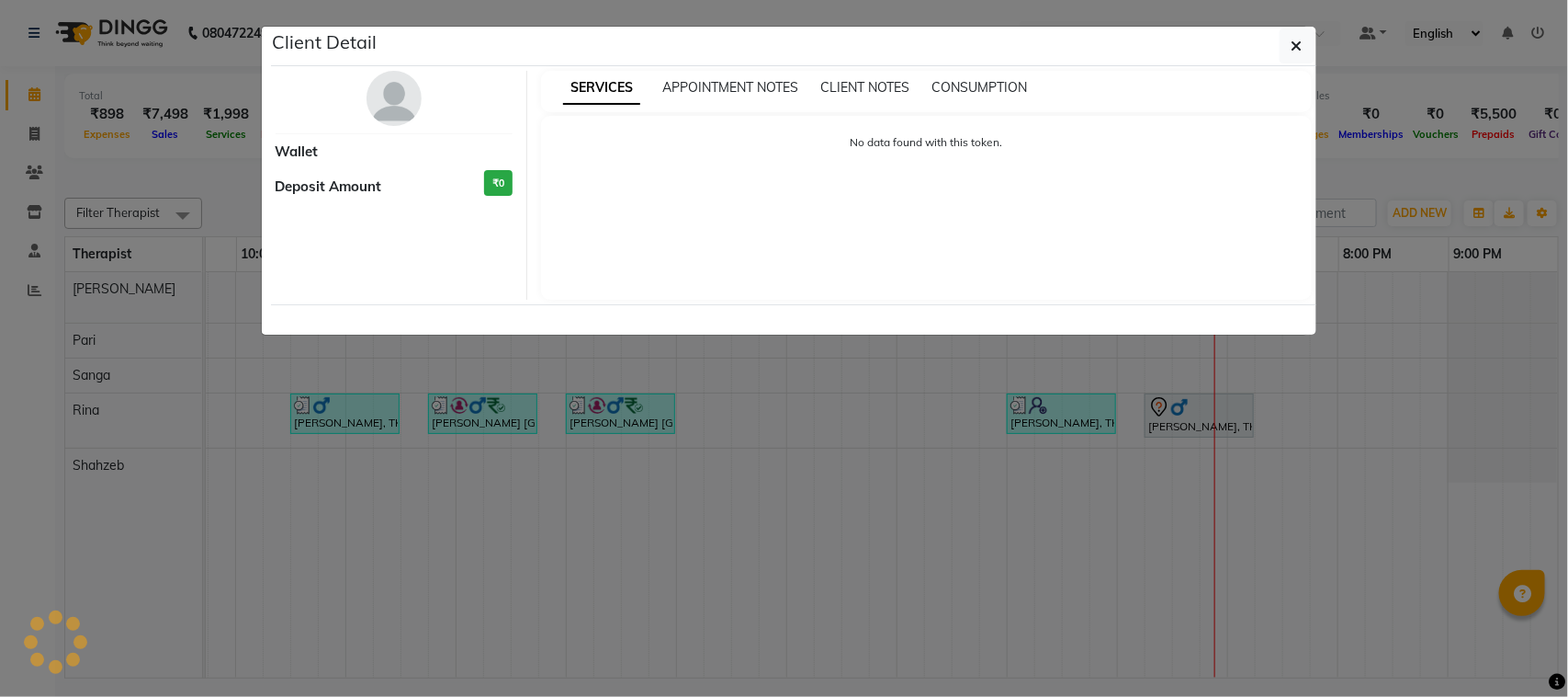
select select "3"
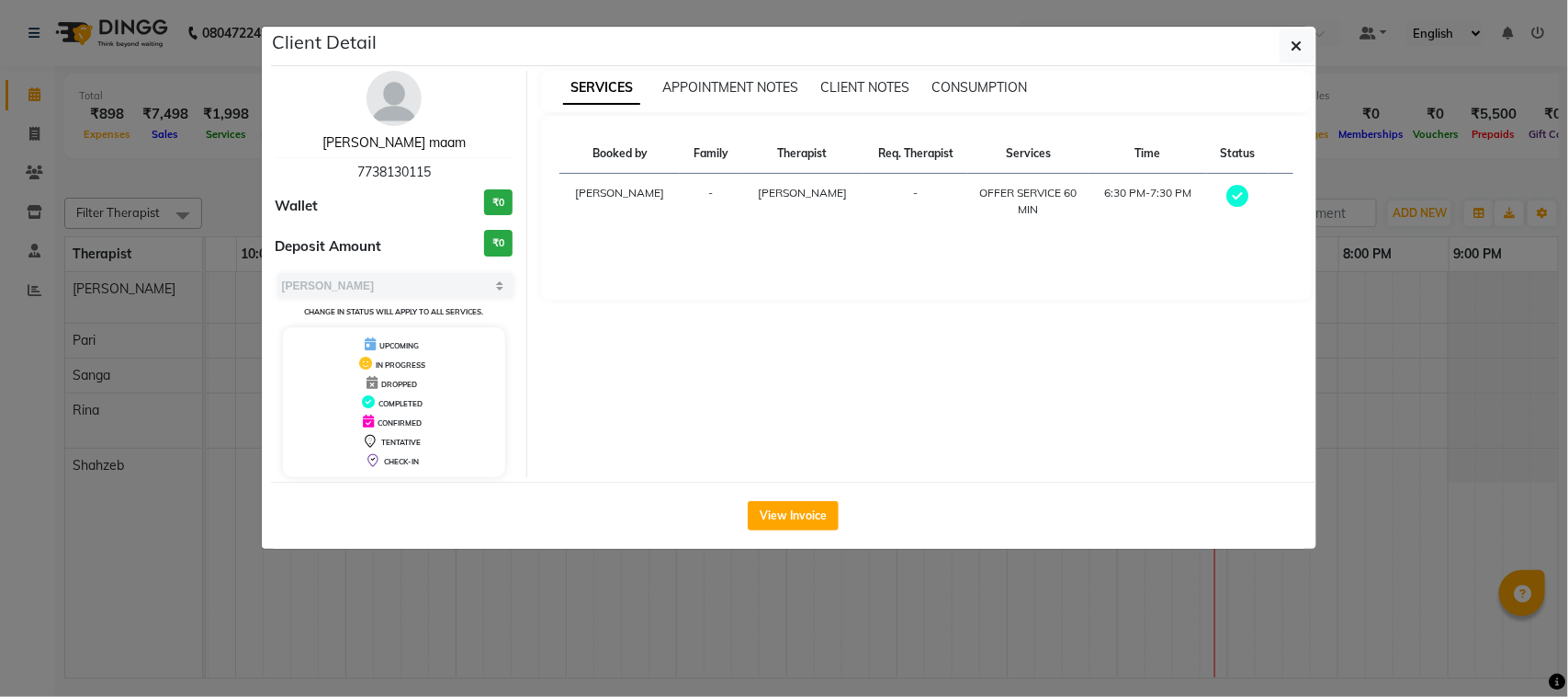
click at [415, 145] on link "[PERSON_NAME] maam" at bounding box center [394, 142] width 143 height 16
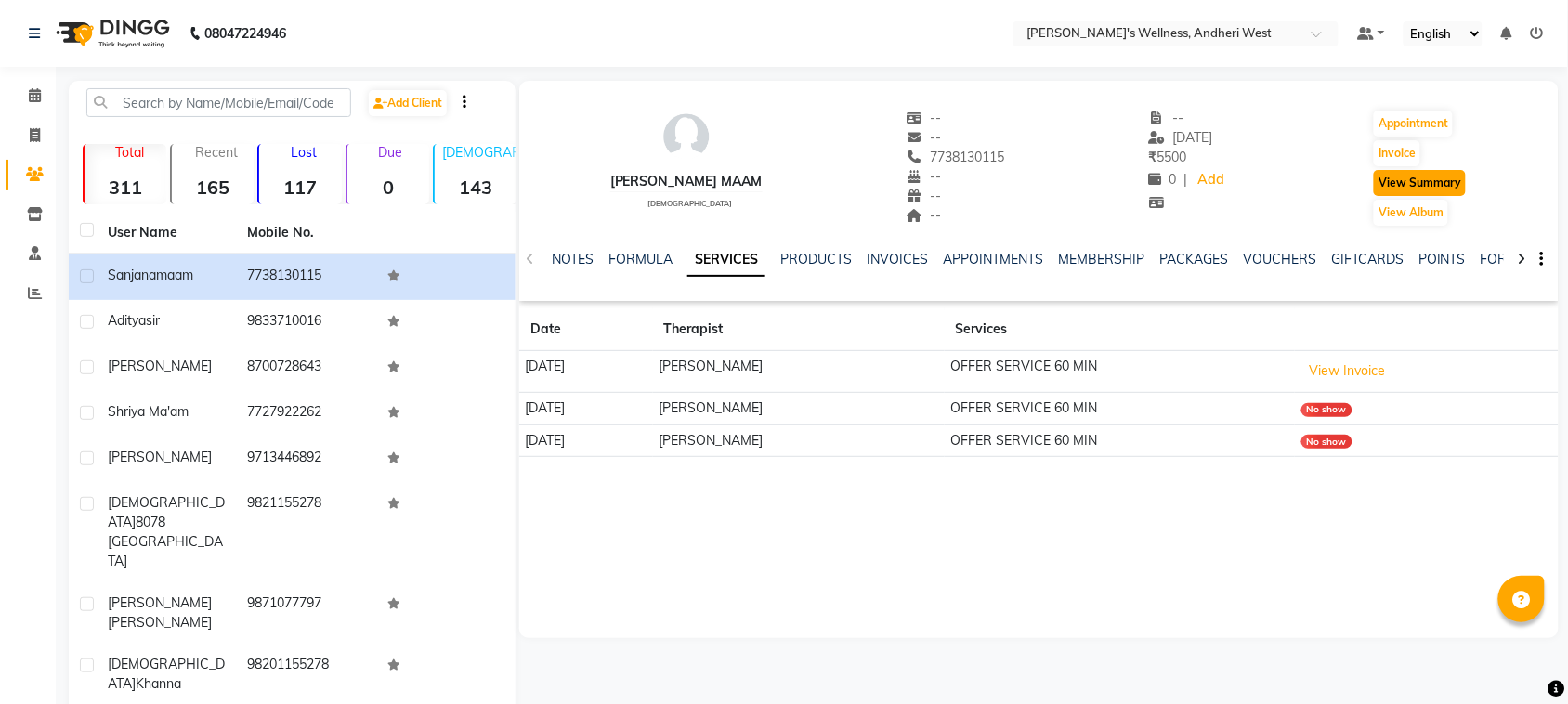
click at [1444, 185] on button "View Summary" at bounding box center [1419, 183] width 92 height 26
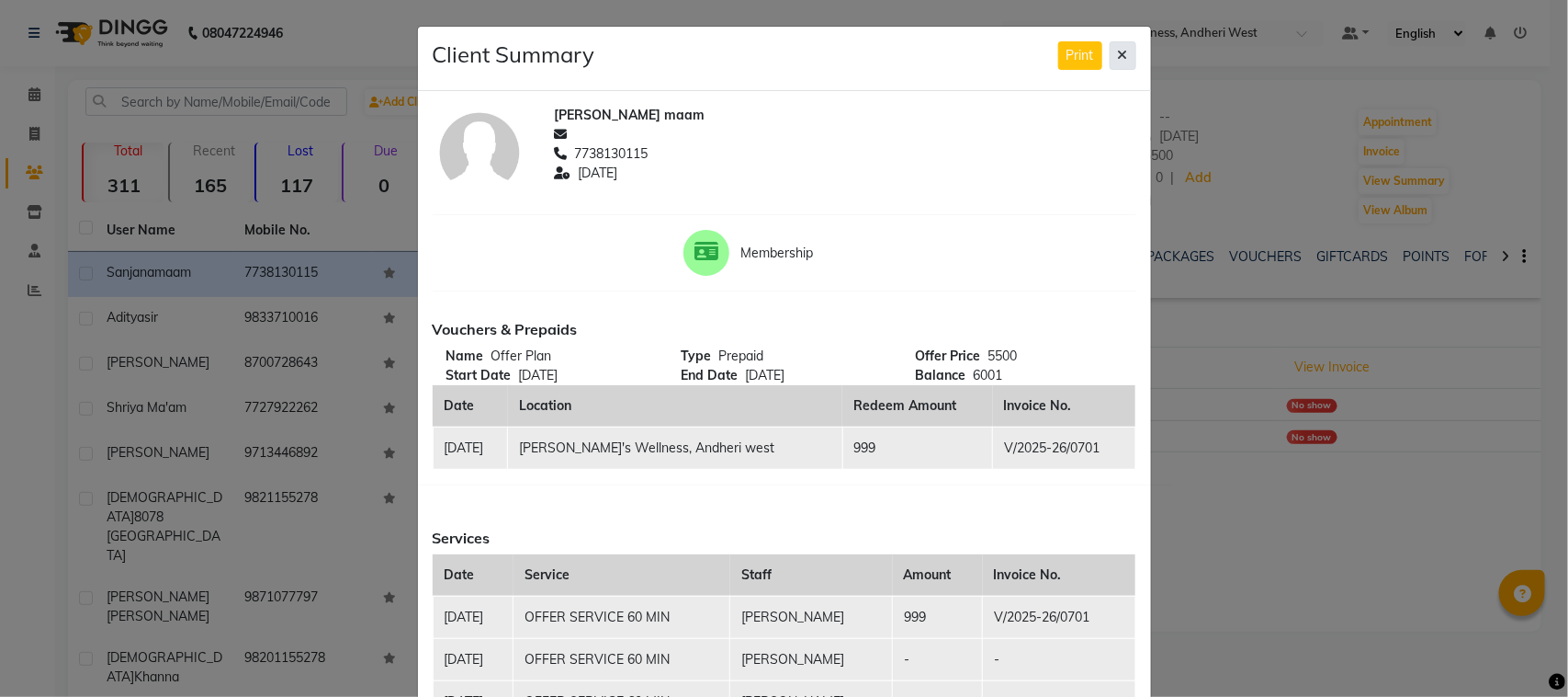
click at [1118, 55] on icon at bounding box center [1123, 54] width 11 height 12
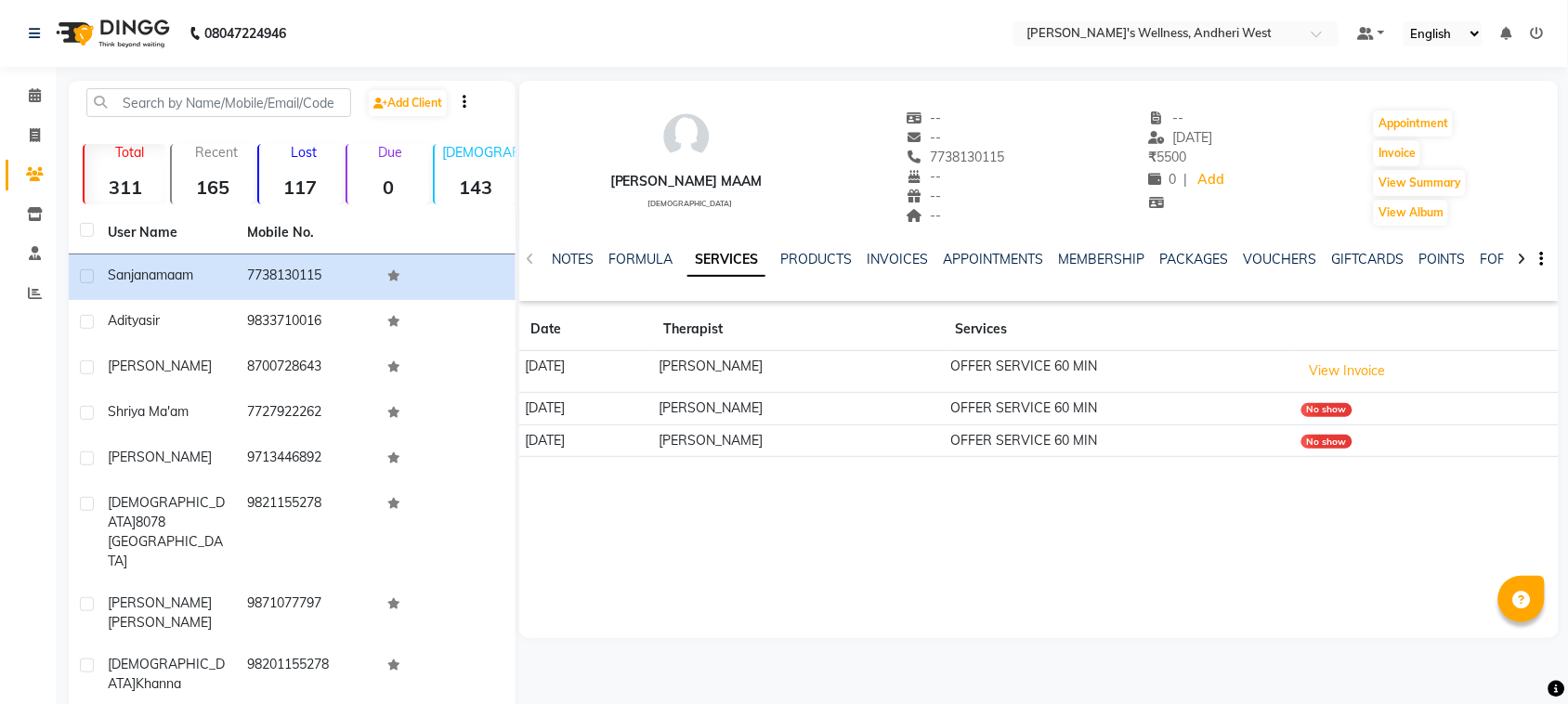
click at [964, 148] on div "7738130115" at bounding box center [955, 157] width 99 height 19
drag, startPoint x: 986, startPoint y: 170, endPoint x: 950, endPoint y: 124, distance: 58.4
click at [953, 124] on div "--" at bounding box center [955, 118] width 99 height 19
click at [947, 157] on span "7738130115" at bounding box center [955, 156] width 99 height 16
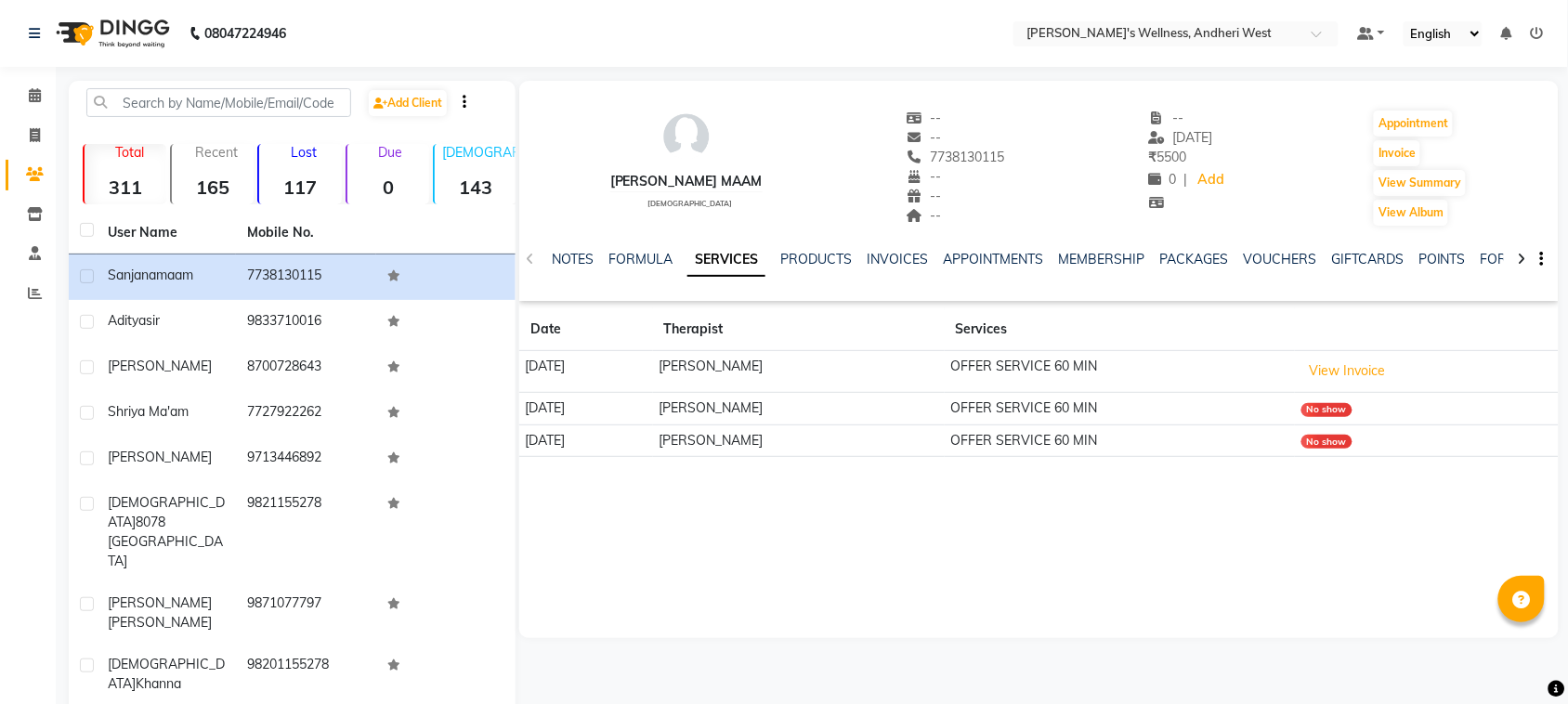
click at [947, 157] on span "7738130115" at bounding box center [955, 156] width 99 height 16
click at [949, 155] on span "7738130115" at bounding box center [955, 156] width 99 height 16
copy span "7738130115"
click at [31, 89] on icon at bounding box center [35, 95] width 12 height 14
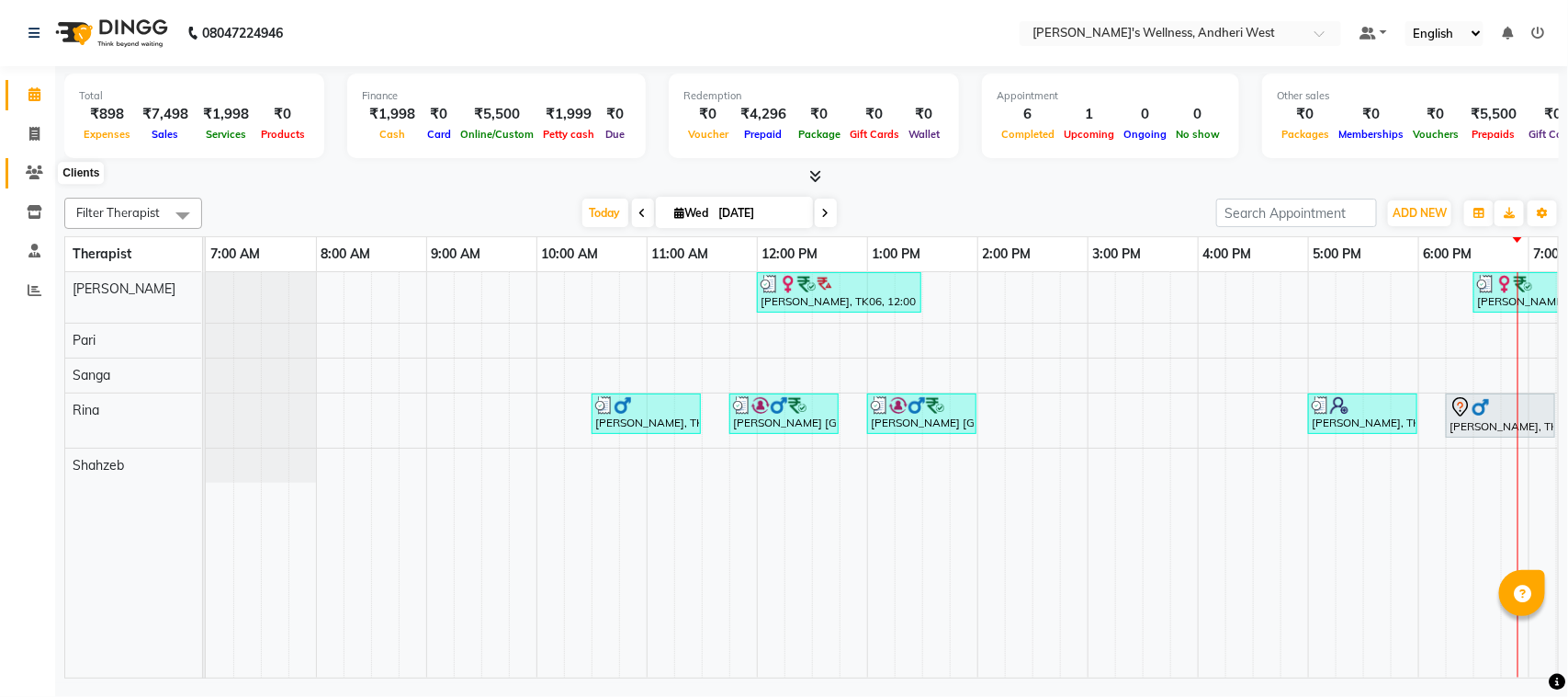
click at [36, 170] on icon at bounding box center [34, 172] width 17 height 13
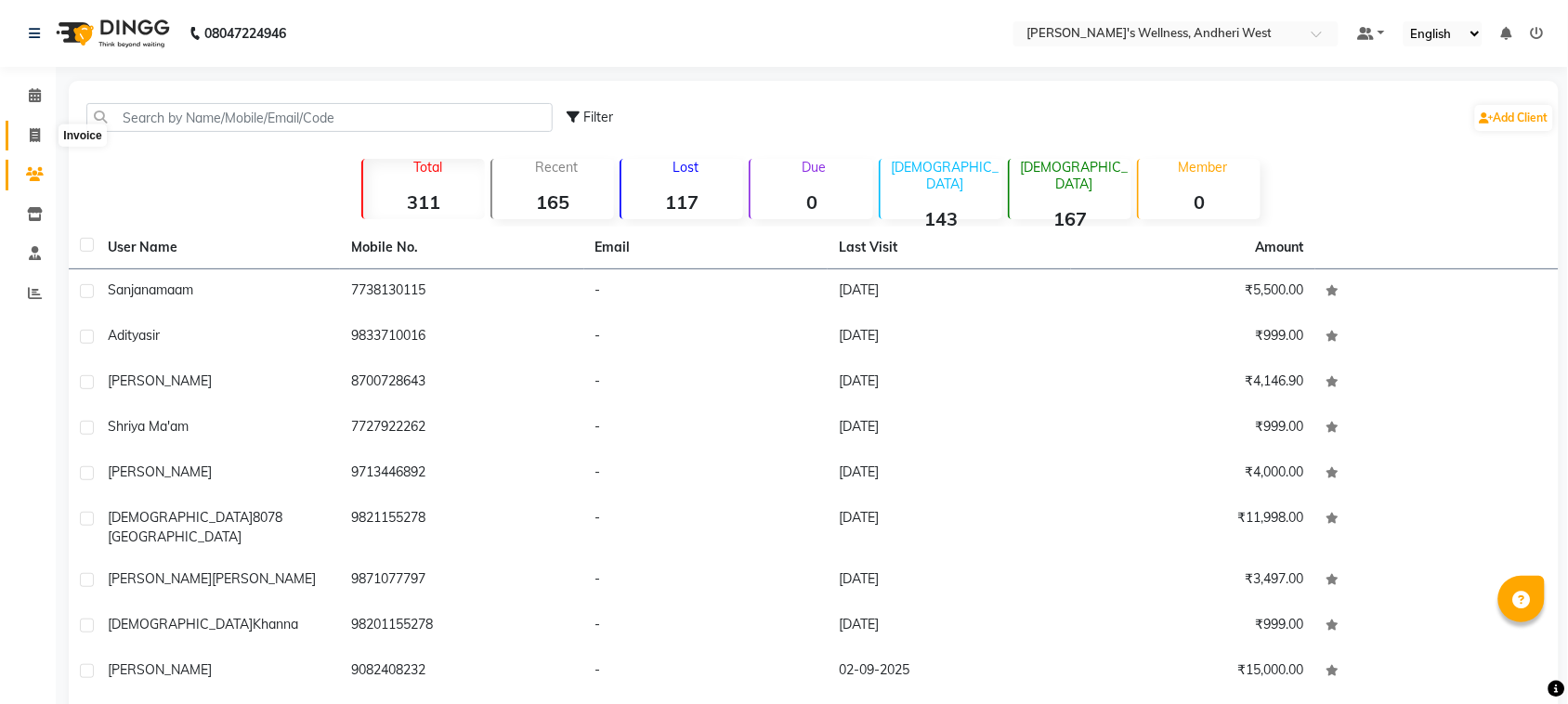
click at [46, 132] on span at bounding box center [35, 136] width 33 height 21
select select "service"
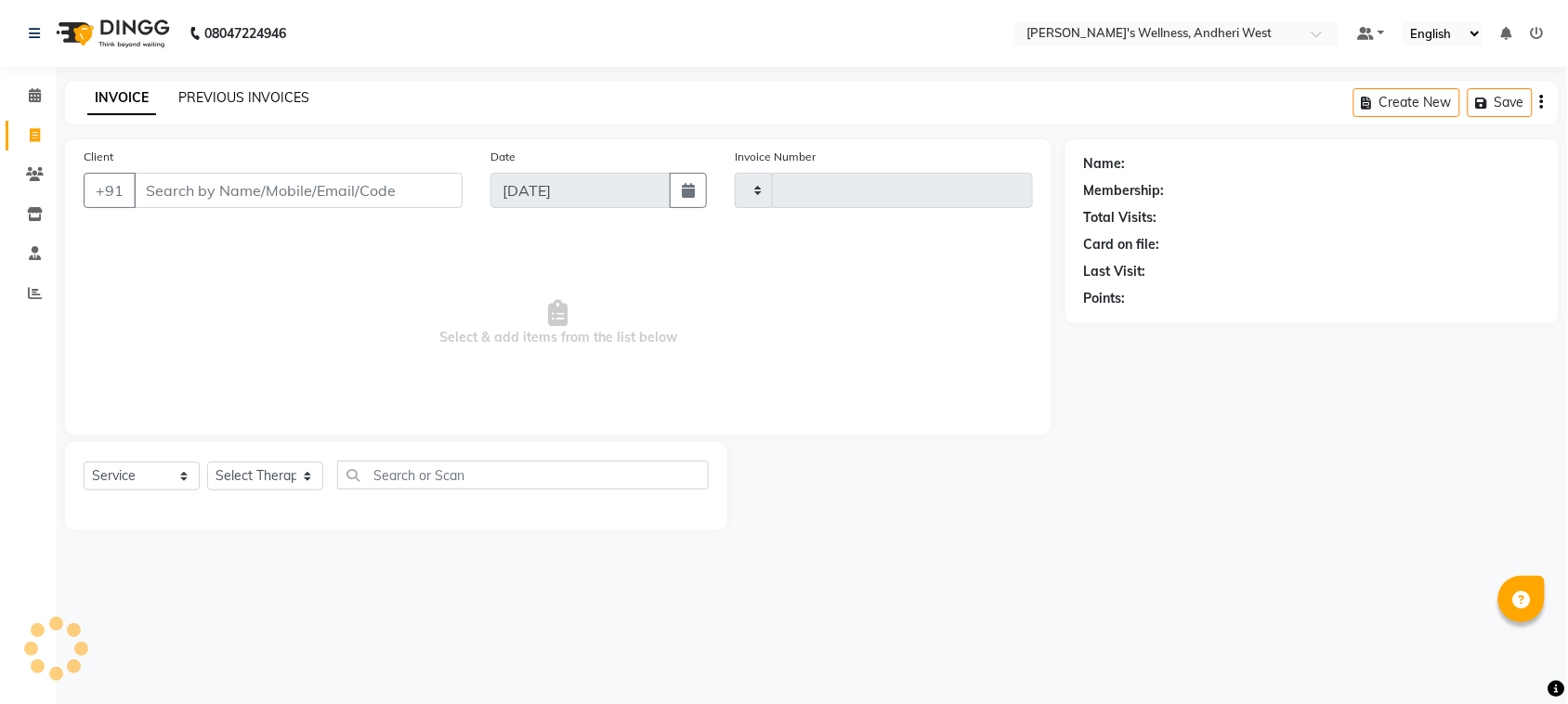
type input "0702"
select select "7384"
click at [232, 94] on link "PREVIOUS INVOICES" at bounding box center [244, 97] width 131 height 16
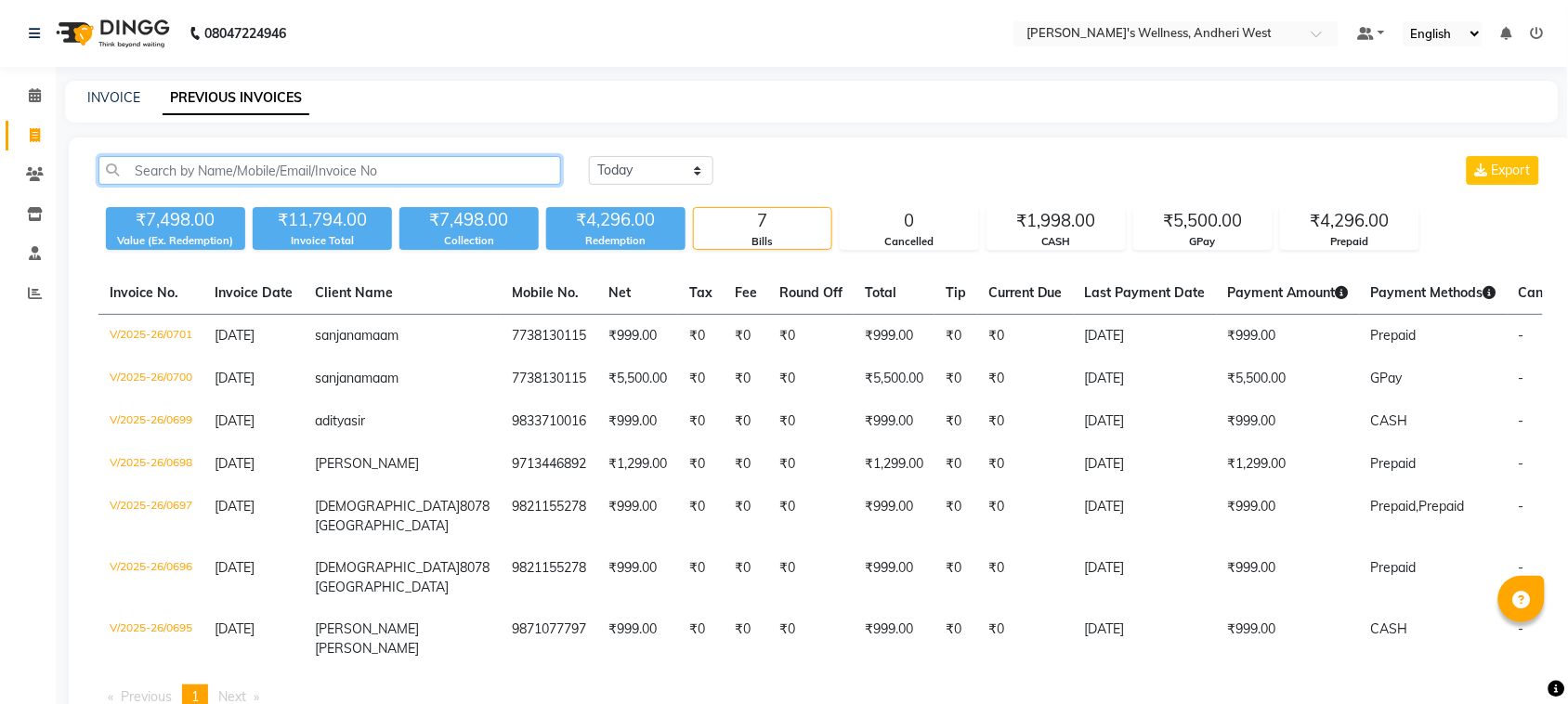
click at [299, 169] on input "text" at bounding box center [329, 170] width 463 height 29
paste input "7738130115"
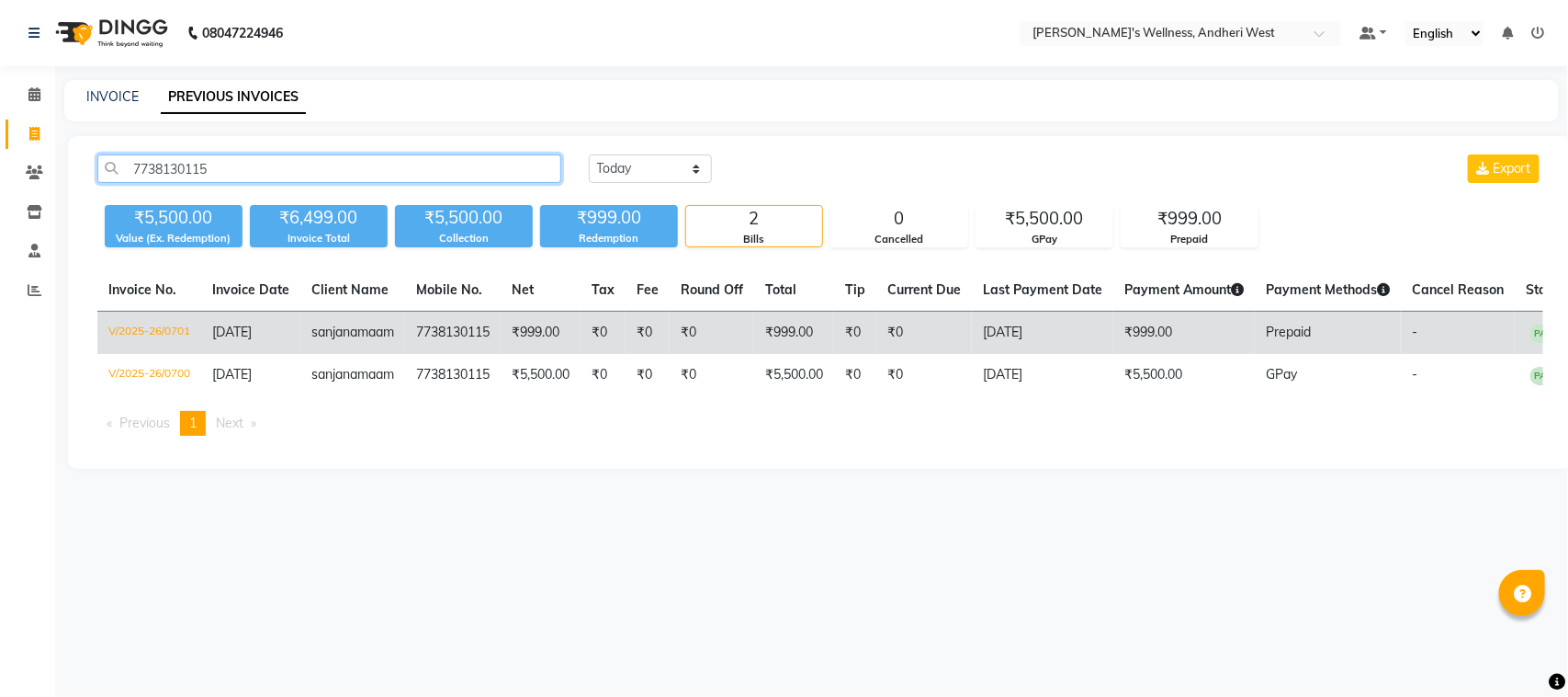
type input "7738130115"
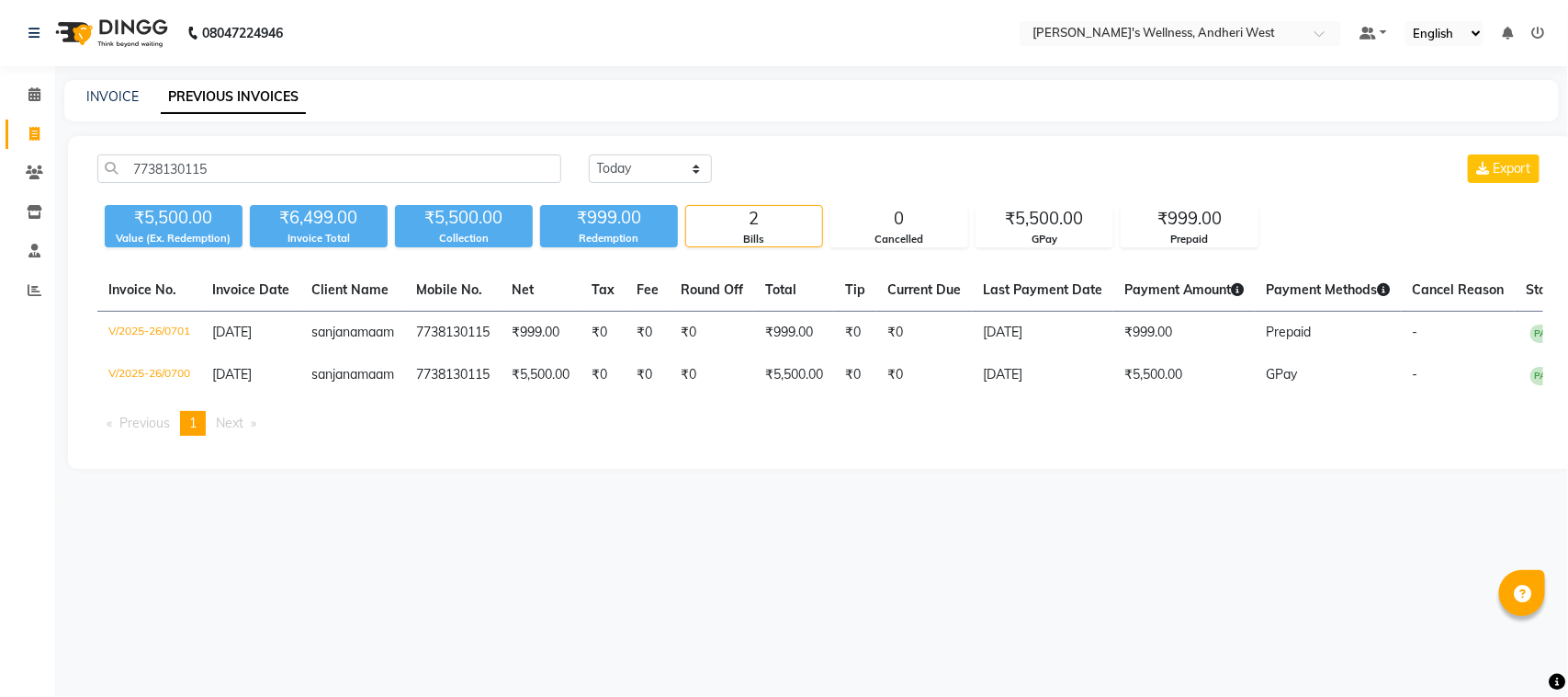
drag, startPoint x: 466, startPoint y: 329, endPoint x: 895, endPoint y: 552, distance: 483.5
click at [1081, 572] on div "08047224946 Select Location × Sumi's Wellness, Andheri West Default Panel My Pa…" at bounding box center [784, 348] width 1568 height 697
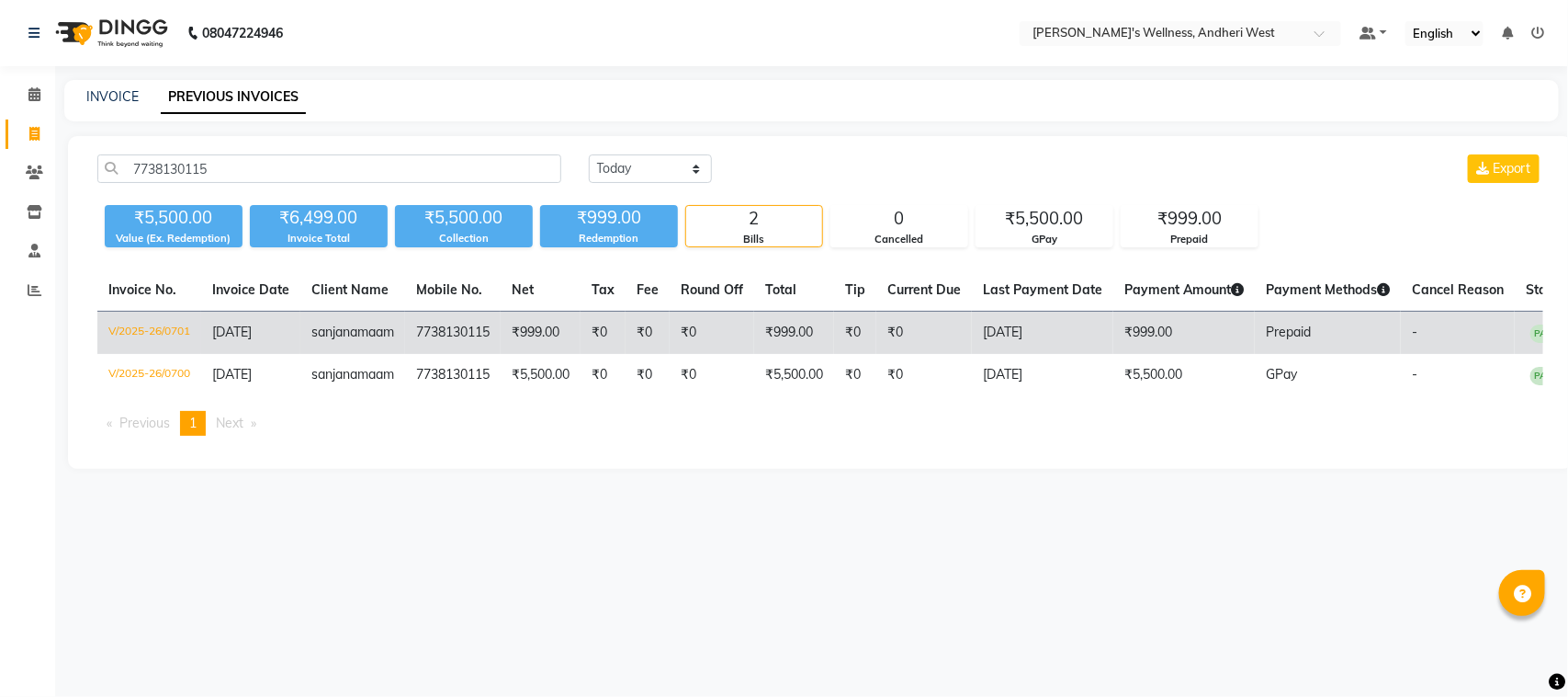
click at [414, 323] on td "7738130115" at bounding box center [453, 333] width 96 height 43
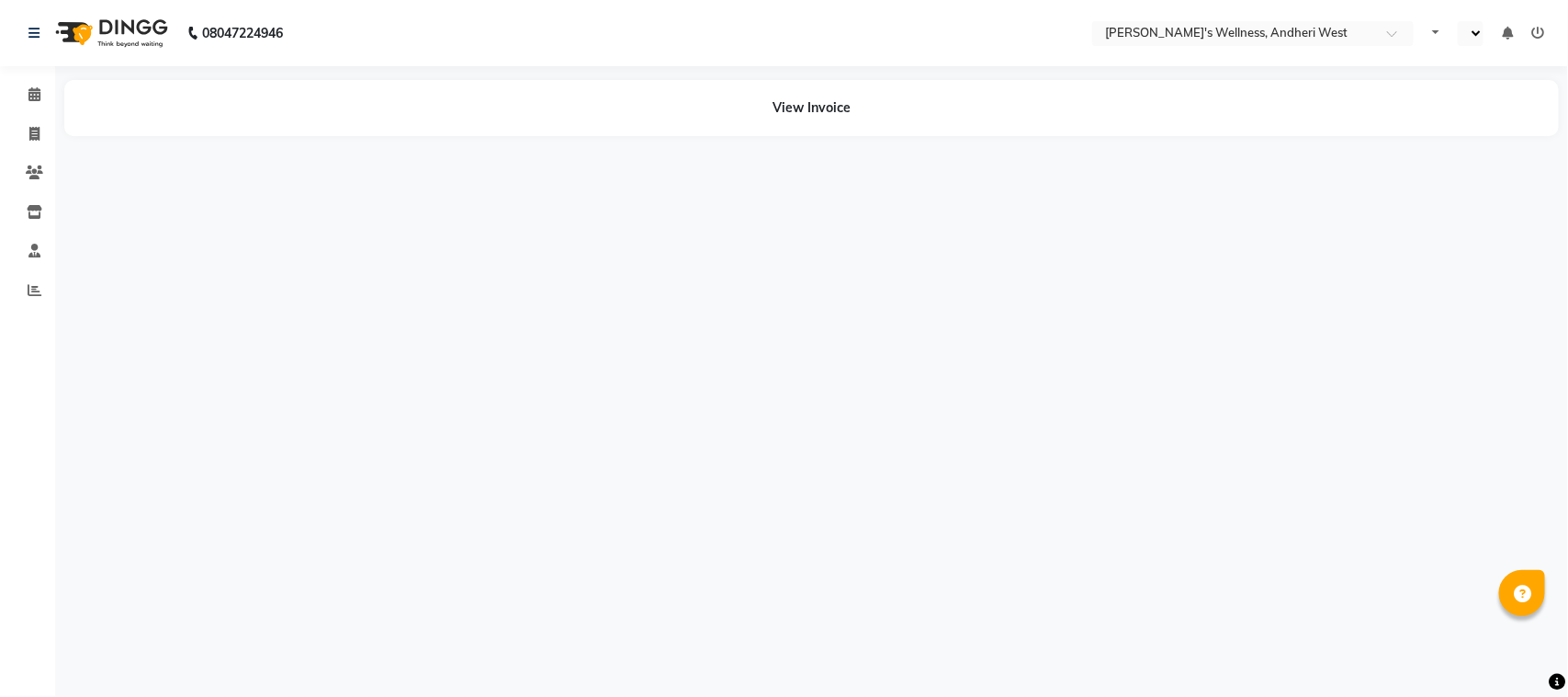
select select "en"
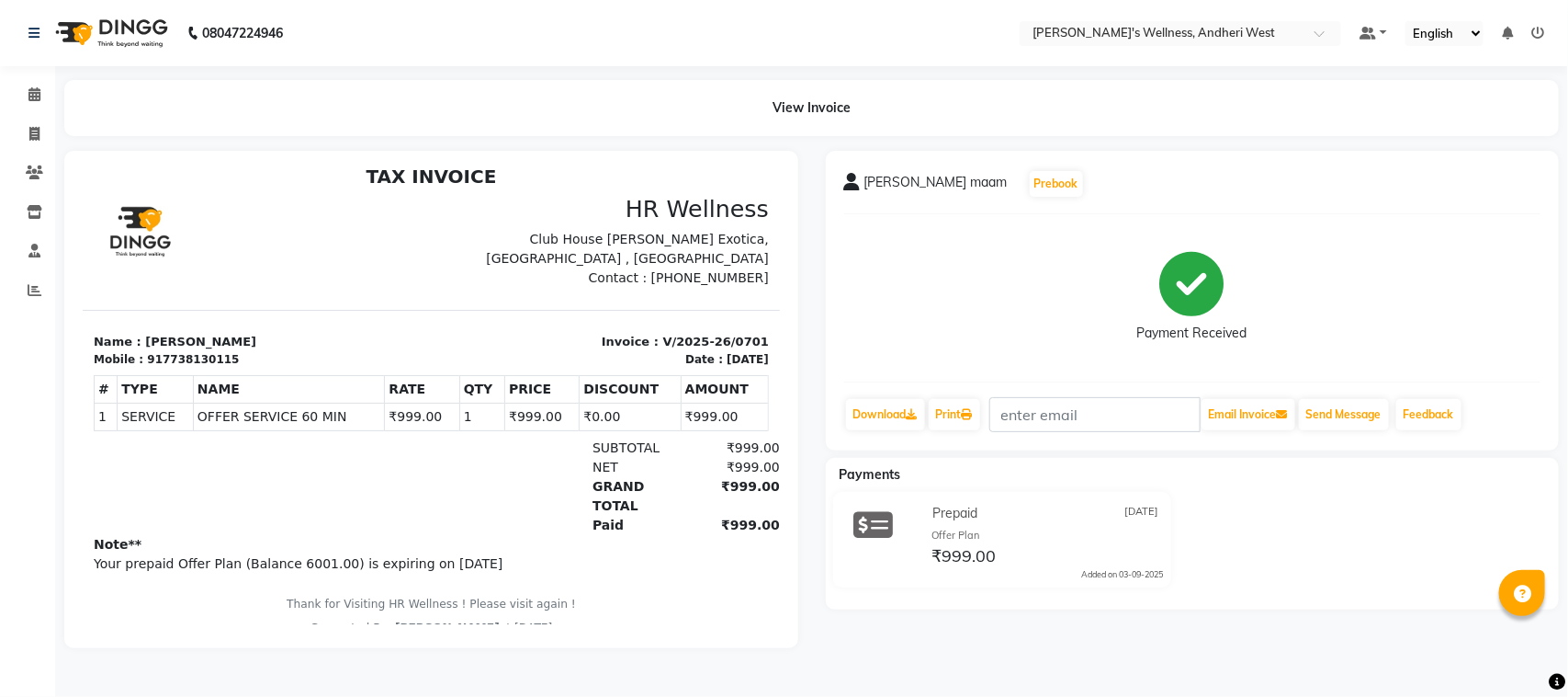
scroll to position [14, 0]
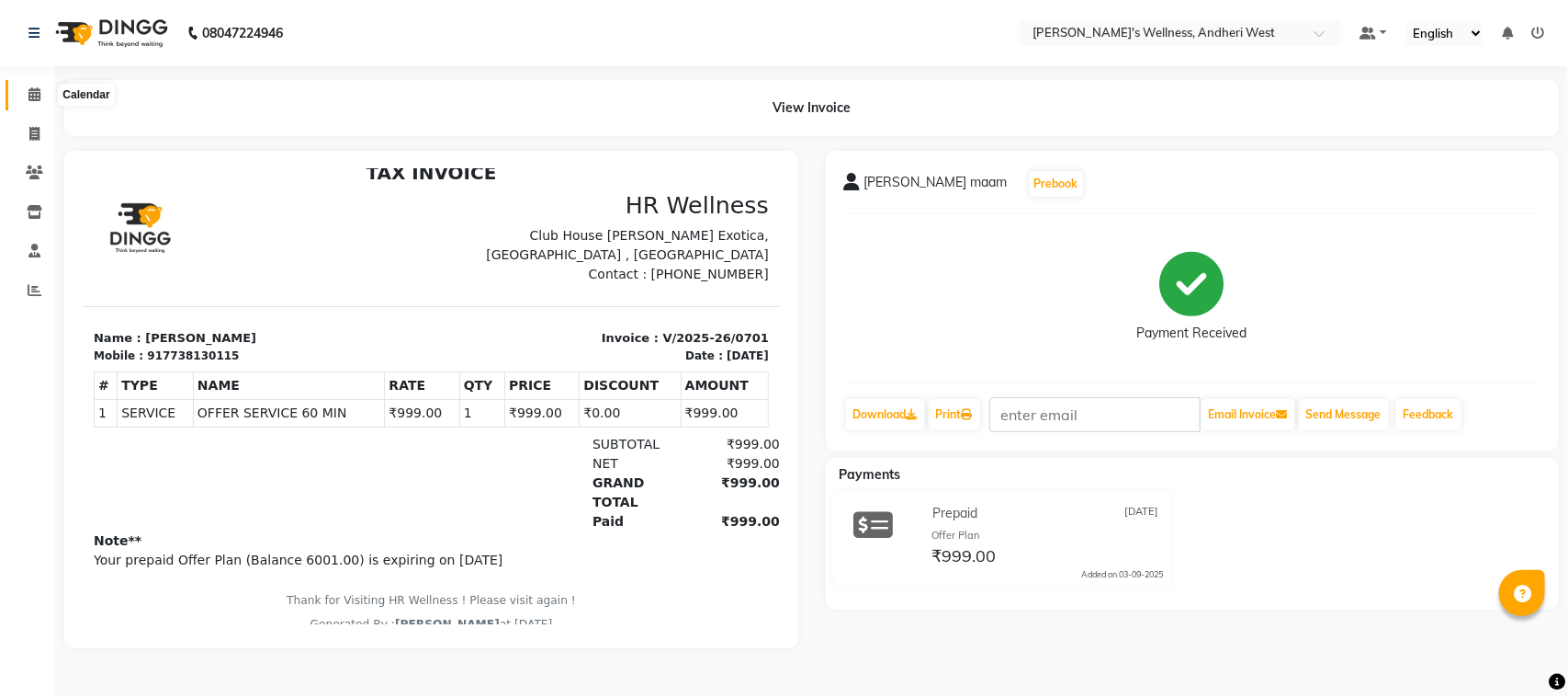
click at [30, 92] on icon at bounding box center [34, 94] width 11 height 13
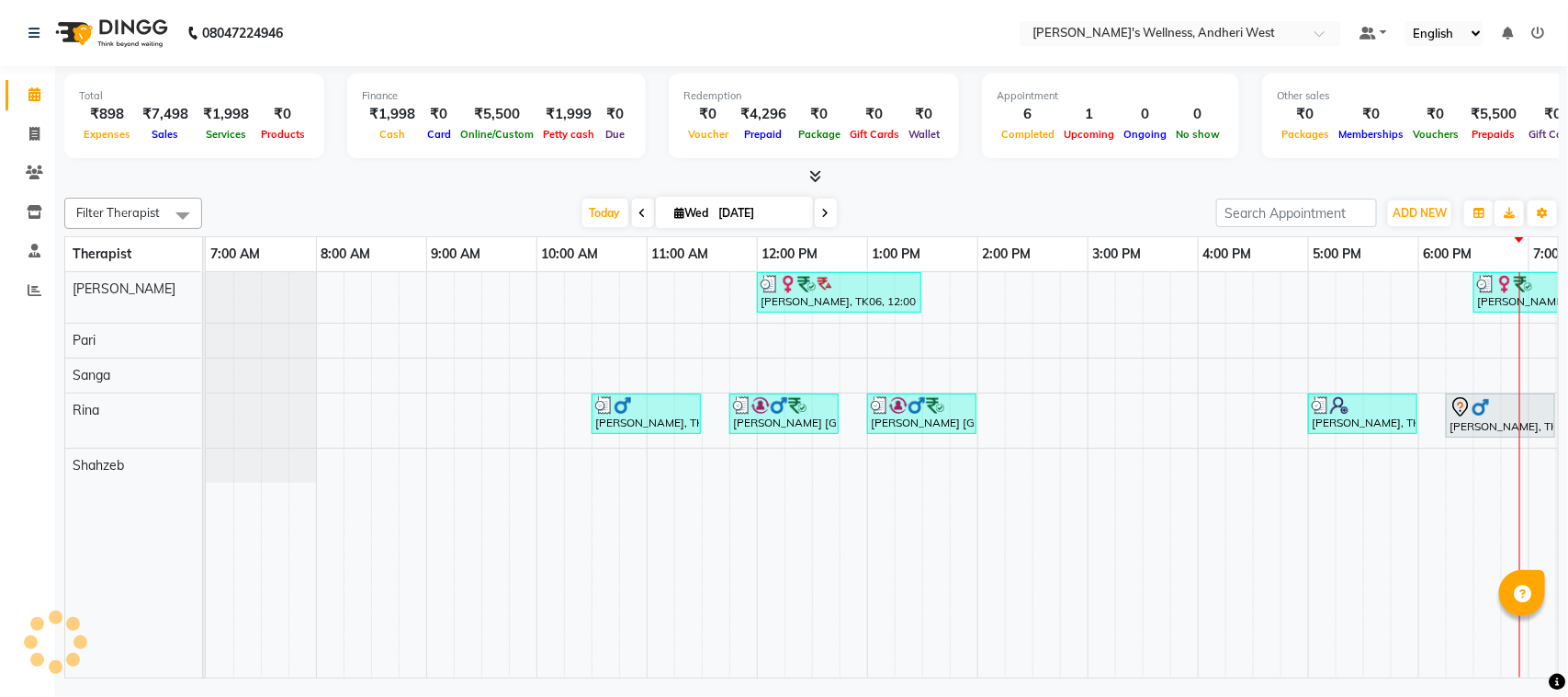
scroll to position [0, 300]
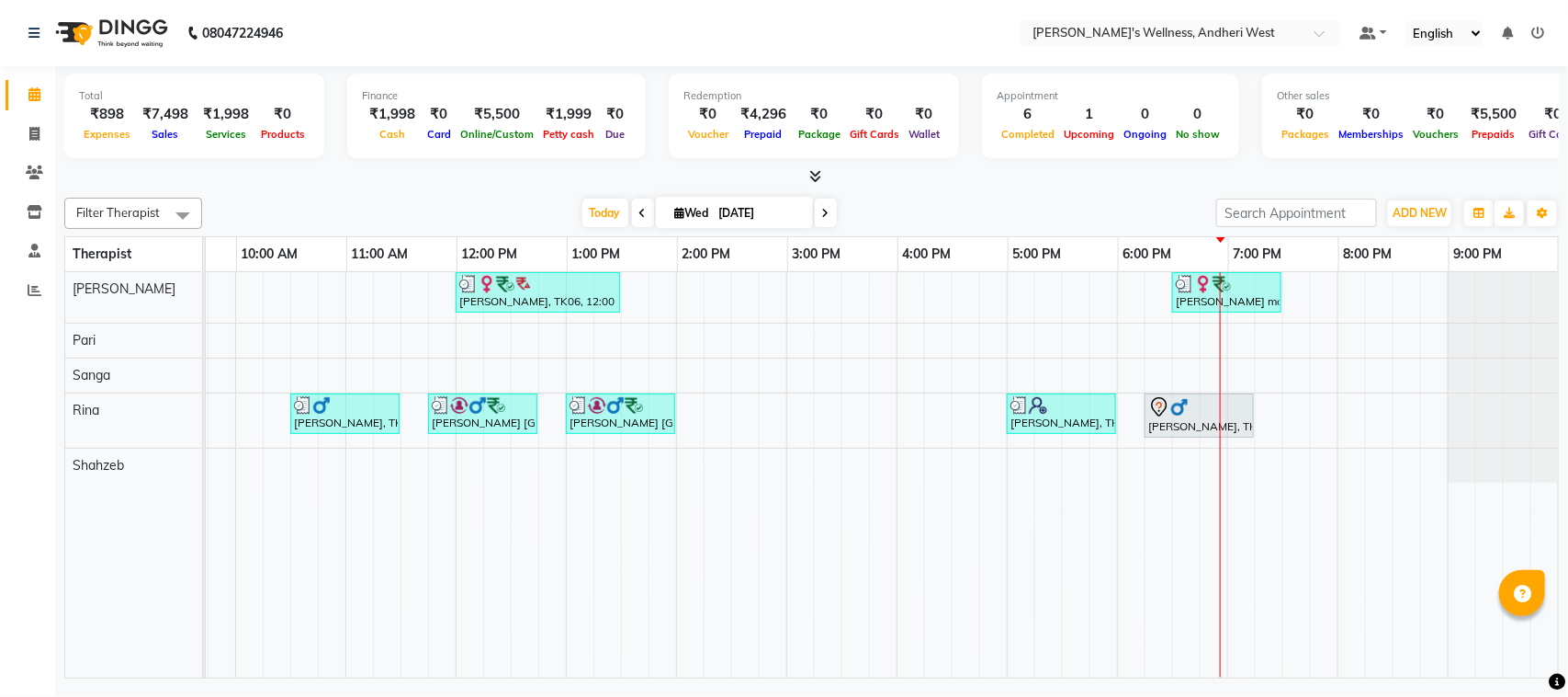
click at [1214, 347] on div "Amita Rajpal, TK06, 12:00 PM-01:30 PM, OFFER SERVICE 90 MIN sanjana maam, TK08,…" at bounding box center [731, 475] width 1653 height 405
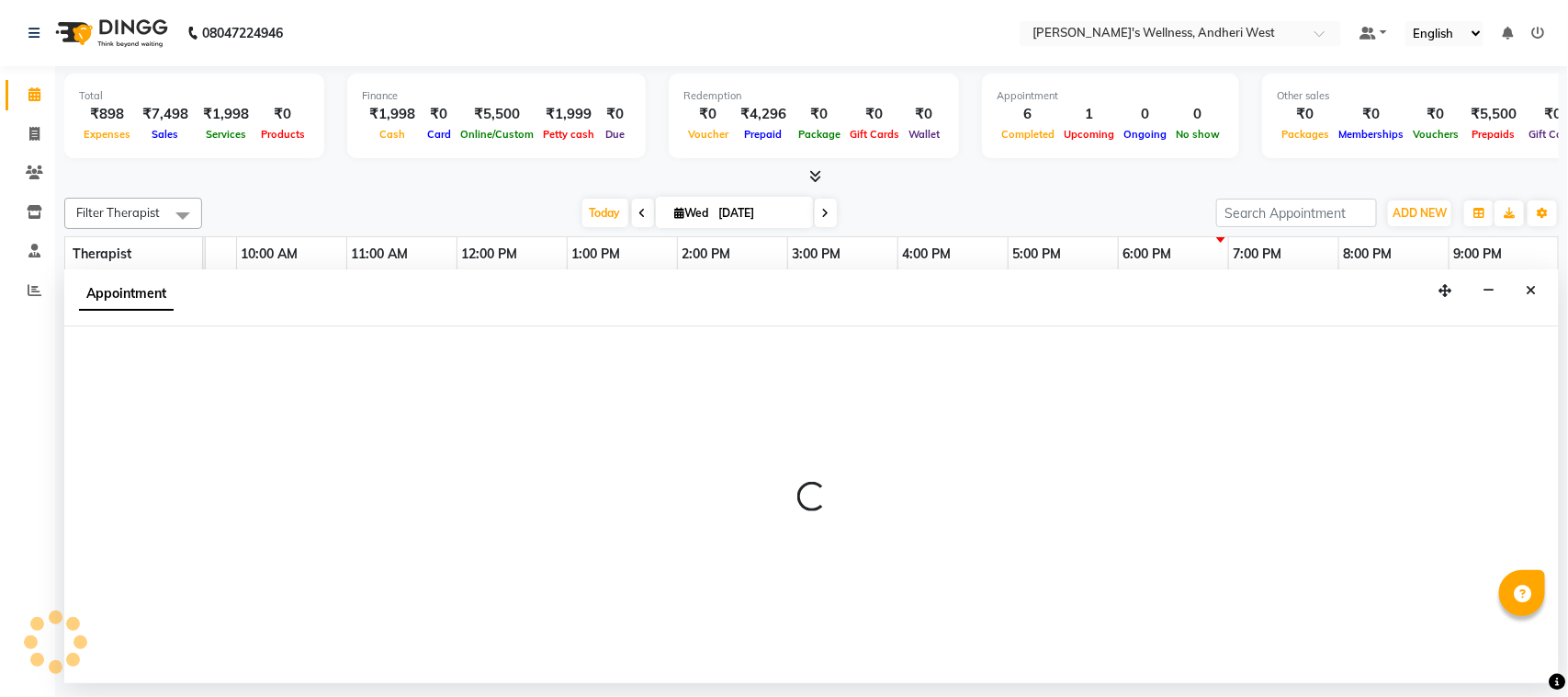
select select "67186"
select select "1140"
select select "tentative"
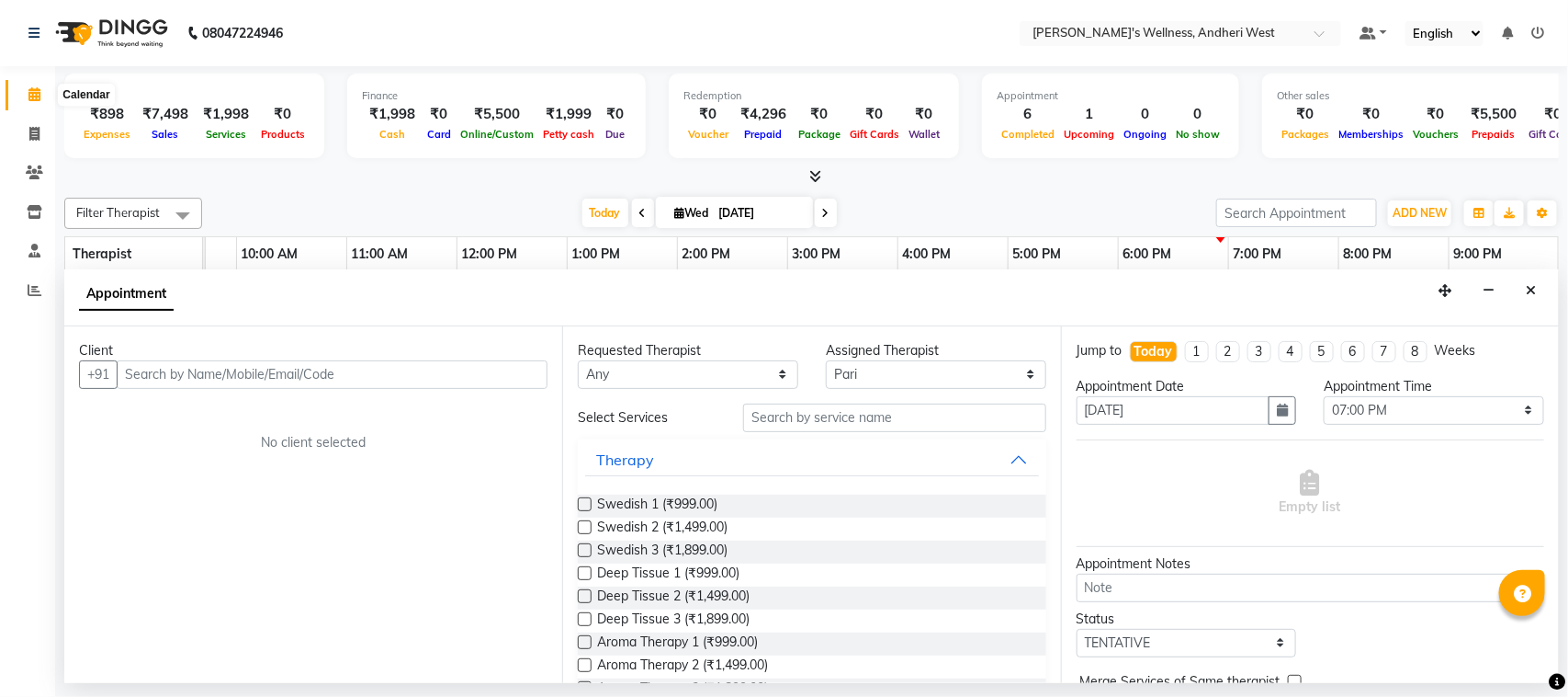
click at [36, 95] on icon at bounding box center [34, 94] width 11 height 13
click at [33, 29] on icon at bounding box center [34, 33] width 11 height 12
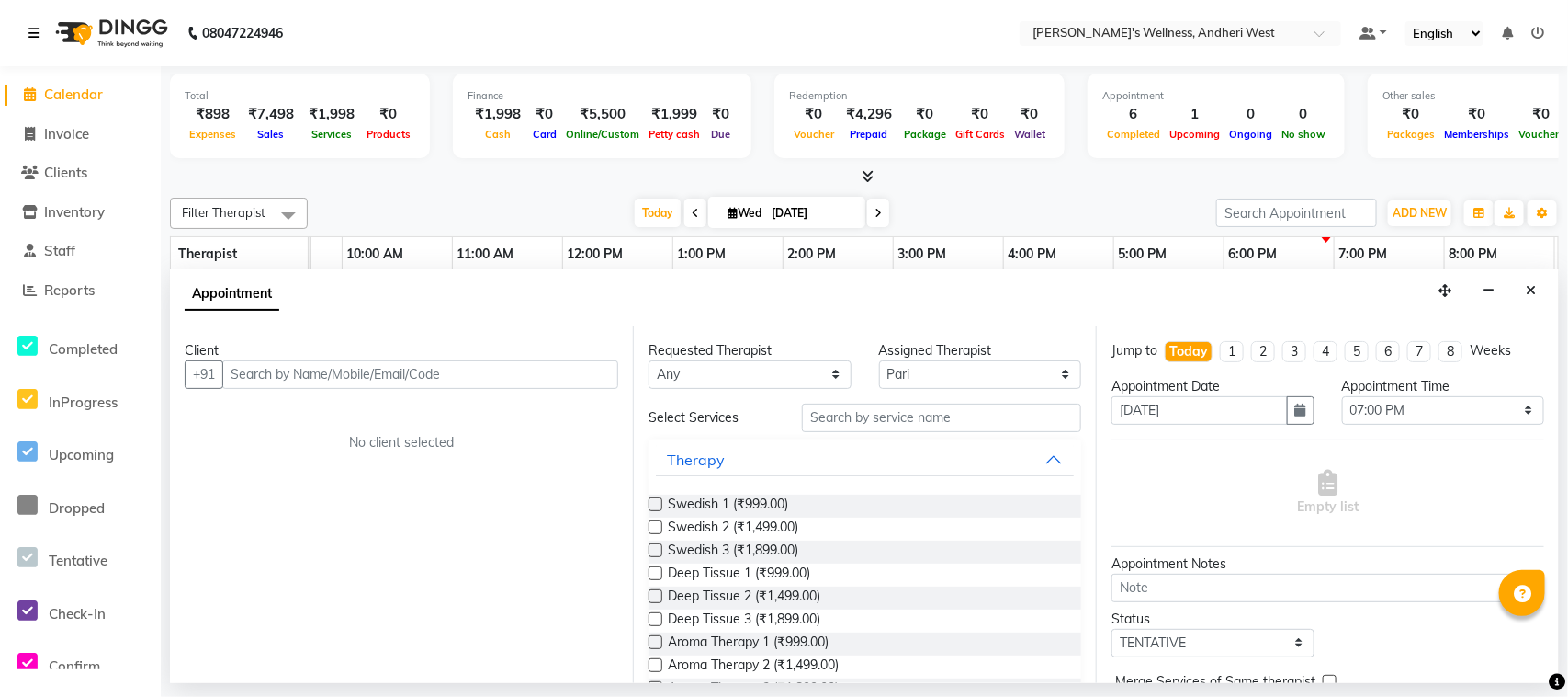
click at [25, 31] on div "08047224946" at bounding box center [155, 33] width 282 height 52
click at [32, 29] on icon at bounding box center [34, 33] width 11 height 12
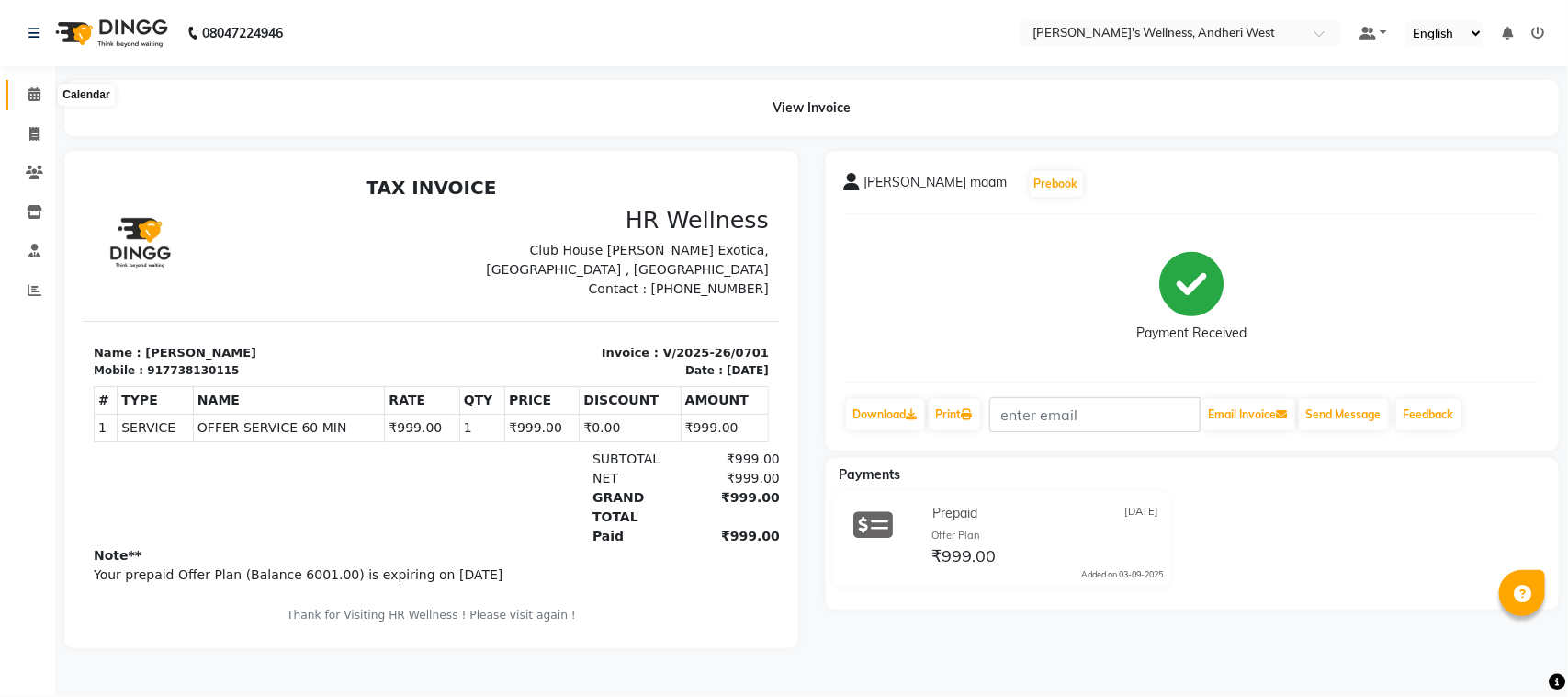
click at [47, 90] on span at bounding box center [34, 95] width 32 height 21
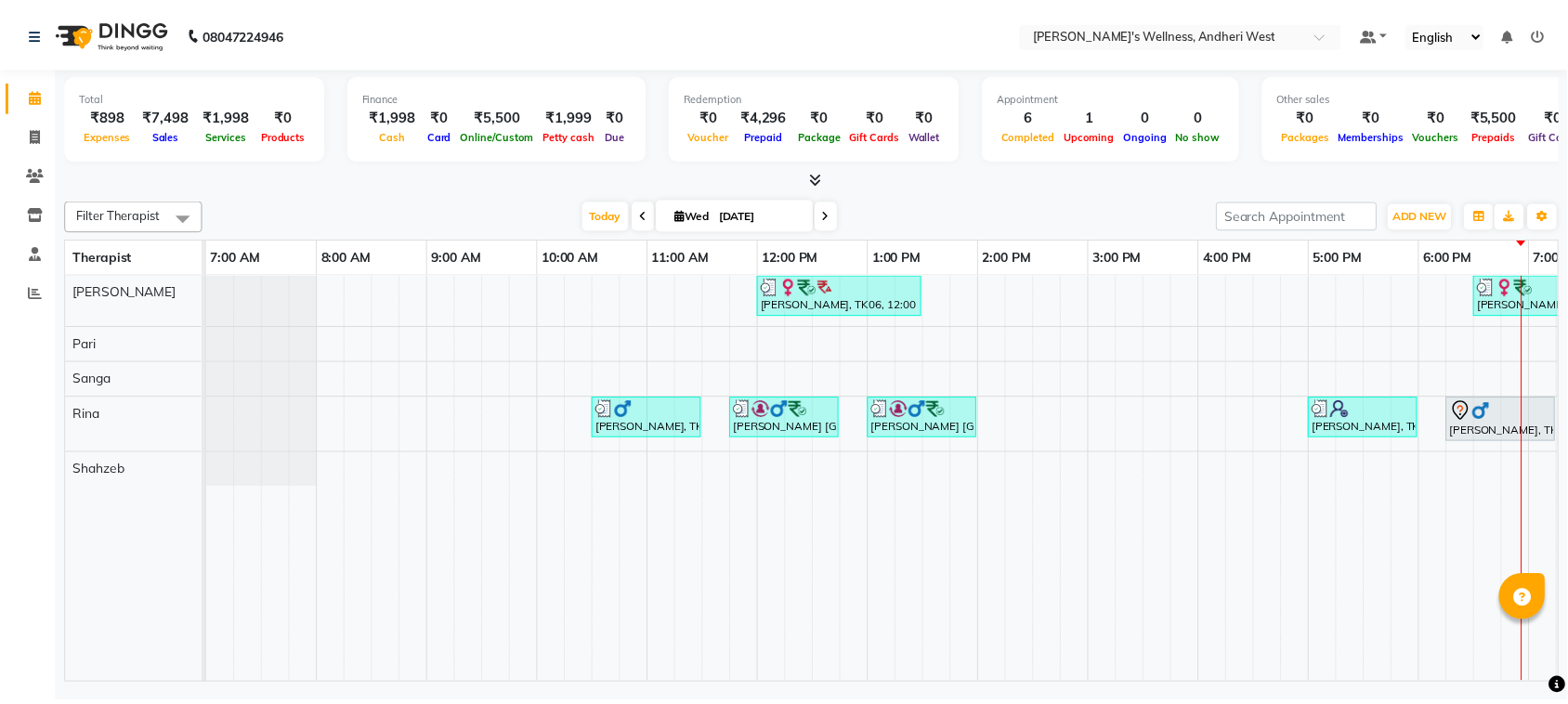
scroll to position [0, 303]
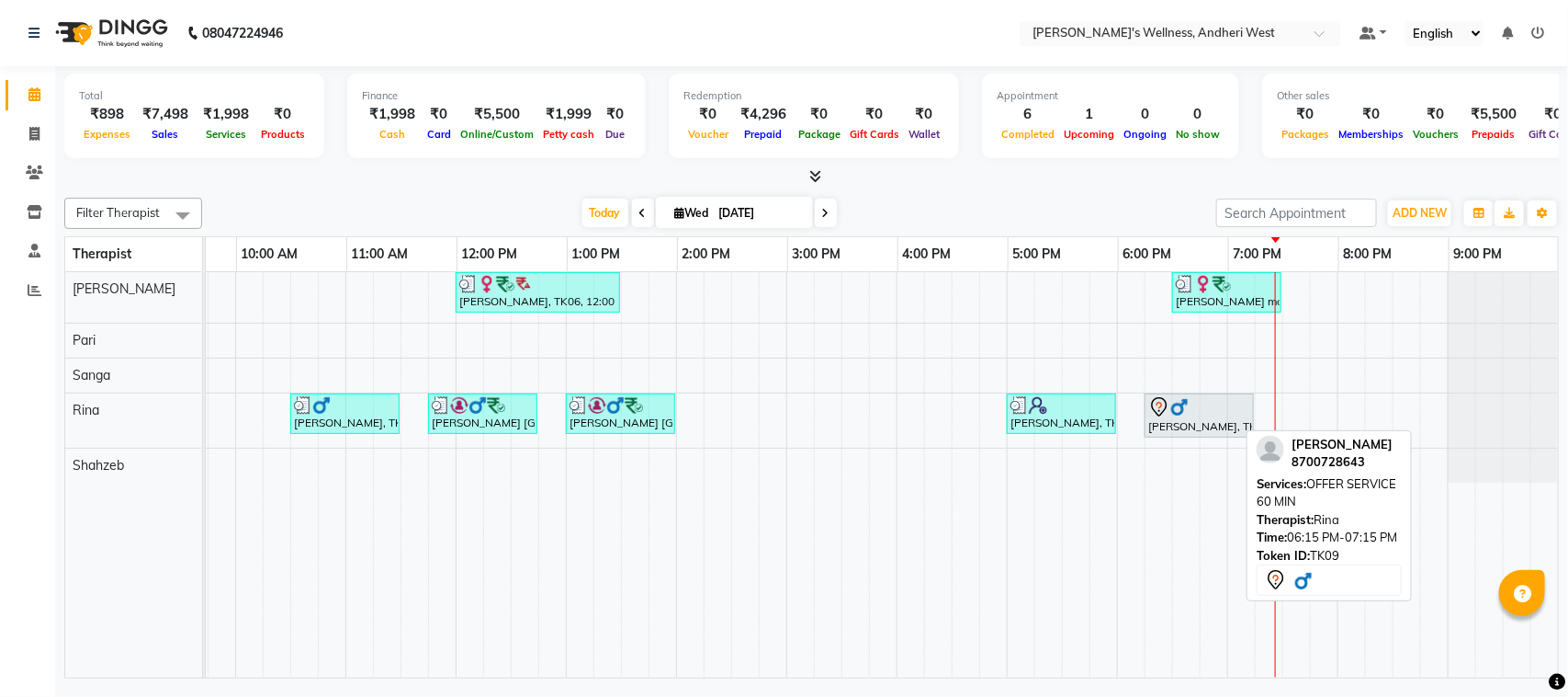
click at [1196, 428] on div "[PERSON_NAME], TK09, 06:15 PM-07:15 PM, OFFER SERVICE 60 MIN" at bounding box center [1199, 415] width 106 height 38
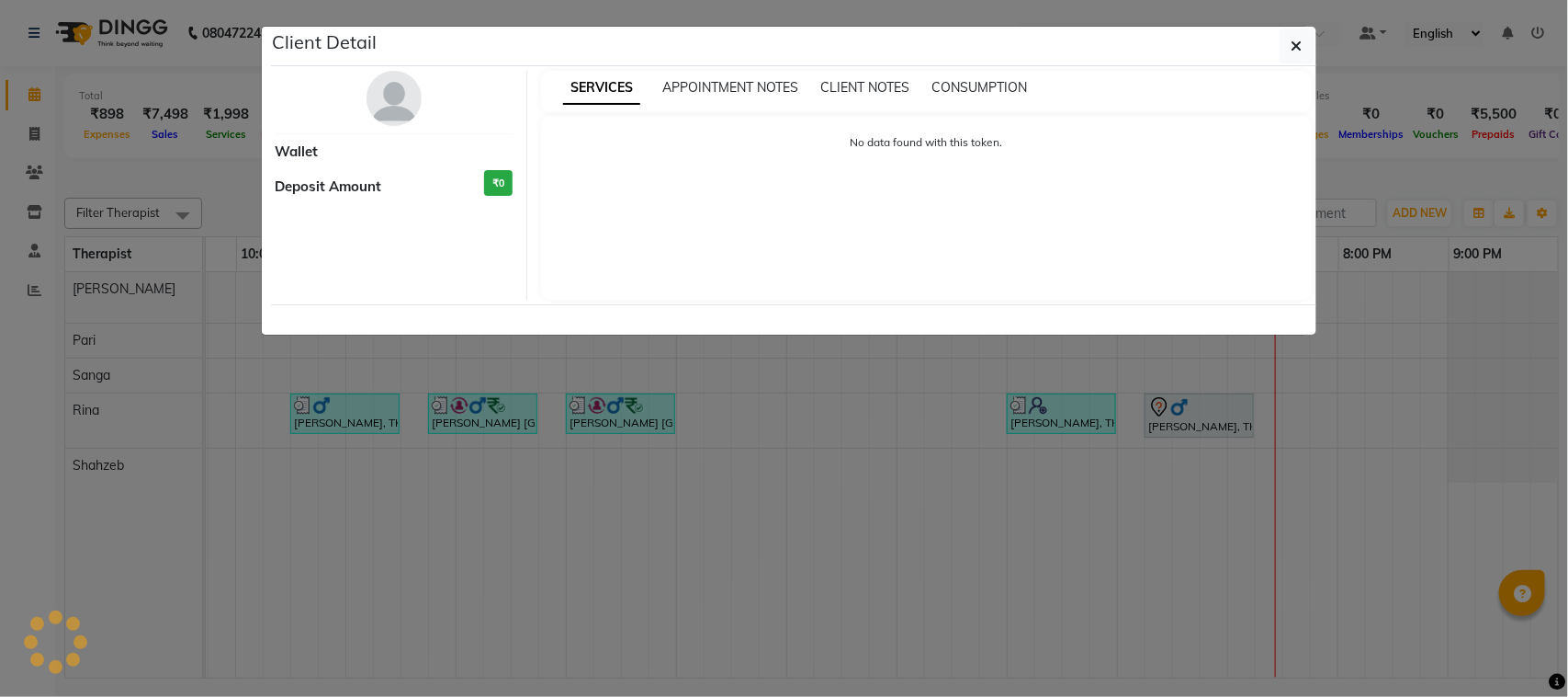
select select "7"
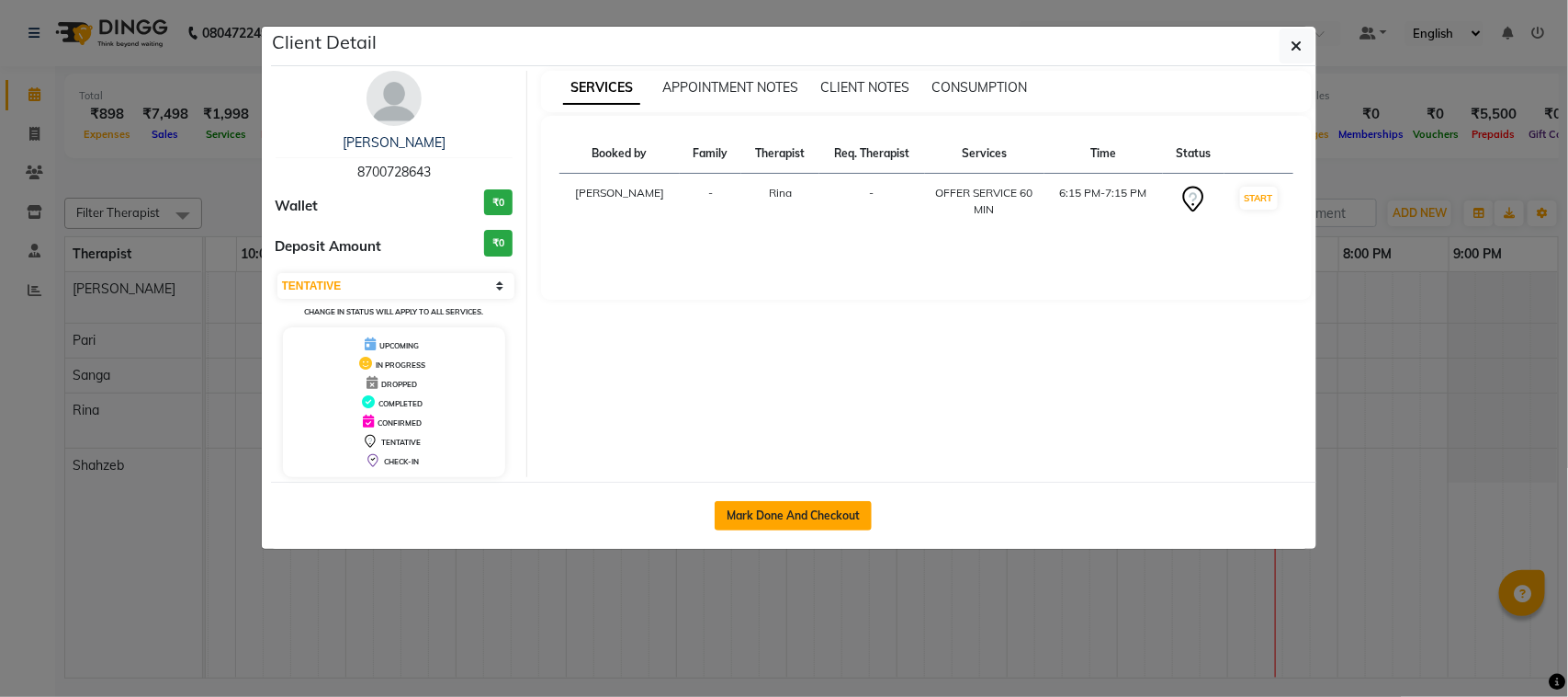
click at [795, 514] on button "Mark Done And Checkout" at bounding box center [793, 515] width 157 height 30
select select "service"
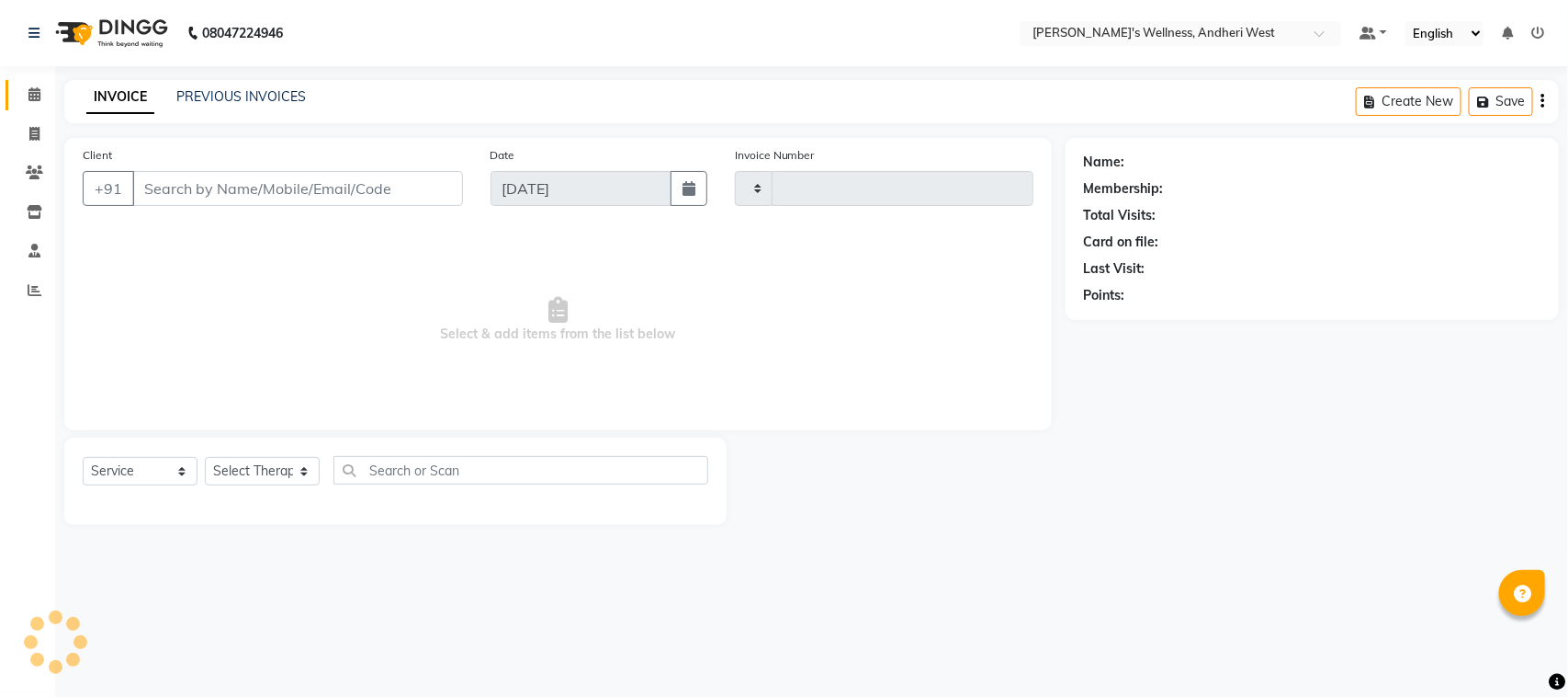
type input "0702"
select select "7384"
type input "8700728643"
select select "80732"
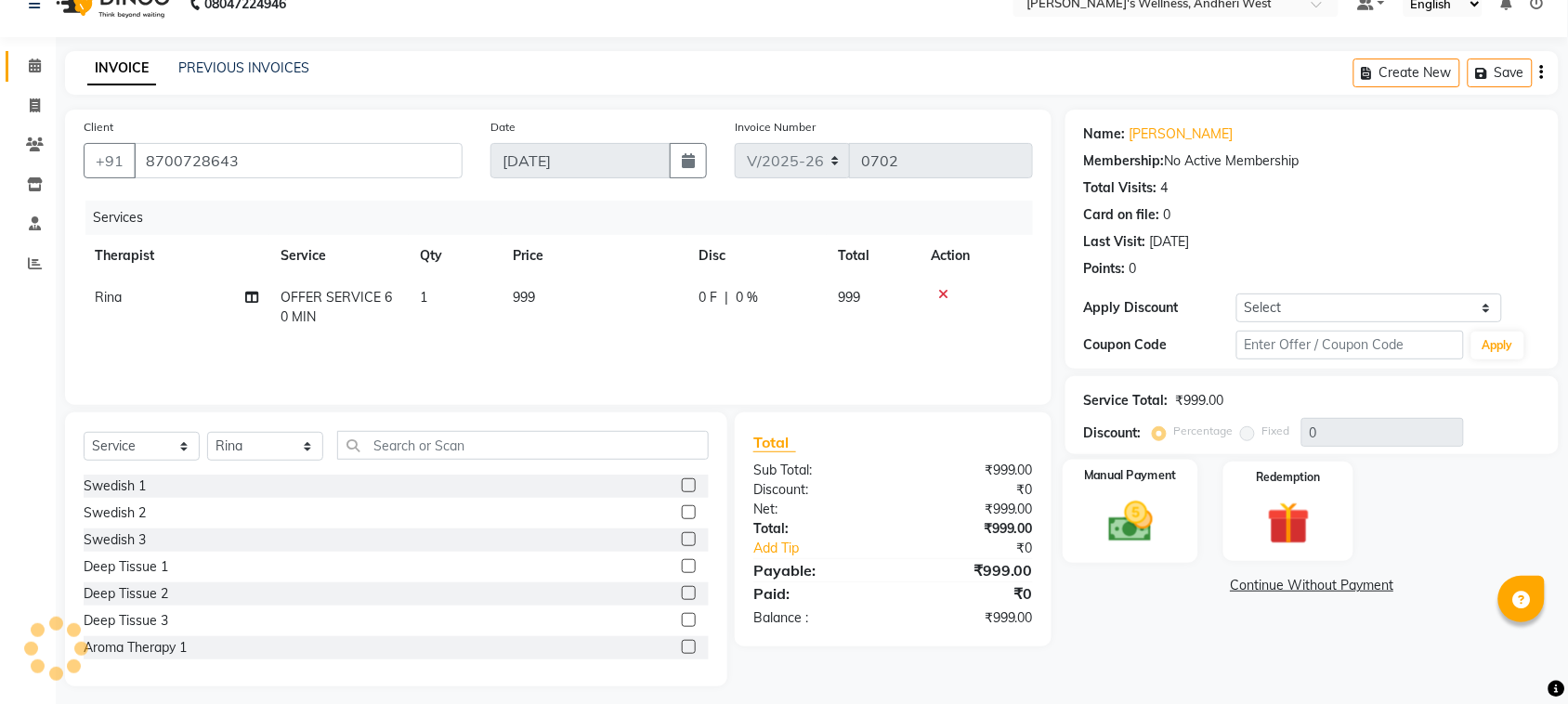
scroll to position [38, 0]
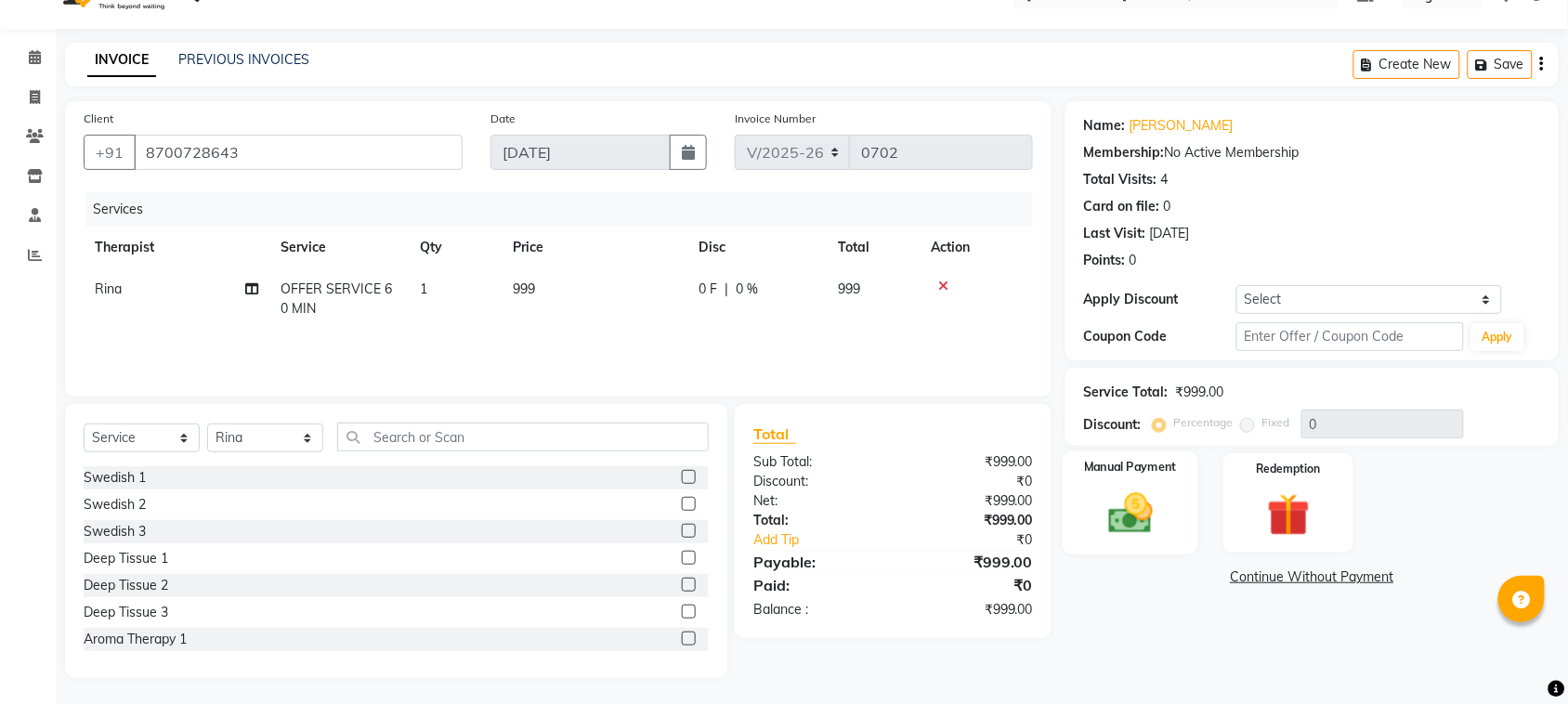
click at [1150, 522] on img at bounding box center [1129, 513] width 72 height 51
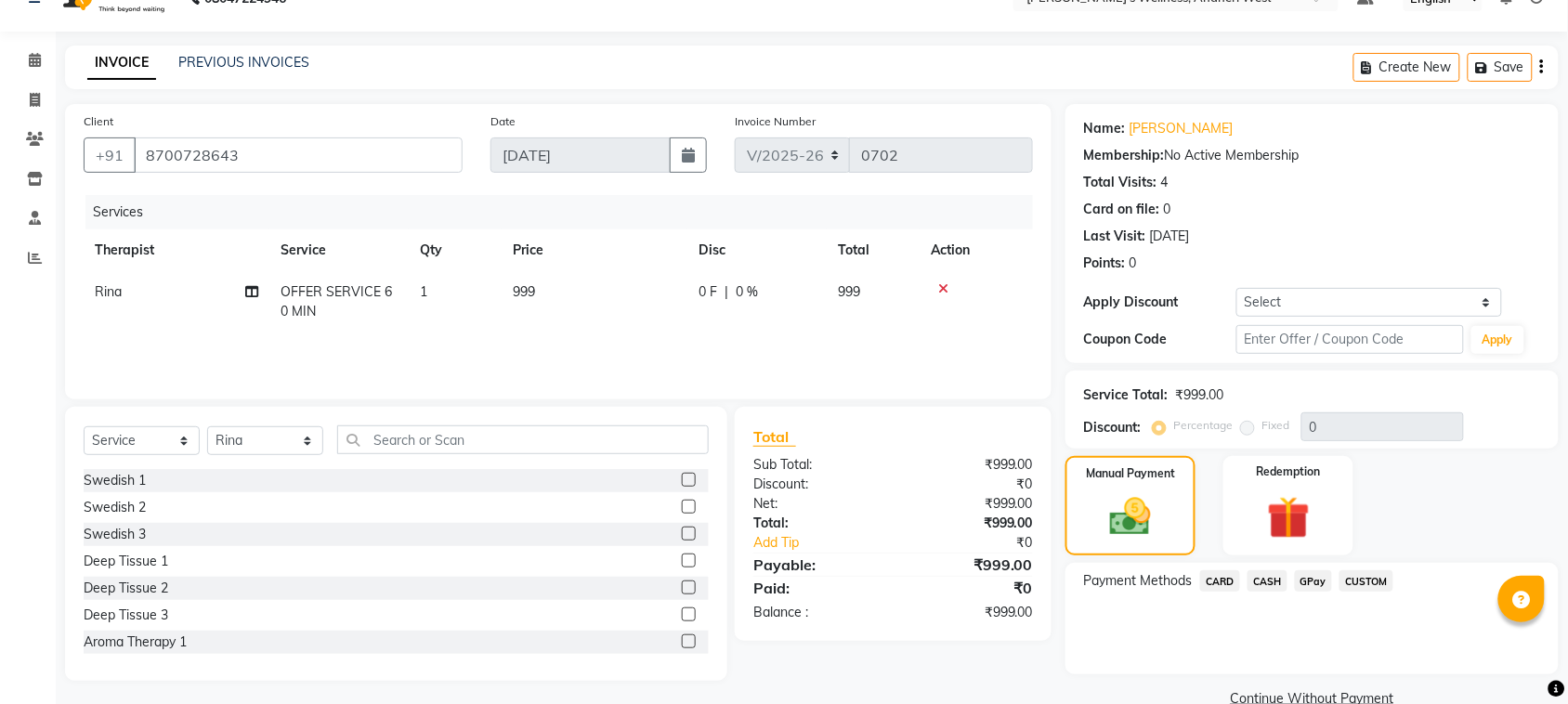
scroll to position [70, 0]
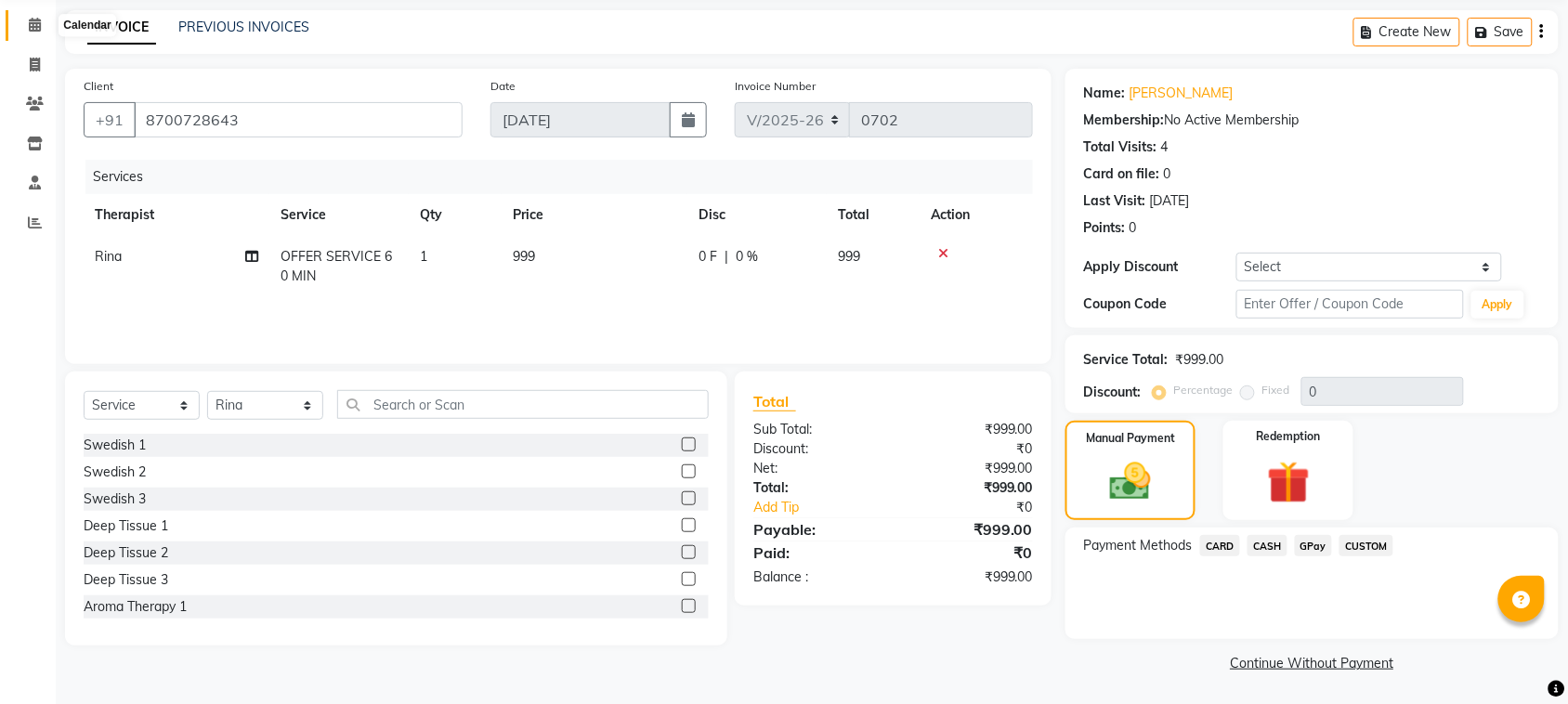
click at [29, 25] on icon at bounding box center [35, 24] width 12 height 14
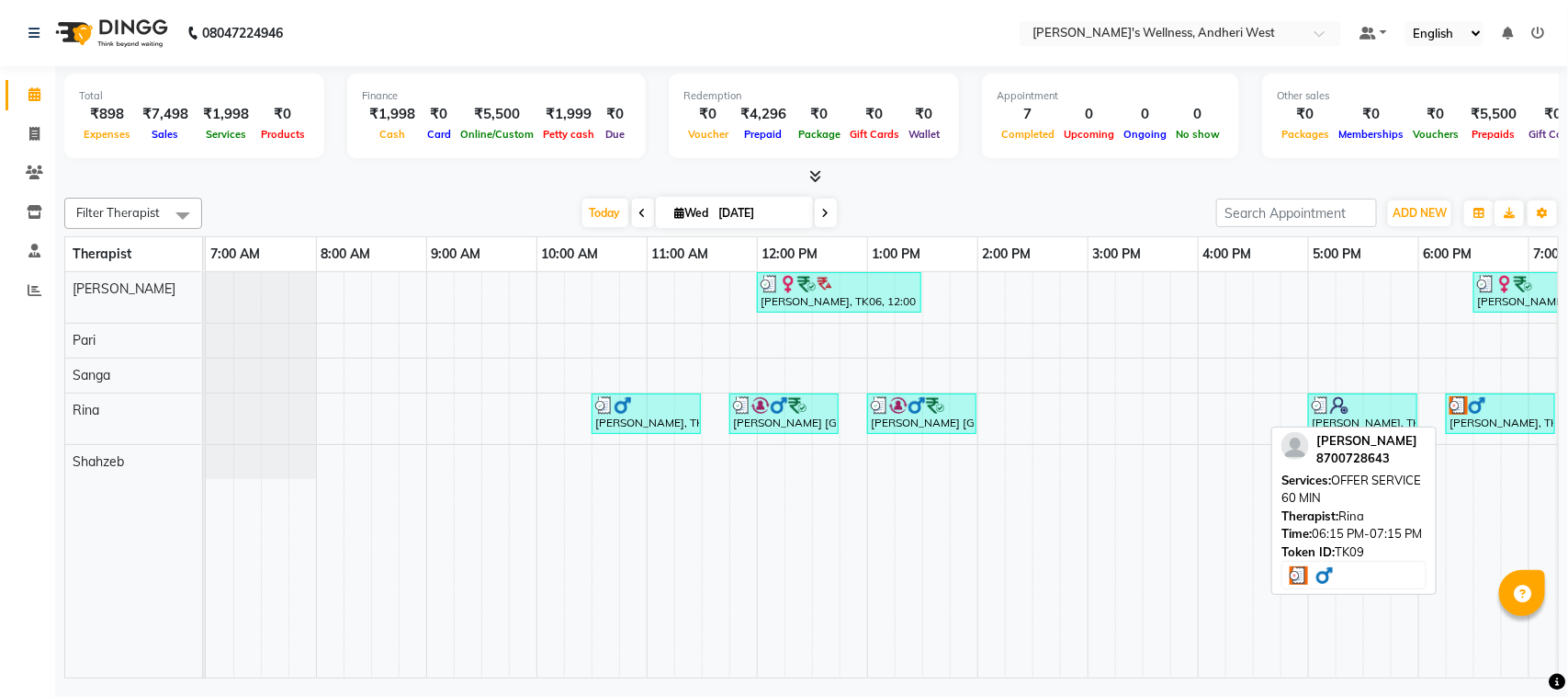
click at [1491, 416] on div "[PERSON_NAME], TK09, 06:15 PM-07:15 PM, OFFER SERVICE 60 MIN" at bounding box center [1500, 413] width 106 height 35
select select "3"
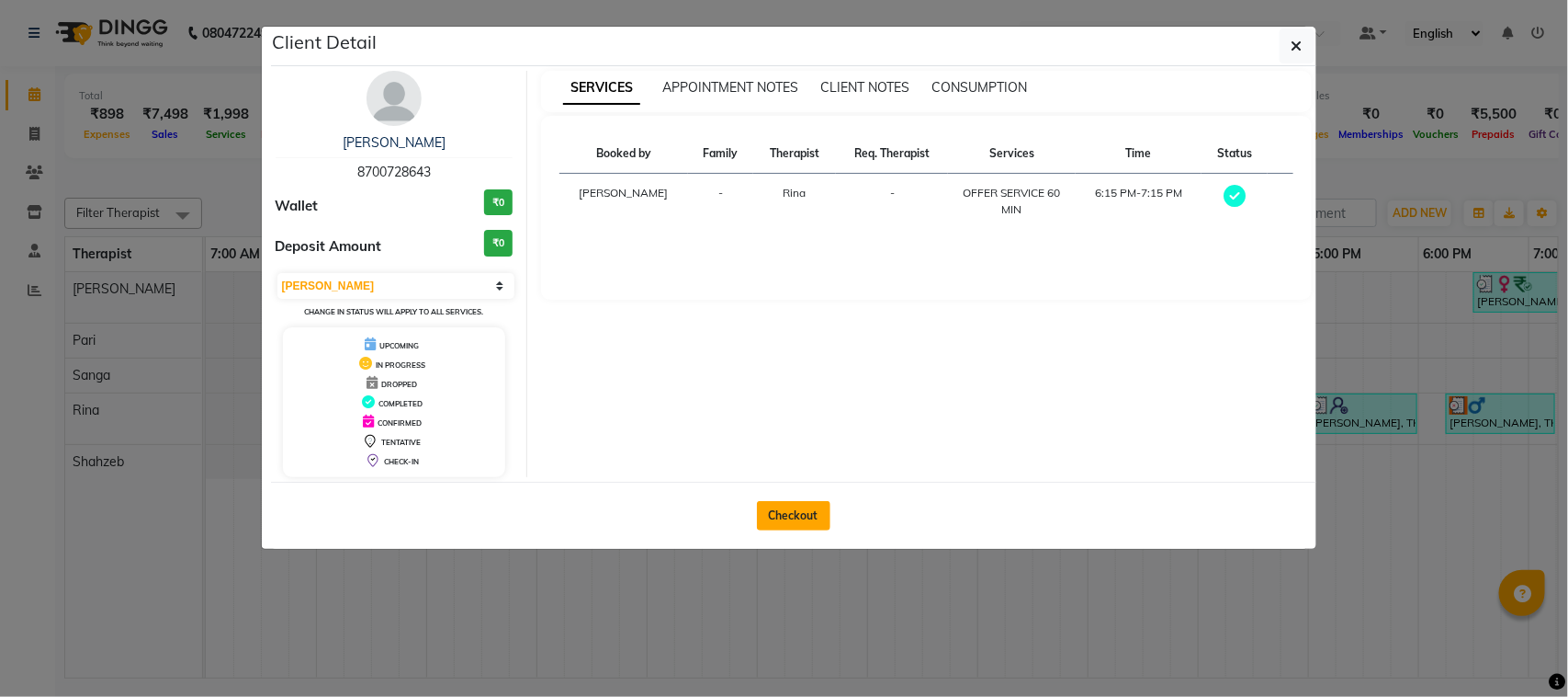
click at [800, 517] on button "Checkout" at bounding box center [793, 515] width 74 height 30
select select "service"
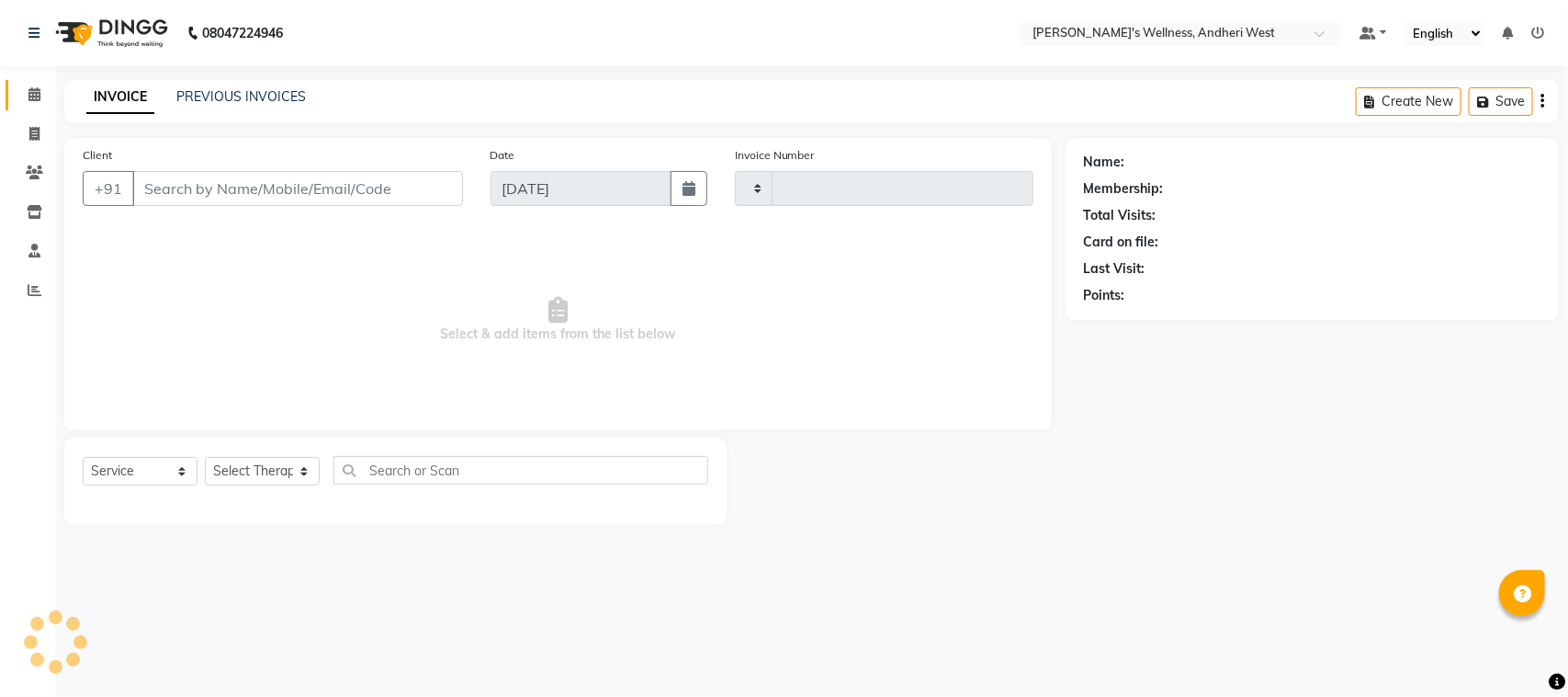
type input "0702"
select select "7384"
type input "8700728643"
select select "80732"
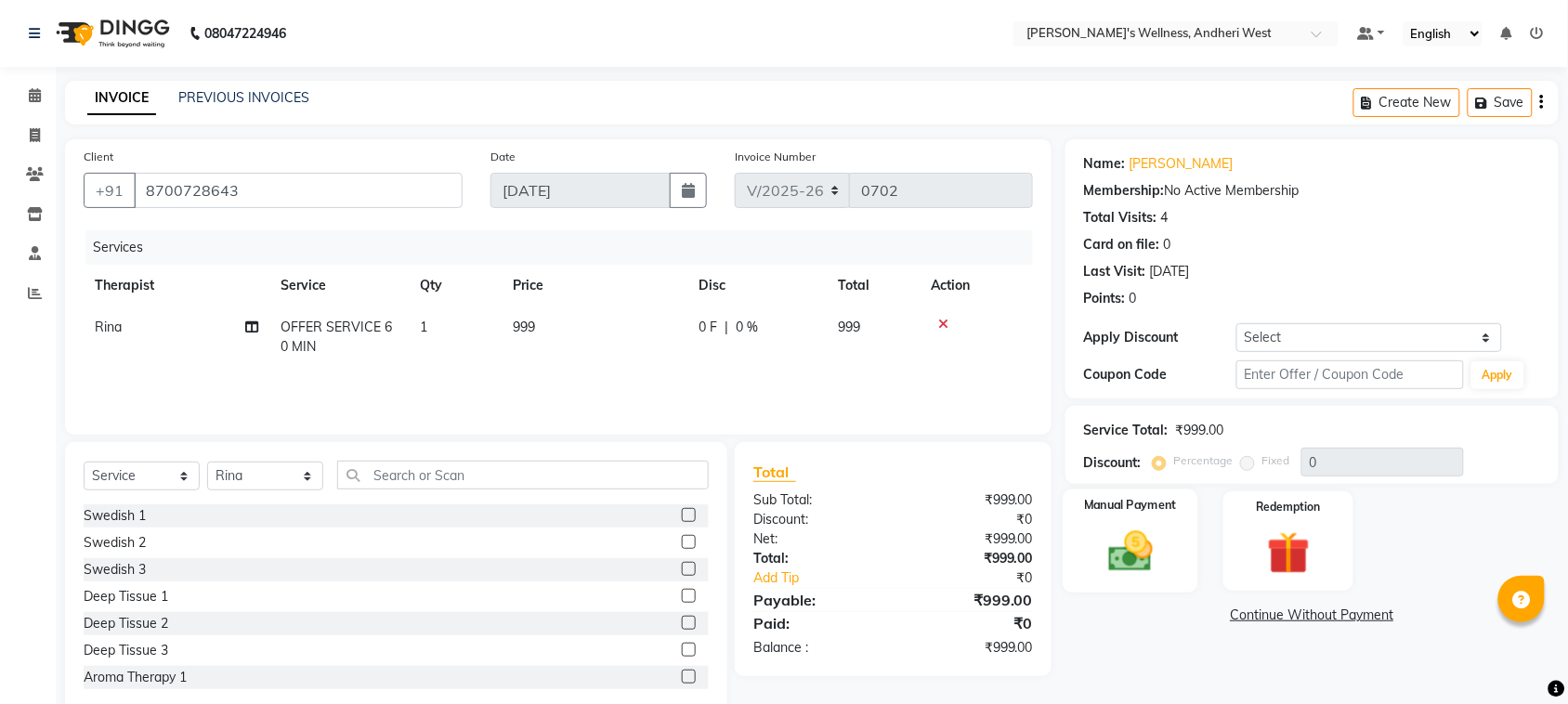
click at [1130, 567] on img at bounding box center [1129, 550] width 72 height 51
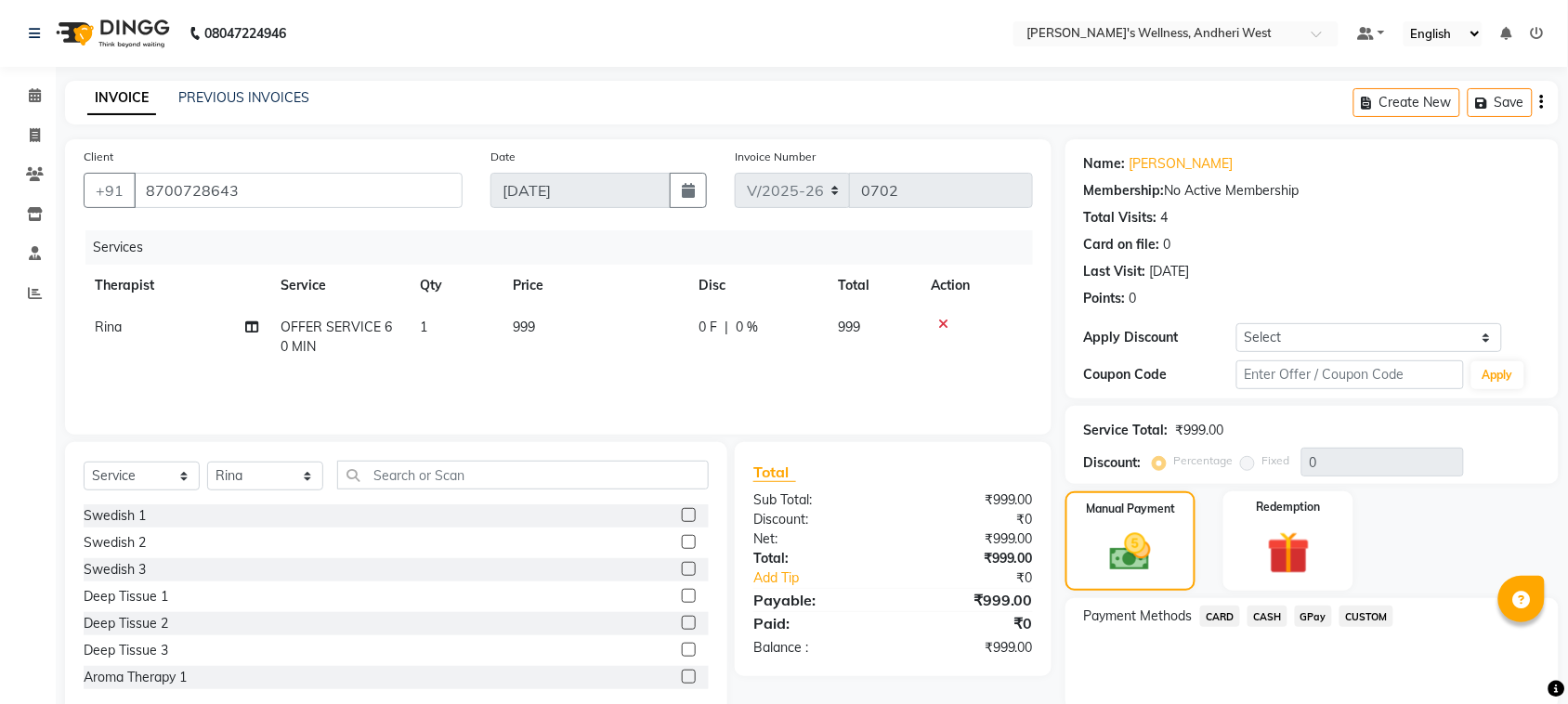
click at [1309, 612] on span "GPay" at bounding box center [1313, 616] width 38 height 21
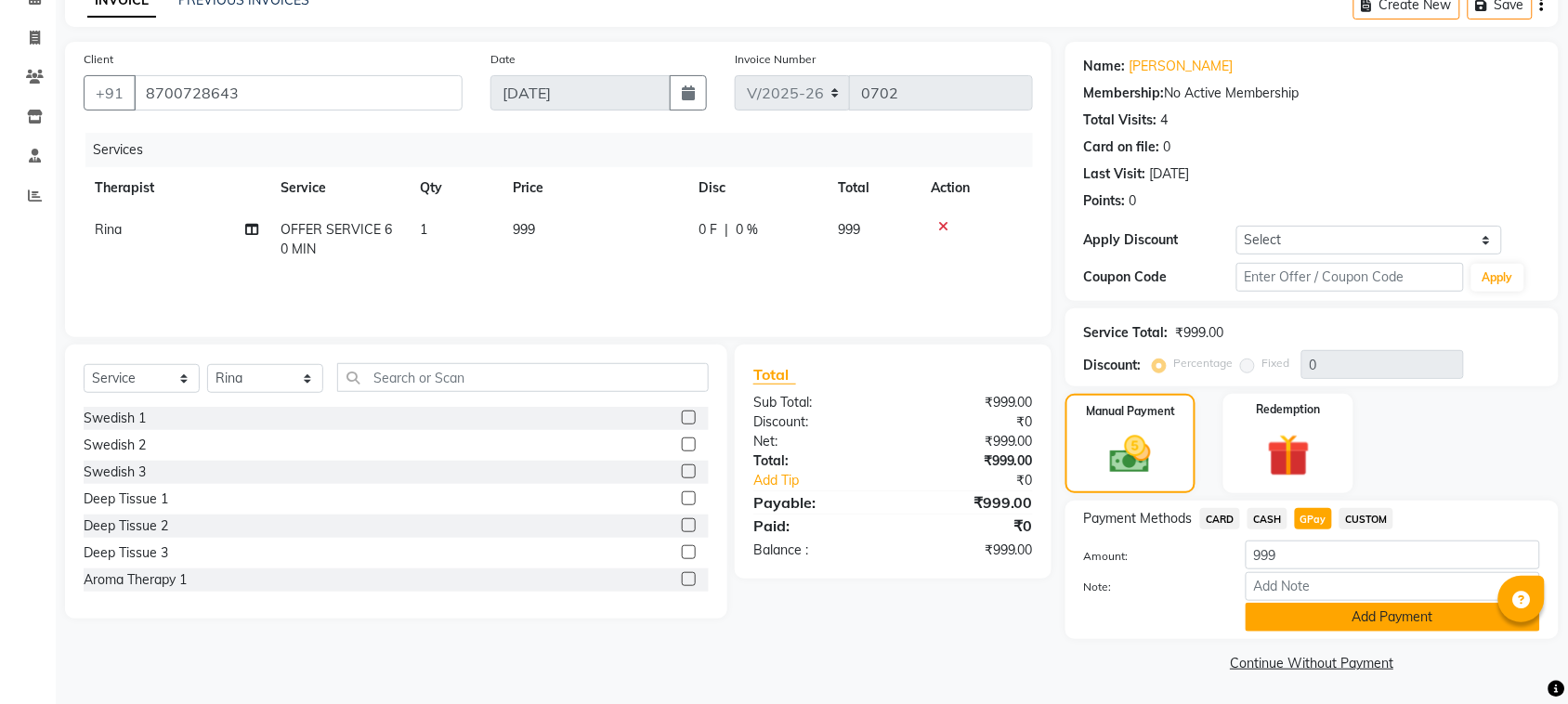
click at [1330, 611] on button "Add Payment" at bounding box center [1392, 617] width 295 height 29
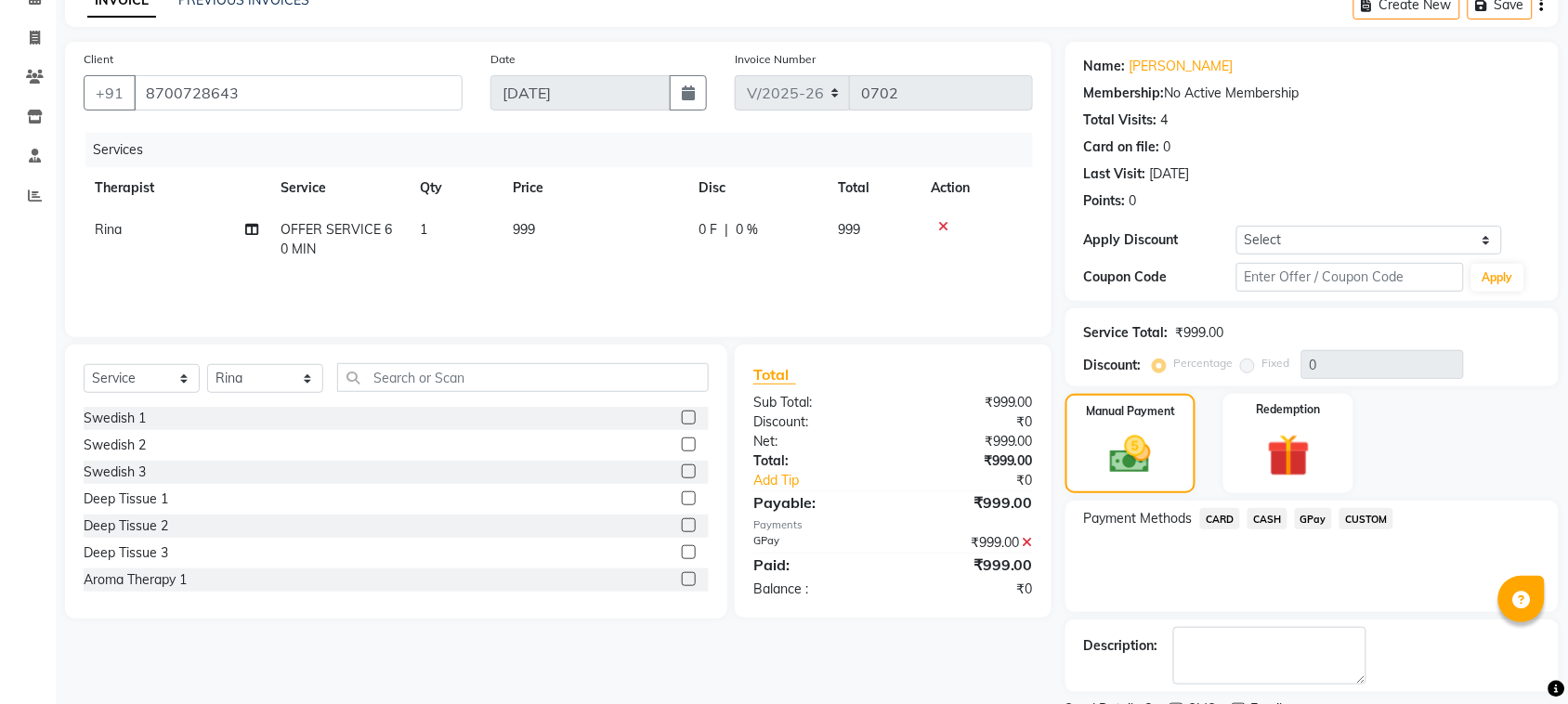
scroll to position [178, 0]
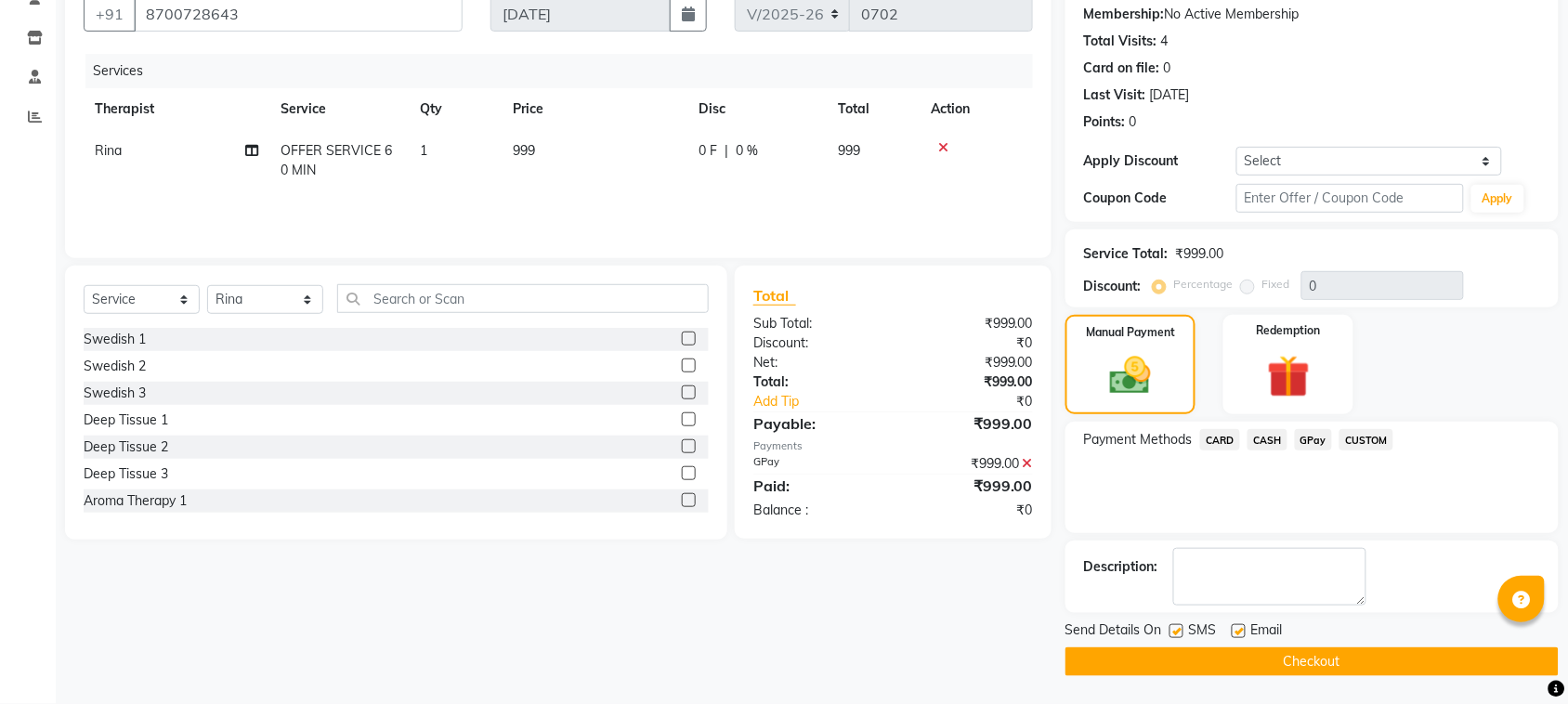
click at [1325, 655] on button "Checkout" at bounding box center [1312, 662] width 493 height 29
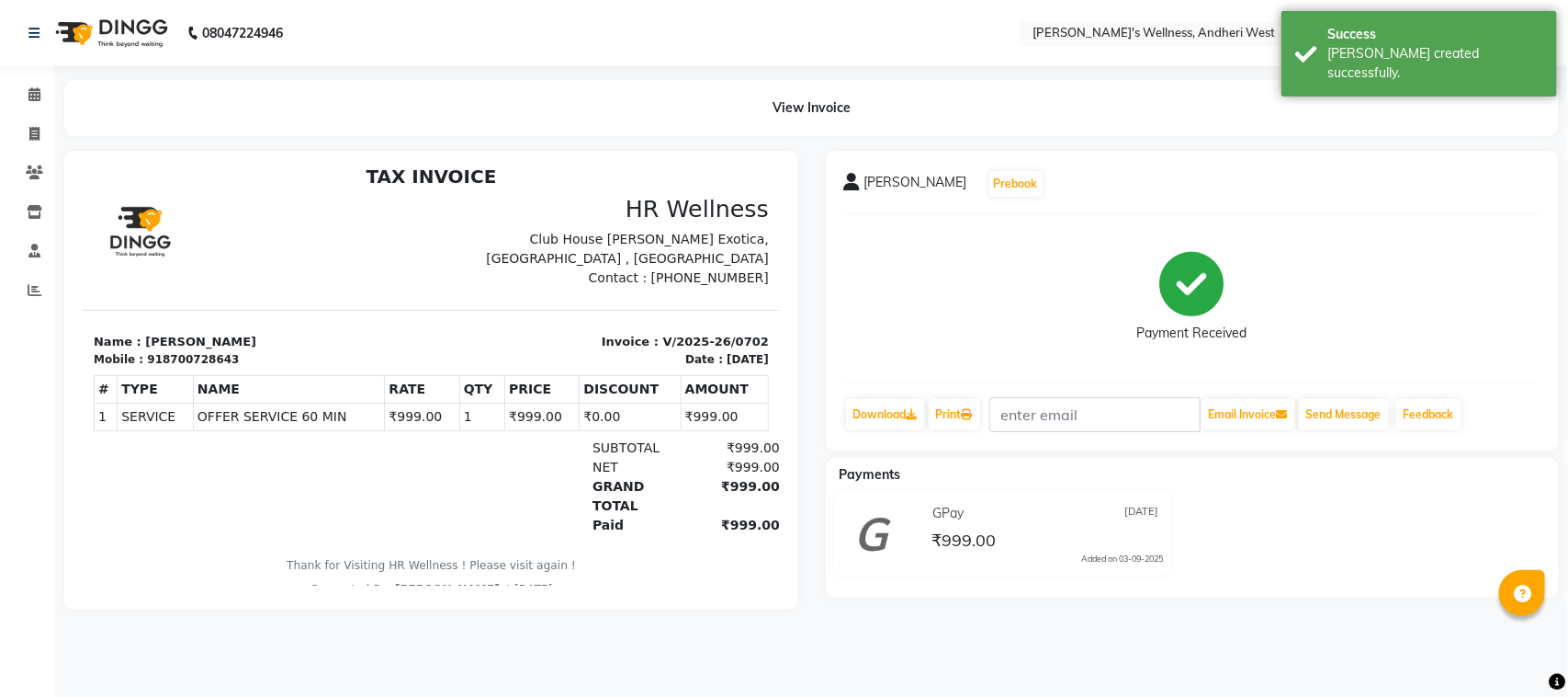
scroll to position [14, 0]
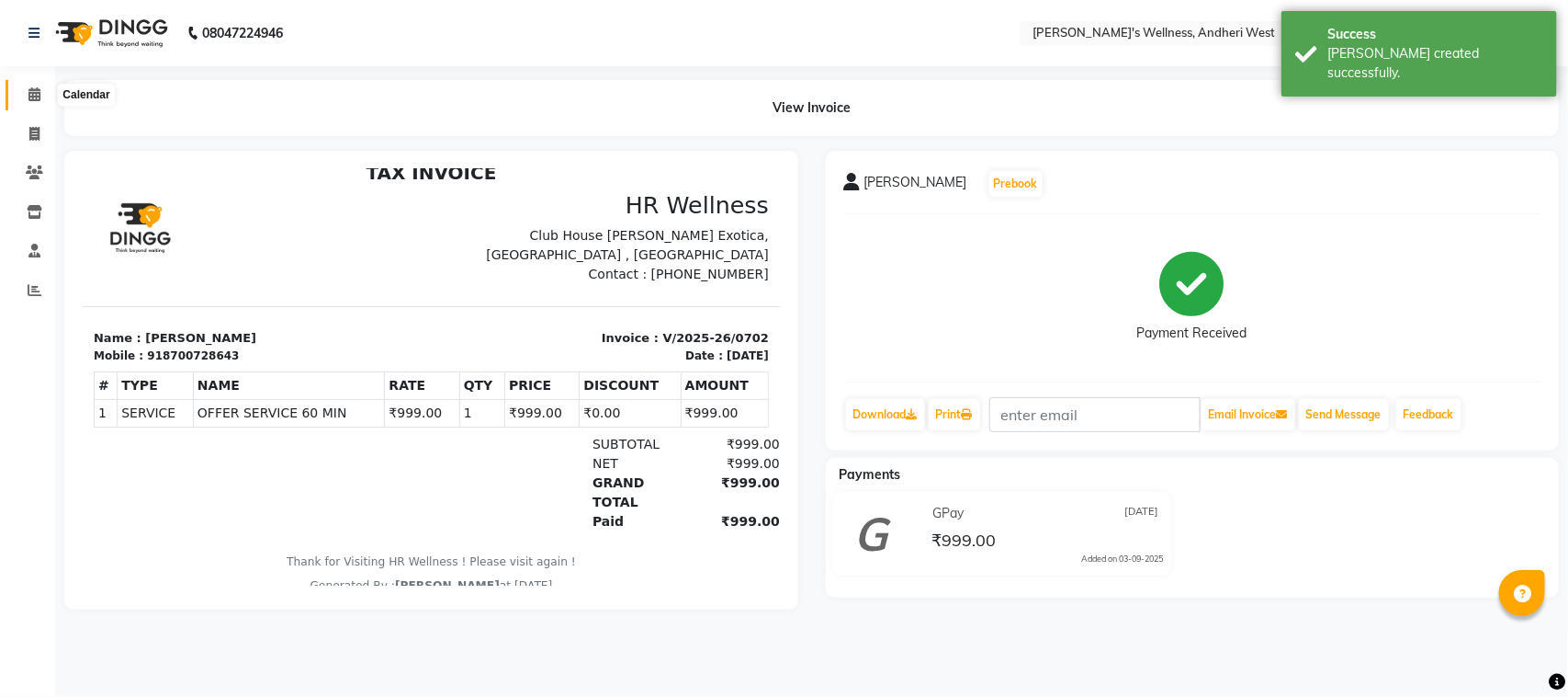
click at [34, 92] on icon at bounding box center [34, 94] width 11 height 13
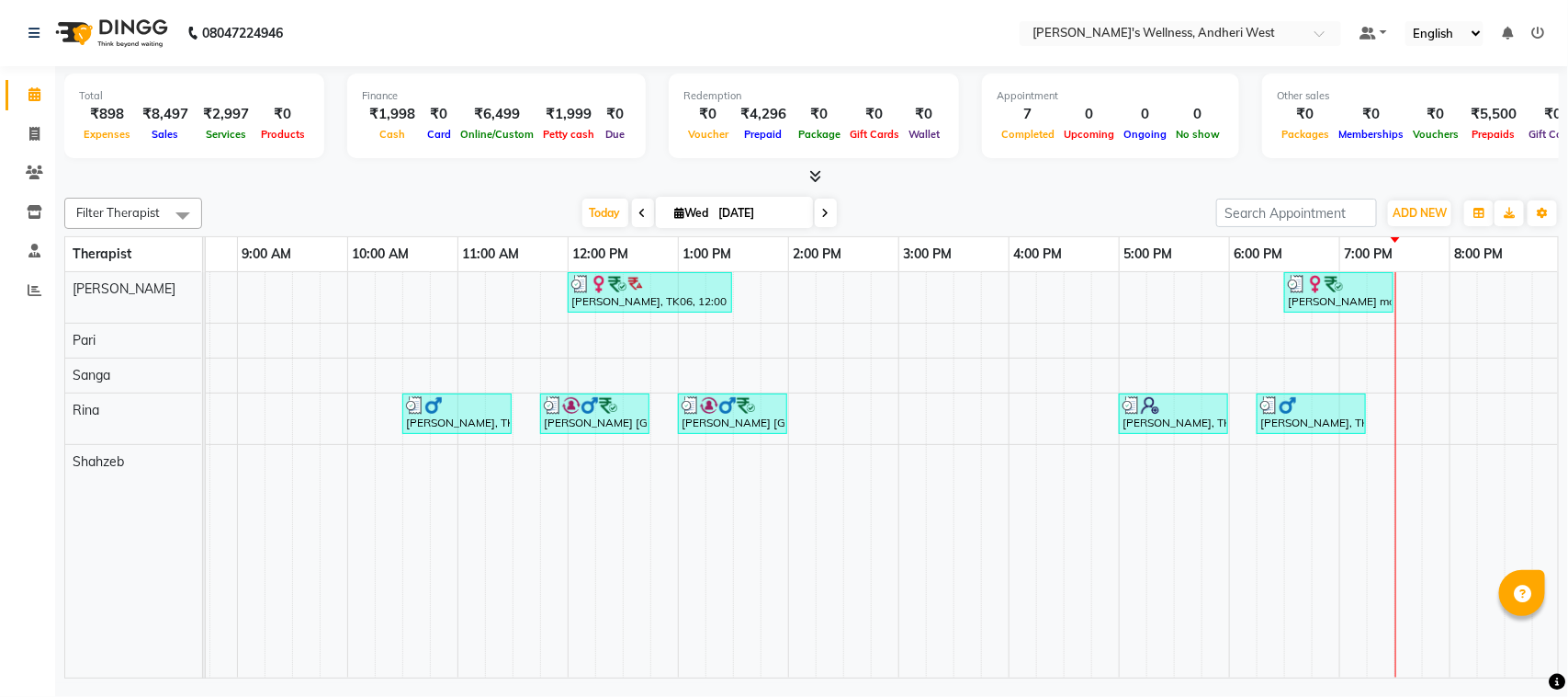
scroll to position [0, 195]
